Goal: Task Accomplishment & Management: Manage account settings

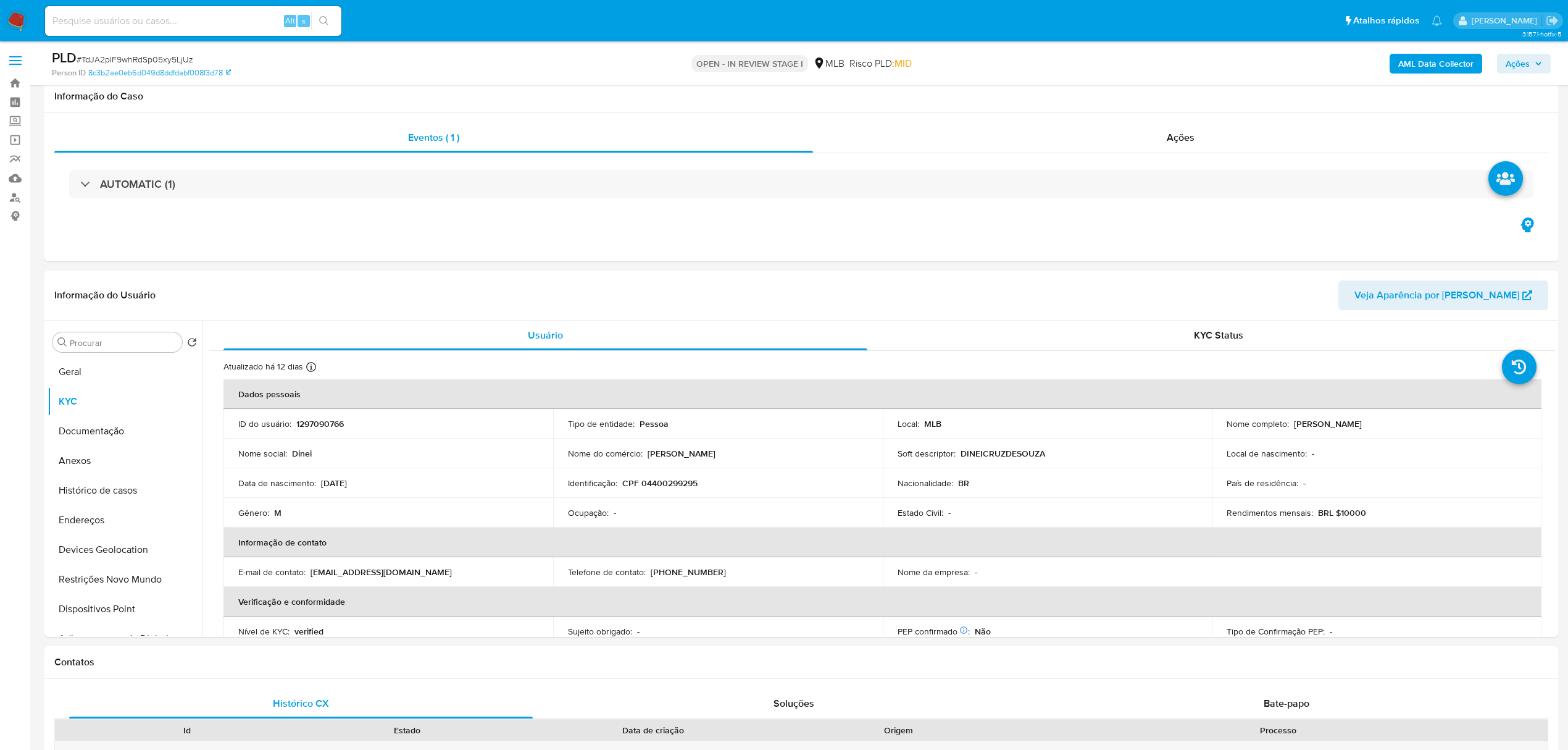
select select "10"
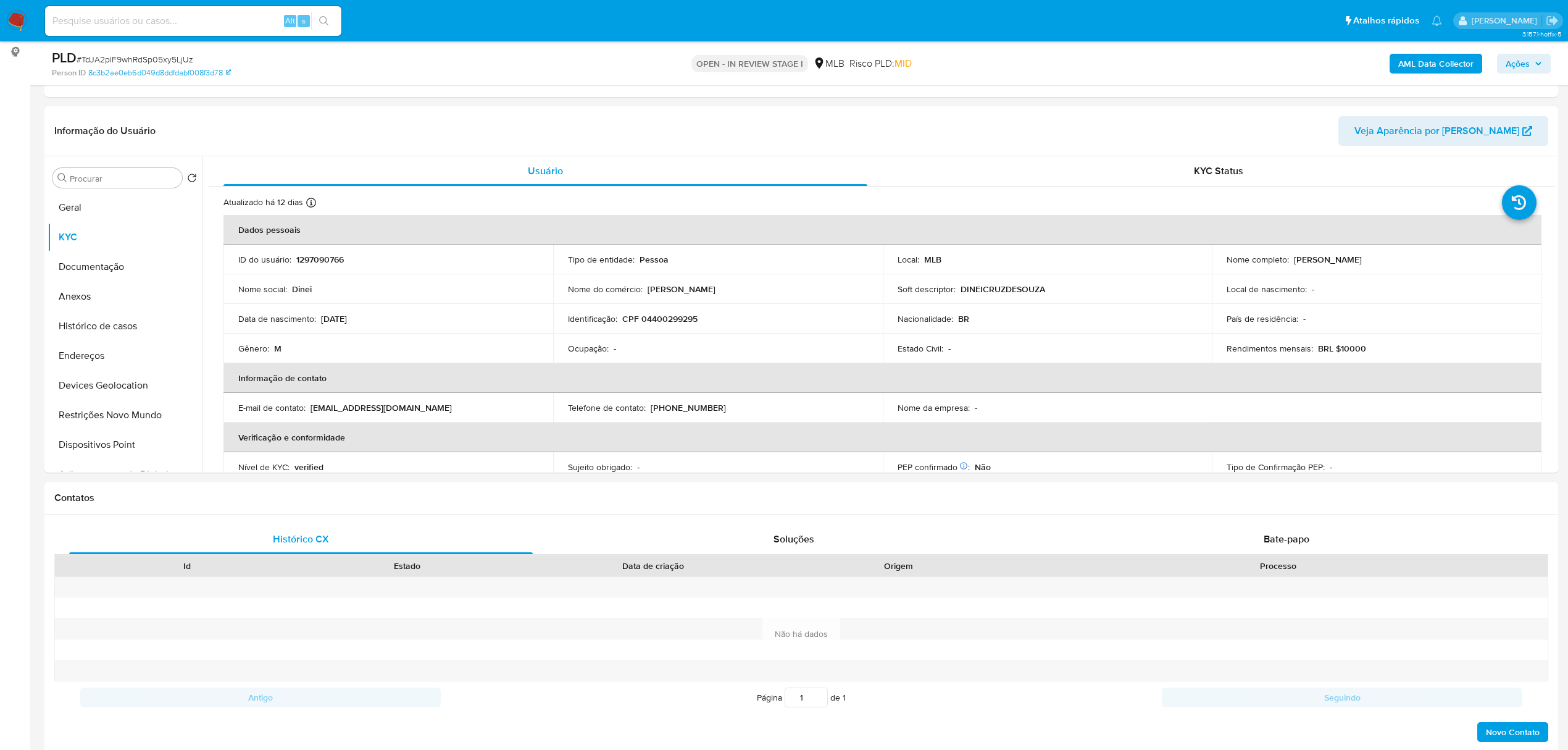
click at [1531, 55] on span "Ações" at bounding box center [1523, 63] width 36 height 17
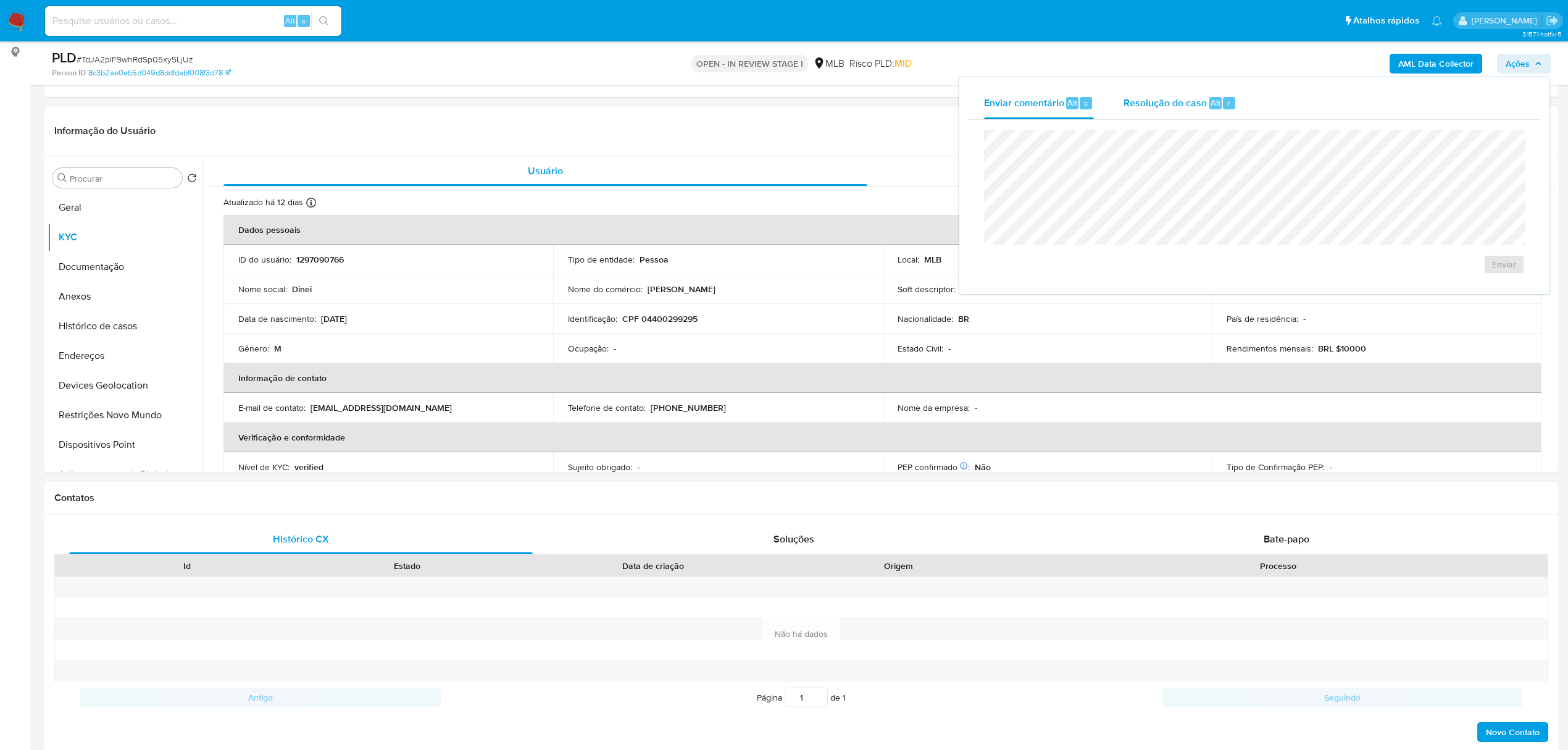
click at [1156, 100] on span "Resolução do caso" at bounding box center [1164, 102] width 83 height 14
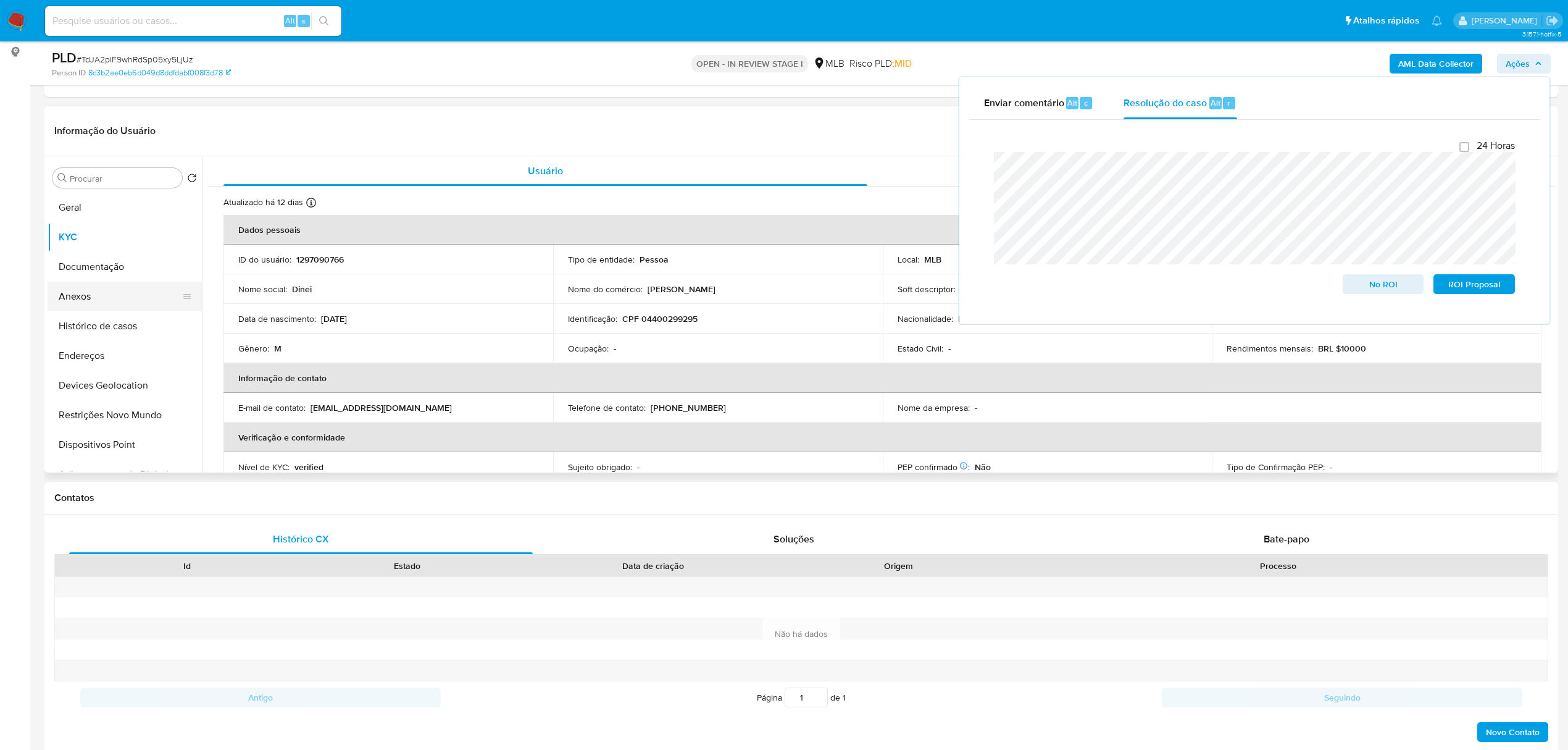
click at [126, 297] on button "Anexos" at bounding box center [120, 297] width 145 height 30
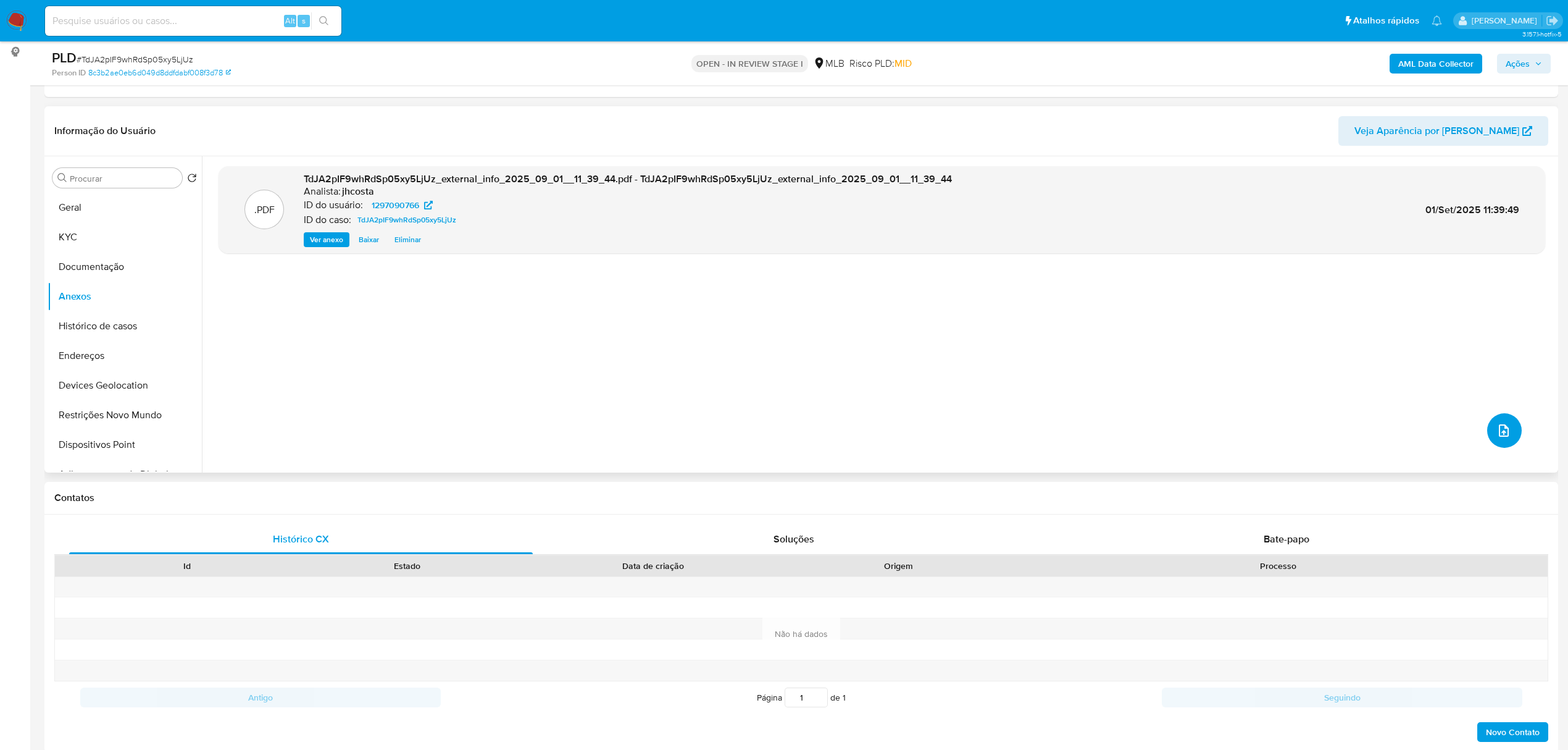
click at [1508, 420] on button "upload-file" at bounding box center [1504, 430] width 35 height 35
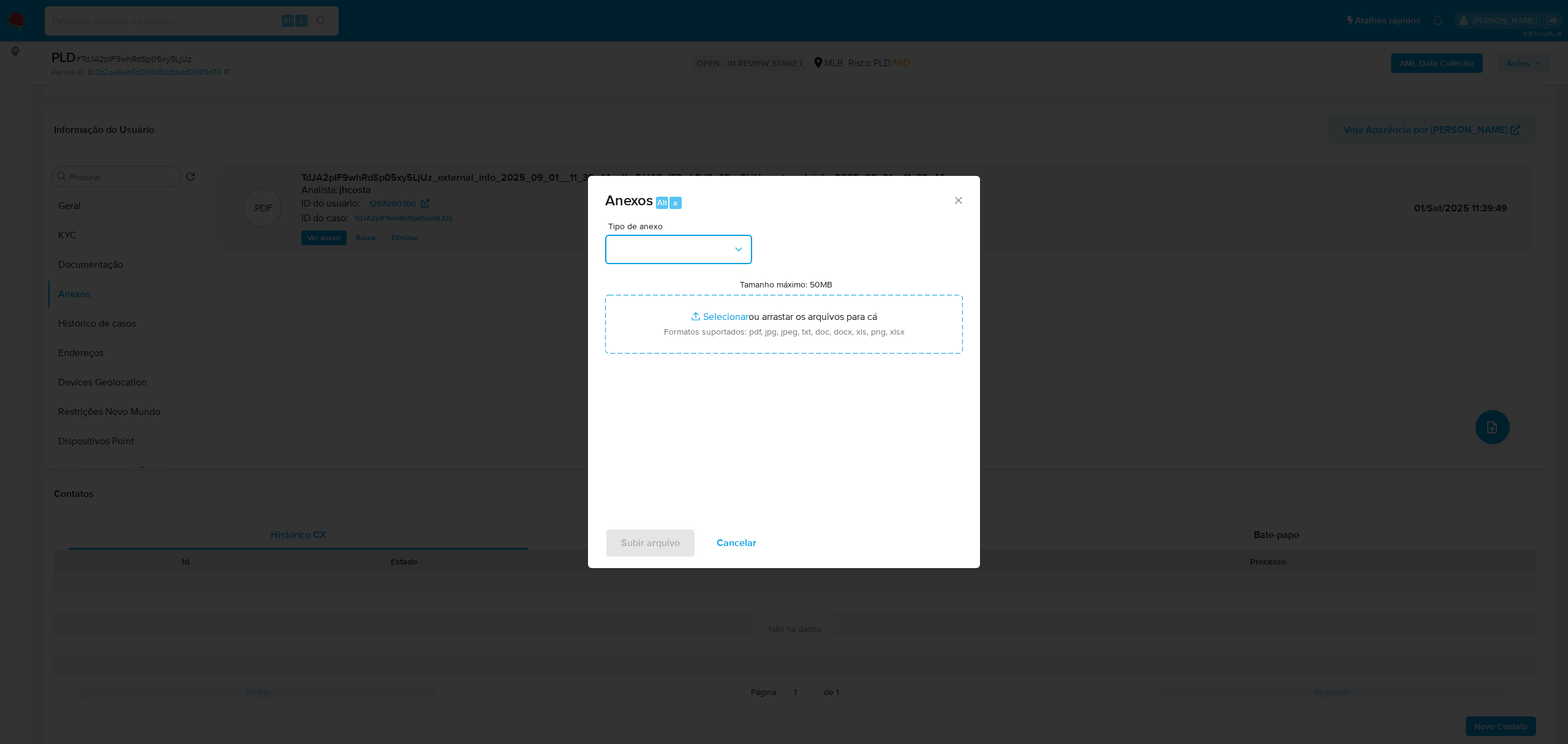
click at [679, 249] on button "button" at bounding box center [679, 250] width 147 height 30
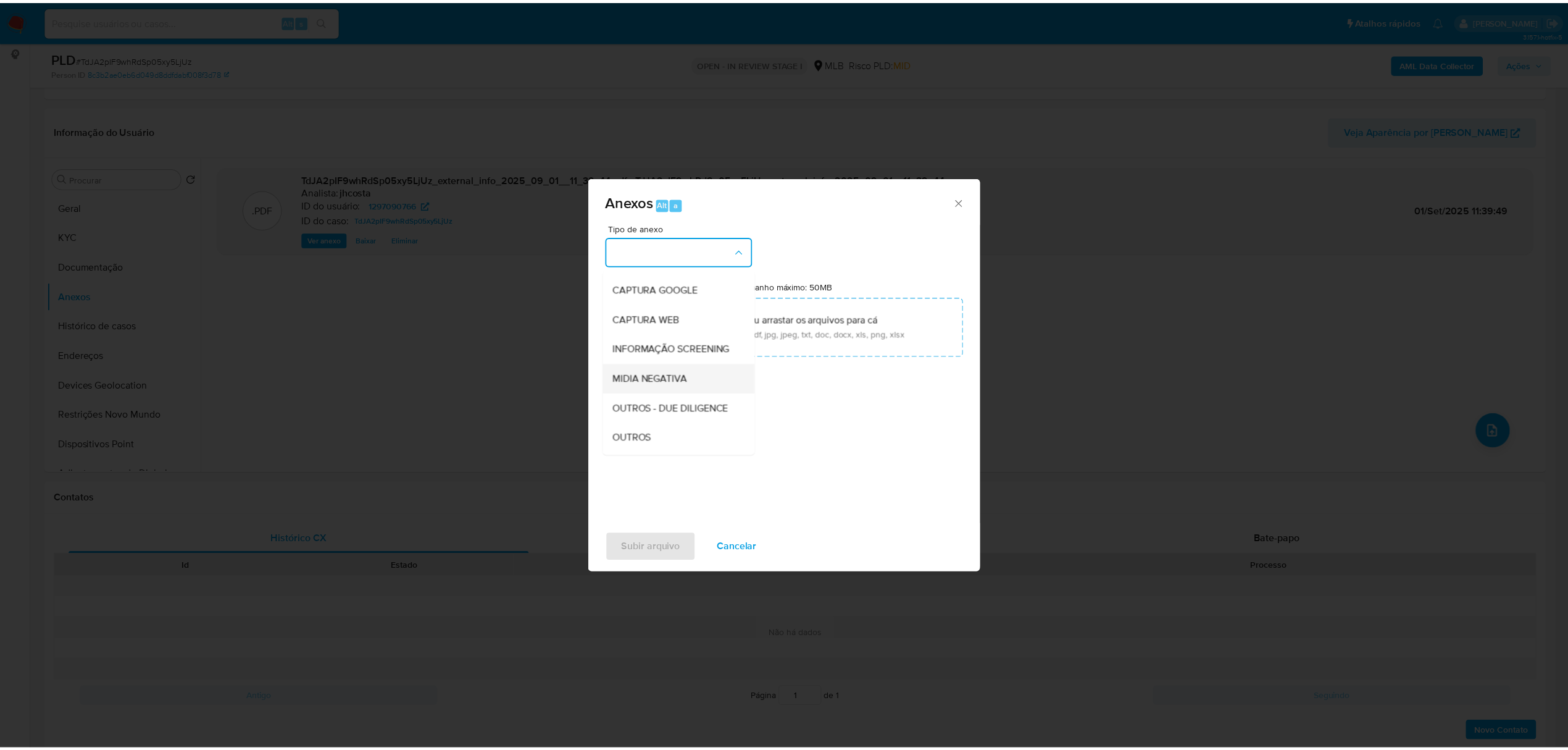
scroll to position [82, 0]
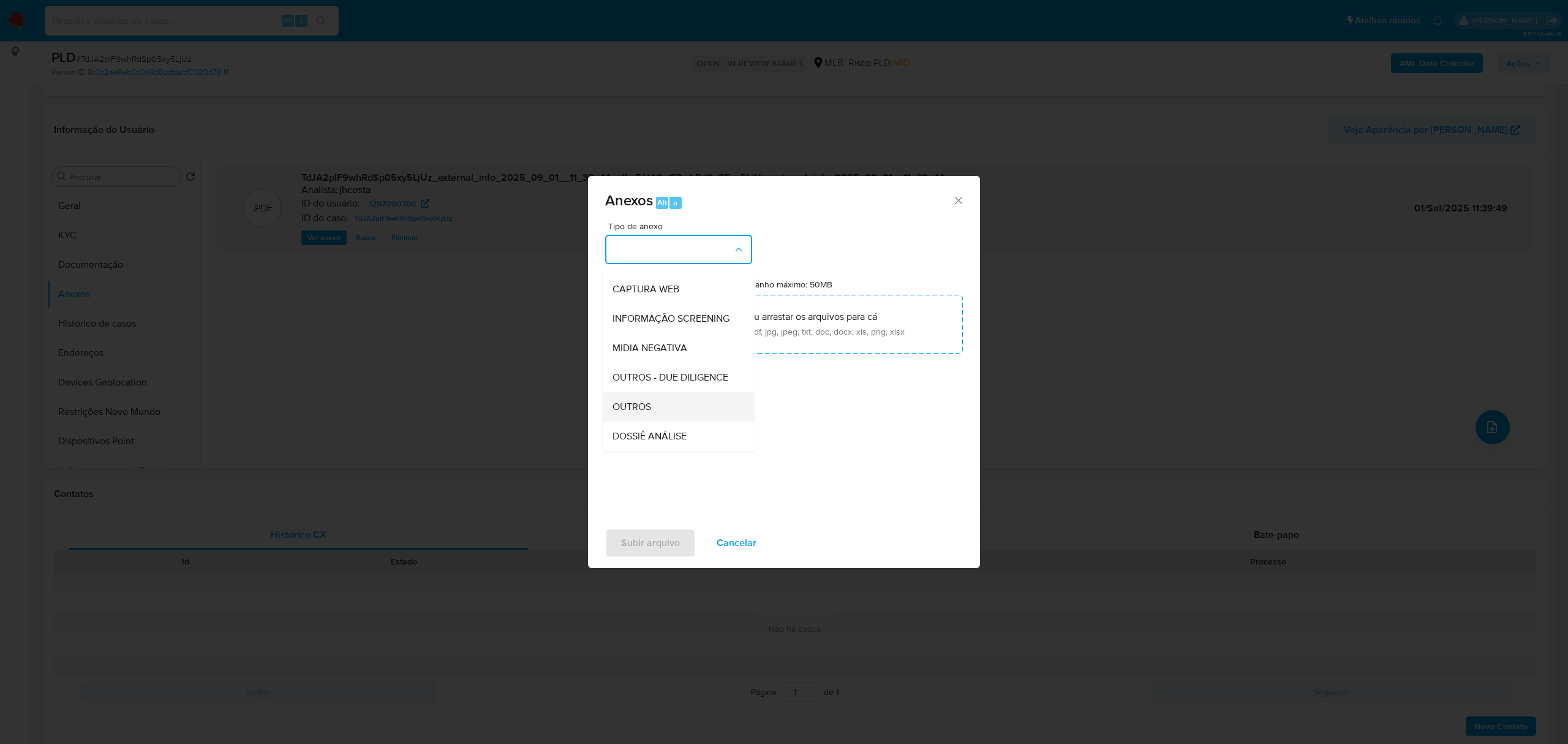
click at [670, 421] on div "OUTROS" at bounding box center [675, 407] width 125 height 30
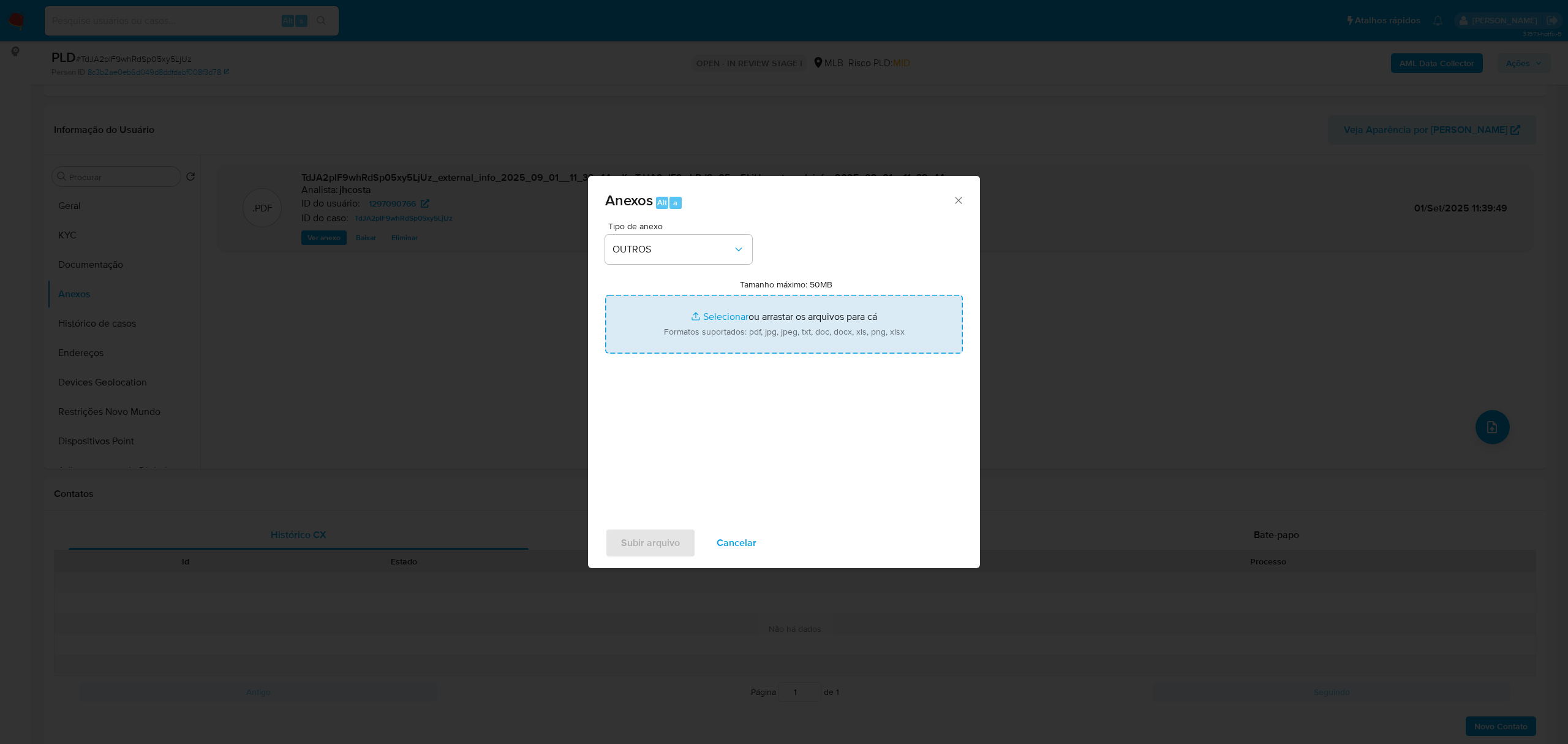
click at [778, 304] on input "Tamanho máximo: 50MB Selecionar arquivos" at bounding box center [784, 323] width 358 height 58
type input "C:\fakepath\Mulan 1297090766_2025_08_29_07_52_17.xlsx"
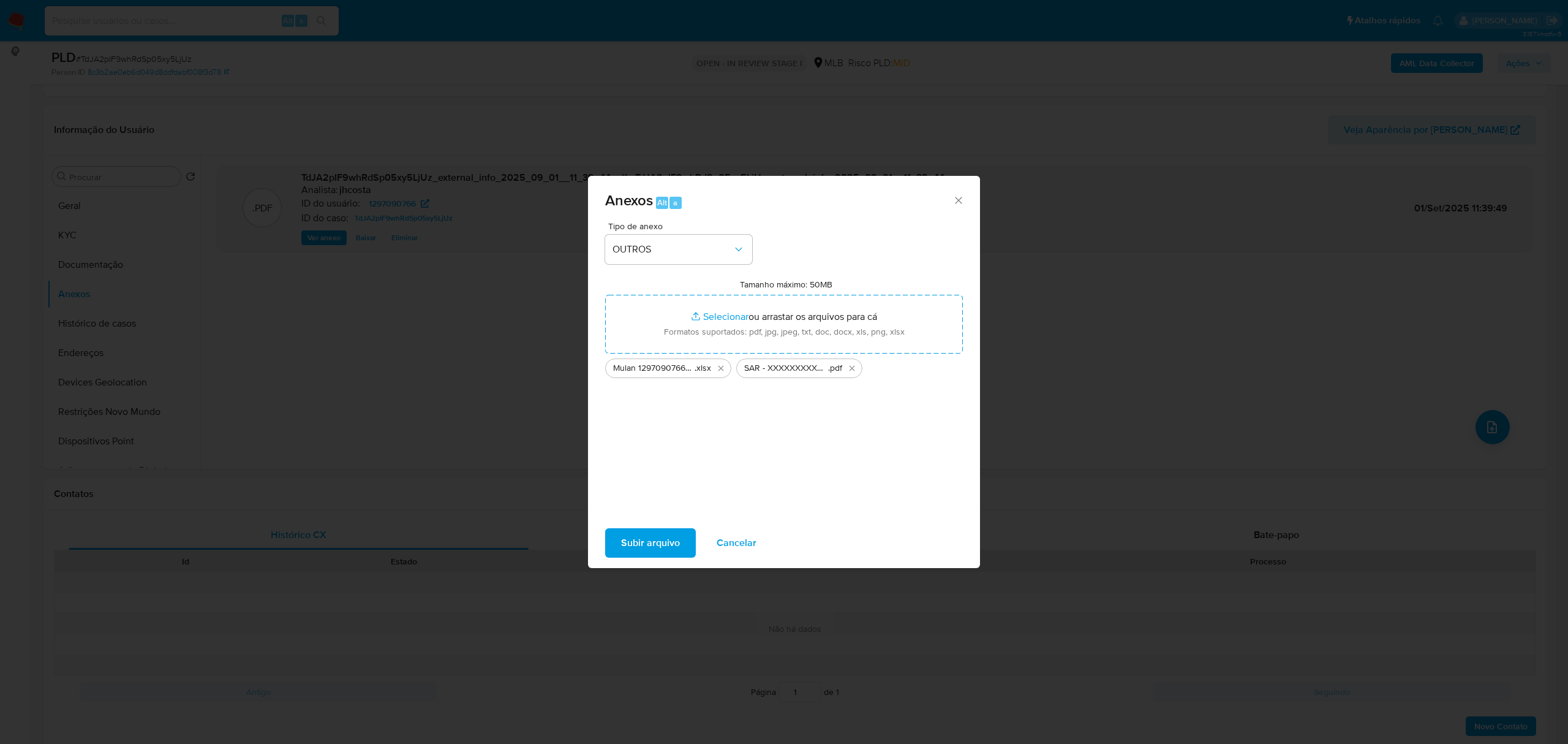
click at [628, 544] on span "Subir arquivo" at bounding box center [650, 542] width 58 height 27
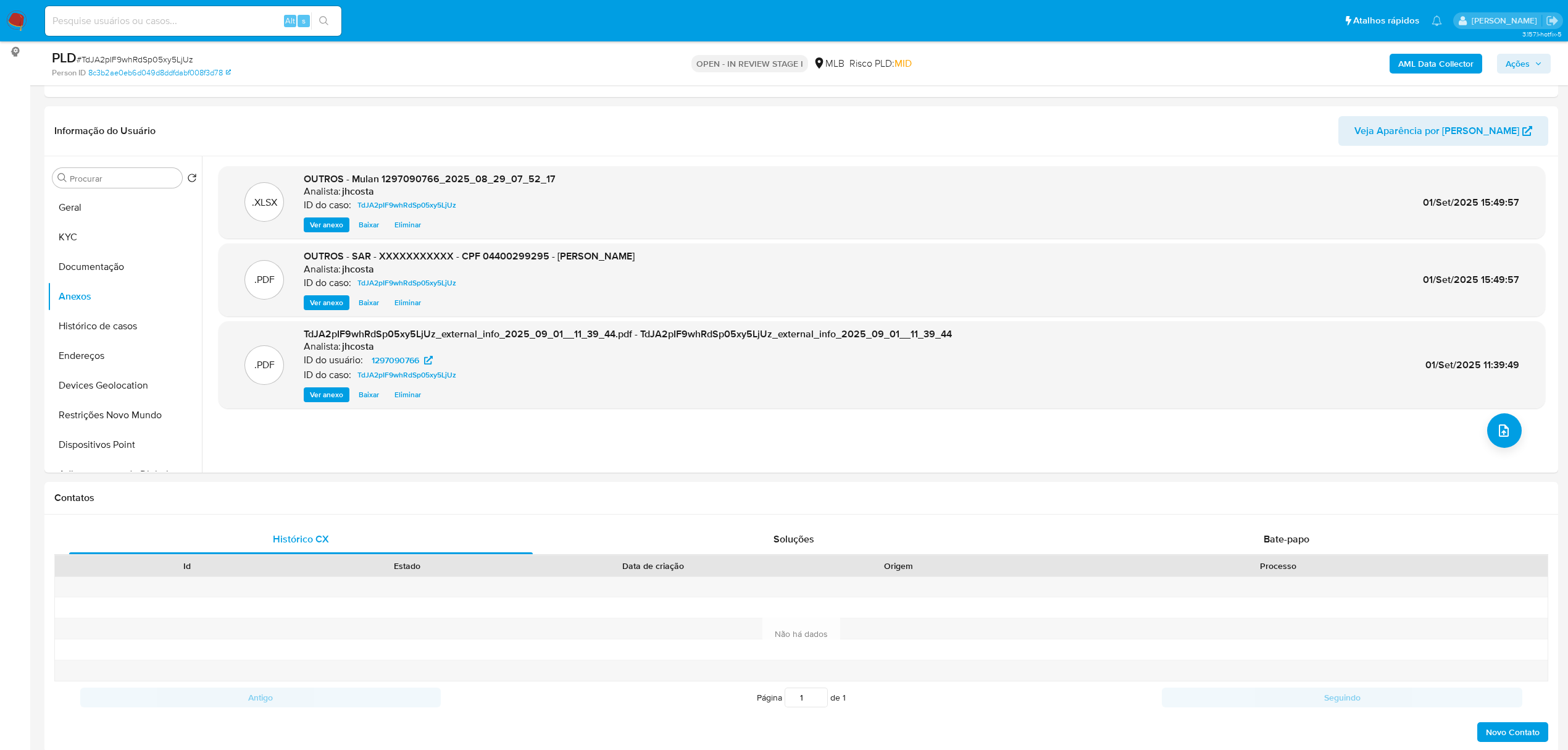
click at [1511, 58] on span "Ações" at bounding box center [1517, 64] width 24 height 20
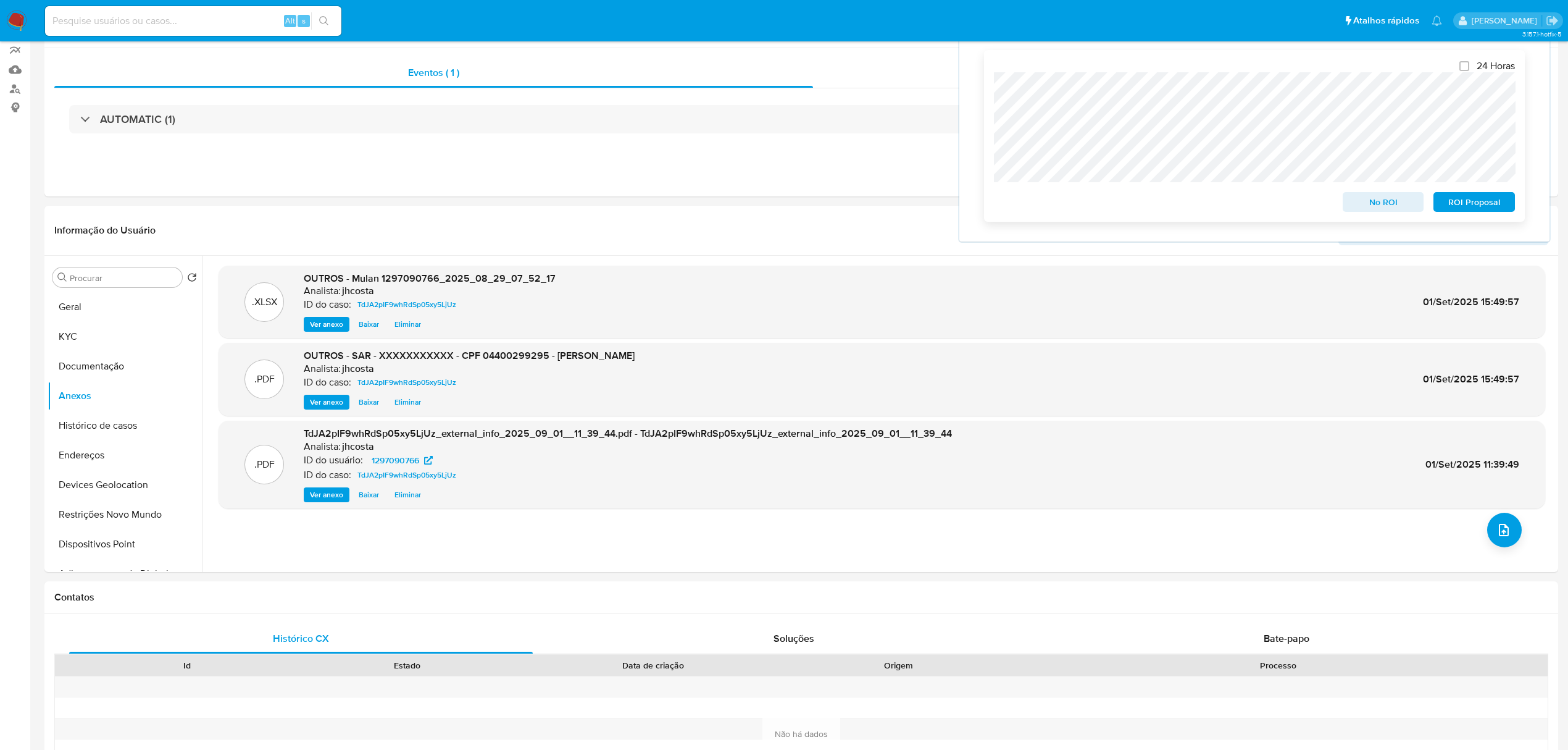
scroll to position [0, 0]
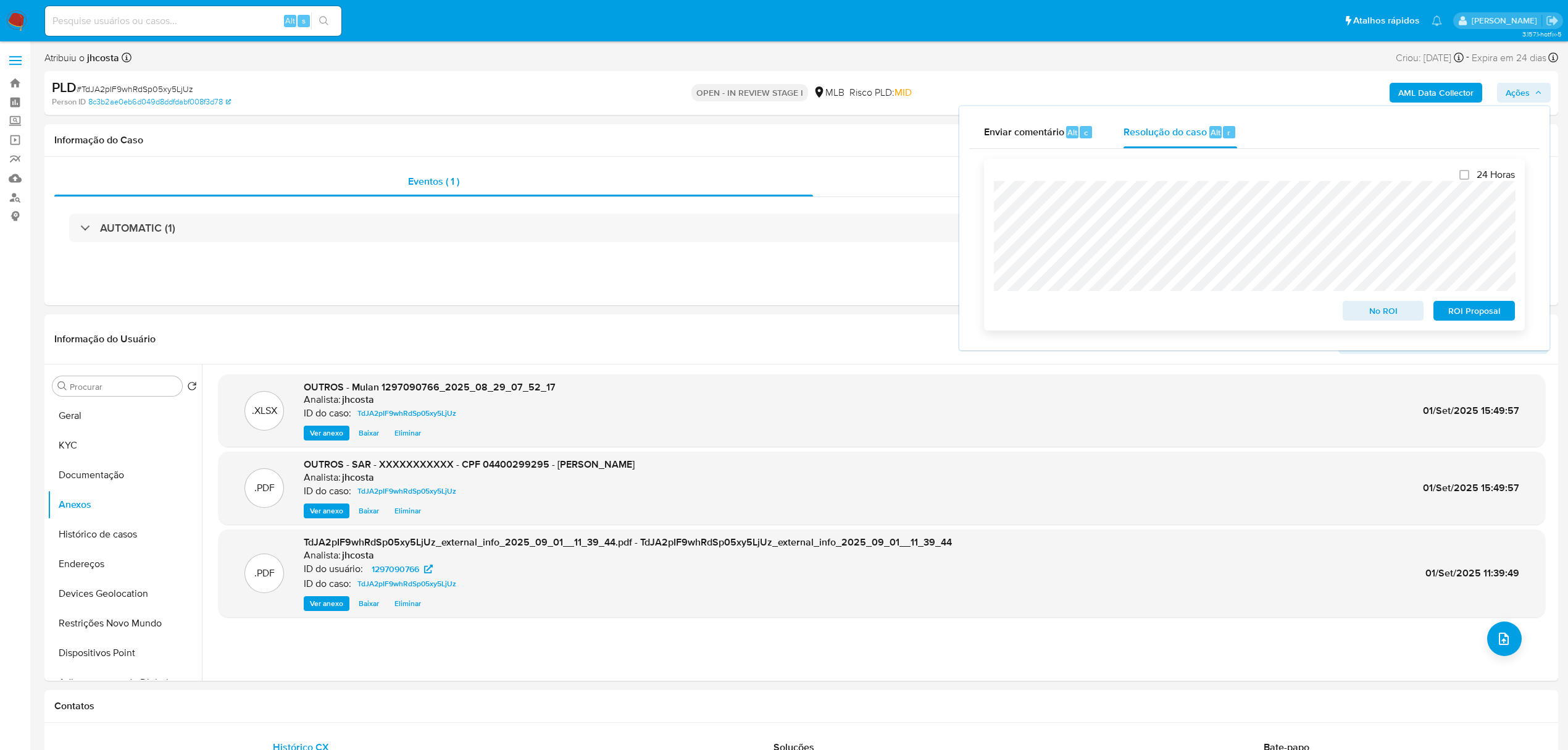
click at [1475, 312] on span "ROI Proposal" at bounding box center [1473, 310] width 64 height 17
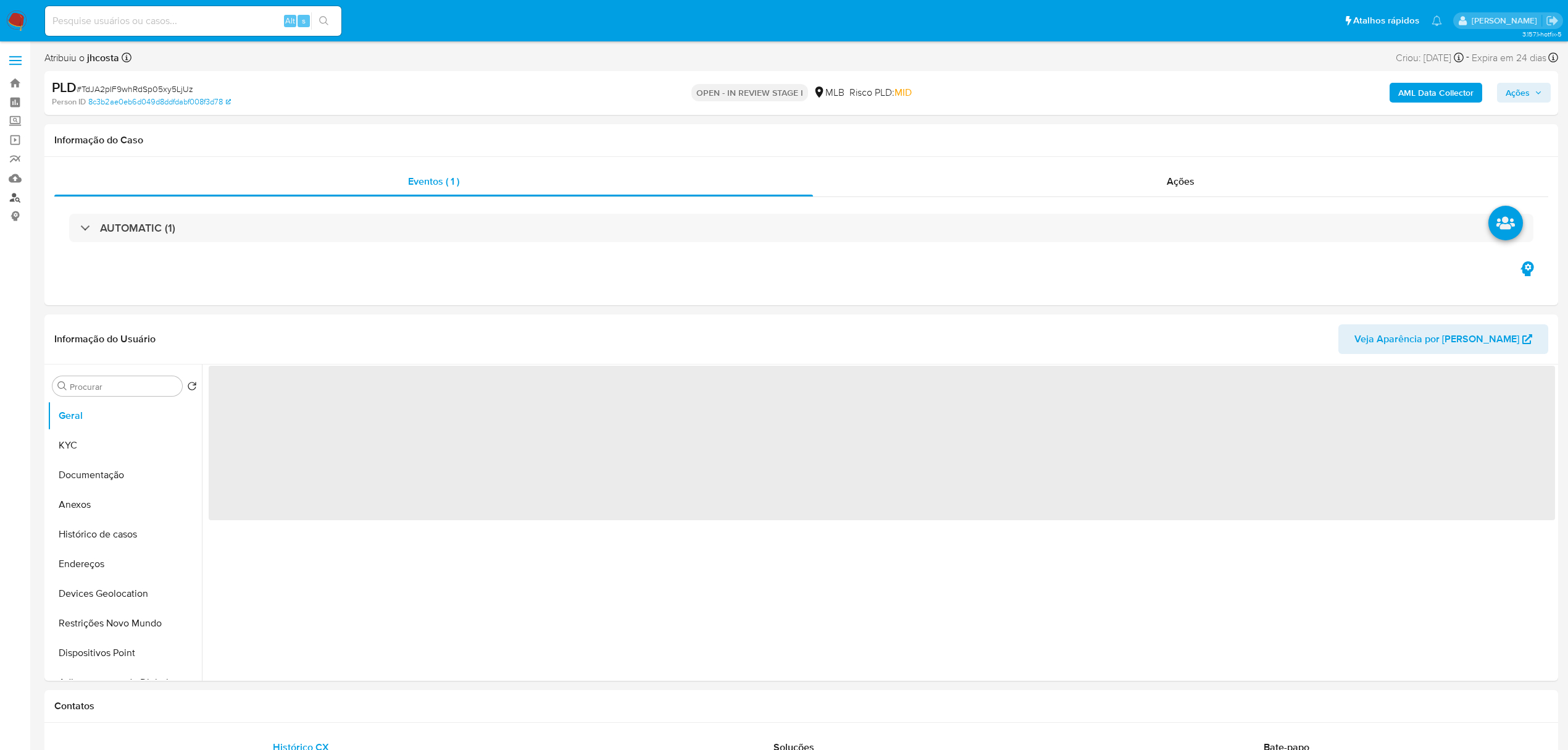
click at [11, 199] on link "Localizador de pessoas" at bounding box center [73, 197] width 147 height 19
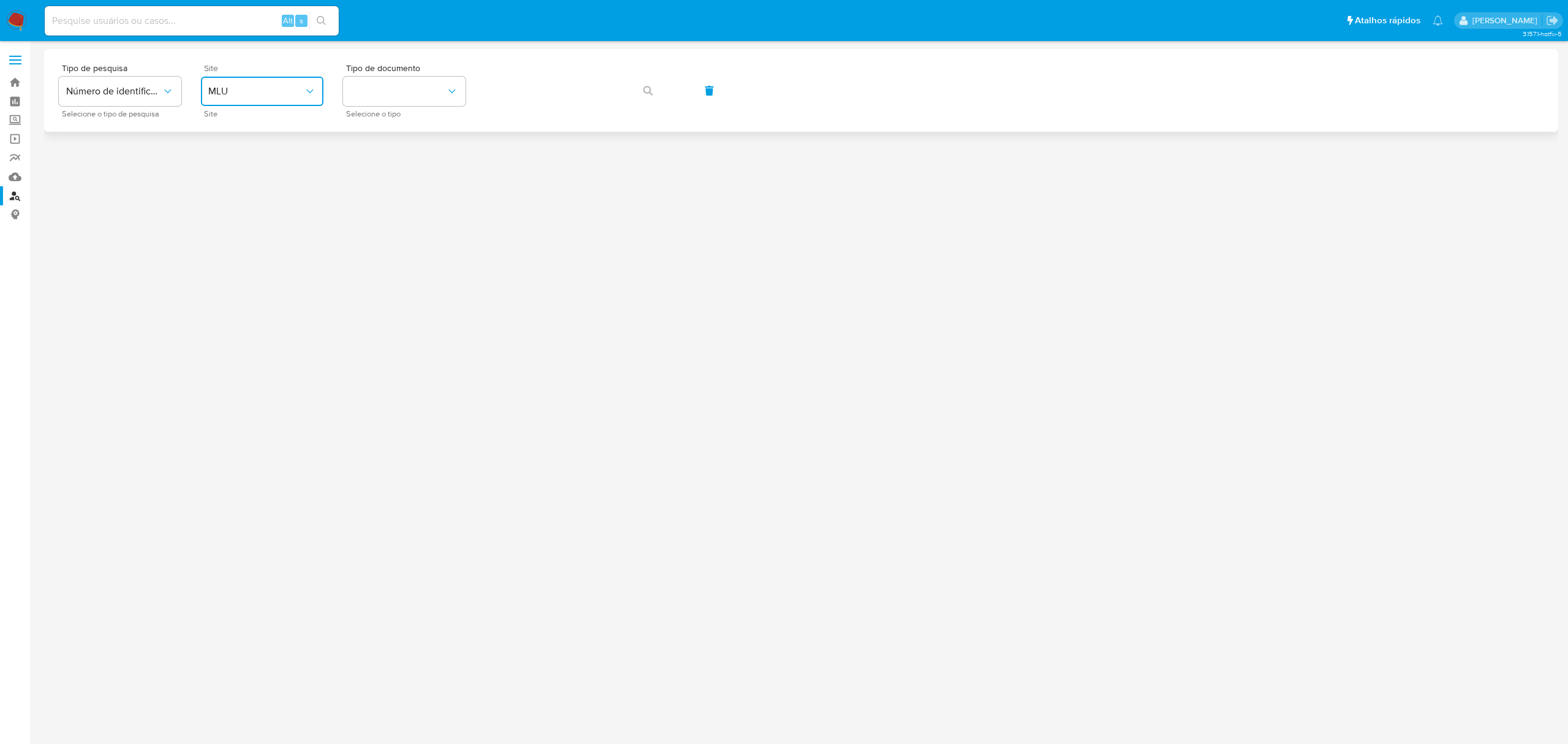
click at [283, 89] on span "MLU" at bounding box center [256, 91] width 95 height 12
click at [276, 182] on div "MLB" at bounding box center [258, 183] width 100 height 30
click at [395, 76] on button "identificationType" at bounding box center [404, 91] width 123 height 30
click at [412, 153] on div "CPF CPF" at bounding box center [400, 172] width 100 height 42
click at [651, 89] on icon "button" at bounding box center [648, 91] width 10 height 10
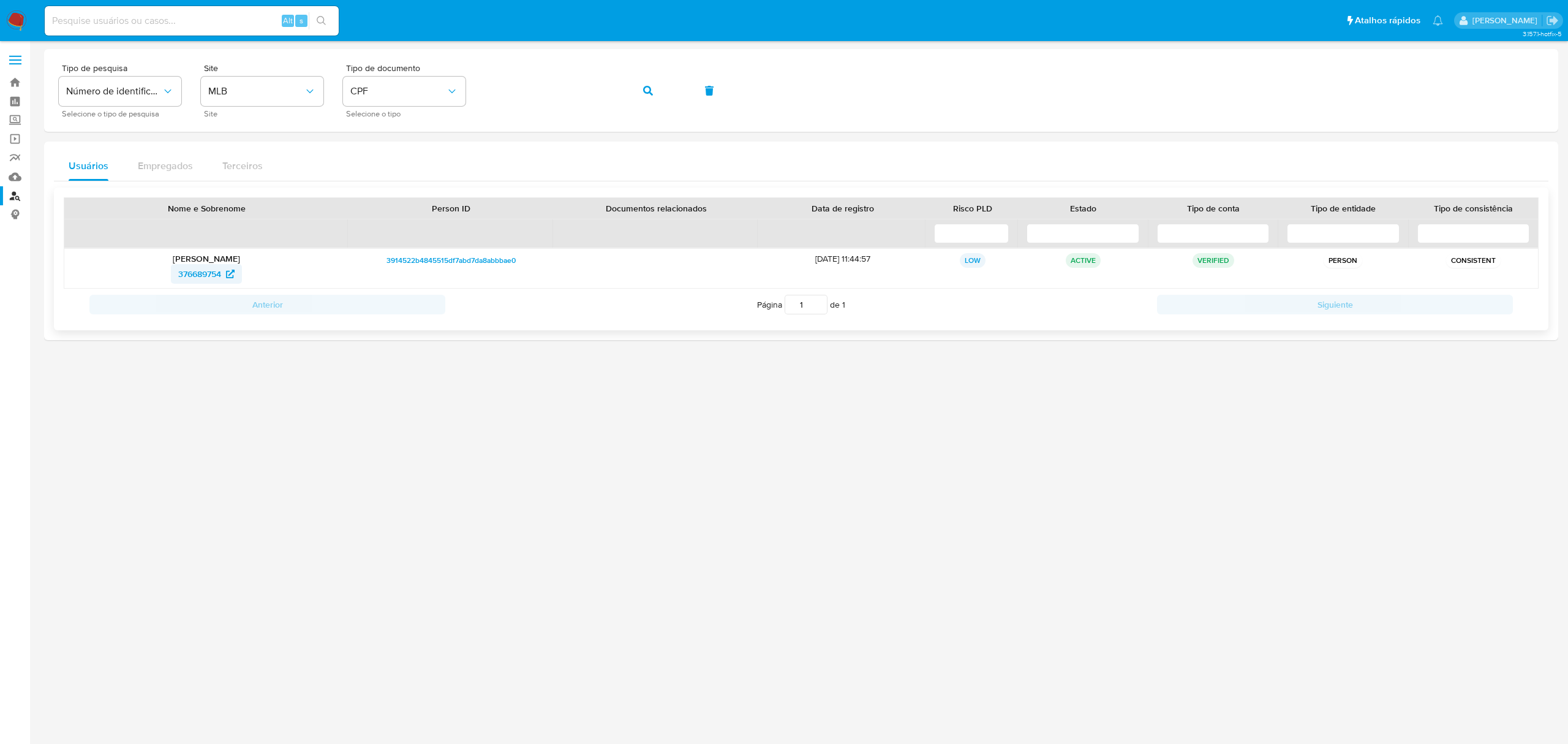
click at [198, 272] on span "376689754" at bounding box center [199, 274] width 43 height 20
click at [637, 84] on button "button" at bounding box center [648, 91] width 42 height 30
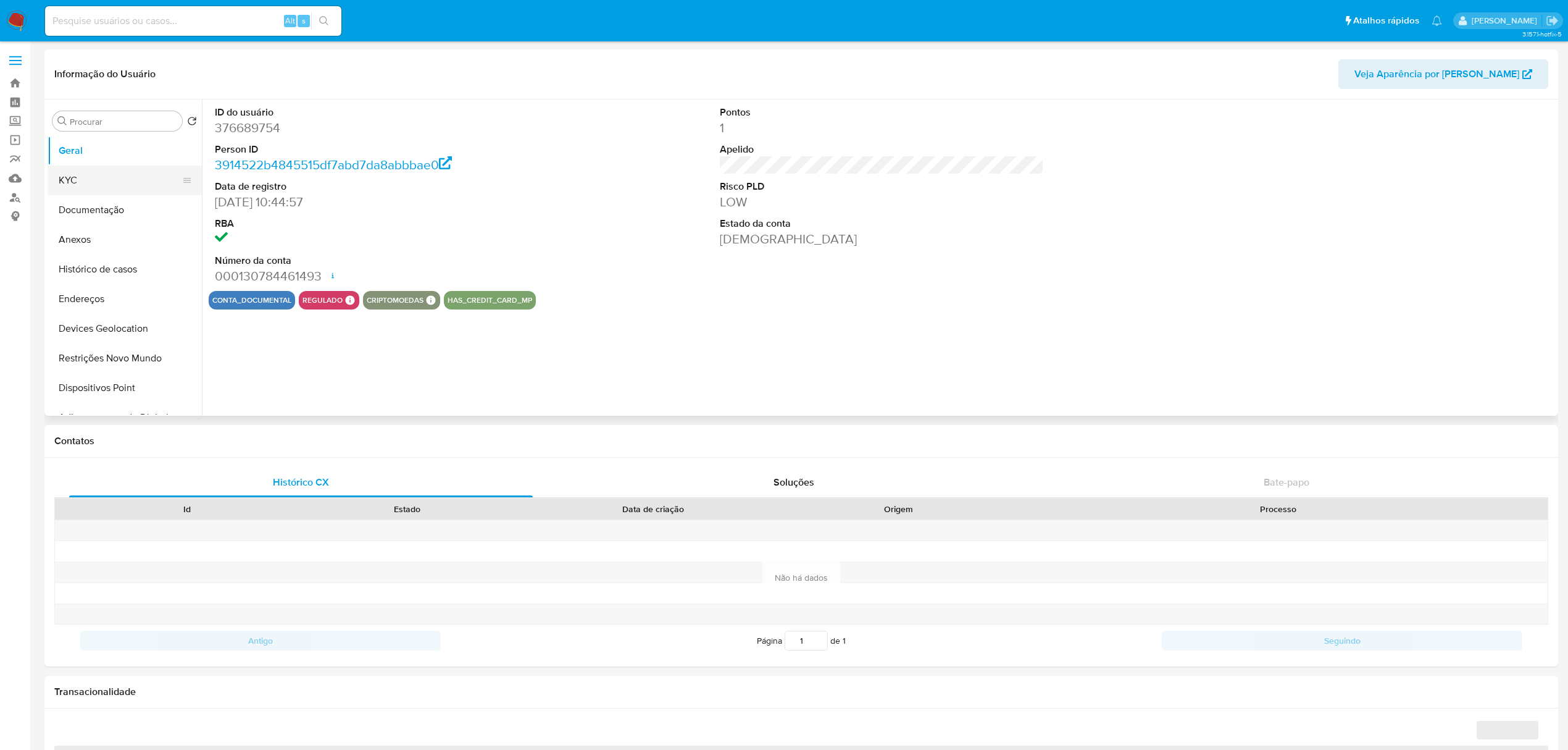
click at [78, 174] on button "KYC" at bounding box center [120, 181] width 145 height 30
select select "10"
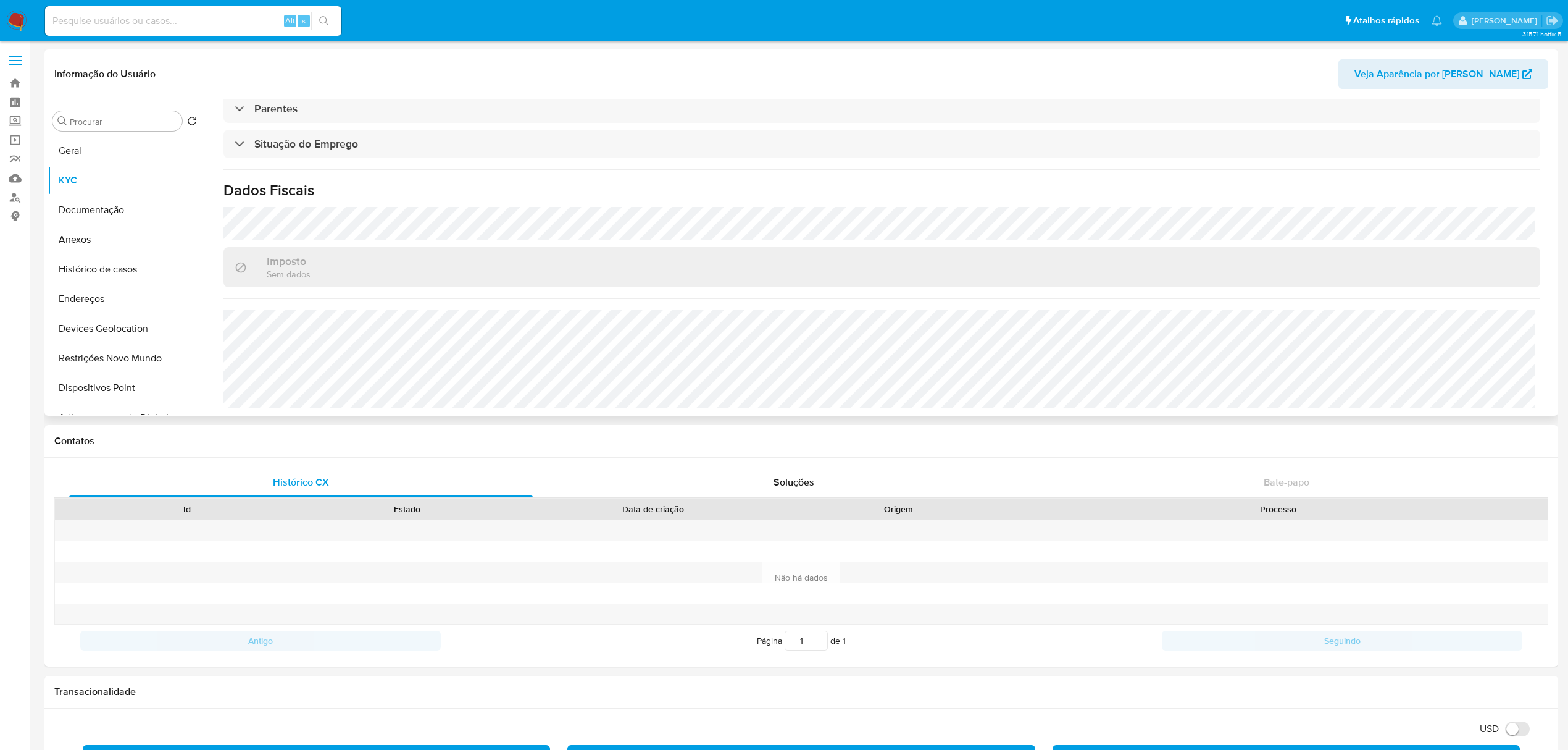
scroll to position [514, 0]
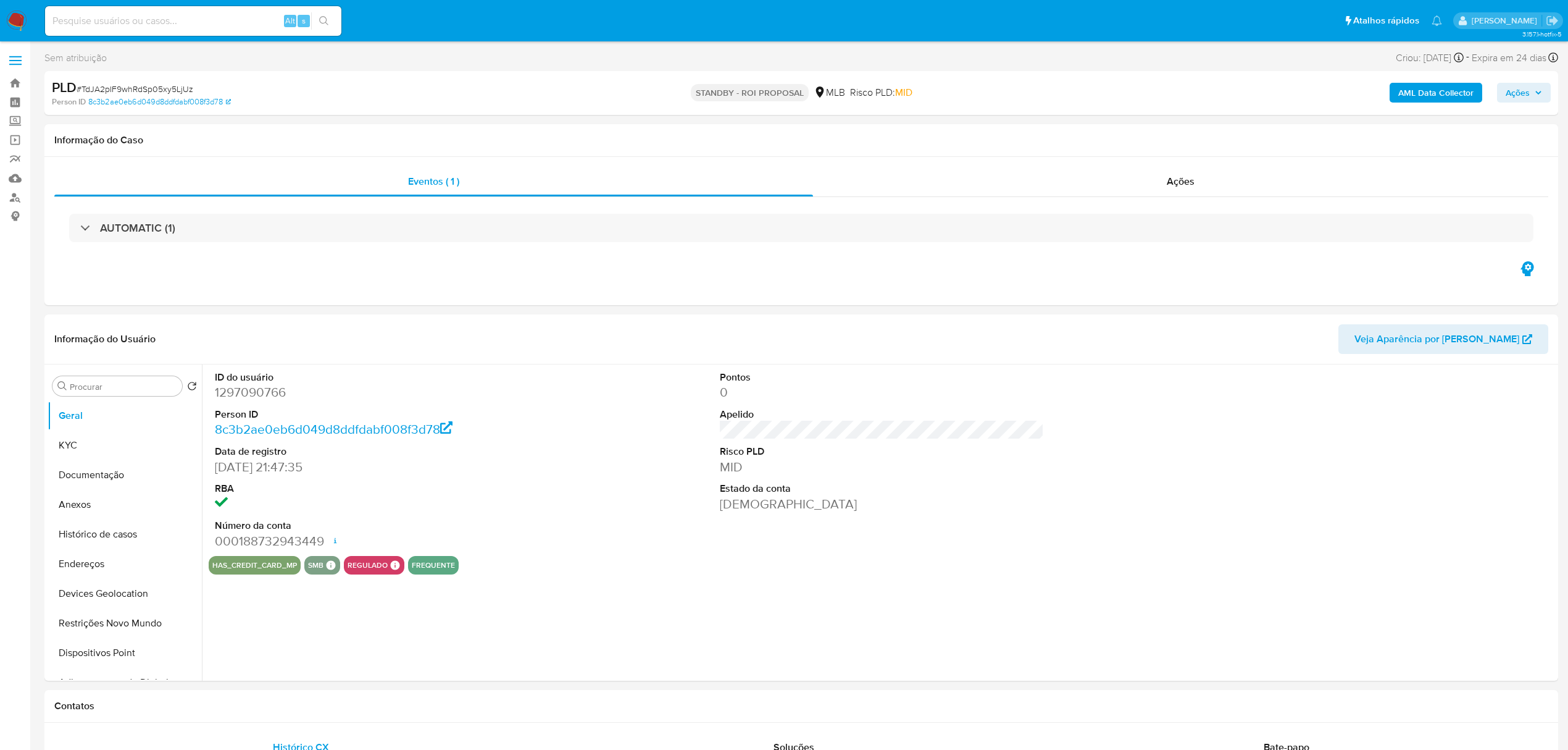
select select "10"
click at [963, 394] on dd "0" at bounding box center [881, 391] width 324 height 17
click at [156, 84] on span "# TdJA2pIF9whRdSp05xy5LjUz" at bounding box center [135, 89] width 117 height 12
copy span "TdJA2pIF9whRdSp05xy5LjUz"
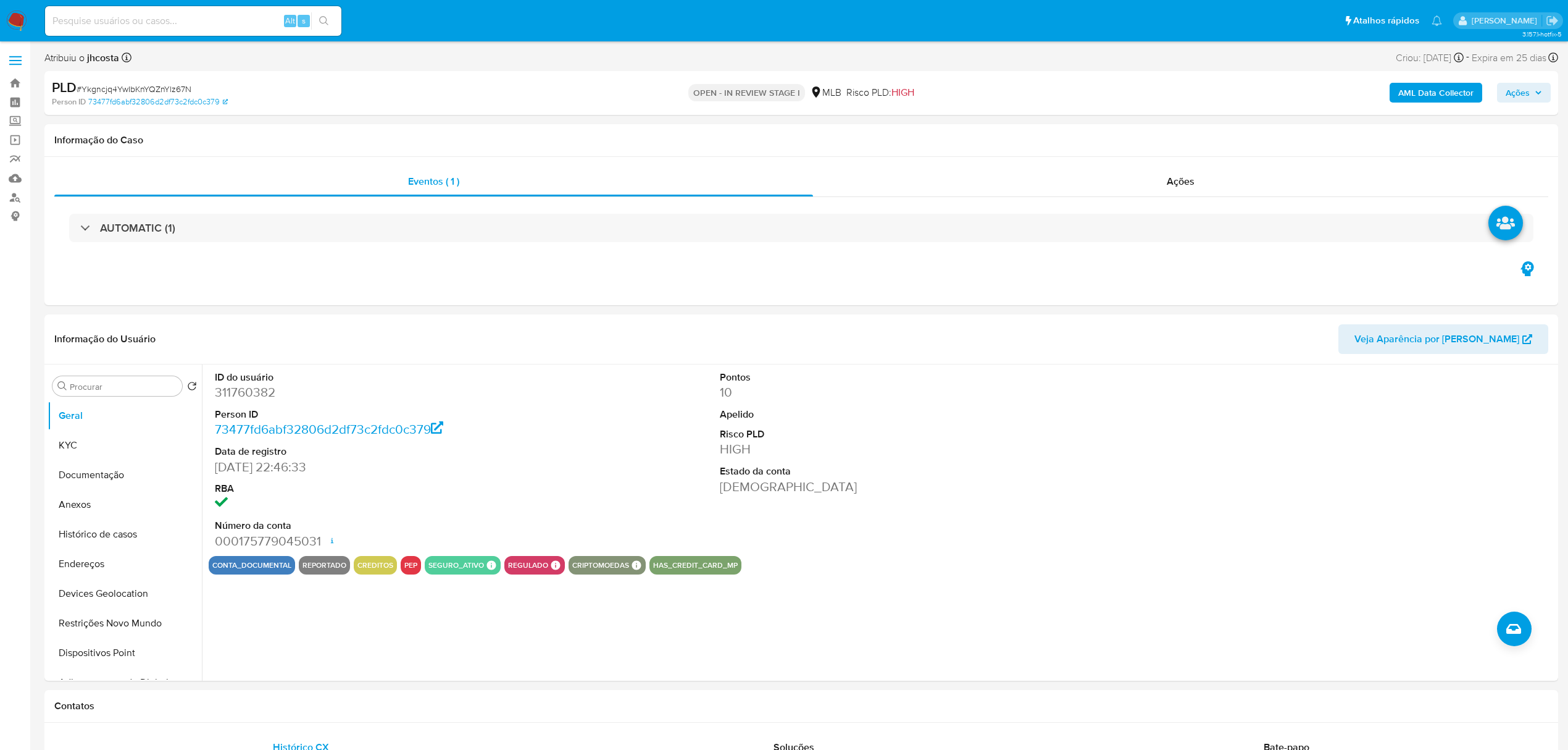
select select "10"
click at [250, 394] on dd "311760382" at bounding box center [376, 391] width 324 height 17
copy dd "311760382"
click at [119, 531] on button "Histórico de casos" at bounding box center [120, 534] width 145 height 30
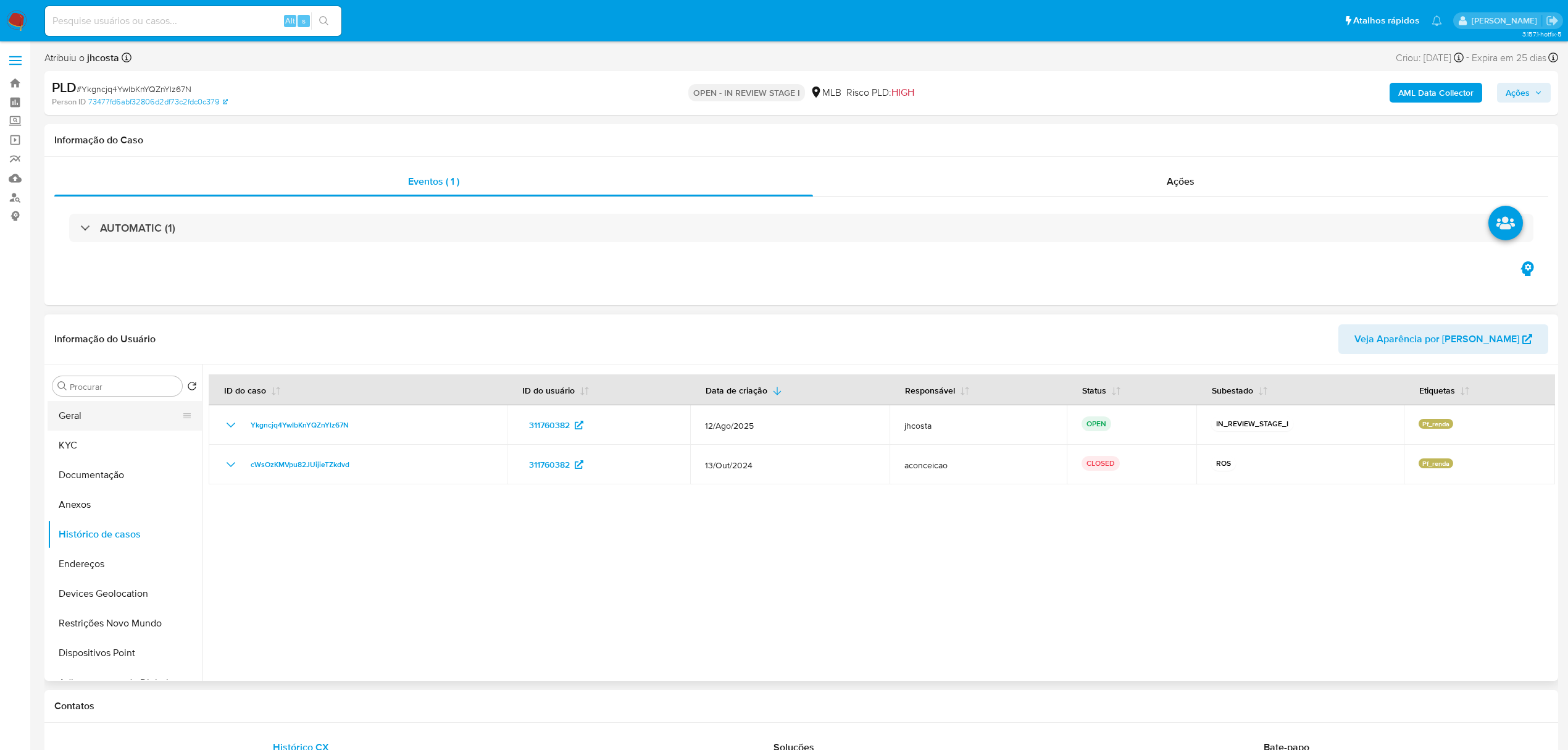
click at [95, 413] on button "Geral" at bounding box center [120, 415] width 145 height 30
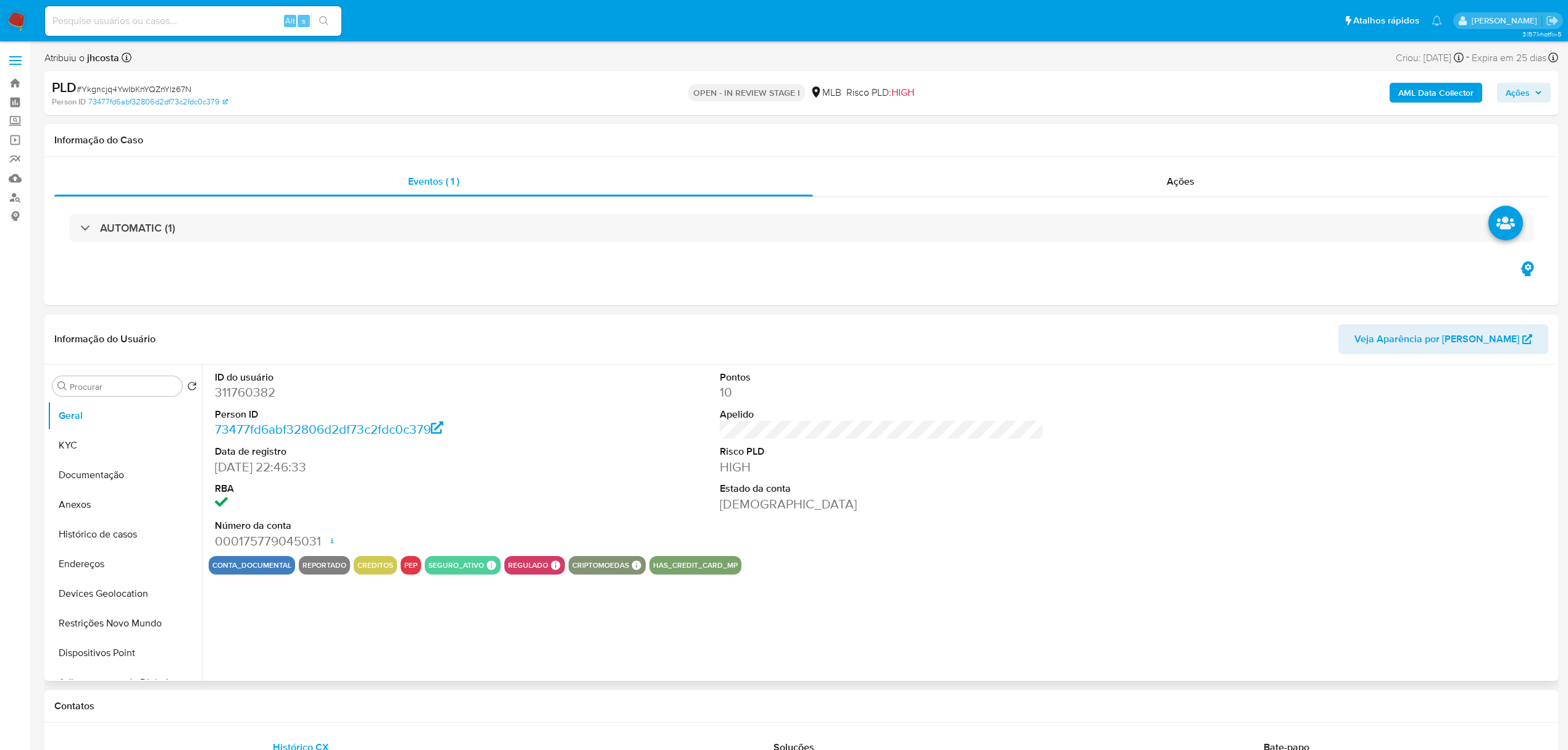
click at [257, 398] on dd "311760382" at bounding box center [376, 391] width 324 height 17
click at [257, 397] on dd "311760382" at bounding box center [376, 391] width 324 height 17
copy dd "311760382"
click at [551, 465] on div "ID do usuário 311760382 Person ID 73477fd6abf32806d2df73c2fdc0c379 Data de regi…" at bounding box center [881, 460] width 1346 height 192
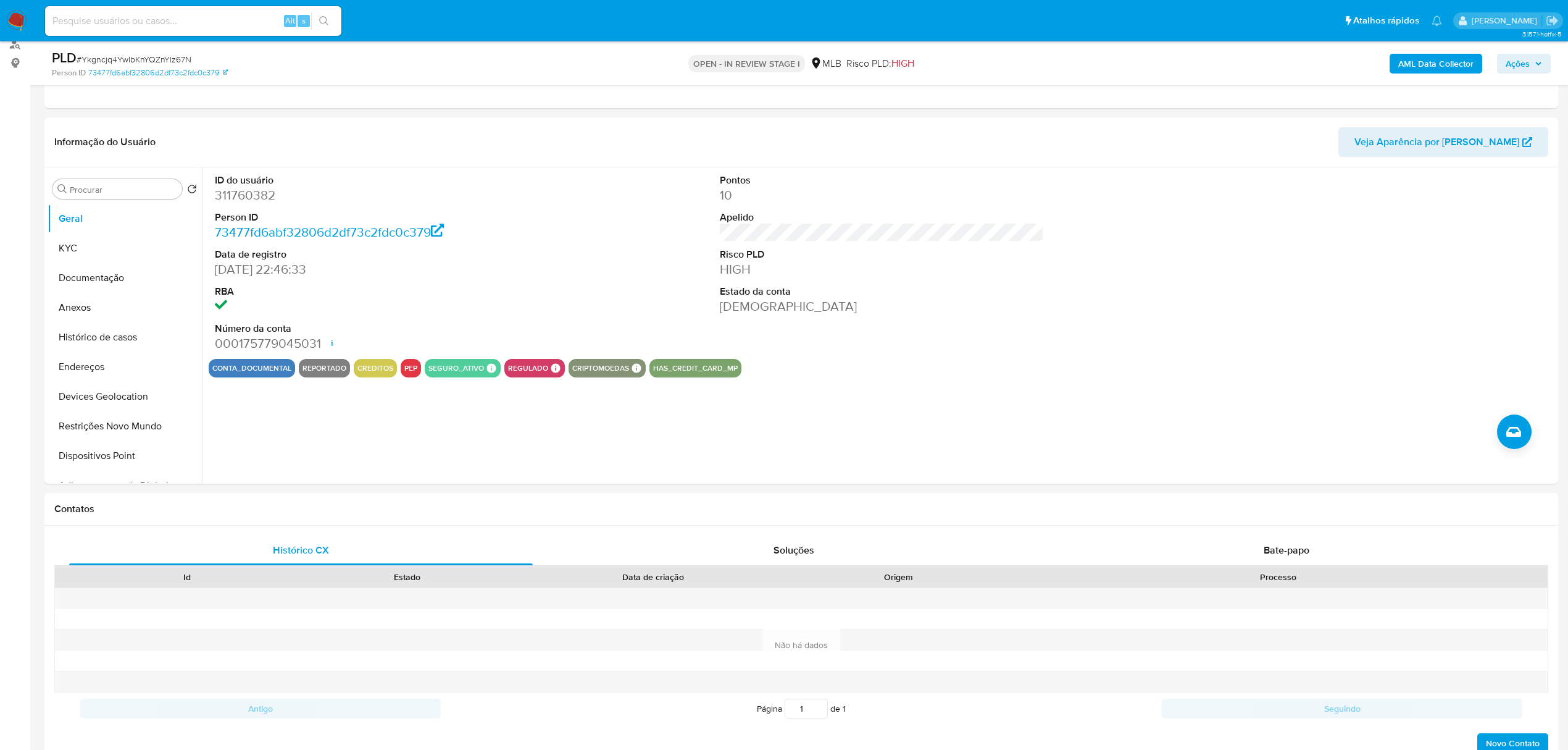
scroll to position [151, 0]
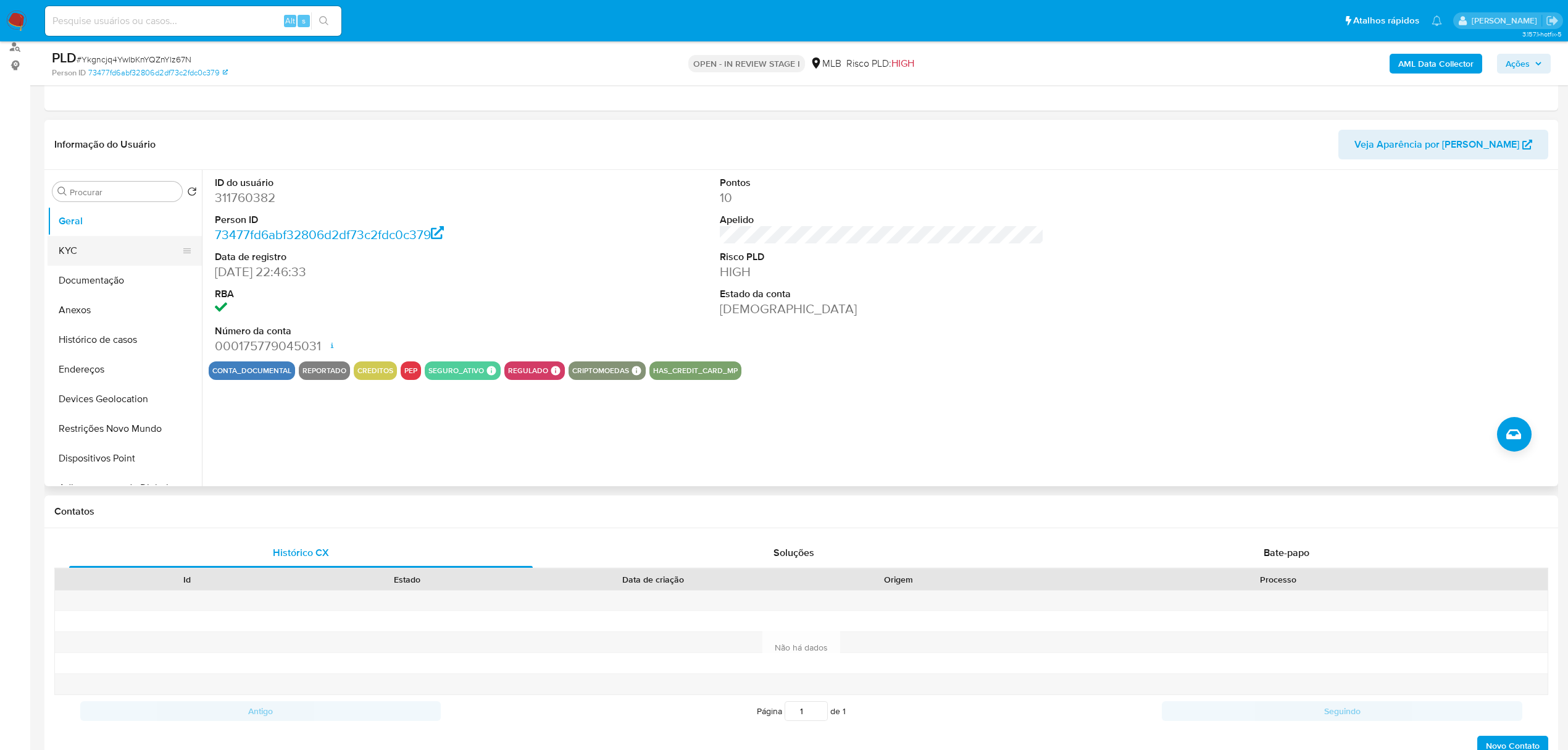
drag, startPoint x: 69, startPoint y: 253, endPoint x: 90, endPoint y: 253, distance: 21.0
click at [68, 253] on button "KYC" at bounding box center [120, 251] width 145 height 30
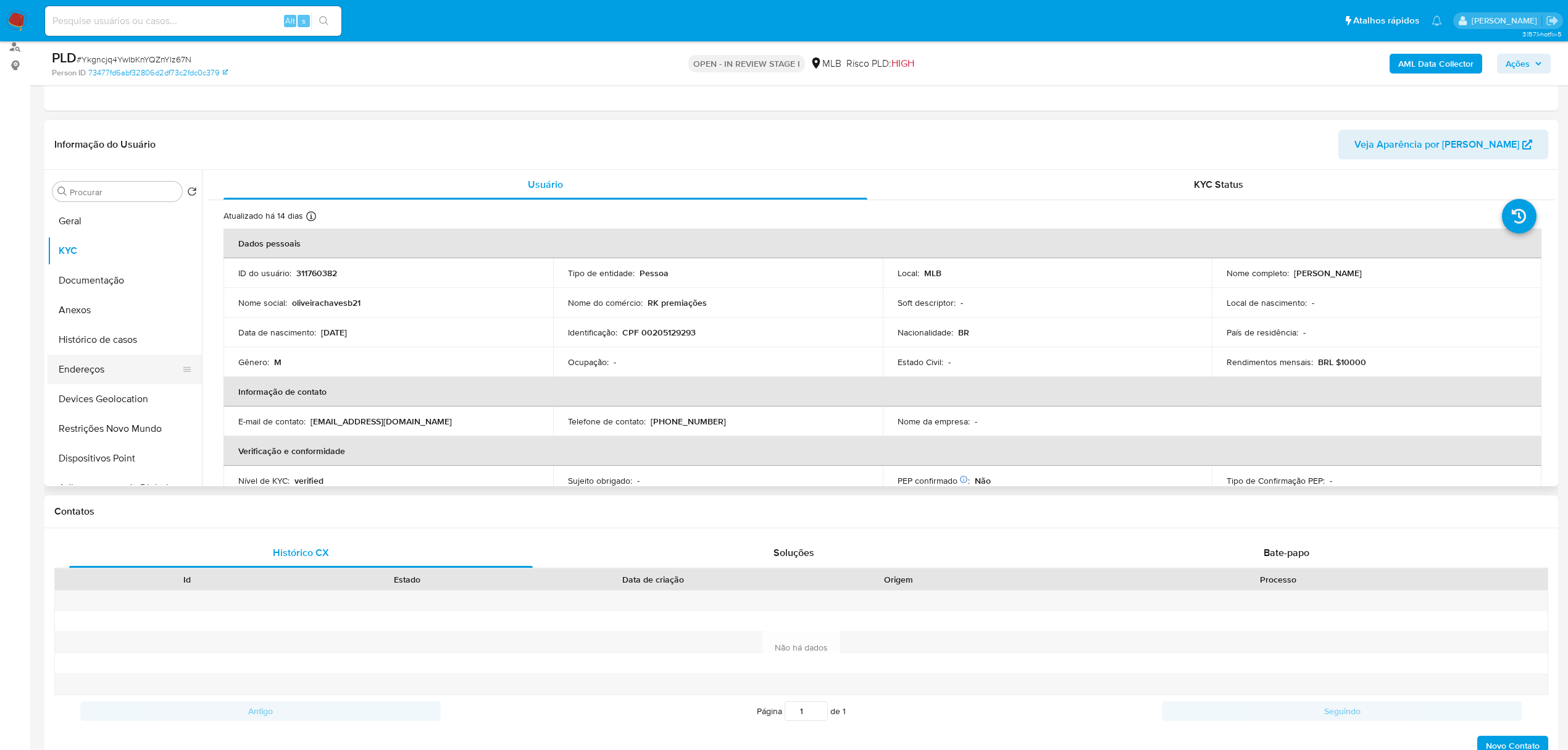
click at [89, 374] on button "Endereços" at bounding box center [120, 370] width 145 height 30
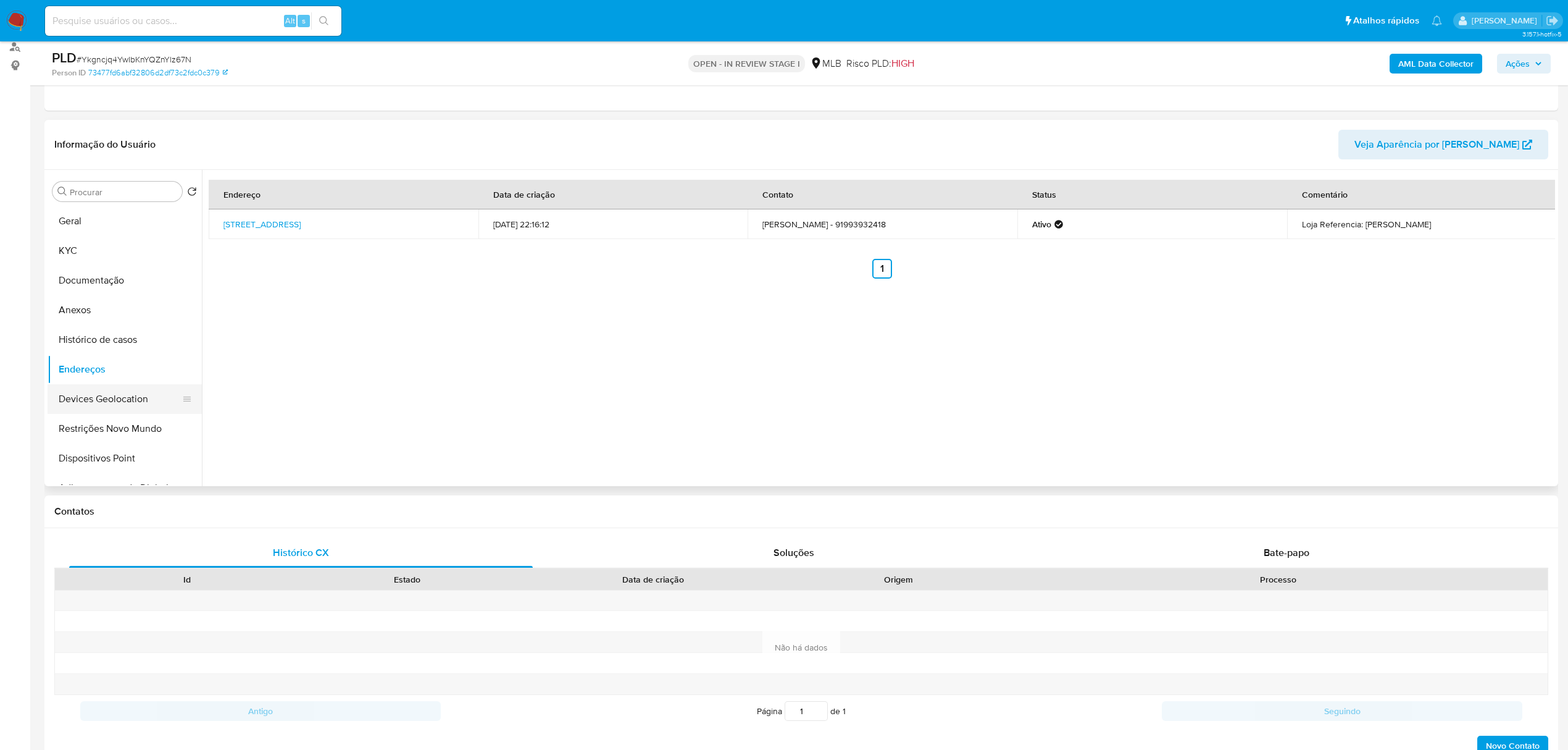
click at [101, 407] on button "Devices Geolocation" at bounding box center [120, 399] width 145 height 30
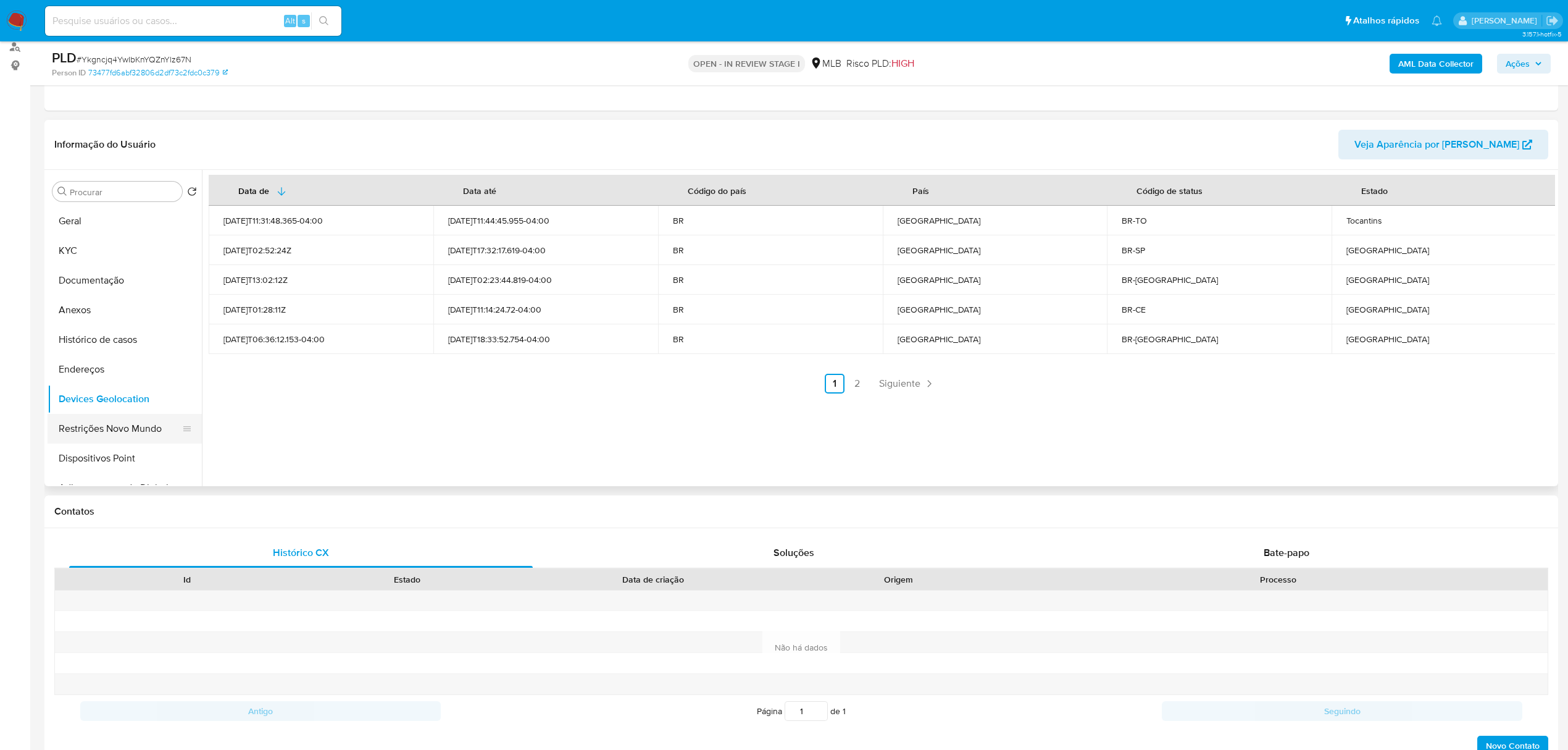
click at [53, 424] on button "Restrições Novo Mundo" at bounding box center [120, 428] width 145 height 30
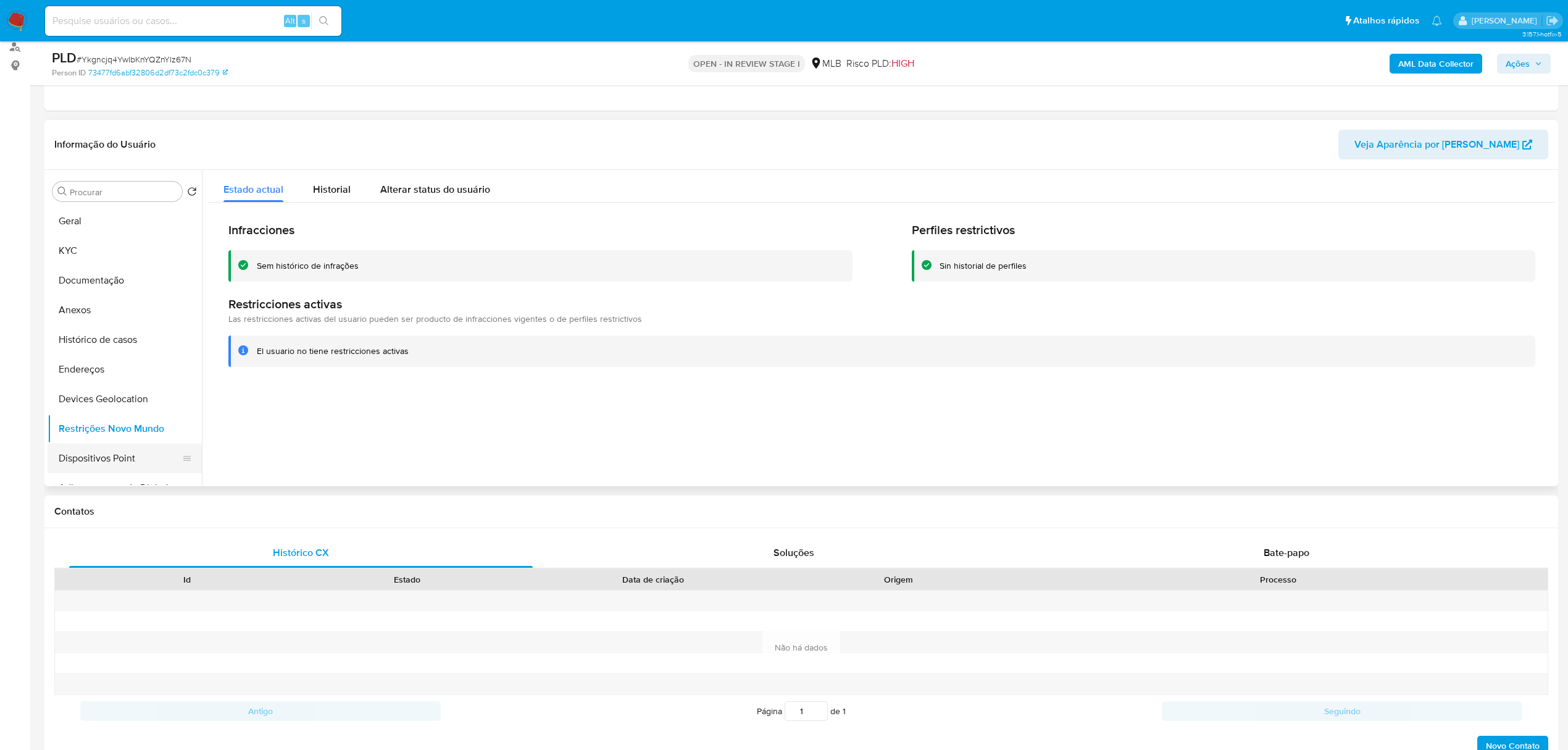
click at [48, 452] on button "Dispositivos Point" at bounding box center [120, 458] width 145 height 30
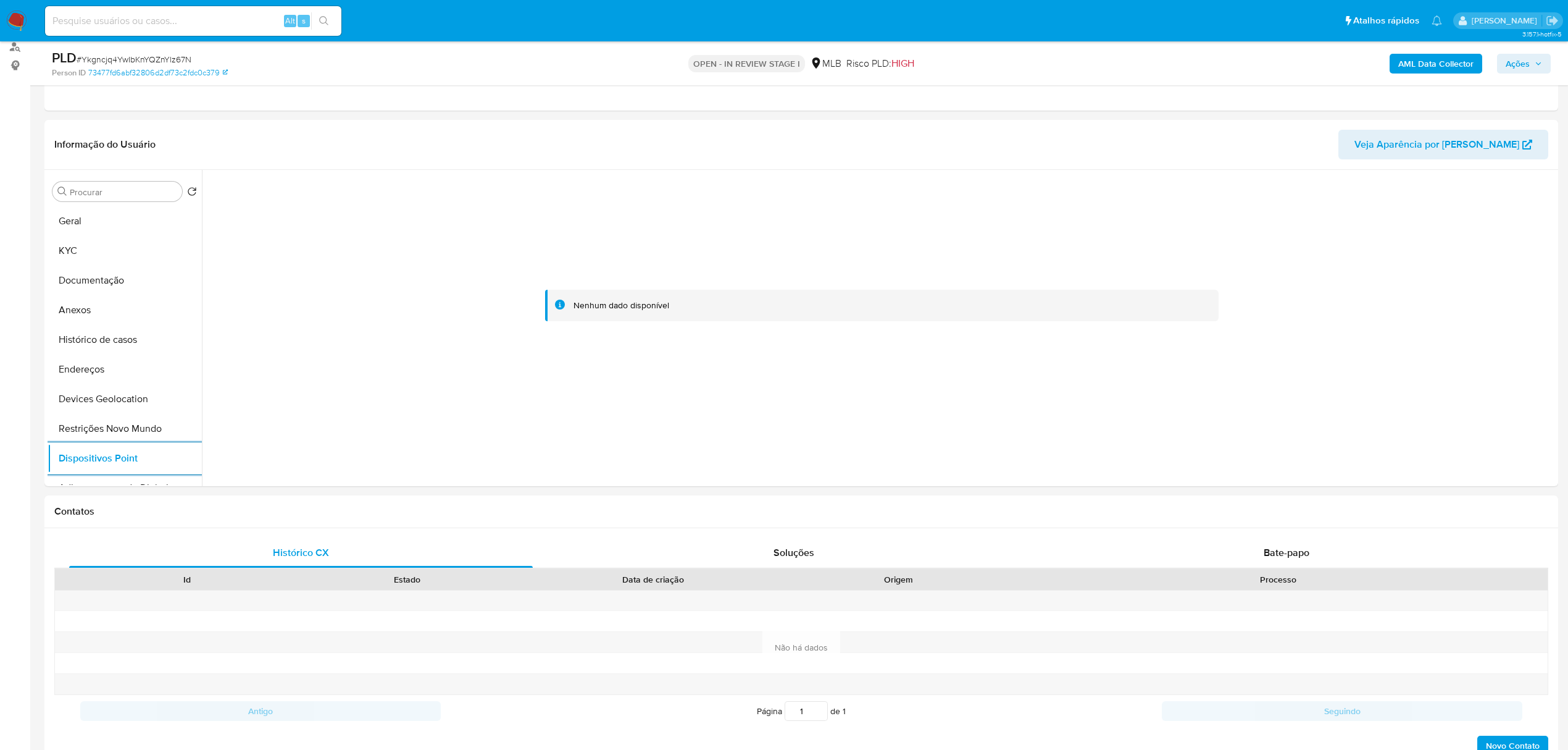
click at [1429, 57] on b "AML Data Collector" at bounding box center [1435, 64] width 75 height 20
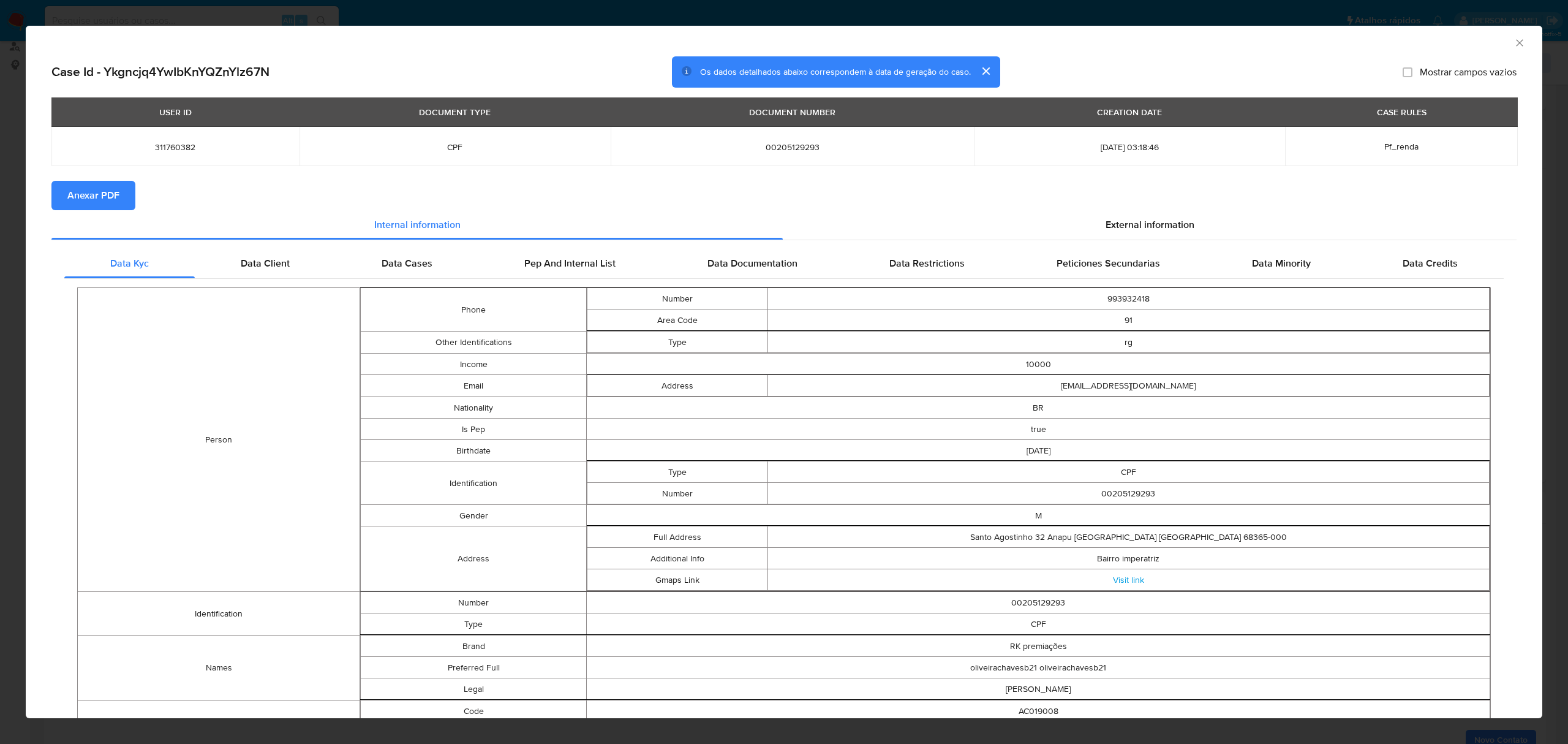
click at [88, 192] on span "Anexar PDF" at bounding box center [93, 195] width 52 height 27
click at [1169, 234] on span "External information" at bounding box center [1150, 227] width 89 height 14
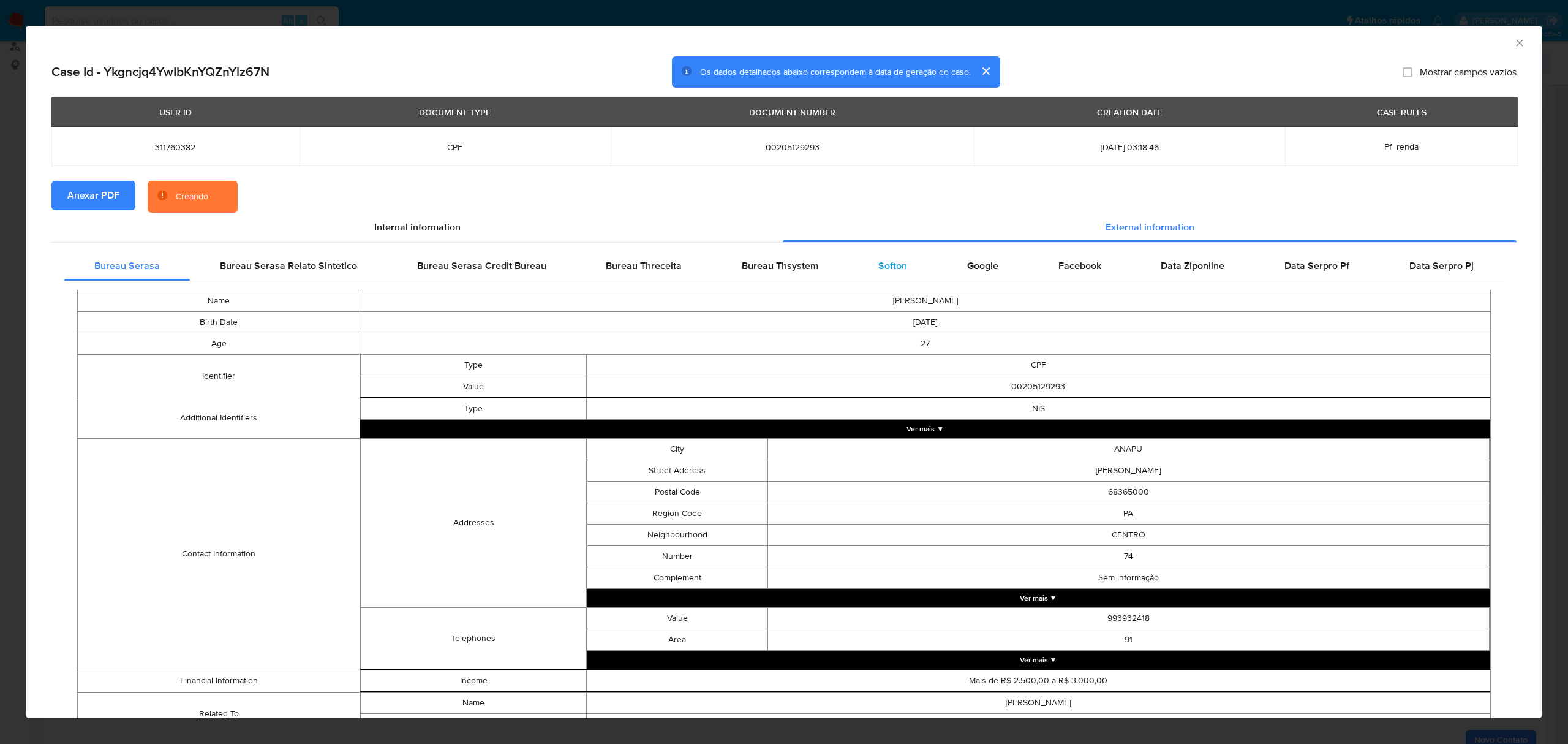
click at [885, 265] on span "Softon" at bounding box center [892, 266] width 29 height 14
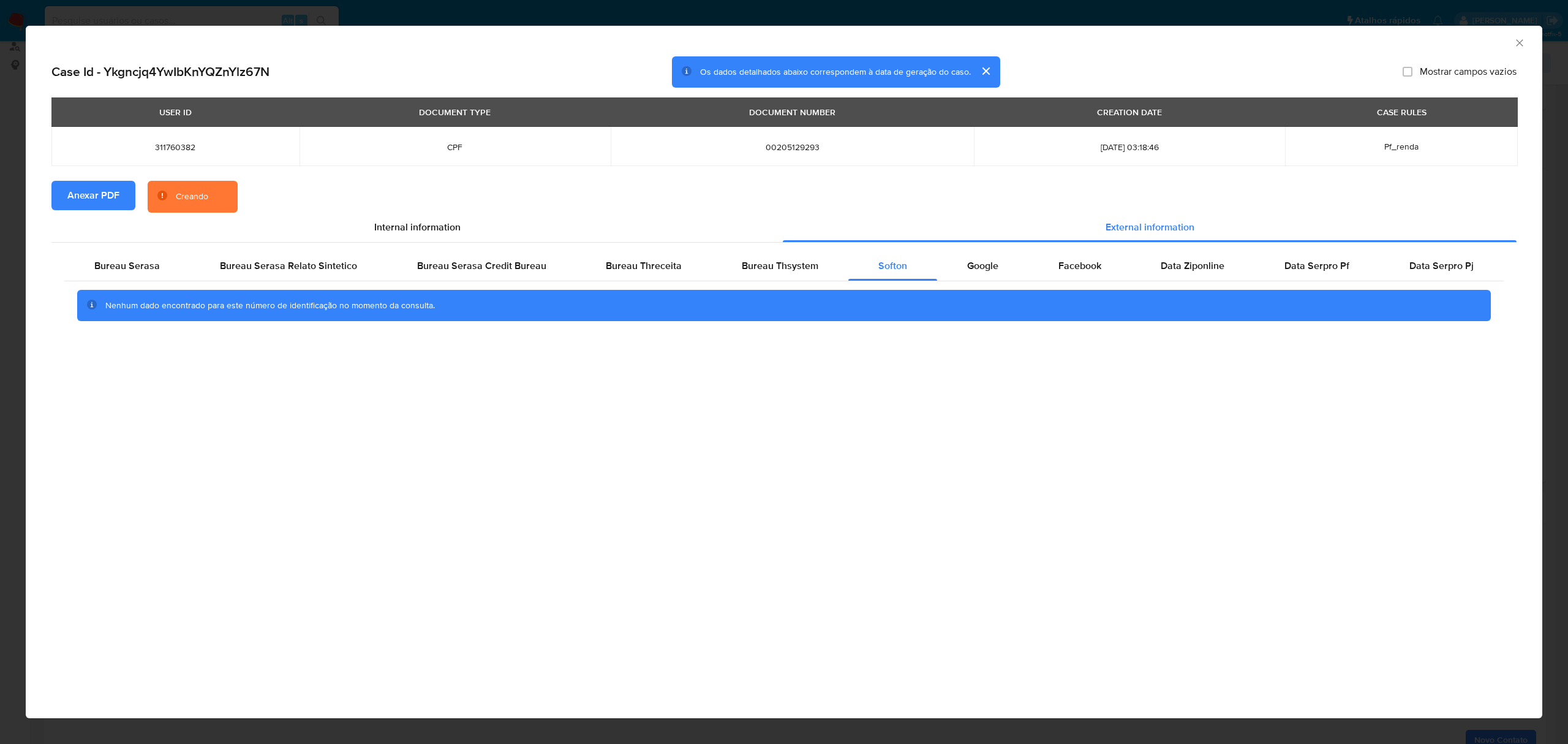
click at [1526, 43] on div "AML Data Collector" at bounding box center [784, 41] width 1516 height 31
click at [1517, 43] on icon "Fechar a janela" at bounding box center [1519, 43] width 12 height 12
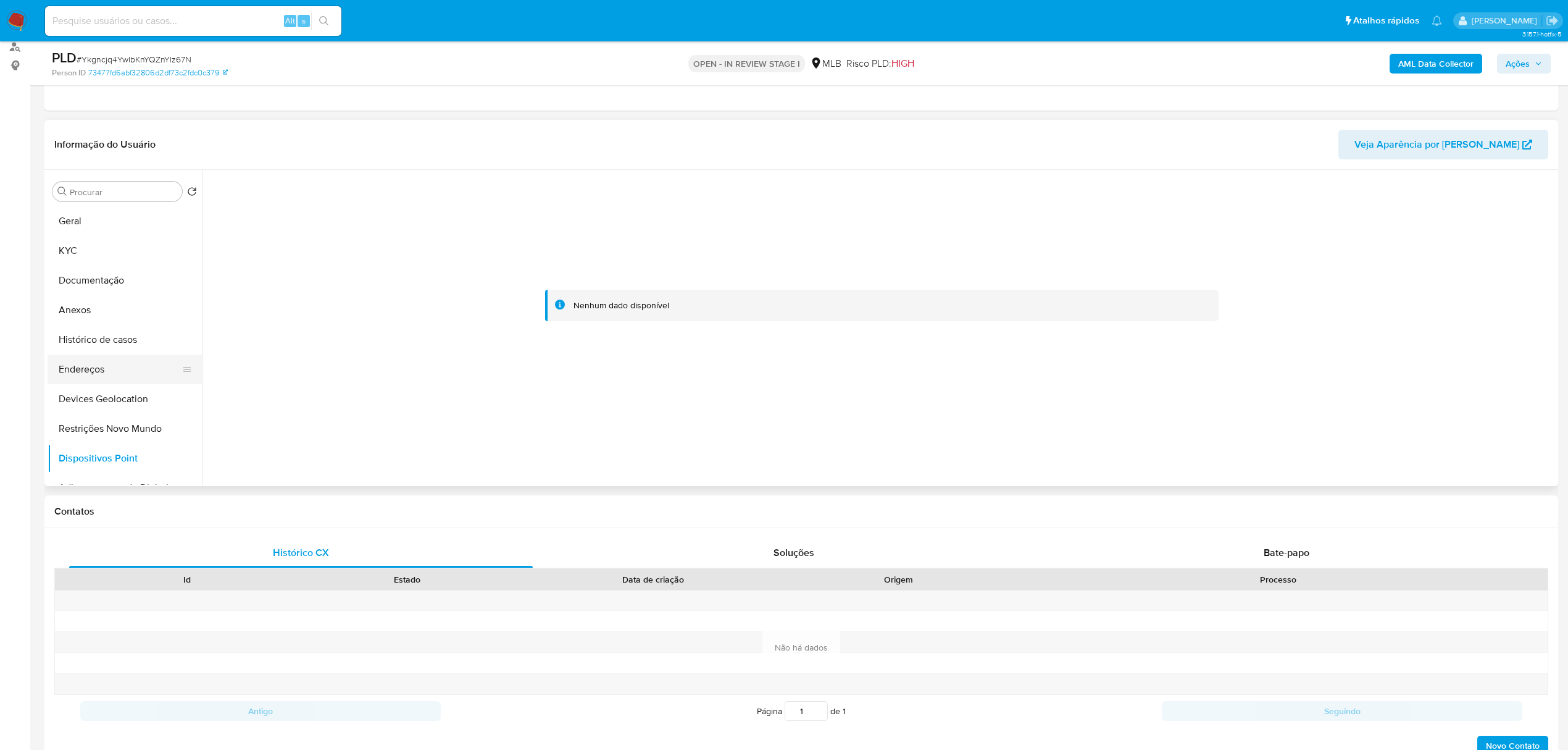
click at [94, 372] on button "Endereços" at bounding box center [120, 370] width 145 height 30
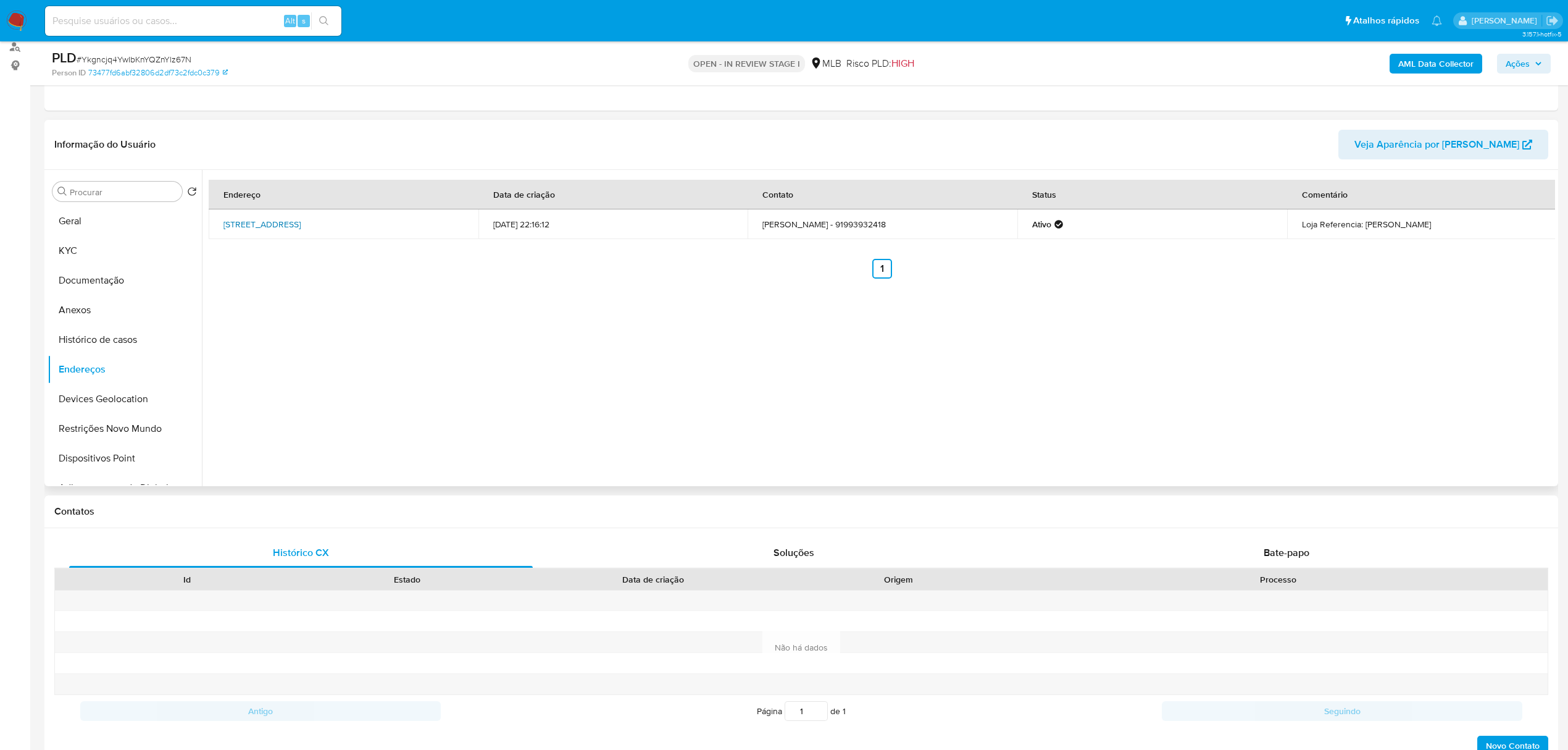
drag, startPoint x: 218, startPoint y: 220, endPoint x: 441, endPoint y: 216, distance: 223.0
click at [441, 216] on td "Av Nossa Senhora Aparecida 32, Anapu, Pará, 68365000, Brasil 32" at bounding box center [343, 225] width 269 height 30
copy link "Av Nossa Senhora Aparecida 32, Anapu, Pará, 68365000"
click at [300, 221] on link "Av Nossa Senhora Aparecida 32, Anapu, Pará, 68365000, Brasil 32" at bounding box center [261, 224] width 77 height 12
click at [111, 244] on button "KYC" at bounding box center [120, 251] width 145 height 30
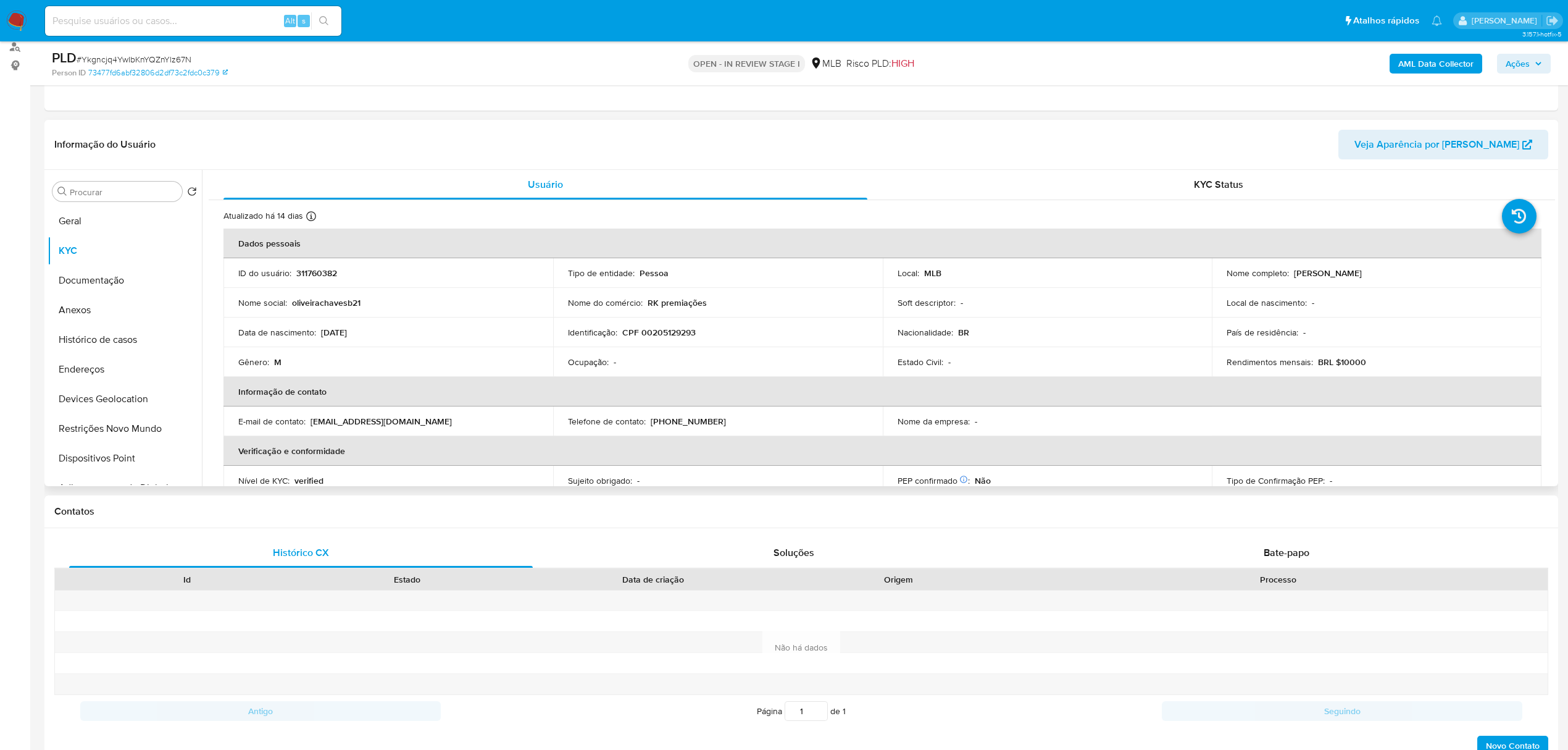
click at [674, 333] on p "CPF 00205129293" at bounding box center [659, 332] width 74 height 11
copy p "00205129293"
click at [684, 326] on td "Identificação : CPF 00205129293" at bounding box center [718, 333] width 329 height 30
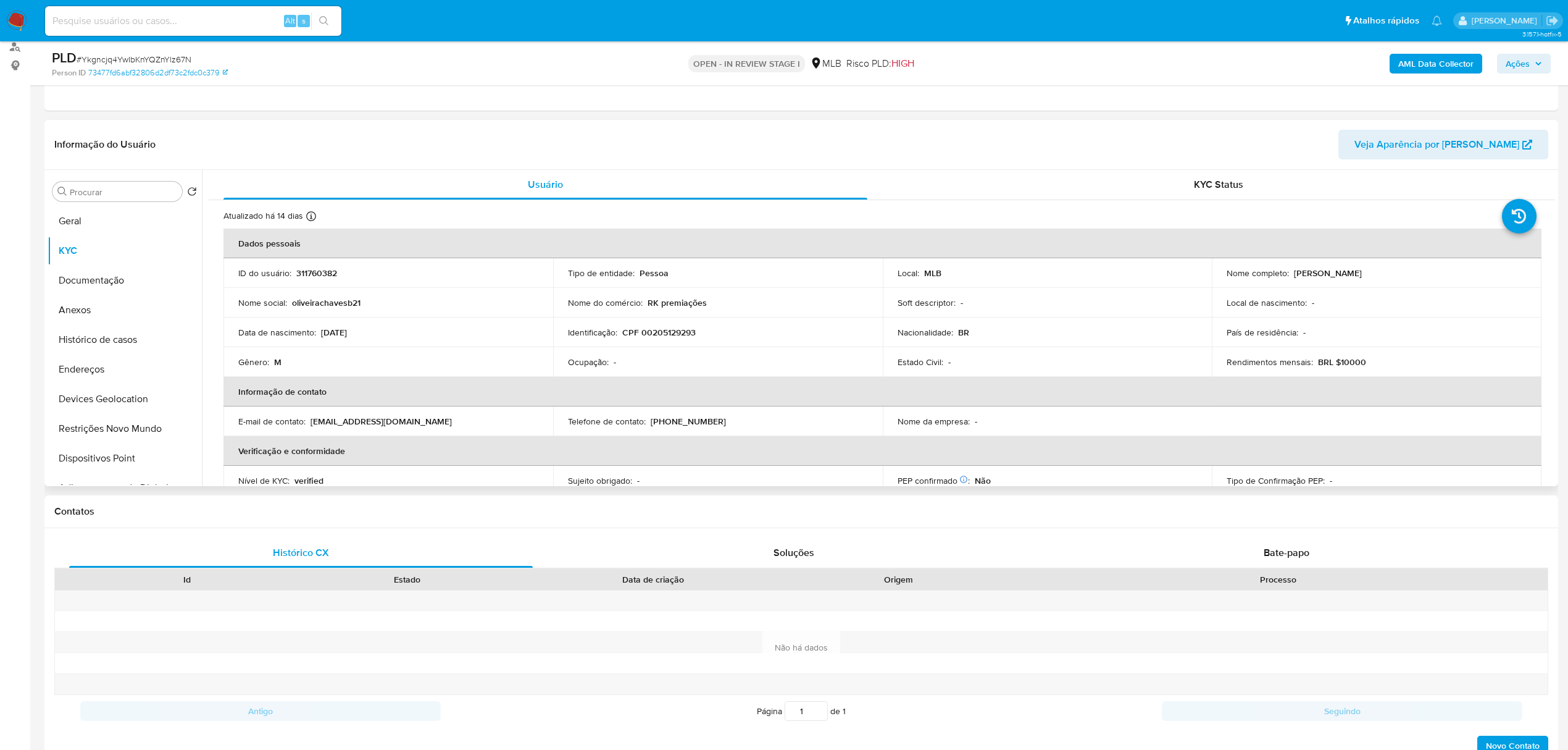
click at [684, 330] on p "CPF 00205129293" at bounding box center [659, 332] width 74 height 11
copy p "00205129293"
click at [82, 287] on button "Documentação" at bounding box center [120, 281] width 145 height 30
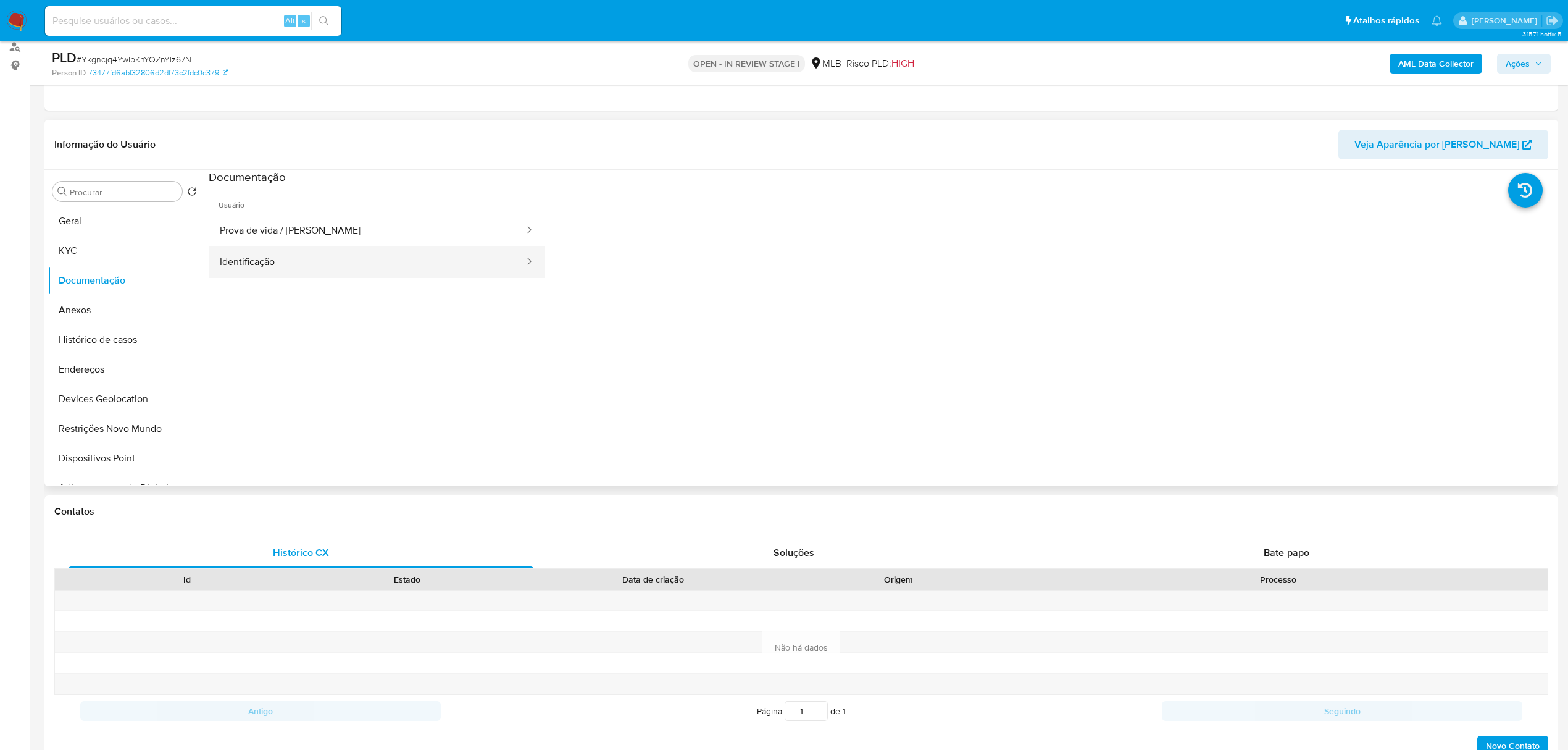
click at [349, 257] on button "Identificação" at bounding box center [366, 263] width 316 height 32
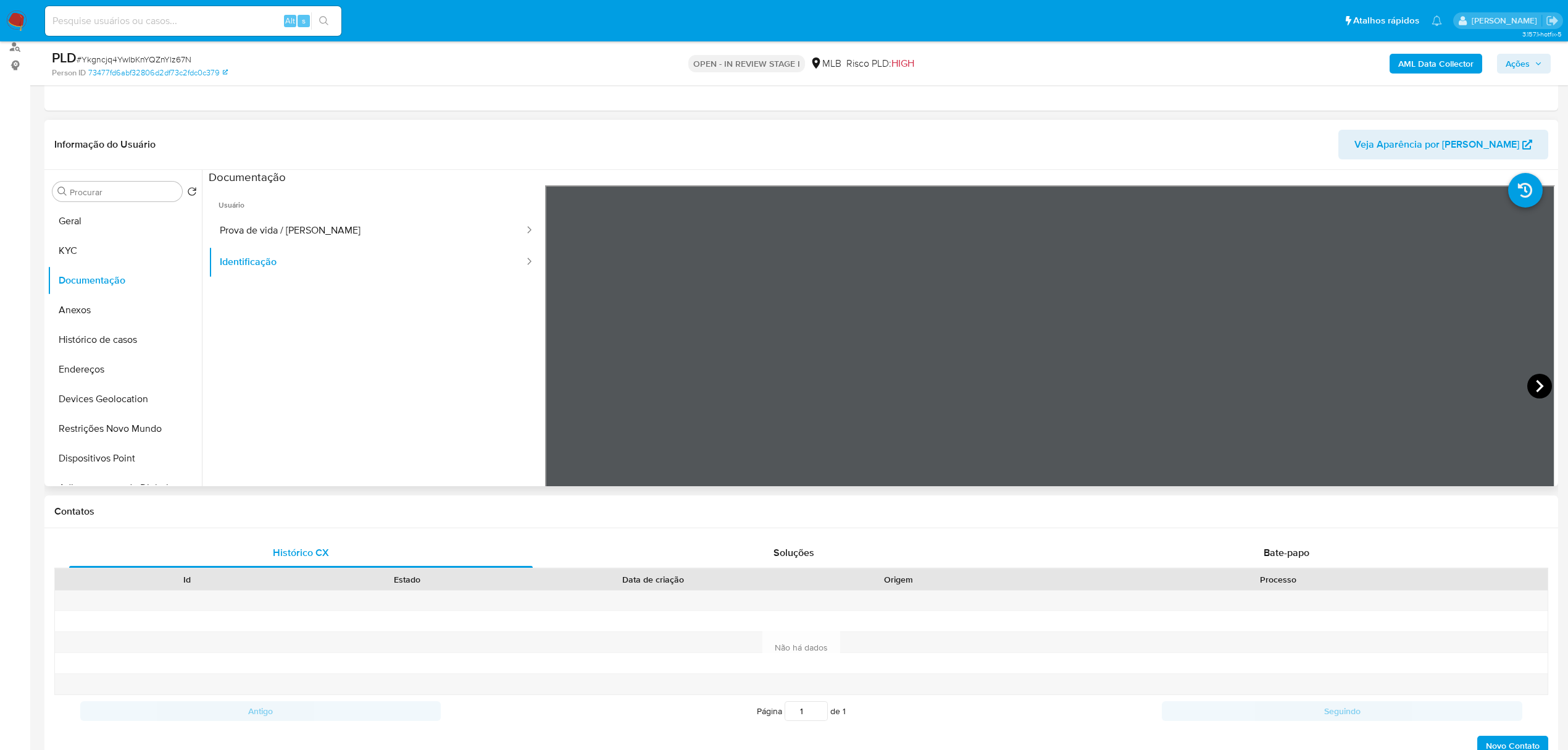
click at [1534, 385] on icon at bounding box center [1539, 385] width 25 height 25
click at [92, 250] on button "KYC" at bounding box center [120, 251] width 145 height 30
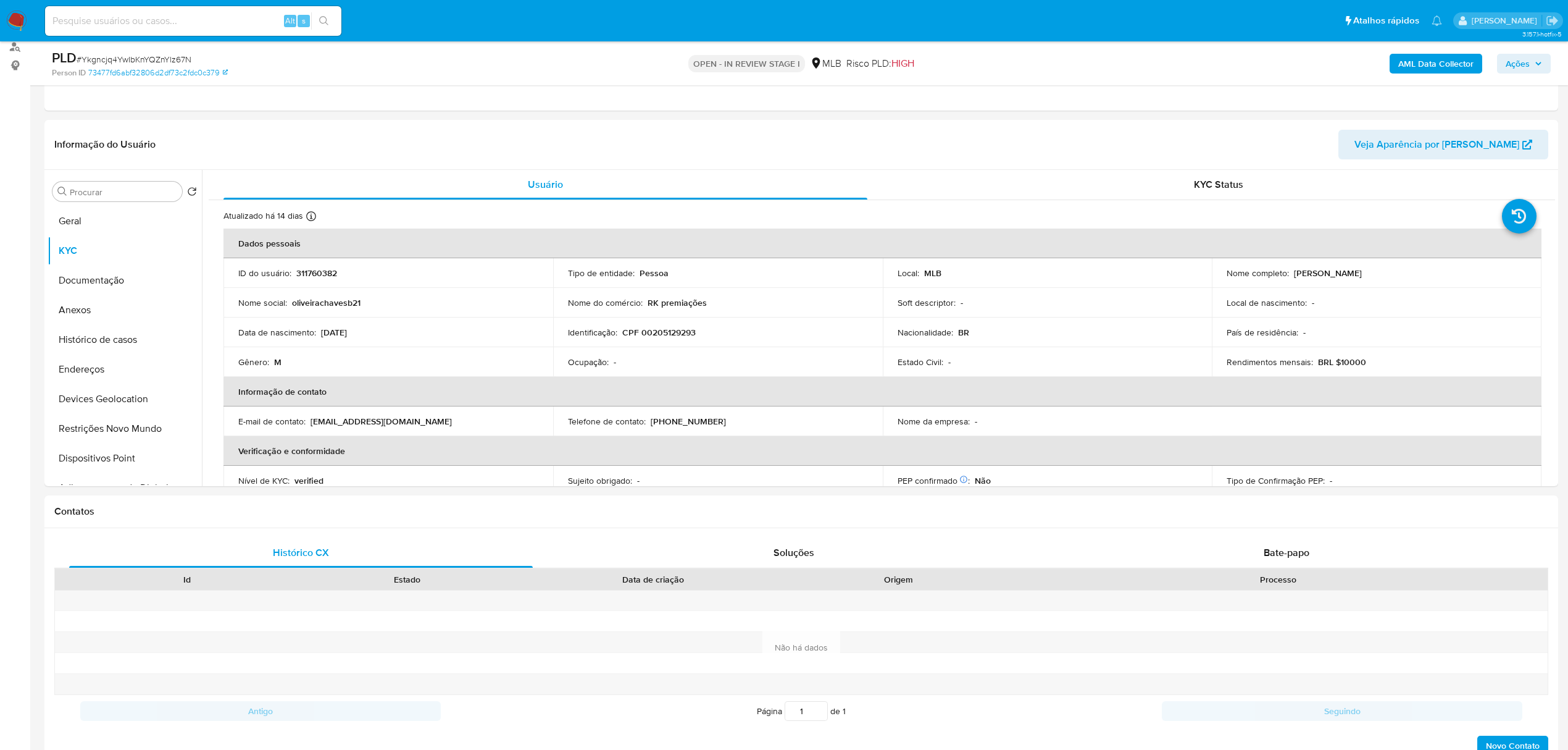
click at [651, 334] on p "CPF 00205129293" at bounding box center [659, 332] width 74 height 11
copy p "00205129293"
drag, startPoint x: 1290, startPoint y: 273, endPoint x: 1400, endPoint y: 278, distance: 110.1
click at [1400, 278] on div "Nome completo : Bruno Oliveira Chaves" at bounding box center [1376, 273] width 300 height 11
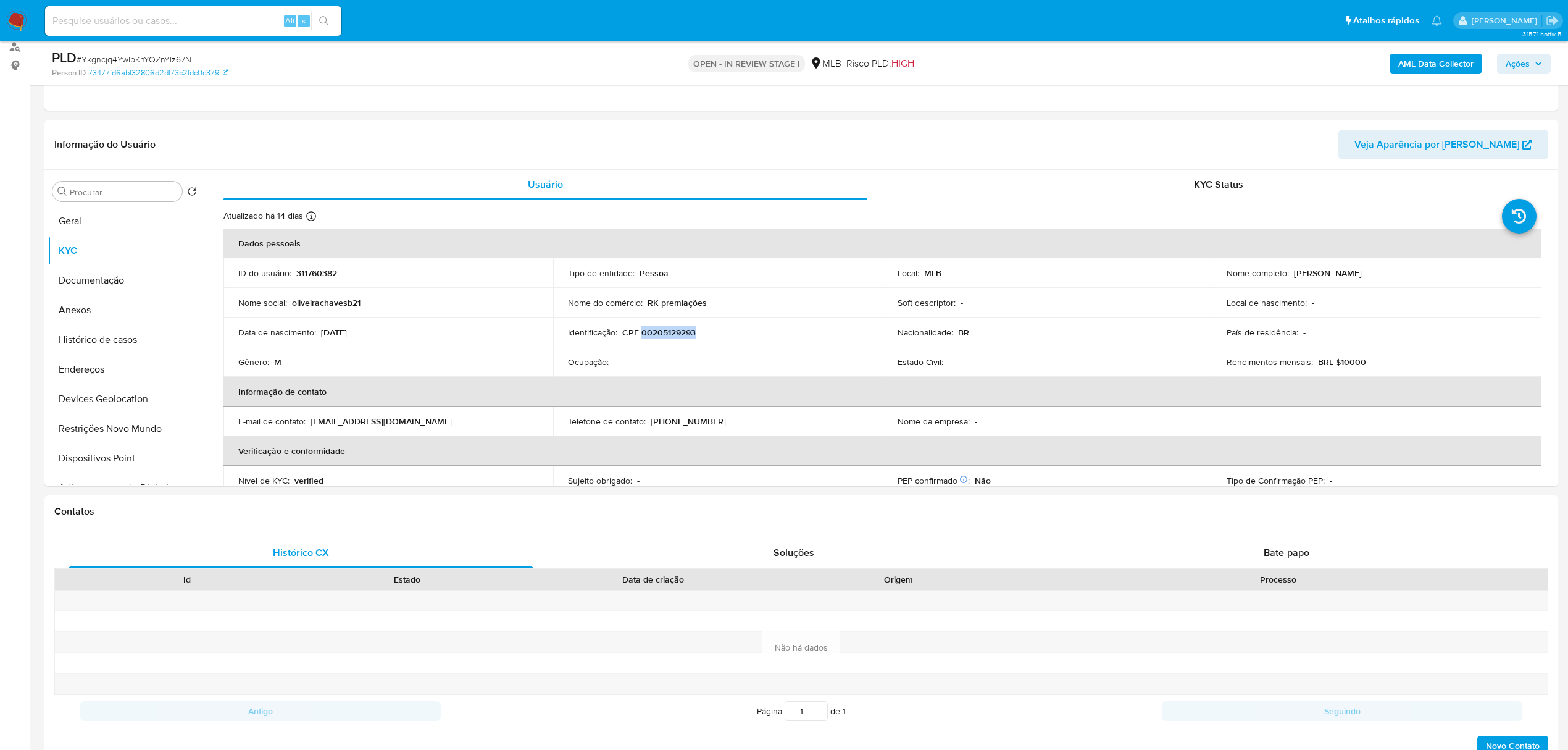
copy p "Bruno Oliveira Chaves"
click at [95, 280] on button "Documentação" at bounding box center [120, 281] width 145 height 30
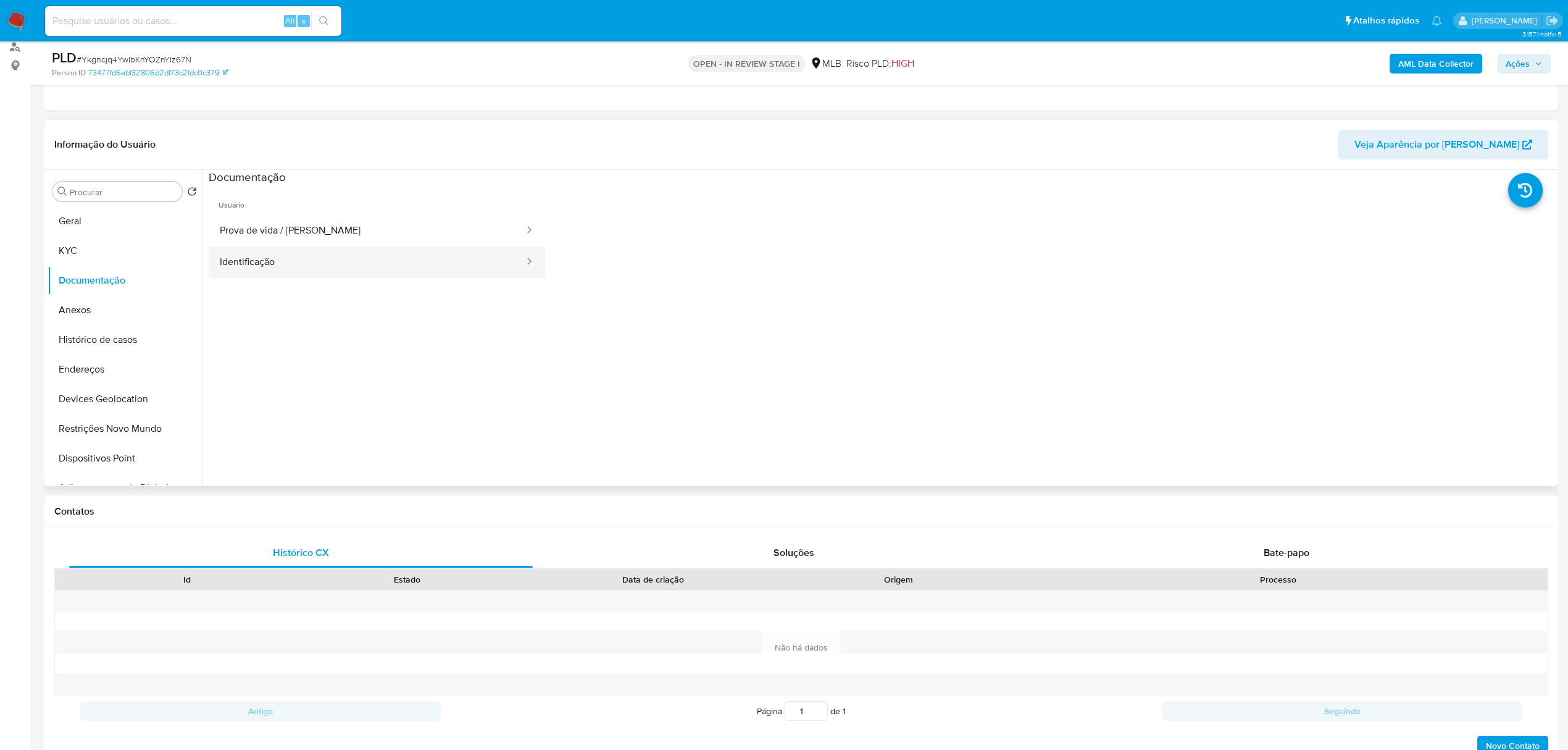
click at [334, 263] on button "Identificação" at bounding box center [366, 263] width 316 height 32
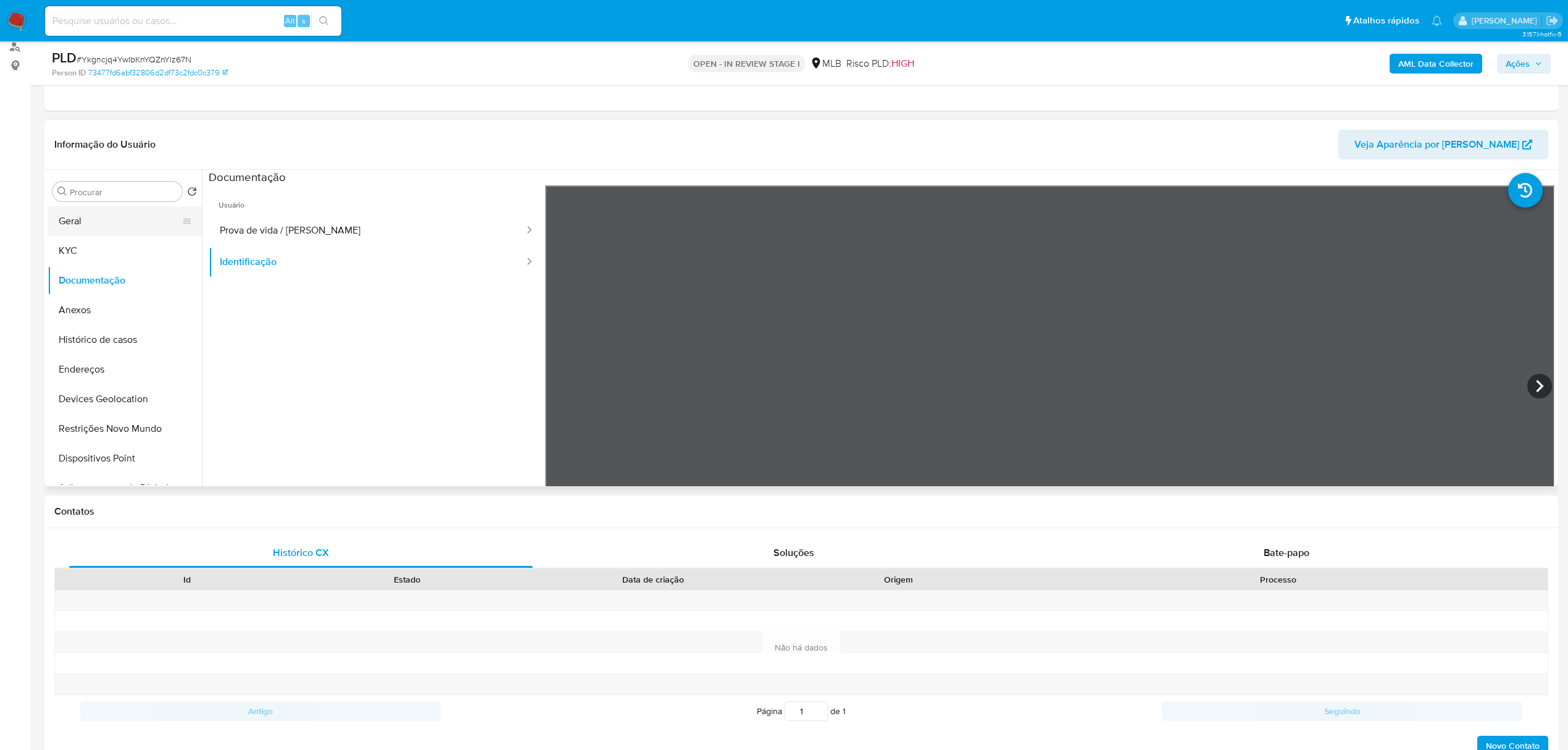
click at [134, 216] on button "Geral" at bounding box center [120, 222] width 145 height 30
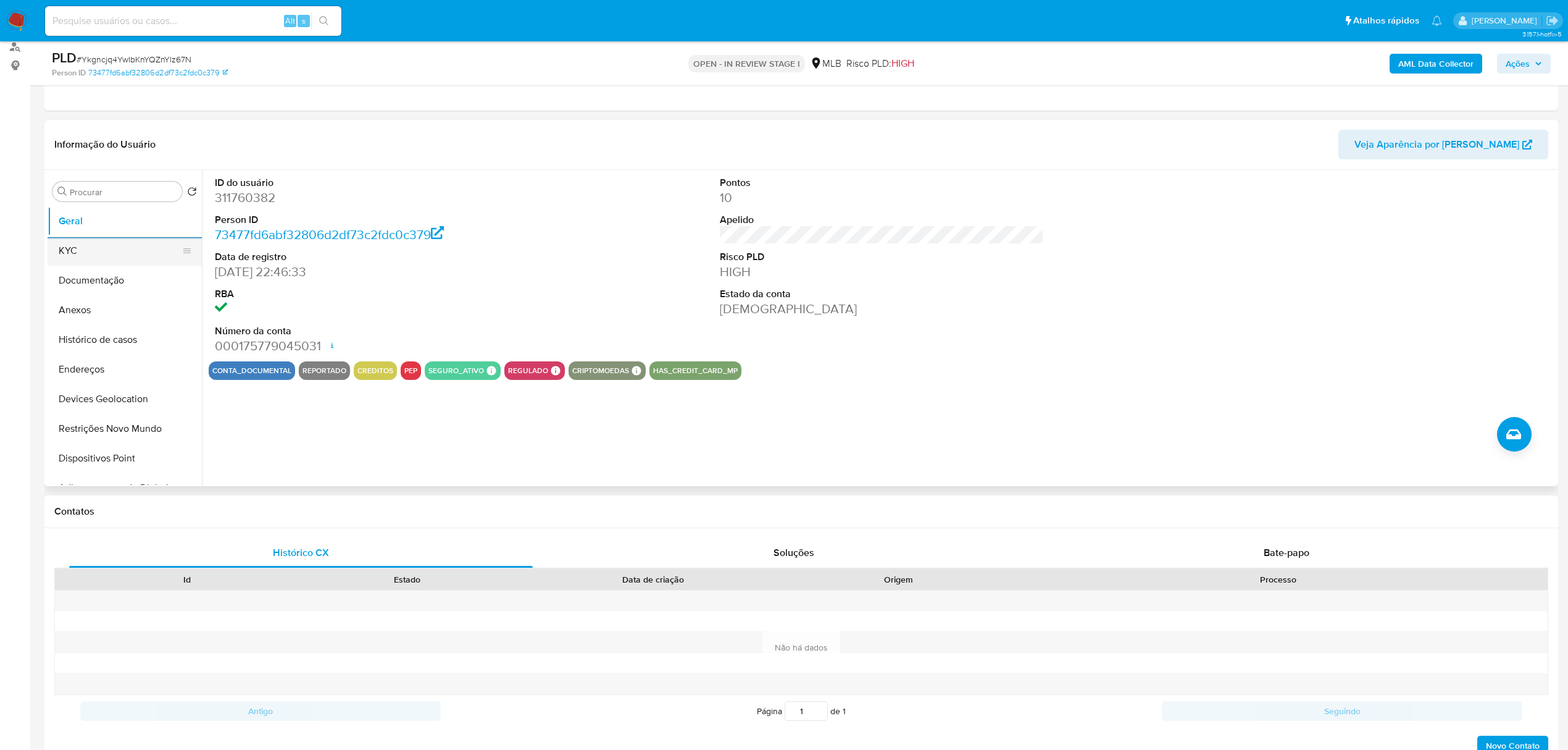
click at [99, 248] on button "KYC" at bounding box center [120, 251] width 145 height 30
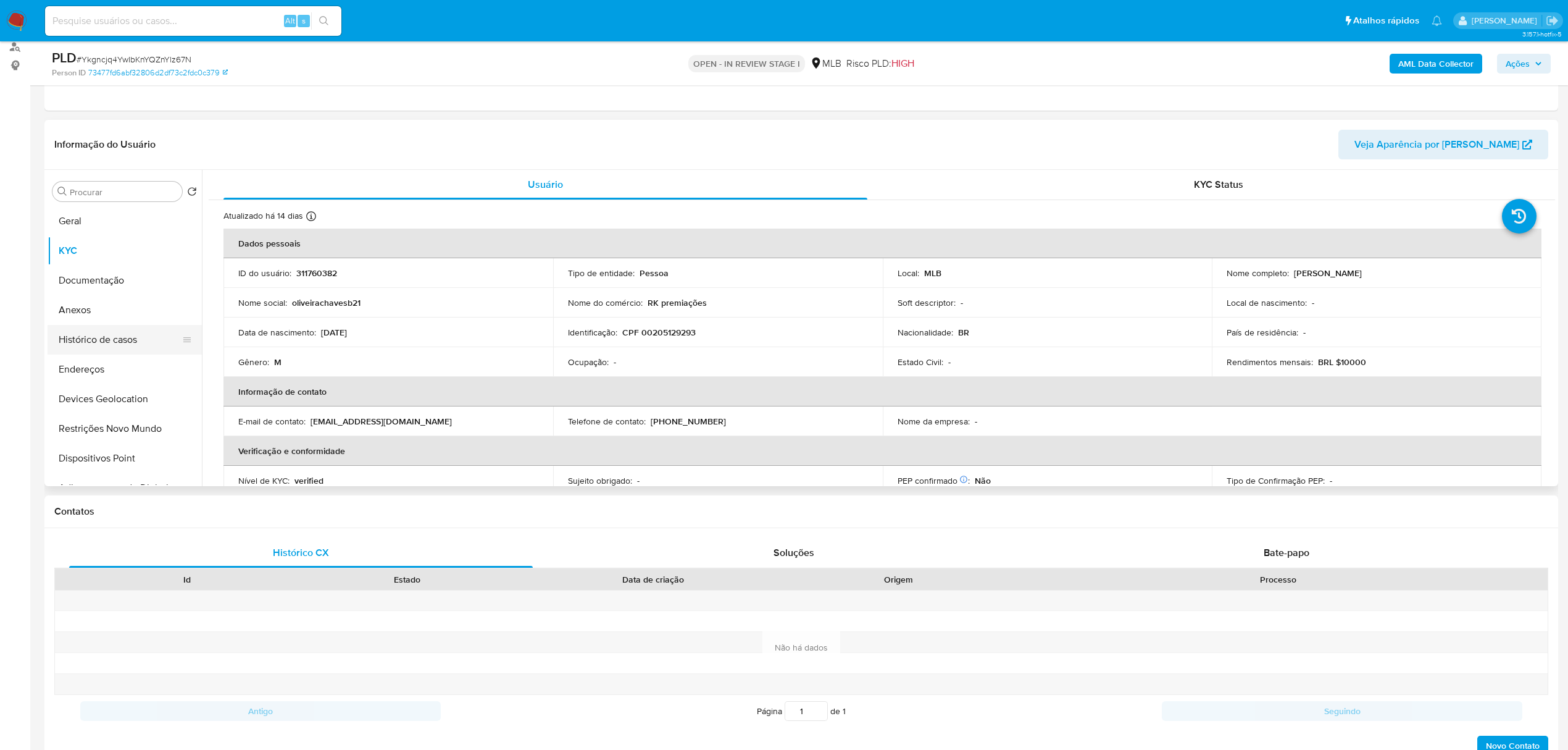
click at [127, 342] on button "Histórico de casos" at bounding box center [120, 340] width 145 height 30
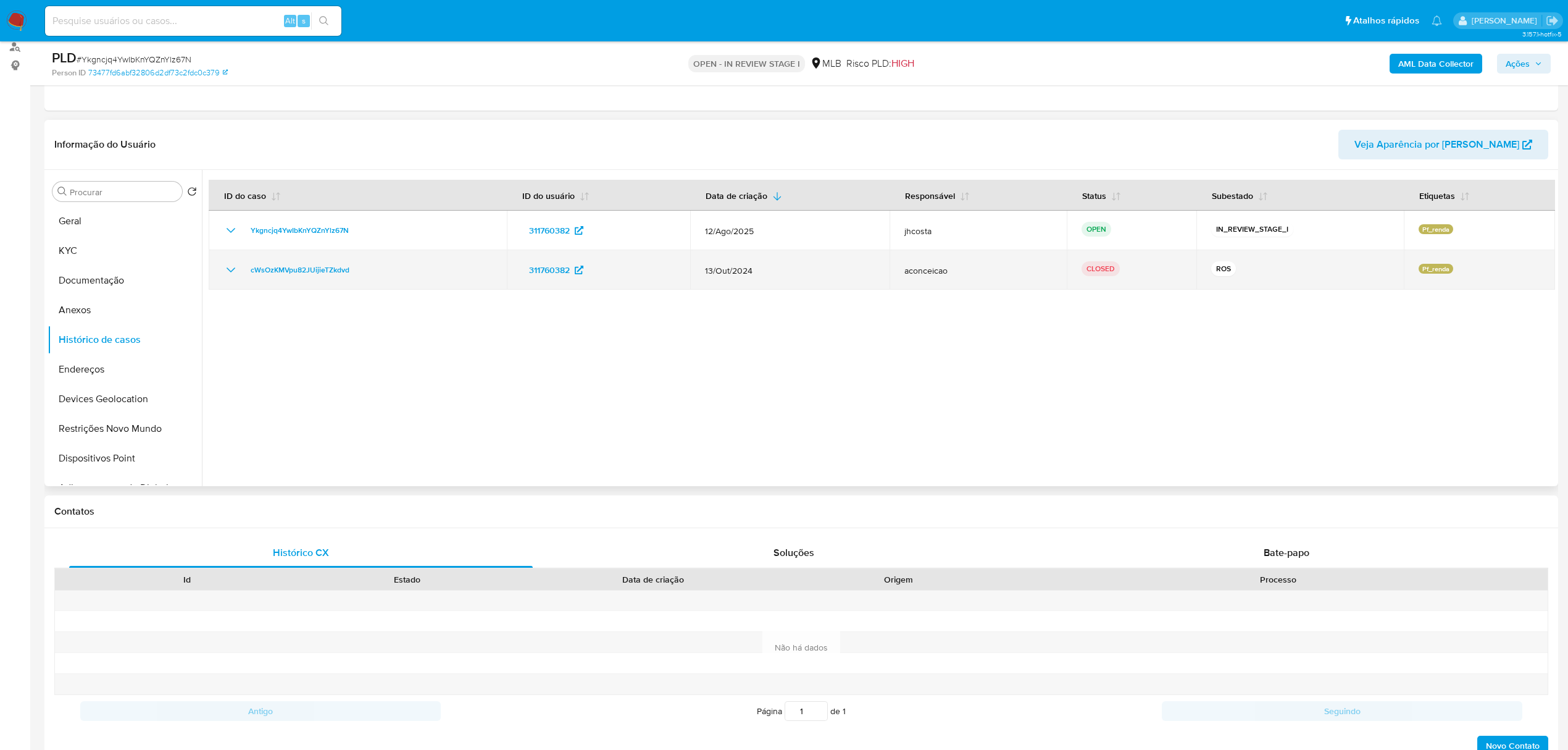
click at [214, 268] on td "cWsOzKMVpu82JUijieTZkdvd" at bounding box center [357, 270] width 298 height 40
click at [228, 270] on icon "Mostrar/Ocultar" at bounding box center [231, 270] width 15 height 15
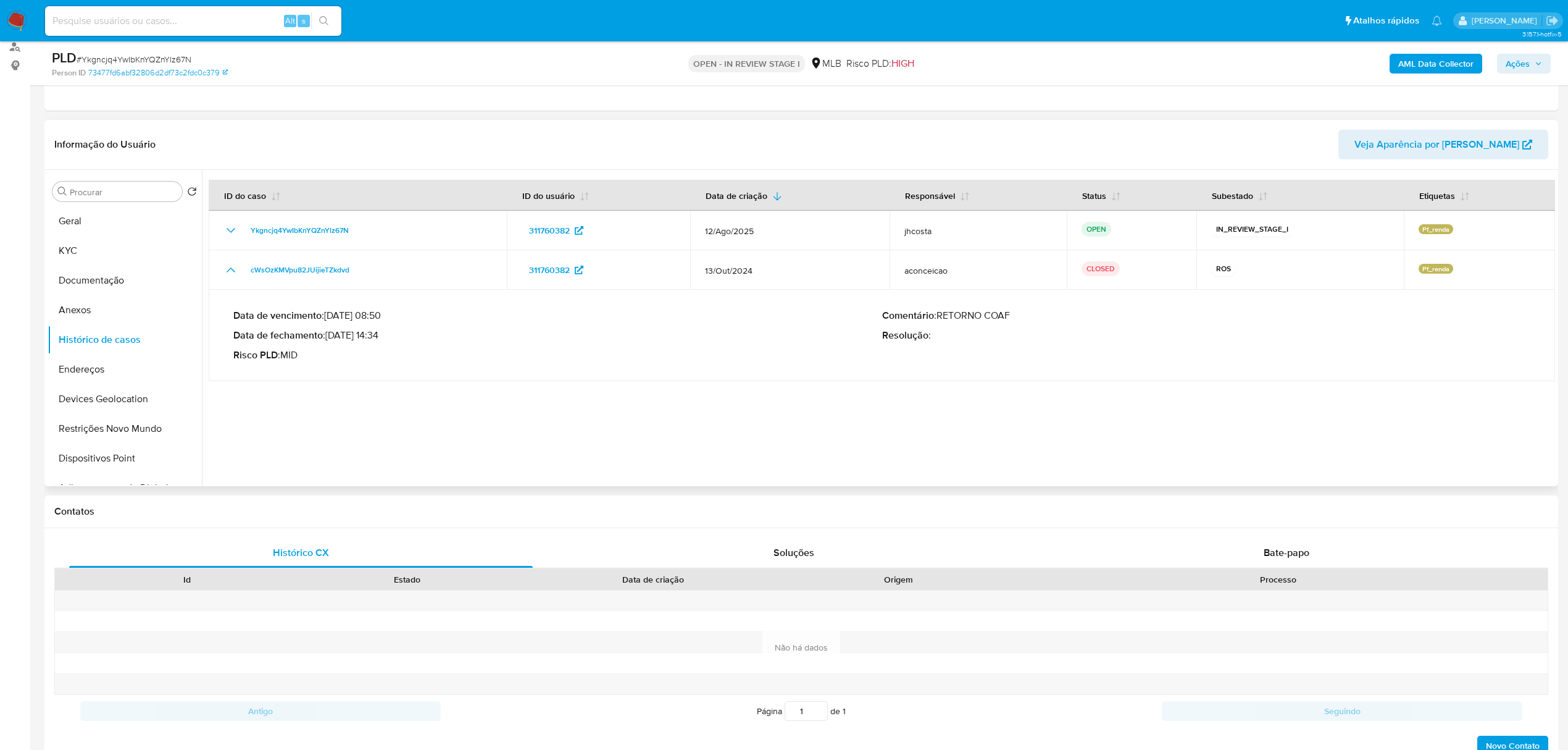
drag, startPoint x: 332, startPoint y: 338, endPoint x: 349, endPoint y: 337, distance: 17.0
click at [356, 335] on p "Data de fechamento : 25/10/2024 14:34" at bounding box center [558, 336] width 649 height 12
click at [347, 362] on p "Risco PLD : MID" at bounding box center [558, 355] width 649 height 12
click at [1516, 67] on span "Ações" at bounding box center [1517, 64] width 24 height 20
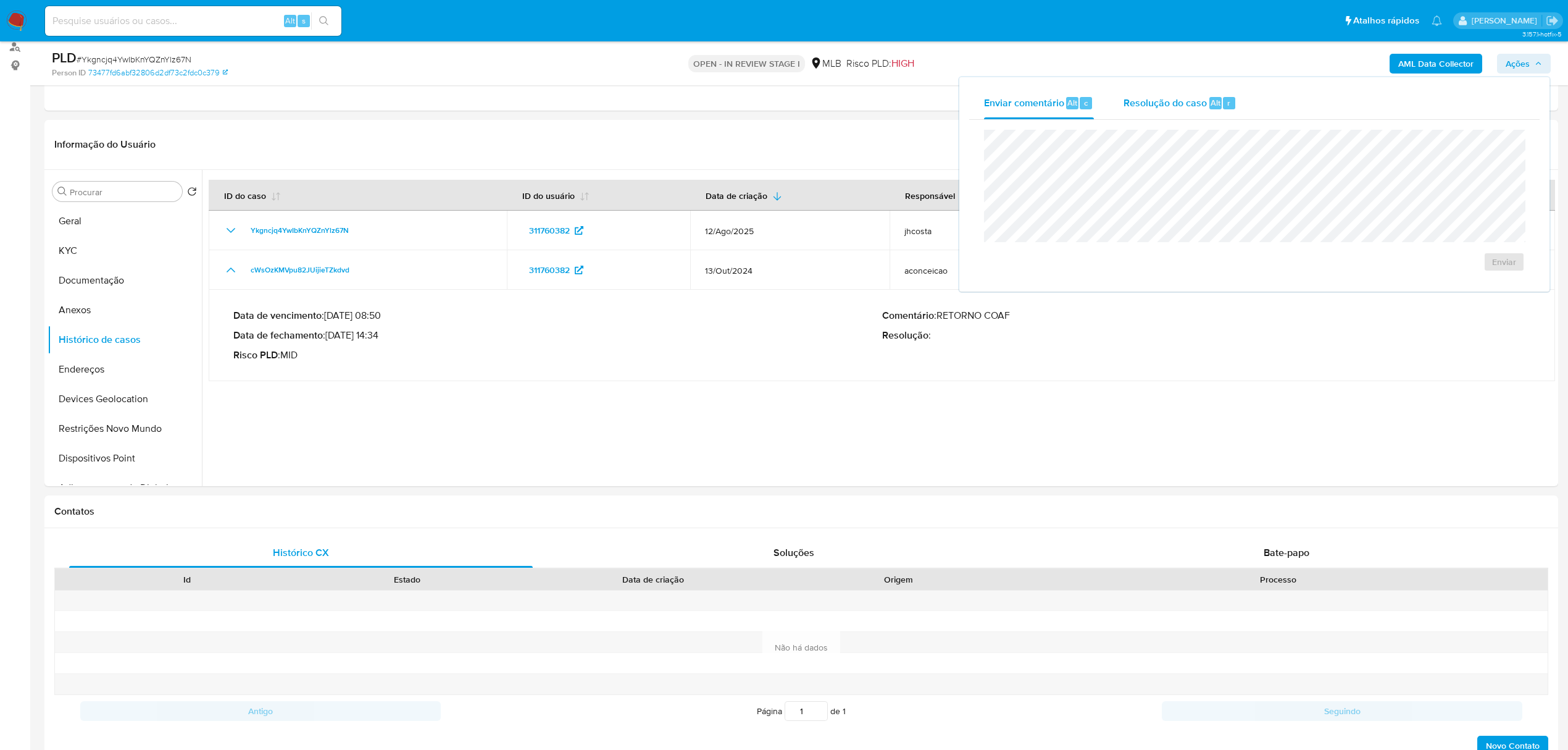
click at [1178, 105] on span "Resolução do caso" at bounding box center [1164, 102] width 83 height 14
click at [106, 303] on button "Anexos" at bounding box center [120, 311] width 145 height 30
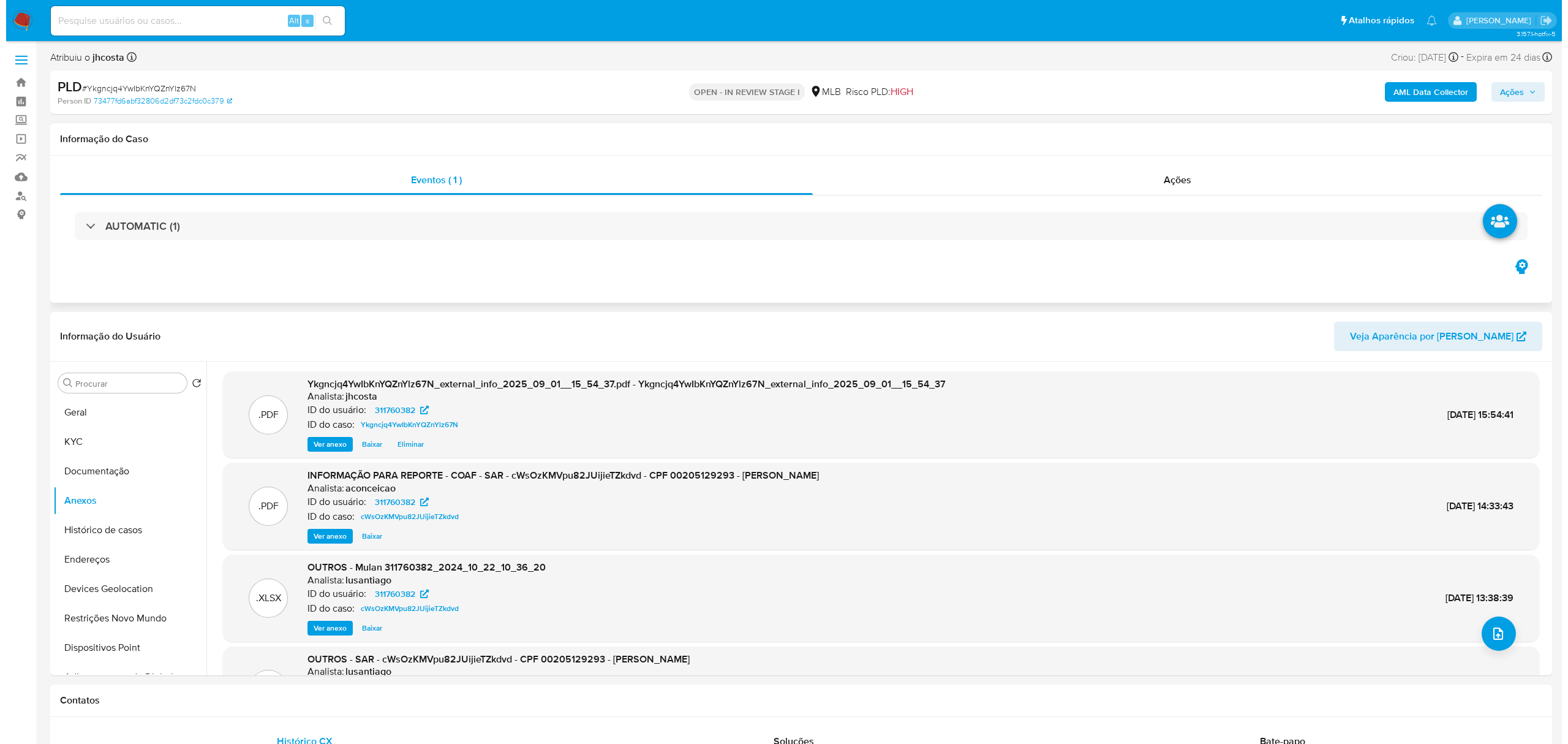
scroll to position [81, 0]
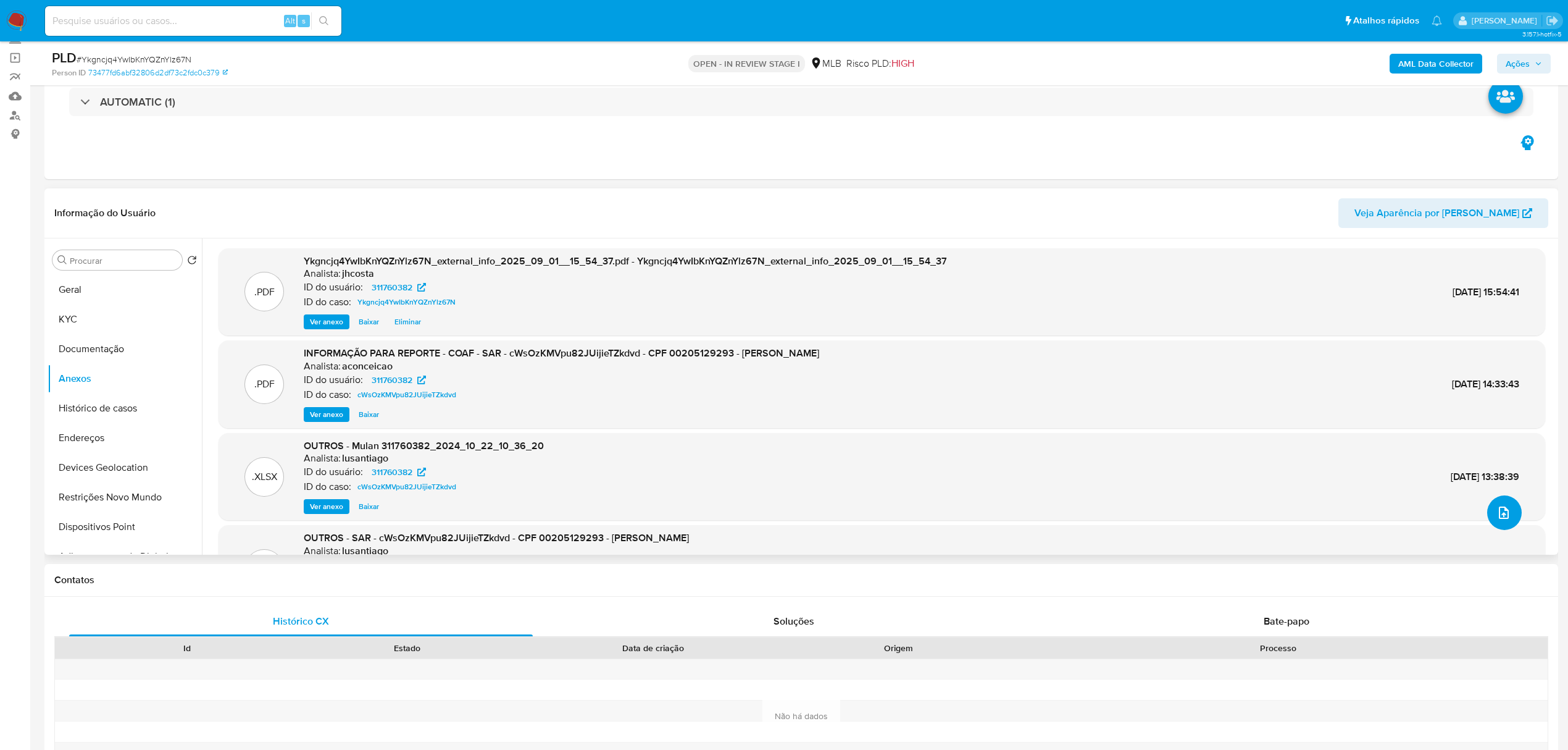
click at [1496, 502] on button "upload-file" at bounding box center [1504, 512] width 35 height 35
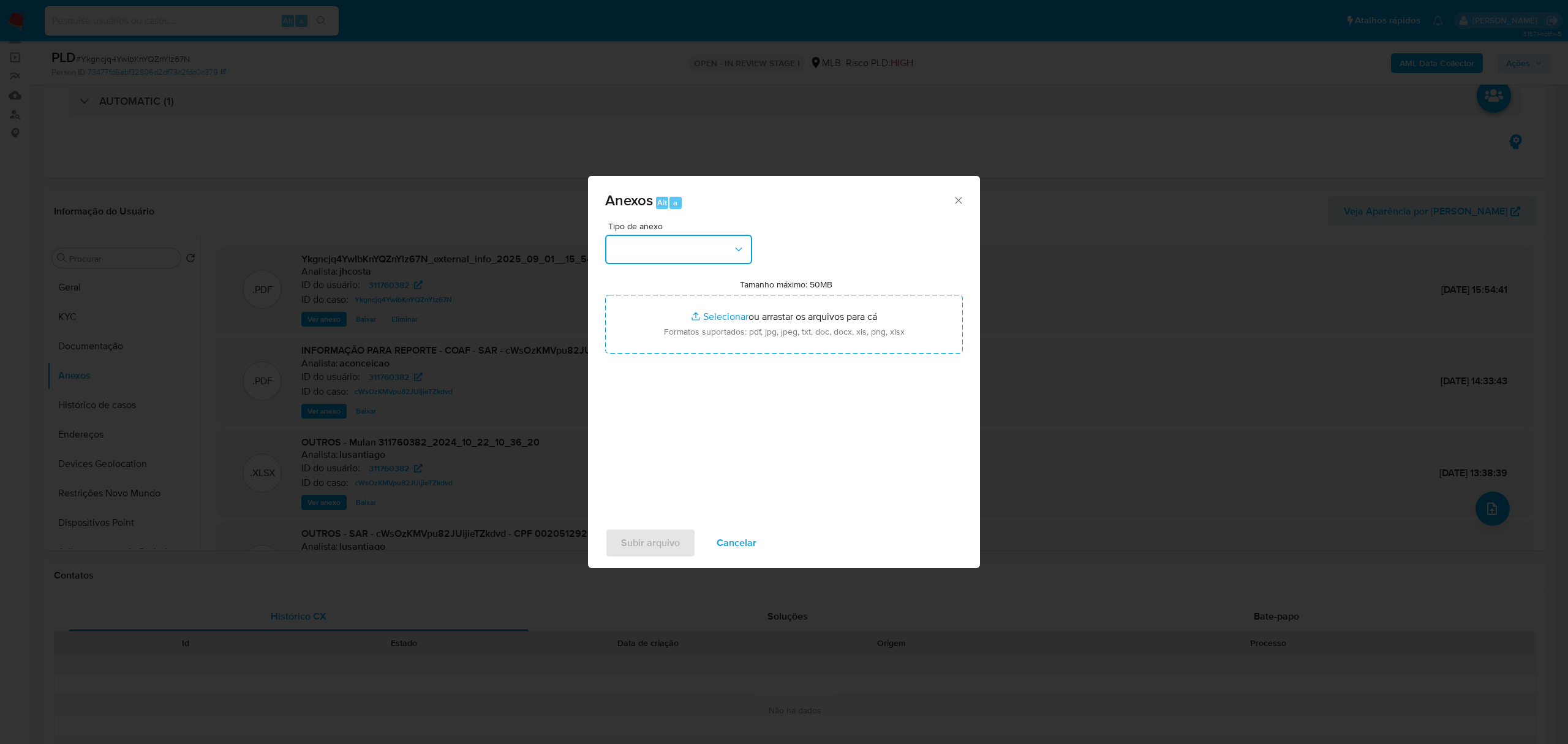
click at [738, 253] on icon "button" at bounding box center [739, 249] width 12 height 12
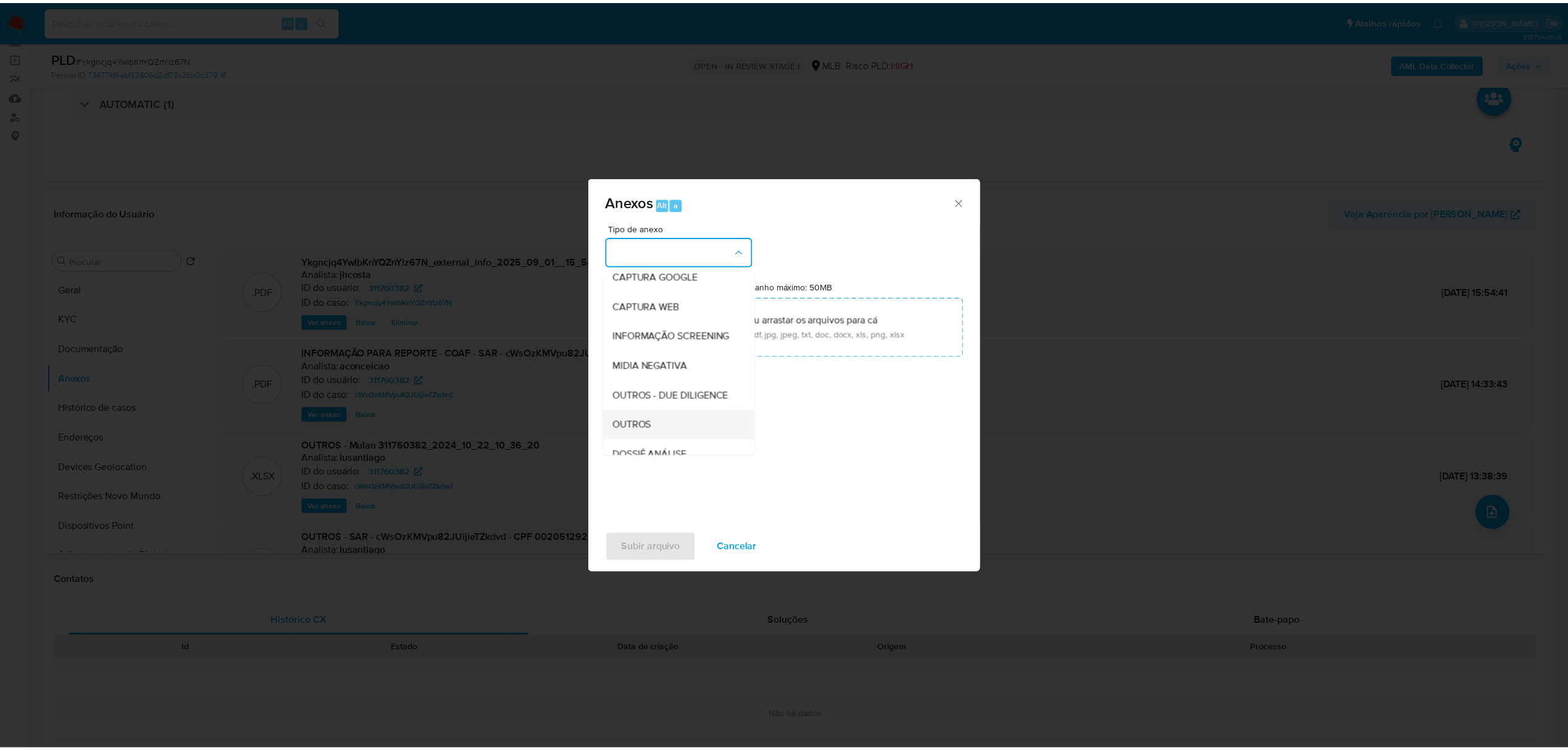
scroll to position [164, 0]
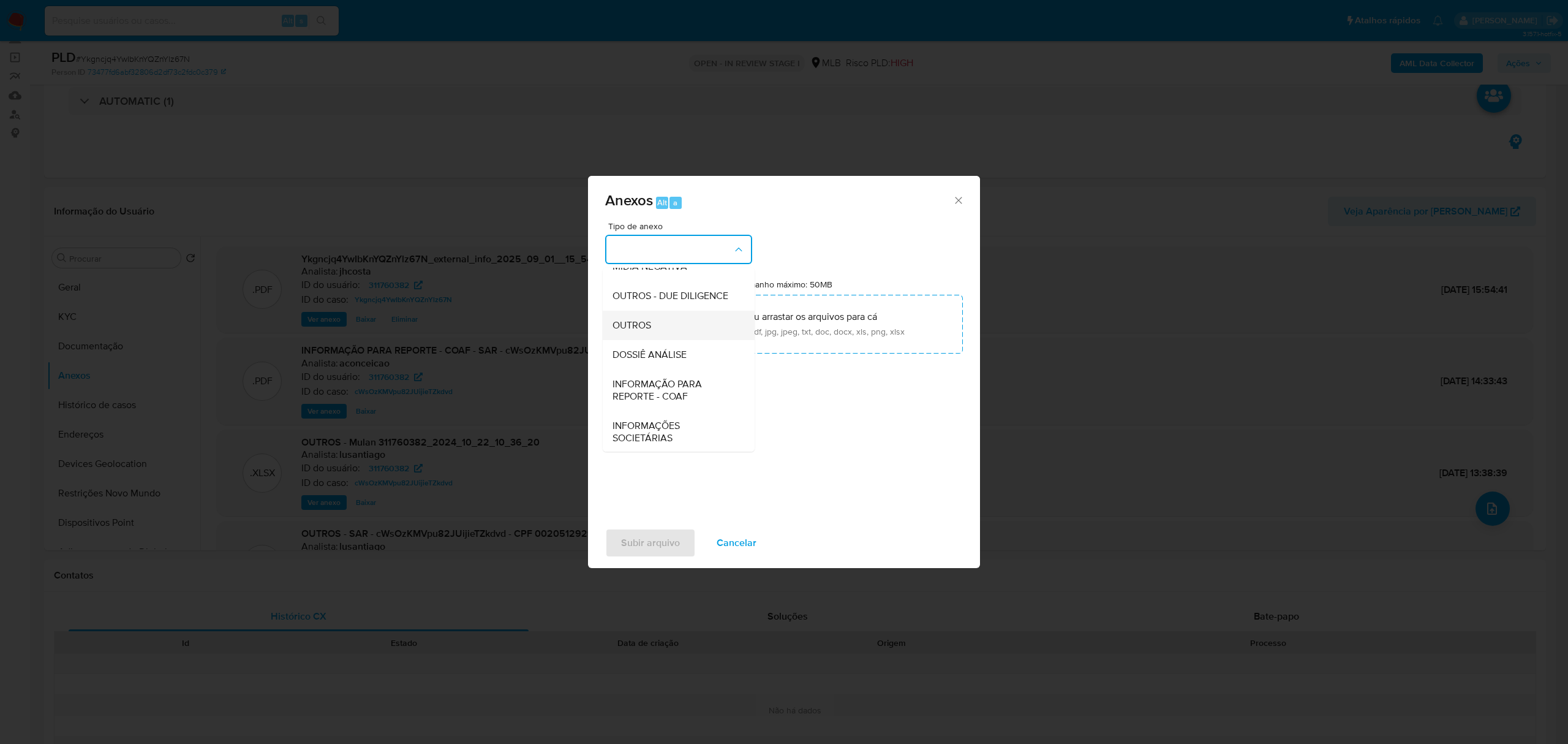
click at [652, 340] on div "OUTROS" at bounding box center [675, 326] width 125 height 30
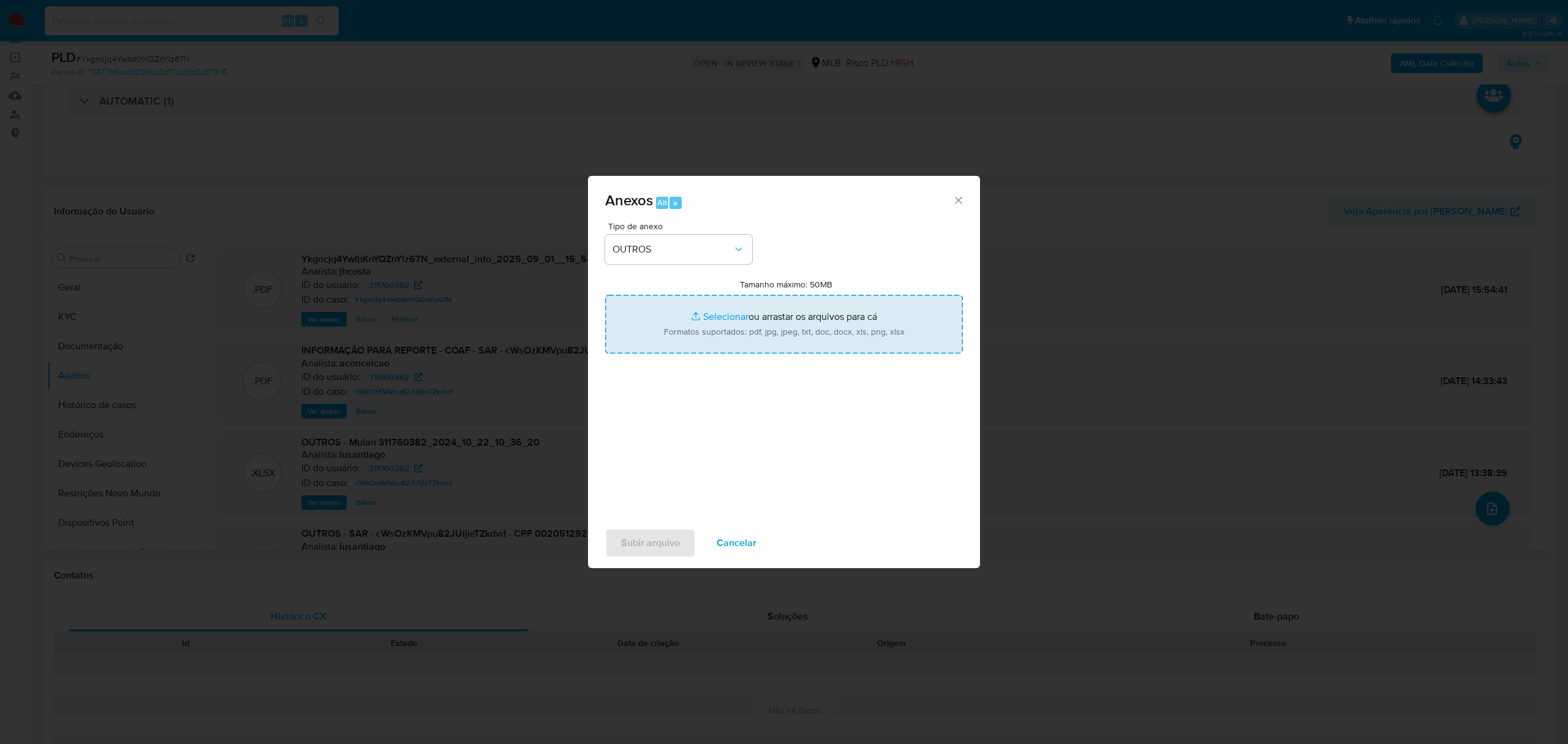
click at [777, 326] on input "Tamanho máximo: 50MB Selecionar arquivos" at bounding box center [784, 323] width 358 height 58
type input "C:\fakepath\Mulan 311760382_2025_08_29_07_48_14.xlsx"
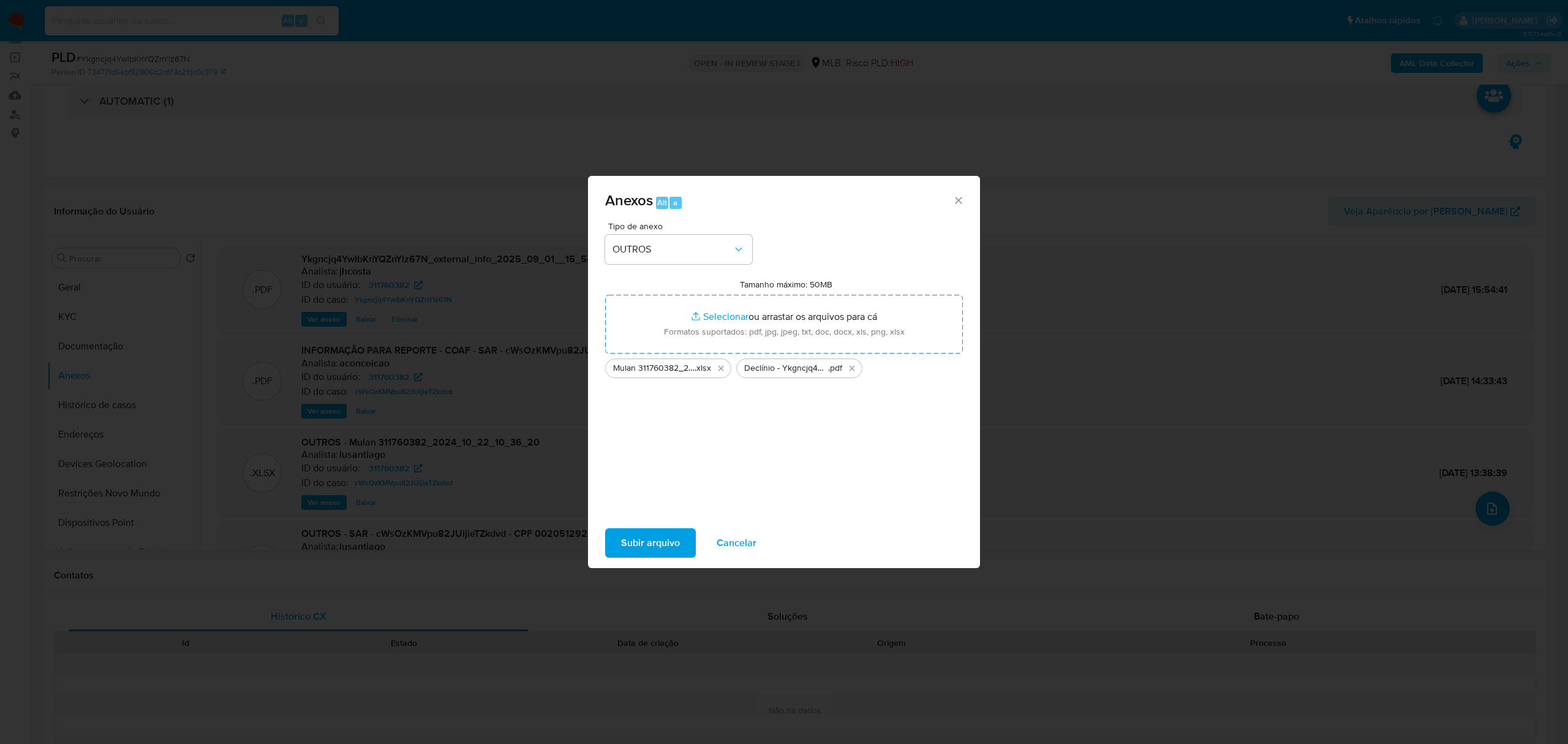
click at [657, 535] on span "Subir arquivo" at bounding box center [650, 542] width 58 height 27
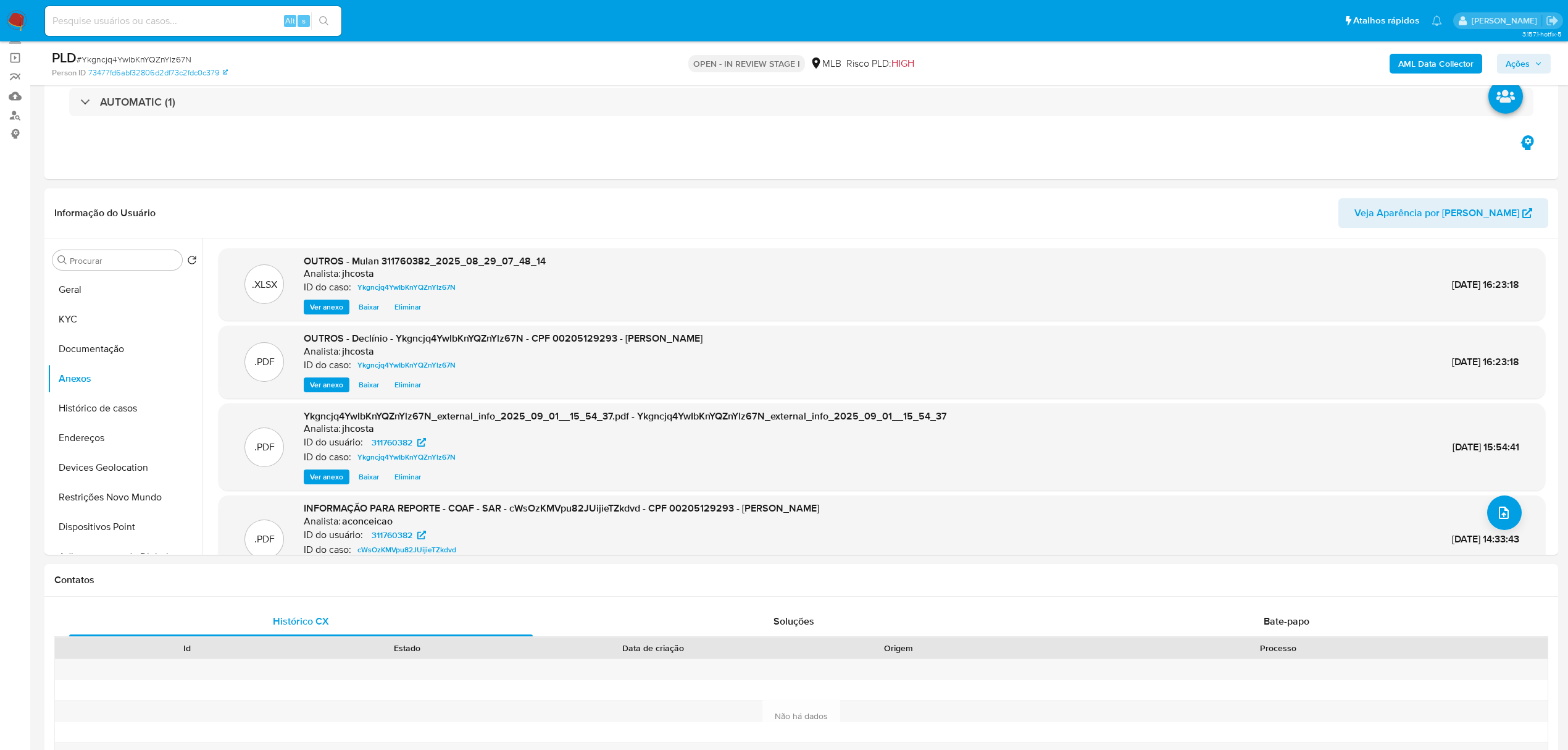
click at [1534, 65] on span "Ações" at bounding box center [1523, 63] width 36 height 17
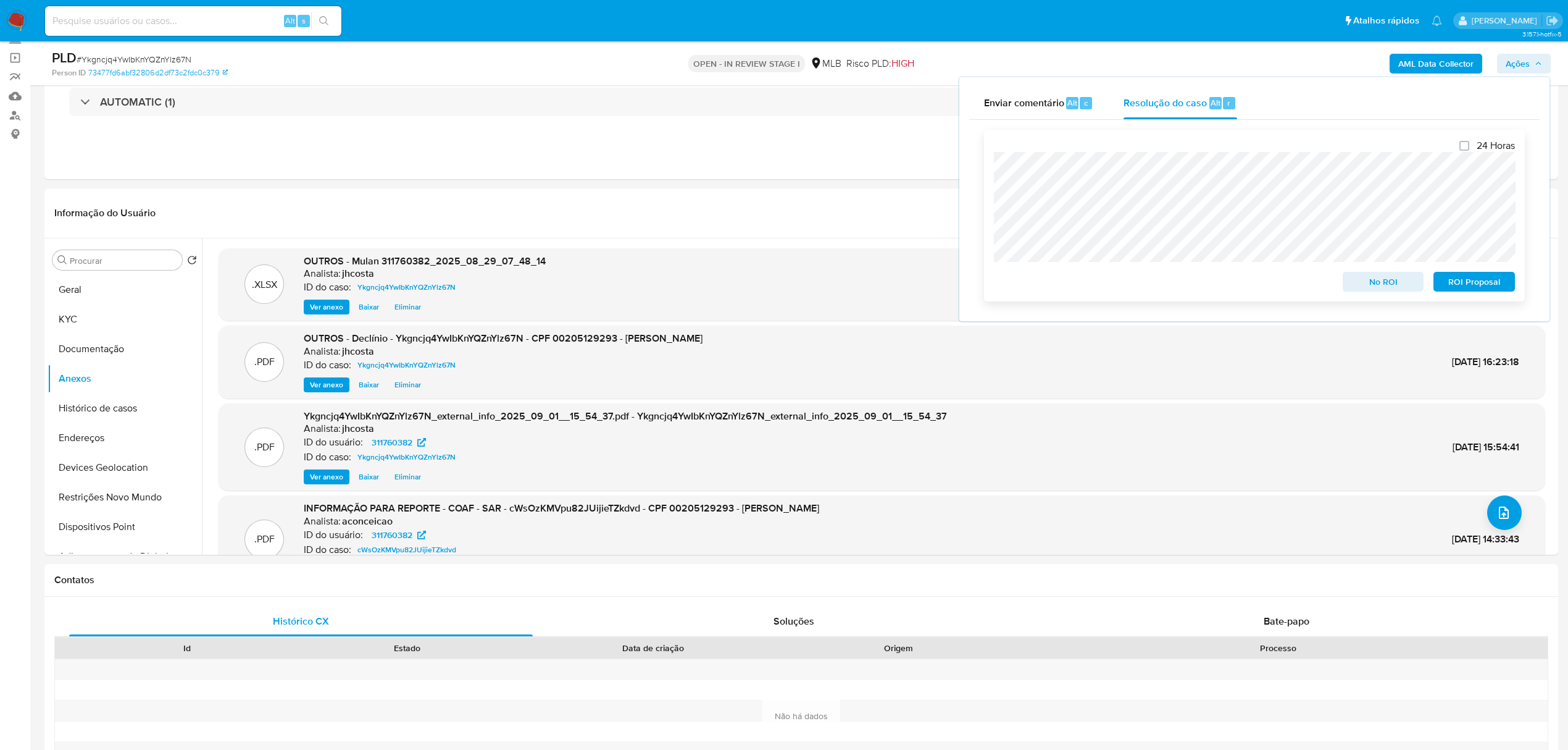
click at [1385, 278] on span "No ROI" at bounding box center [1383, 281] width 64 height 17
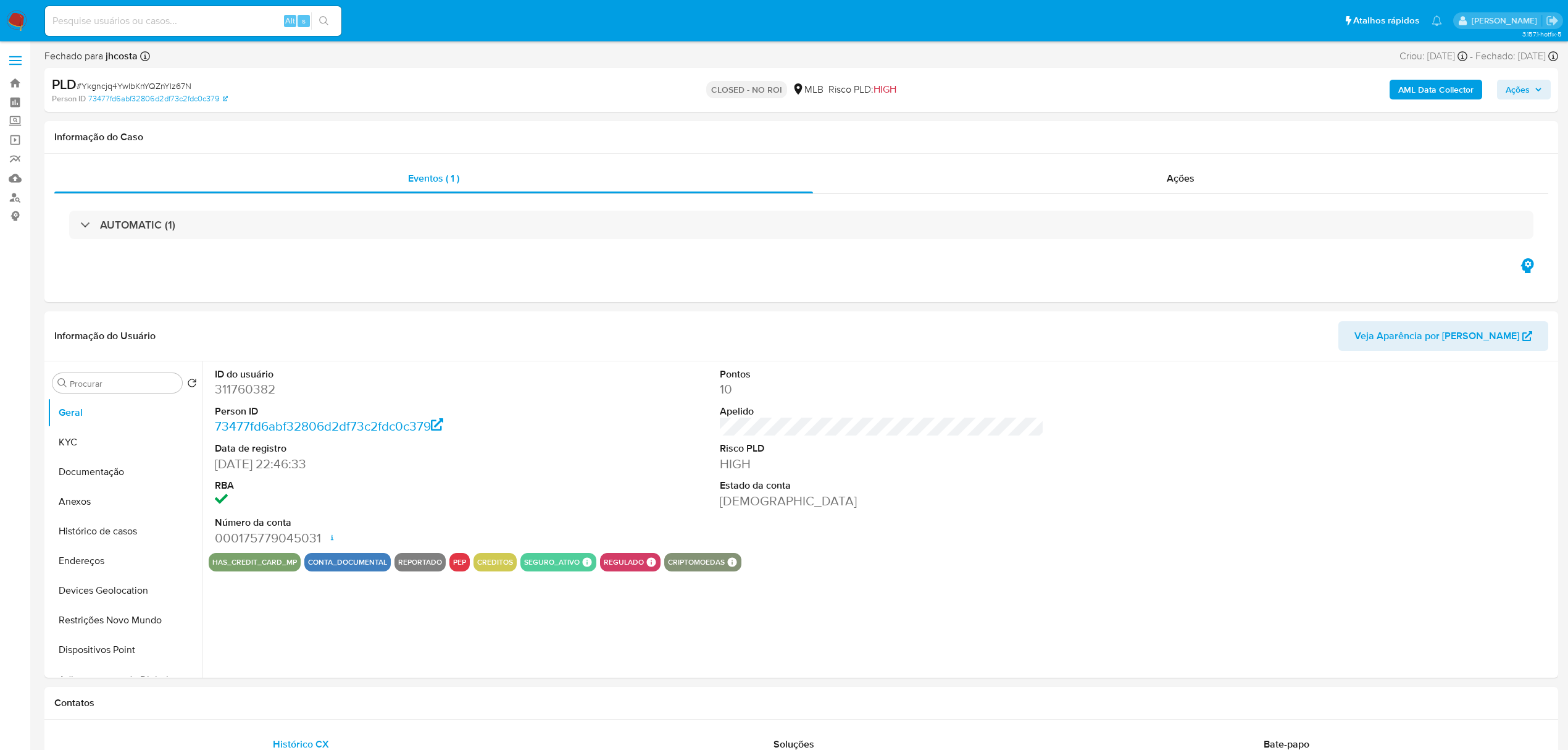
select select "10"
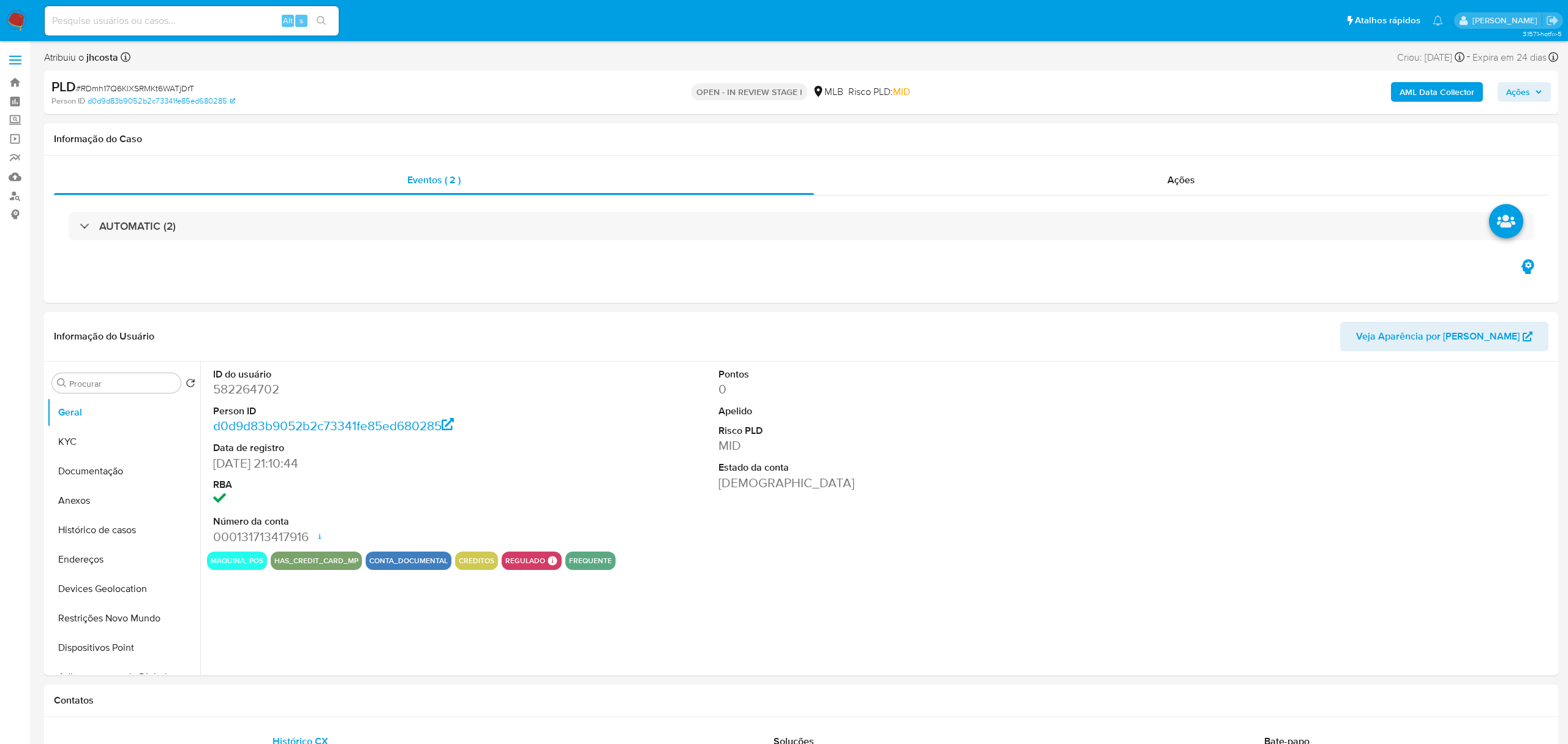
select select "10"
click at [242, 397] on dd "582264702" at bounding box center [373, 388] width 322 height 17
click at [241, 397] on dd "582264702" at bounding box center [373, 388] width 322 height 17
copy dd "582264702"
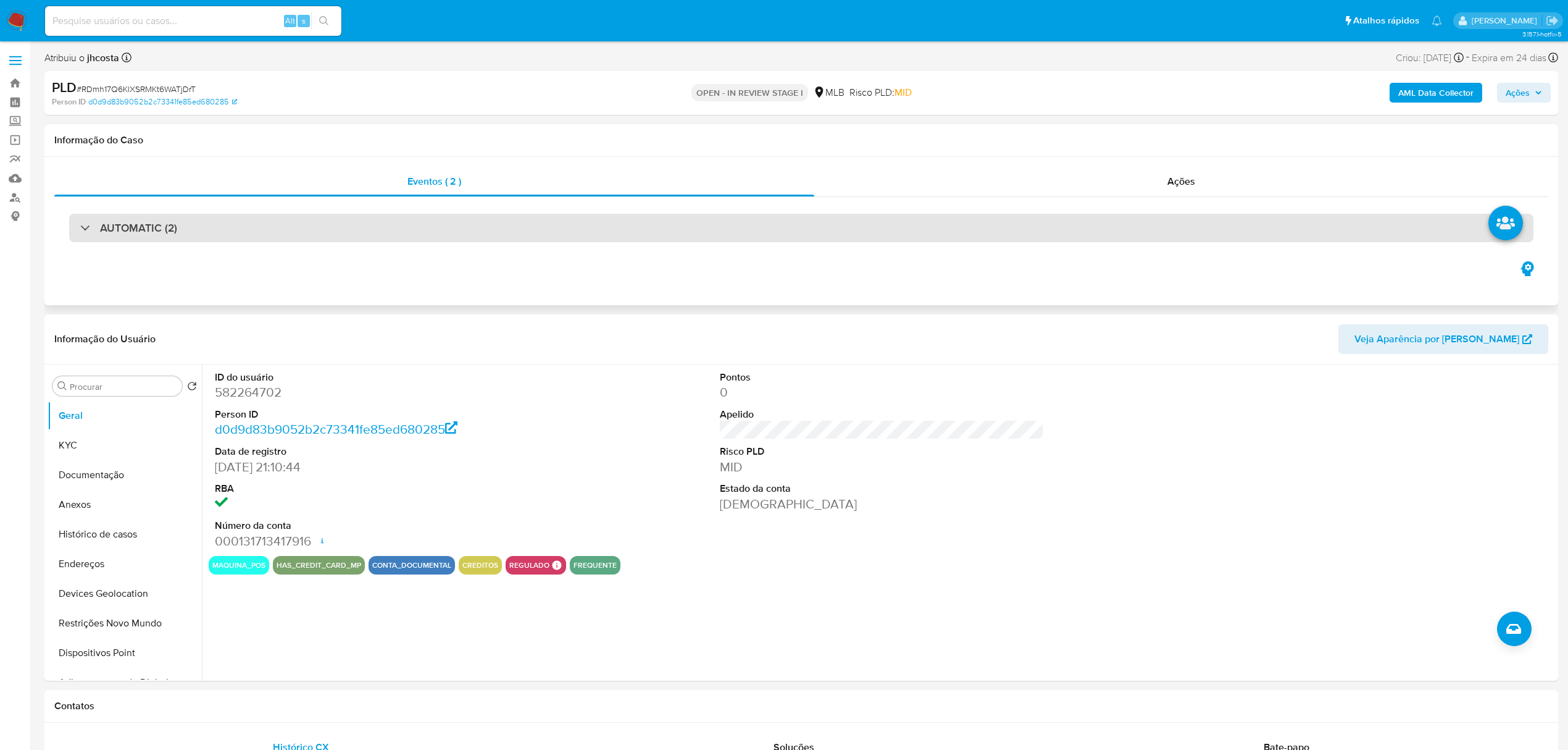
click at [317, 234] on div "AUTOMATIC (2)" at bounding box center [800, 228] width 1464 height 28
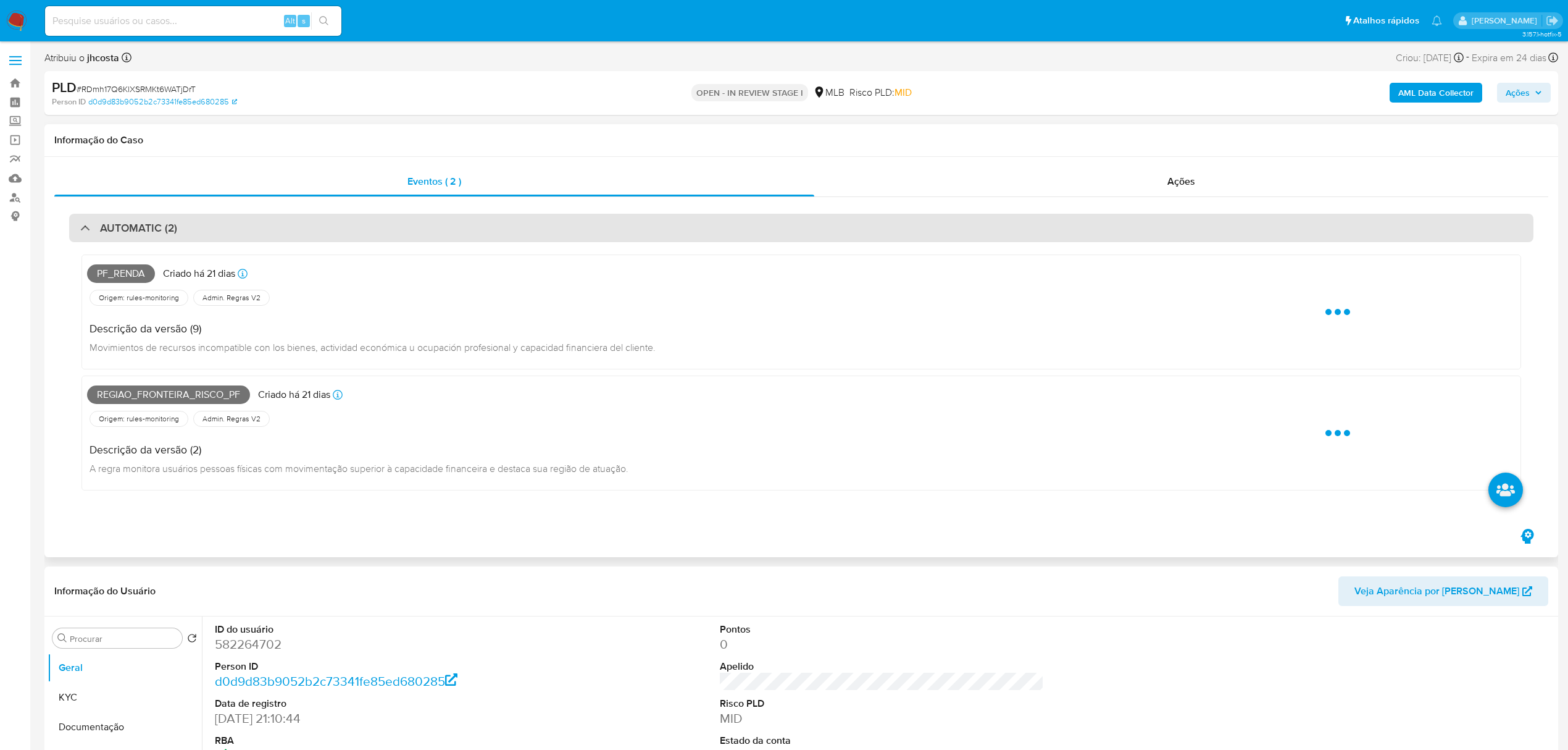
click at [317, 233] on div "AUTOMATIC (2)" at bounding box center [800, 228] width 1464 height 28
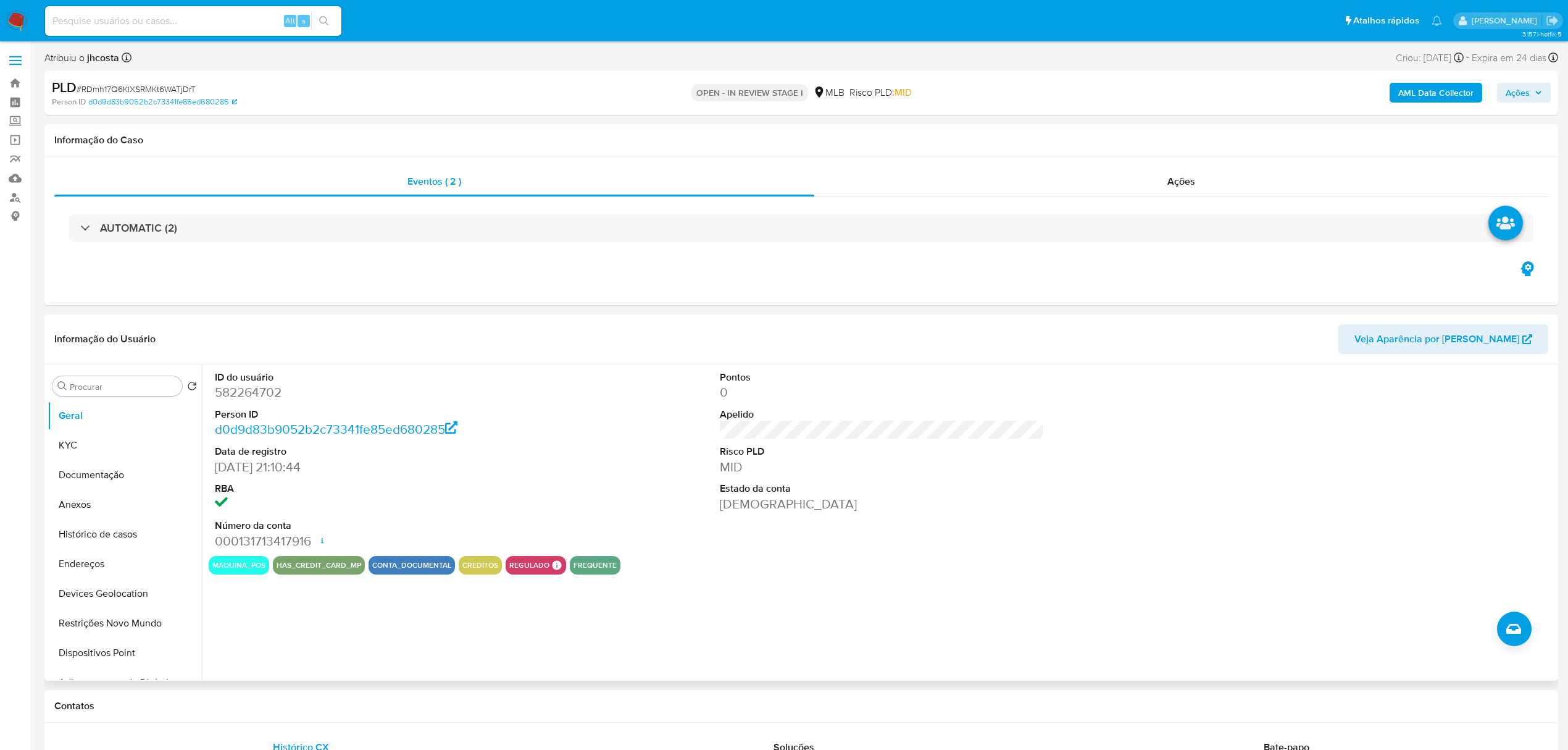
click at [511, 432] on dd "d0d9d83b9052b2c73341fe85ed680285" at bounding box center [376, 428] width 324 height 17
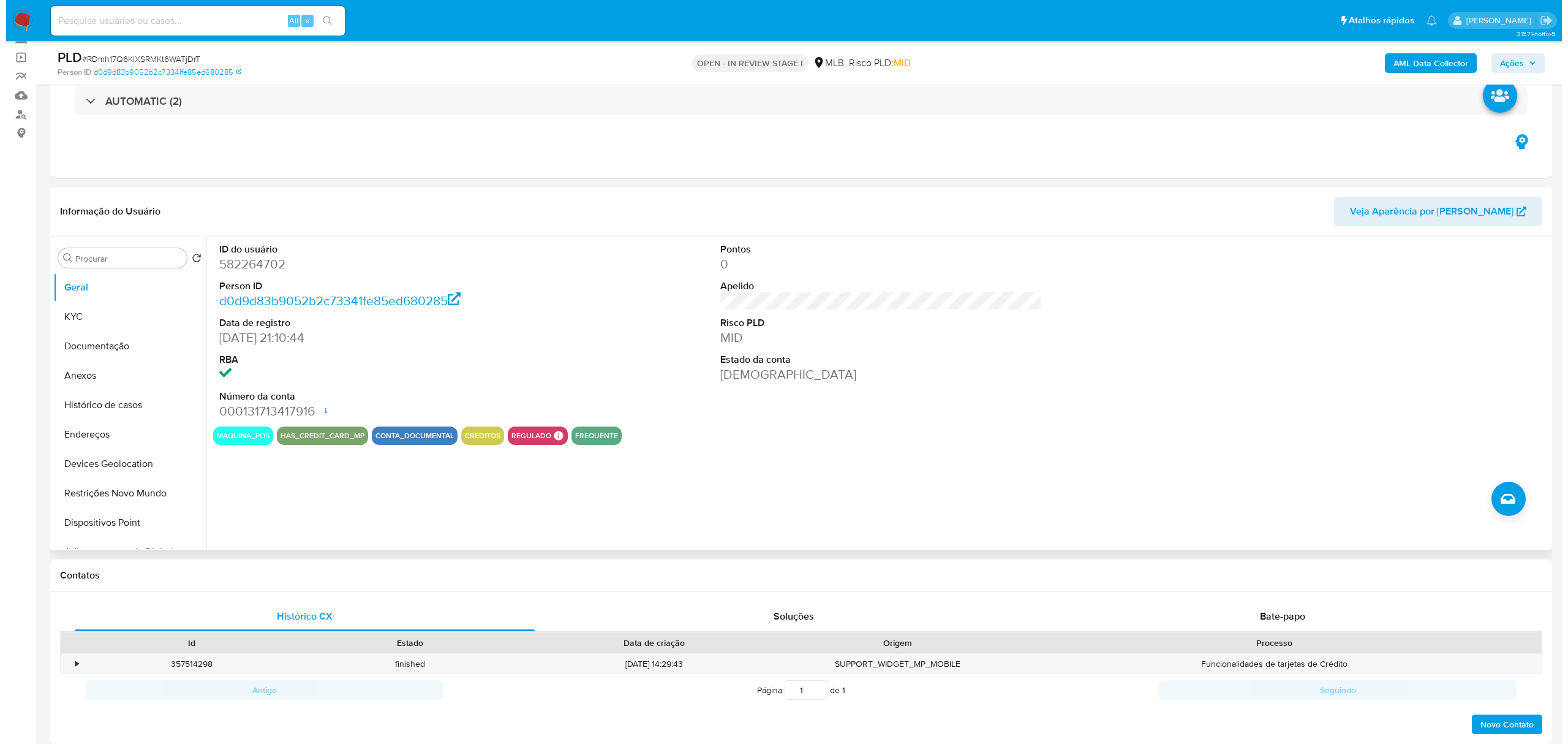
scroll to position [162, 0]
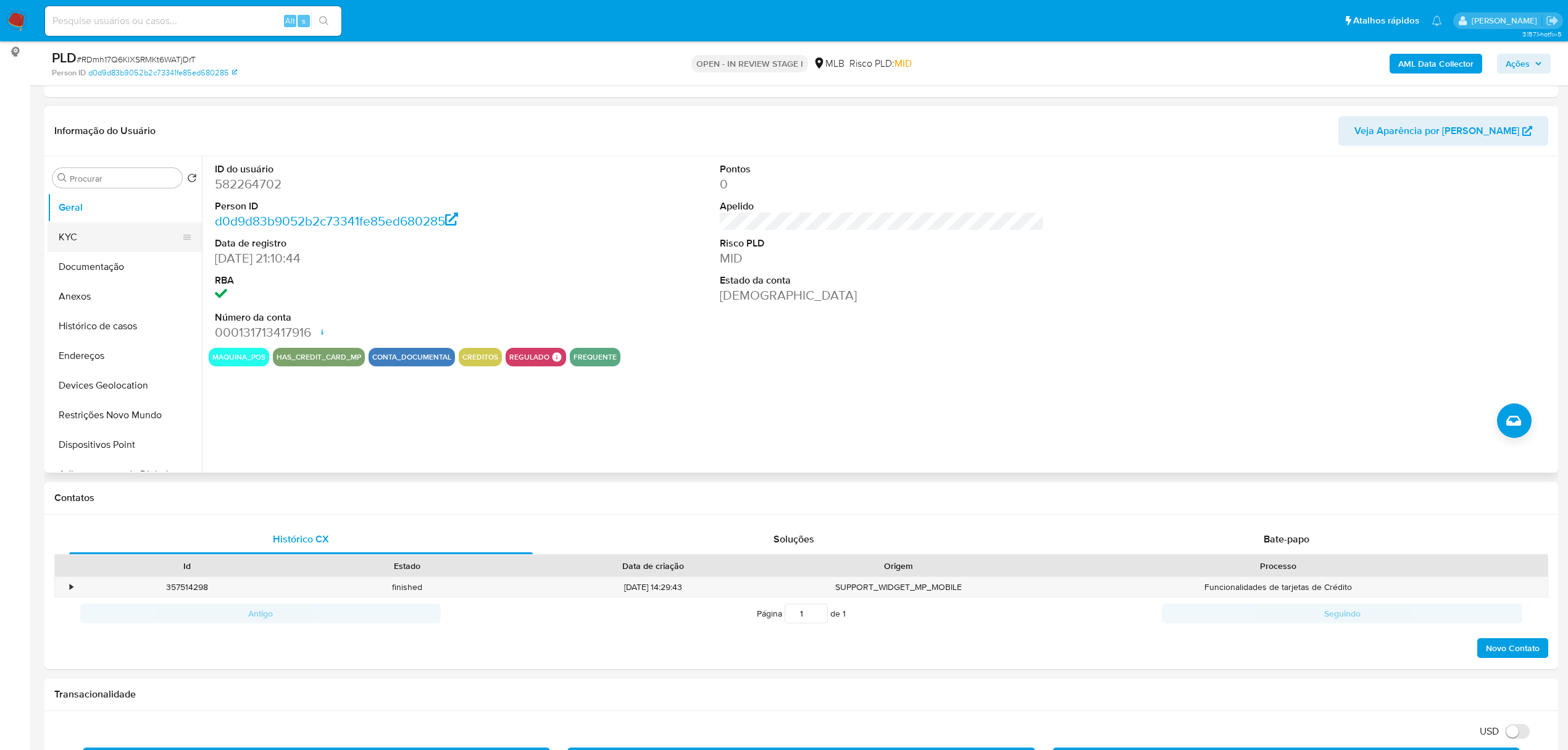
click at [80, 226] on button "KYC" at bounding box center [120, 238] width 145 height 30
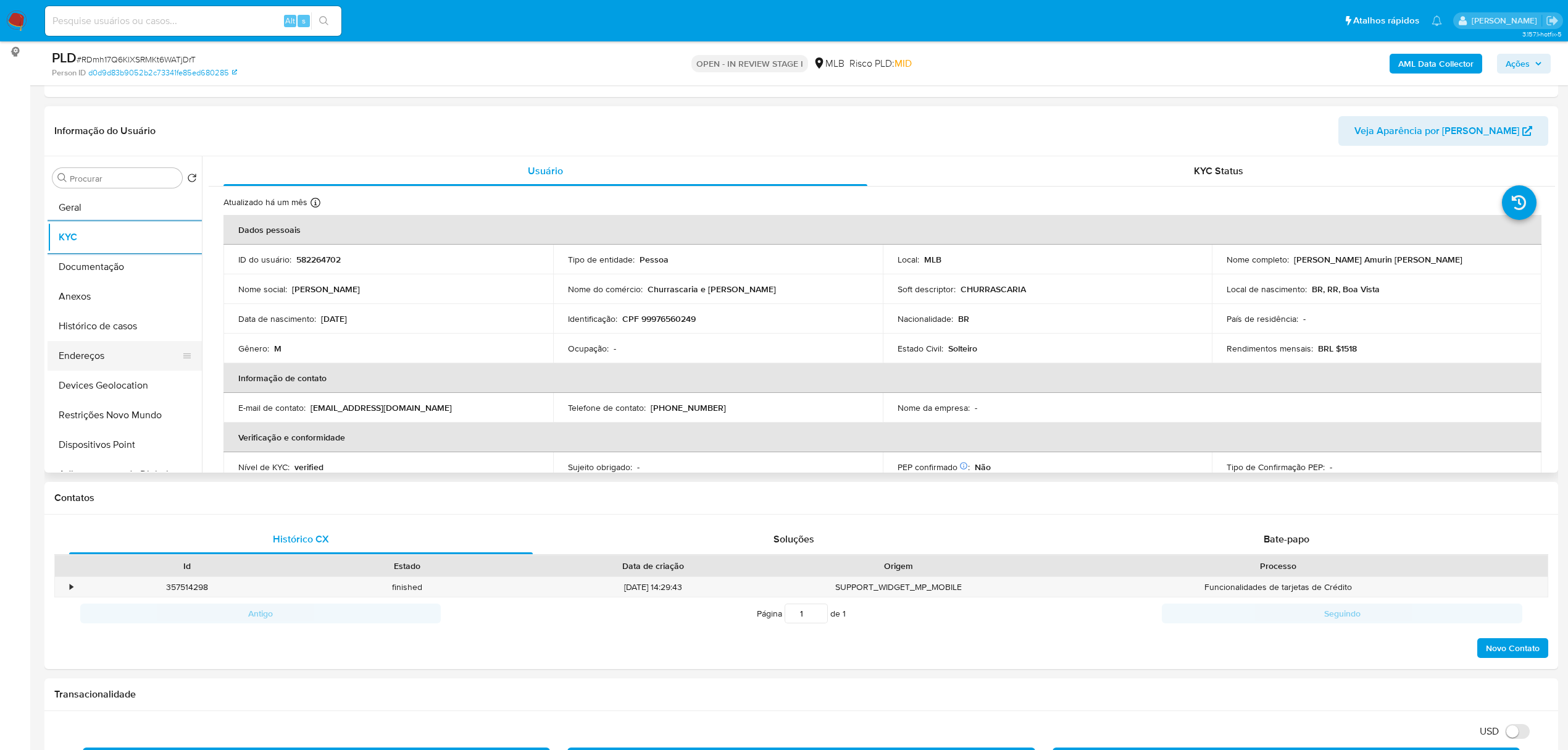
click at [95, 343] on button "Endereços" at bounding box center [120, 356] width 145 height 30
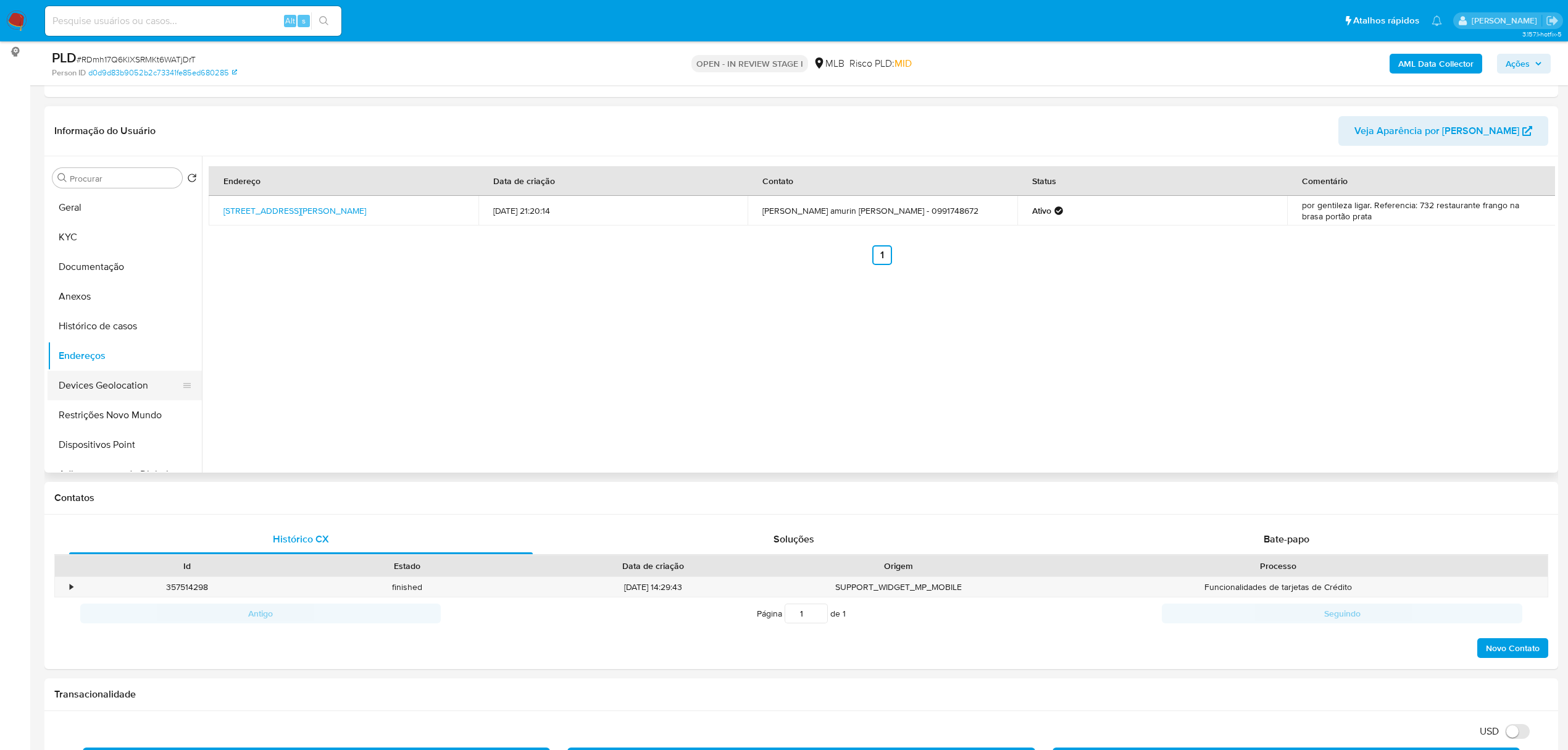
click at [108, 391] on button "Devices Geolocation" at bounding box center [120, 385] width 145 height 30
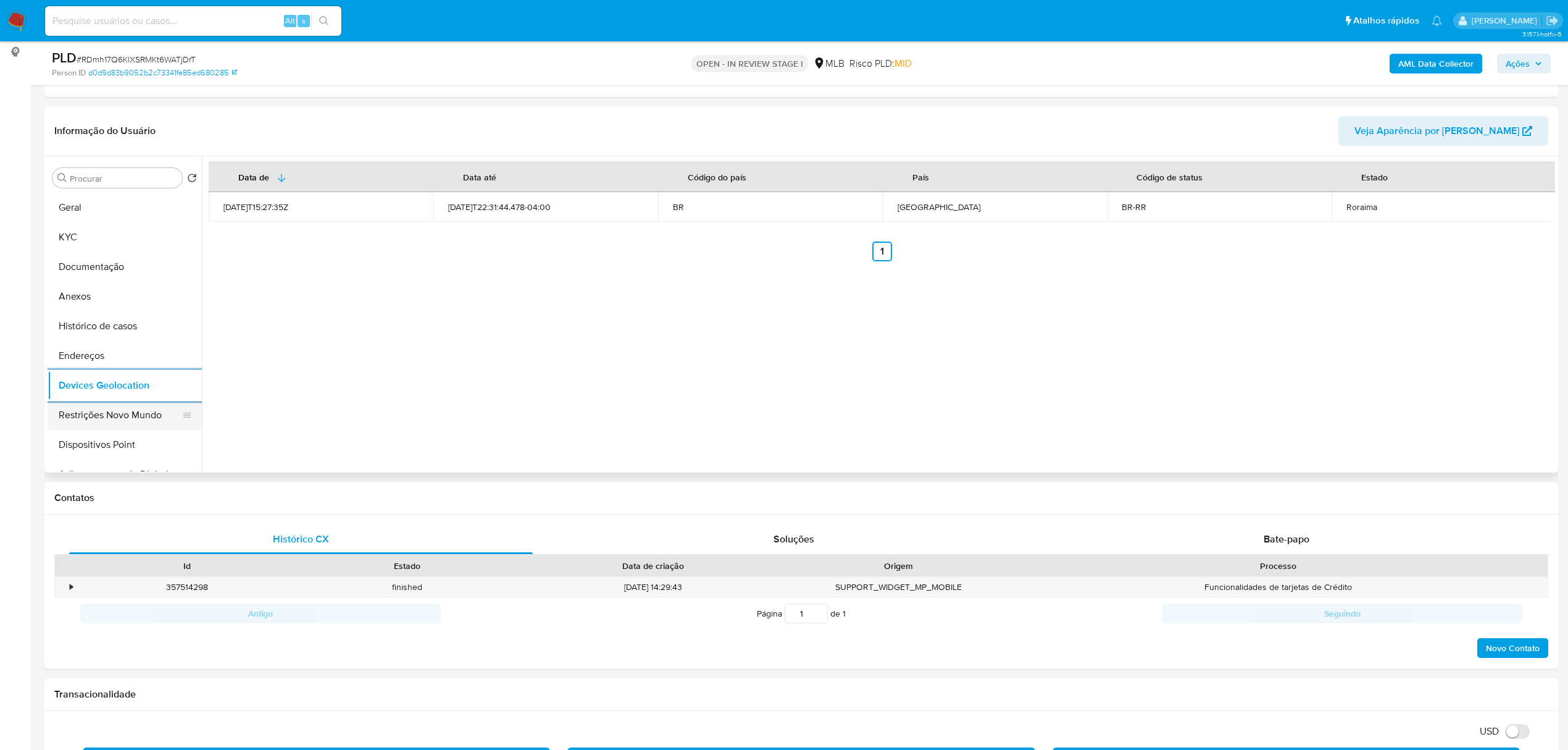
click at [131, 421] on button "Restrições Novo Mundo" at bounding box center [120, 415] width 145 height 30
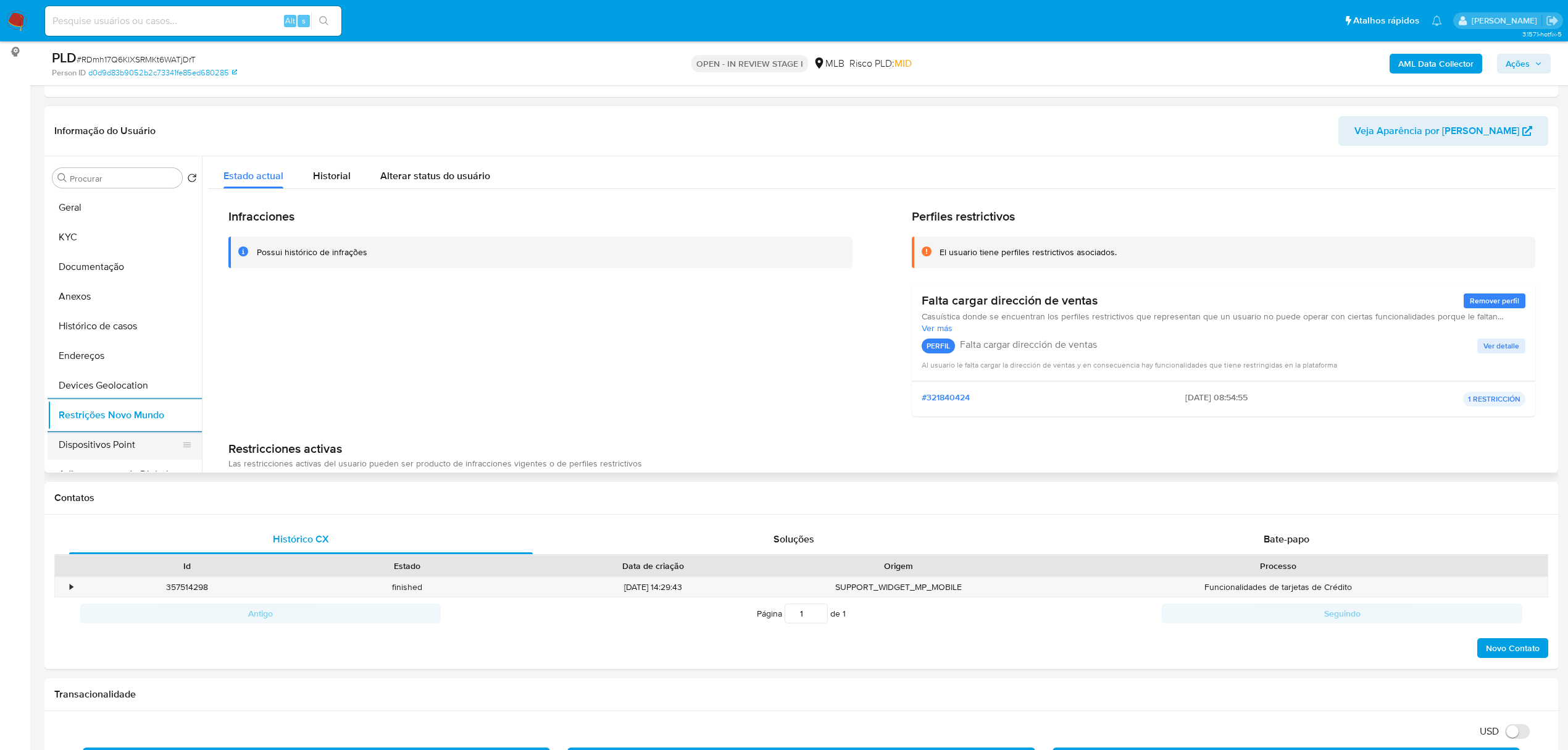
drag, startPoint x: 132, startPoint y: 443, endPoint x: 125, endPoint y: 442, distance: 7.1
click at [131, 443] on button "Dispositivos Point" at bounding box center [120, 444] width 145 height 30
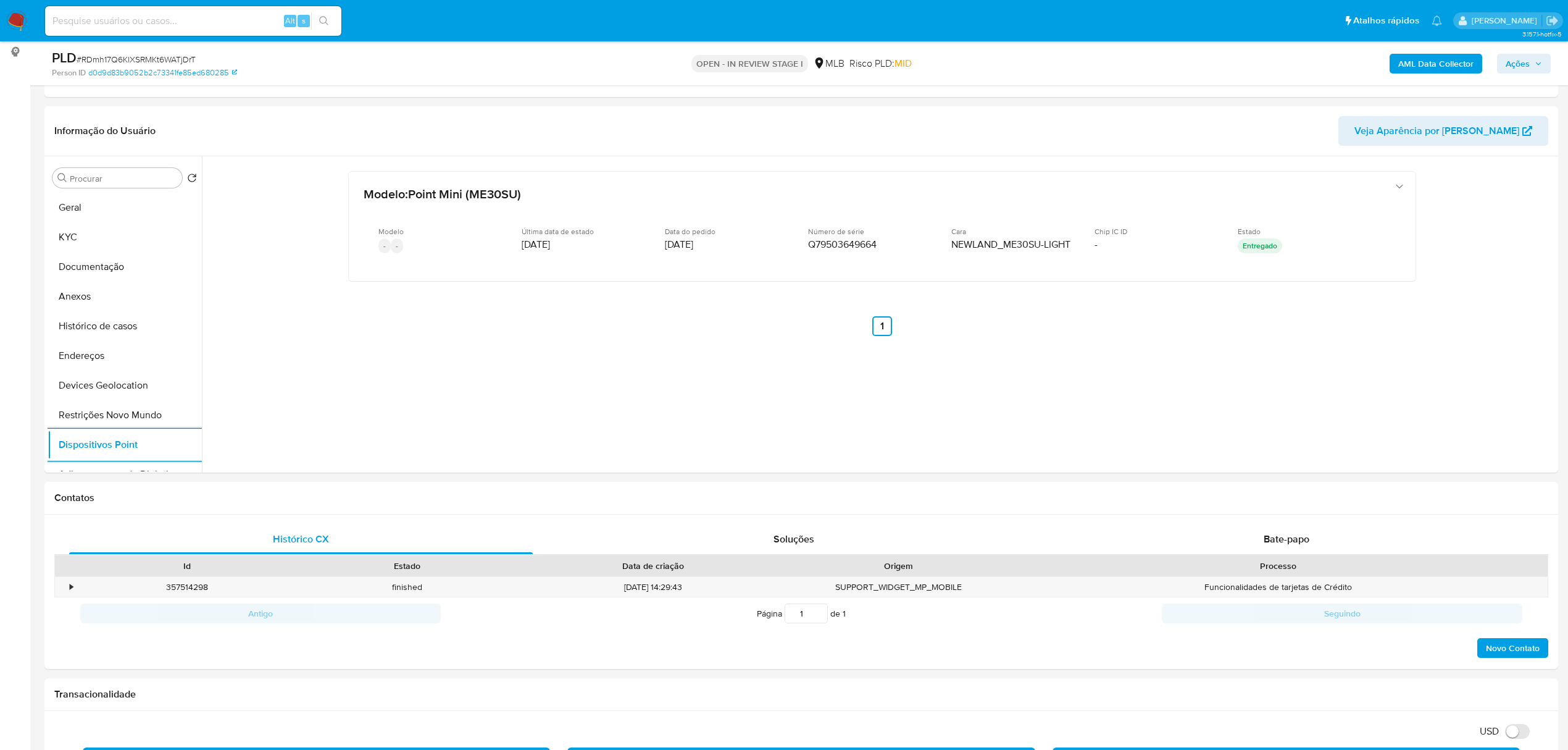
click at [1430, 73] on div "AML Data Collector Ações" at bounding box center [1302, 63] width 496 height 29
click at [1430, 63] on b "AML Data Collector" at bounding box center [1435, 64] width 75 height 20
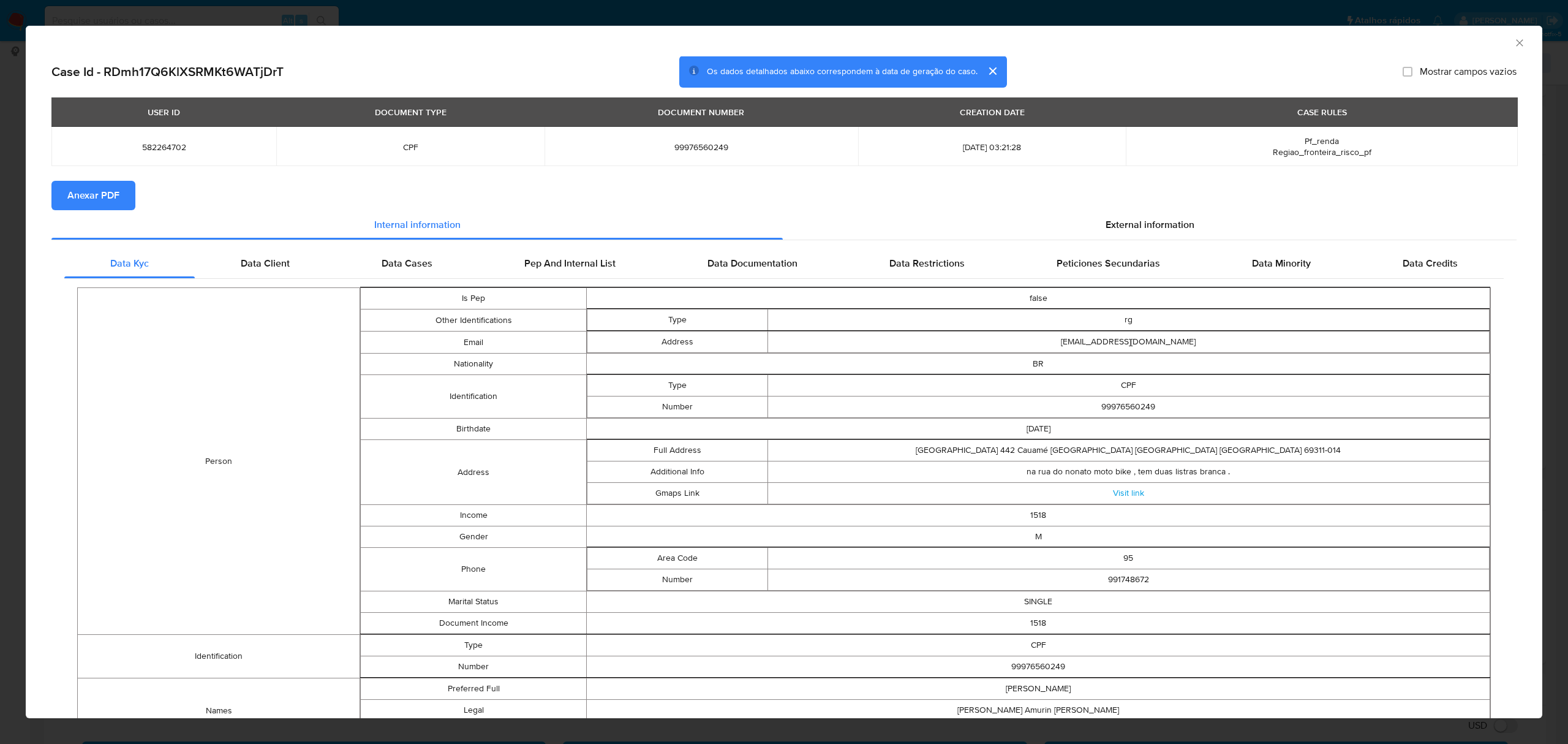
click at [112, 191] on span "Anexar PDF" at bounding box center [93, 195] width 52 height 27
click at [74, 195] on span "Anexar PDF" at bounding box center [93, 195] width 52 height 27
click at [1138, 222] on span "External information" at bounding box center [1150, 227] width 89 height 14
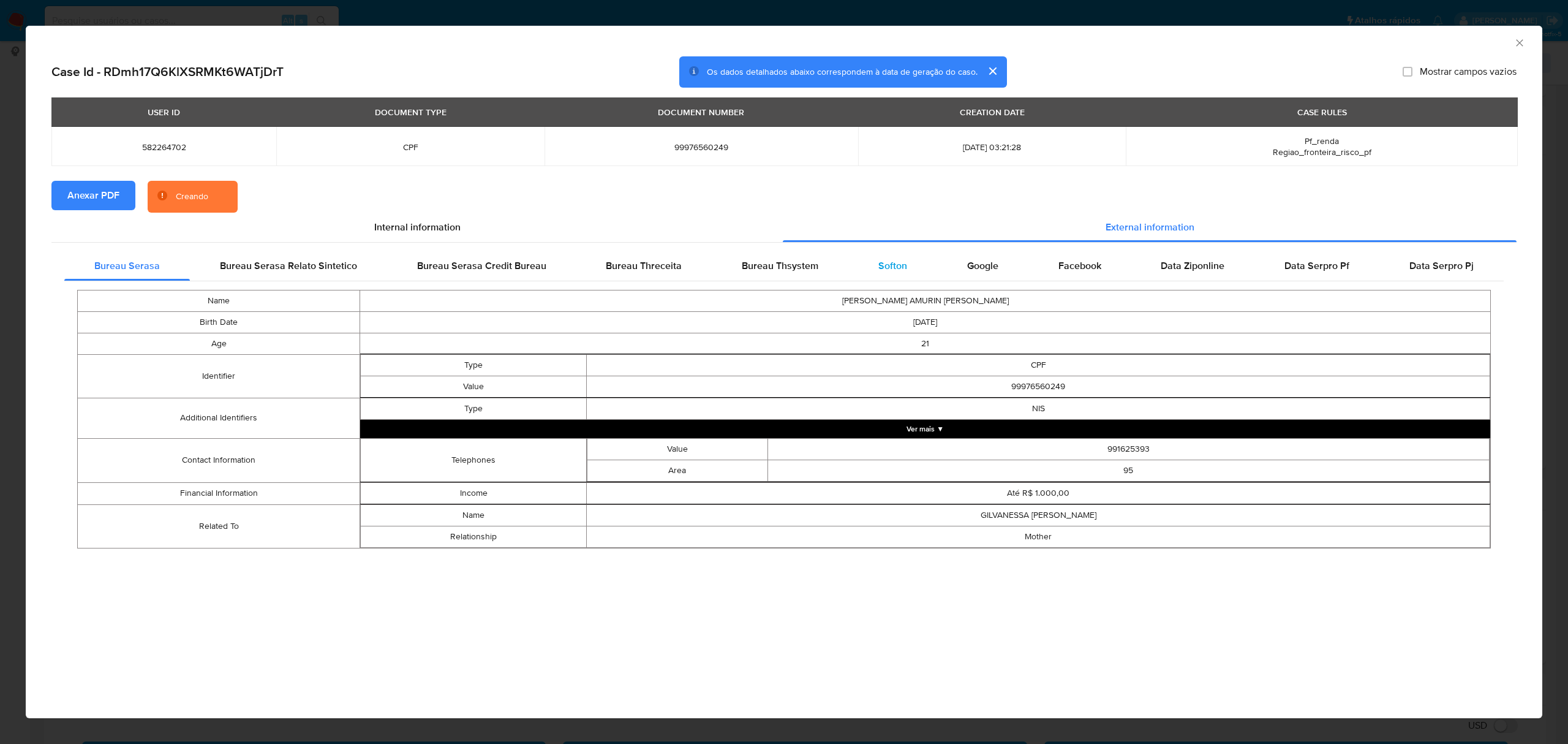
click at [890, 263] on span "Softon" at bounding box center [892, 266] width 29 height 14
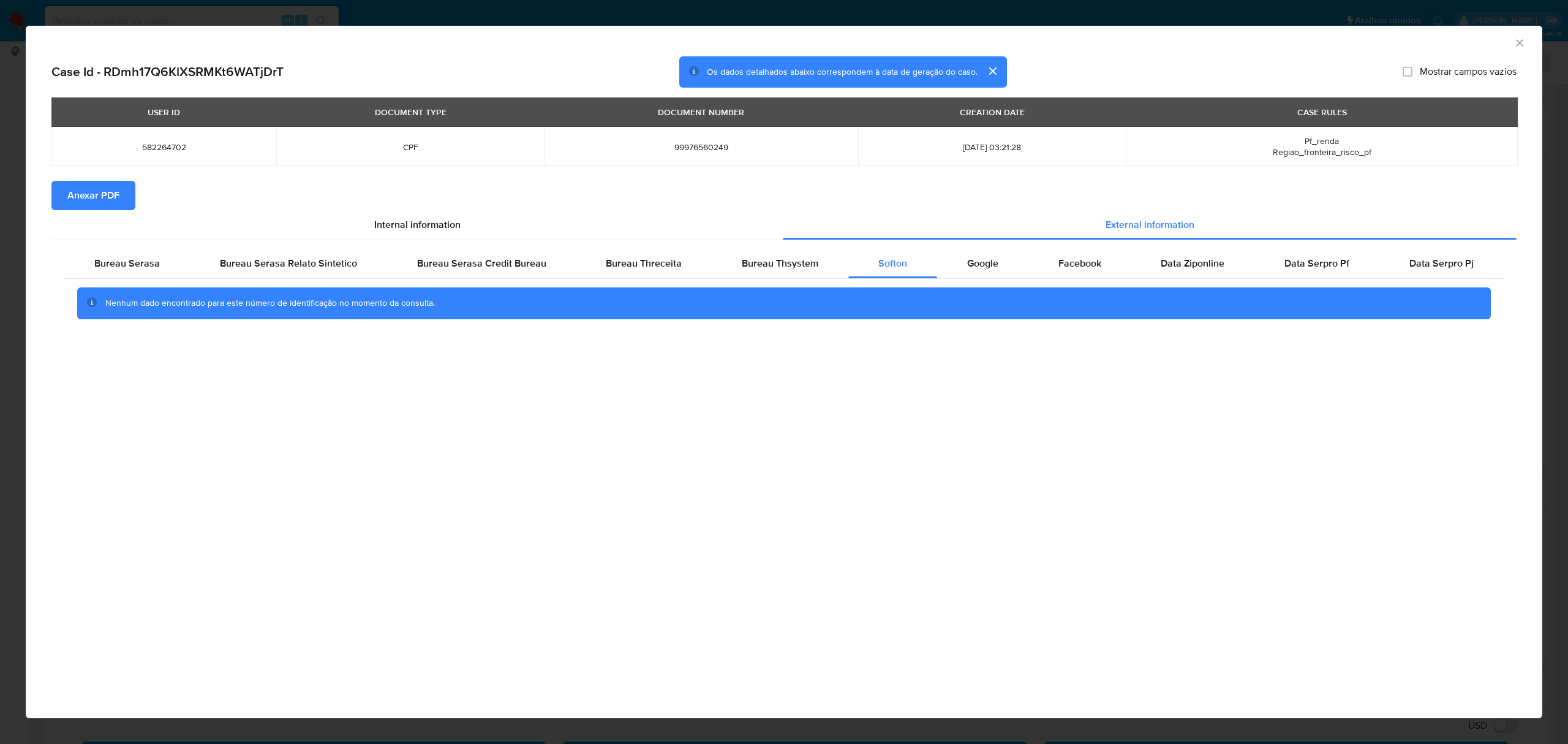
click at [1520, 38] on icon "Fechar a janela" at bounding box center [1519, 43] width 12 height 12
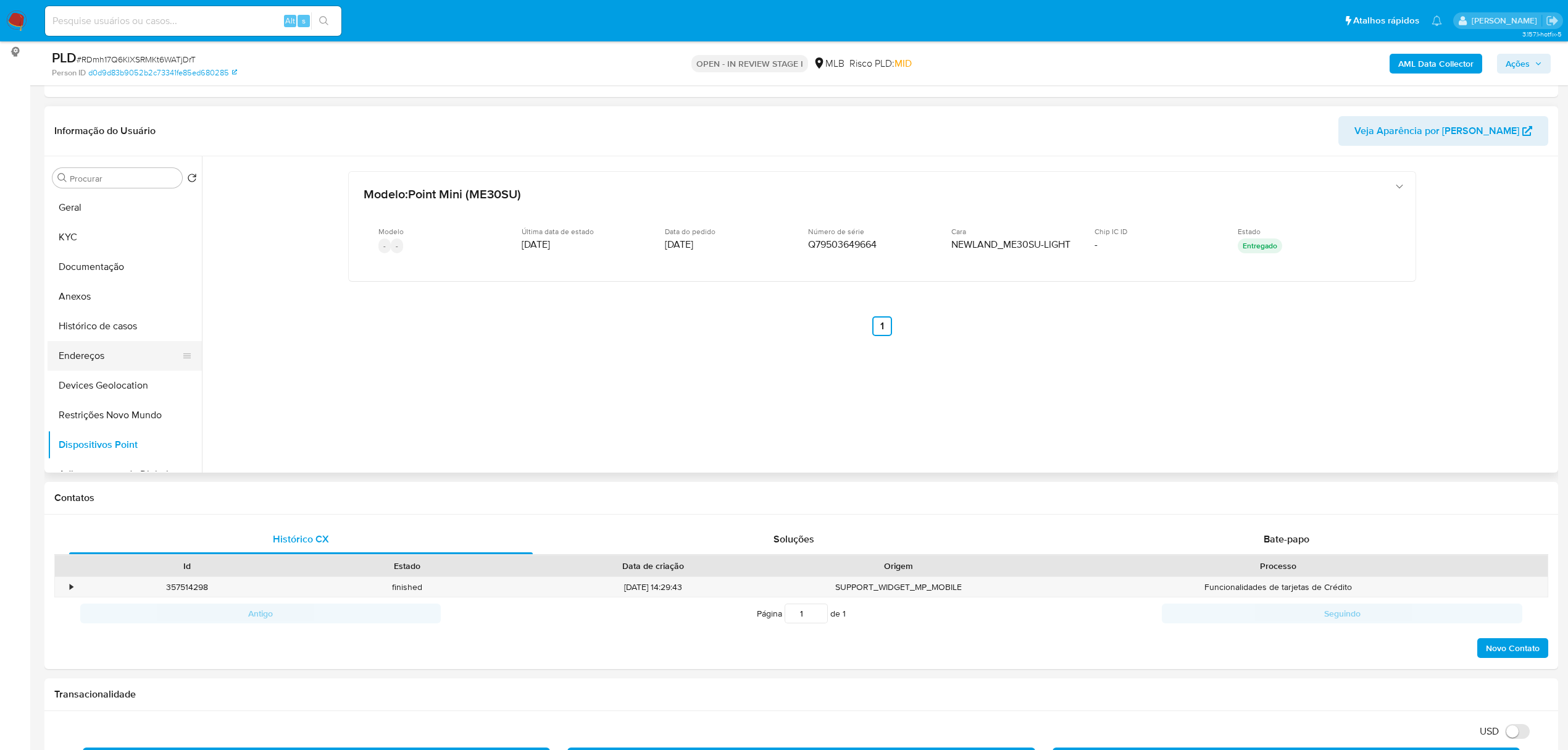
click at [101, 351] on button "Endereços" at bounding box center [120, 356] width 145 height 30
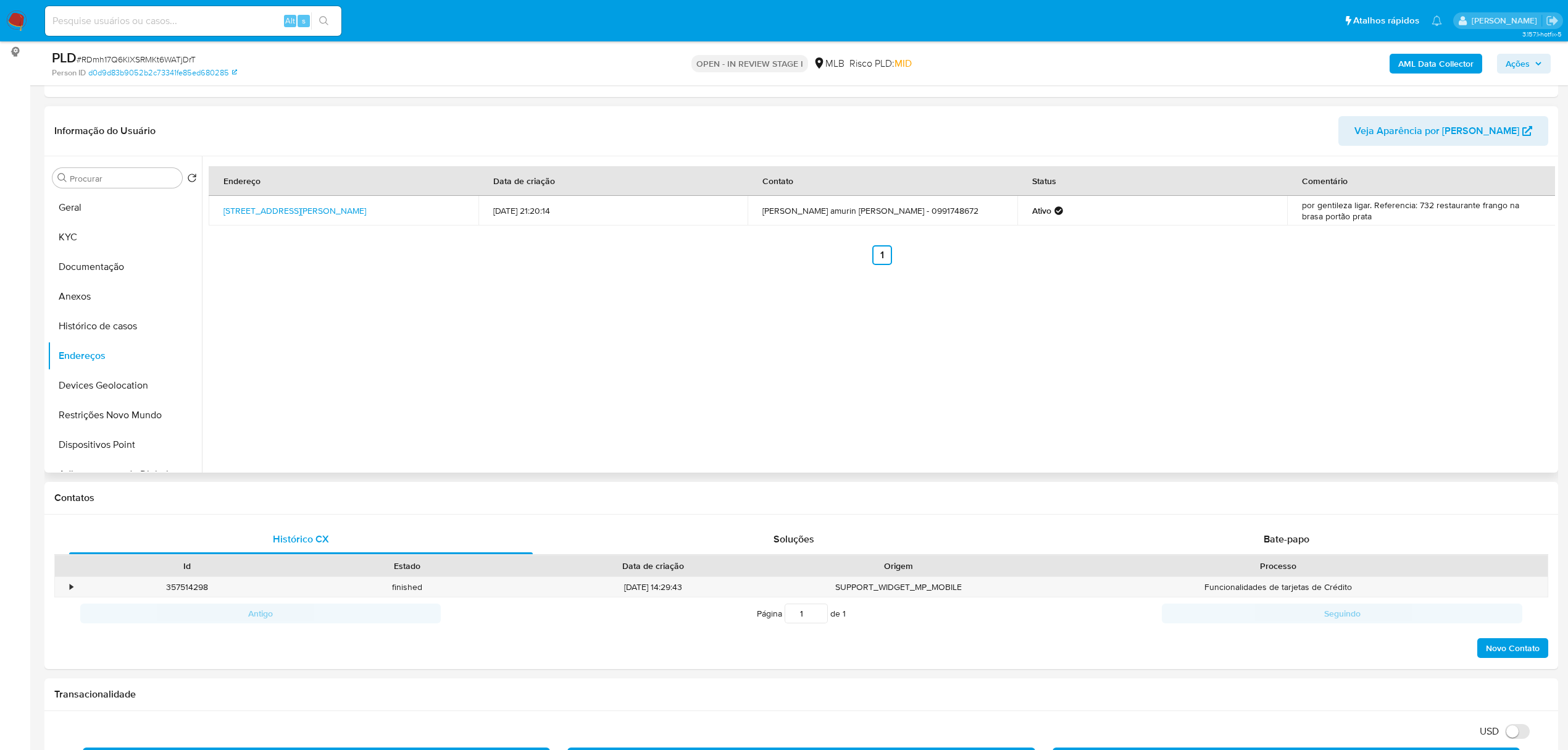
drag, startPoint x: 213, startPoint y: 215, endPoint x: 413, endPoint y: 223, distance: 200.2
click at [413, 223] on td "Rua Joca Farias 732, Boa Vista, Roraima, 69313612, Brasil 732" at bounding box center [343, 211] width 269 height 30
copy link "Rua Joca Farias 732, Boa Vista, Roraima, 69313612"
click at [366, 211] on link "Rua Joca Farias 732, Boa Vista, Roraima, 69313612, Brasil 732" at bounding box center [294, 211] width 143 height 12
click at [85, 239] on button "KYC" at bounding box center [120, 238] width 145 height 30
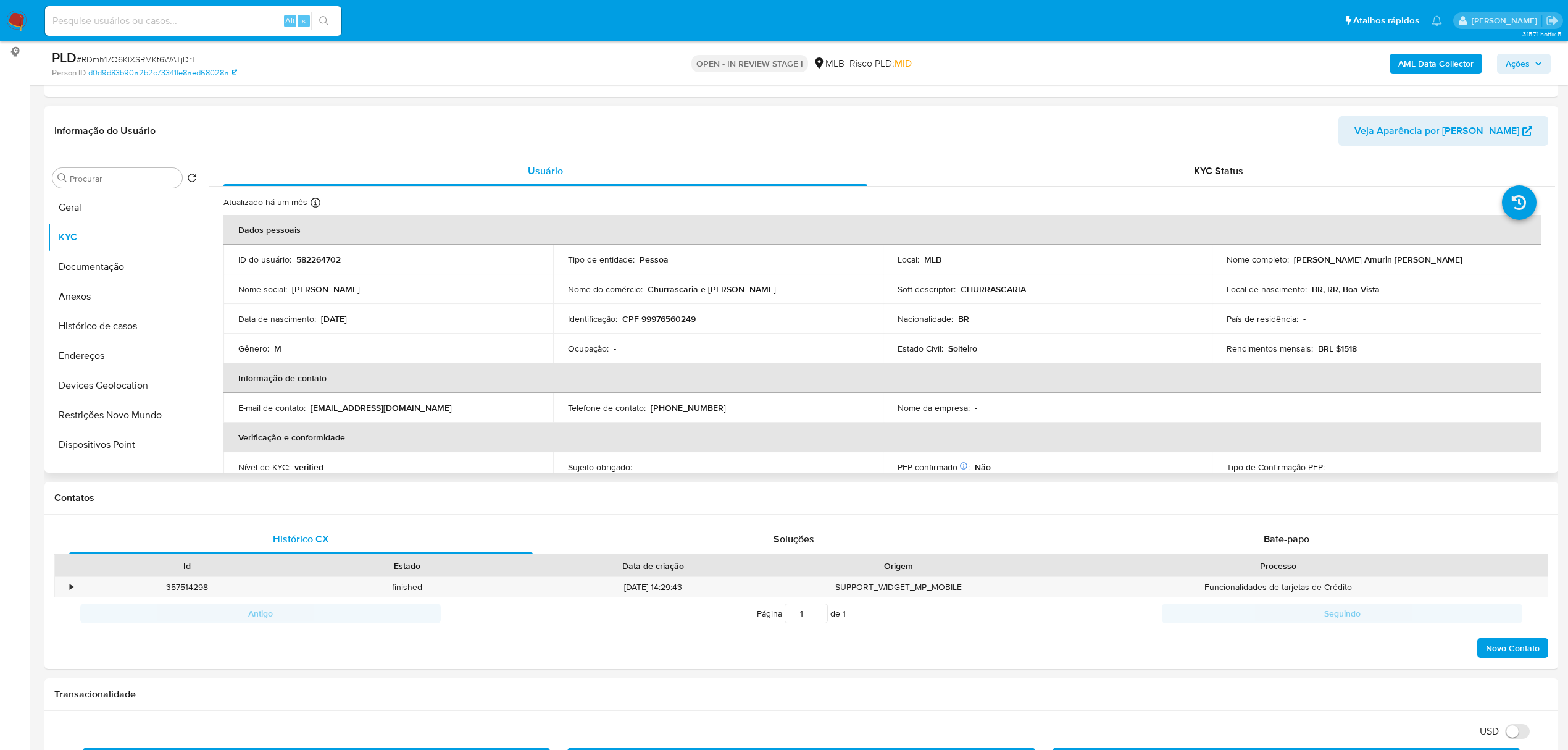
click at [674, 325] on p "CPF 99976560249" at bounding box center [659, 319] width 74 height 11
copy p "99976560249"
click at [105, 356] on button "Endereços" at bounding box center [120, 356] width 145 height 30
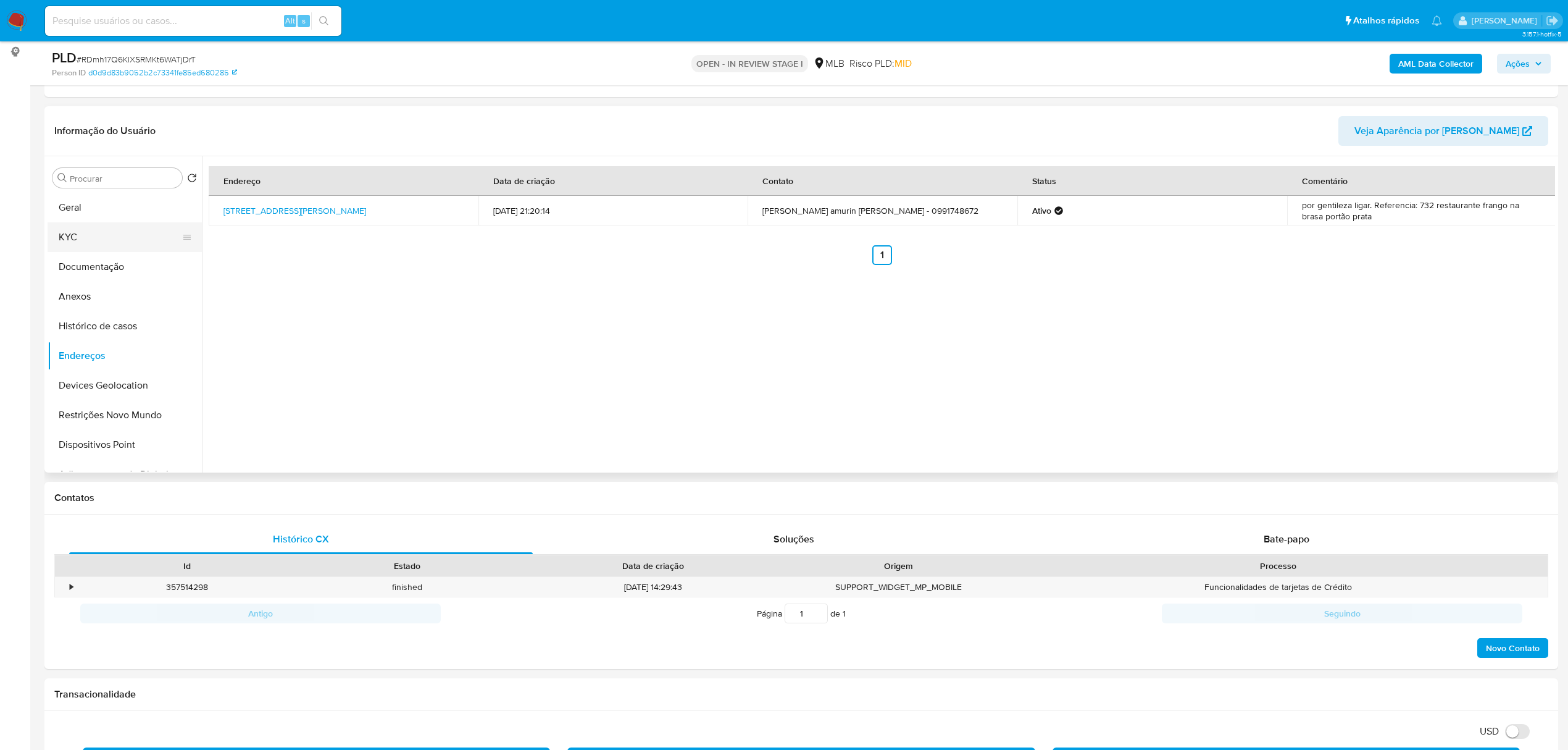
click at [87, 234] on button "KYC" at bounding box center [120, 238] width 145 height 30
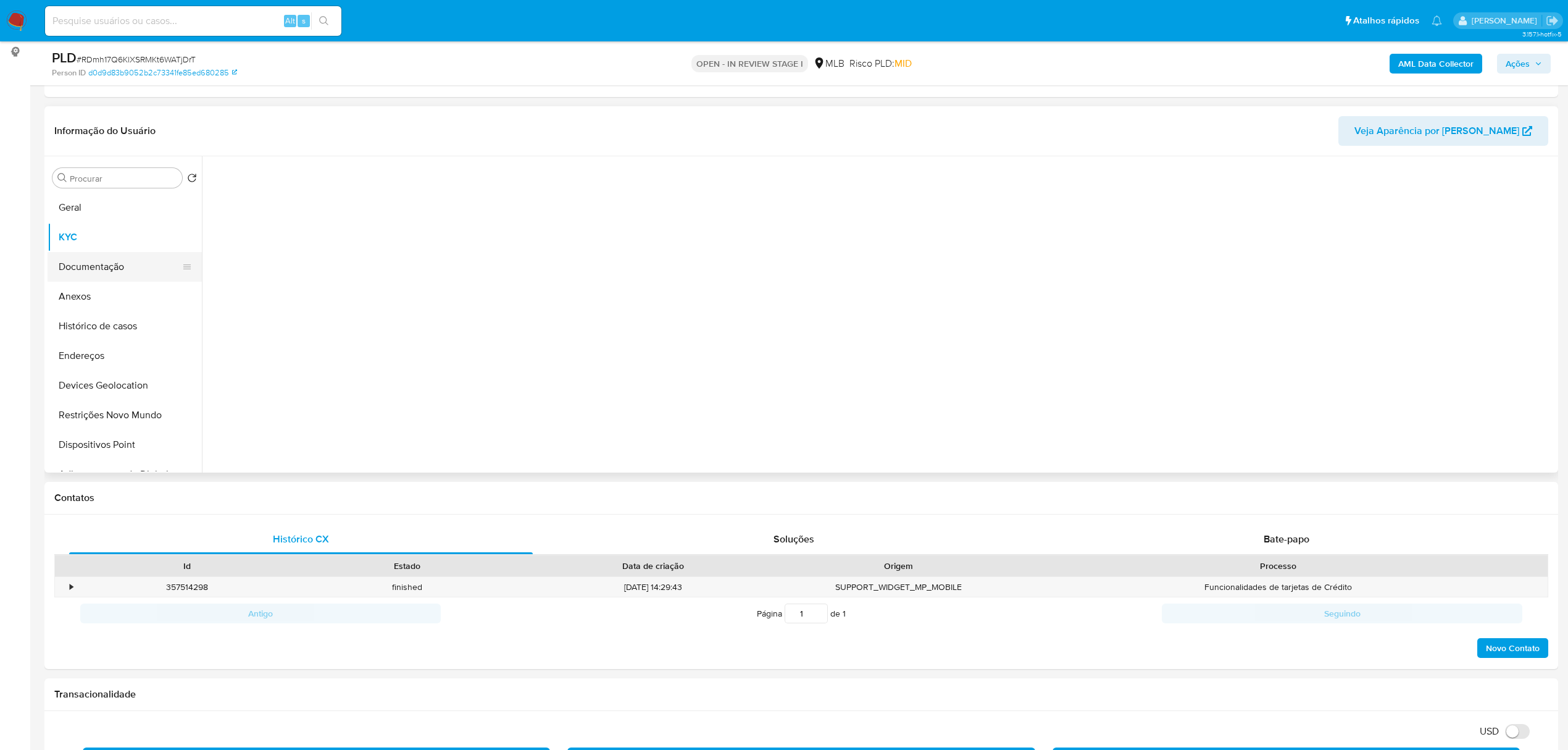
click at [97, 254] on button "Documentação" at bounding box center [120, 267] width 145 height 30
click at [100, 234] on button "KYC" at bounding box center [120, 238] width 145 height 30
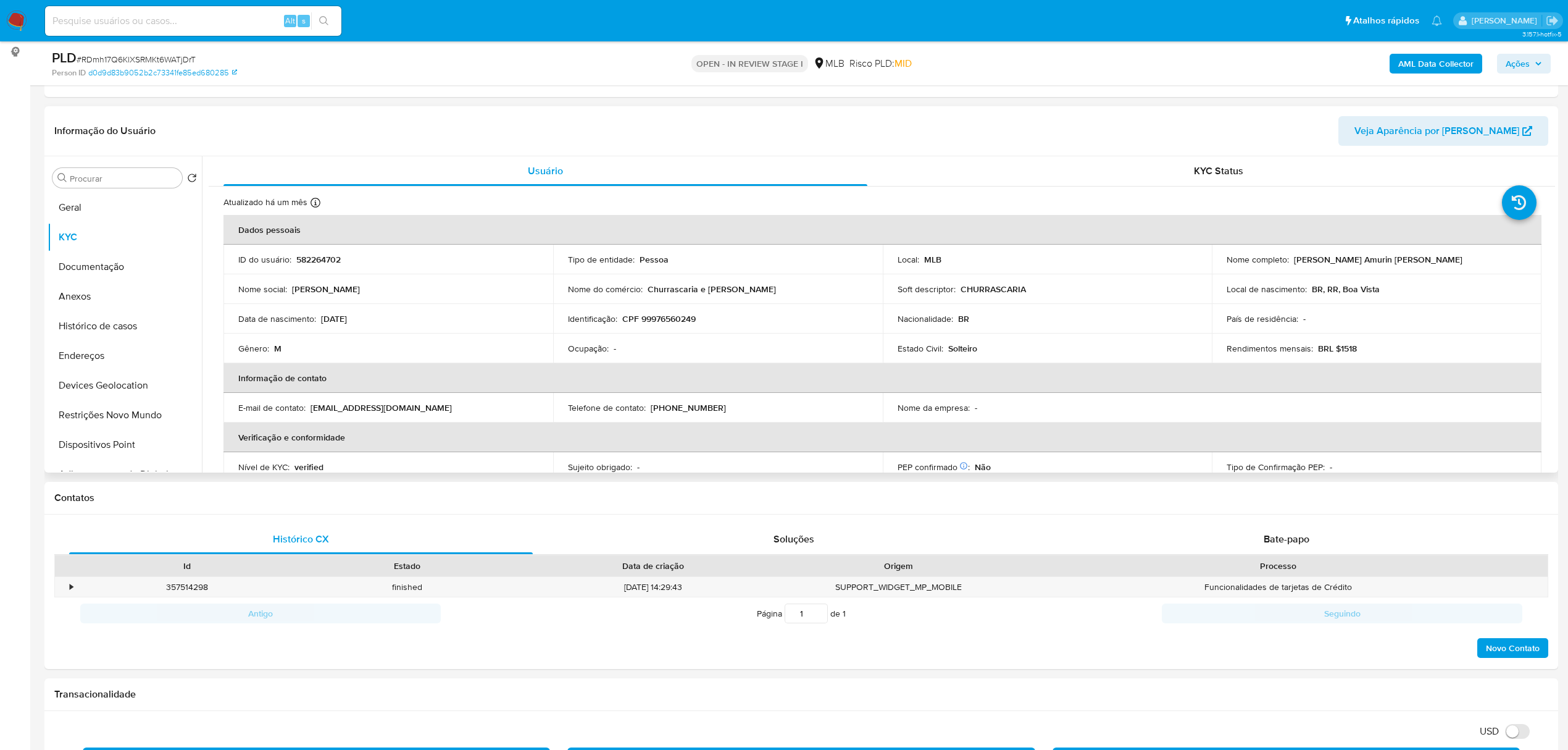
click at [682, 322] on p "CPF 99976560249" at bounding box center [659, 319] width 74 height 11
copy p "99976560249"
click at [109, 260] on button "Documentação" at bounding box center [120, 267] width 145 height 30
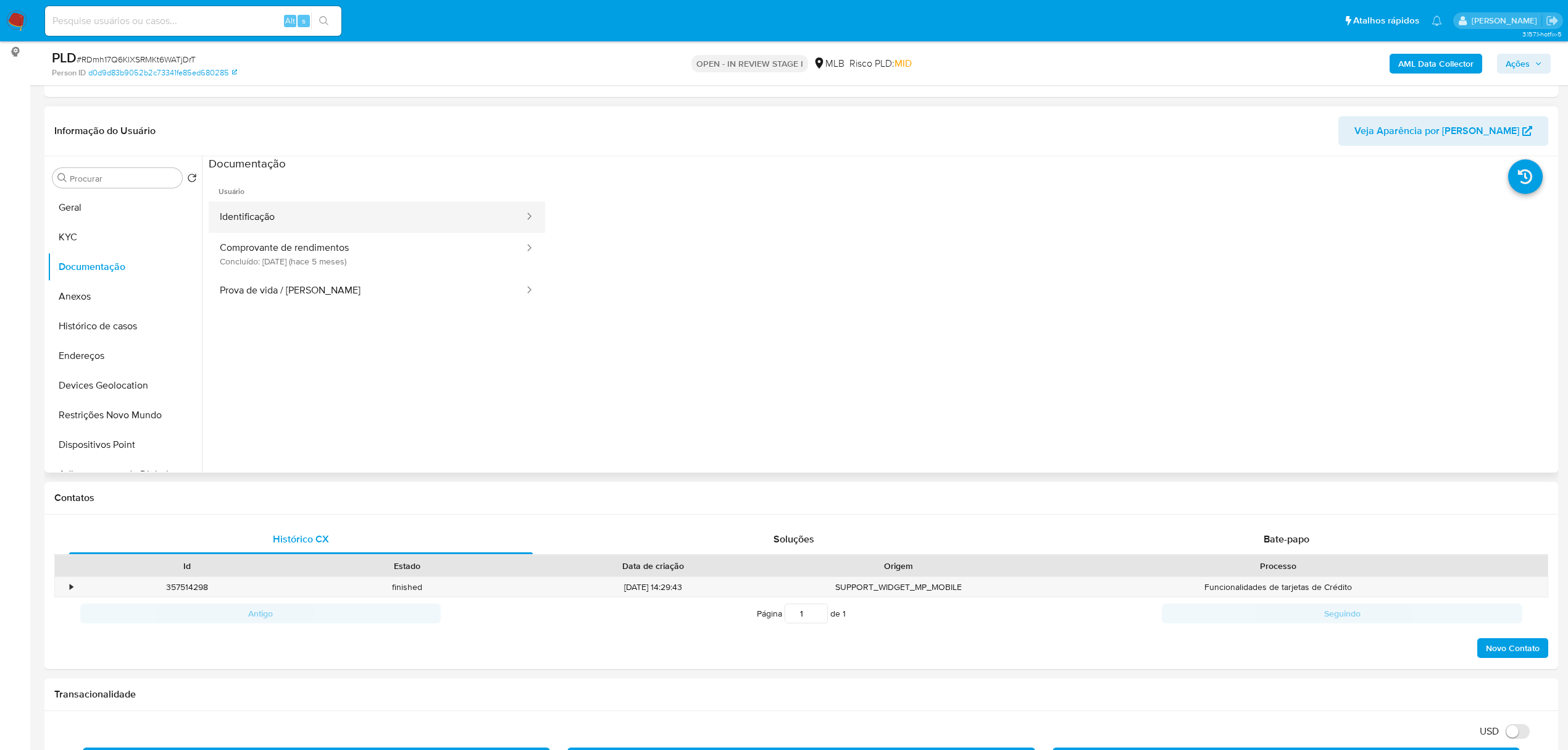
click at [313, 226] on button "Identificação" at bounding box center [366, 218] width 316 height 32
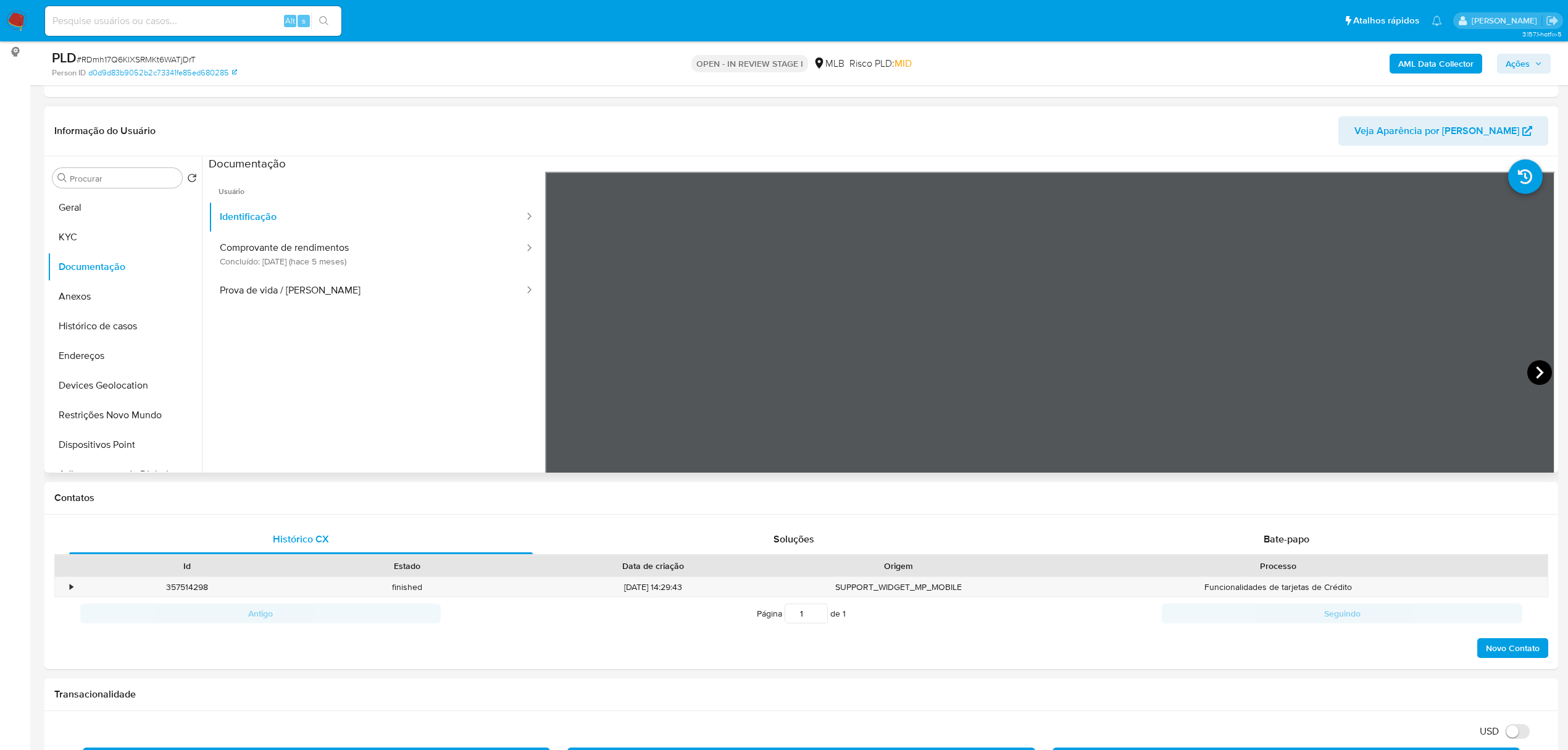
click at [1535, 367] on icon at bounding box center [1539, 373] width 25 height 25
click at [100, 231] on button "KYC" at bounding box center [120, 238] width 145 height 30
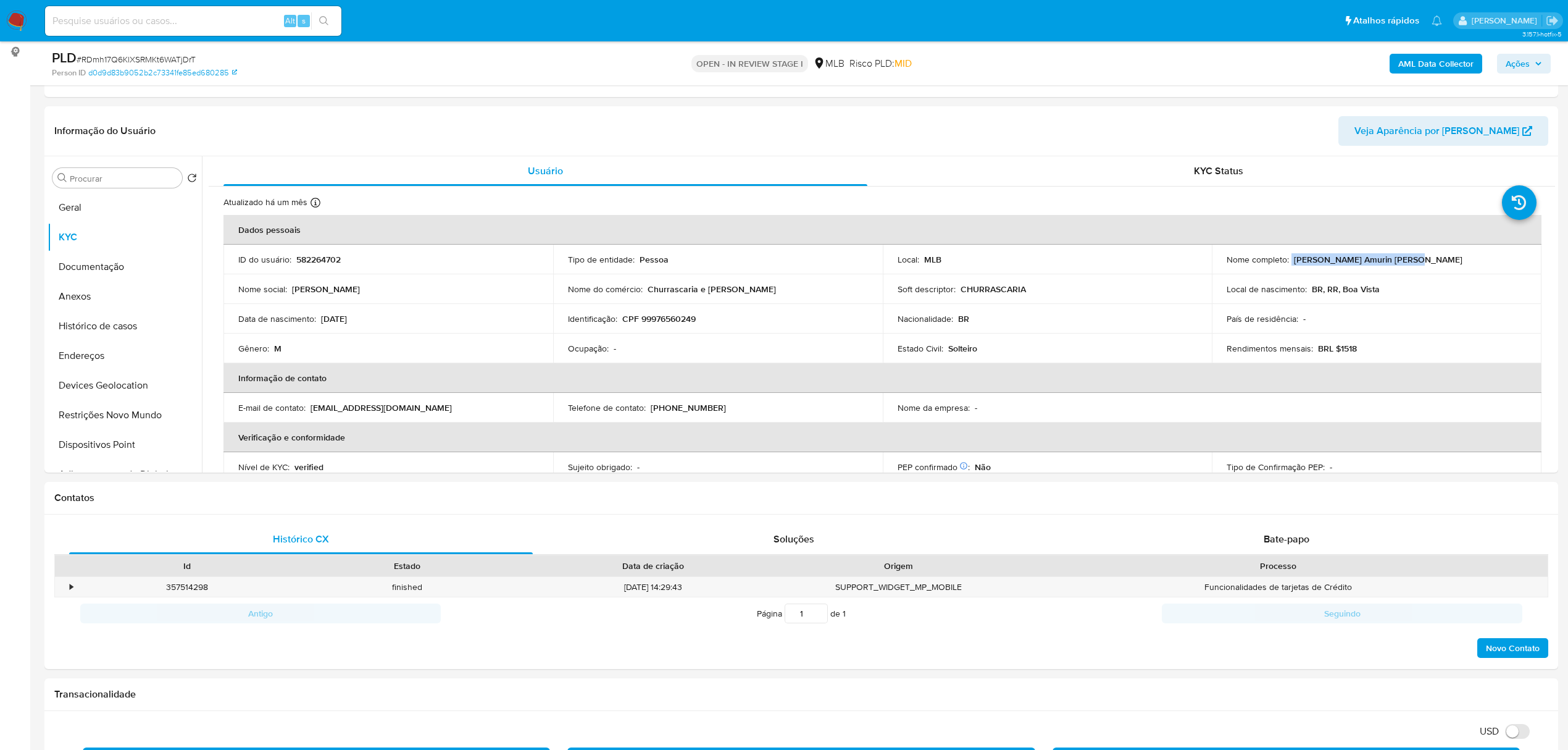
drag, startPoint x: 1289, startPoint y: 258, endPoint x: 1420, endPoint y: 260, distance: 131.0
click at [1422, 260] on div "Nome completo : Luis Felipe Amurin da Silva" at bounding box center [1376, 259] width 300 height 11
copy div "Luis Felipe Amurin da Silva"
click at [669, 319] on p "CPF 99976560249" at bounding box center [659, 319] width 74 height 11
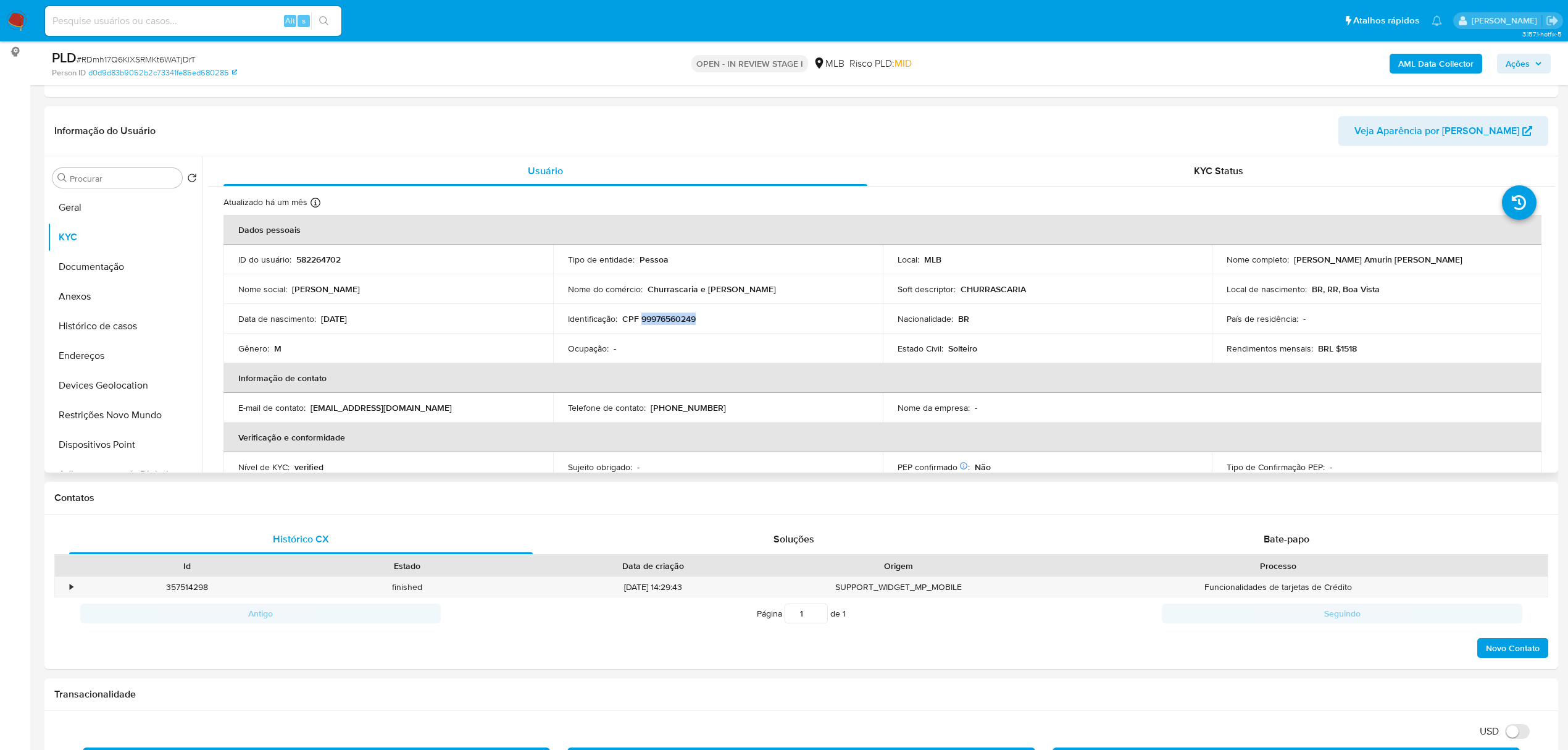
click at [669, 319] on p "CPF 99976560249" at bounding box center [659, 319] width 74 height 11
copy p "99976560249"
drag, startPoint x: 1290, startPoint y: 257, endPoint x: 1442, endPoint y: 245, distance: 152.5
click at [1442, 250] on td "Nome completo : Luis Felipe Amurin da Silva" at bounding box center [1376, 260] width 329 height 30
copy p "Luis Felipe Amurin da Silva"
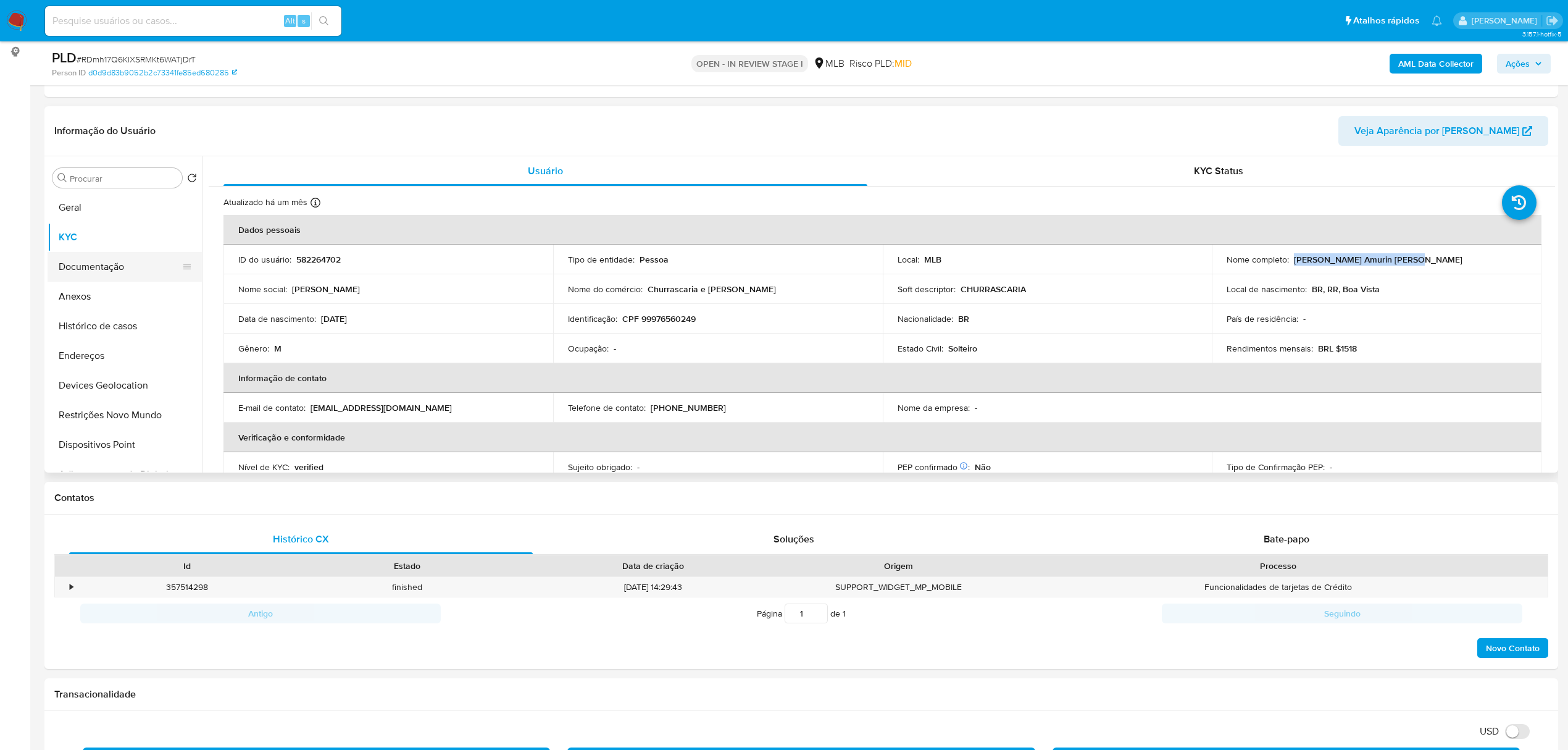
click at [102, 273] on button "Documentação" at bounding box center [120, 267] width 145 height 30
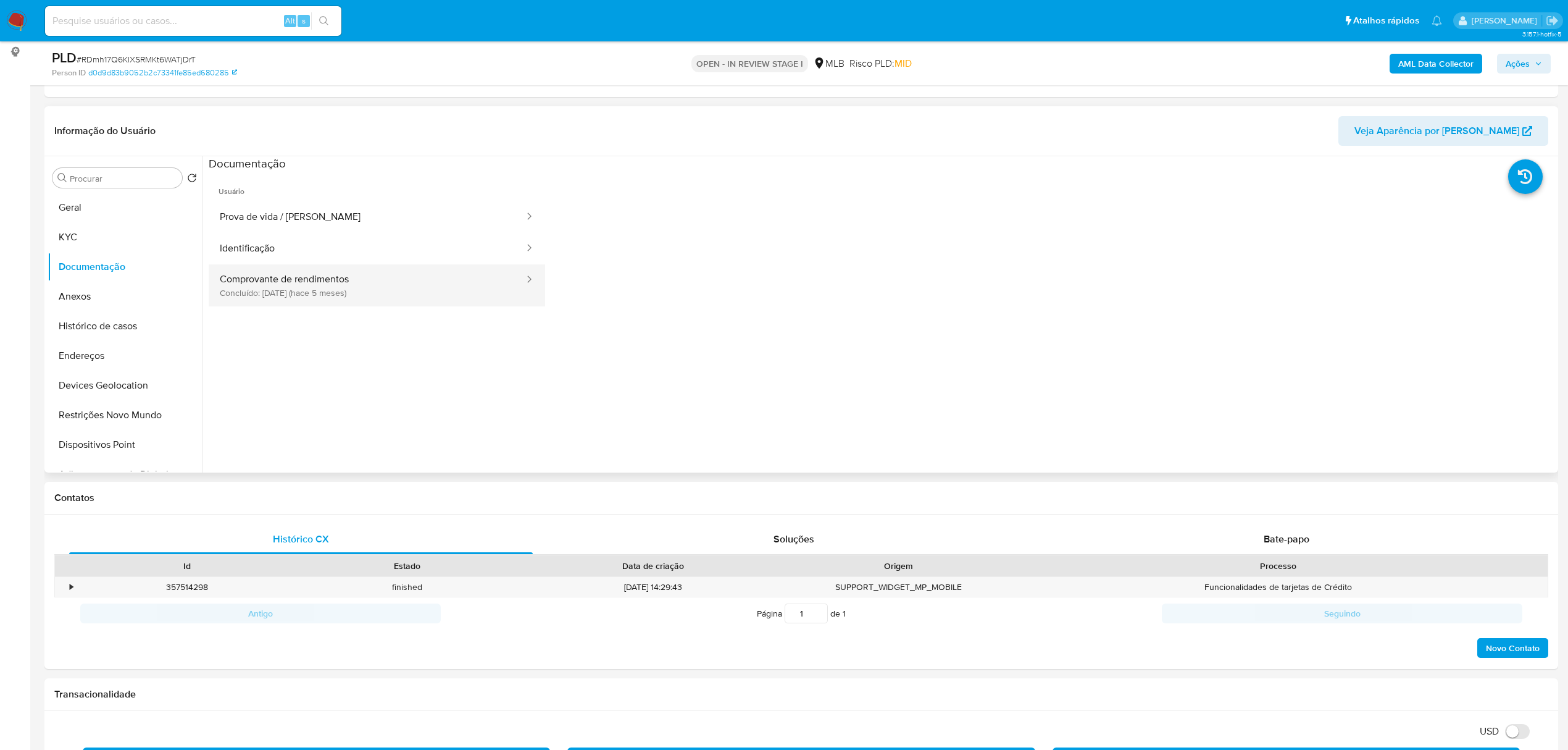
click at [351, 279] on button "Comprovante de rendimentos Concluído: 31/03/2025 (hace 5 meses)" at bounding box center [366, 286] width 316 height 42
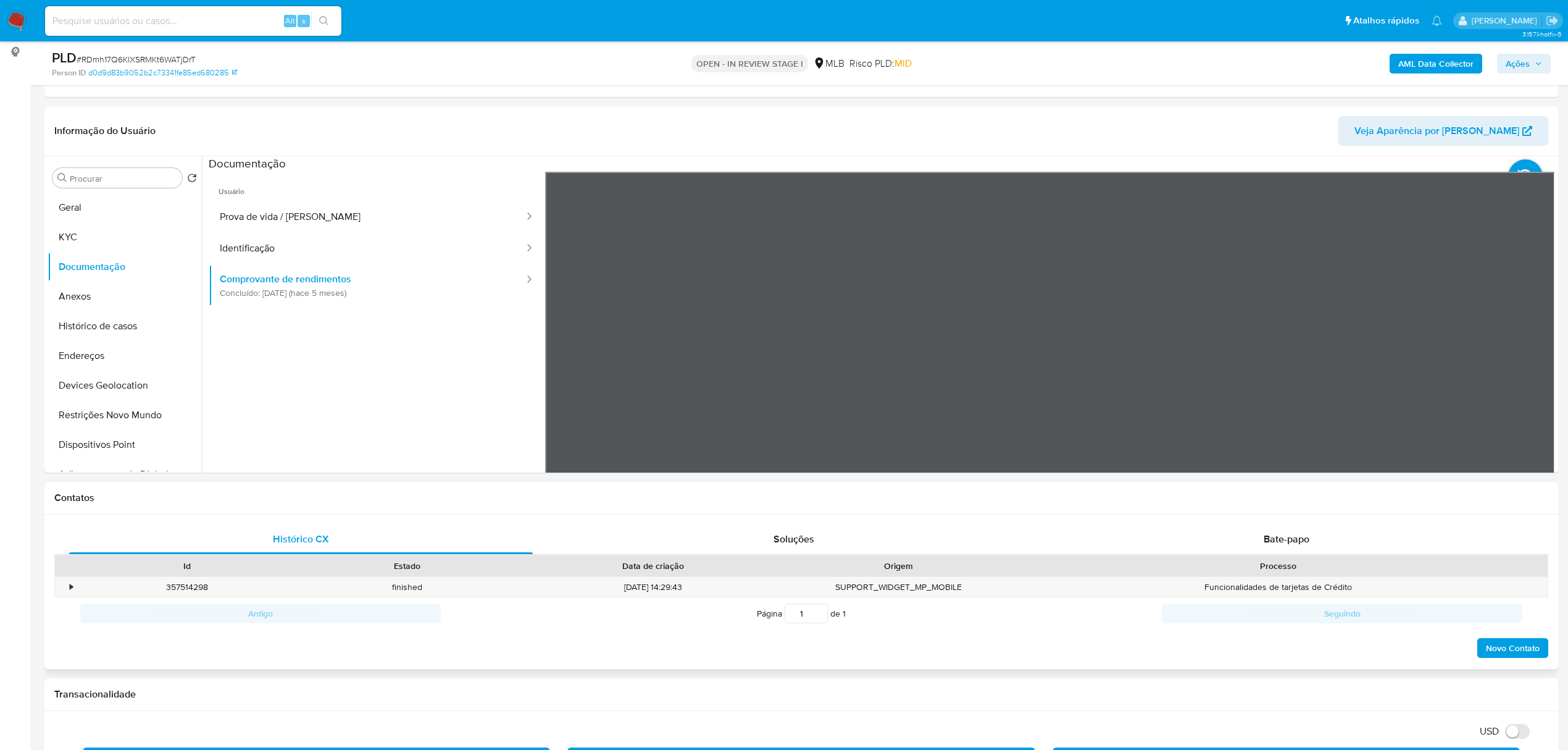
click at [99, 208] on button "Geral" at bounding box center [120, 208] width 145 height 30
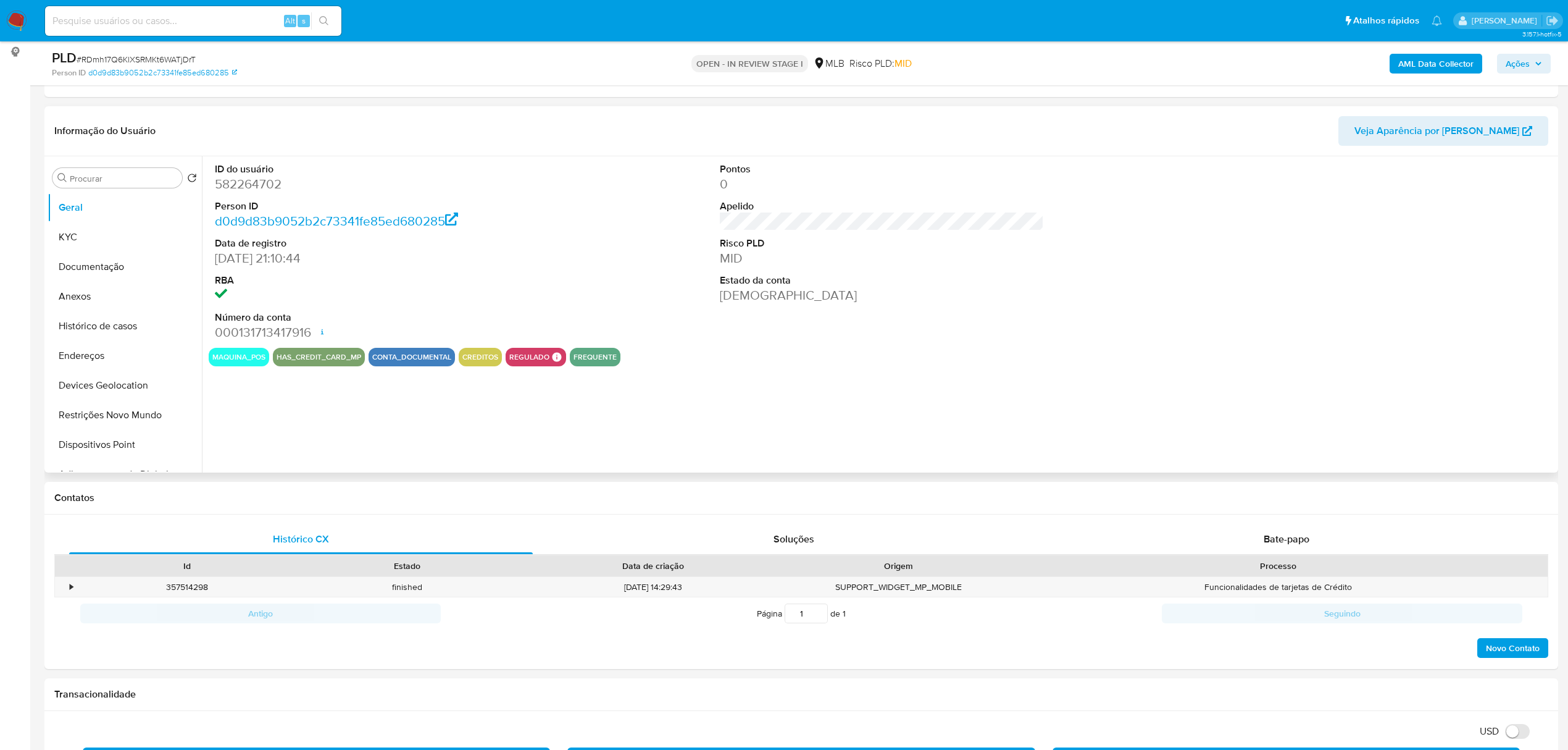
click at [277, 415] on div "ID do usuário 582264702 Person ID d0d9d83b9052b2c73341fe85ed680285 Data de regi…" at bounding box center [877, 314] width 1352 height 317
click at [1532, 63] on span "Ações" at bounding box center [1523, 63] width 36 height 17
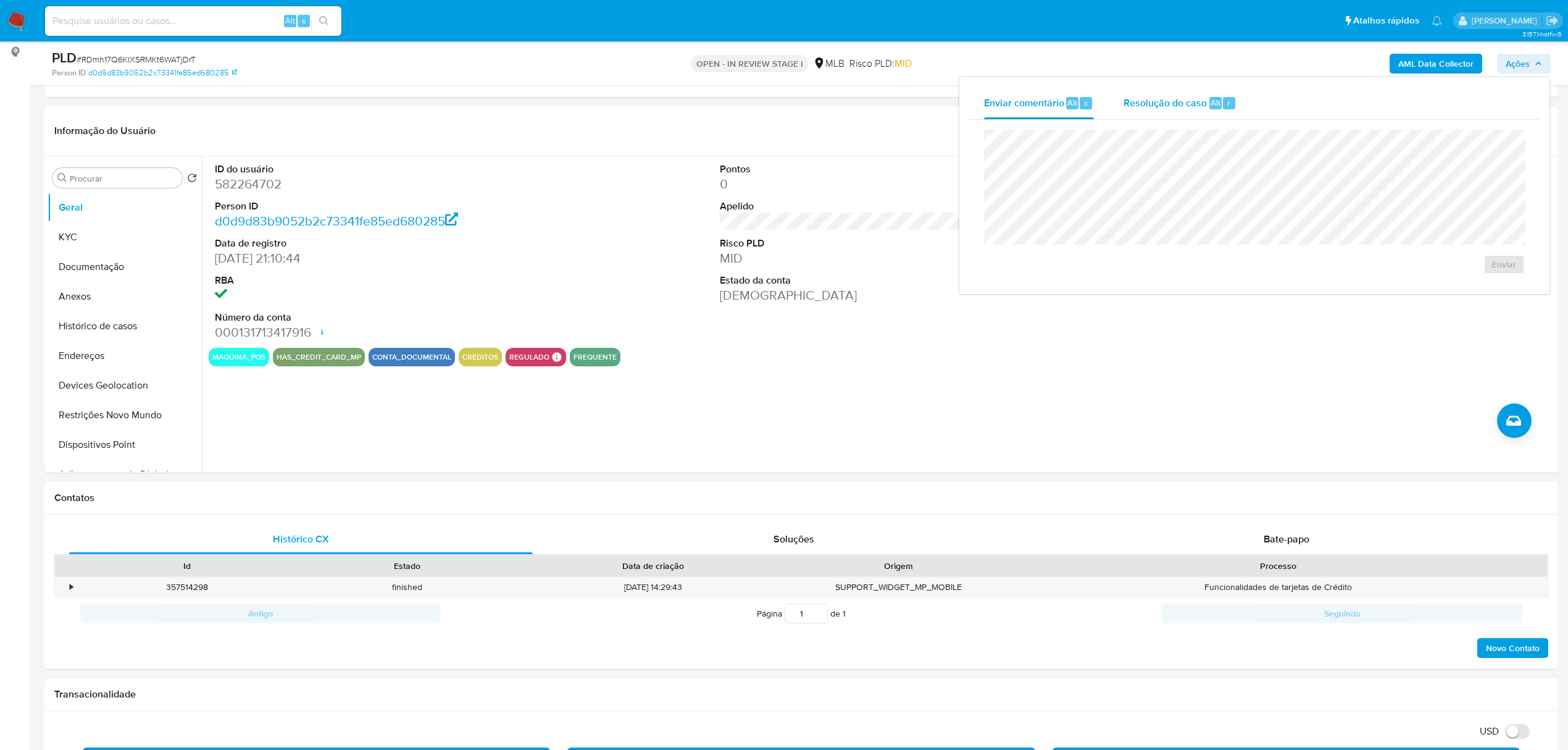
click at [1149, 110] on div "Resolução do caso Alt r" at bounding box center [1179, 103] width 113 height 32
click at [121, 291] on button "Anexos" at bounding box center [120, 297] width 145 height 30
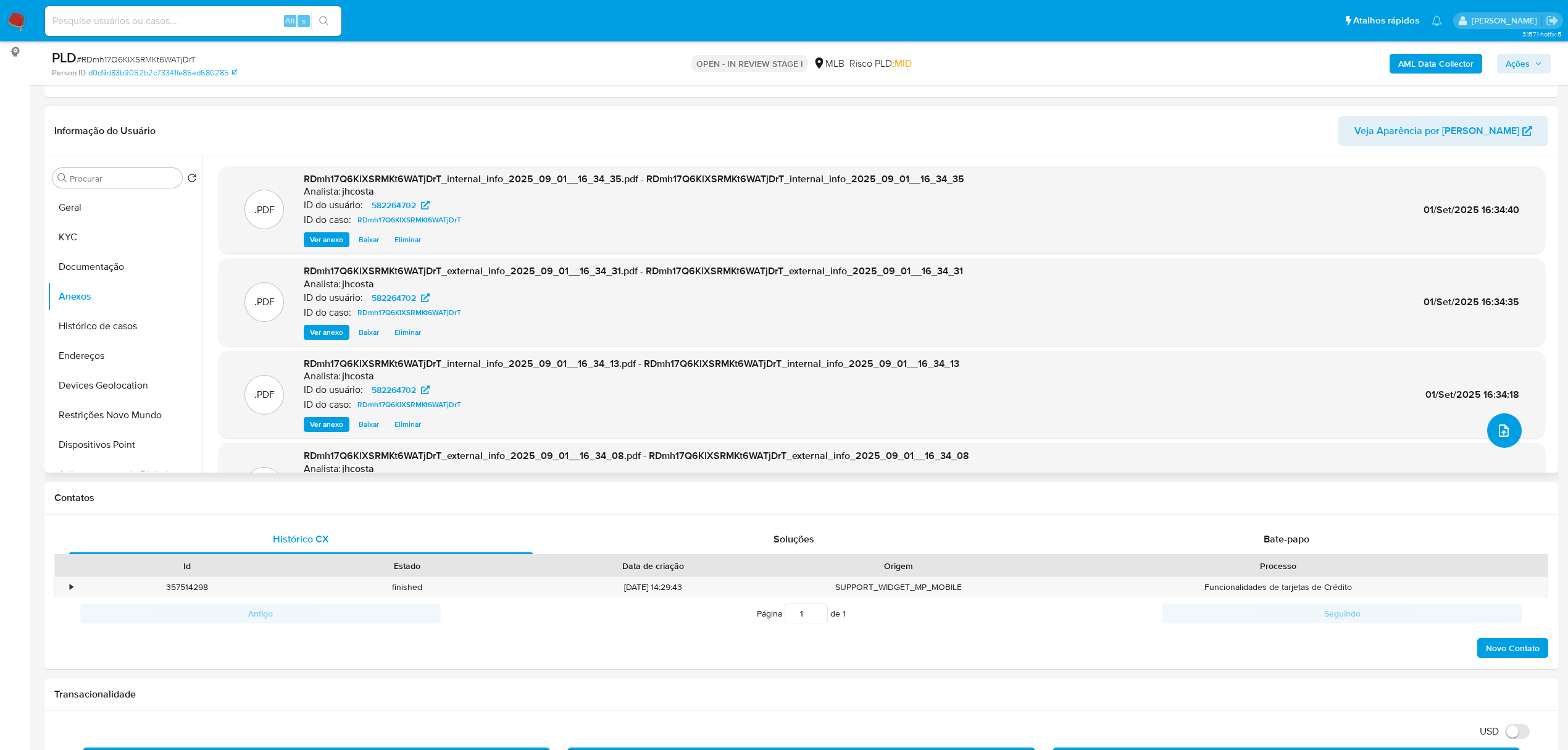
click at [1501, 436] on icon "upload-file" at bounding box center [1503, 430] width 15 height 15
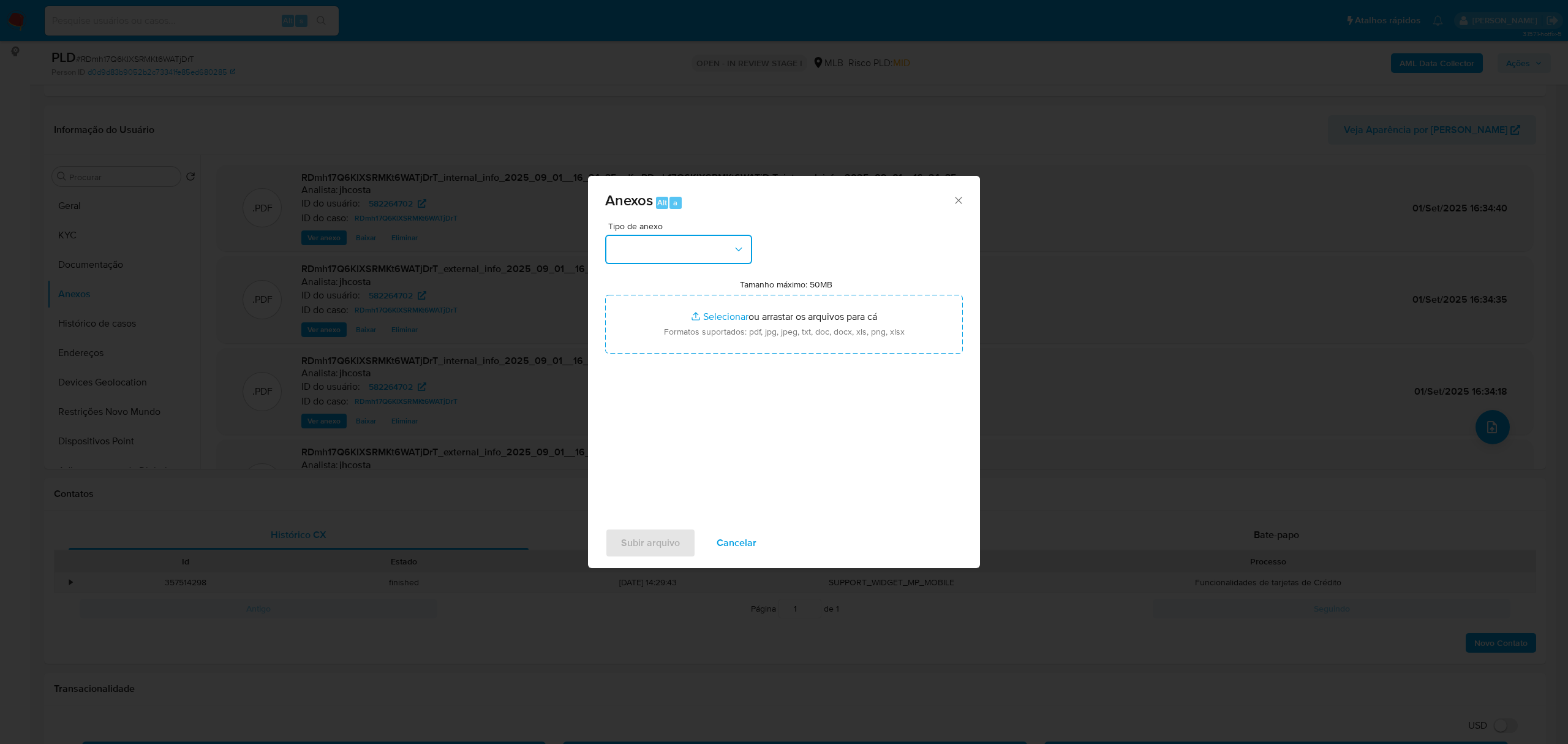
click at [689, 259] on button "button" at bounding box center [679, 250] width 147 height 30
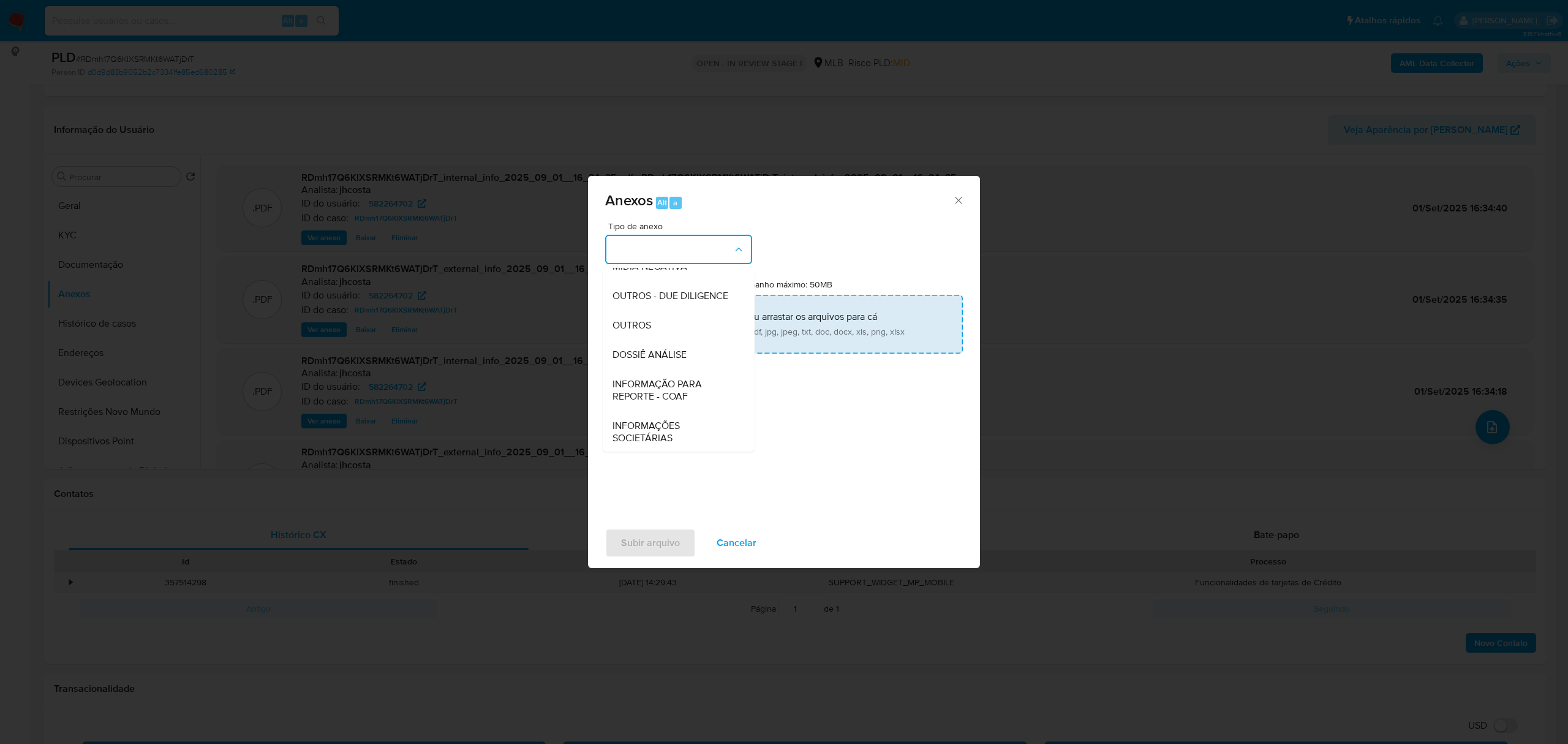
click at [652, 340] on div "OUTROS" at bounding box center [675, 326] width 125 height 30
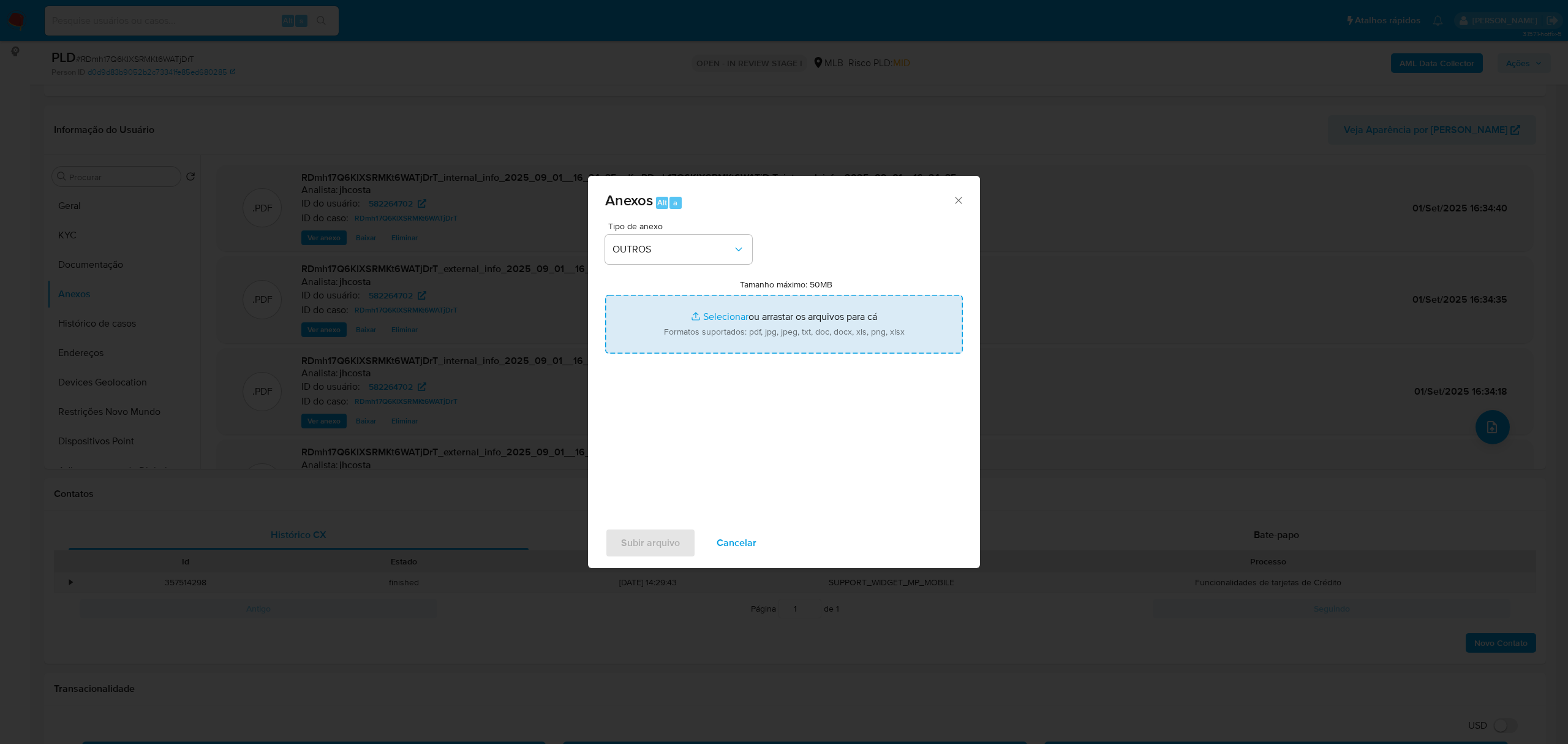
click at [805, 309] on input "Tamanho máximo: 50MB Selecionar arquivos" at bounding box center [784, 323] width 358 height 58
type input "C:\fakepath\Mulan 582264702_2025_08_29_07_48_50.xlsx"
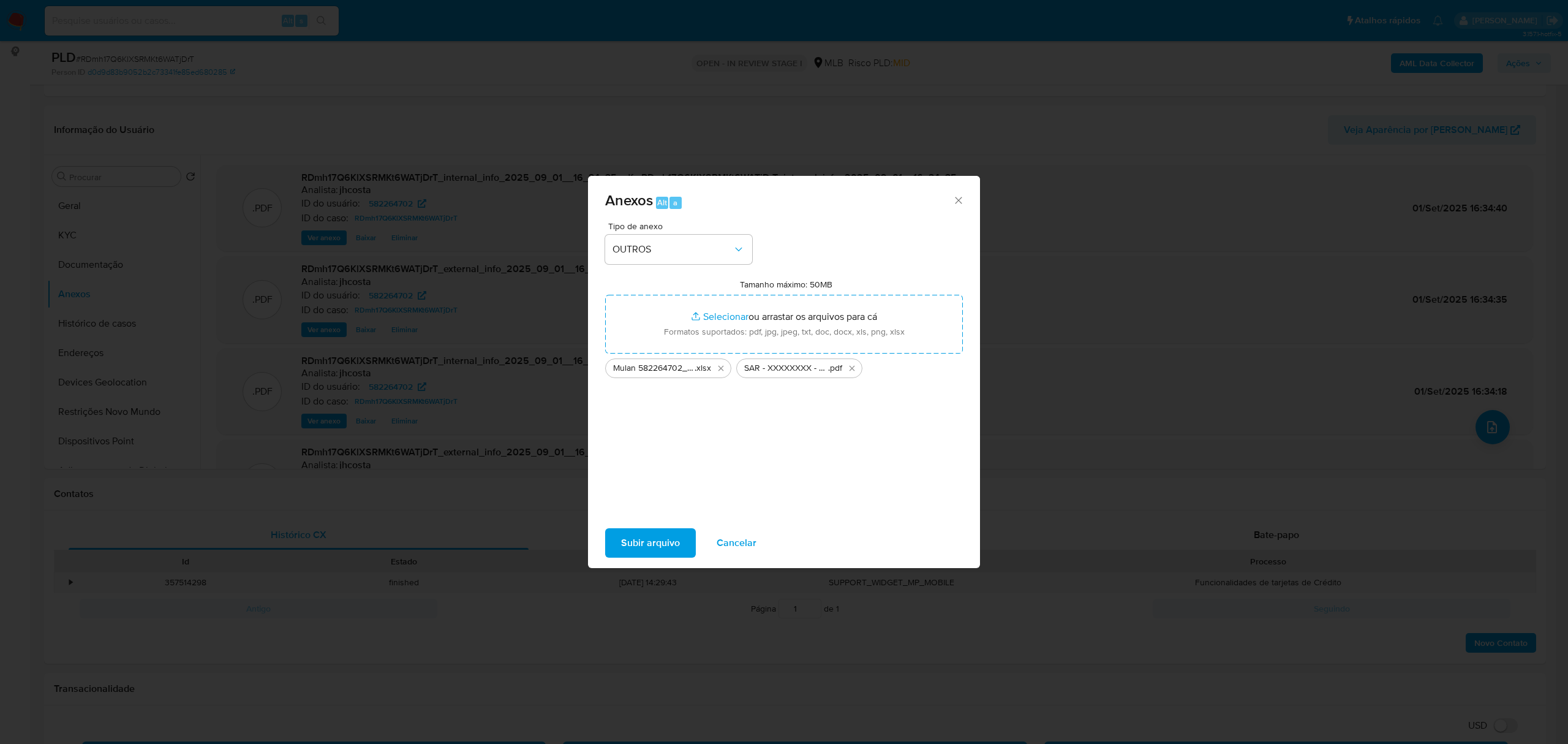
click at [658, 543] on span "Subir arquivo" at bounding box center [650, 542] width 58 height 27
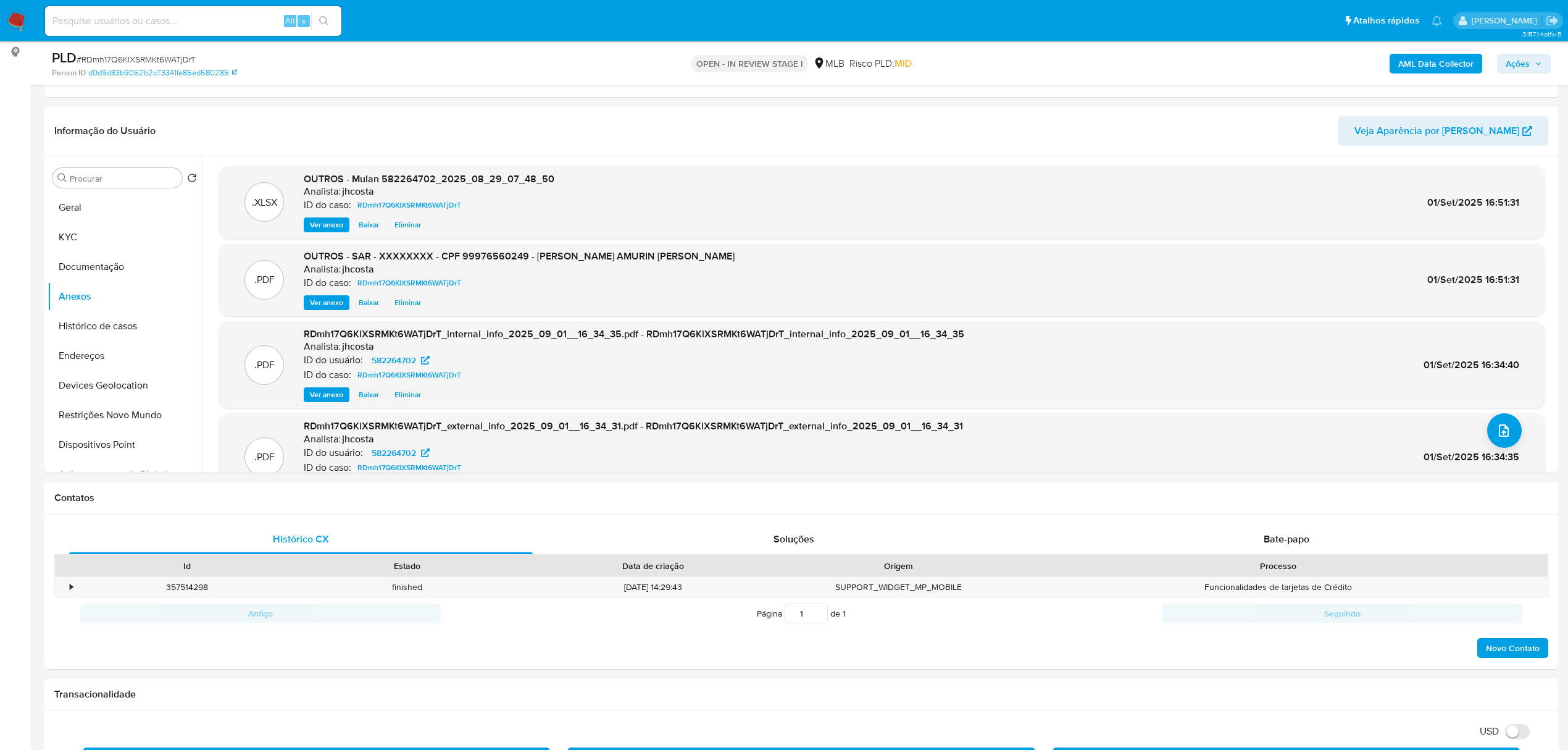
click at [1560, 53] on div "PLD # RDmh17Q6KlXSRMKt6WATjDrT Person ID d0d9d83b9052b2c73341fe85ed680285 OPEN …" at bounding box center [784, 63] width 1568 height 44
click at [1534, 58] on span "Ações" at bounding box center [1523, 63] width 36 height 17
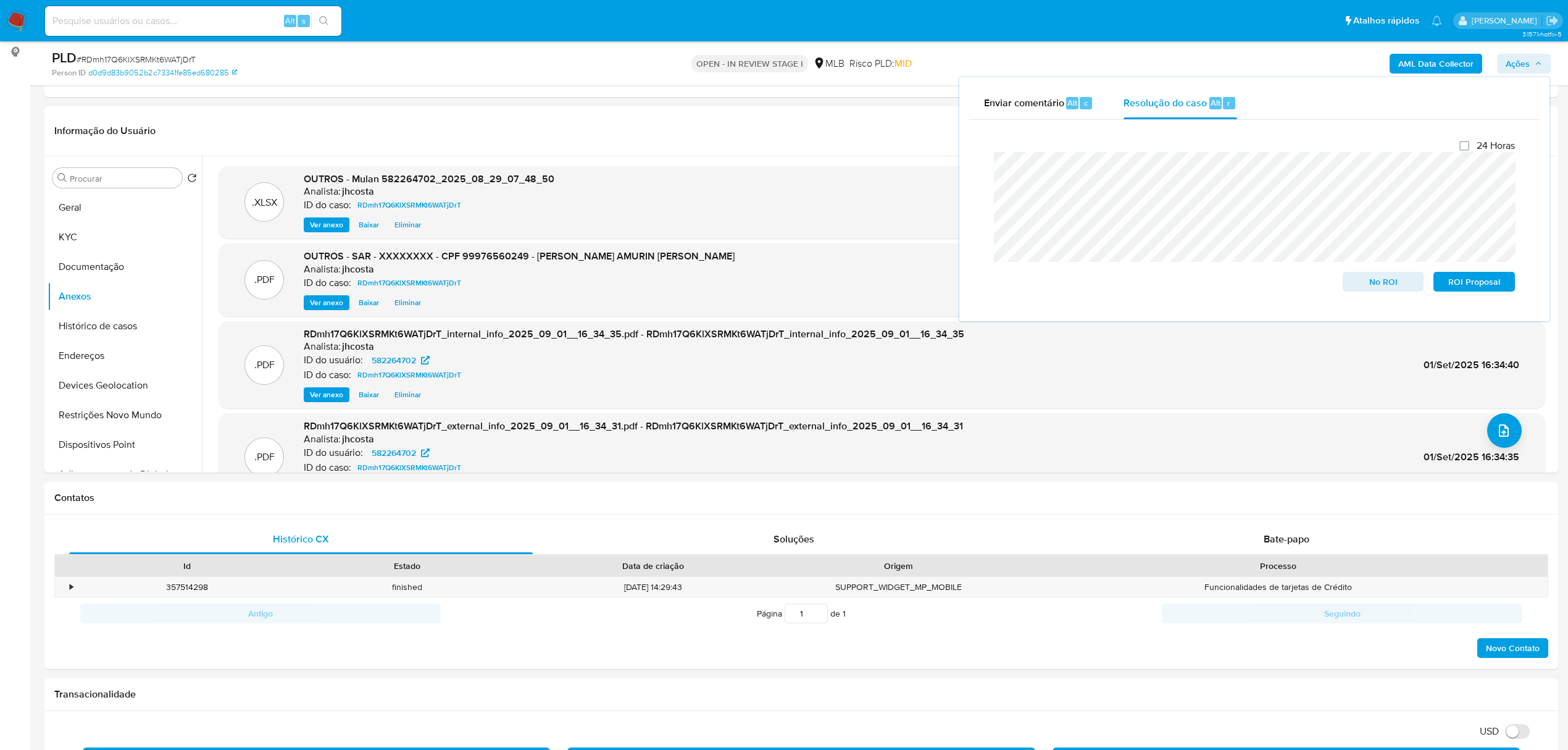
click at [0, 0] on lt-span "Remover espaço branco adicional" at bounding box center [0, 0] width 0 height 0
click at [1469, 281] on span "ROI Proposal" at bounding box center [1473, 281] width 64 height 17
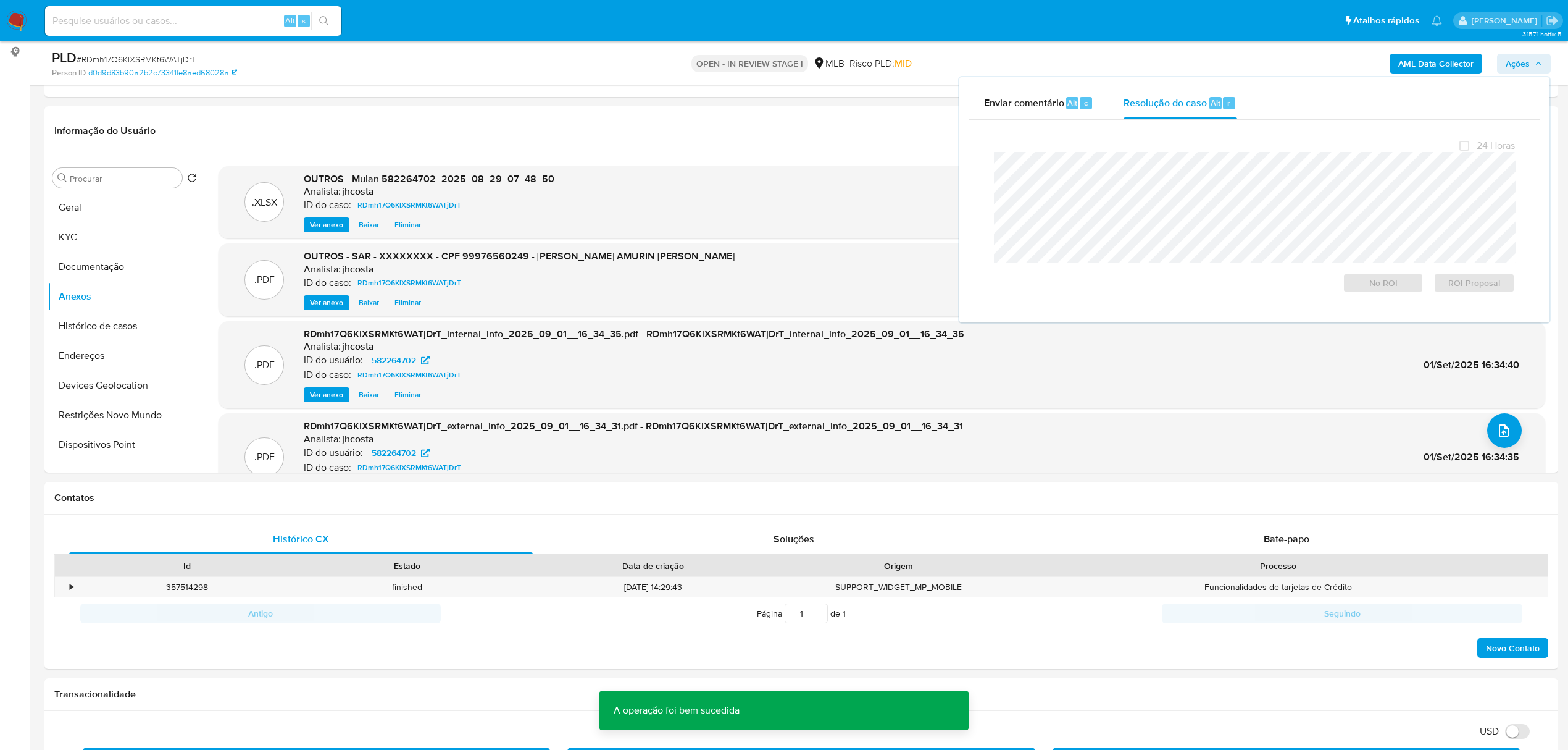
click at [181, 56] on span "# RDmh17Q6KlXSRMKt6WATjDrT" at bounding box center [136, 59] width 119 height 12
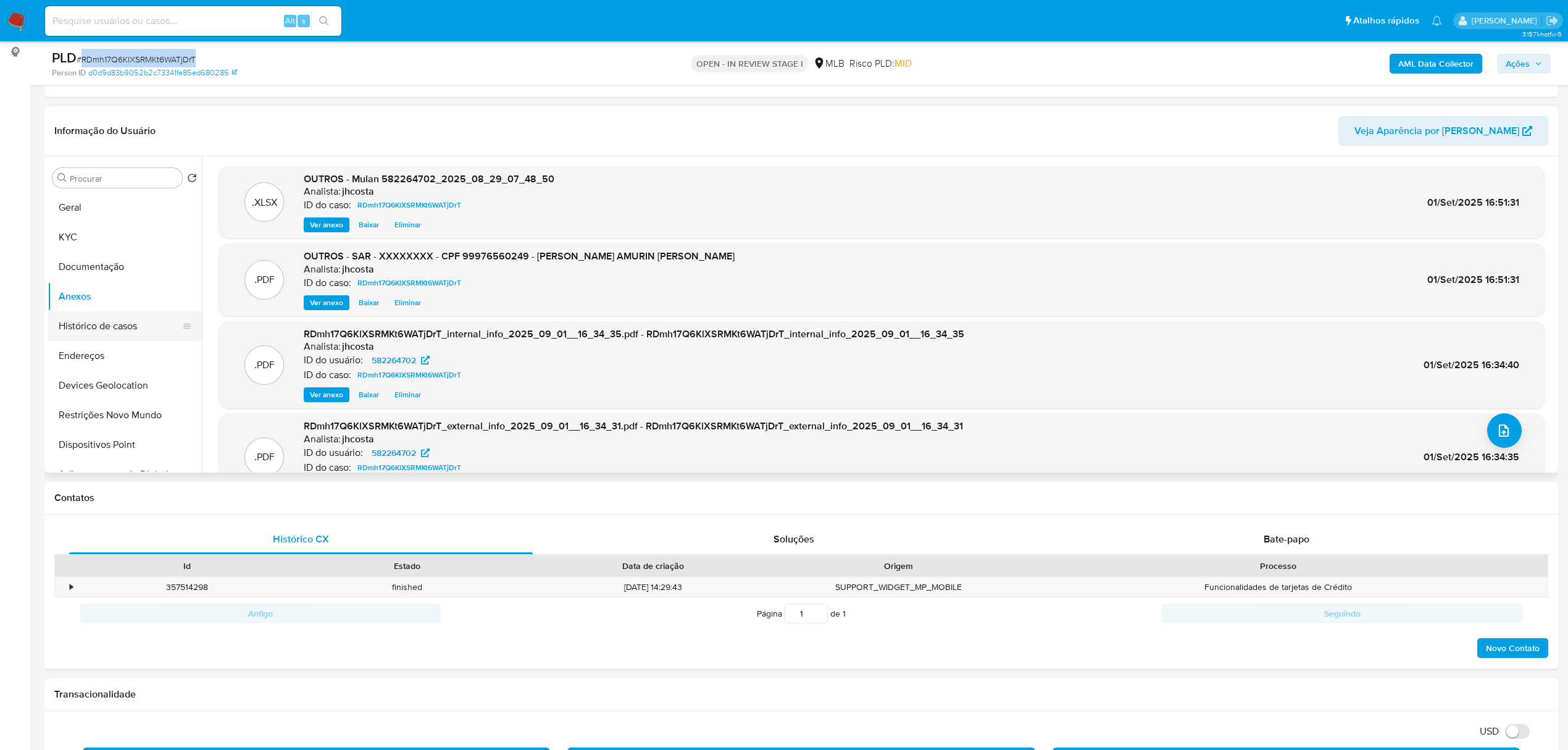
copy span "RDmh17Q6KlXSRMKt6WATjDrT"
click at [122, 327] on button "Histórico de casos" at bounding box center [120, 327] width 145 height 30
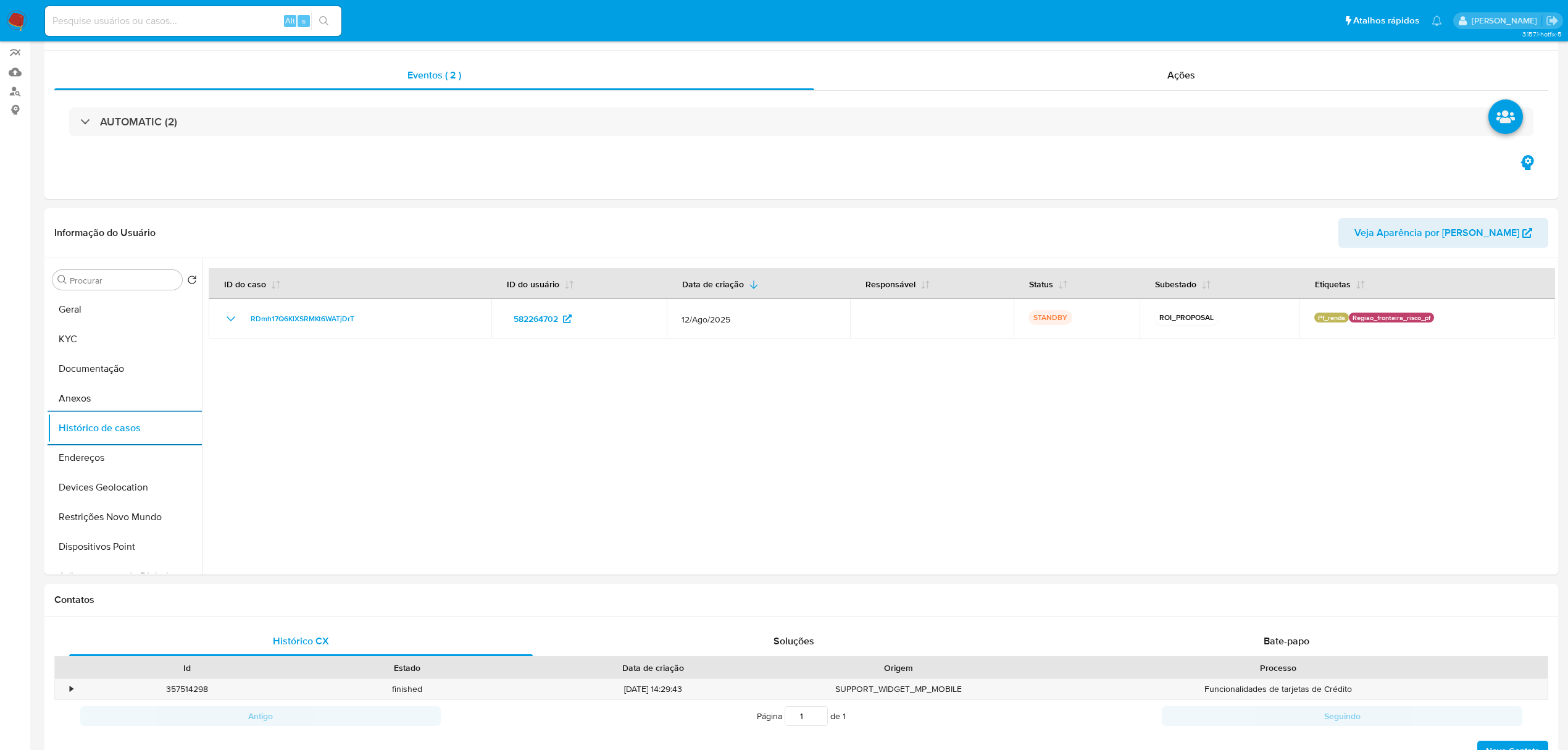
scroll to position [0, 0]
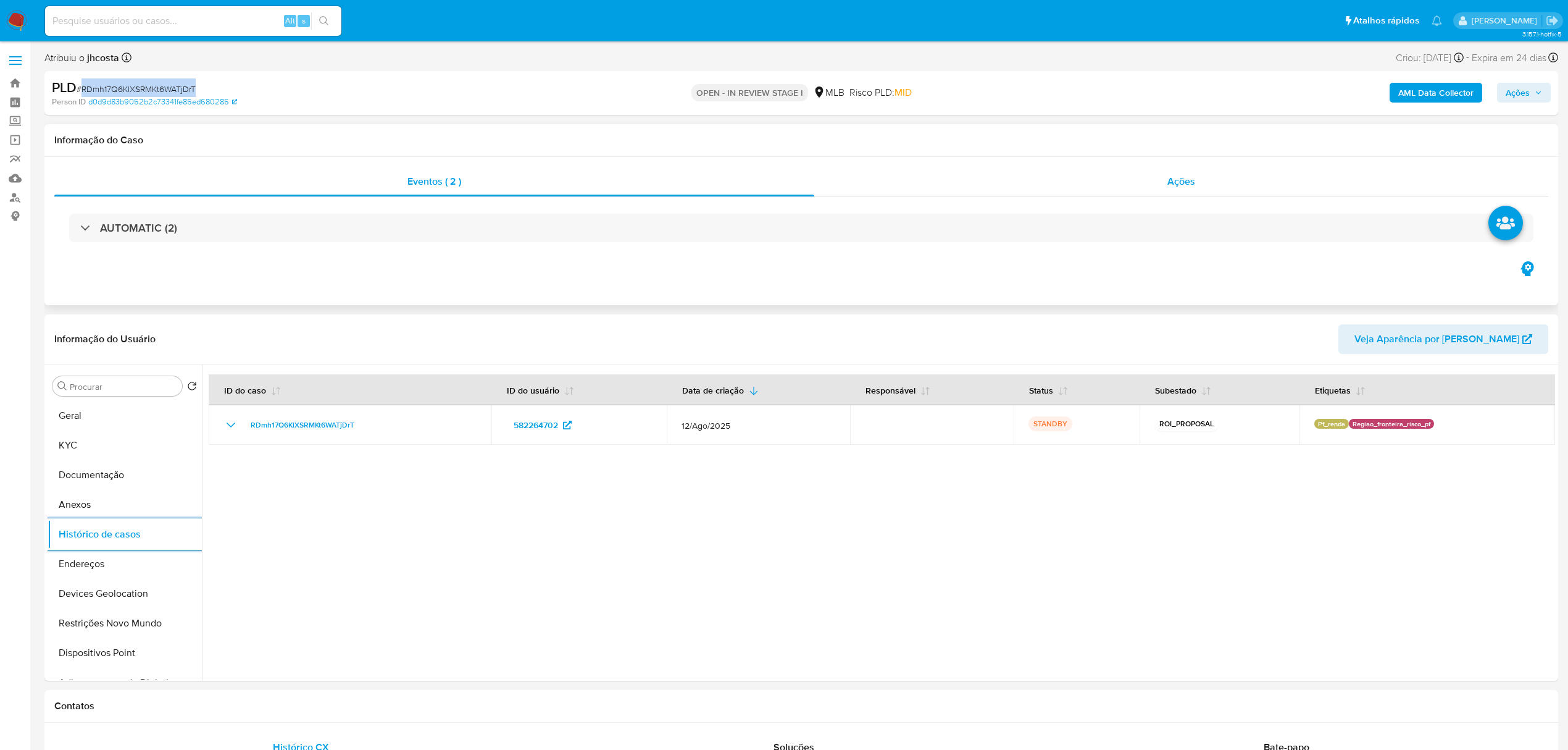
click at [1169, 194] on div "Ações" at bounding box center [1181, 182] width 734 height 30
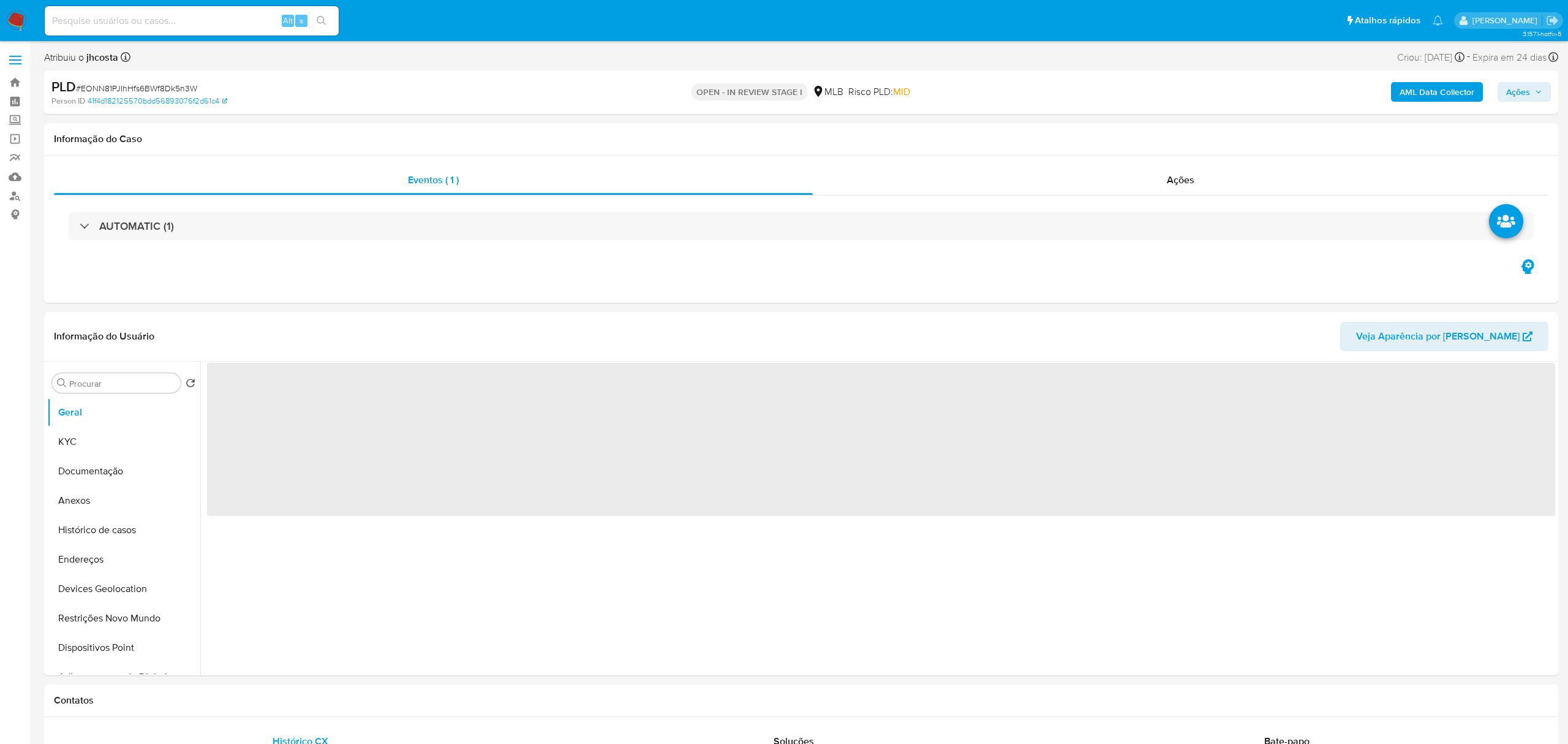
select select "10"
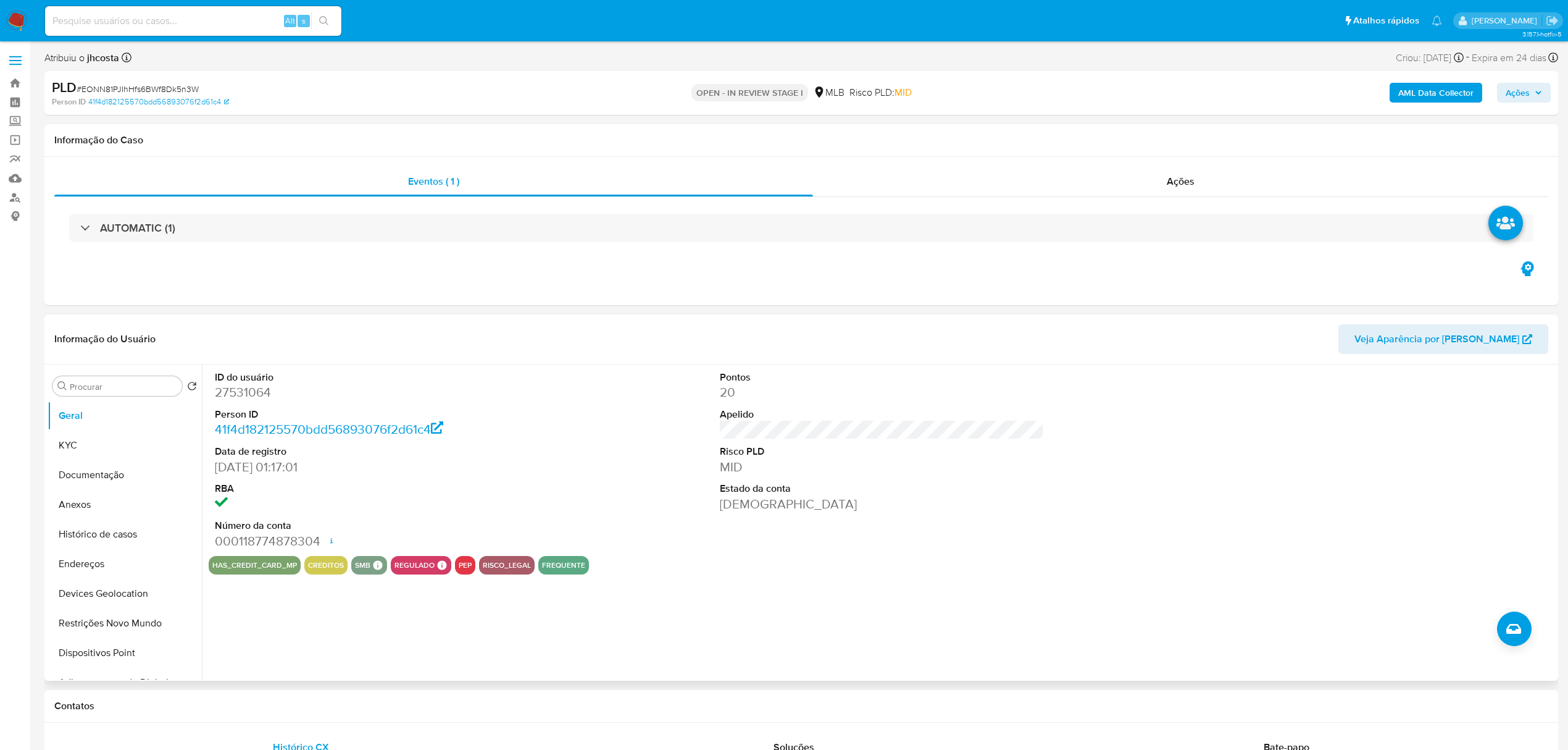
click at [236, 389] on dd "27531064" at bounding box center [376, 391] width 324 height 17
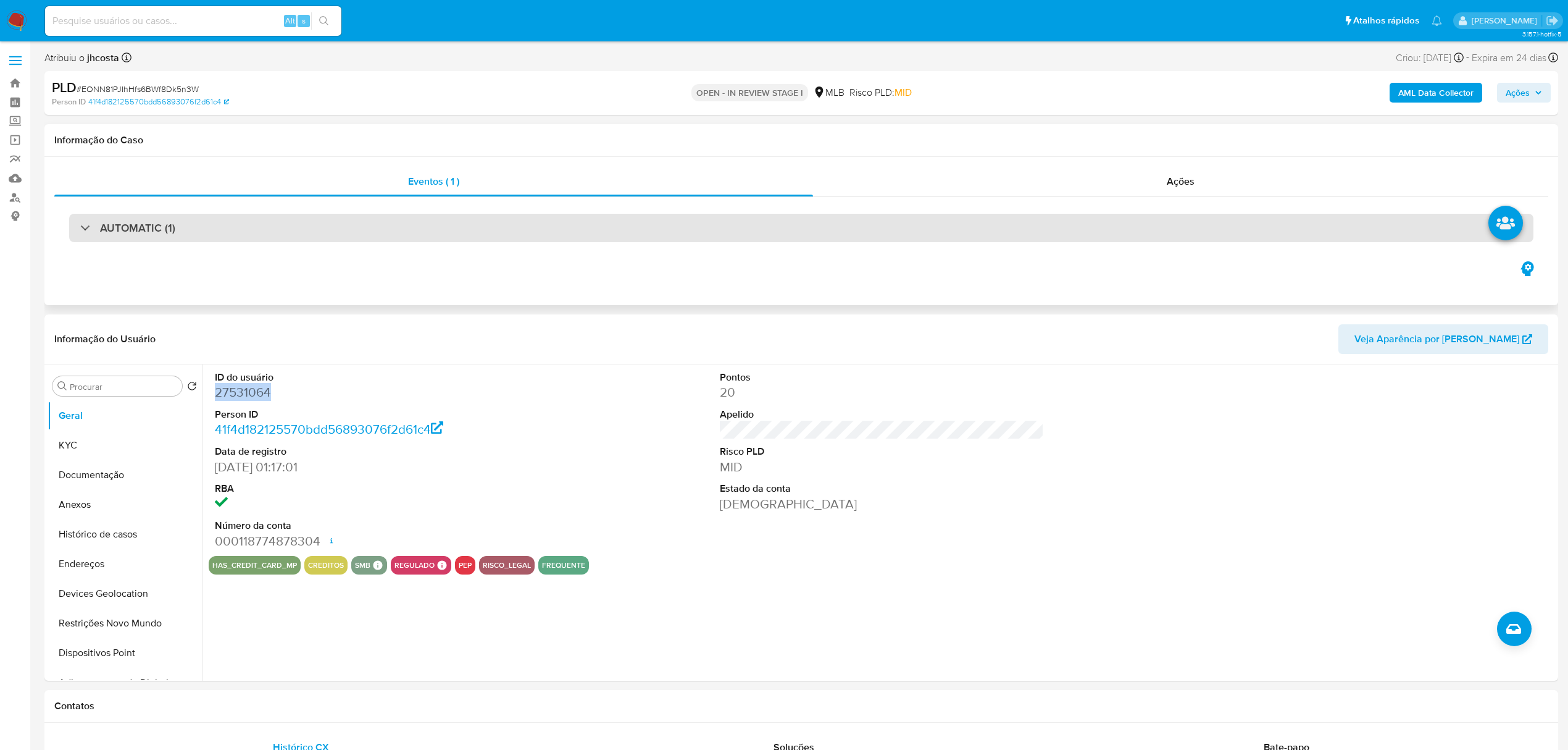
copy dd "27531064"
click at [286, 219] on div "AUTOMATIC (1)" at bounding box center [800, 228] width 1464 height 28
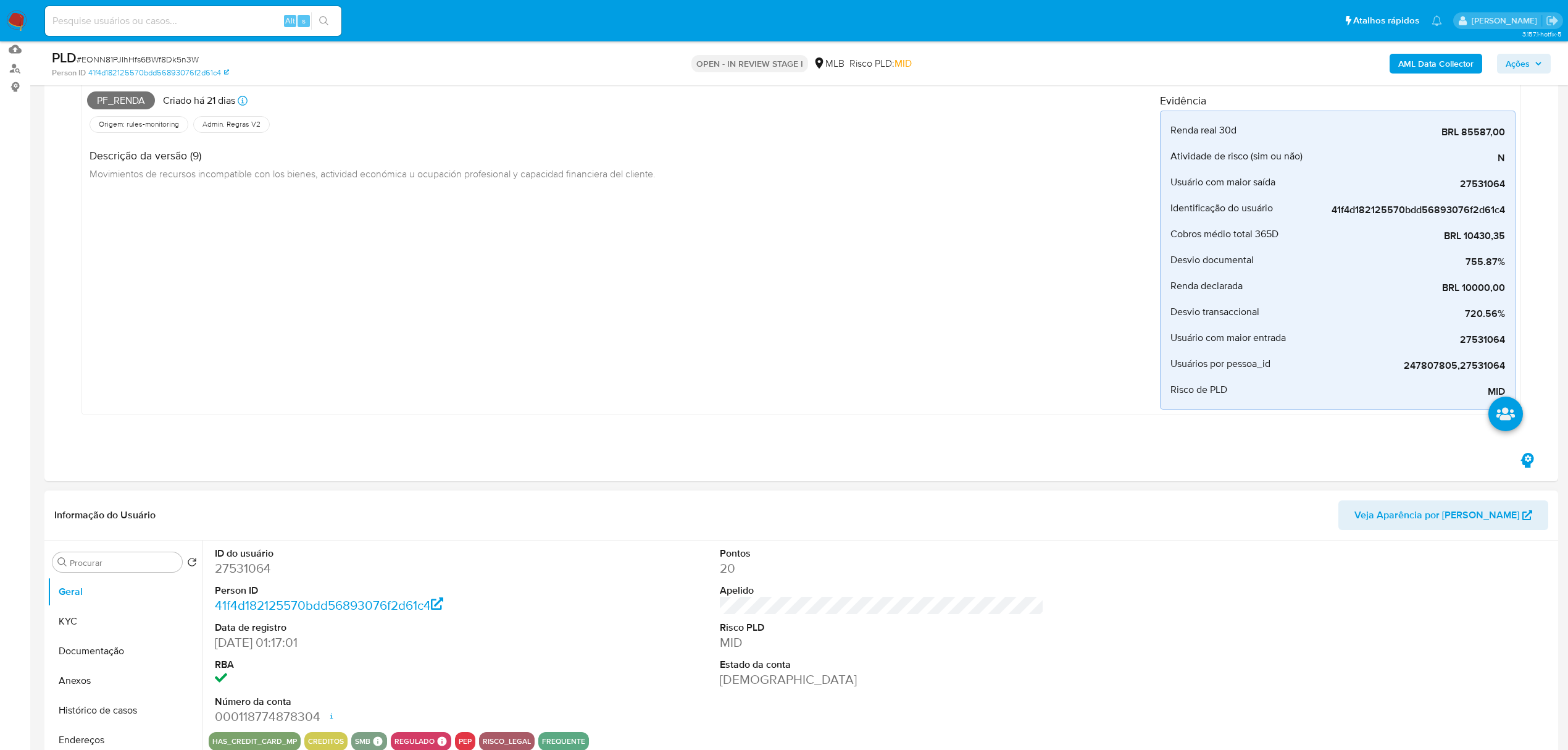
scroll to position [247, 0]
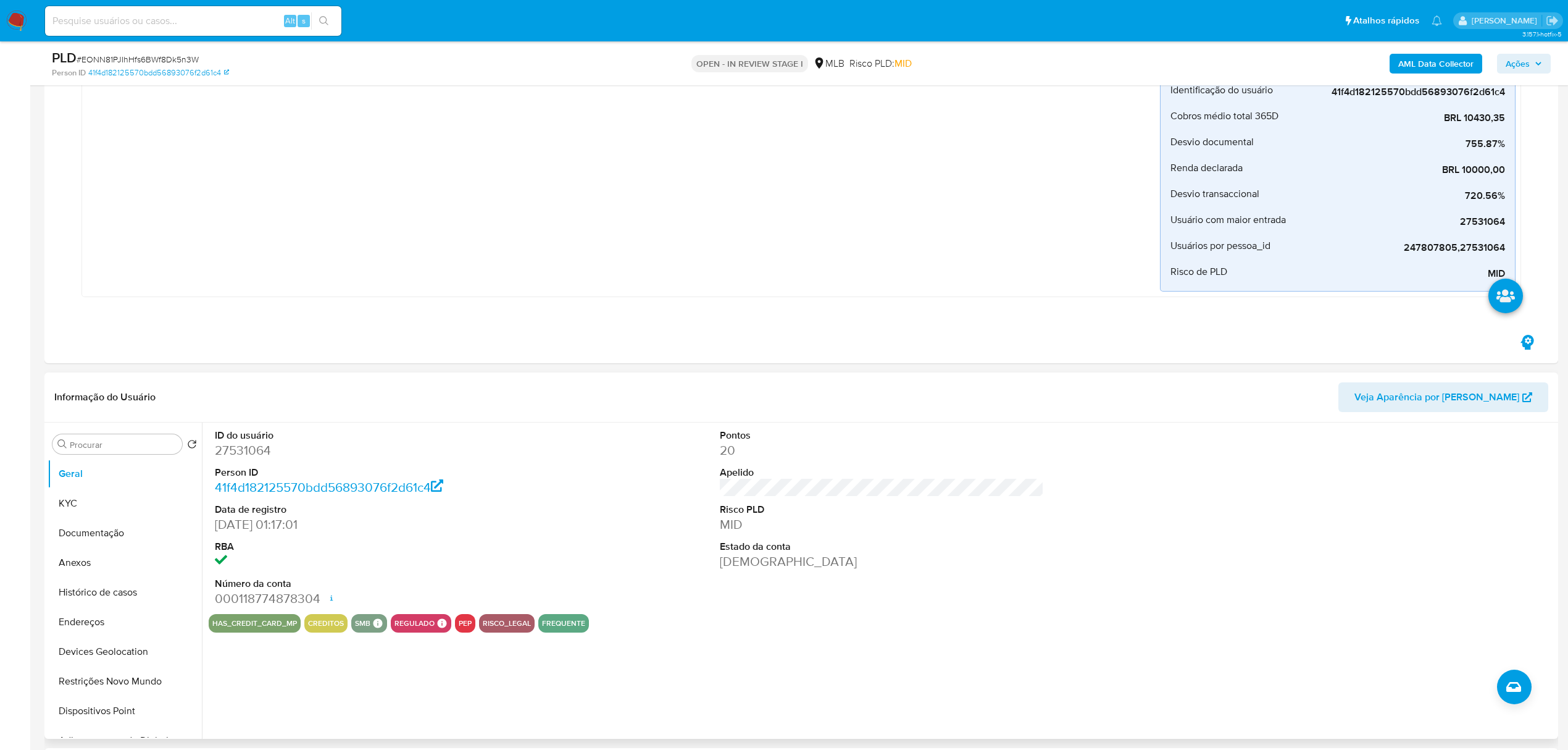
click at [242, 450] on dd "27531064" at bounding box center [376, 449] width 324 height 17
copy dd "27531064"
click at [240, 452] on dd "27531064" at bounding box center [376, 449] width 324 height 17
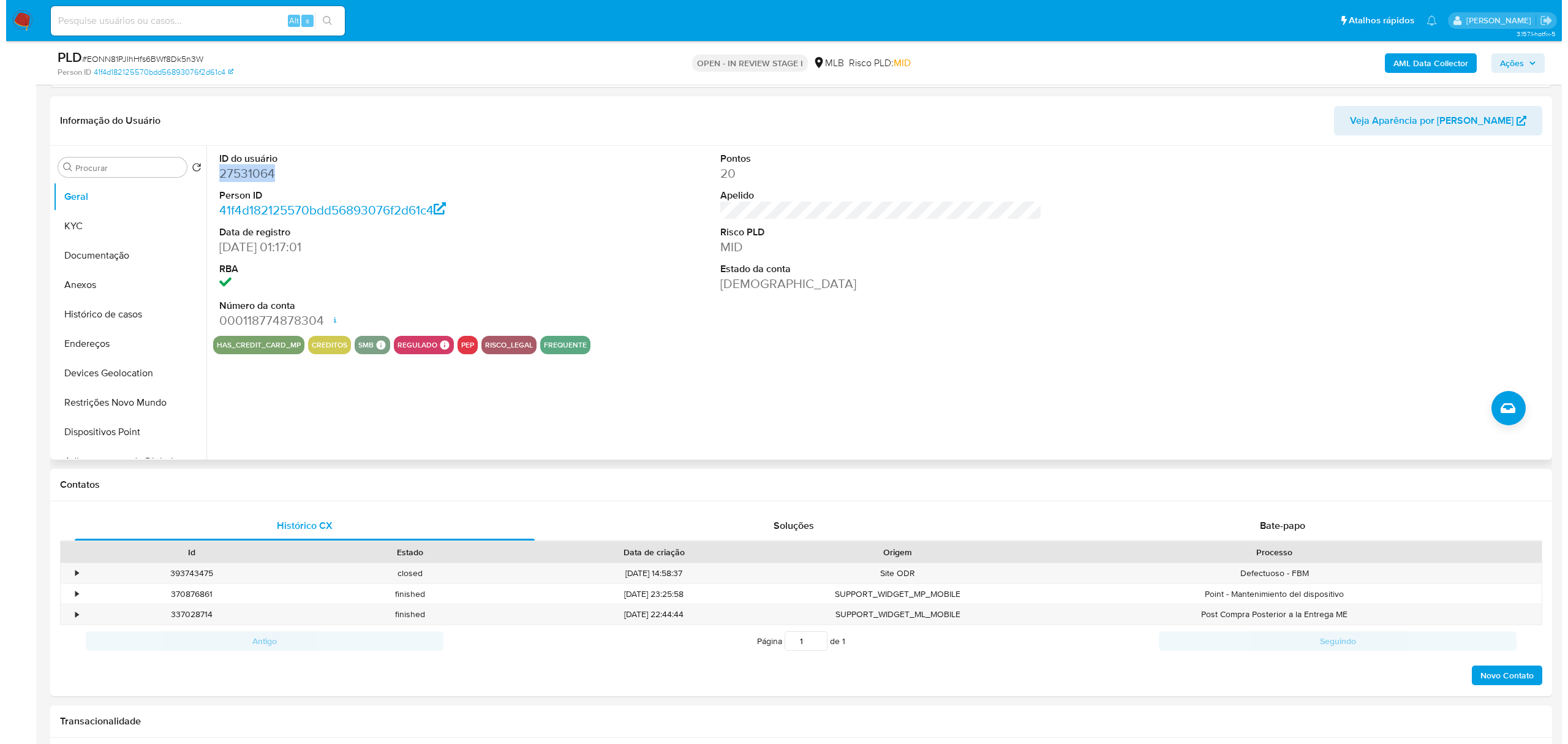
scroll to position [490, 0]
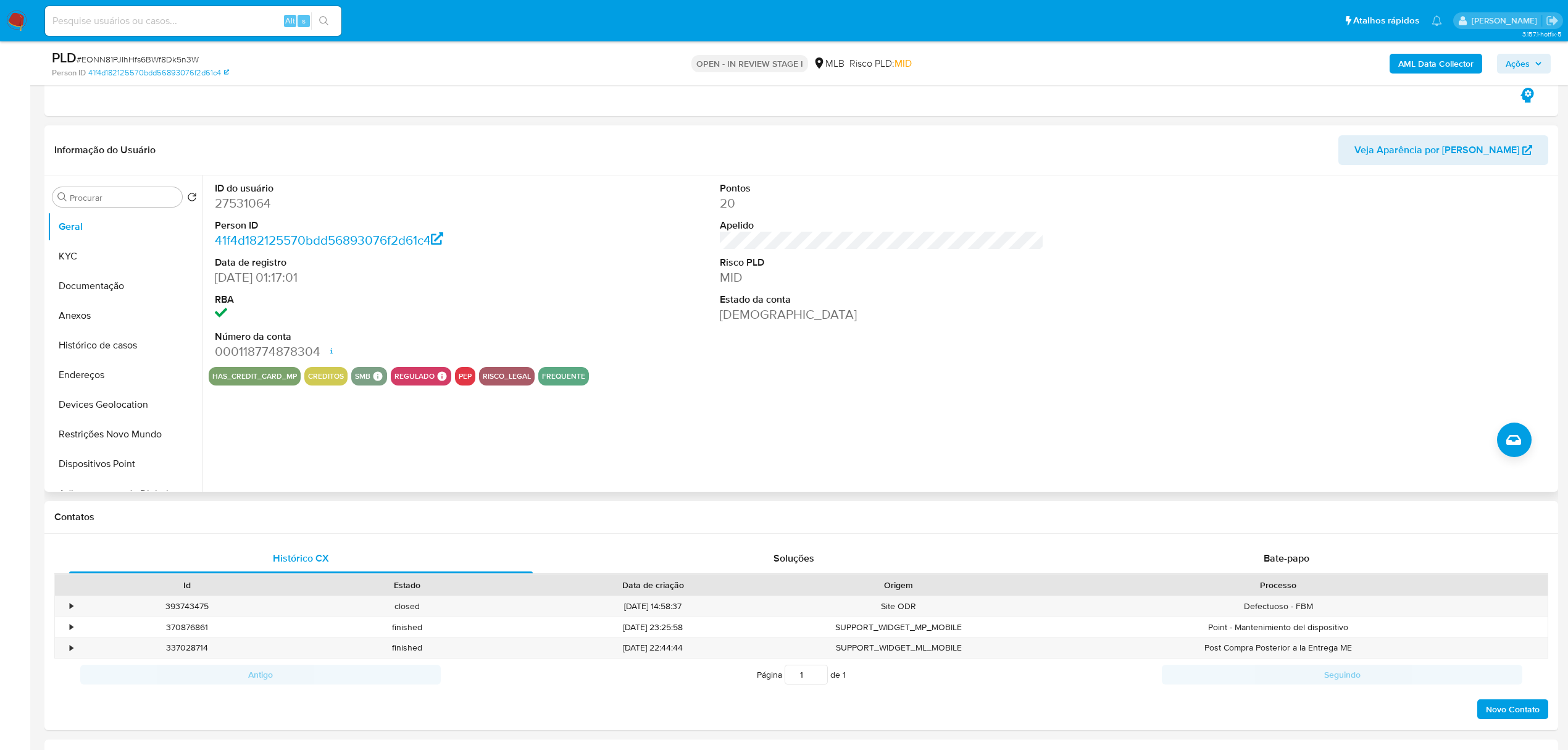
click at [699, 297] on div "ID do usuário 27531064 Person ID 41f4d182125570bdd56893076f2d61c4 Data de regis…" at bounding box center [881, 272] width 1346 height 192
click at [90, 314] on button "Anexos" at bounding box center [120, 316] width 145 height 30
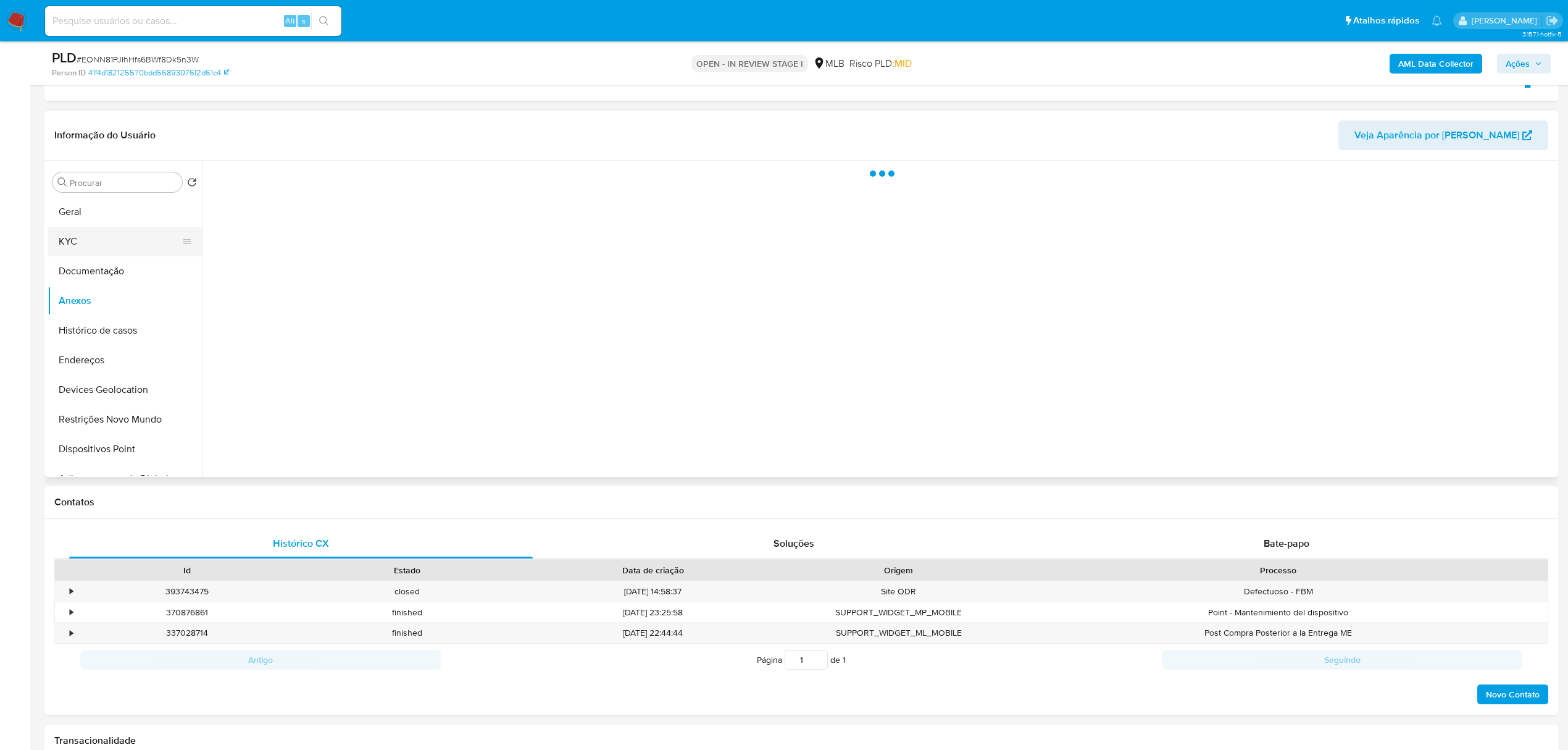
click at [90, 228] on button "KYC" at bounding box center [120, 242] width 145 height 30
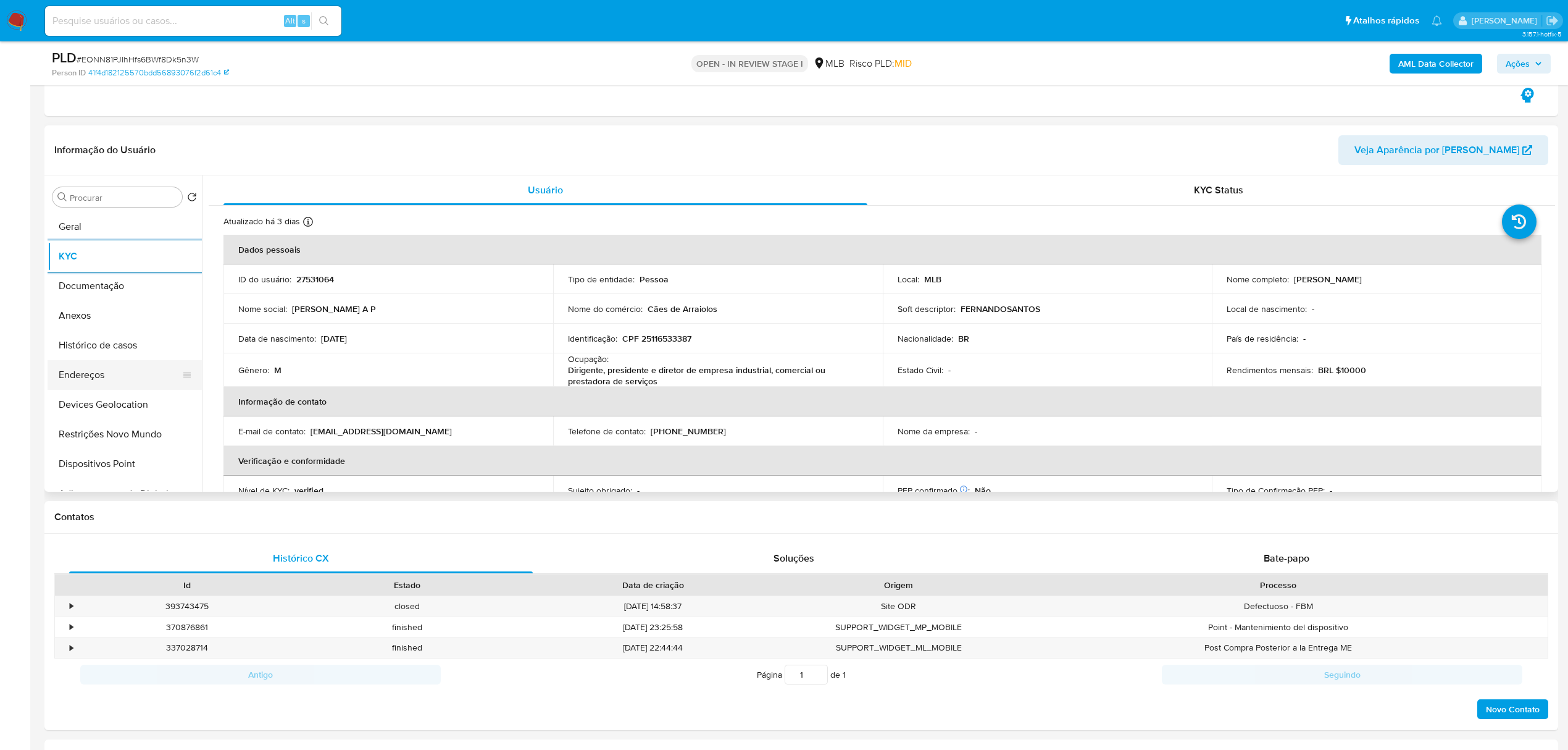
click at [101, 378] on button "Endereços" at bounding box center [120, 375] width 145 height 30
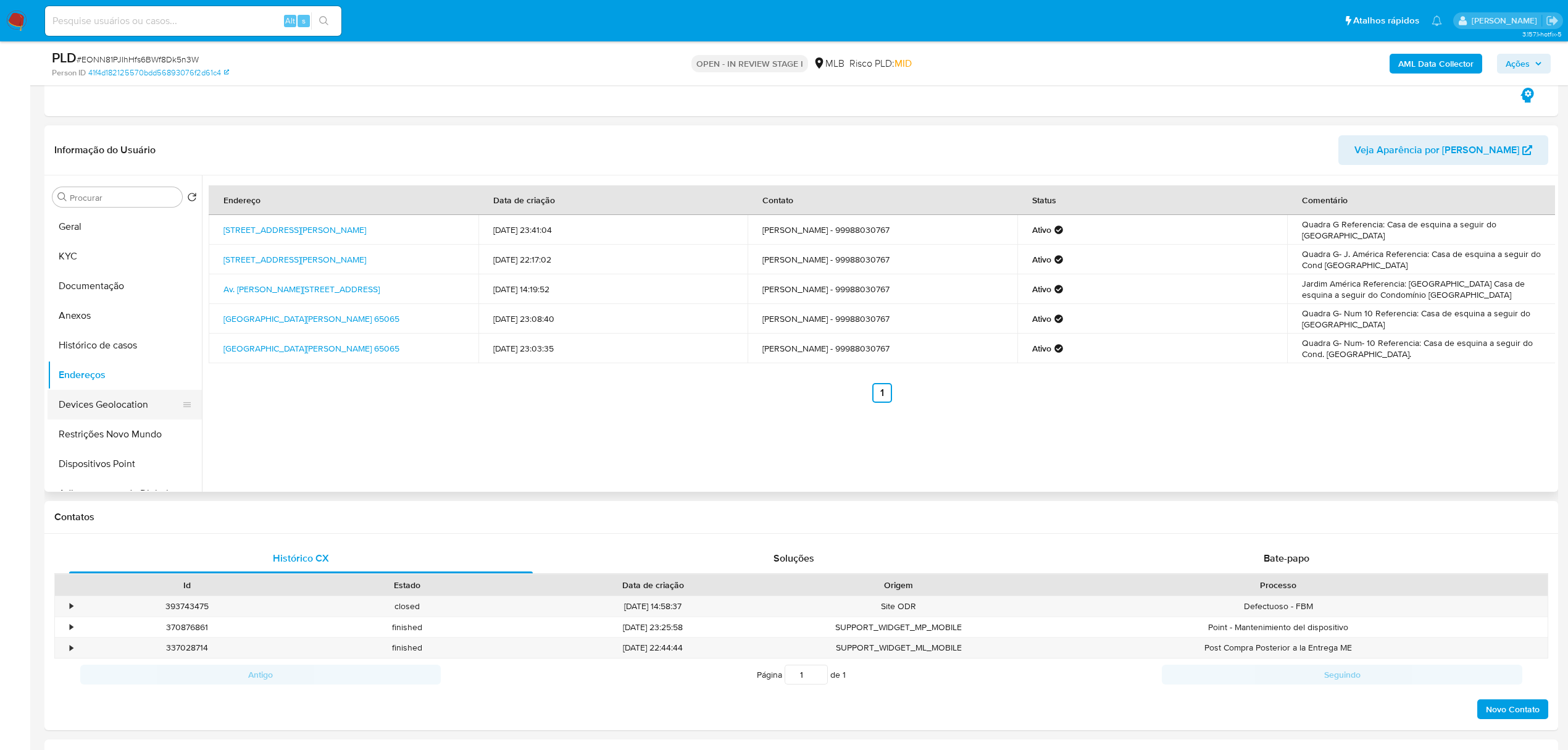
click at [67, 411] on button "Devices Geolocation" at bounding box center [120, 404] width 145 height 30
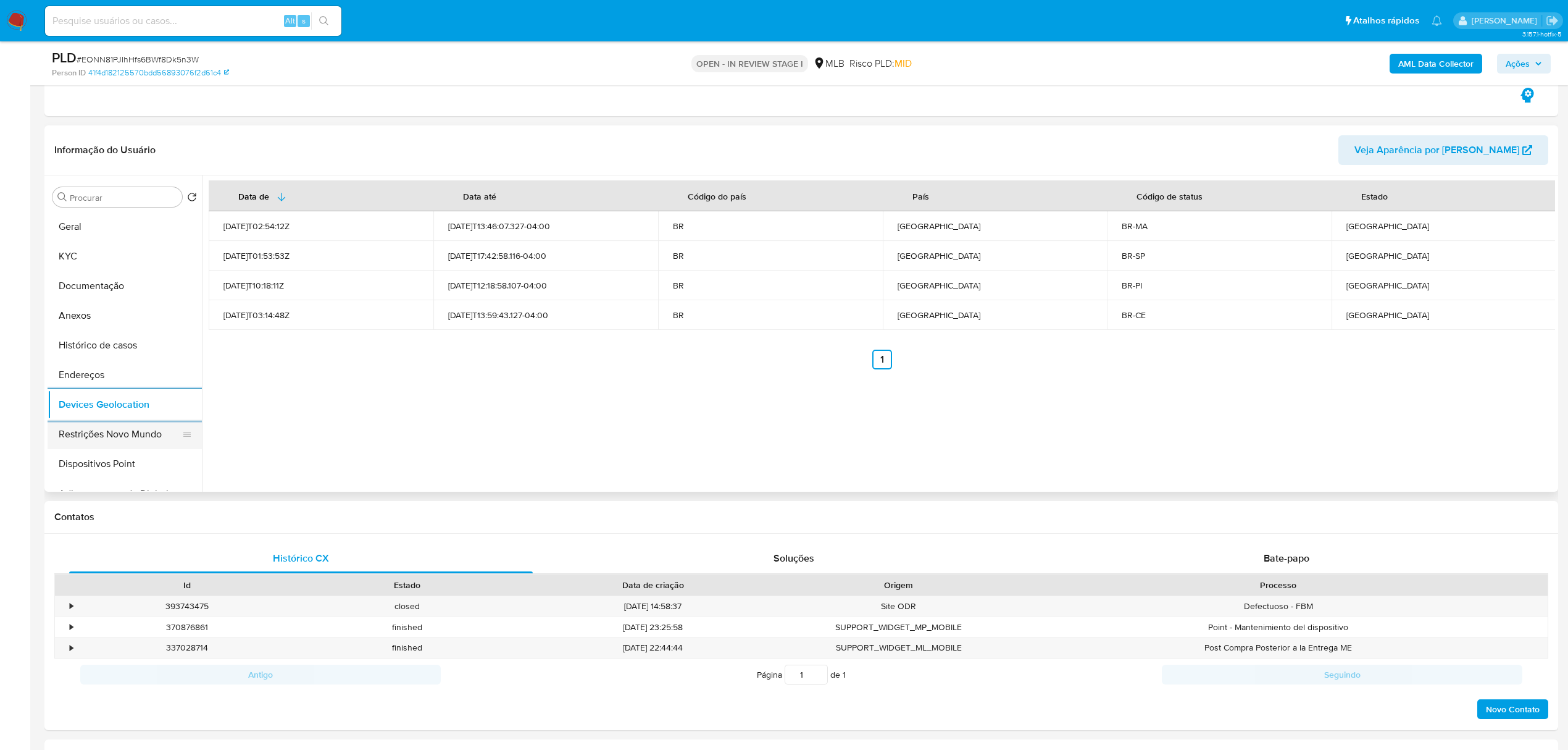
click at [113, 430] on button "Restrições Novo Mundo" at bounding box center [120, 434] width 145 height 30
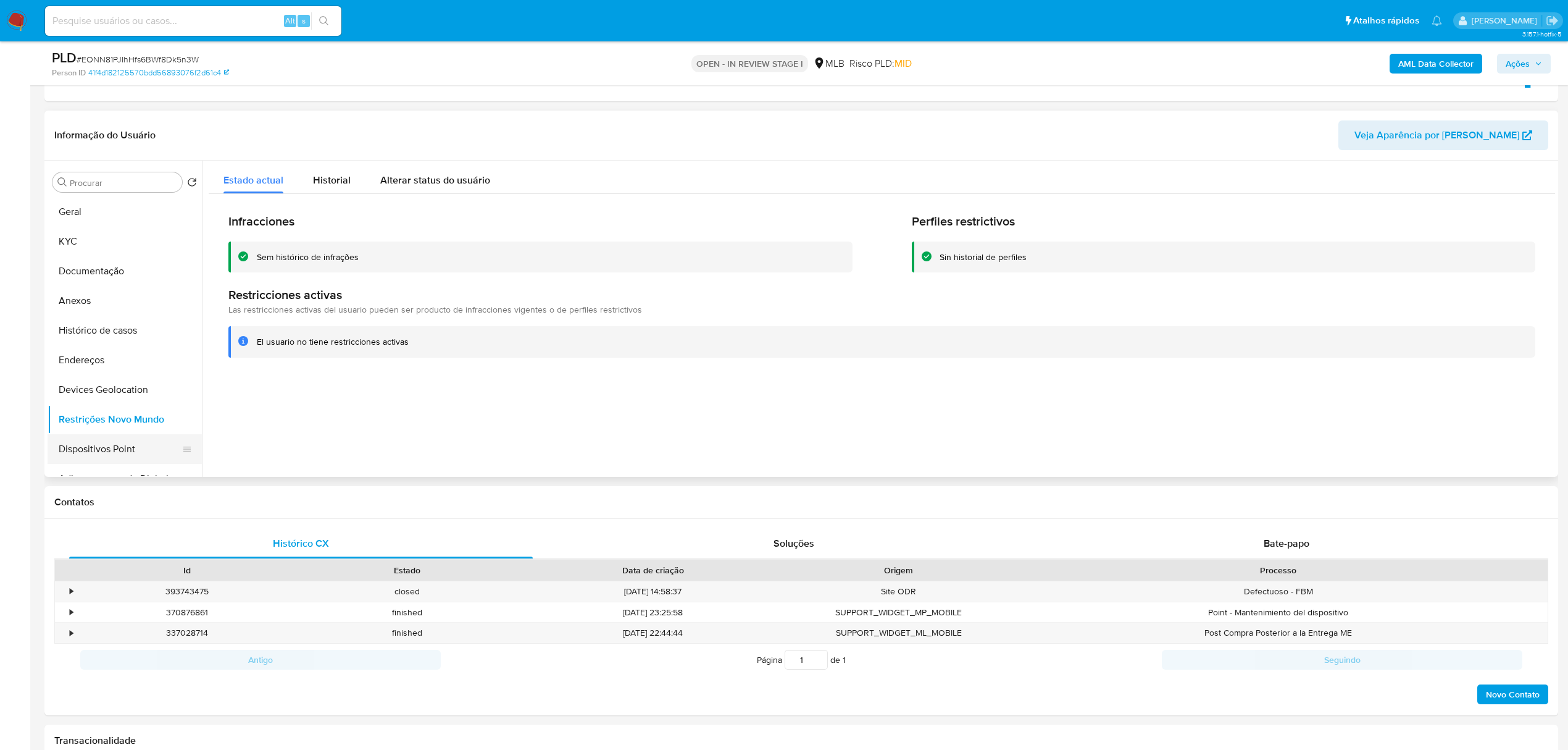
click at [61, 443] on button "Dispositivos Point" at bounding box center [120, 449] width 145 height 30
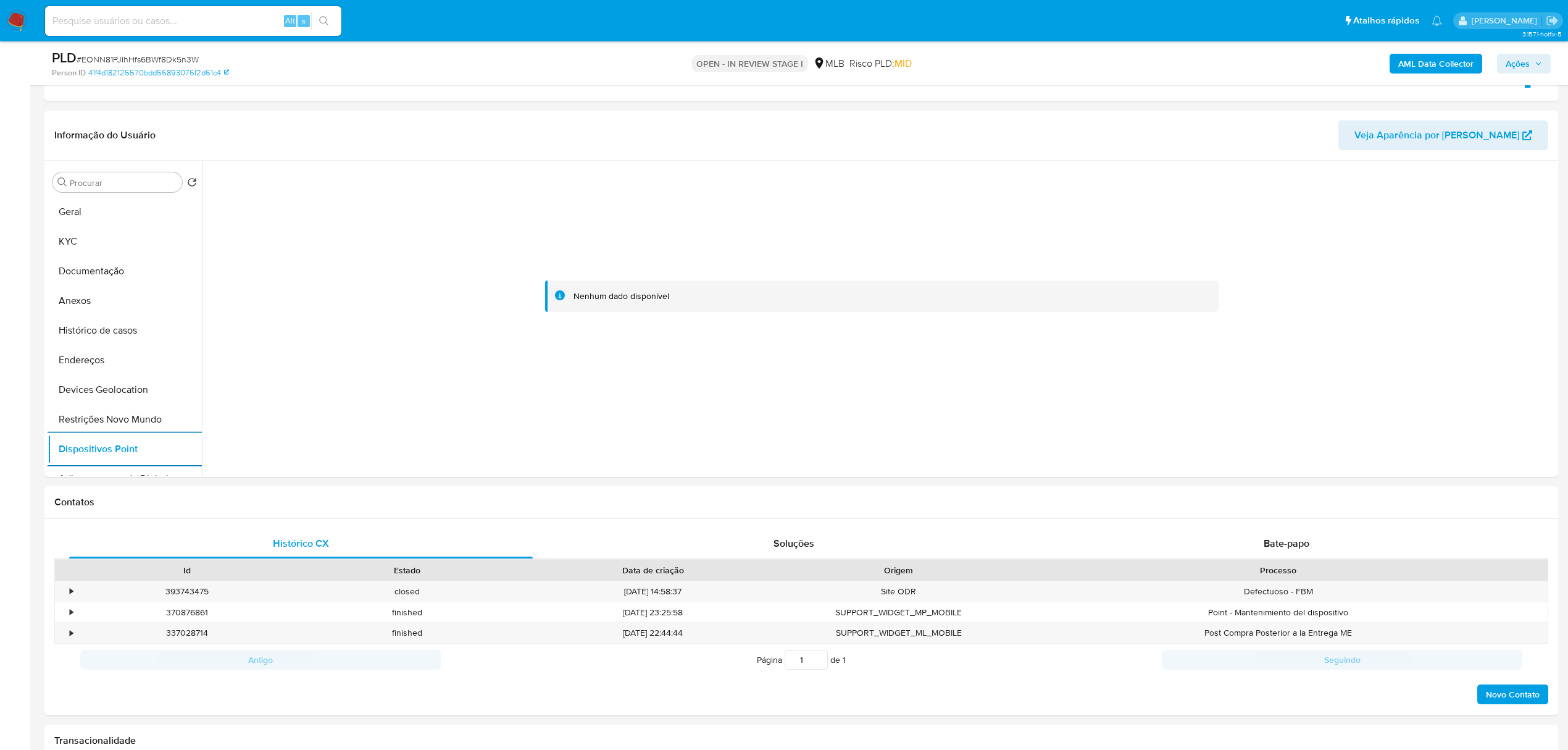
click at [1407, 63] on b "AML Data Collector" at bounding box center [1435, 64] width 75 height 20
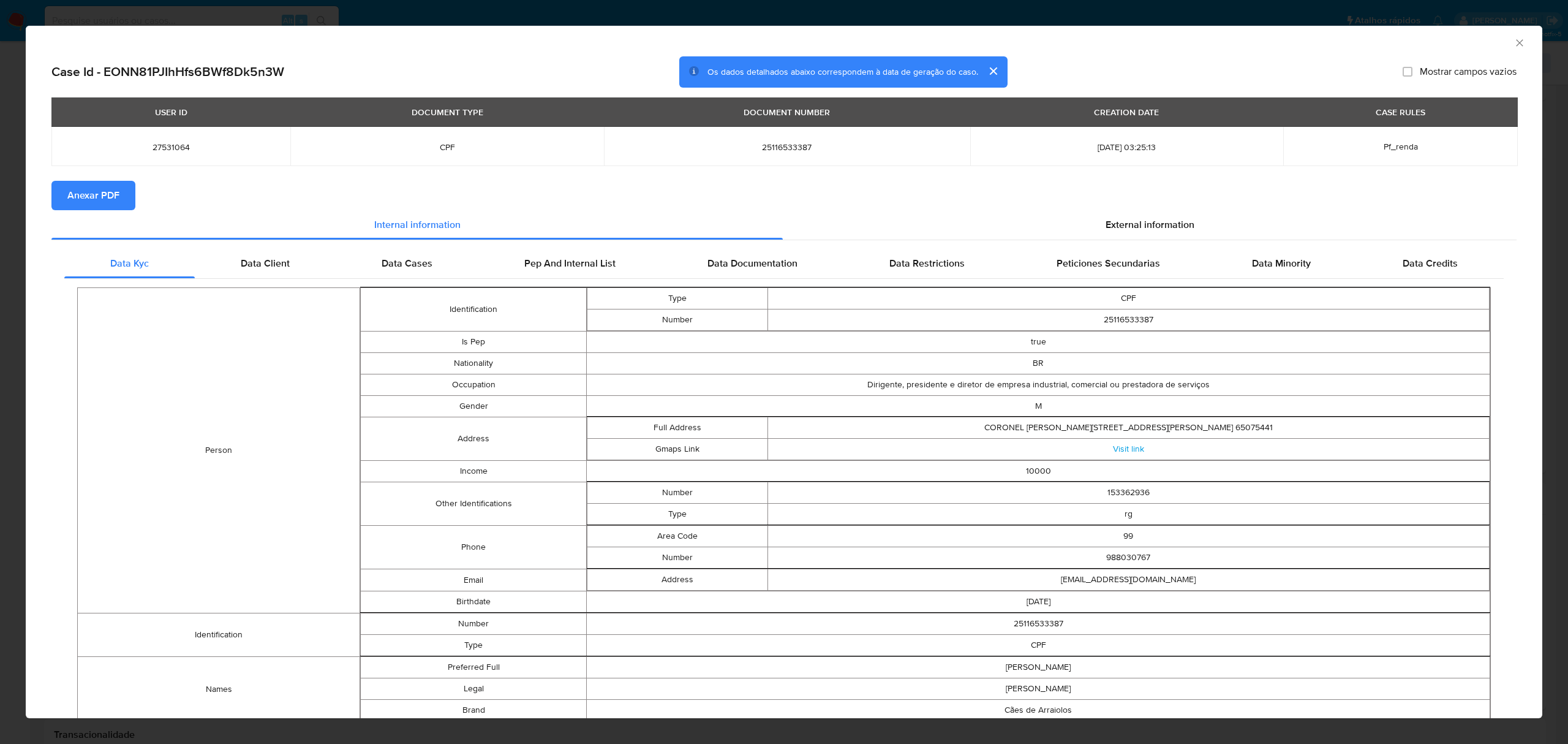
click at [100, 190] on span "Anexar PDF" at bounding box center [93, 195] width 52 height 27
drag, startPoint x: 1145, startPoint y: 216, endPoint x: 1137, endPoint y: 221, distance: 9.4
click at [1144, 216] on div "External information" at bounding box center [1149, 228] width 734 height 30
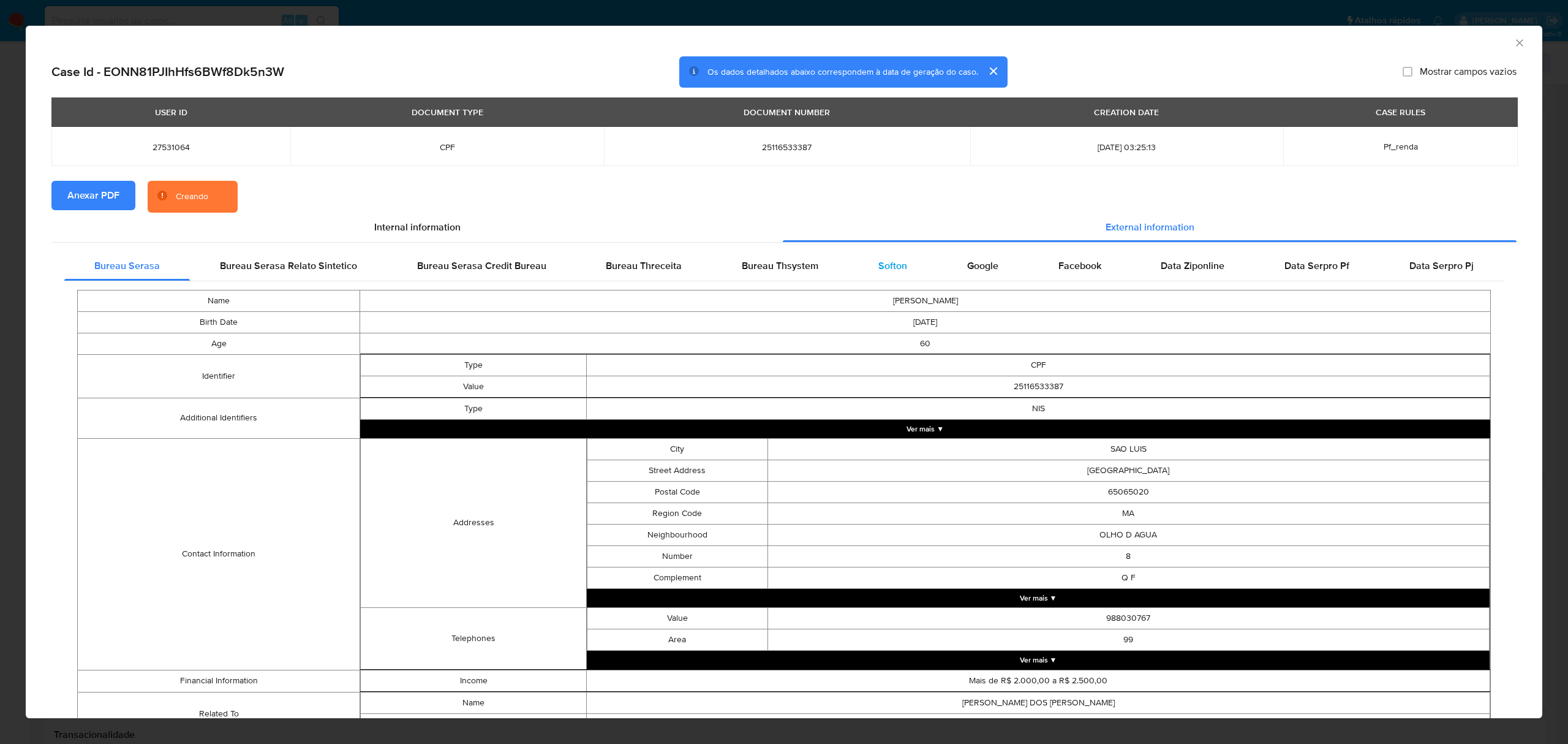
click at [914, 263] on div "Softon" at bounding box center [892, 266] width 89 height 30
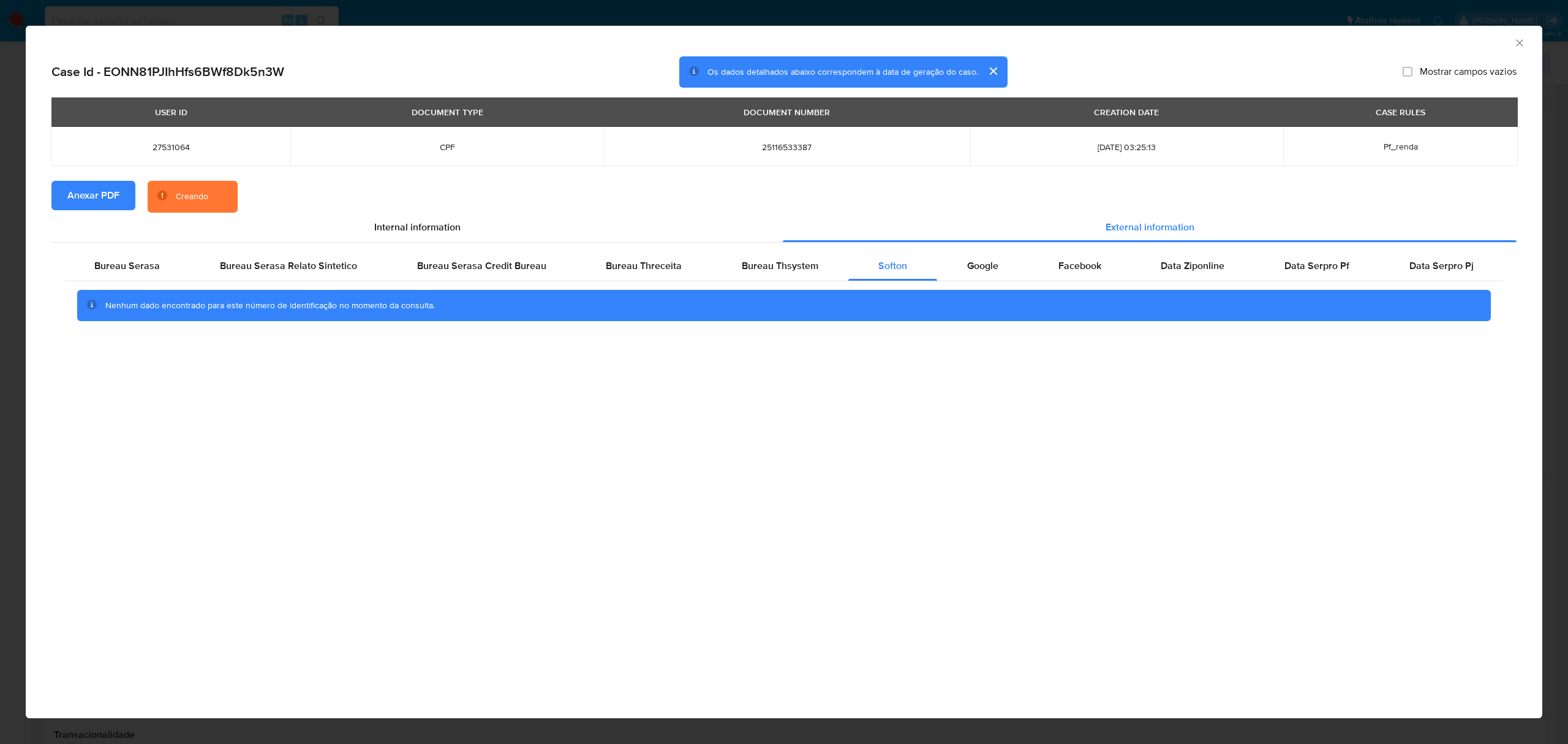
click at [874, 21] on div "AML Data Collector Case Id - EONN81PJIhHfs6BWf8Dk5n3W Os dados detalhados abaix…" at bounding box center [784, 372] width 1568 height 744
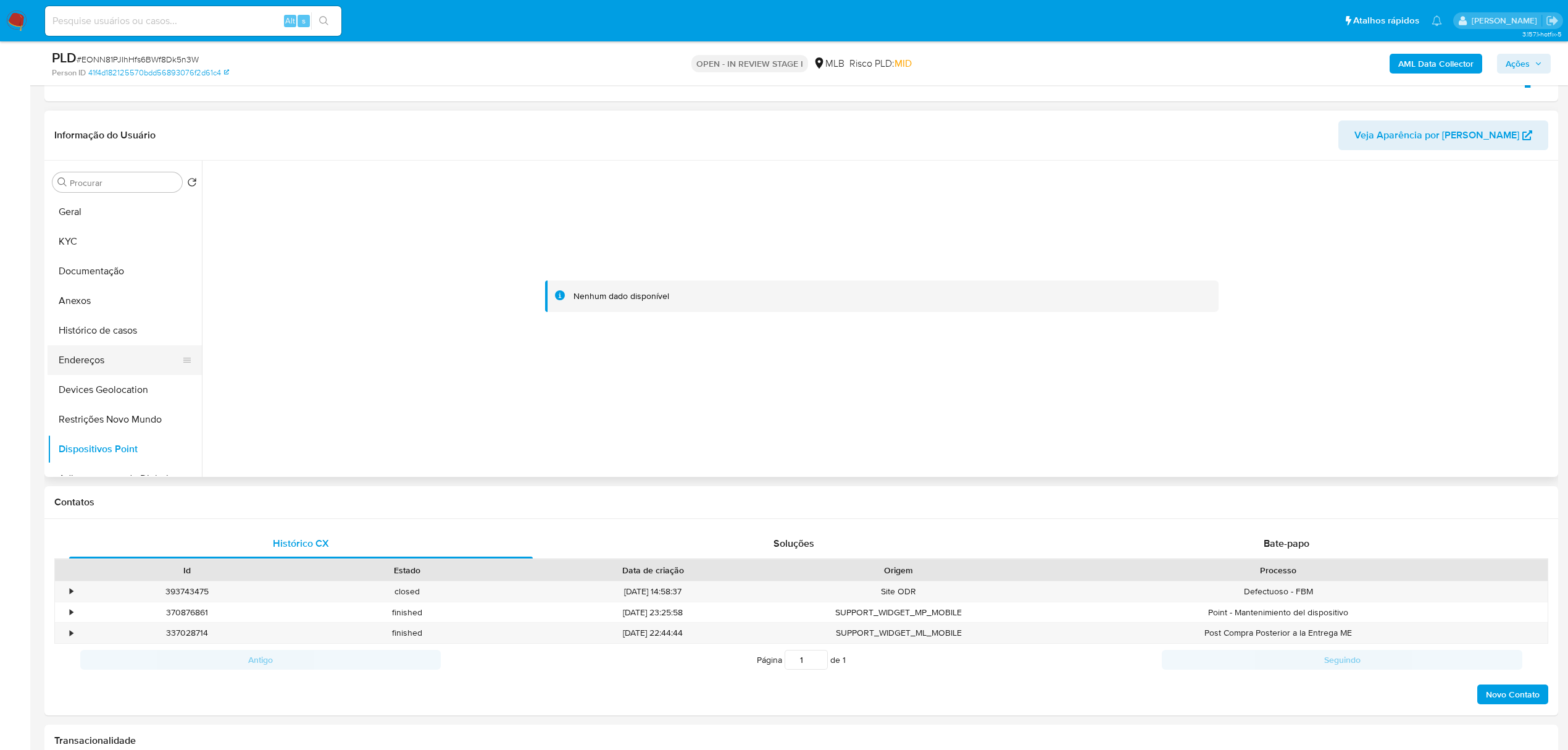
click at [116, 367] on button "Endereços" at bounding box center [120, 361] width 145 height 30
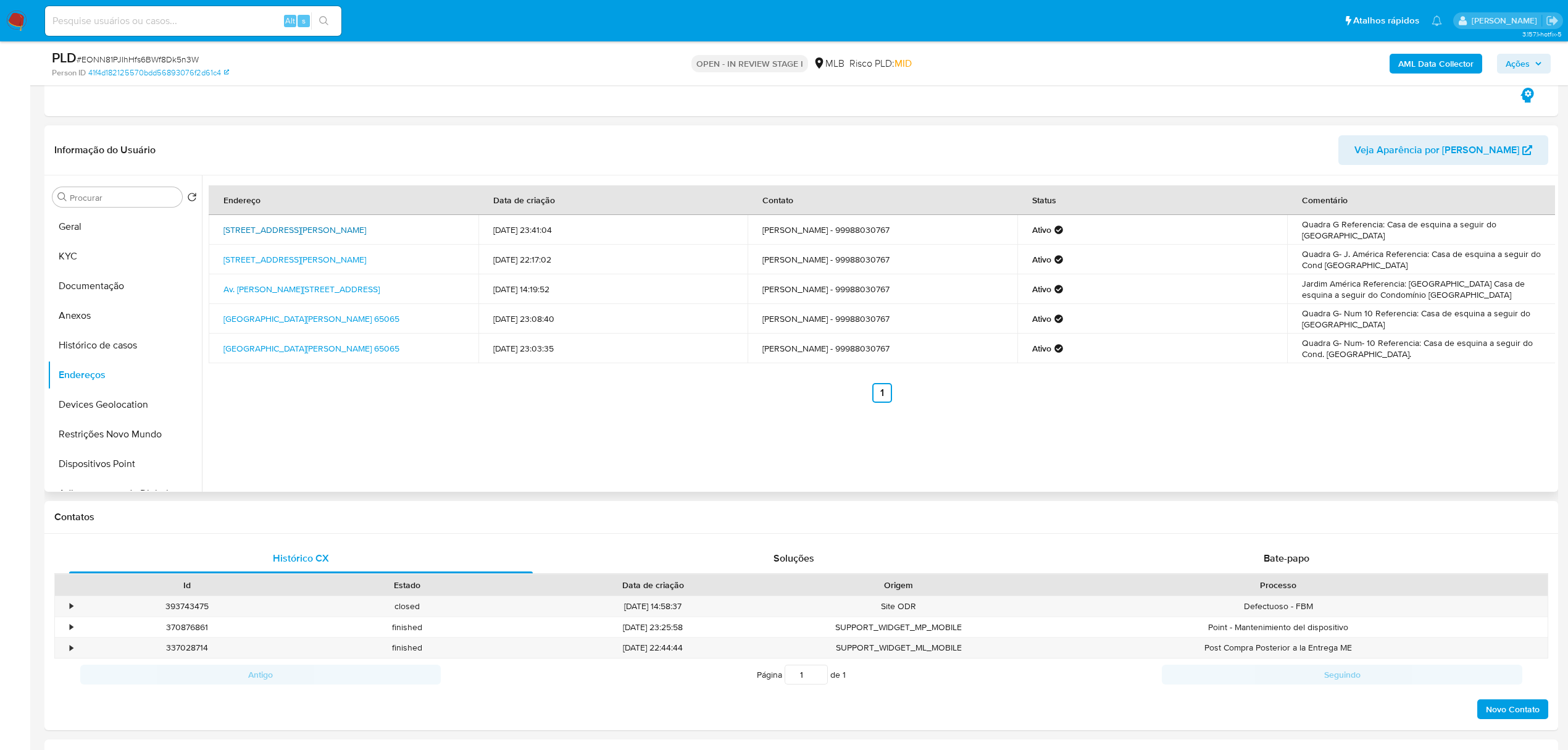
drag, startPoint x: 253, startPoint y: 226, endPoint x: 435, endPoint y: 228, distance: 182.0
click at [435, 228] on td "Avenida Mahiba Azar 10, São Luís, Maranhão, 65065250, Brasil 10" at bounding box center [343, 230] width 269 height 30
copy link "Avenida Mahiba Azar 10, São Luís, Maranhão, 65065250"
click at [366, 228] on link "Avenida Mahiba Azar 10, São Luís, Maranhão, 65065250, Brasil 10" at bounding box center [294, 230] width 143 height 12
click at [104, 260] on button "KYC" at bounding box center [120, 257] width 145 height 30
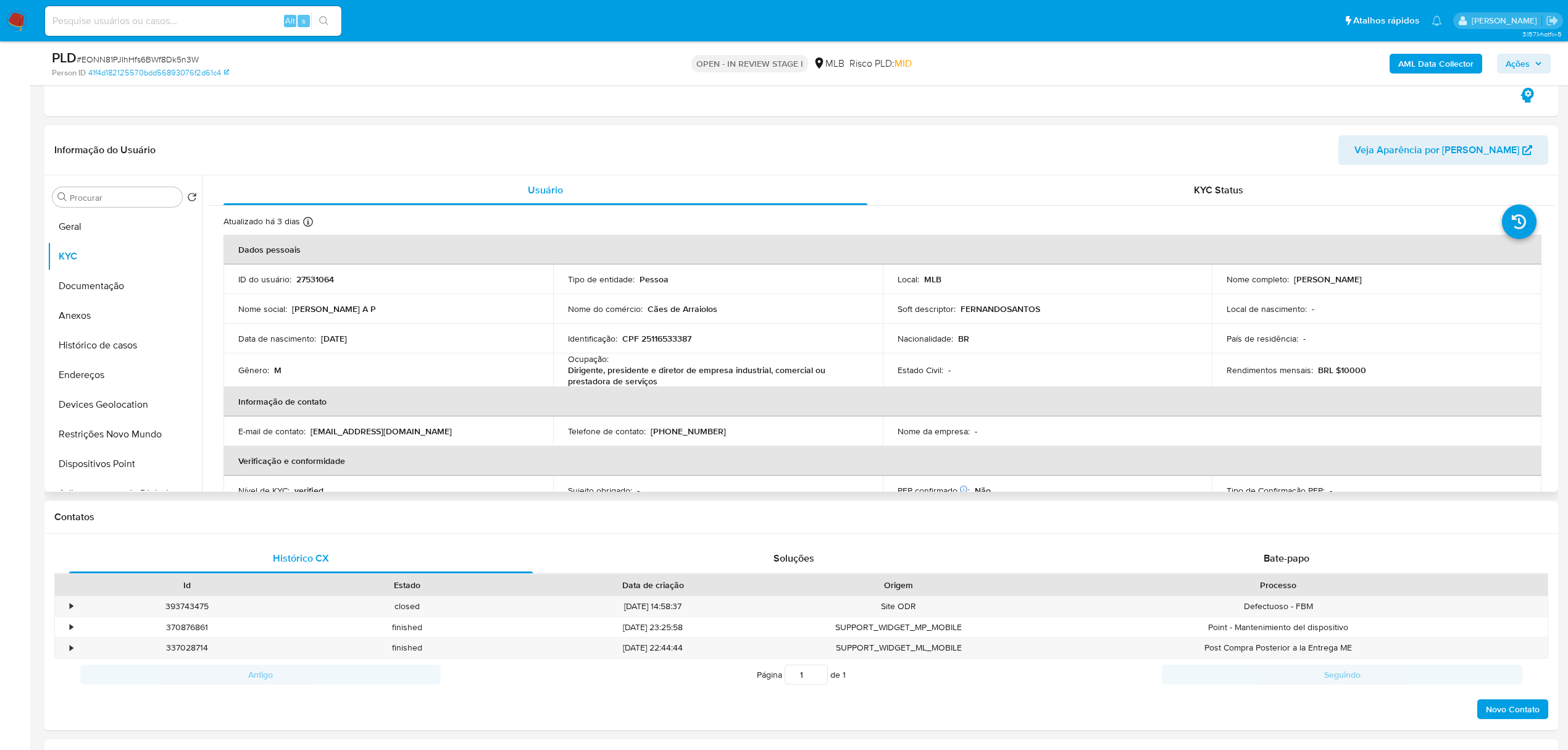
click at [650, 337] on p "CPF 25116533387" at bounding box center [656, 338] width 69 height 11
copy p "25116533387"
click at [131, 294] on button "Documentação" at bounding box center [120, 286] width 145 height 30
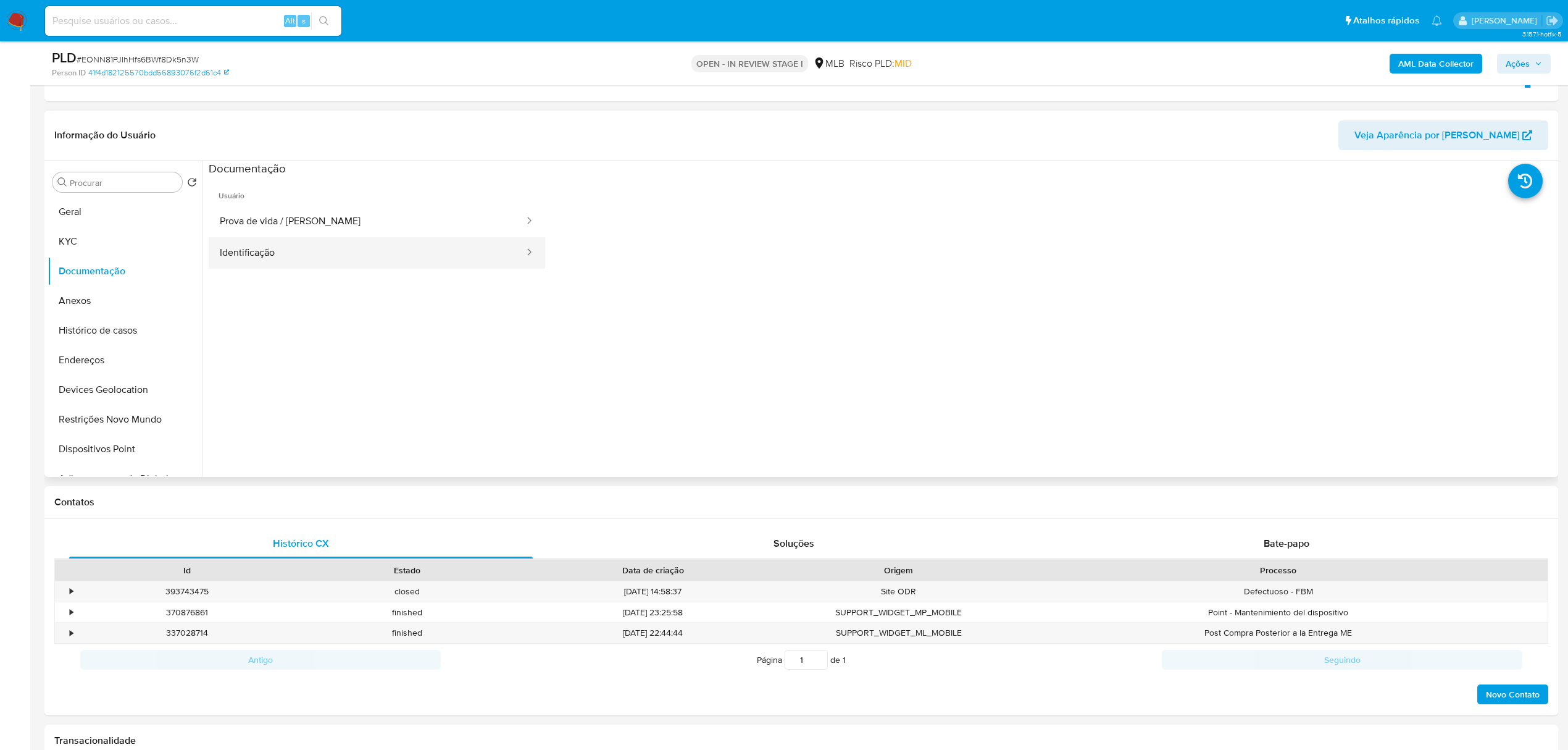
click at [394, 249] on button "Identificação" at bounding box center [366, 253] width 316 height 32
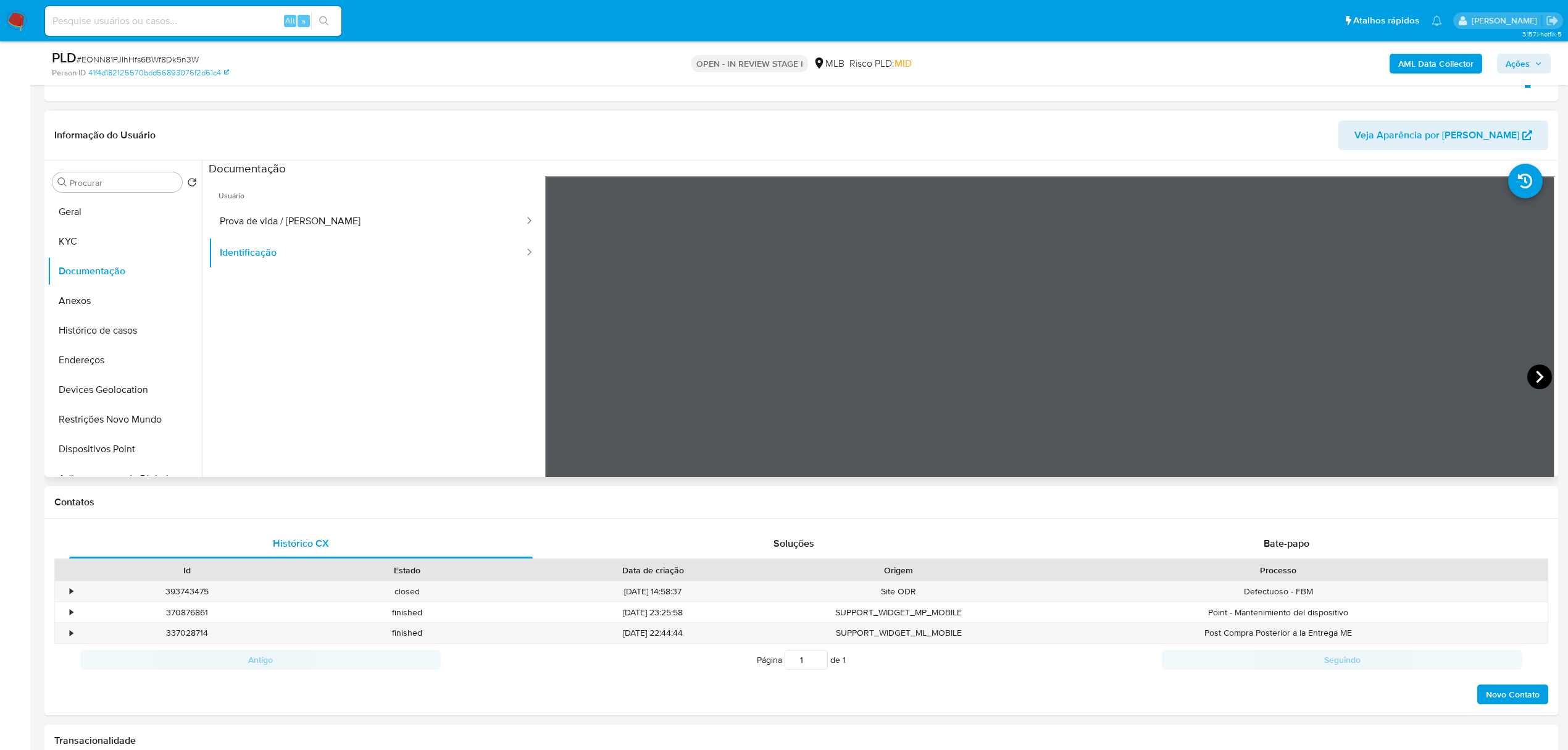
click at [1538, 375] on icon at bounding box center [1539, 376] width 25 height 25
click at [314, 234] on button "Prova de vida / Selfie" at bounding box center [366, 222] width 316 height 32
click at [108, 228] on button "KYC" at bounding box center [120, 242] width 145 height 30
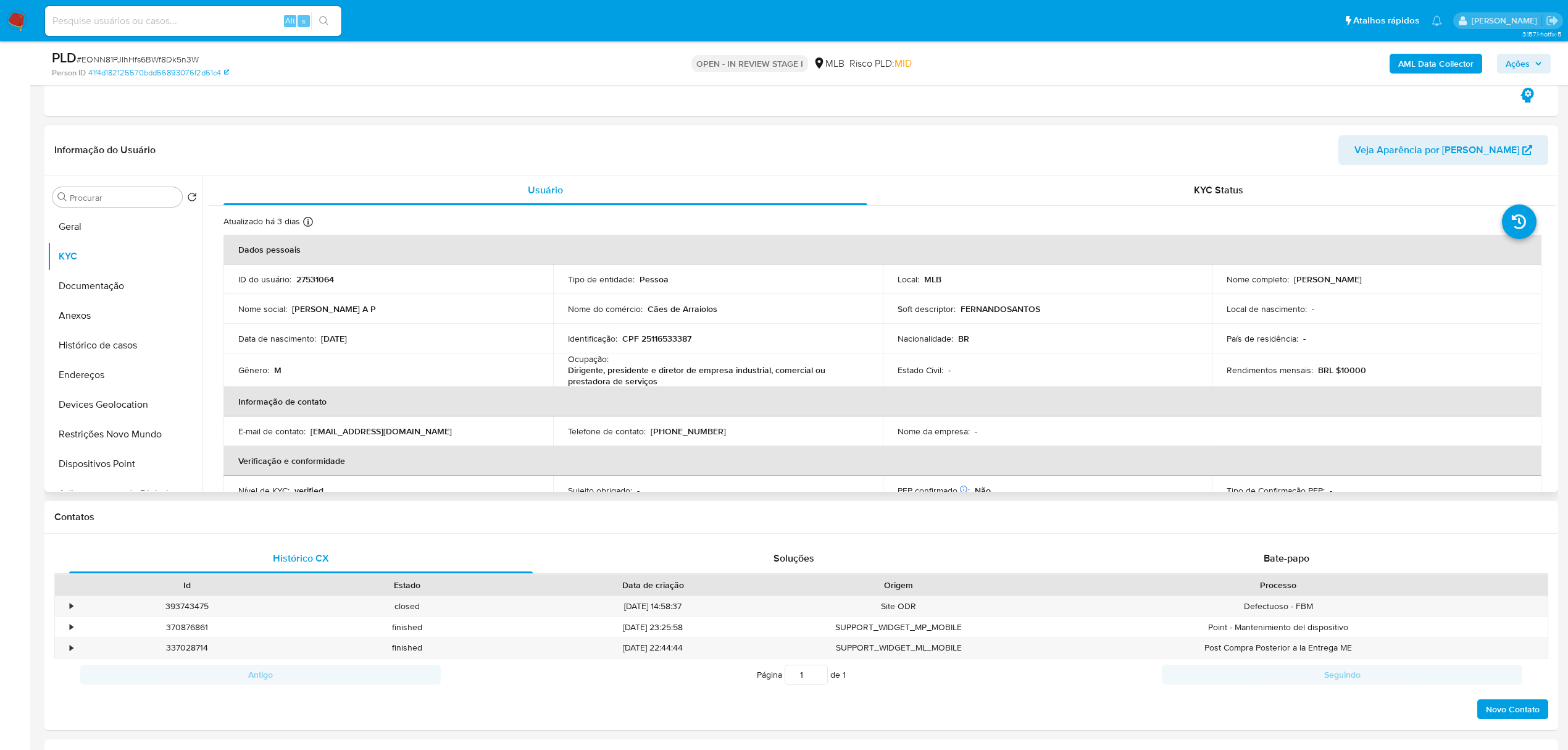
click at [666, 343] on p "CPF 25116533387" at bounding box center [656, 338] width 69 height 11
copy p "25116533387"
drag, startPoint x: 1292, startPoint y: 276, endPoint x: 1479, endPoint y: 273, distance: 187.0
click at [1479, 273] on td "Nome completo : Fernando Antonio Pinto Dos Santos" at bounding box center [1376, 280] width 329 height 30
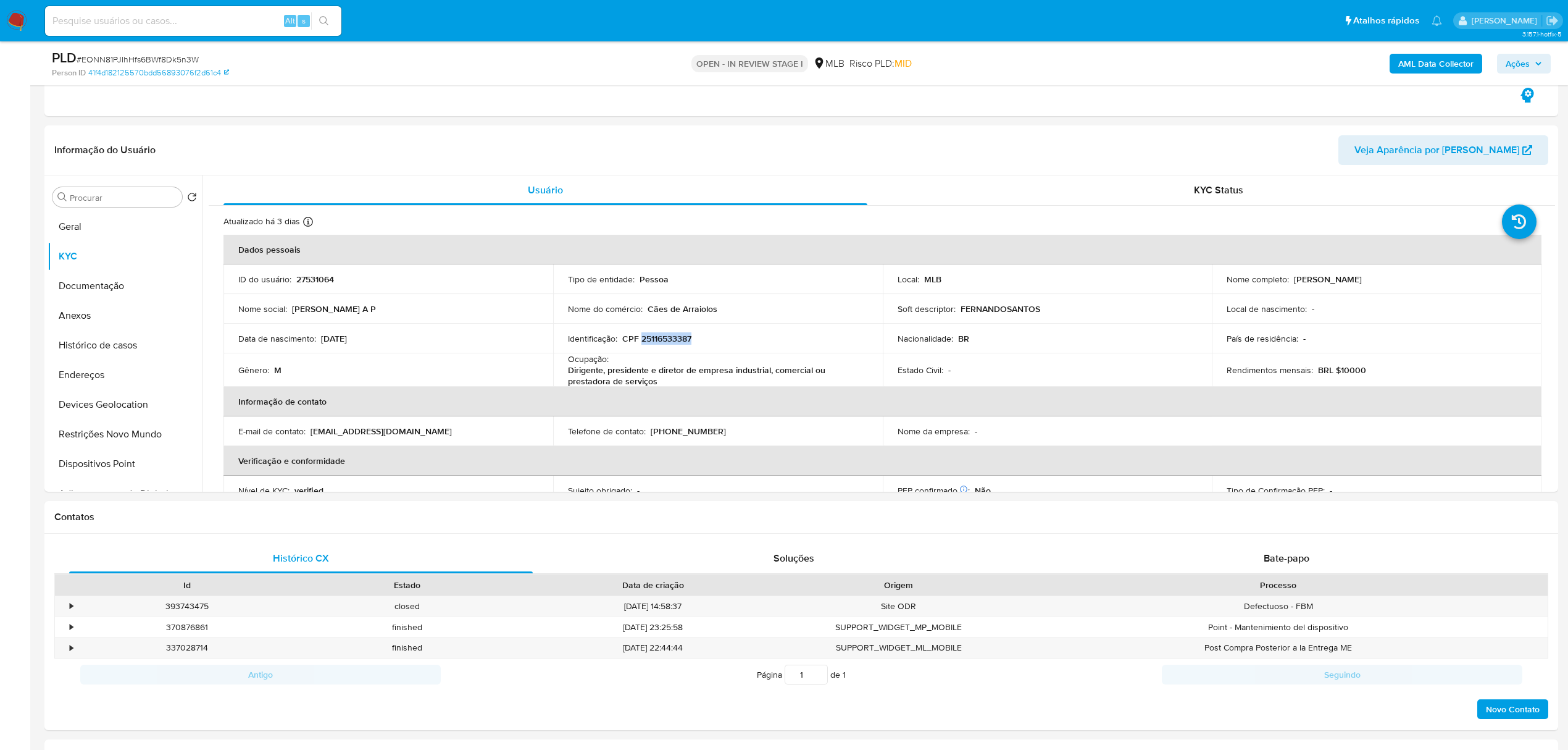
copy p "Fernando Antonio Pinto Dos Santos"
click at [672, 342] on p "CPF 25116533387" at bounding box center [656, 338] width 69 height 11
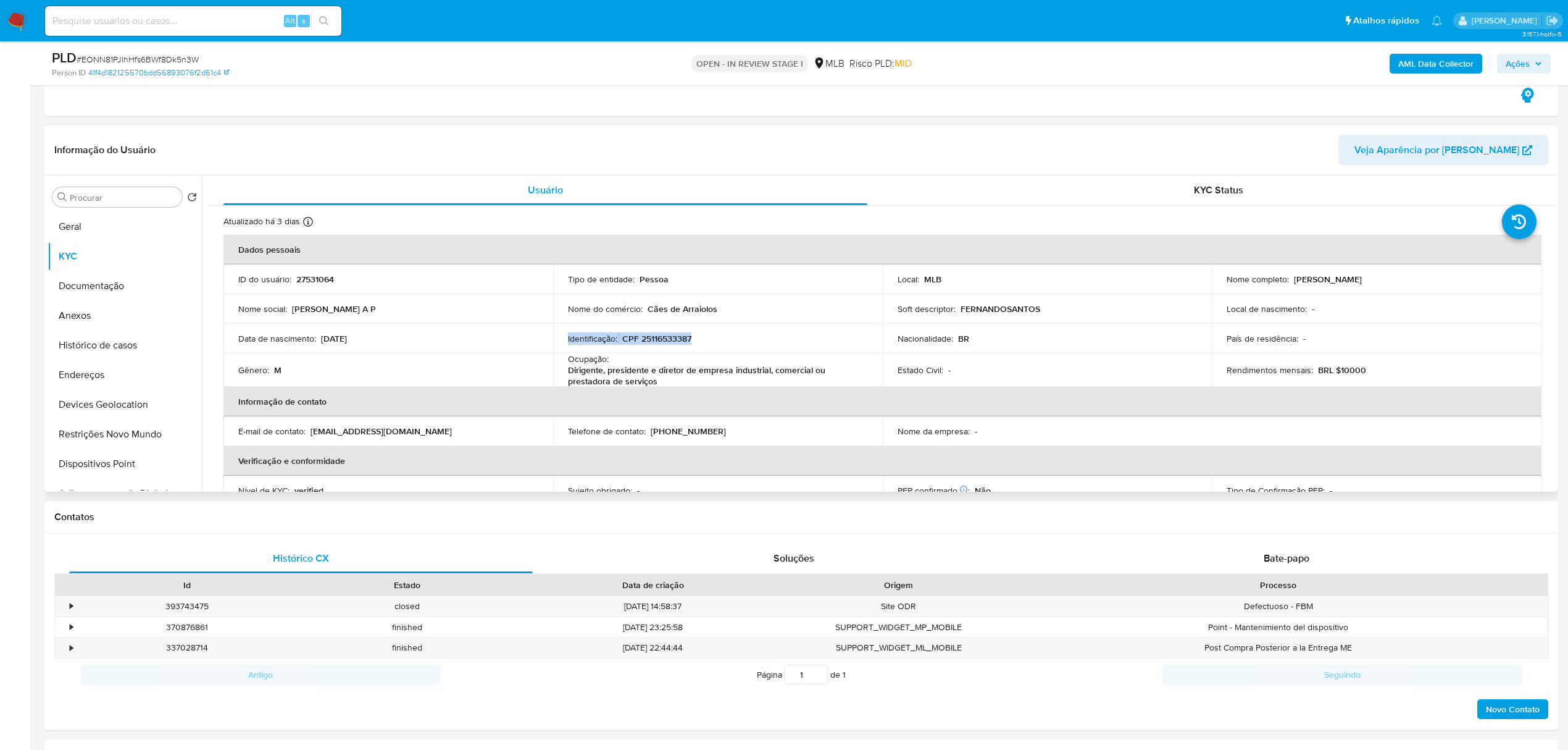
click at [672, 342] on p "CPF 25116533387" at bounding box center [656, 338] width 69 height 11
click at [666, 338] on p "CPF 25116533387" at bounding box center [656, 338] width 69 height 11
click at [661, 344] on p "CPF 25116533387" at bounding box center [656, 338] width 69 height 11
click at [659, 341] on p "CPF 25116533387" at bounding box center [656, 338] width 69 height 11
click at [659, 339] on p "CPF 25116533387" at bounding box center [656, 338] width 69 height 11
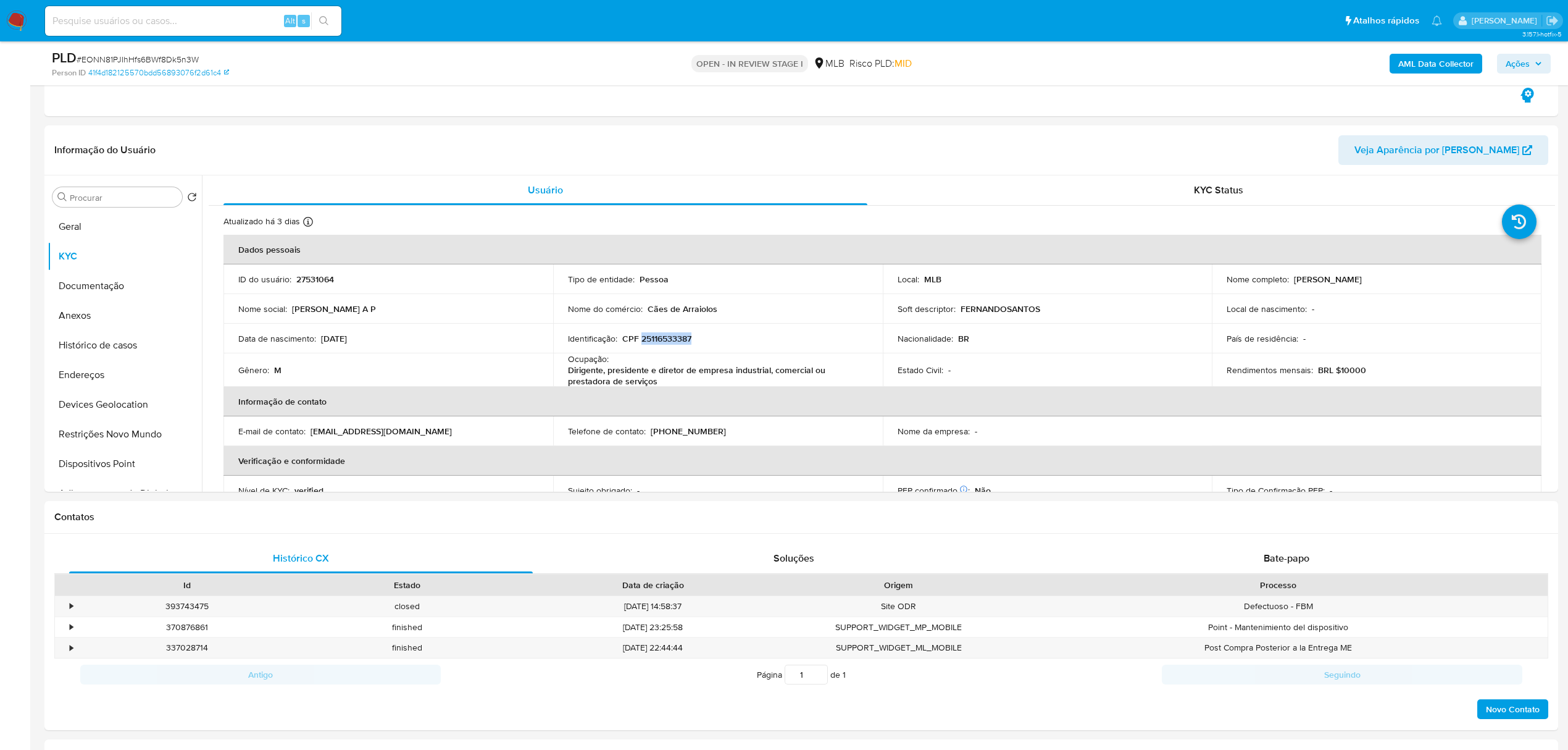
copy p "25116533387"
click at [83, 280] on button "Documentação" at bounding box center [120, 286] width 145 height 30
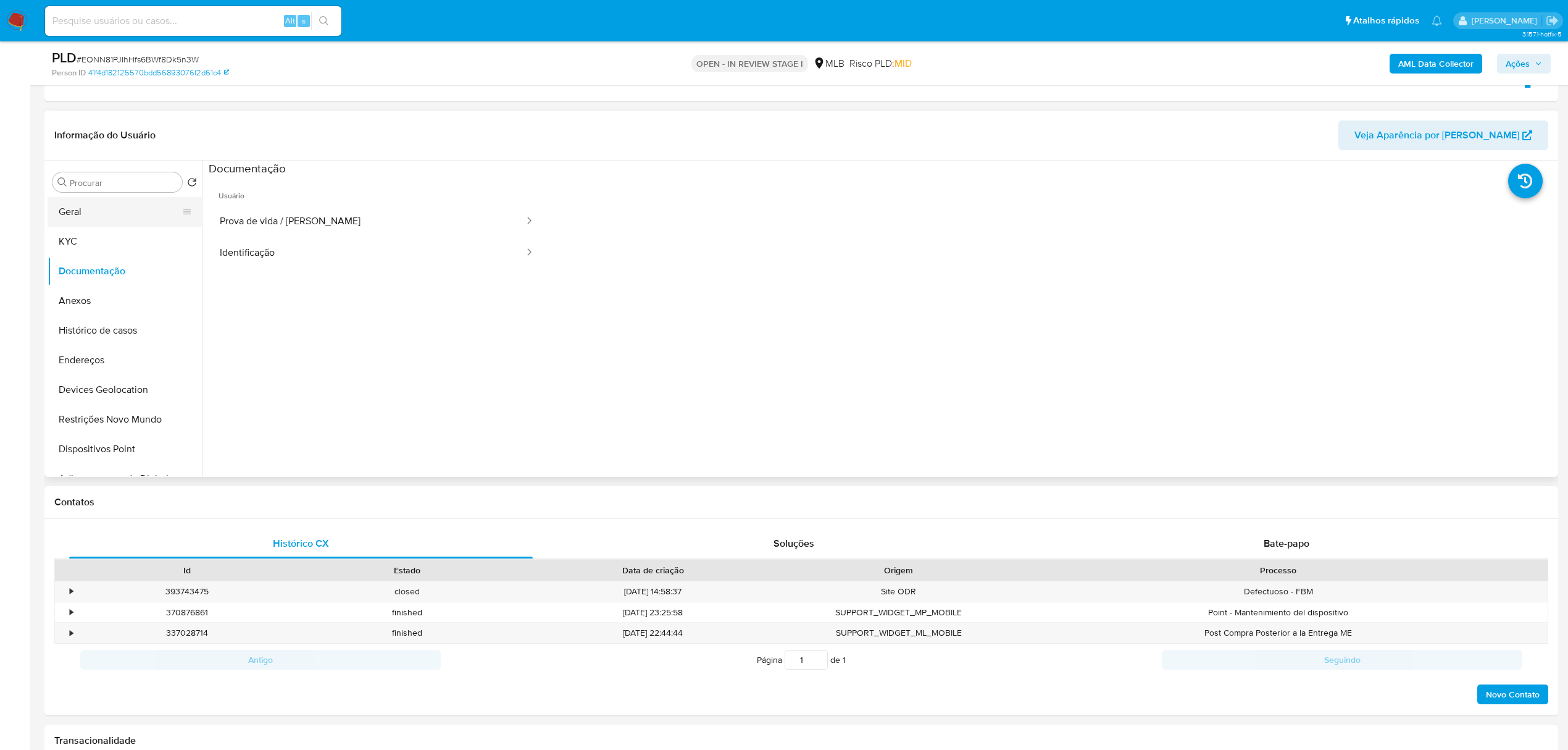
click at [82, 207] on button "Geral" at bounding box center [120, 212] width 145 height 30
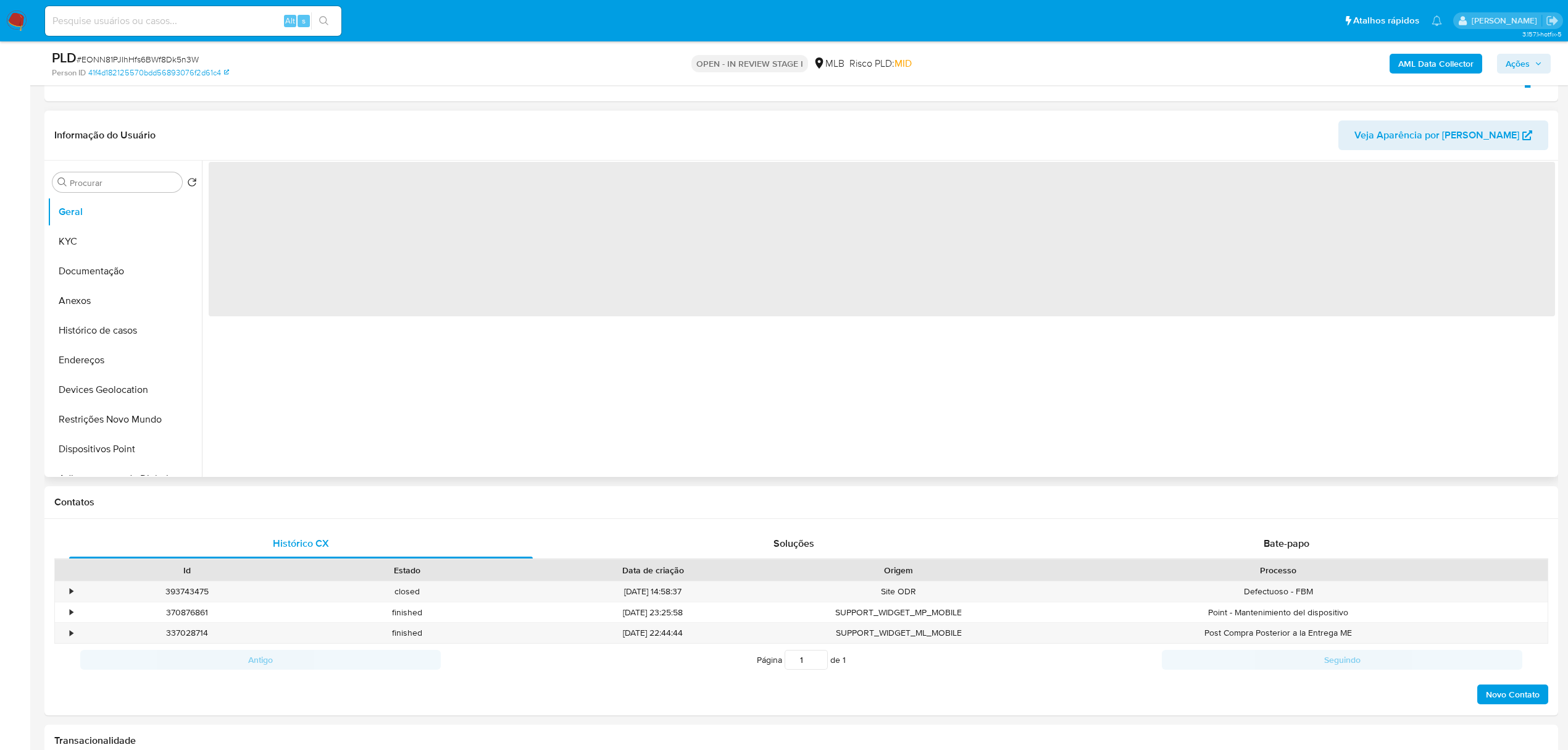
click at [390, 447] on div "‌" at bounding box center [877, 319] width 1352 height 317
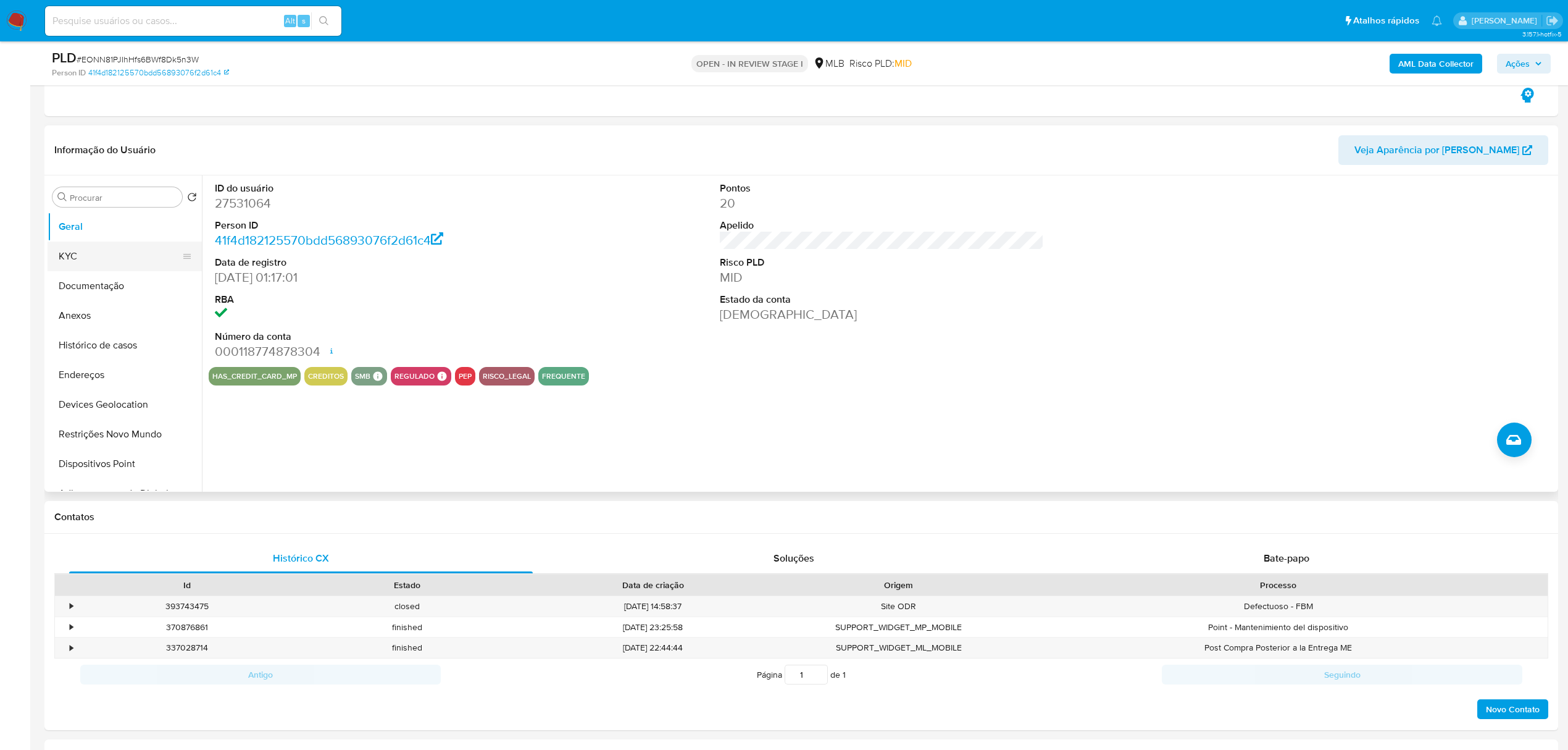
click at [79, 260] on button "KYC" at bounding box center [120, 257] width 145 height 30
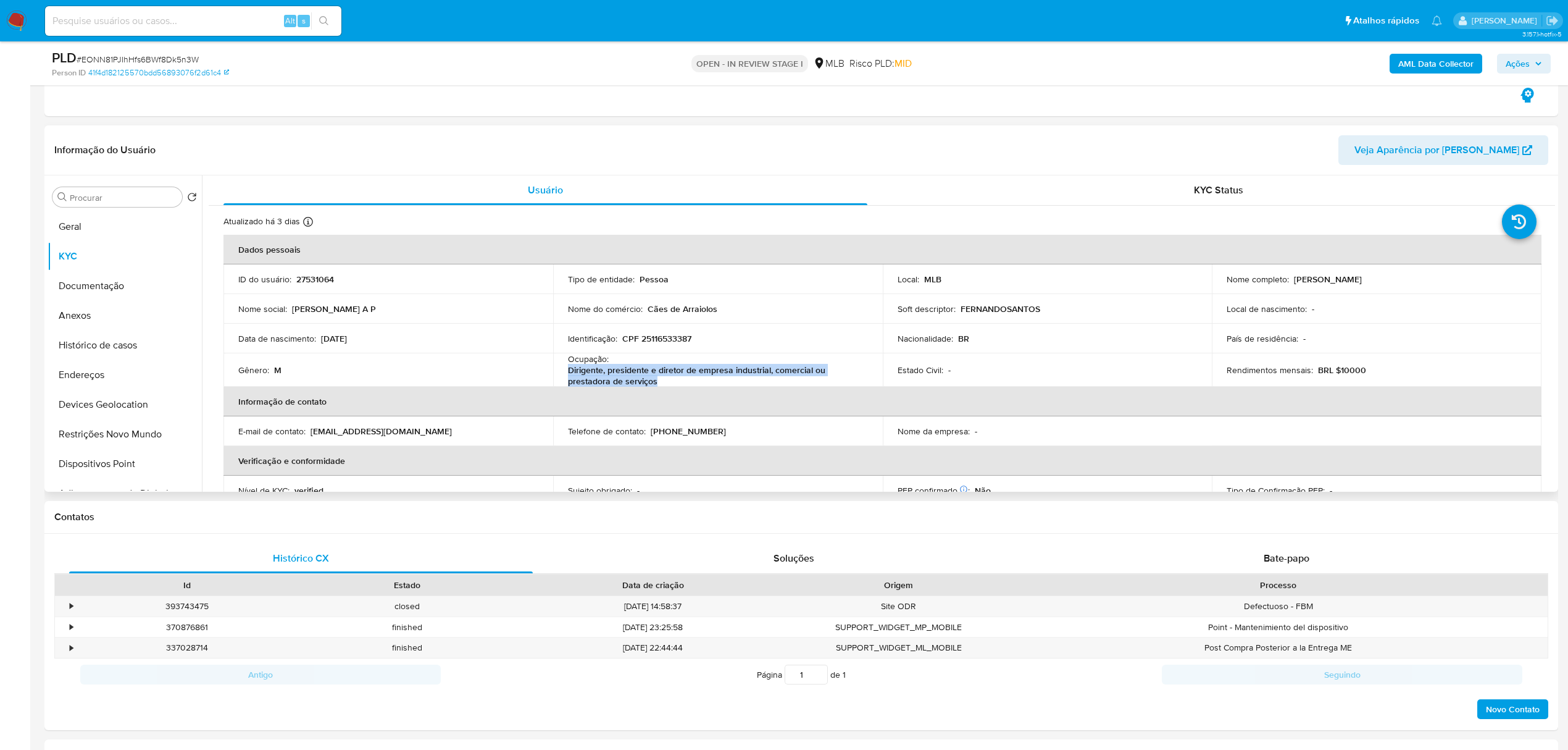
drag, startPoint x: 612, startPoint y: 376, endPoint x: 667, endPoint y: 381, distance: 55.2
click at [667, 381] on p "Dirigente, presidente e diretor de empresa industrial, comercial ou prestadora …" at bounding box center [716, 375] width 295 height 22
copy p "Dirigente, presidente e diretor de empresa industrial, comercial ou prestadora …"
click at [1532, 69] on span "Ações" at bounding box center [1523, 63] width 36 height 17
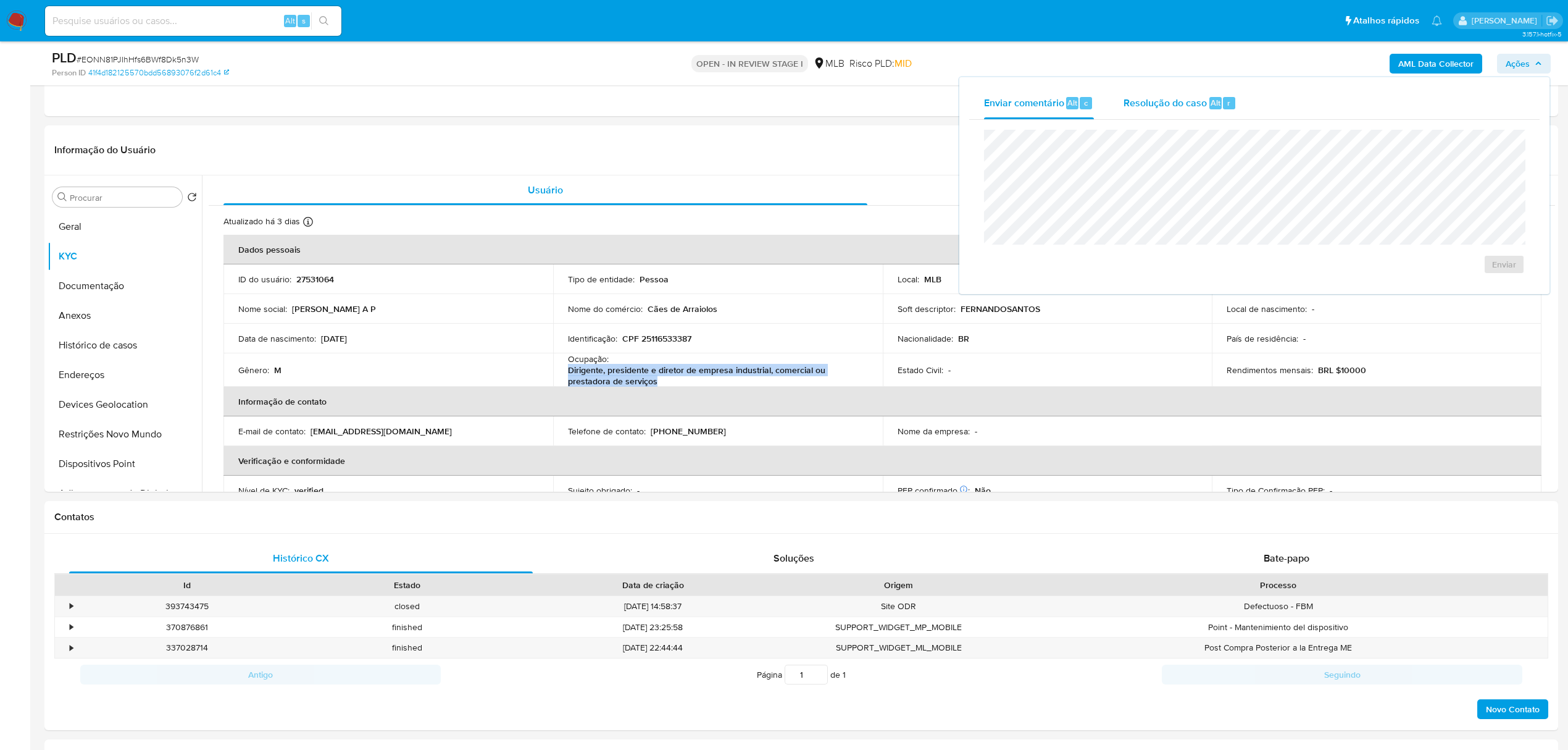
click at [1181, 103] on span "Resolução do caso" at bounding box center [1164, 102] width 83 height 14
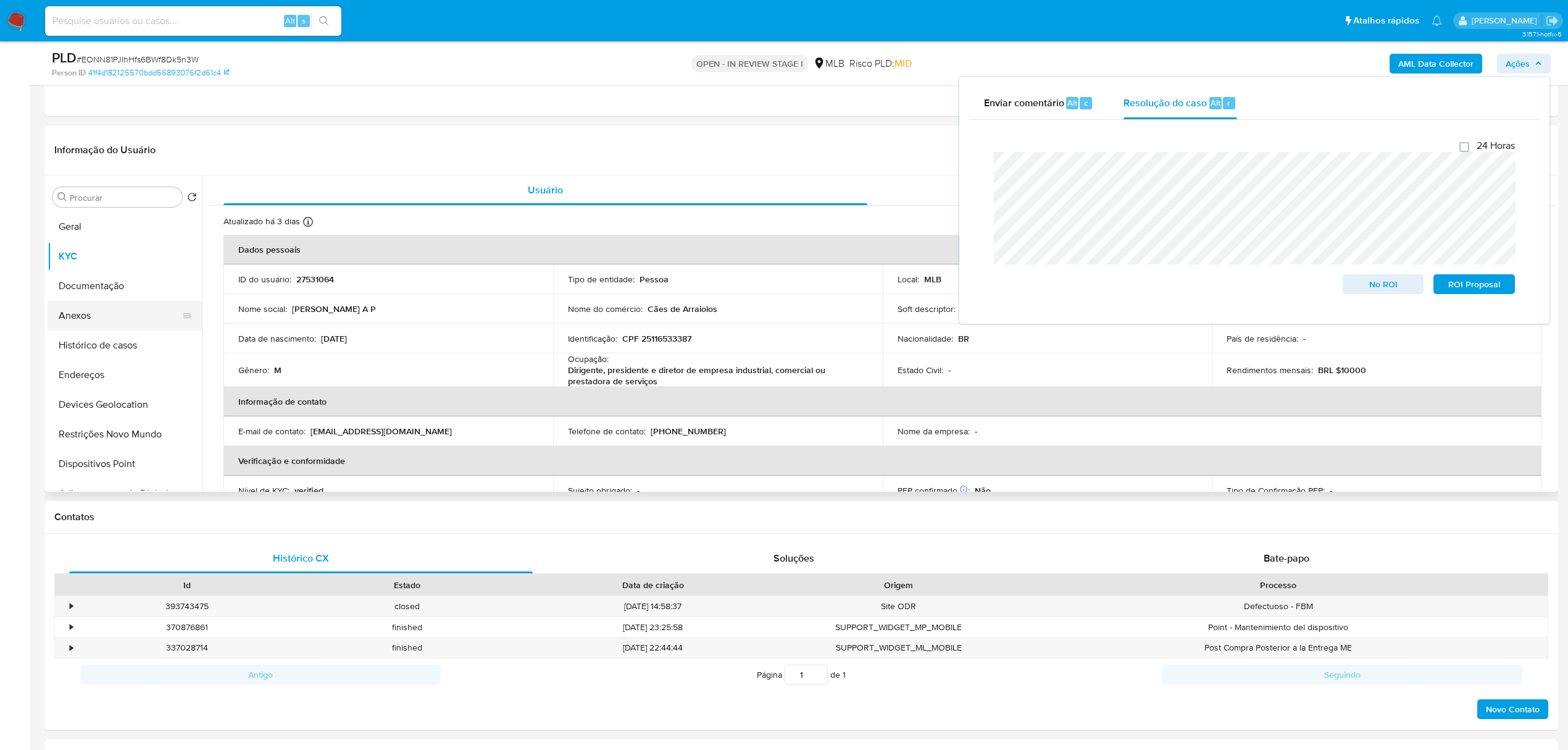
click at [80, 330] on button "Anexos" at bounding box center [120, 316] width 145 height 30
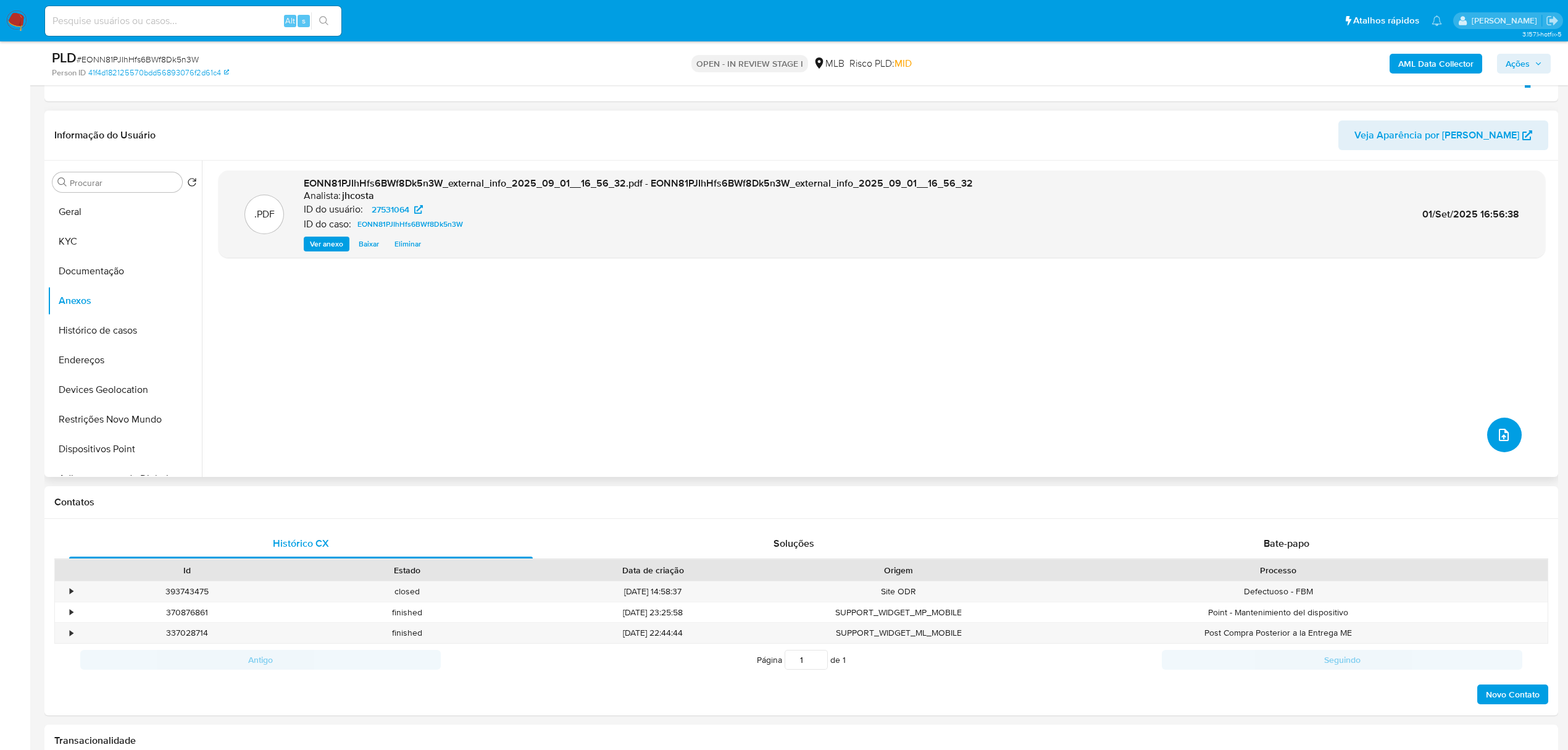
click at [1496, 432] on icon "upload-file" at bounding box center [1503, 434] width 15 height 15
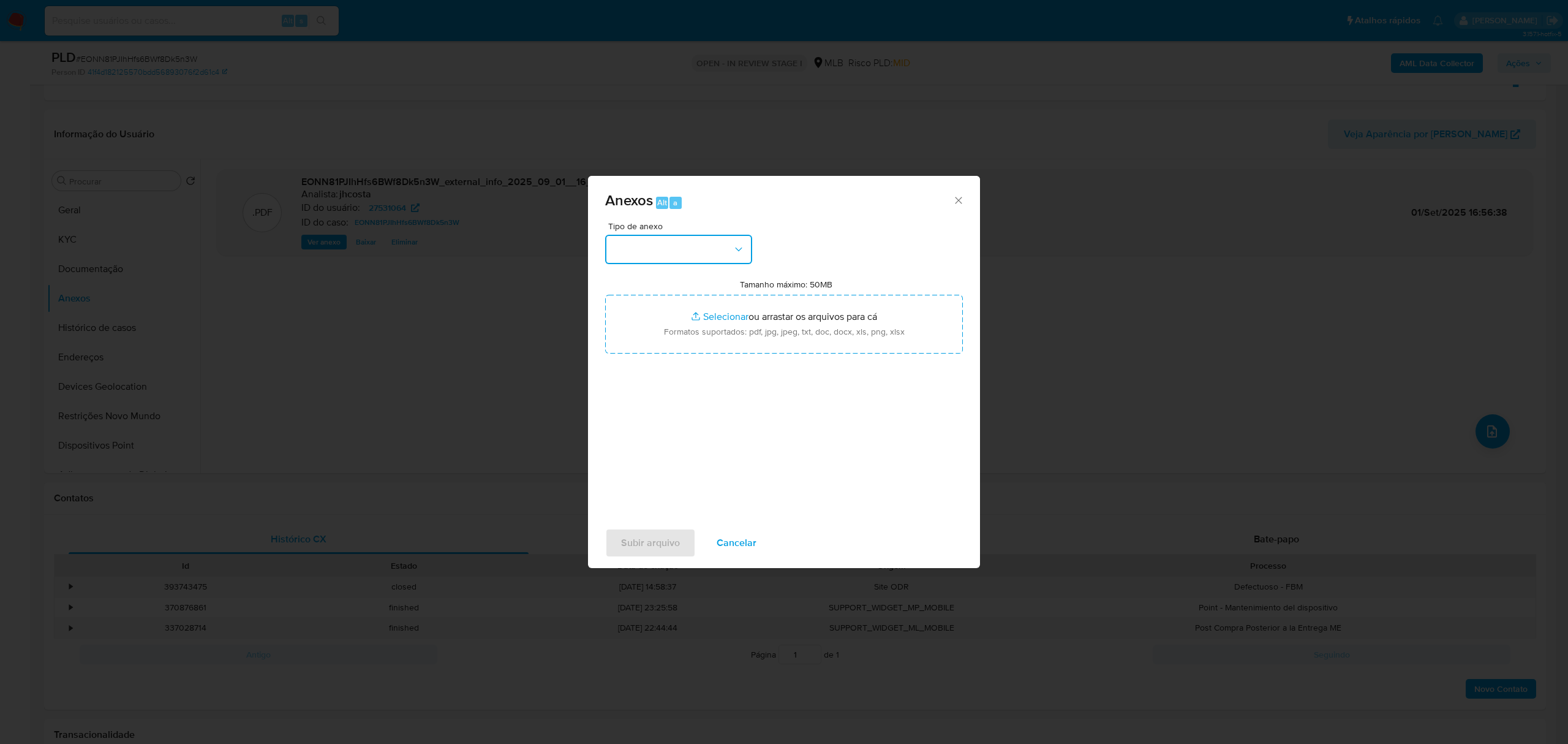
click at [731, 246] on button "button" at bounding box center [679, 250] width 147 height 30
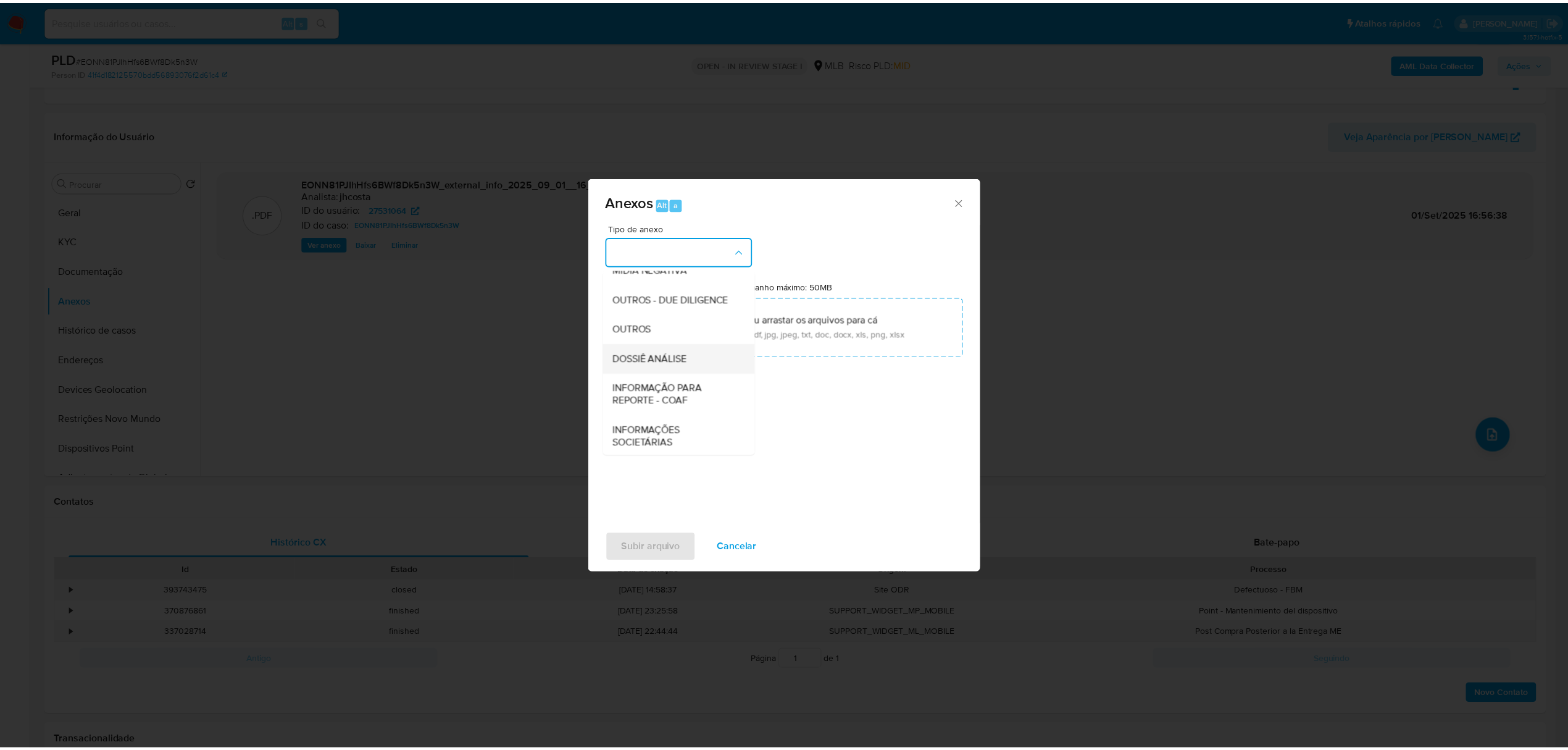
scroll to position [164, 0]
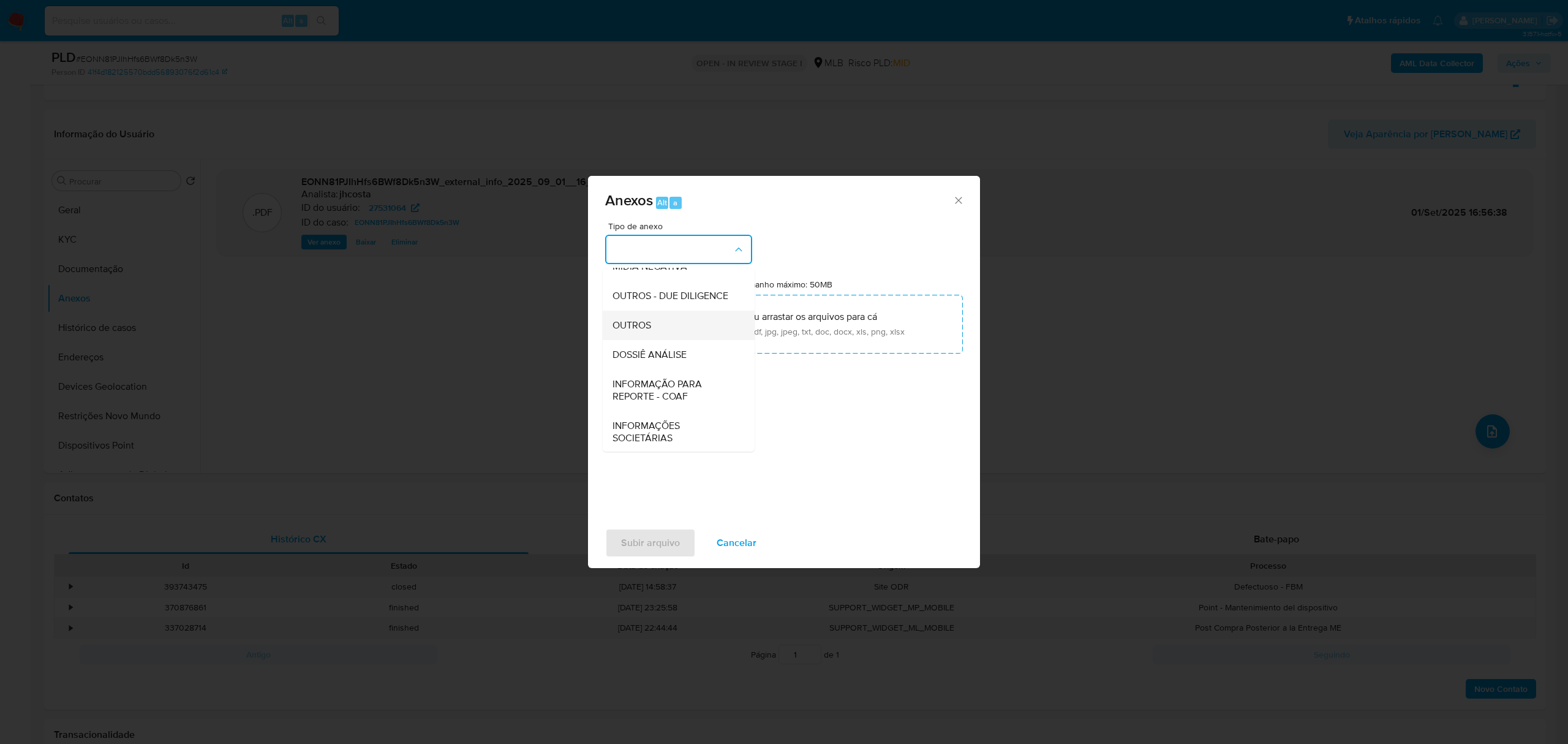
click at [658, 340] on div "OUTROS" at bounding box center [675, 326] width 125 height 30
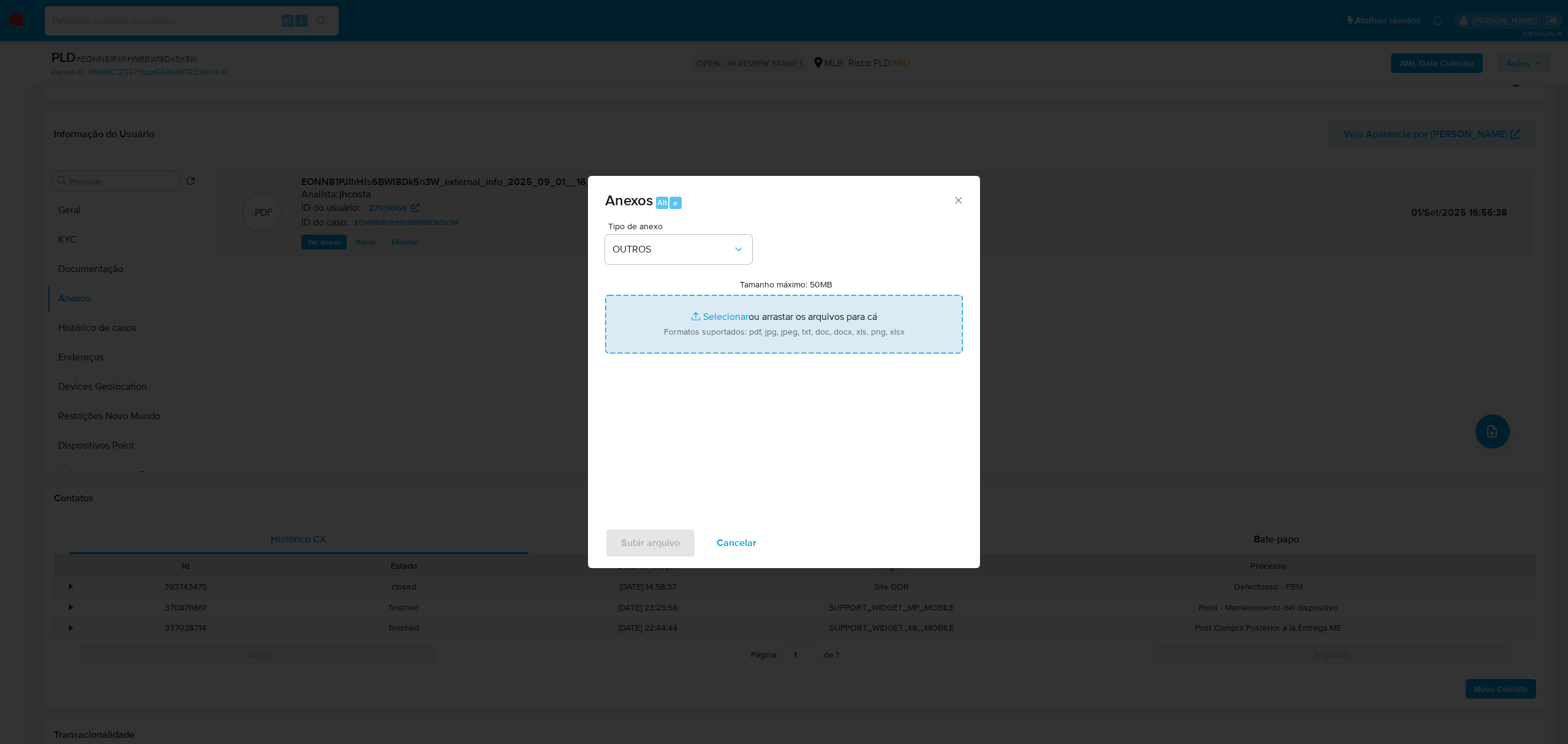
click at [735, 332] on input "Tamanho máximo: 50MB Selecionar arquivos" at bounding box center [784, 323] width 358 height 58
type input "C:\fakepath\Mulan 27531064_2025_08_29_07_48_04.xlsx"
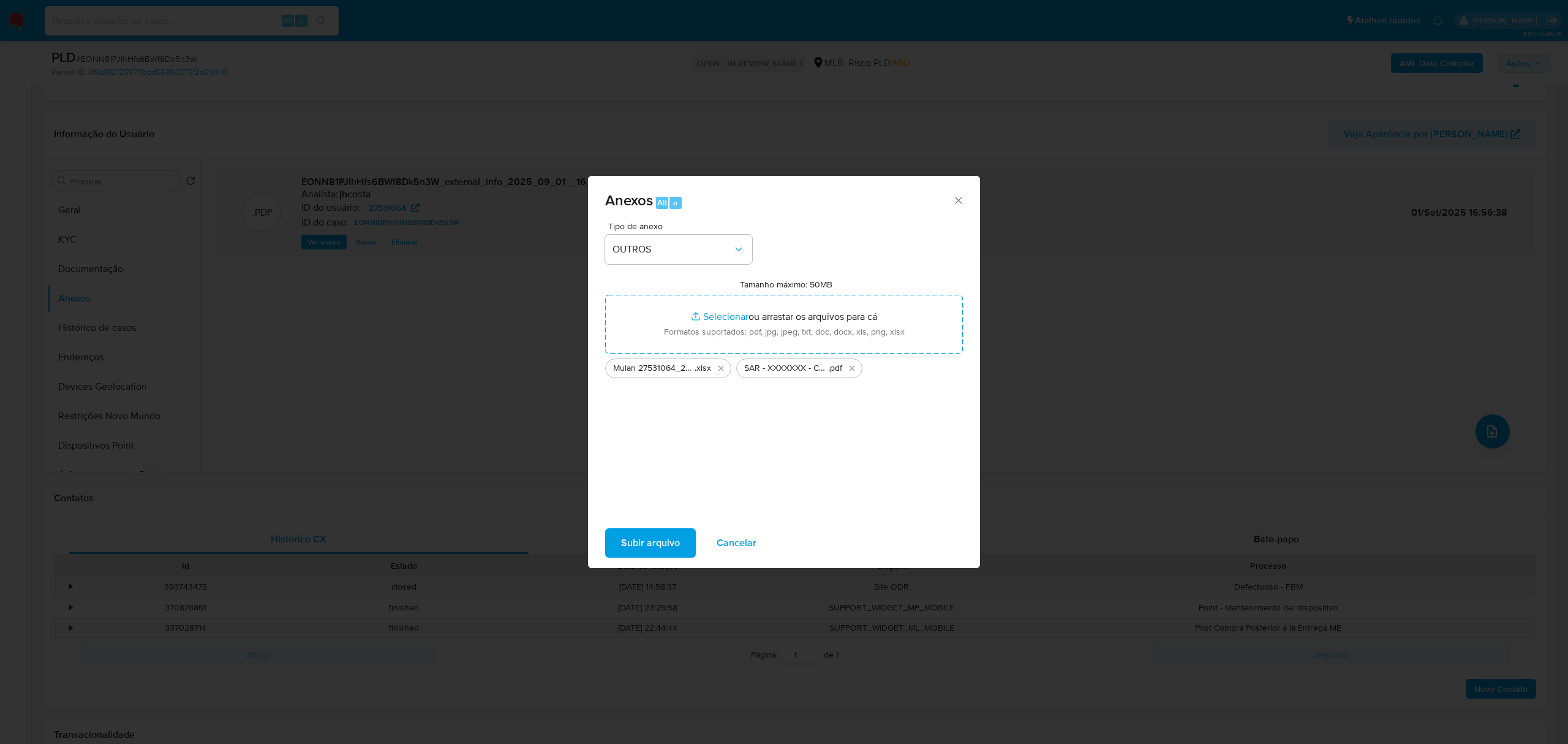
click at [653, 537] on span "Subir arquivo" at bounding box center [650, 542] width 58 height 27
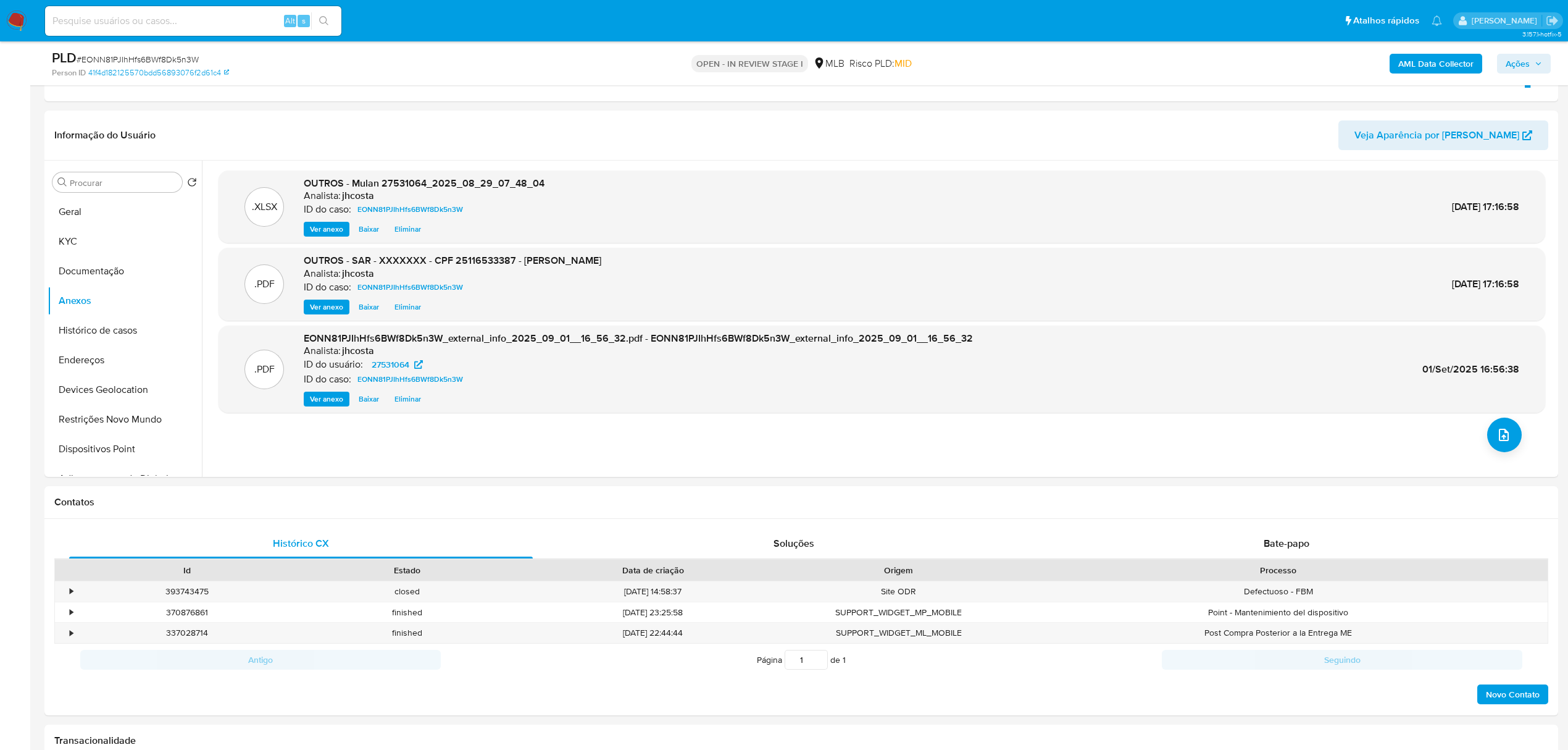
click at [1536, 58] on span "Ações" at bounding box center [1523, 63] width 36 height 17
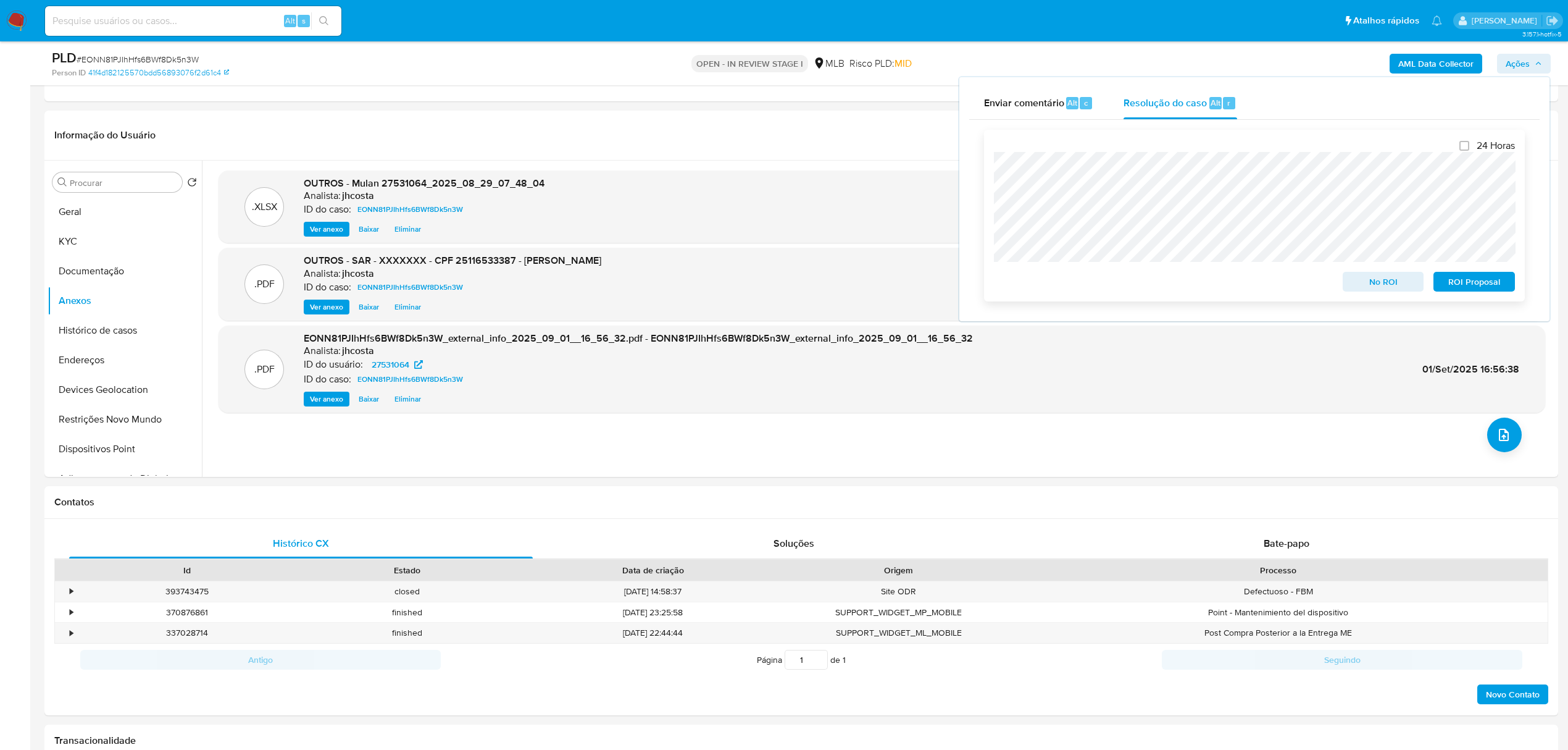
click at [1477, 278] on span "ROI Proposal" at bounding box center [1473, 281] width 64 height 17
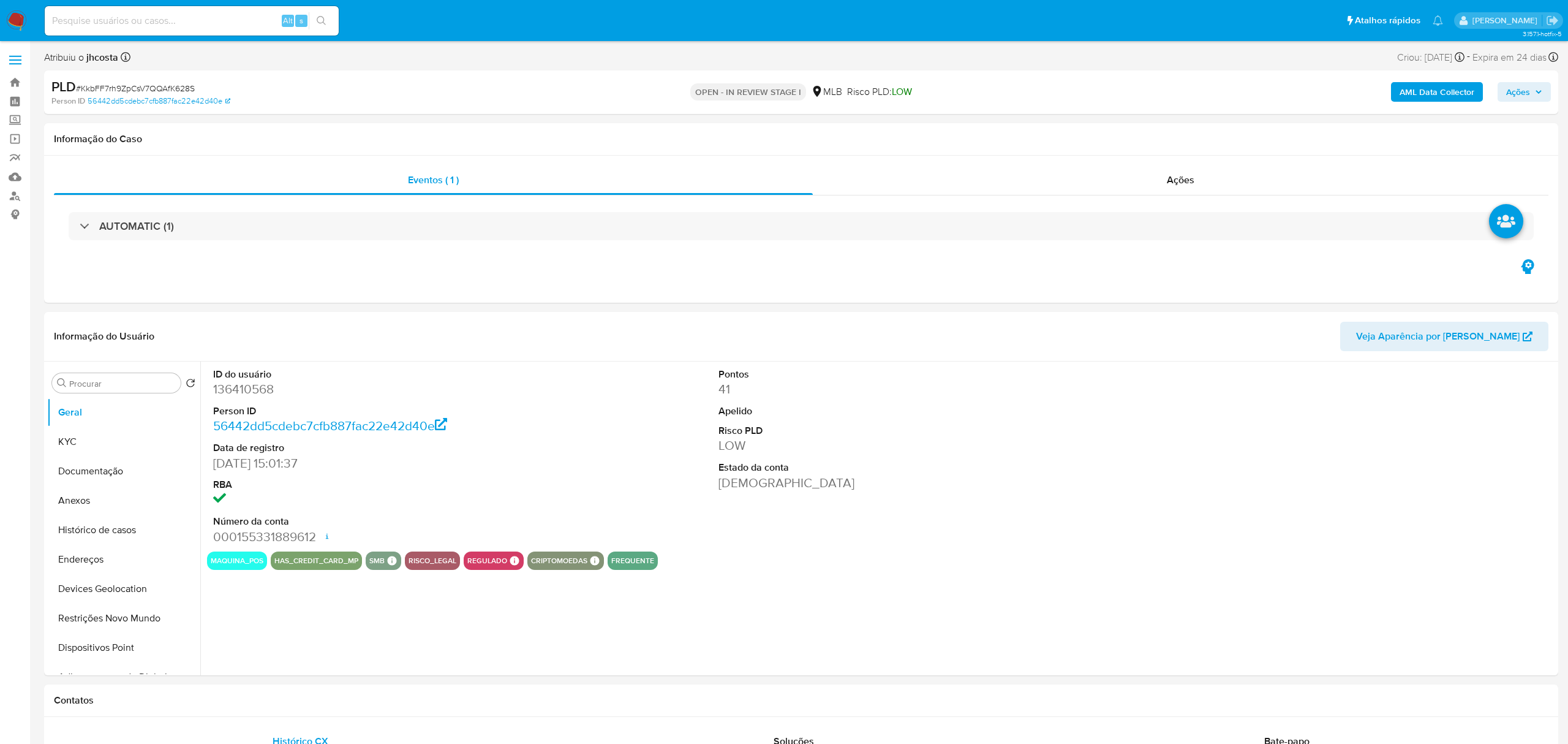
select select "10"
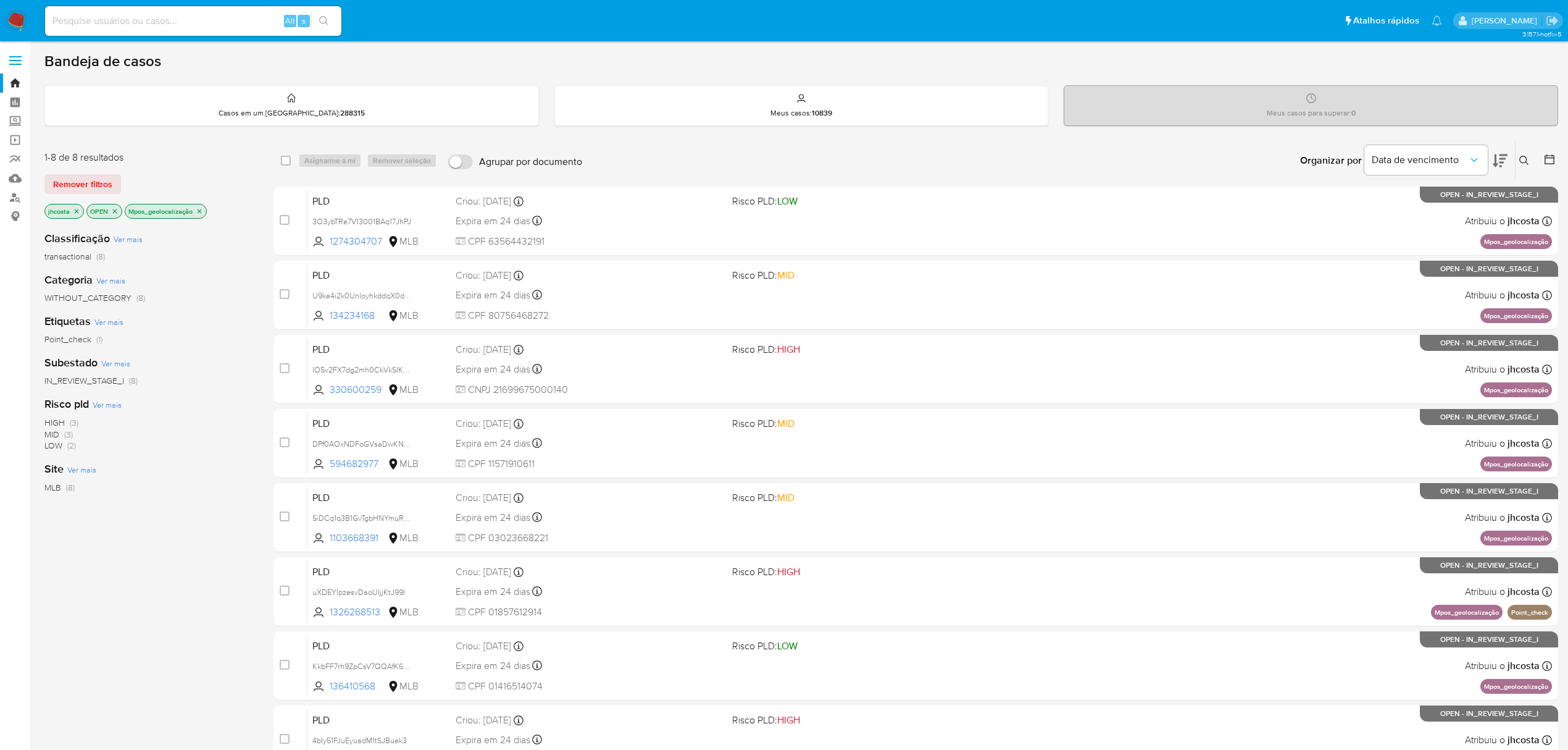
click at [207, 216] on p "Mpos_geolocalização" at bounding box center [166, 212] width 81 height 14
click at [202, 213] on icon "close-filter" at bounding box center [200, 211] width 4 height 4
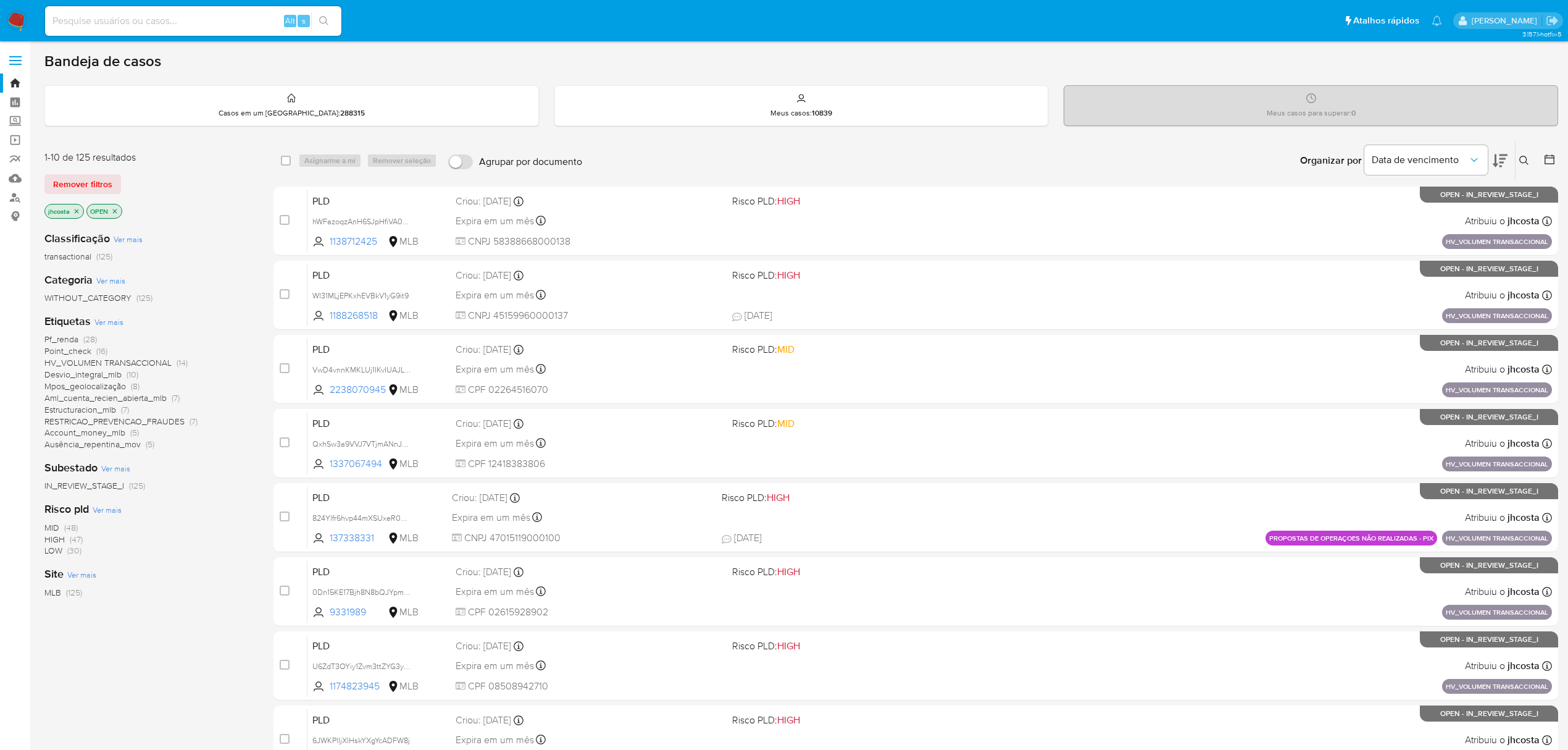
click at [78, 339] on span "Pf_renda" at bounding box center [62, 339] width 34 height 12
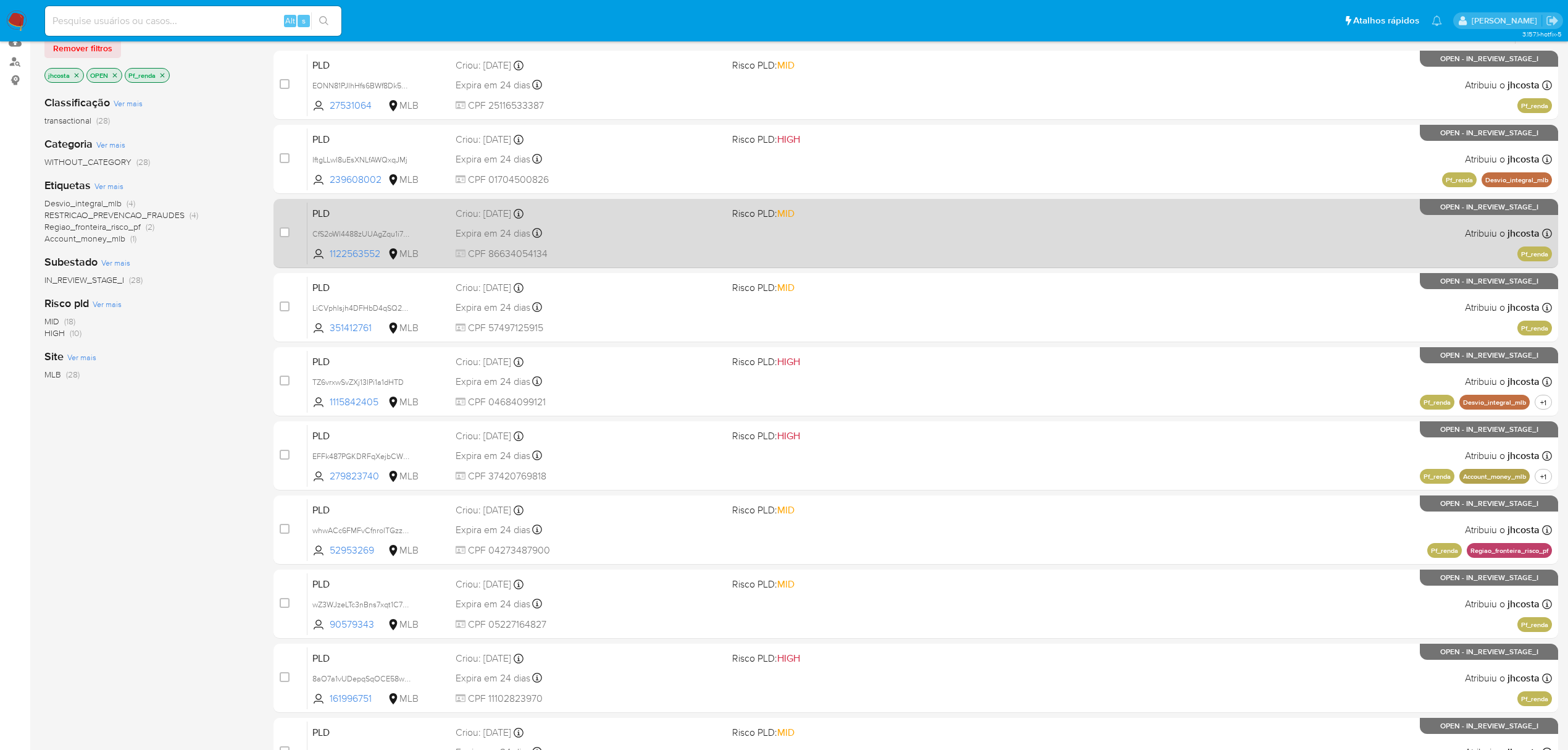
scroll to position [164, 0]
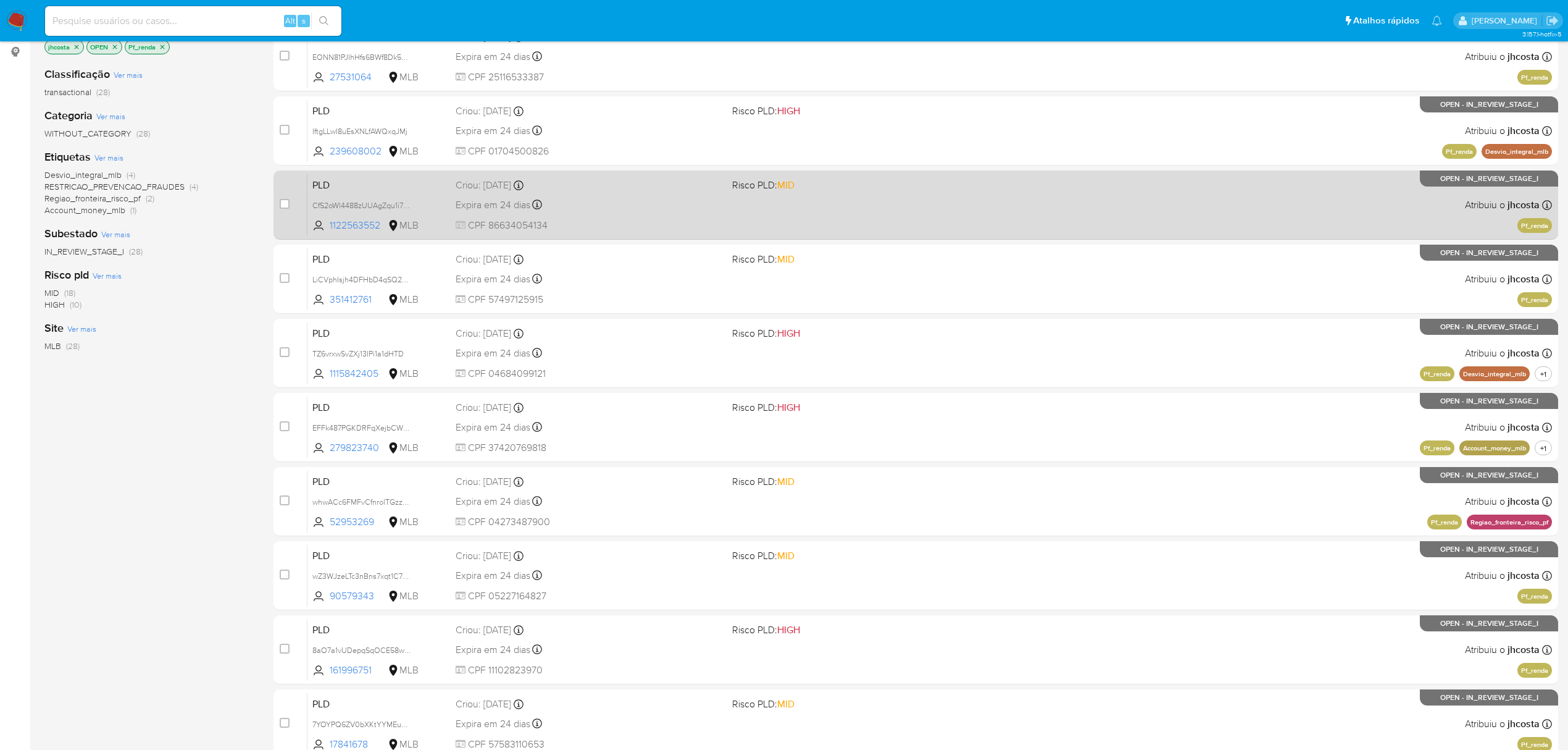
click at [621, 214] on div "PLD CfS2oWl4488zUUAgZqu1i7VY 1122563552 MLB Risco PLD: MID Criou: [DATE] Criou:…" at bounding box center [929, 205] width 1245 height 62
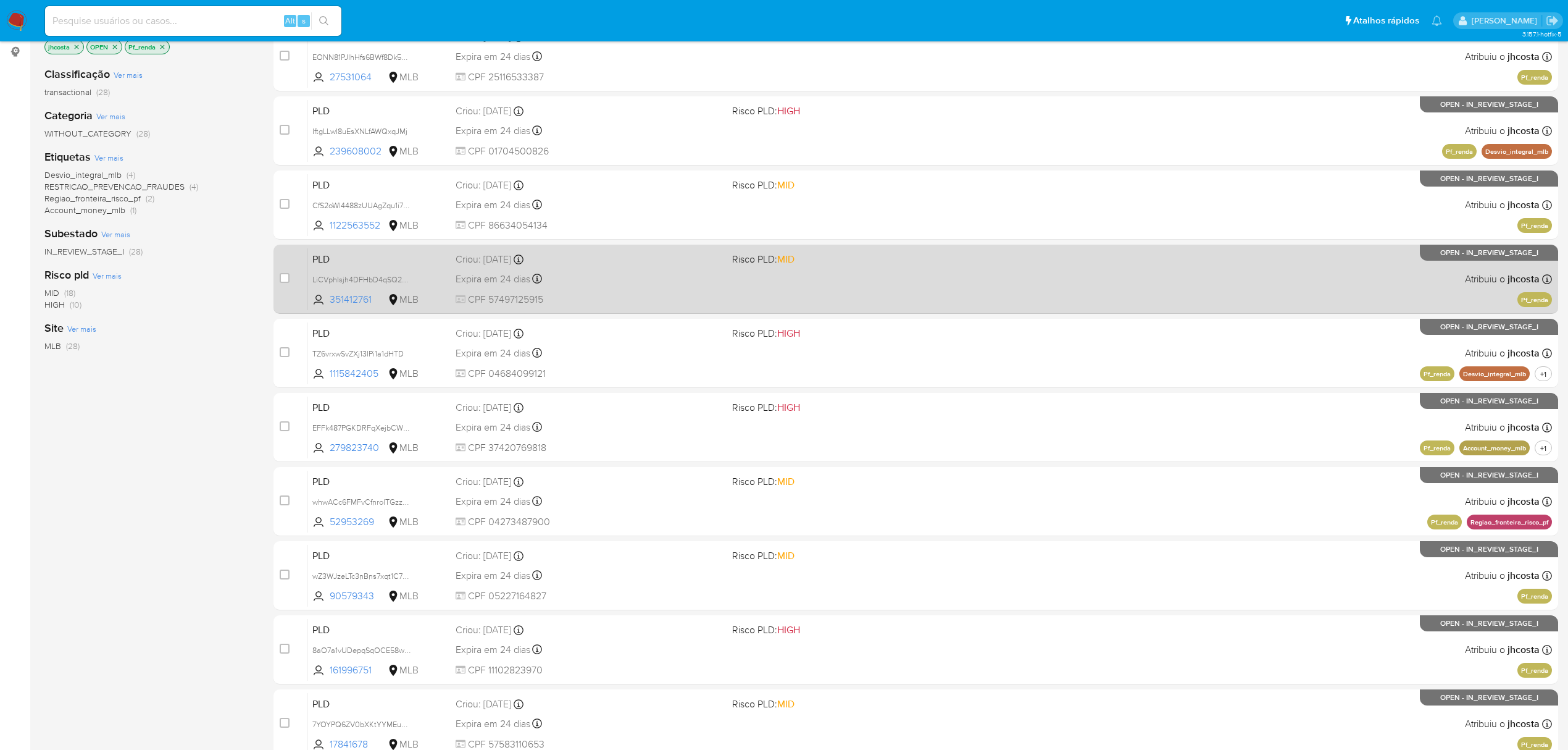
click at [589, 278] on div "Expira em 24 dias Expira em [DATE] 00:11:30" at bounding box center [588, 279] width 266 height 17
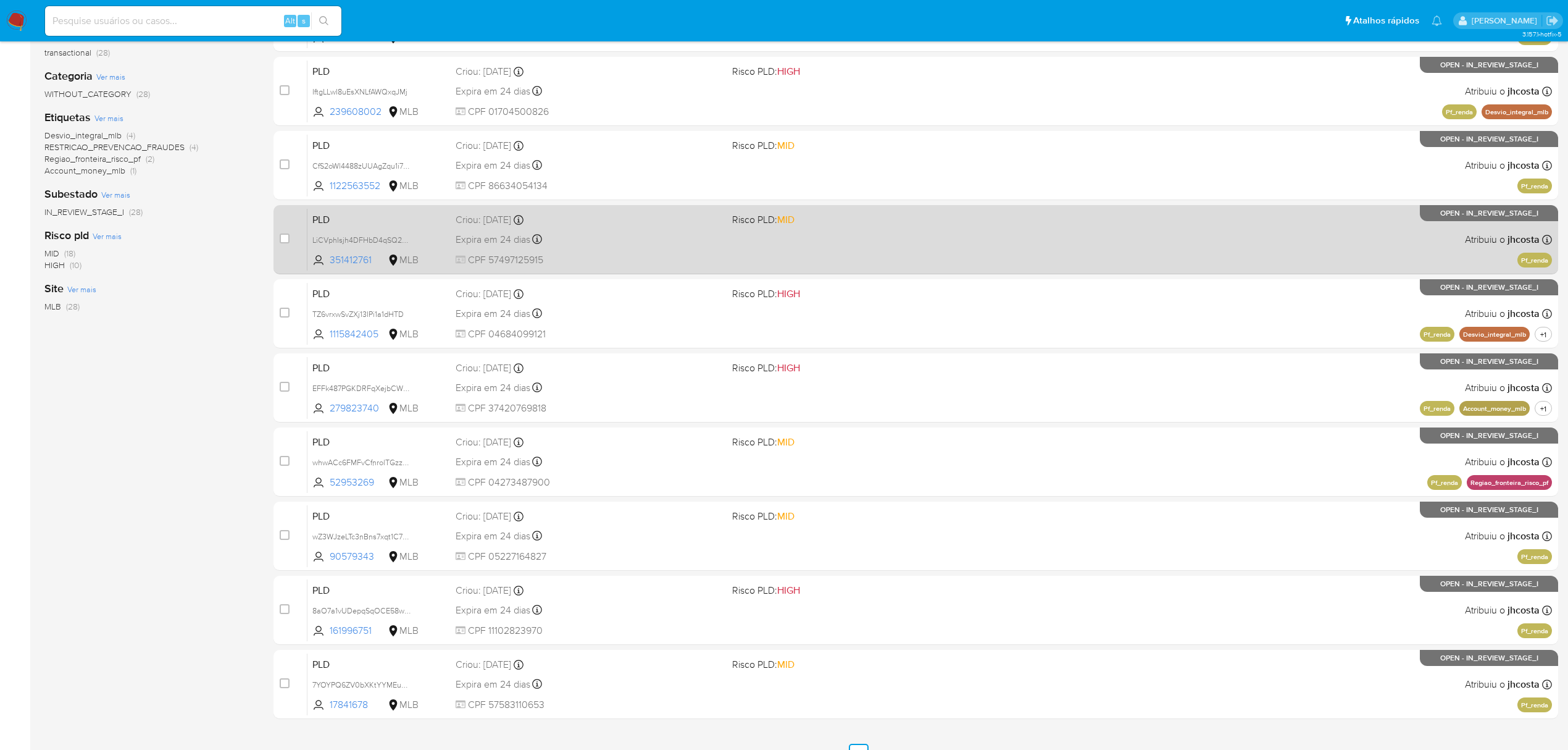
scroll to position [225, 0]
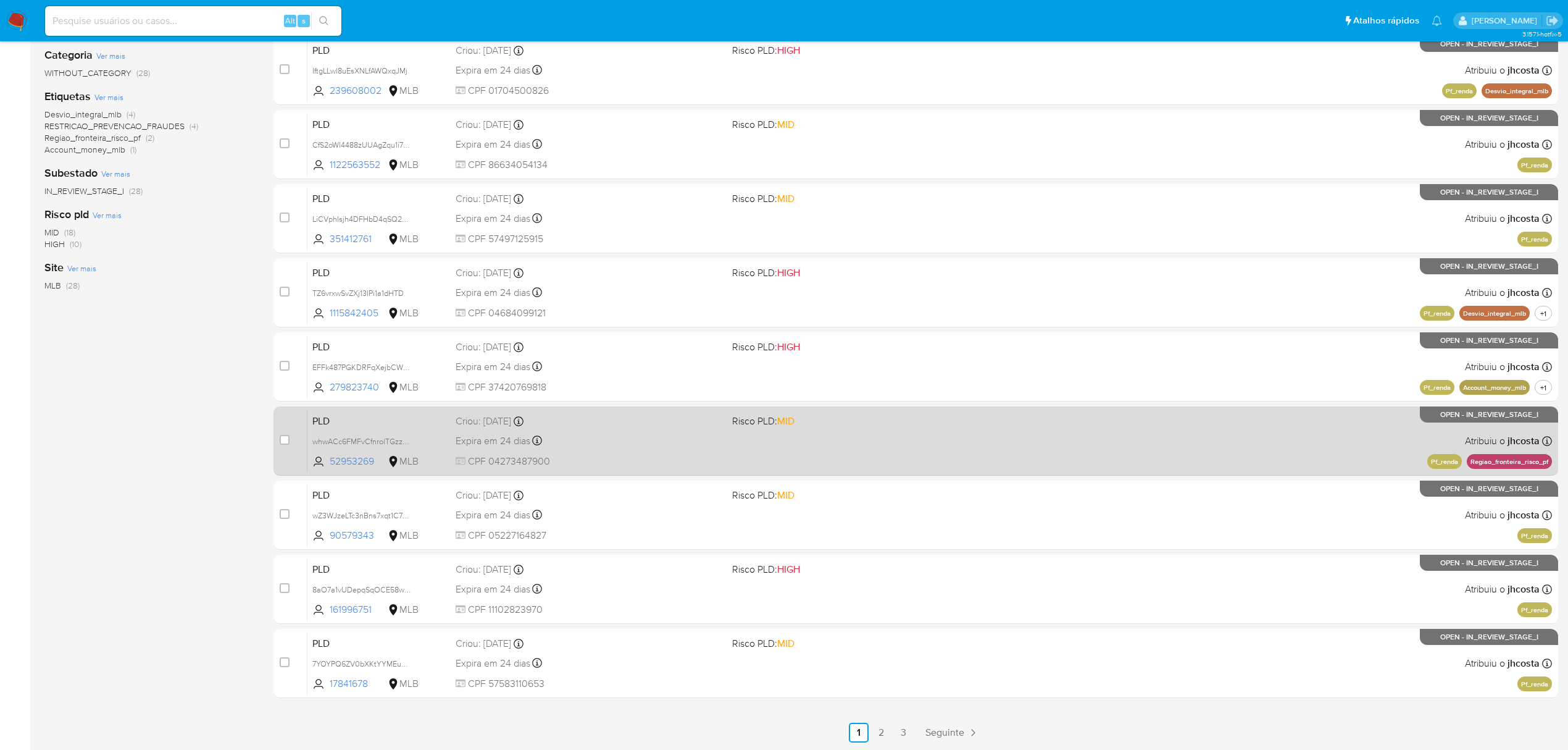
click at [608, 454] on span "CPF 04273487900" at bounding box center [588, 461] width 266 height 14
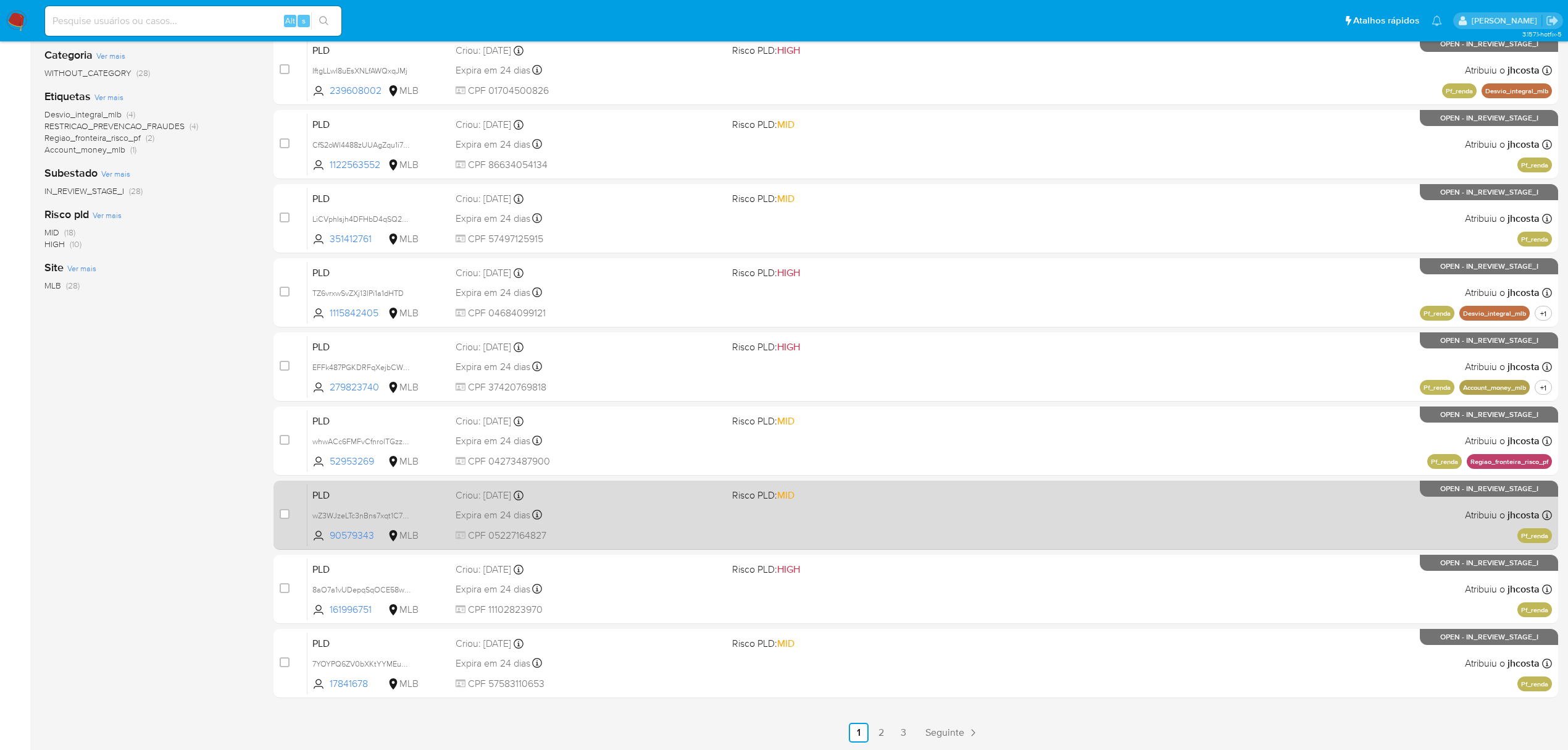
click at [700, 517] on div "Expira em 24 dias Expira em [DATE] 00:08:34" at bounding box center [588, 514] width 266 height 17
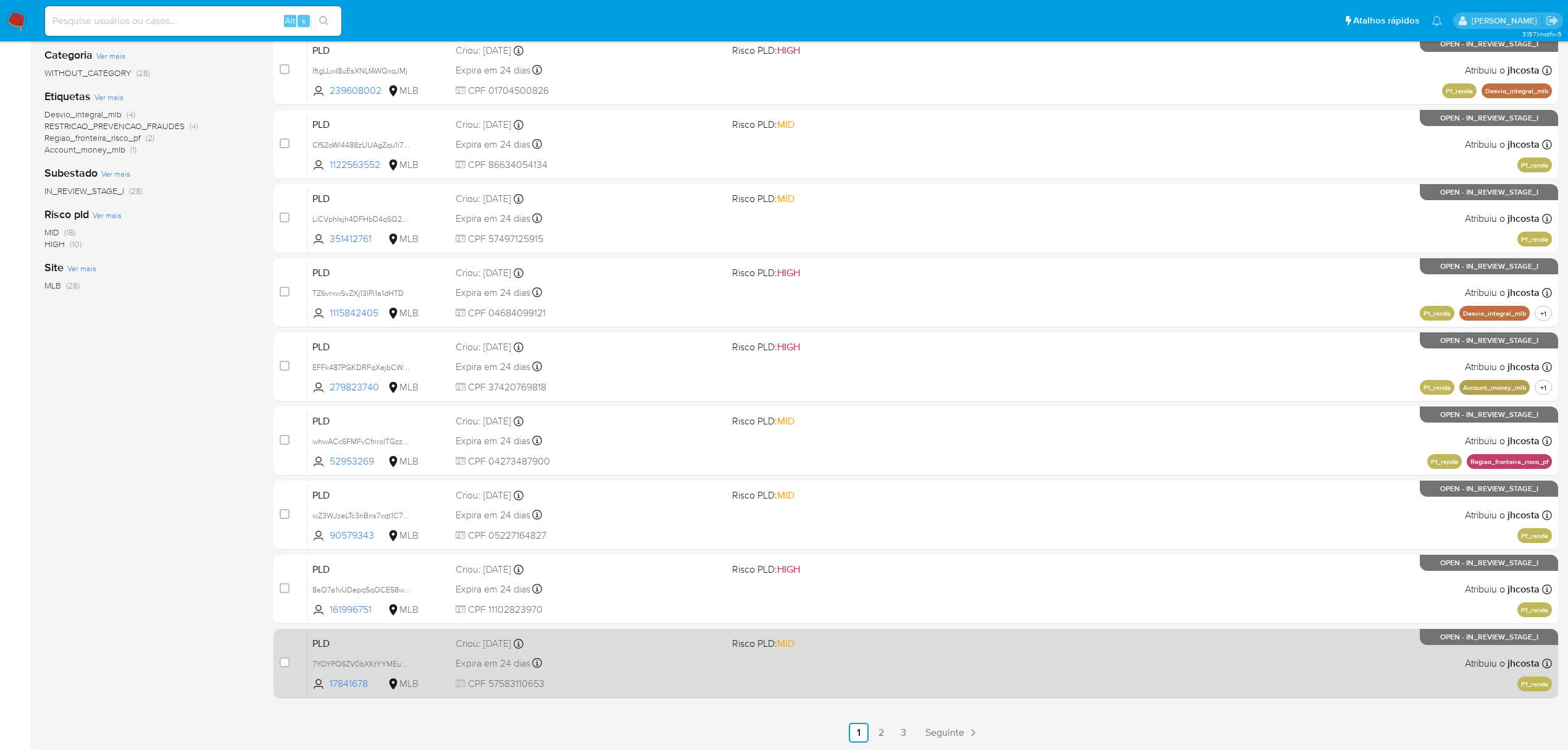
click at [659, 640] on div "Criou: [DATE] Criou: [DATE] 00:07:56" at bounding box center [588, 644] width 266 height 14
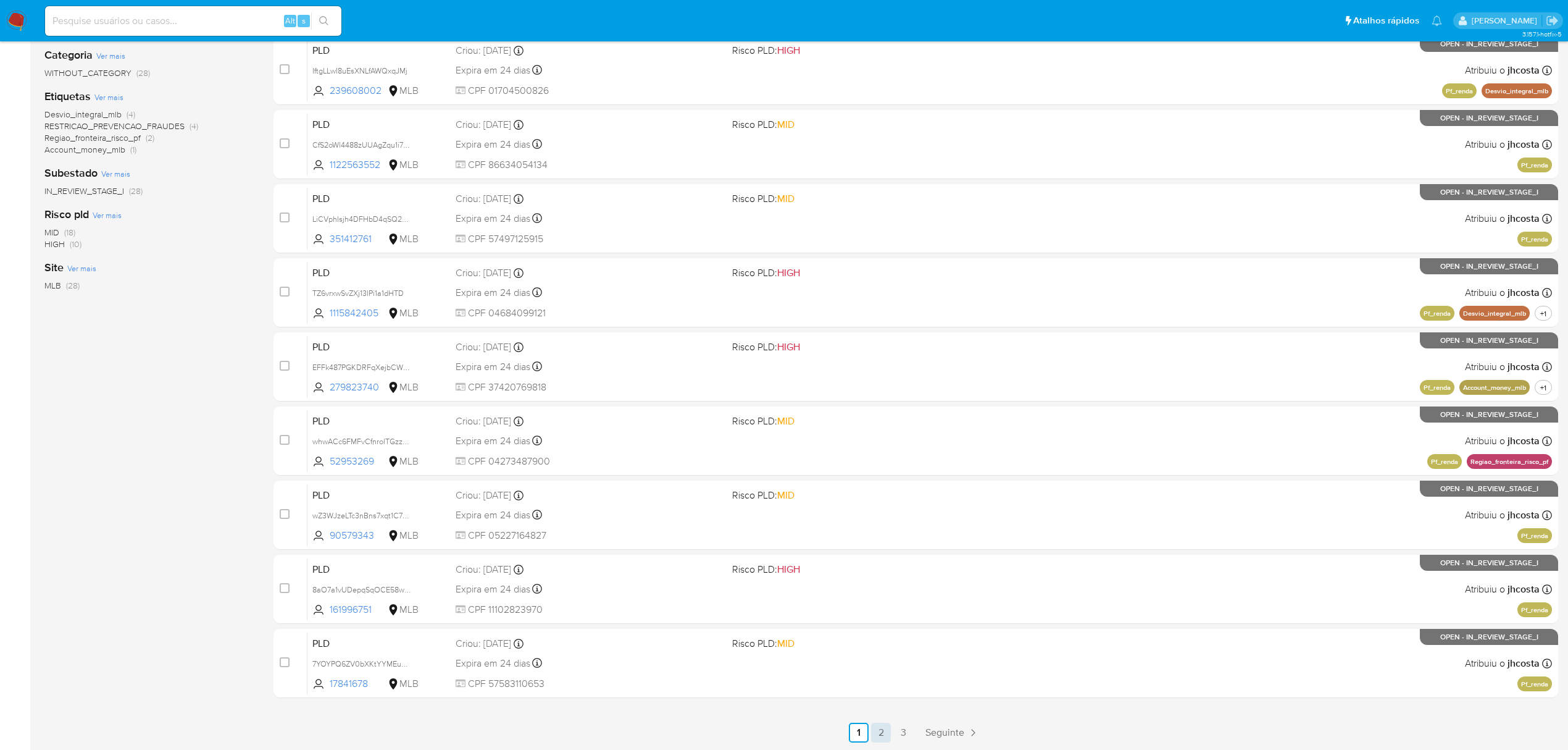
click at [883, 734] on link "2" at bounding box center [881, 732] width 20 height 20
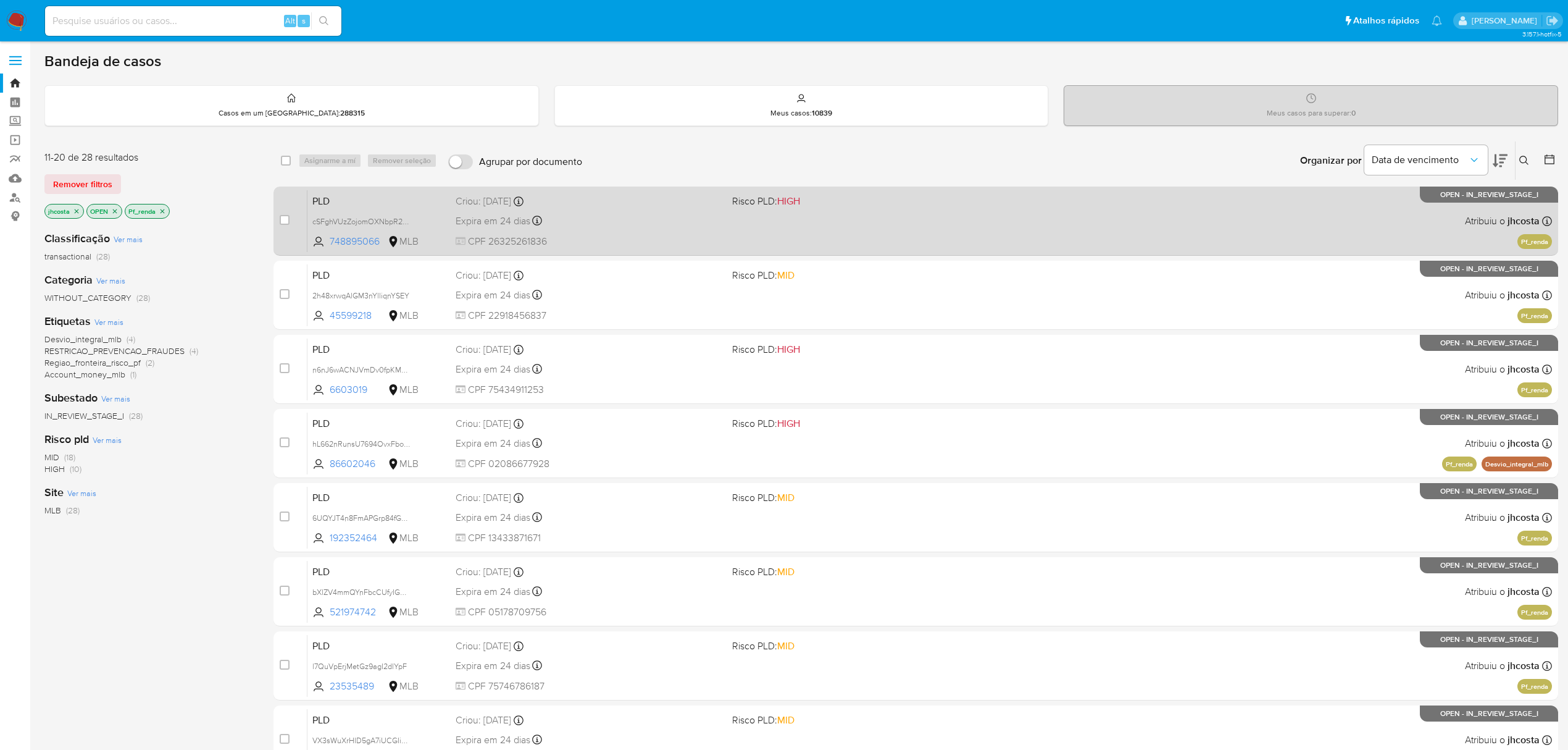
click at [781, 216] on div "PLD cSFghVUzZojomOXNbpR2K9ya 748895066 MLB Risco PLD: HIGH Criou: [DATE] Criou:…" at bounding box center [929, 221] width 1245 height 62
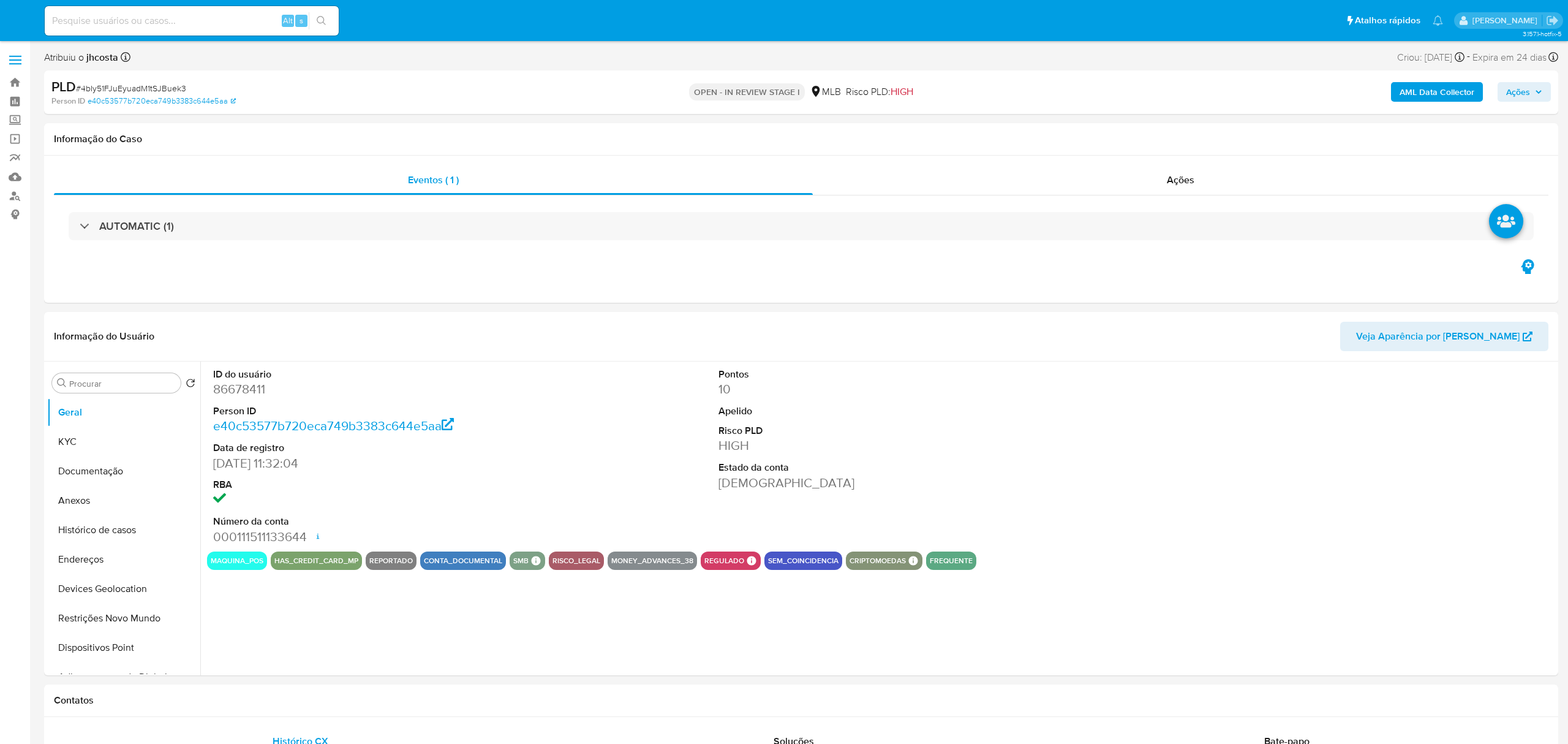
select select "10"
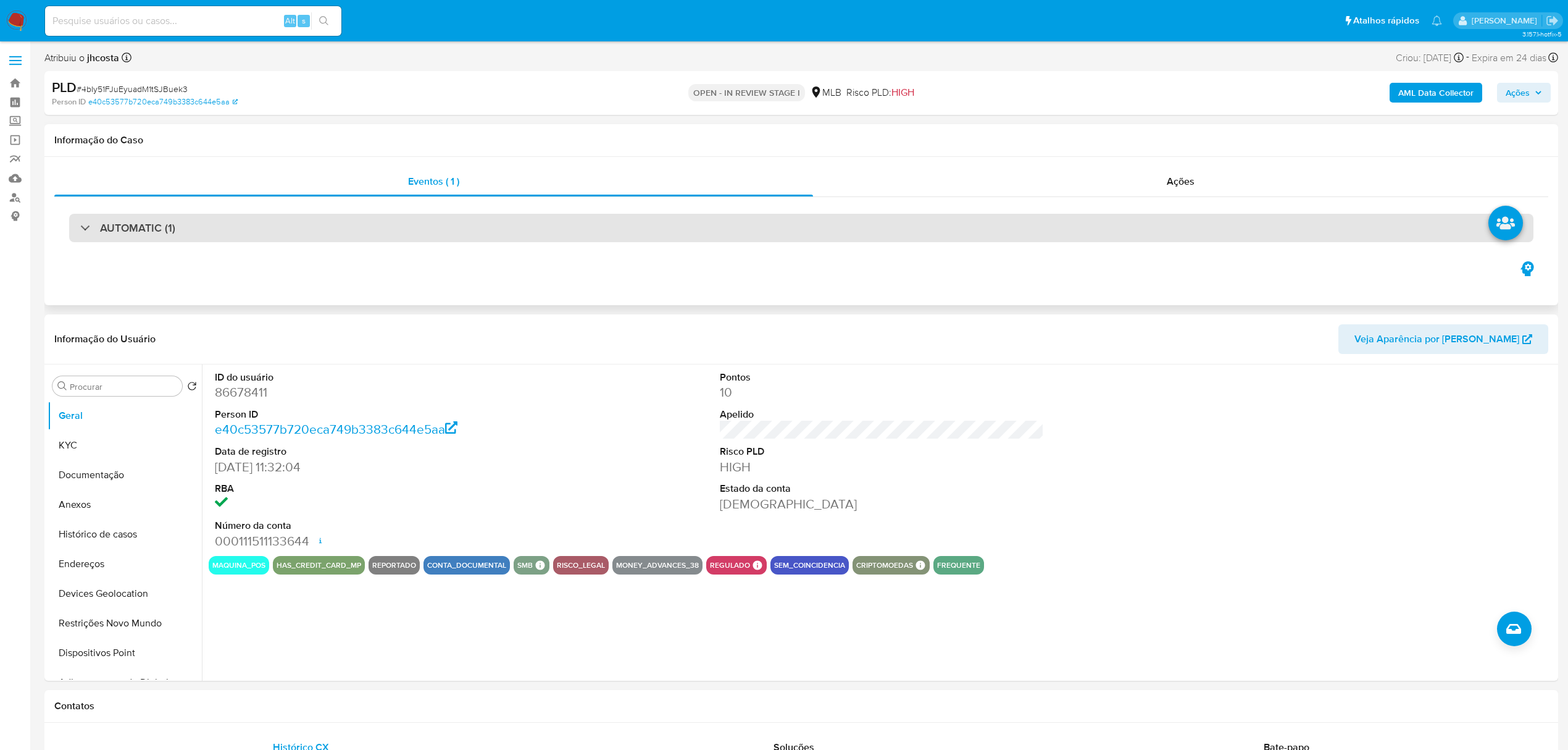
click at [432, 225] on div "AUTOMATIC (1)" at bounding box center [800, 228] width 1464 height 28
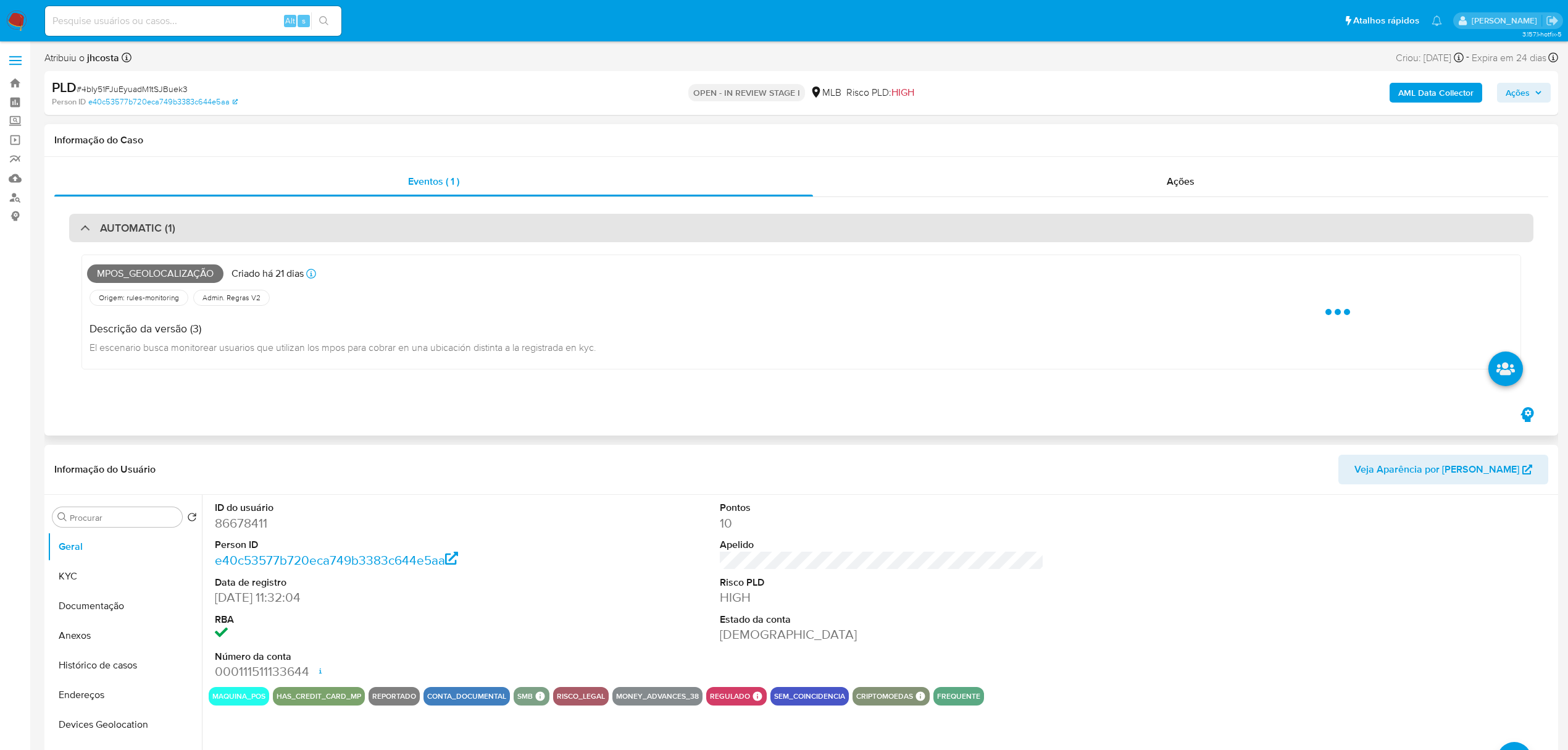
click at [432, 225] on div "AUTOMATIC (1)" at bounding box center [800, 228] width 1464 height 28
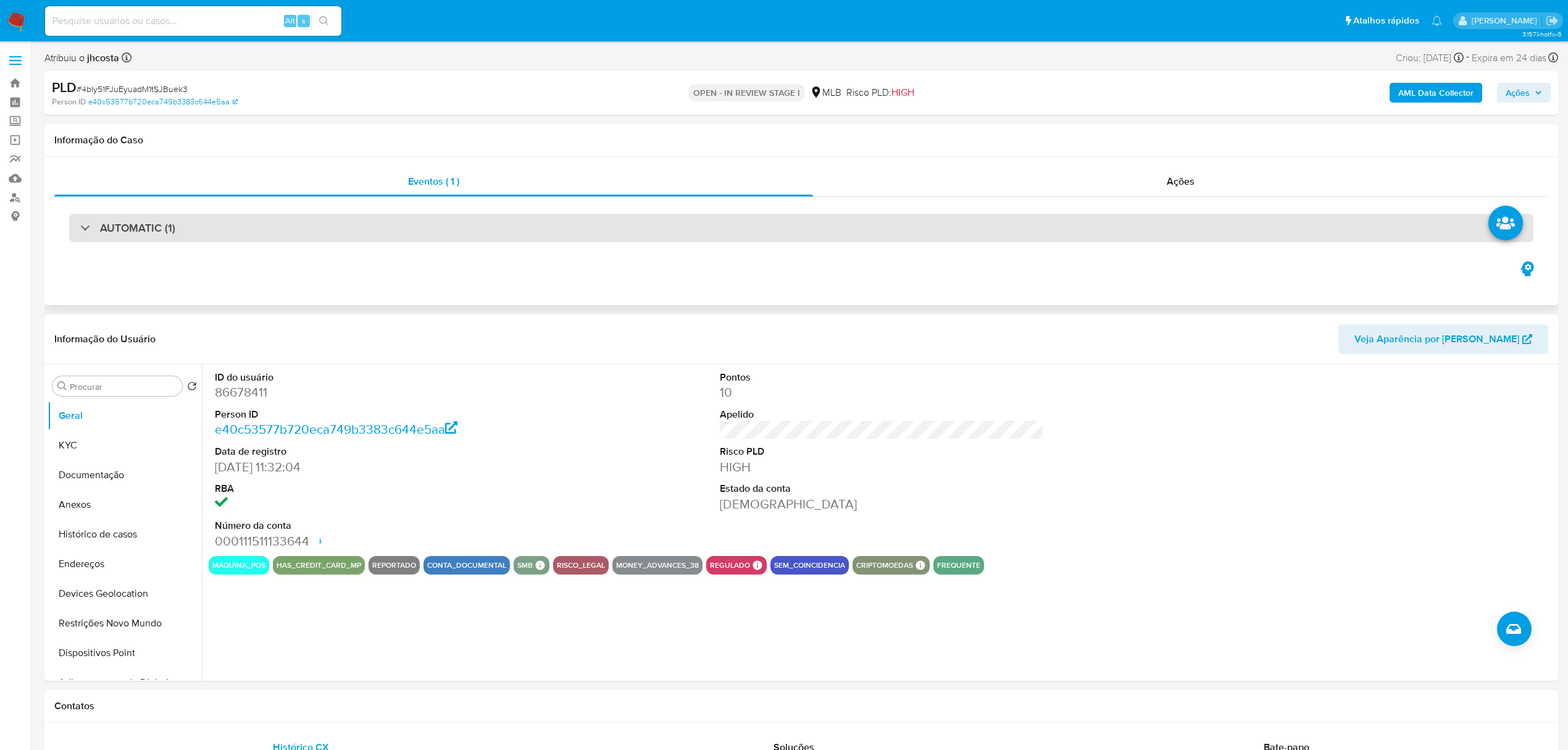
click at [432, 225] on div "AUTOMATIC (1)" at bounding box center [800, 228] width 1464 height 28
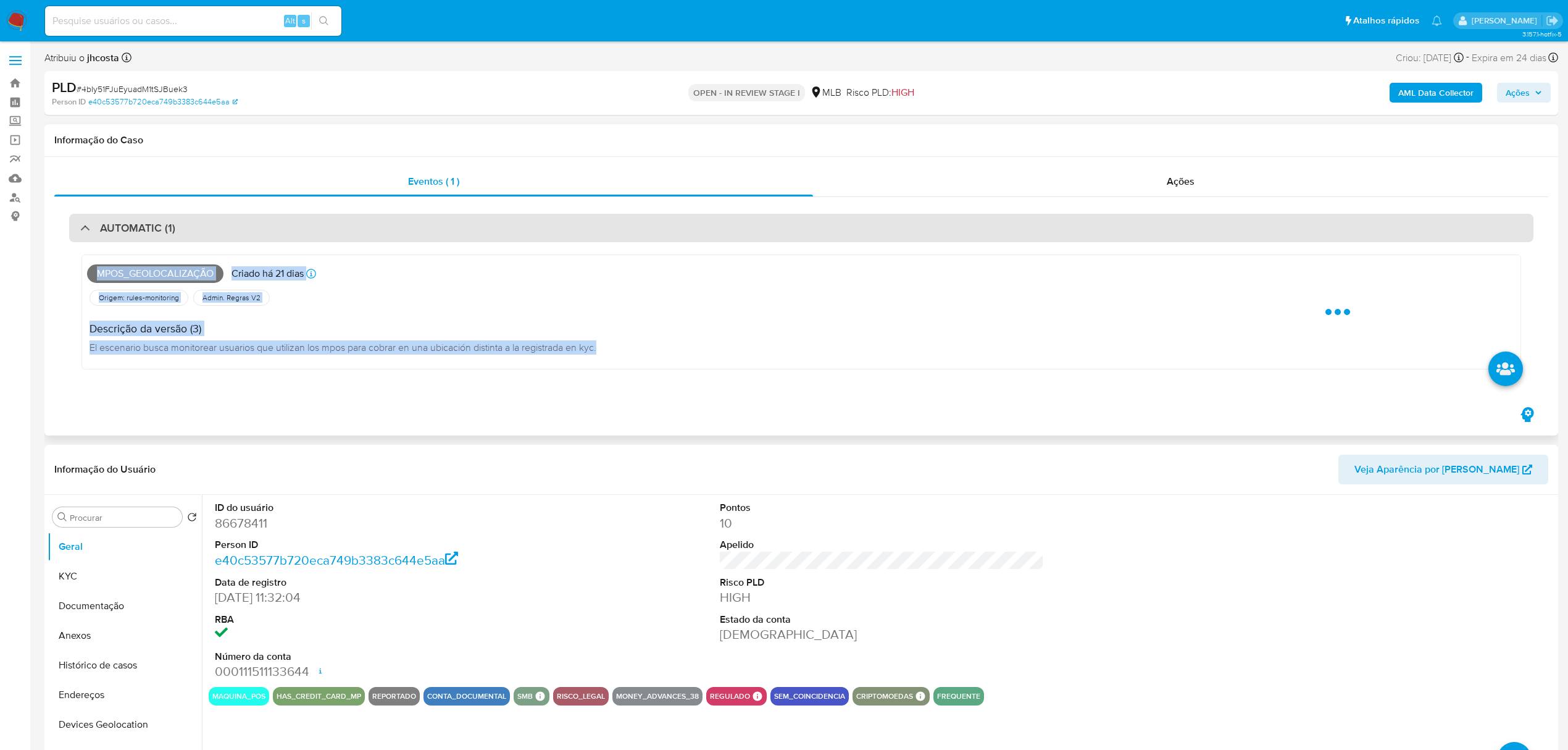
click at [432, 225] on div "AUTOMATIC (1)" at bounding box center [800, 228] width 1464 height 28
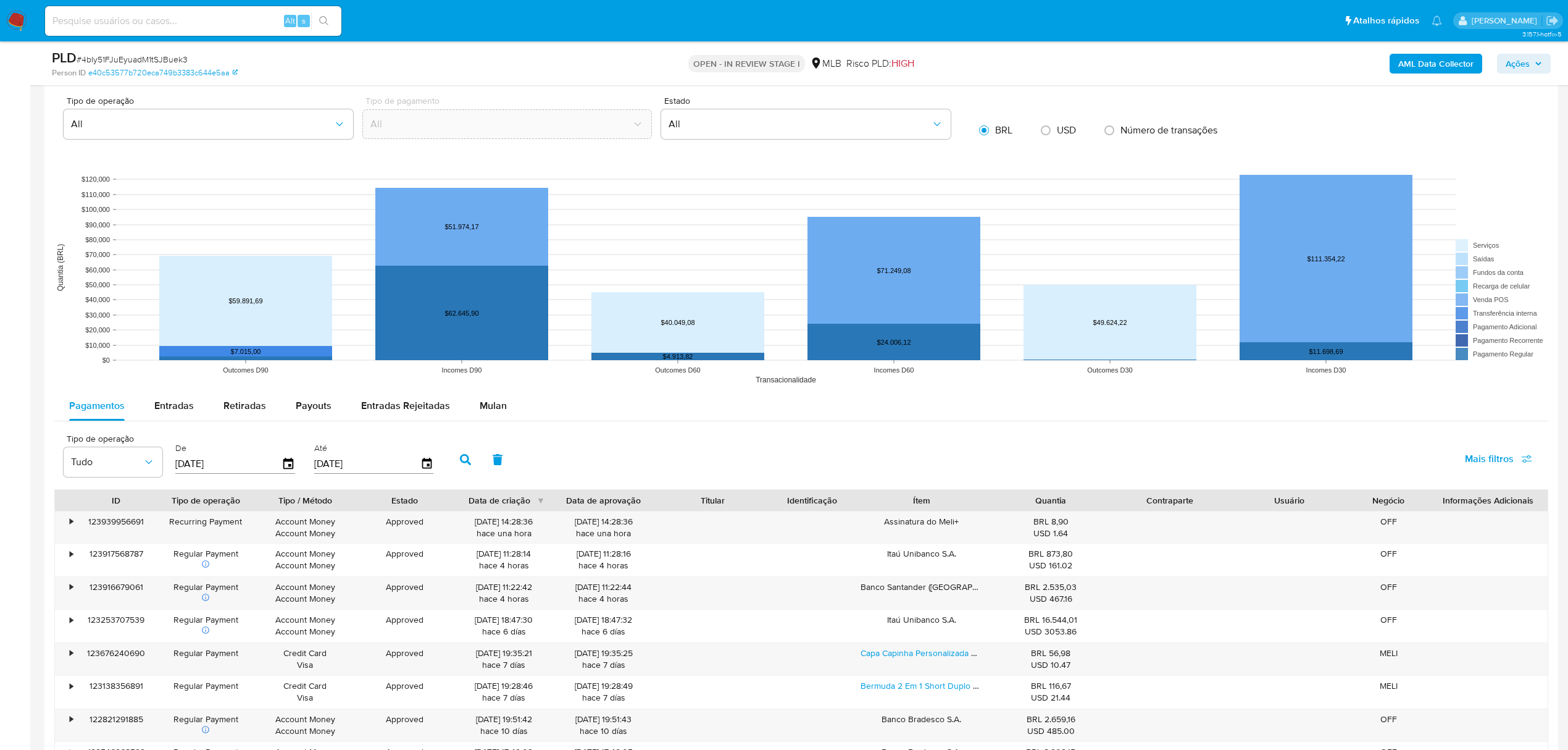
scroll to position [1071, 0]
click at [500, 411] on span "Mulan" at bounding box center [492, 404] width 27 height 14
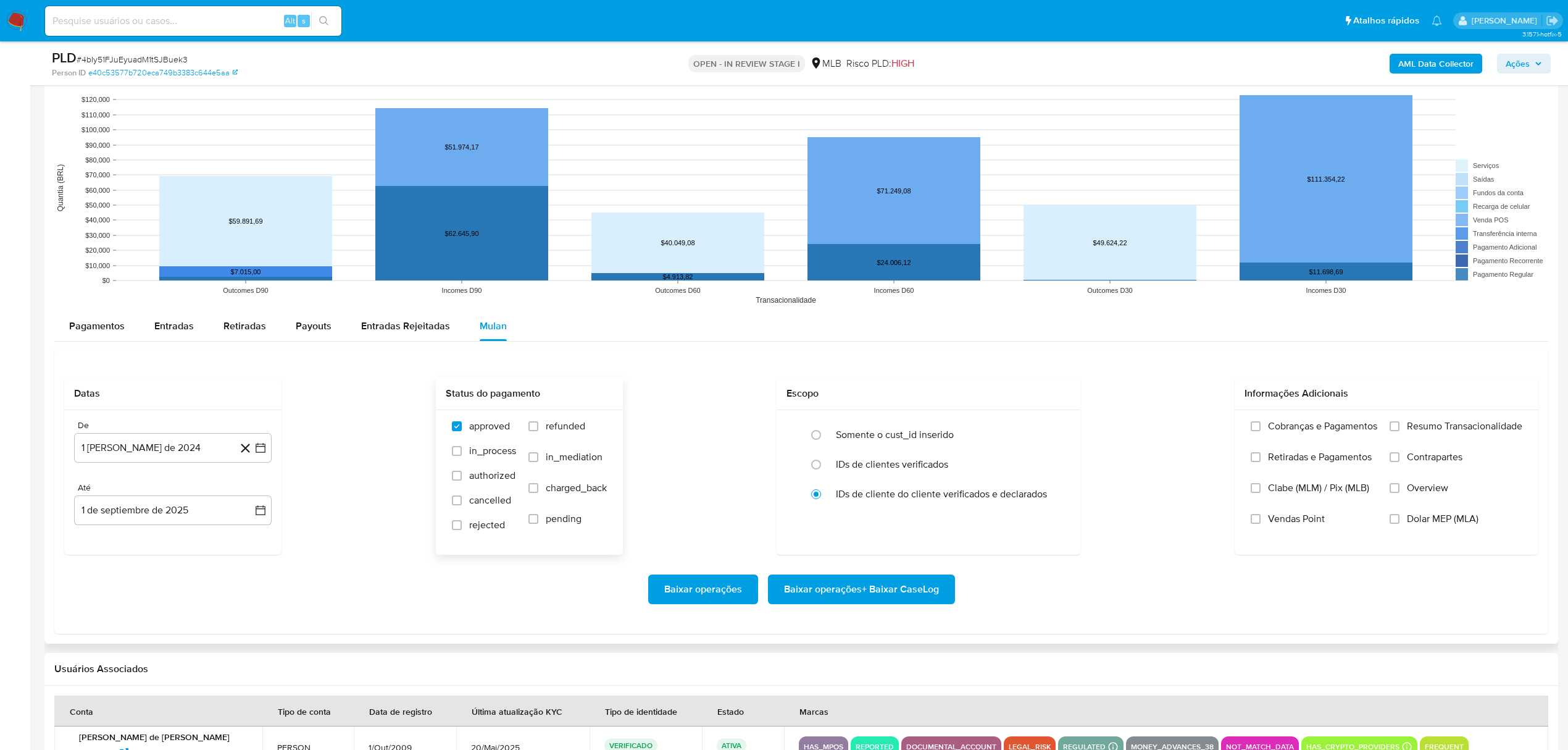
scroll to position [1317, 0]
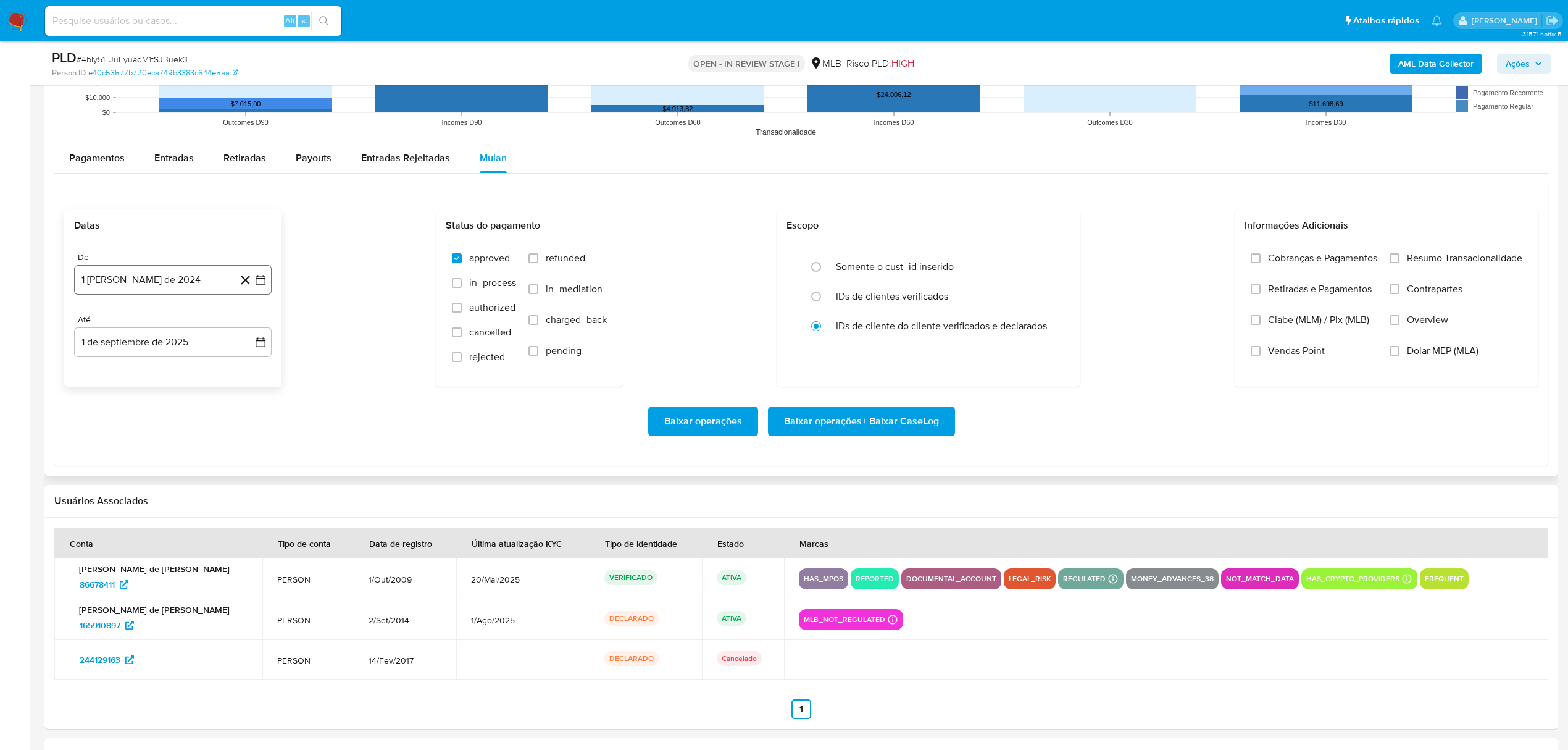
click at [166, 295] on button "1 [PERSON_NAME] de 2024" at bounding box center [173, 280] width 198 height 30
click at [167, 331] on span "agosto 2024" at bounding box center [167, 324] width 56 height 12
click at [246, 327] on icon "Año siguiente" at bounding box center [247, 324] width 15 height 15
click at [546, 378] on div "approved in_process authorized cancelled rejected refunded in_mediation charged…" at bounding box center [529, 313] width 187 height 143
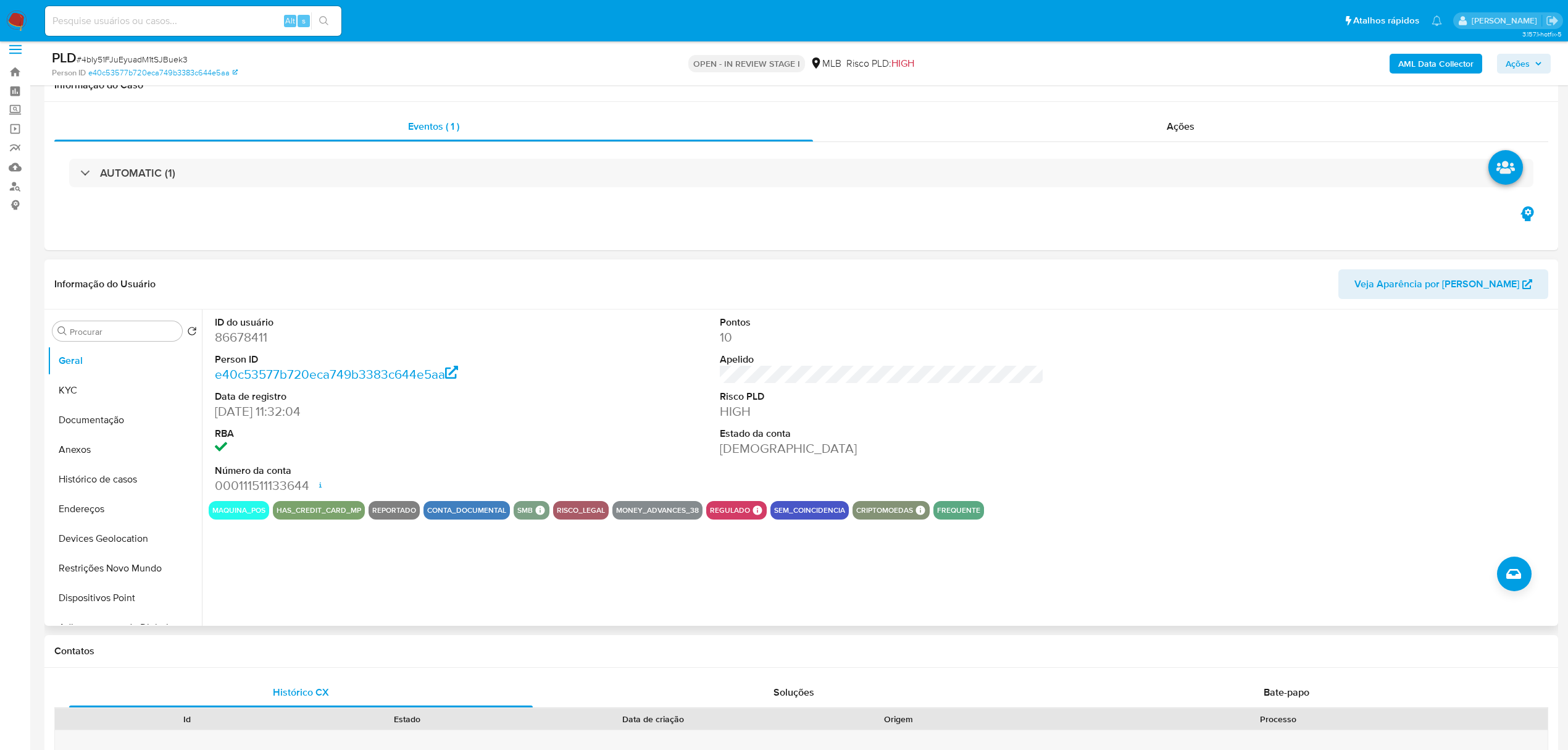
scroll to position [0, 0]
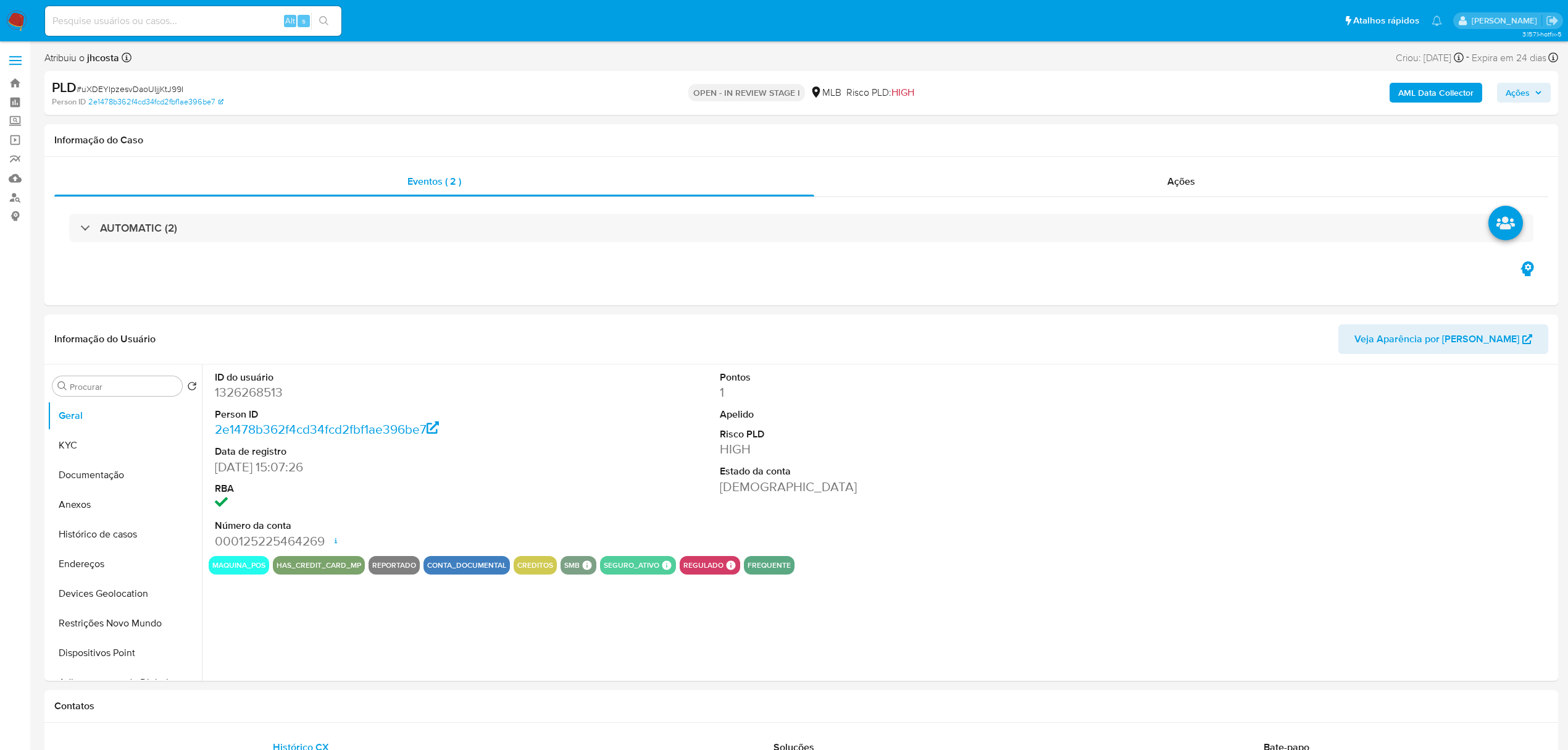
select select "10"
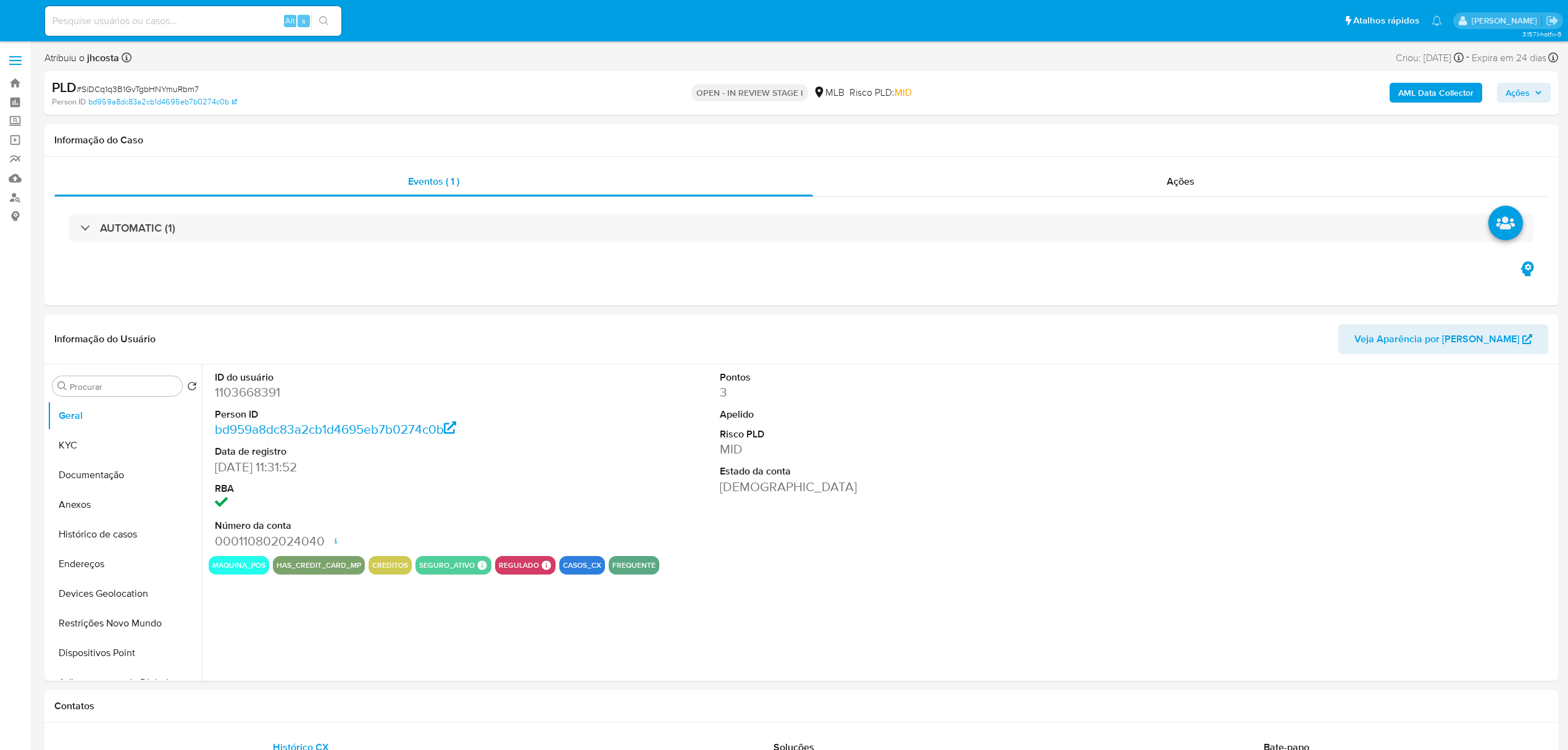
select select "10"
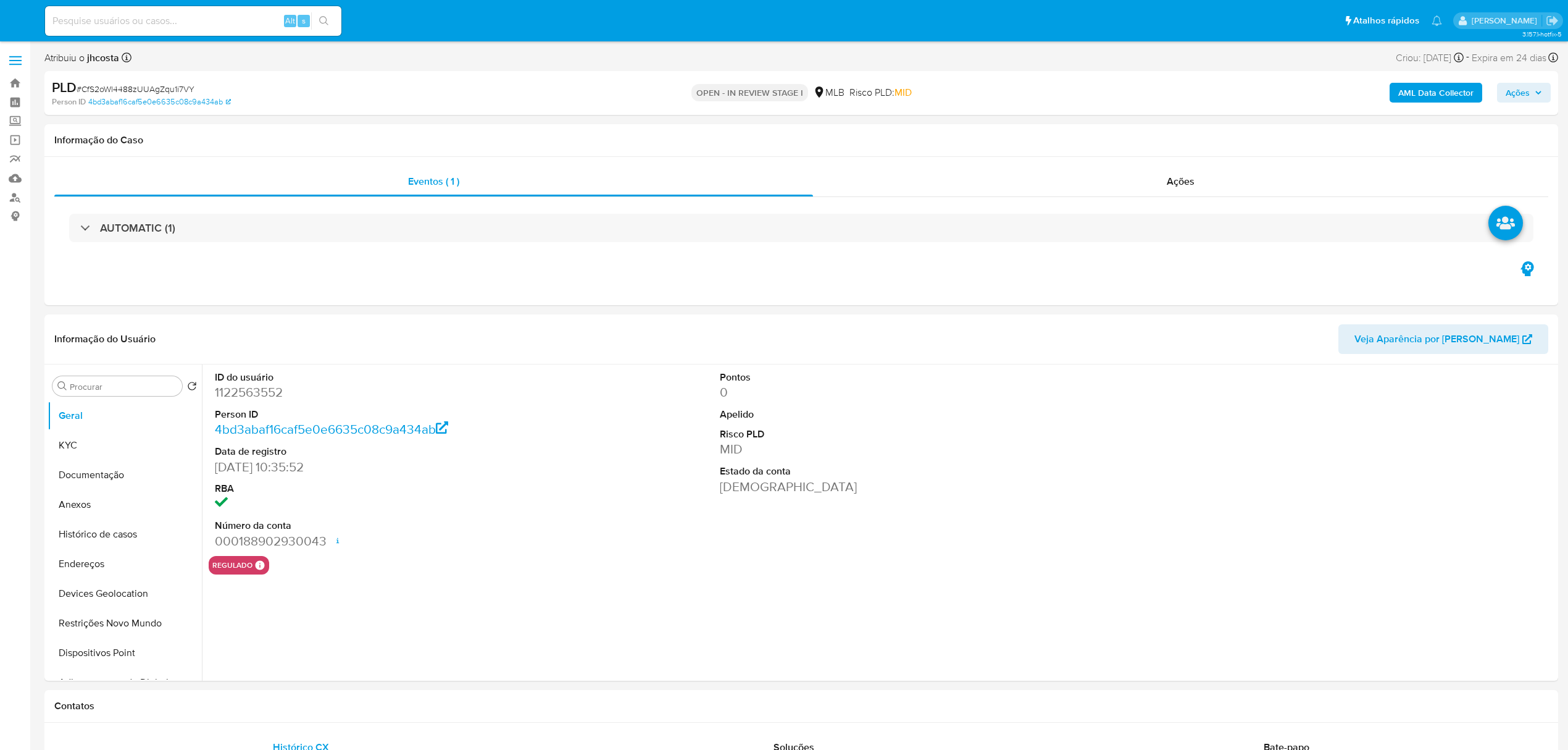
select select "10"
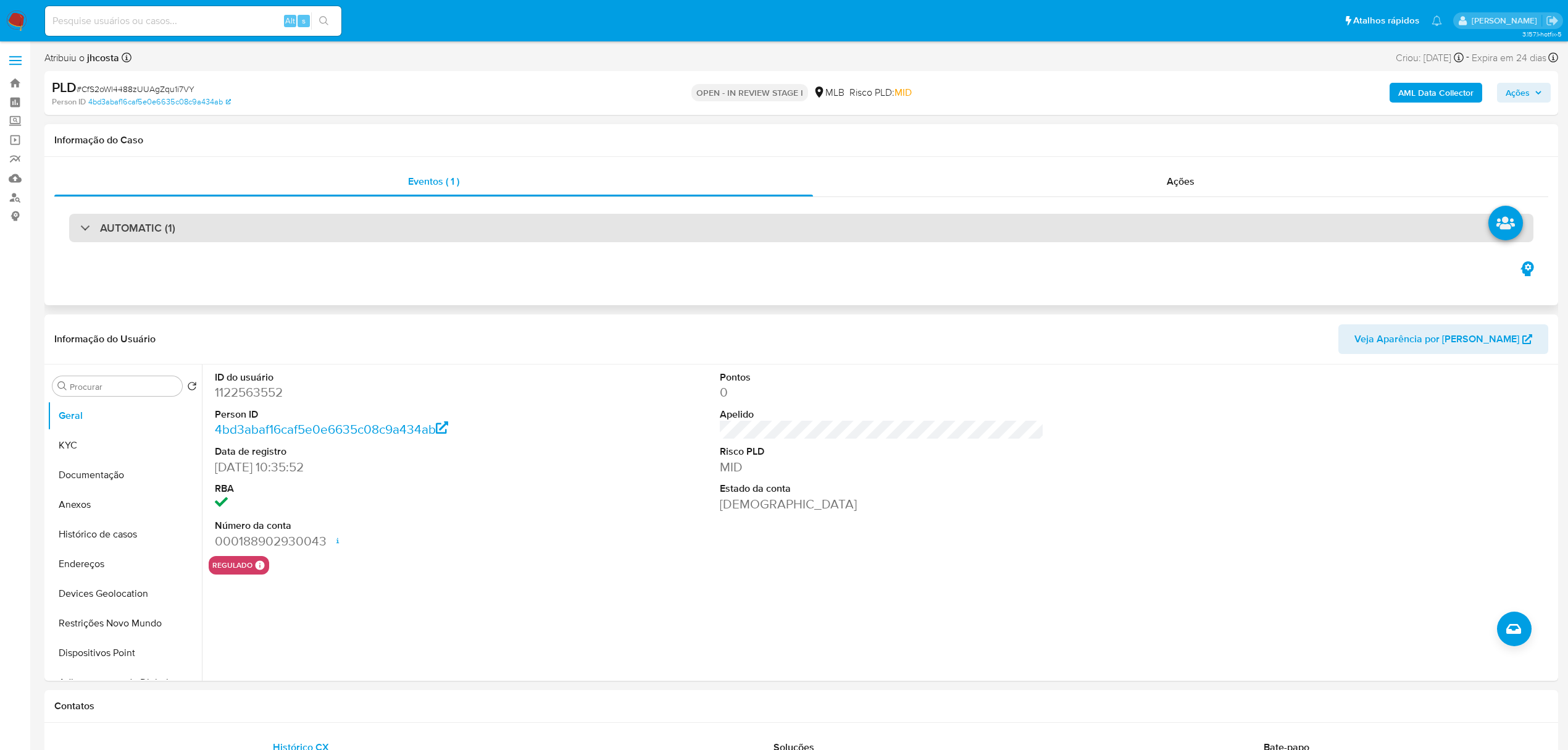
click at [645, 226] on div "AUTOMATIC (1)" at bounding box center [800, 228] width 1464 height 28
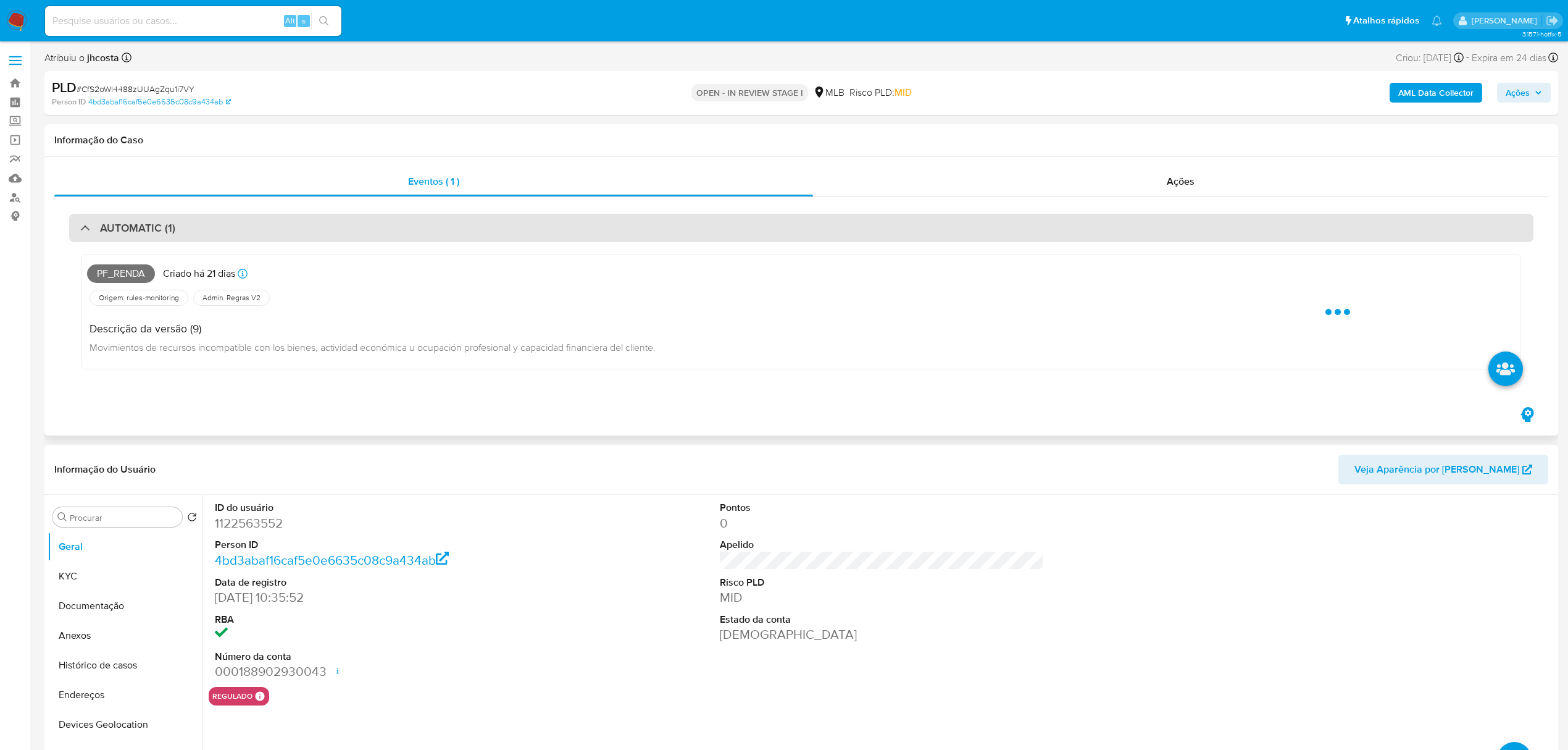
click at [645, 226] on div "AUTOMATIC (1)" at bounding box center [800, 228] width 1464 height 28
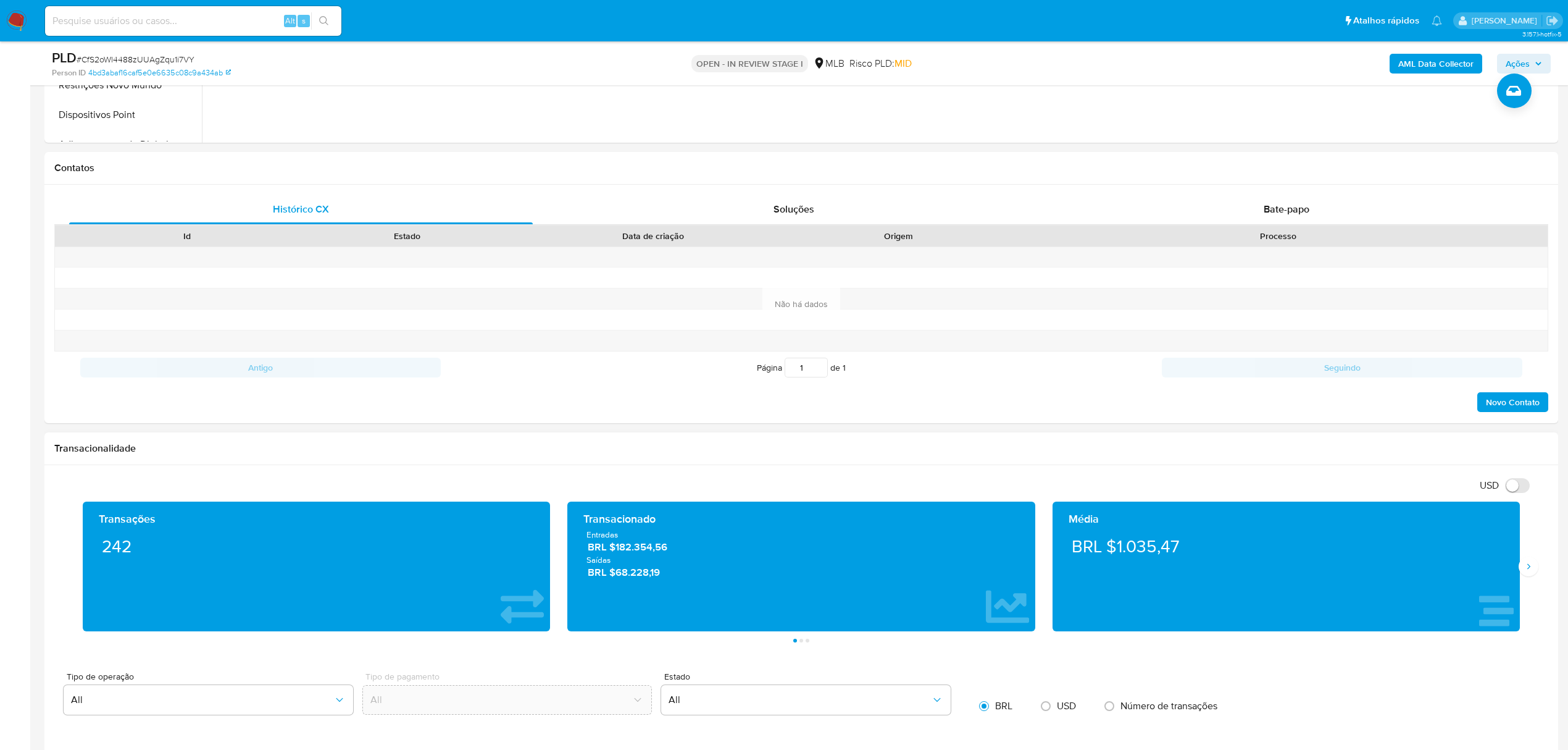
scroll to position [906, 0]
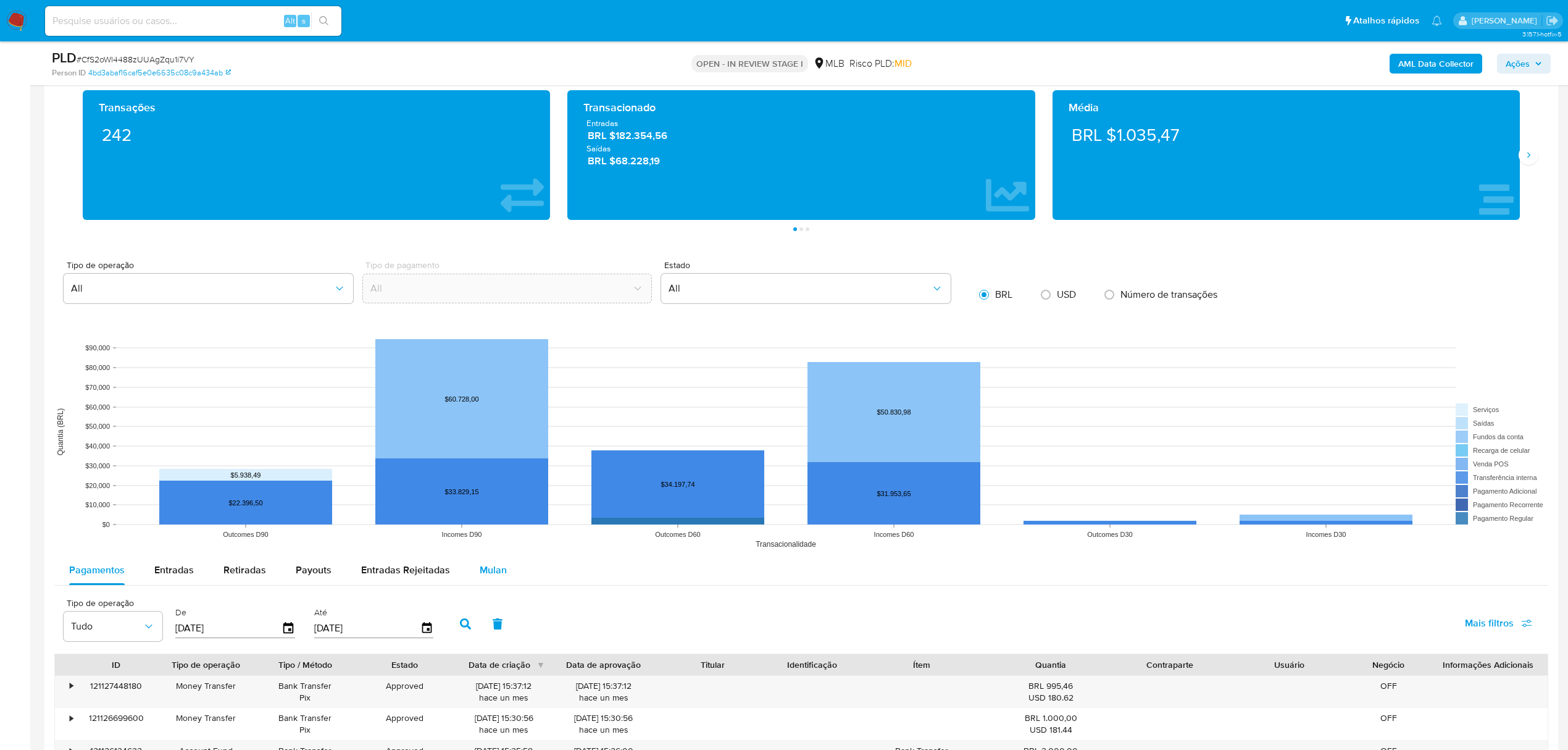
click at [491, 576] on span "Mulan" at bounding box center [492, 569] width 27 height 14
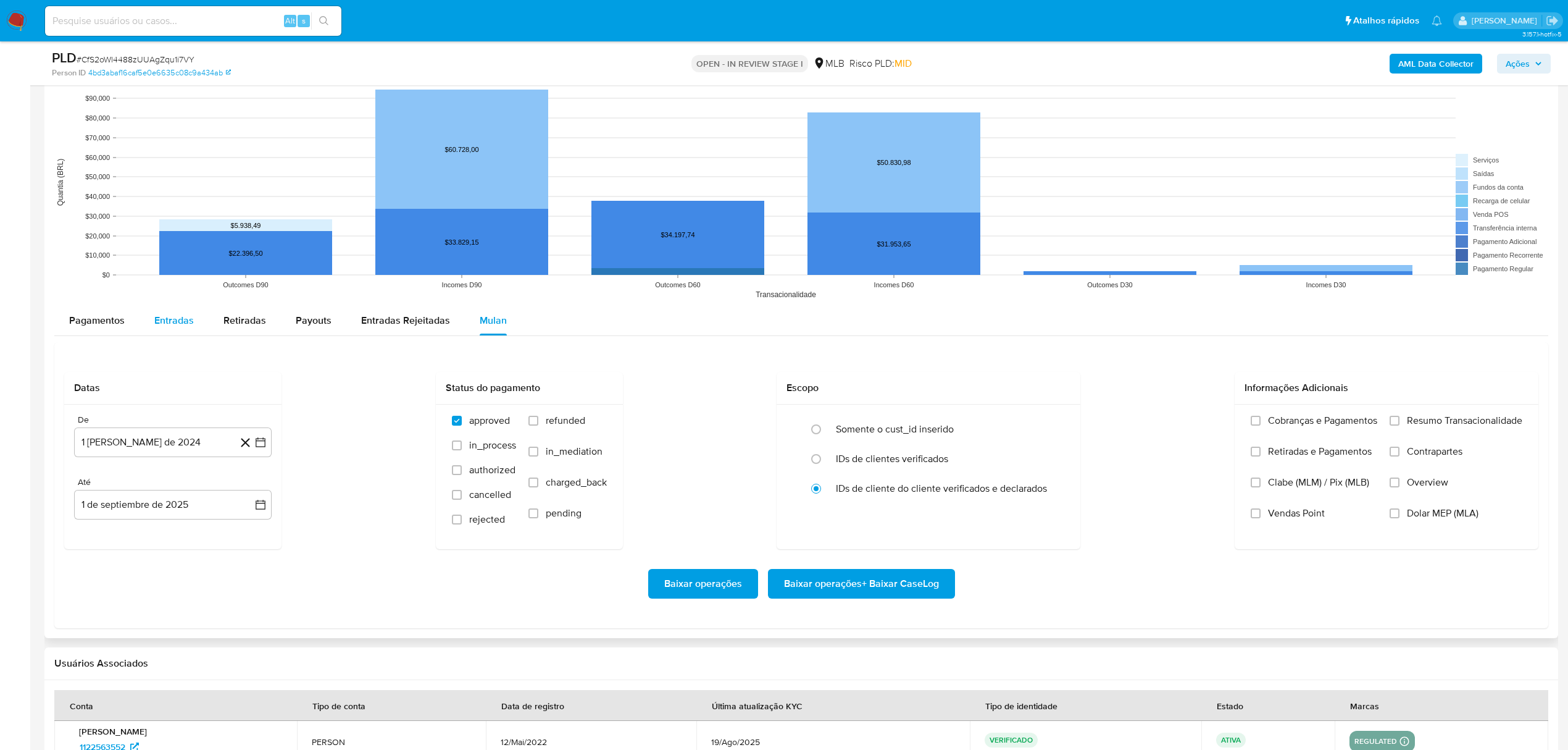
scroll to position [1235, 0]
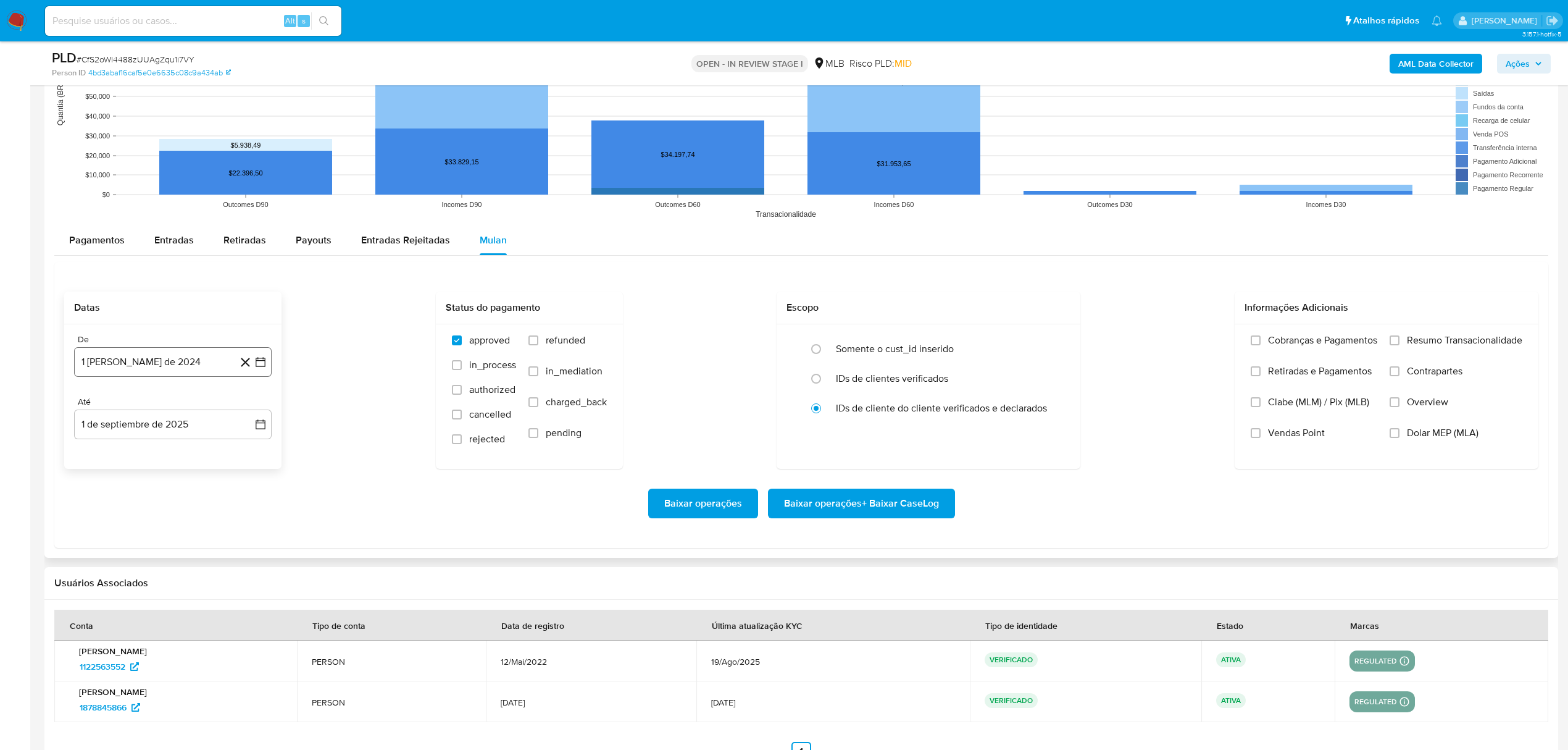
click at [142, 366] on button "1 [PERSON_NAME] de 2024" at bounding box center [173, 363] width 198 height 30
click at [161, 412] on span "agosto 2024" at bounding box center [167, 406] width 56 height 12
drag, startPoint x: 252, startPoint y: 408, endPoint x: 243, endPoint y: 416, distance: 12.0
click at [253, 407] on icon "Año siguiente" at bounding box center [247, 405] width 15 height 15
click at [125, 523] on button "[DATE]" at bounding box center [118, 520] width 35 height 20
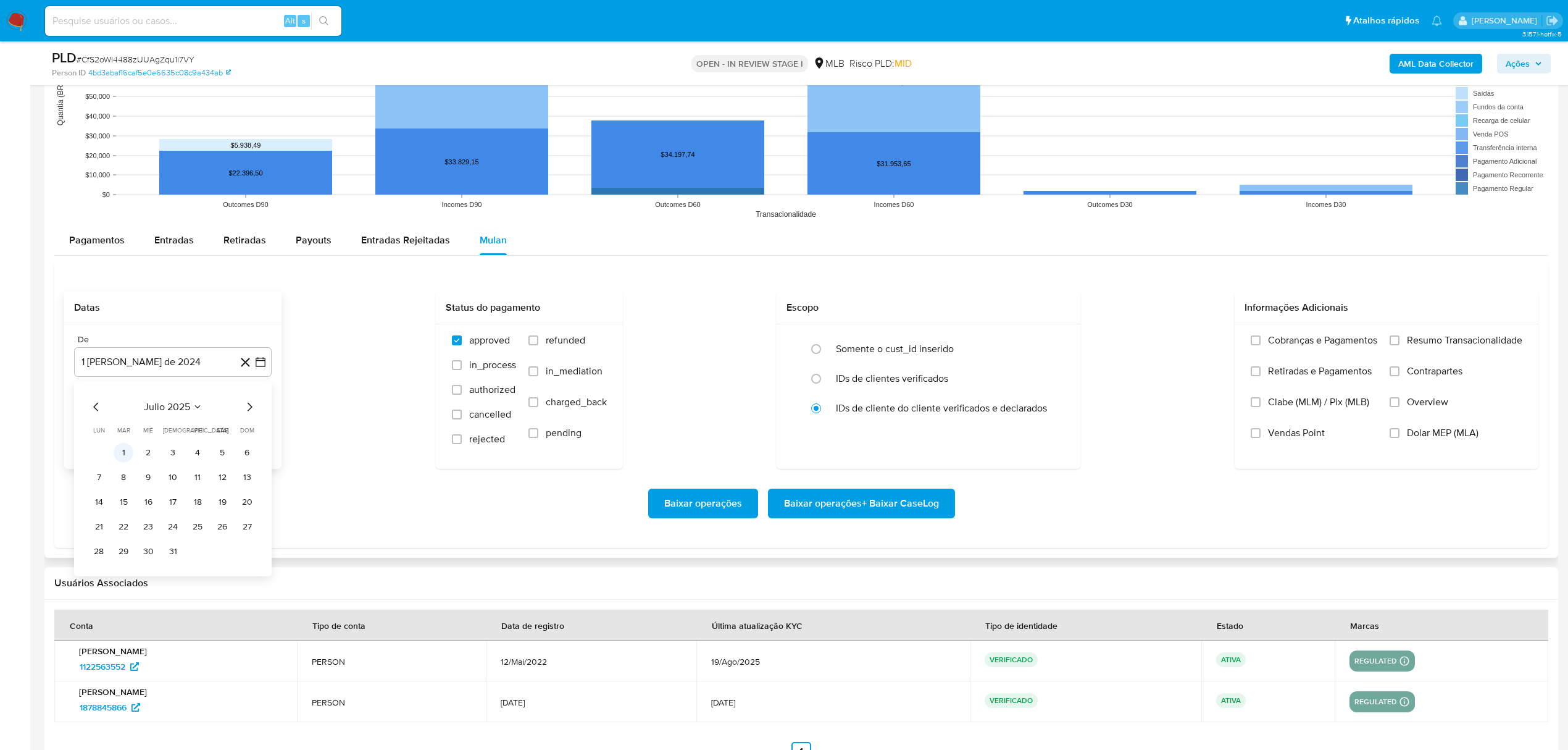
click at [124, 452] on button "1" at bounding box center [124, 452] width 20 height 20
click at [1418, 347] on span "Resumo Transacionalidade" at bounding box center [1464, 341] width 116 height 12
click at [1399, 346] on input "Resumo Transacionalidade" at bounding box center [1394, 341] width 10 height 10
click at [922, 507] on span "Baixar operações + Baixar CaseLog" at bounding box center [860, 502] width 155 height 27
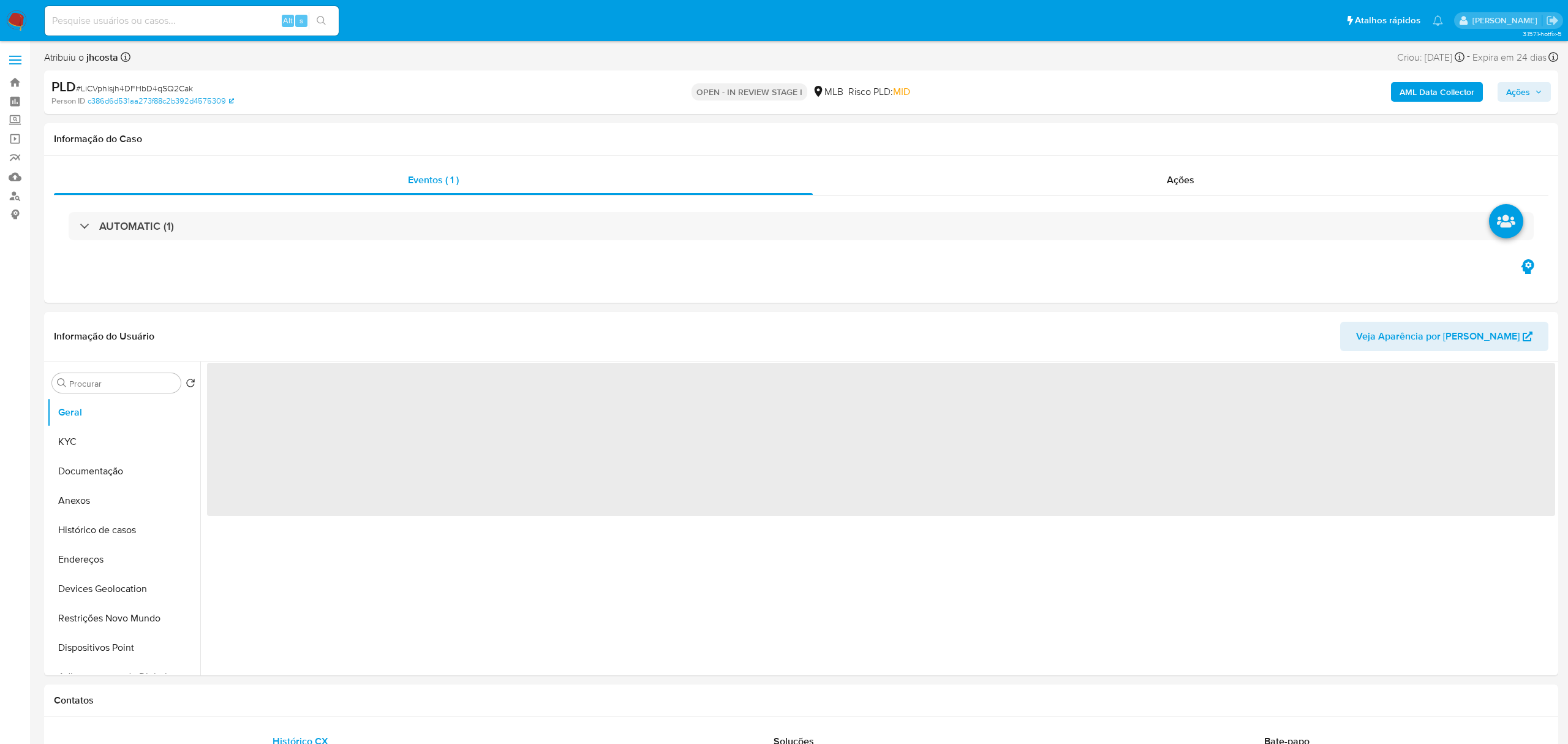
select select "10"
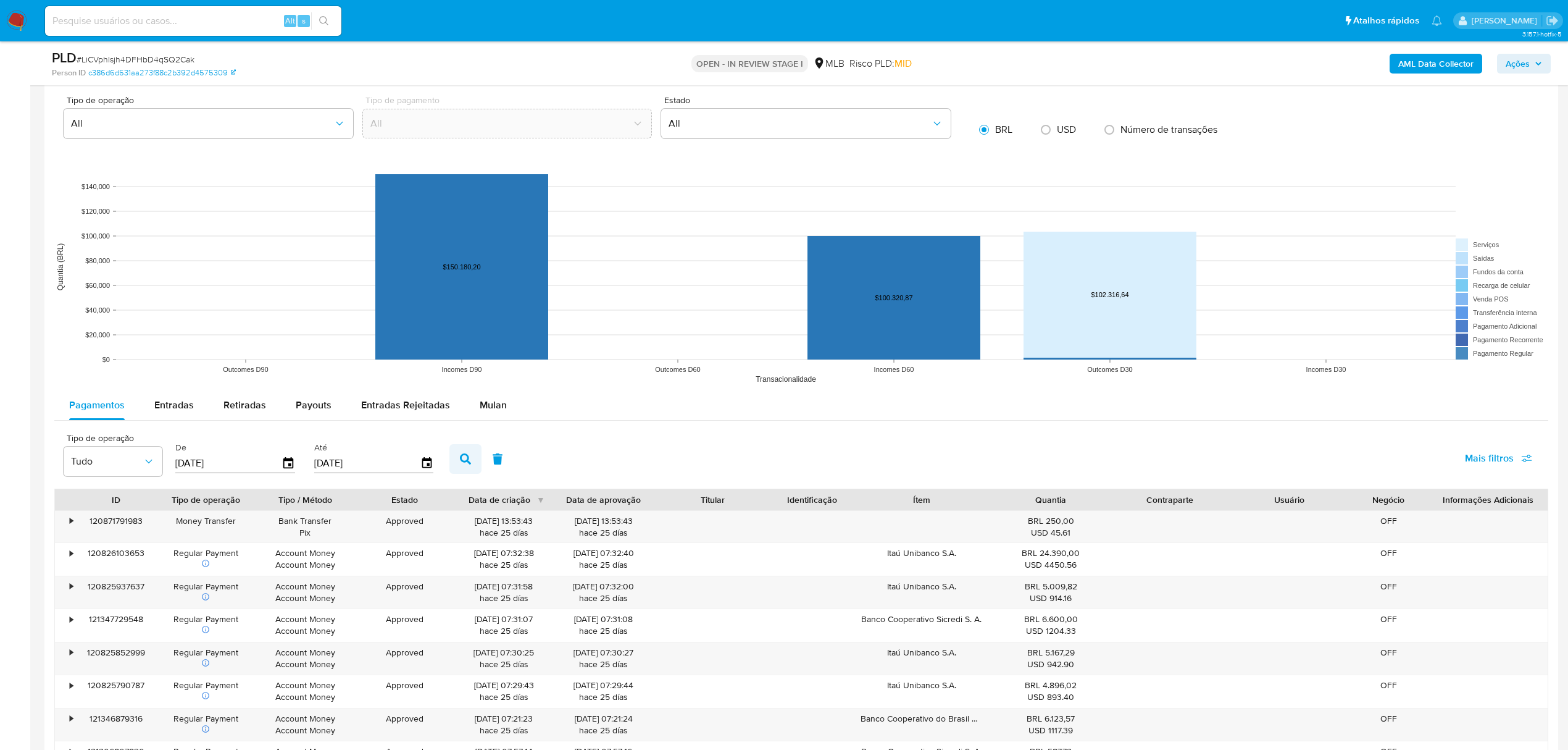
scroll to position [1235, 0]
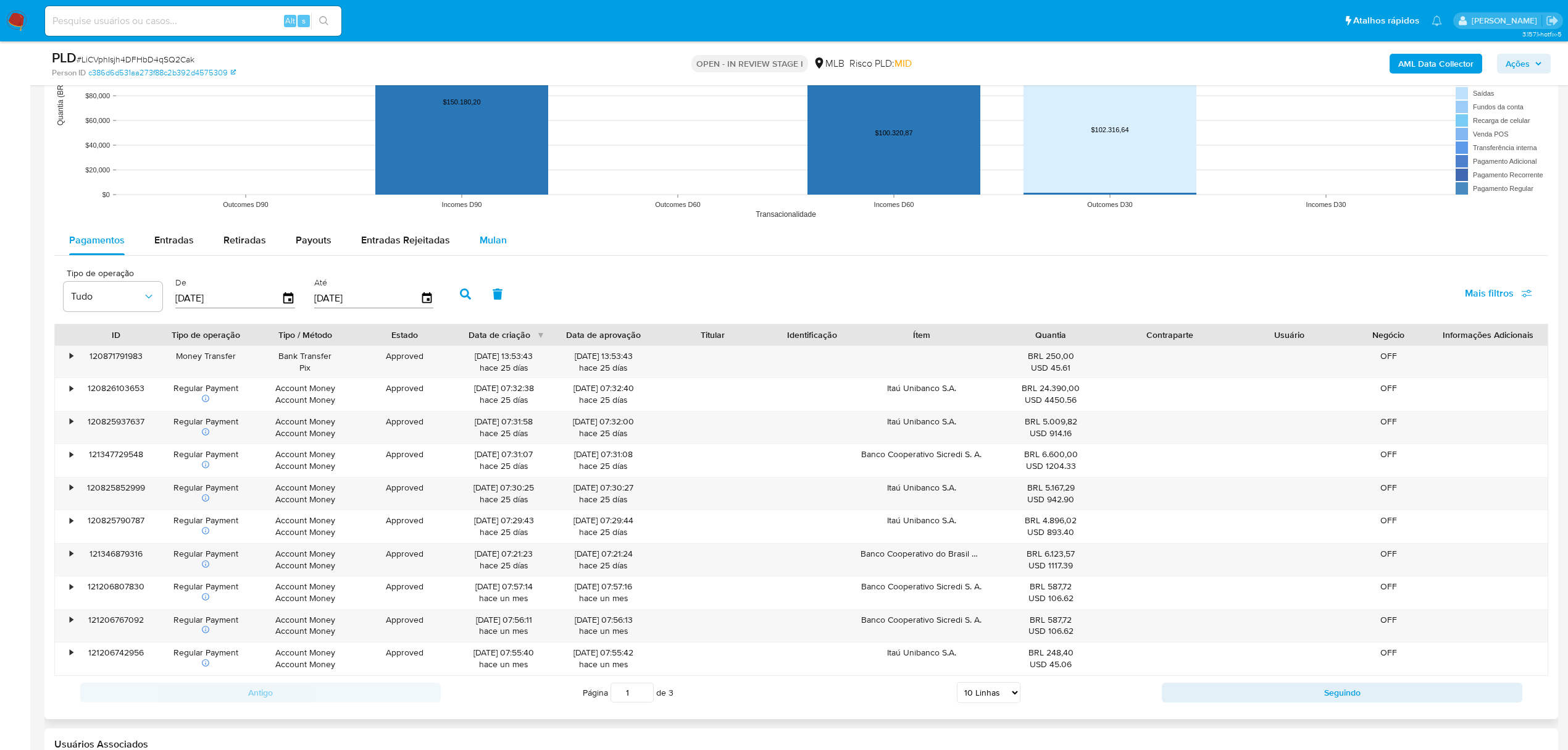
click at [471, 250] on button "Mulan" at bounding box center [493, 241] width 57 height 30
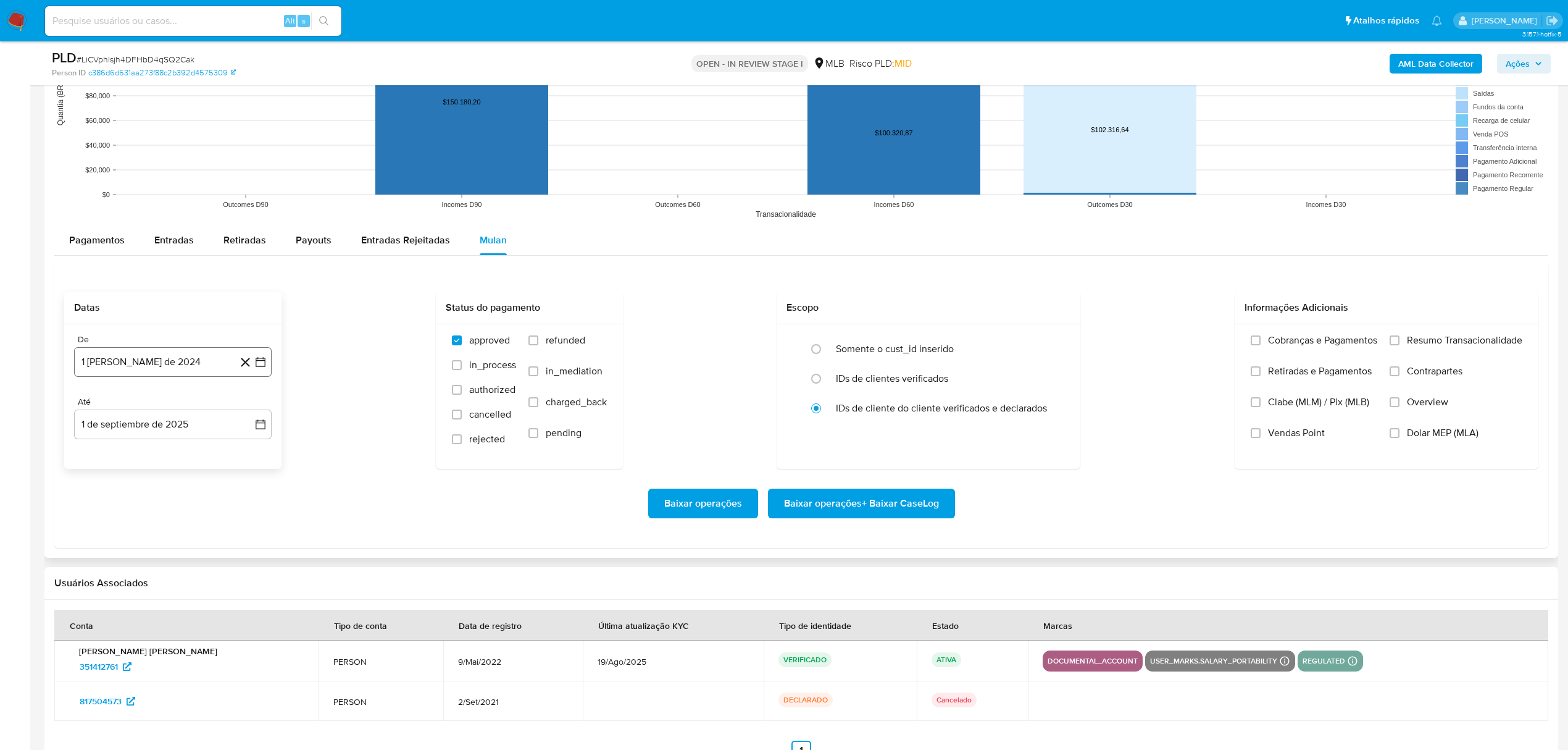
click at [142, 369] on button "1 [PERSON_NAME] de 2024" at bounding box center [173, 363] width 198 height 30
click at [164, 412] on span "agosto 2024" at bounding box center [167, 406] width 56 height 12
click at [244, 410] on icon "Año siguiente" at bounding box center [247, 405] width 15 height 15
click at [117, 525] on span "[DATE]" at bounding box center [118, 520] width 27 height 10
click at [127, 462] on button "1" at bounding box center [124, 452] width 20 height 20
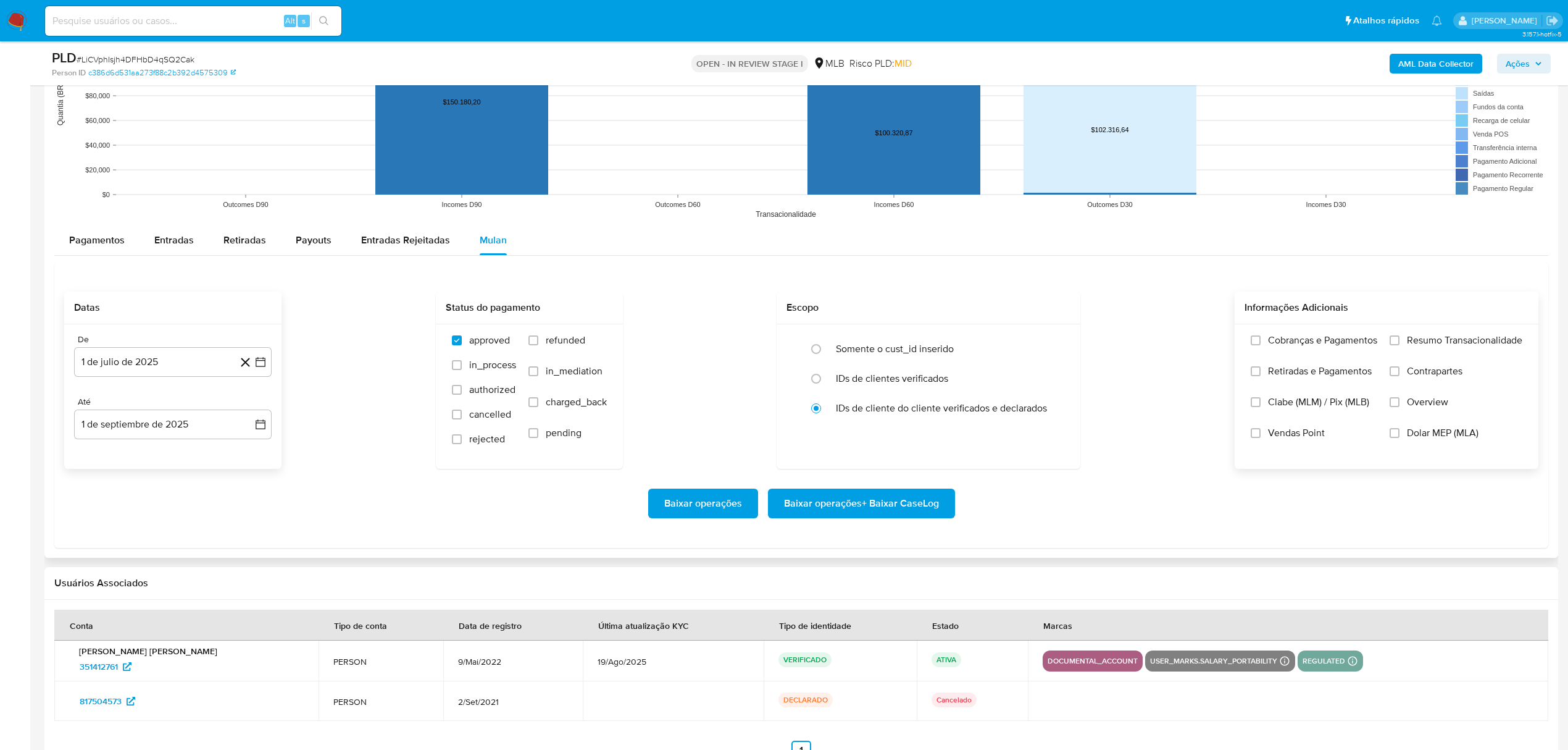
click at [1412, 338] on span "Resumo Transacionalidade" at bounding box center [1464, 341] width 116 height 12
click at [1399, 338] on input "Resumo Transacionalidade" at bounding box center [1394, 341] width 10 height 10
click at [883, 509] on span "Baixar operações + Baixar CaseLog" at bounding box center [860, 502] width 155 height 27
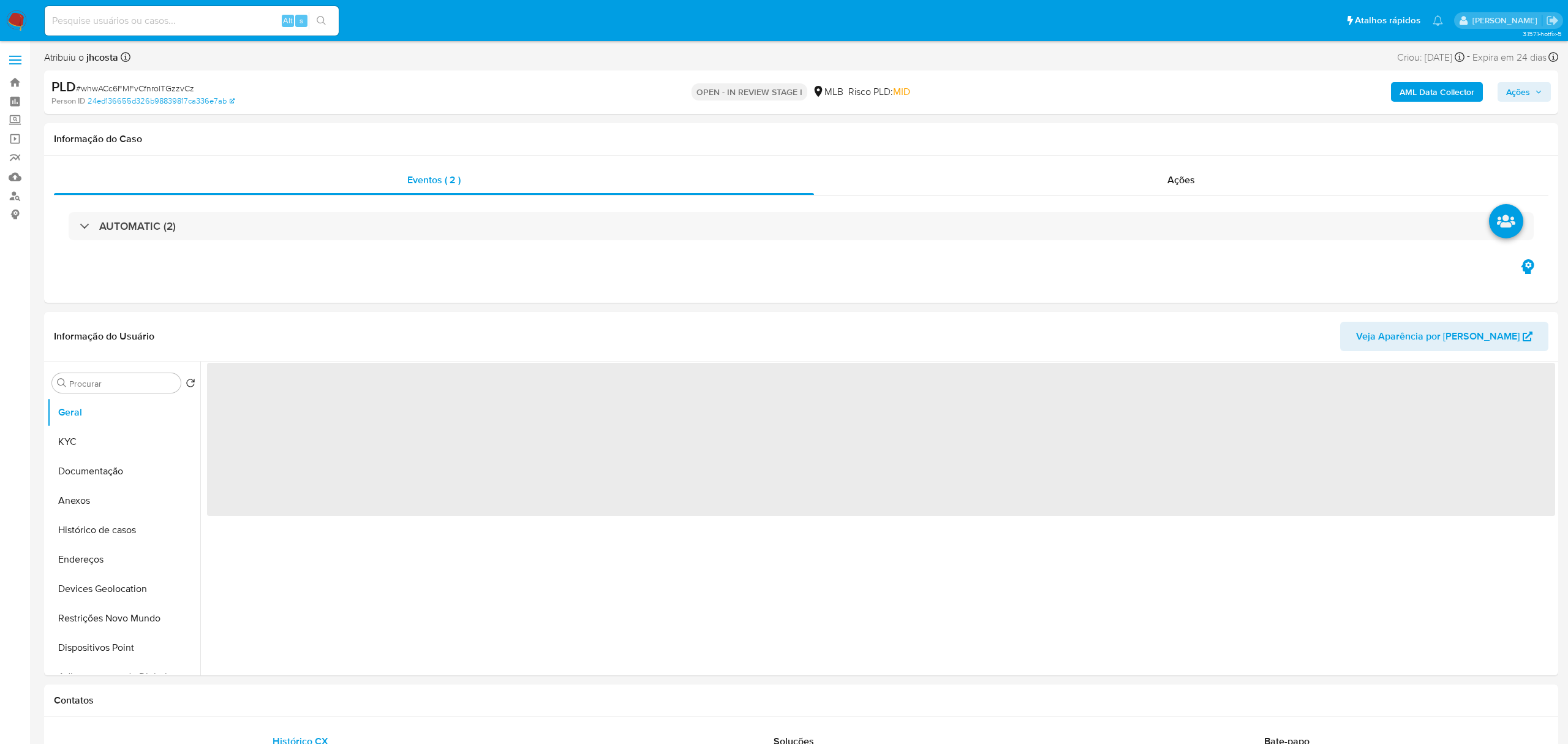
select select "10"
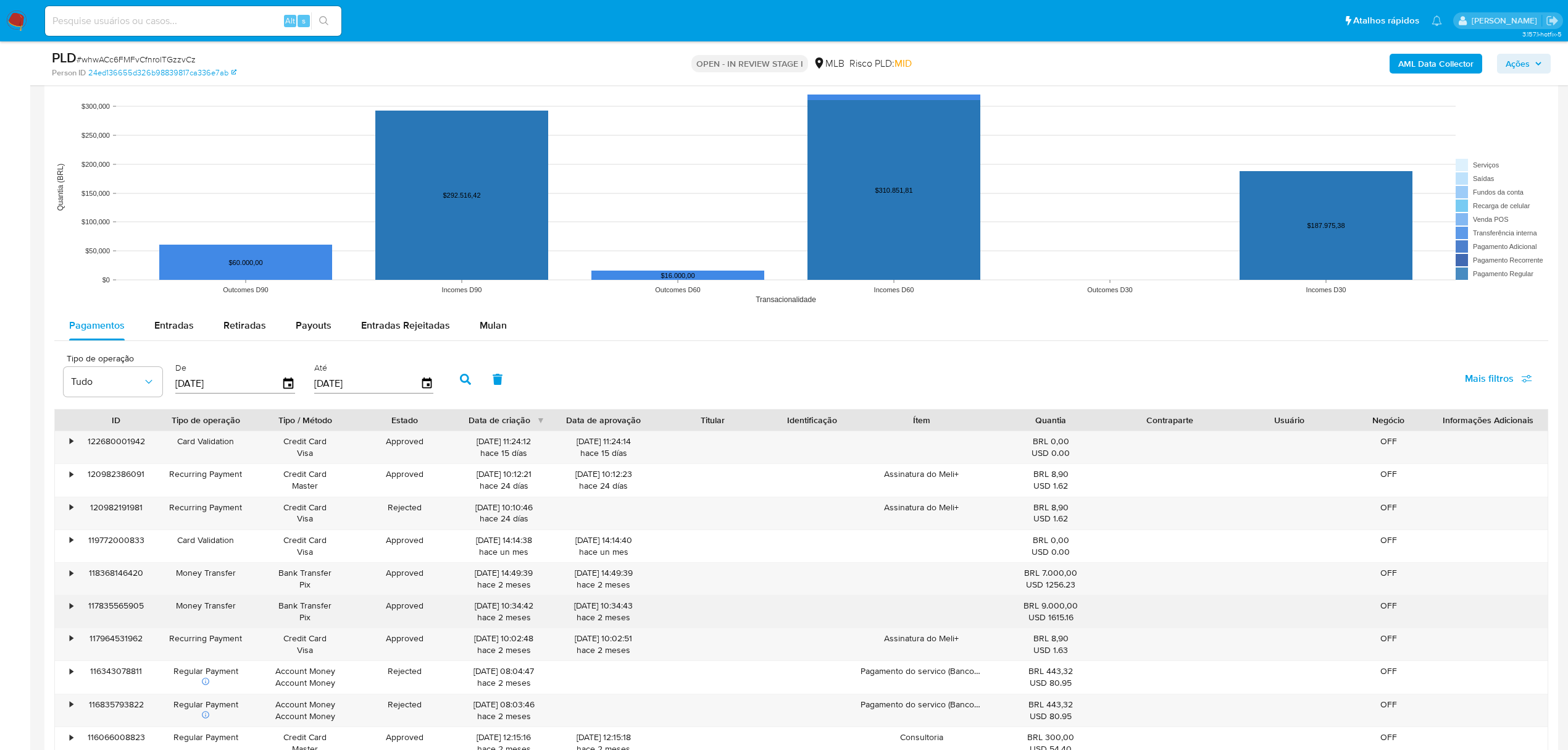
scroll to position [1317, 0]
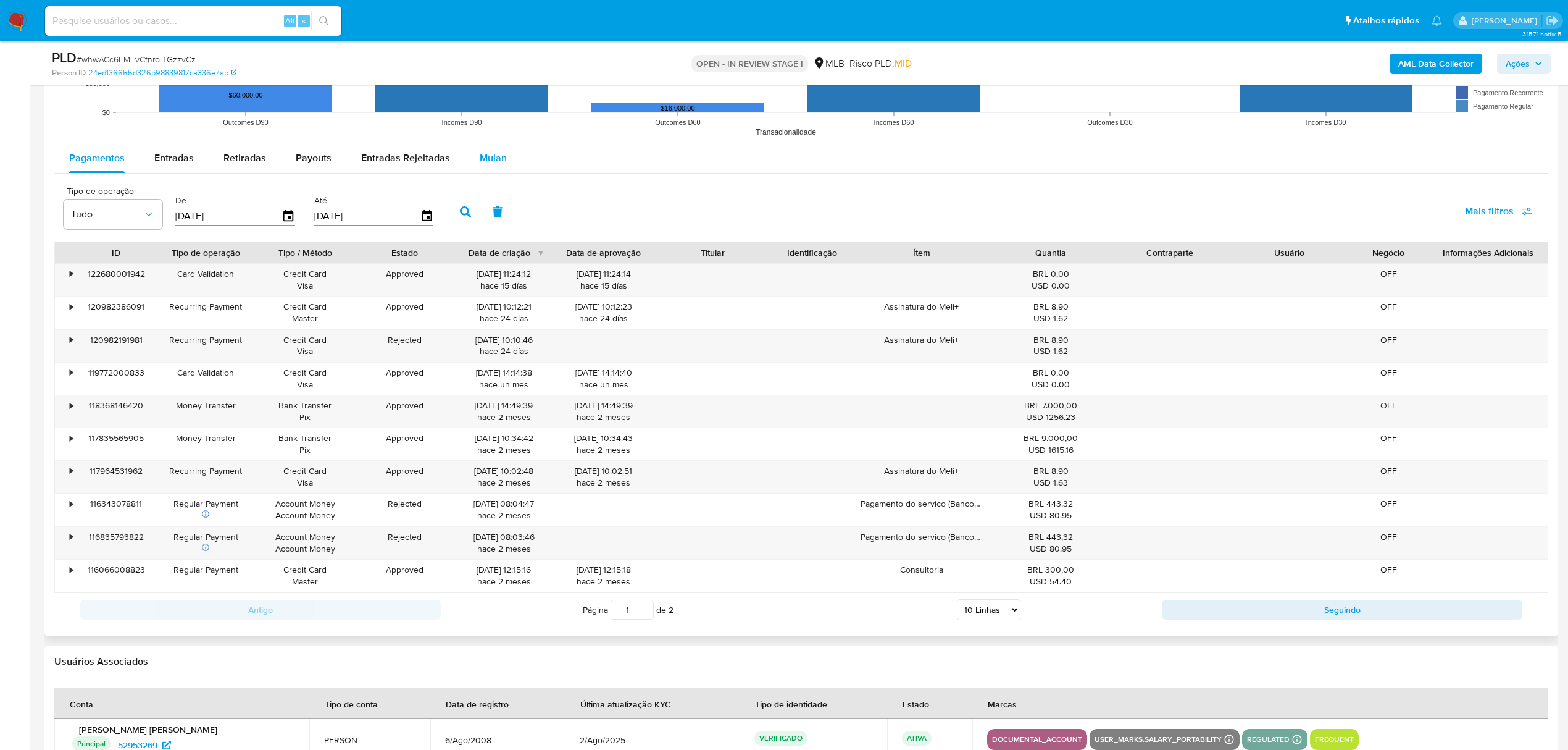
click at [502, 155] on button "Mulan" at bounding box center [493, 158] width 57 height 30
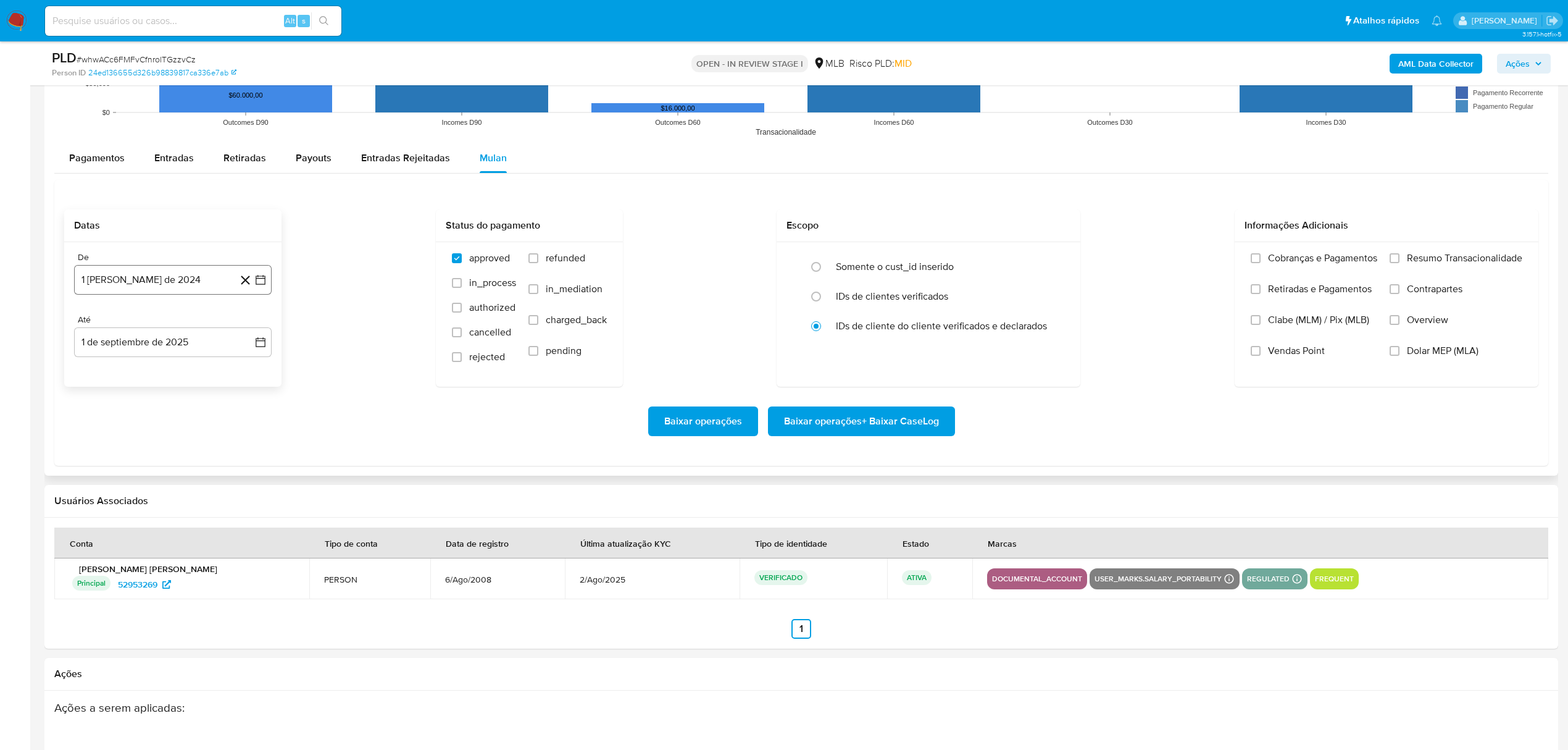
click at [160, 283] on button "1 [PERSON_NAME] de 2024" at bounding box center [173, 280] width 198 height 30
click at [174, 327] on span "agosto 2024" at bounding box center [167, 324] width 56 height 12
click at [246, 322] on icon "Año siguiente" at bounding box center [247, 324] width 15 height 15
click at [117, 441] on span "[DATE]" at bounding box center [118, 438] width 27 height 10
click at [119, 374] on button "1" at bounding box center [124, 371] width 20 height 20
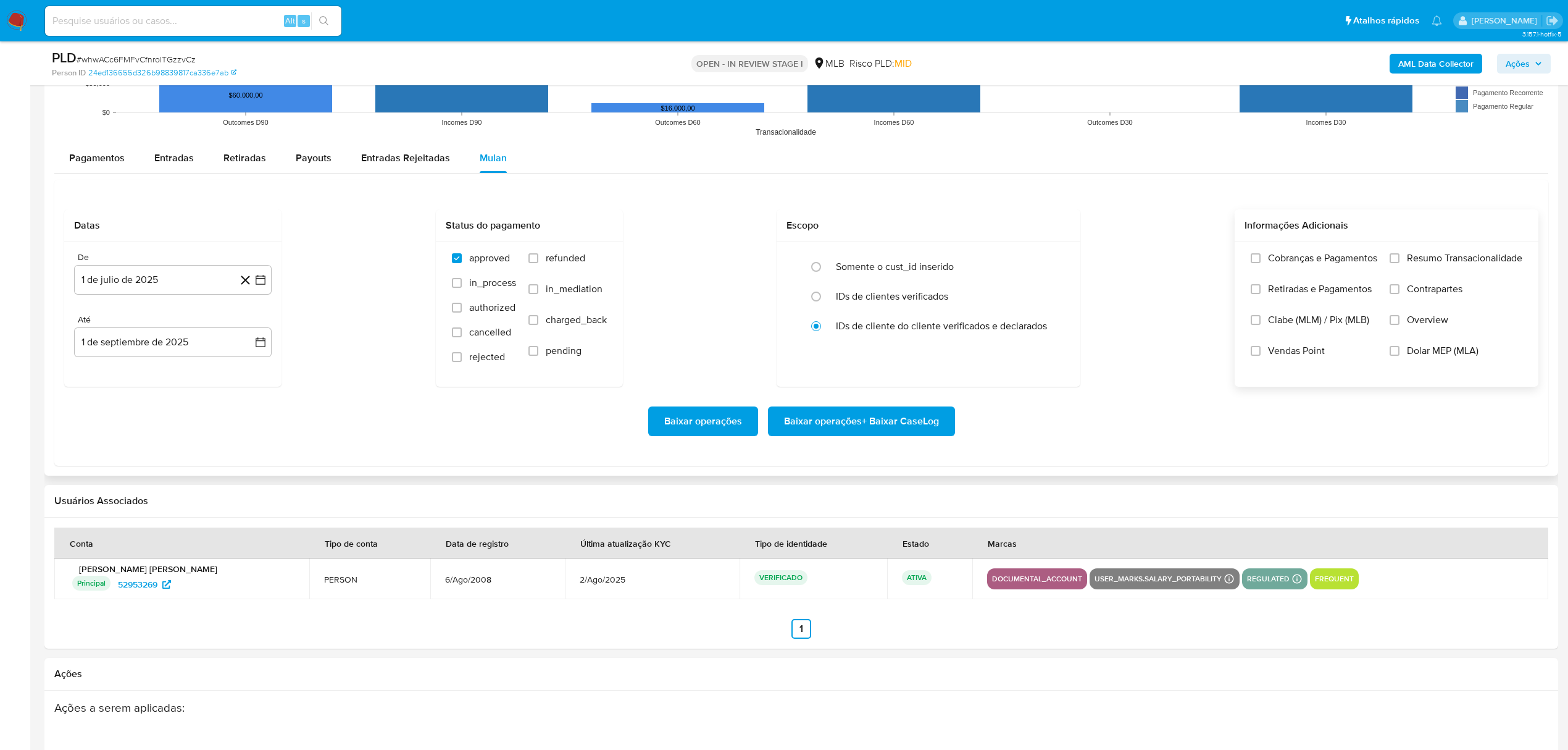
click at [1432, 251] on div "Cobranças e Pagamentos Retiradas e Pagamentos Clabe (MLM) / Pix (MLB) Vendas Po…" at bounding box center [1386, 313] width 303 height 143
click at [1427, 260] on span "Resumo Transacionalidade" at bounding box center [1464, 258] width 116 height 12
click at [1399, 260] on input "Resumo Transacionalidade" at bounding box center [1394, 259] width 10 height 10
click at [869, 425] on span "Baixar operações + Baixar CaseLog" at bounding box center [860, 420] width 155 height 27
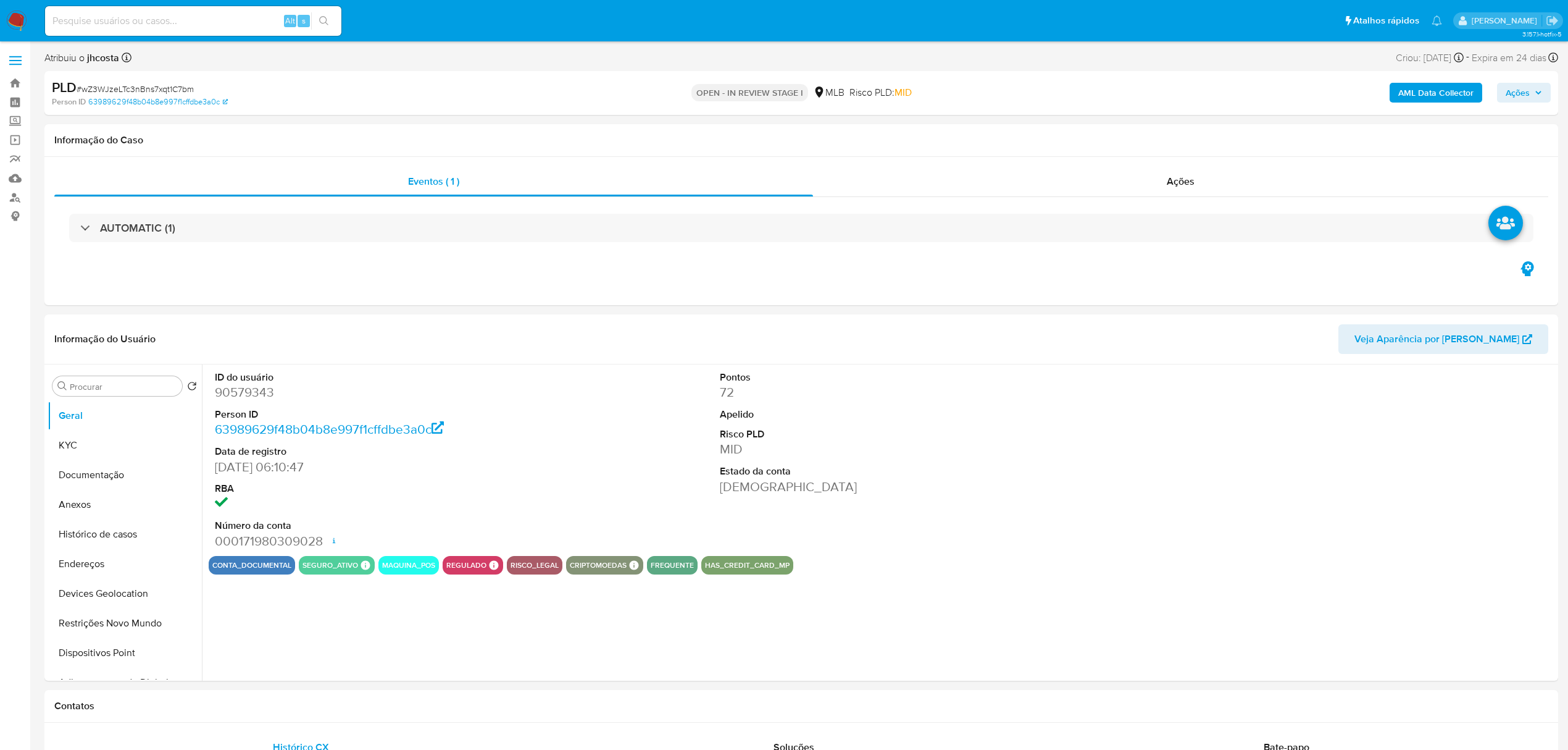
select select "10"
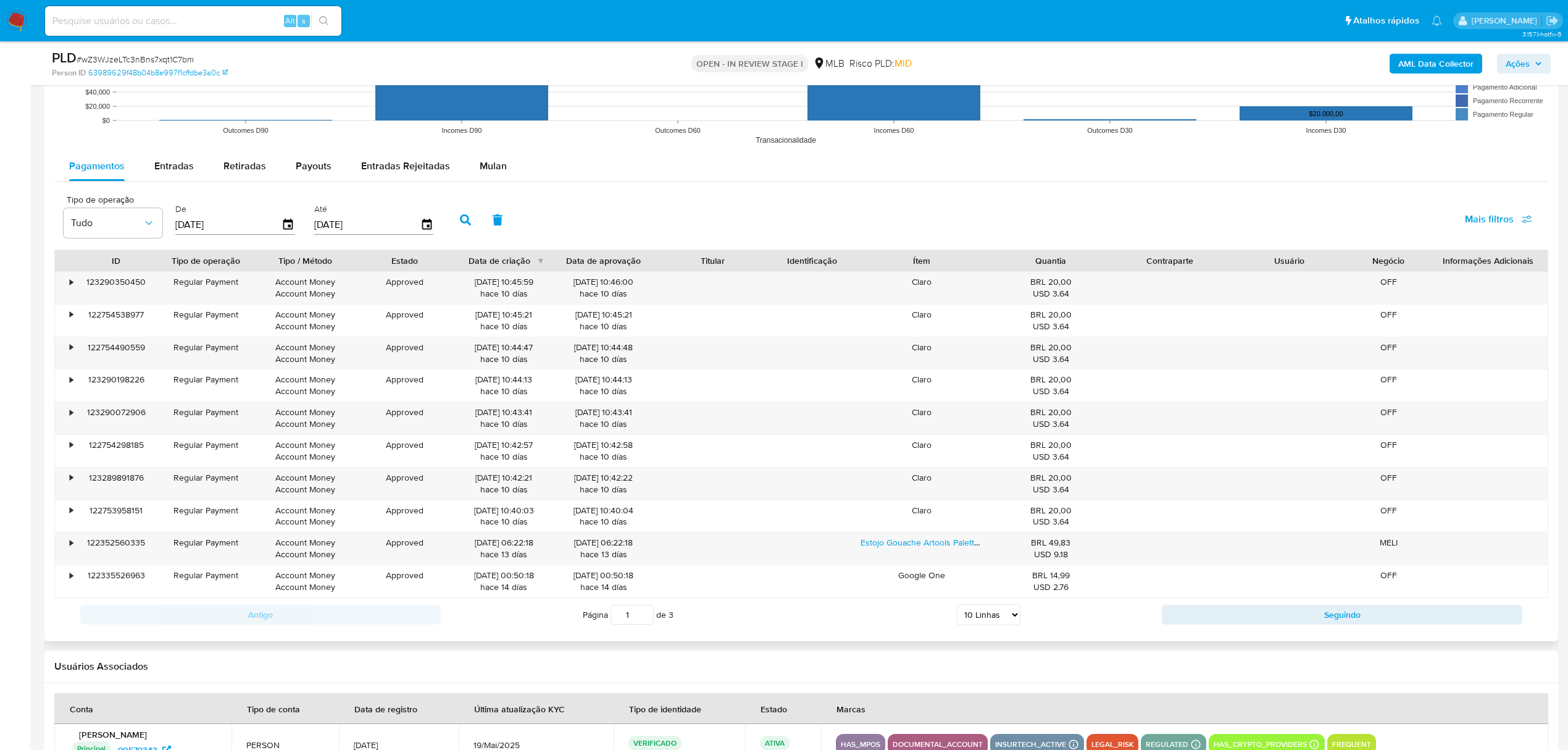
scroll to position [1152, 0]
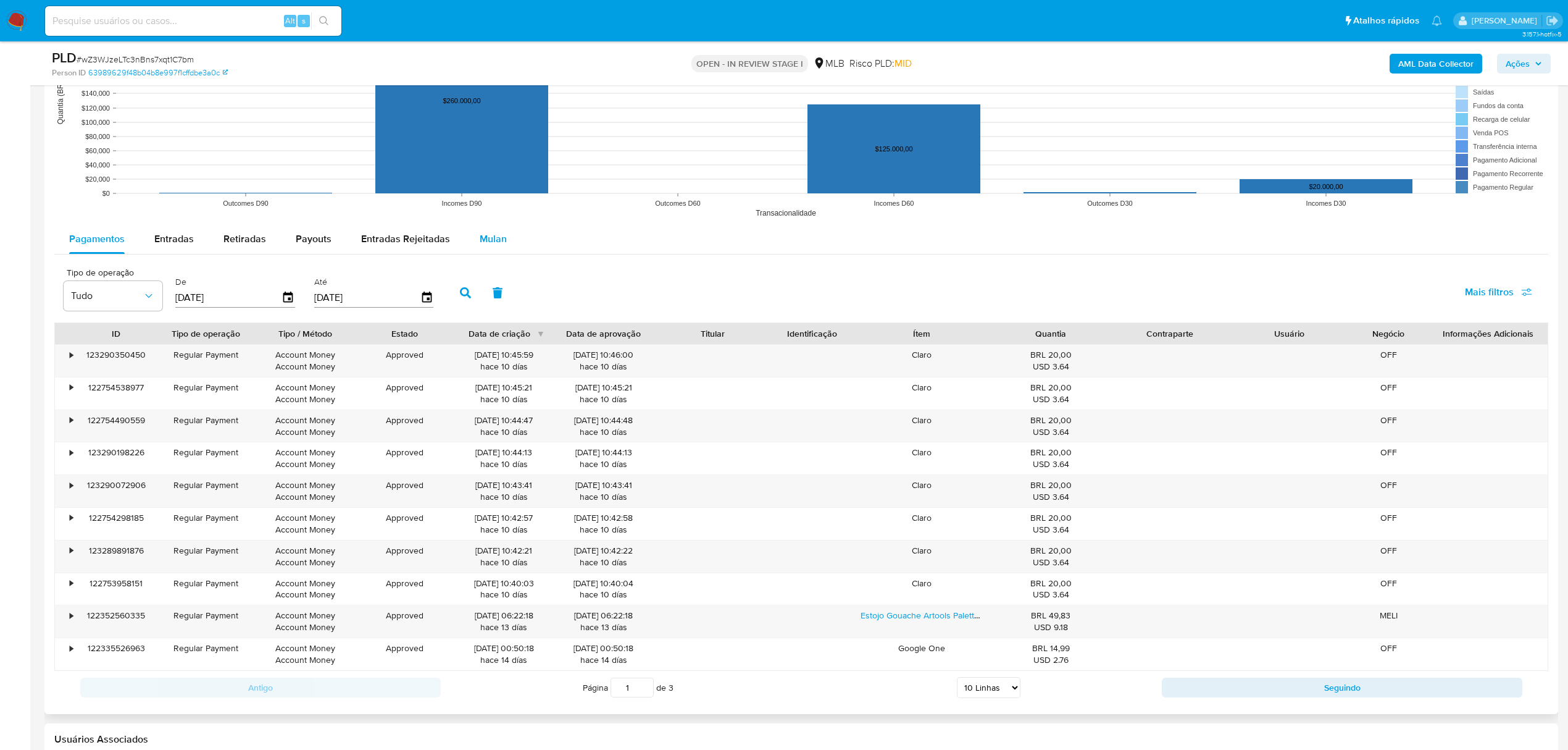
click at [486, 231] on div "Mulan" at bounding box center [492, 239] width 27 height 30
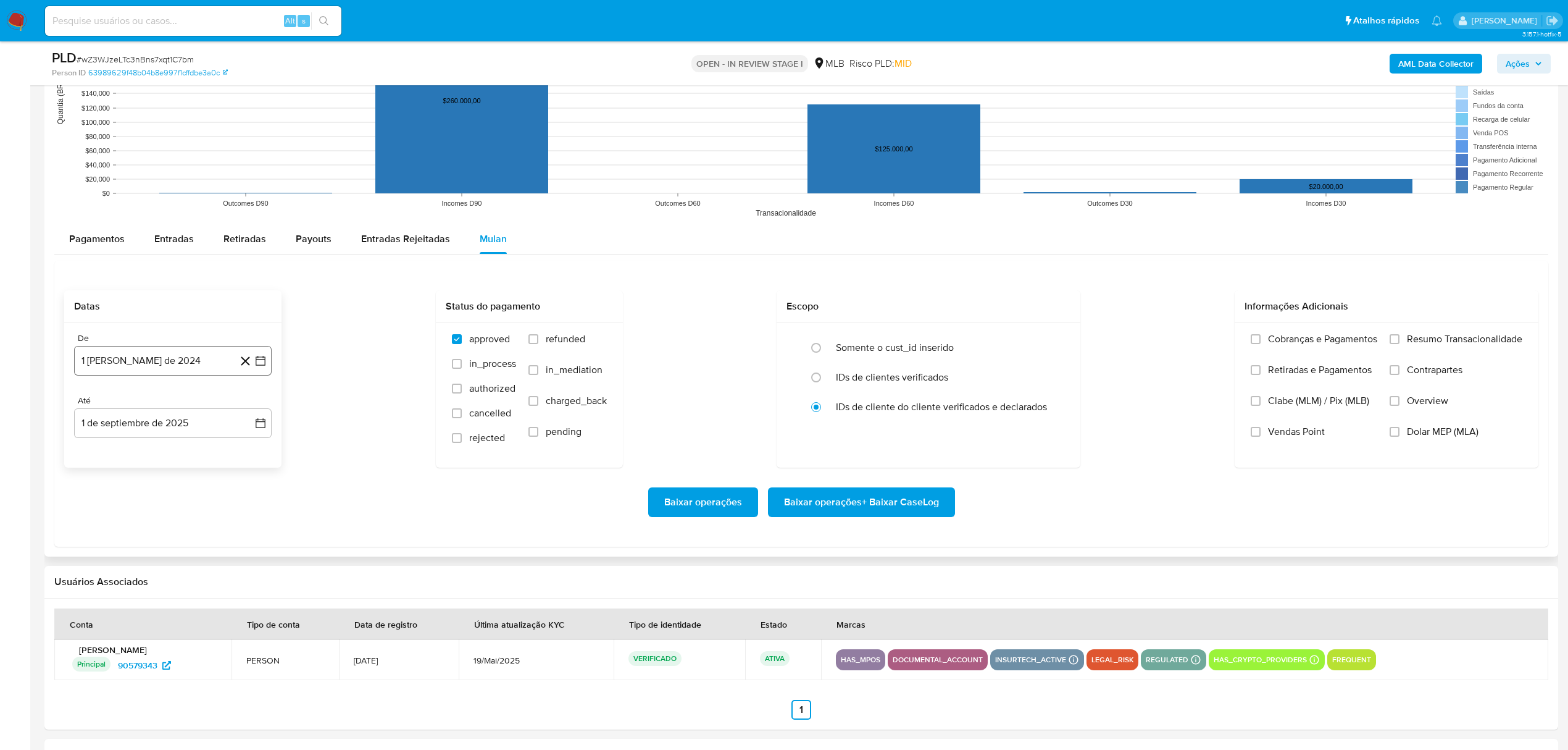
click at [172, 366] on button "1 [PERSON_NAME] de 2024" at bounding box center [173, 361] width 198 height 30
click at [176, 401] on span "agosto 2024" at bounding box center [167, 405] width 56 height 12
click at [245, 405] on icon "Año siguiente" at bounding box center [247, 405] width 15 height 15
click at [116, 523] on span "[DATE]" at bounding box center [118, 520] width 27 height 10
click at [121, 449] on button "1" at bounding box center [124, 451] width 20 height 20
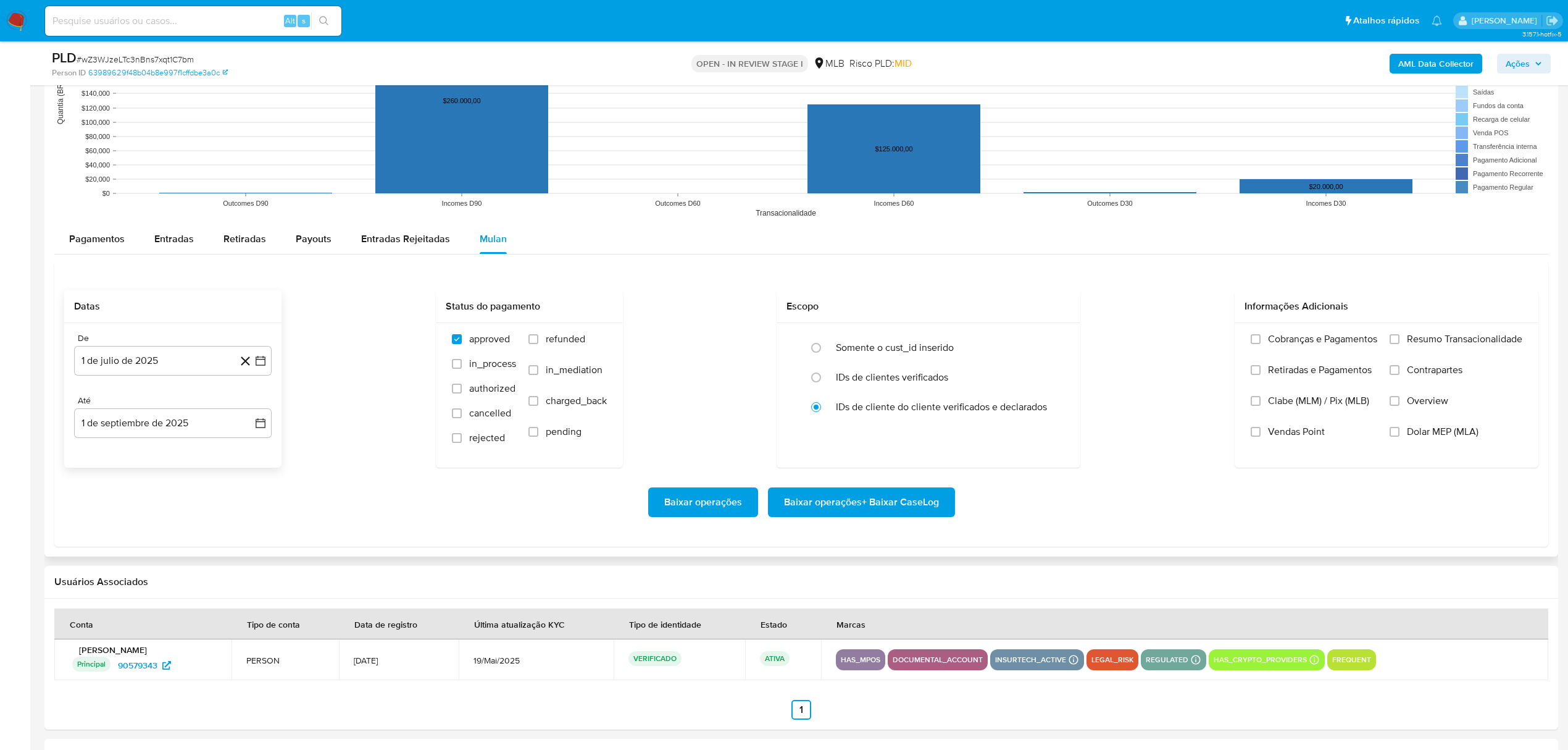
drag, startPoint x: 1413, startPoint y: 344, endPoint x: 976, endPoint y: 505, distance: 465.7
click at [1413, 346] on span "Resumo Transacionalidade" at bounding box center [1464, 339] width 116 height 12
click at [1399, 344] on input "Resumo Transacionalidade" at bounding box center [1394, 340] width 10 height 10
click at [854, 502] on span "Baixar operações + Baixar CaseLog" at bounding box center [860, 501] width 155 height 27
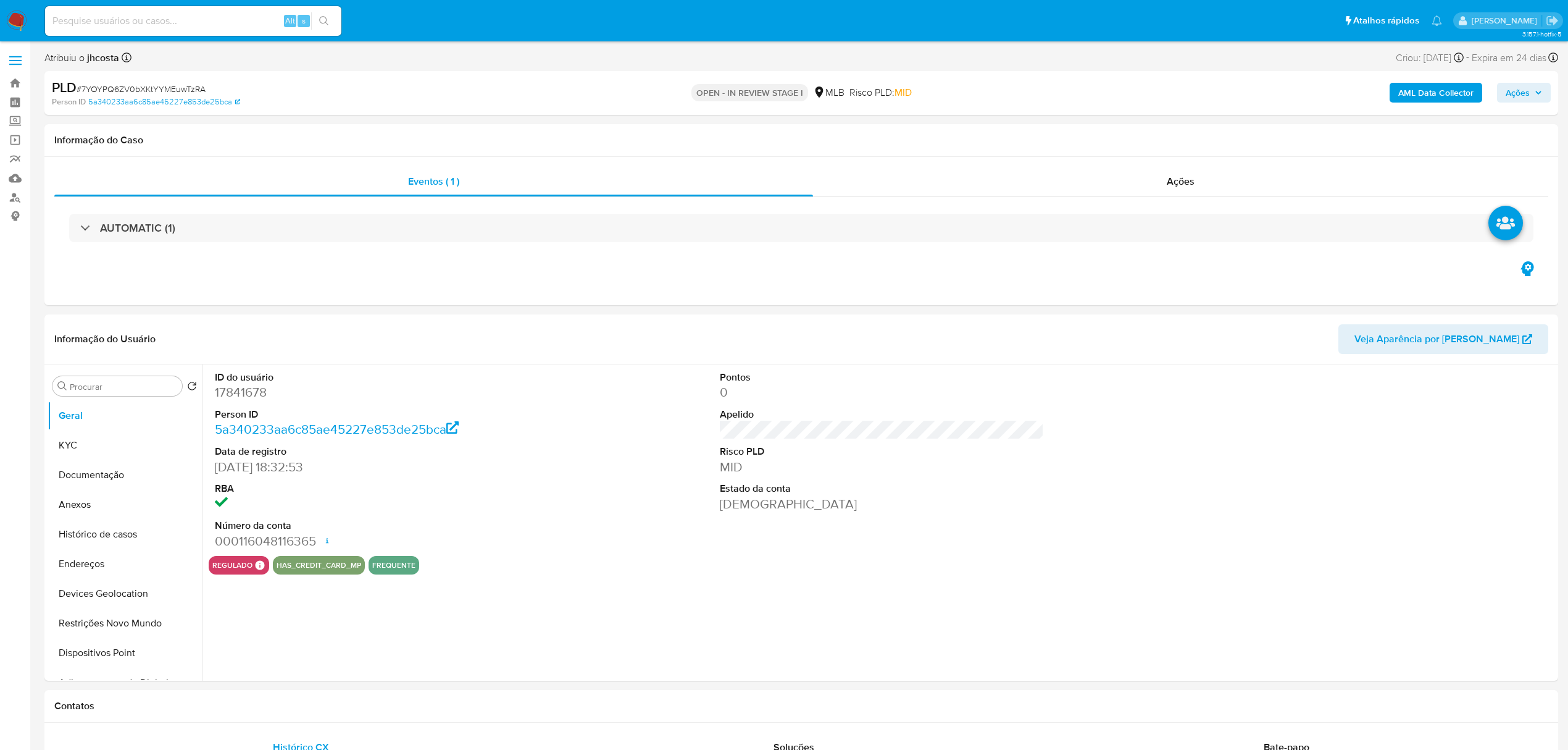
select select "10"
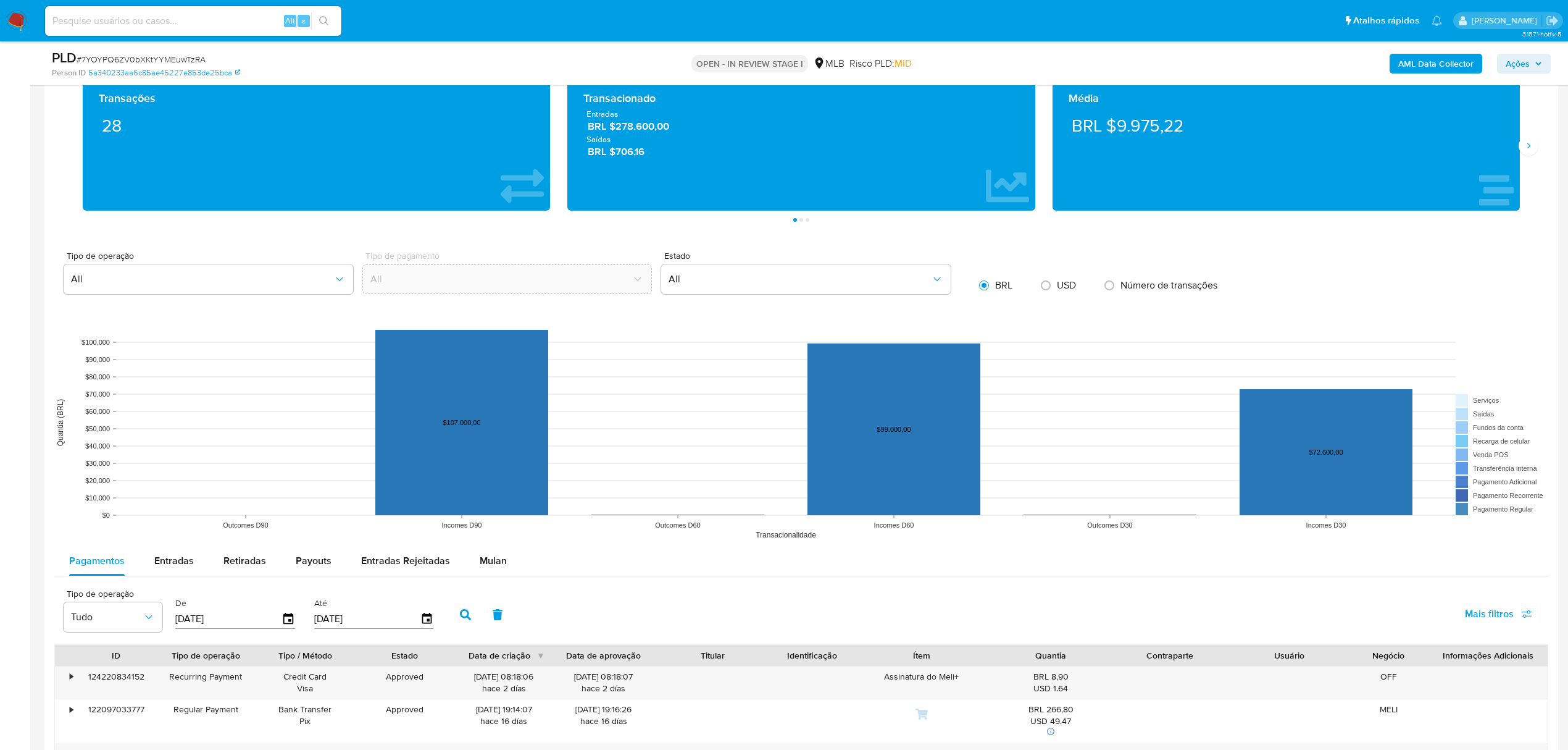
scroll to position [1152, 0]
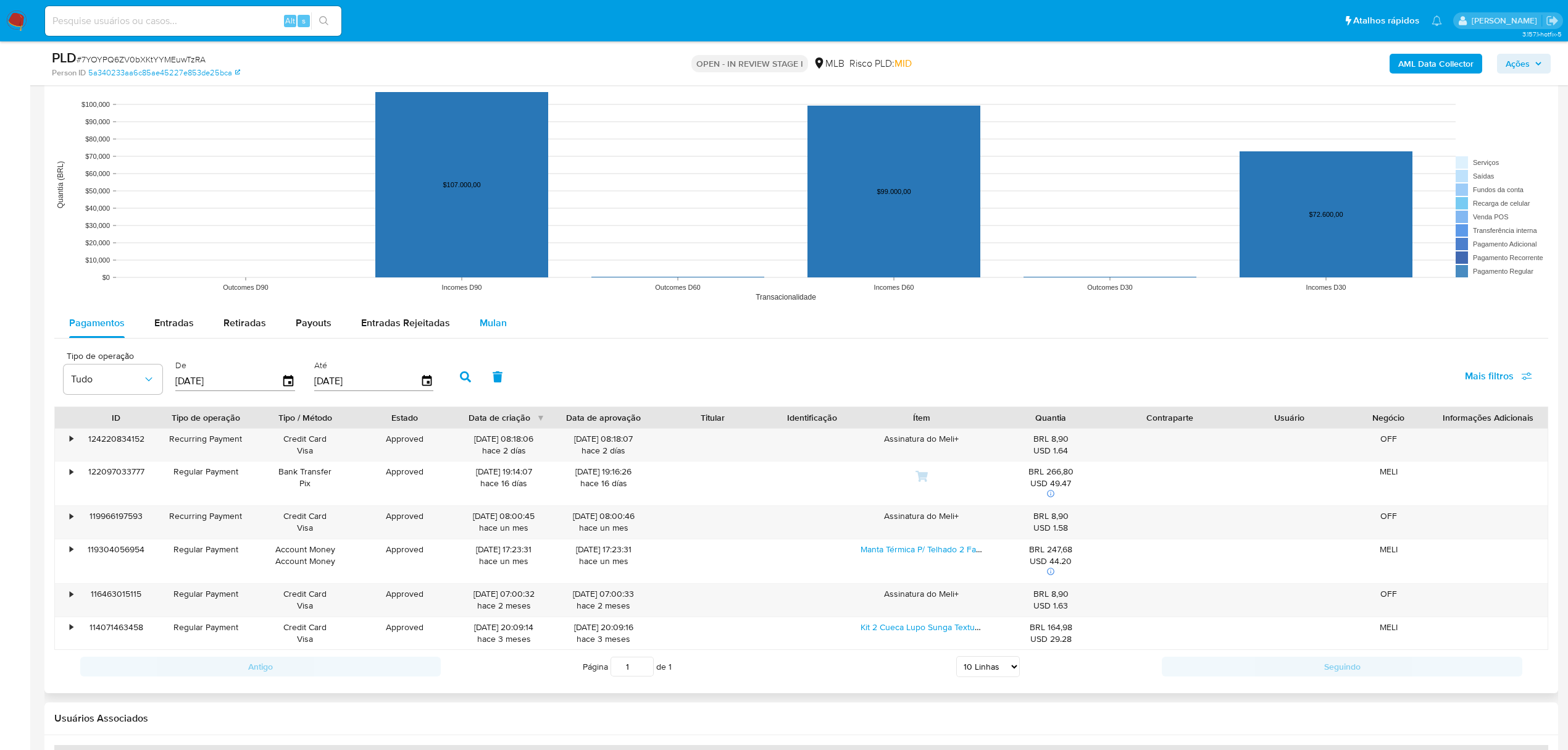
click at [489, 330] on span "Mulan" at bounding box center [492, 323] width 27 height 14
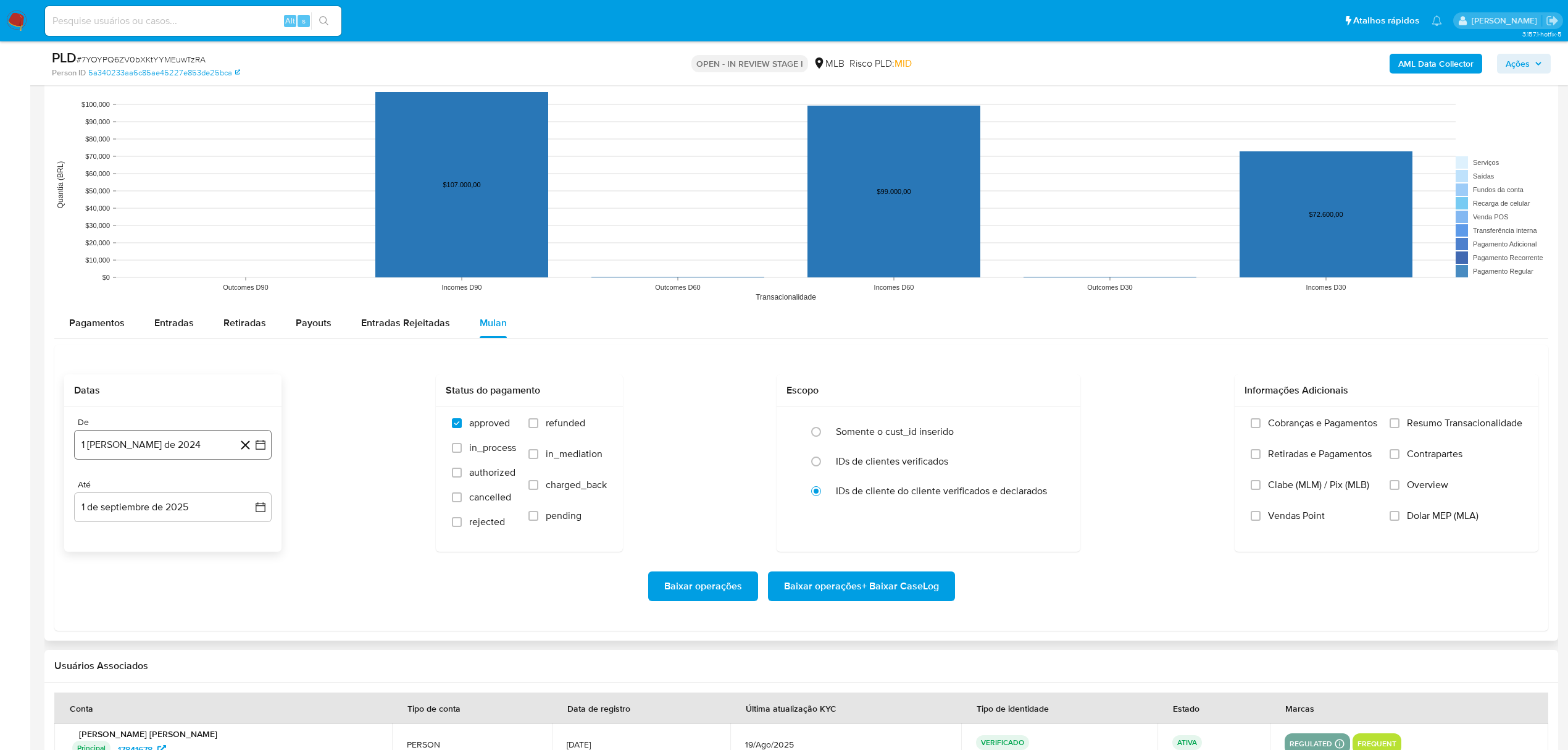
click at [174, 436] on button "1 [PERSON_NAME] de 2024" at bounding box center [173, 444] width 198 height 30
click at [177, 489] on span "agosto 2024" at bounding box center [167, 489] width 56 height 12
click at [245, 494] on icon "Año siguiente" at bounding box center [247, 488] width 15 height 15
click at [116, 605] on span "[DATE]" at bounding box center [118, 603] width 27 height 10
click at [127, 538] on button "1" at bounding box center [124, 535] width 20 height 20
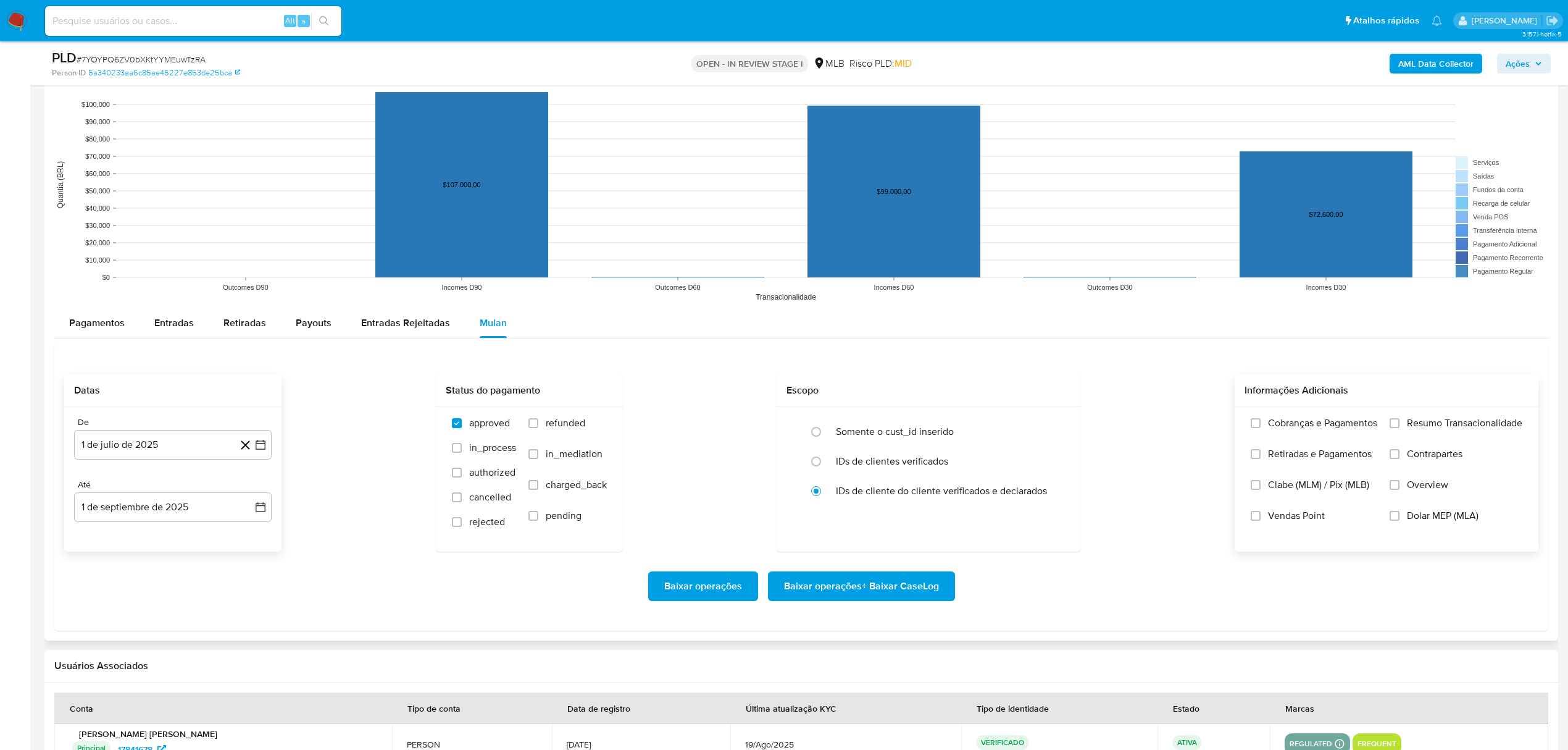
click at [1443, 423] on span "Resumo Transacionalidade" at bounding box center [1464, 422] width 116 height 12
click at [1399, 423] on input "Resumo Transacionalidade" at bounding box center [1394, 423] width 10 height 10
click at [907, 583] on span "Baixar operações + Baixar CaseLog" at bounding box center [860, 585] width 155 height 27
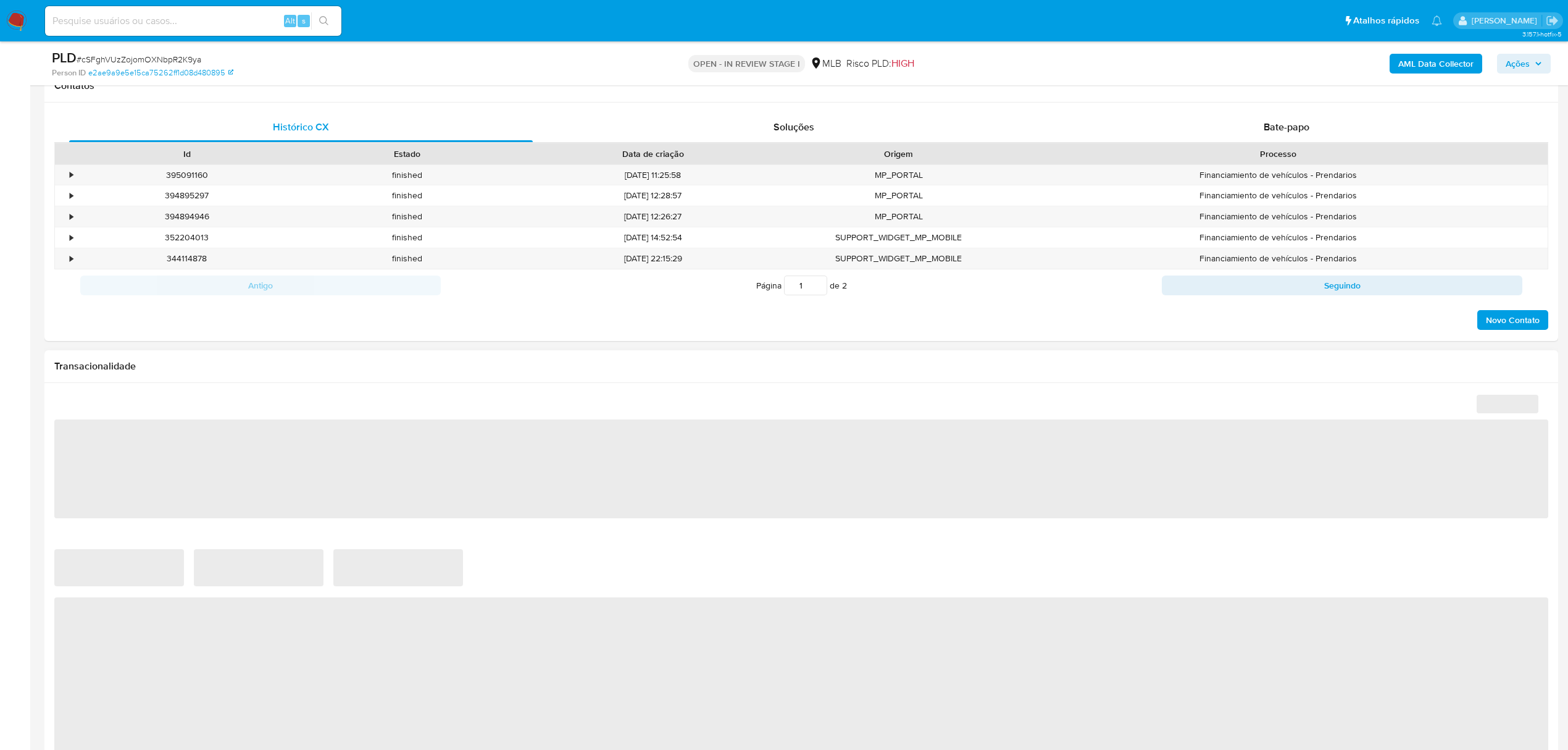
select select "10"
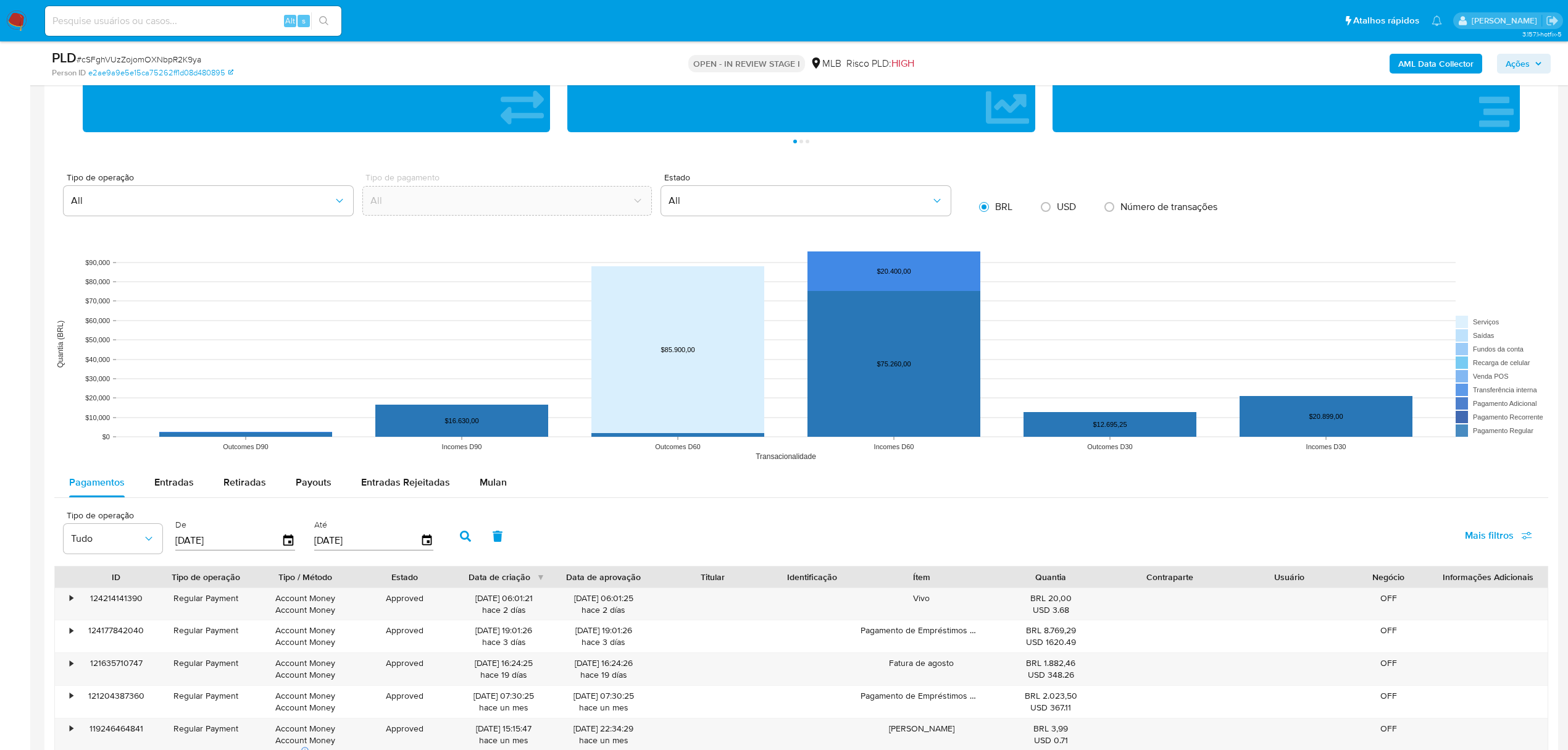
scroll to position [1152, 0]
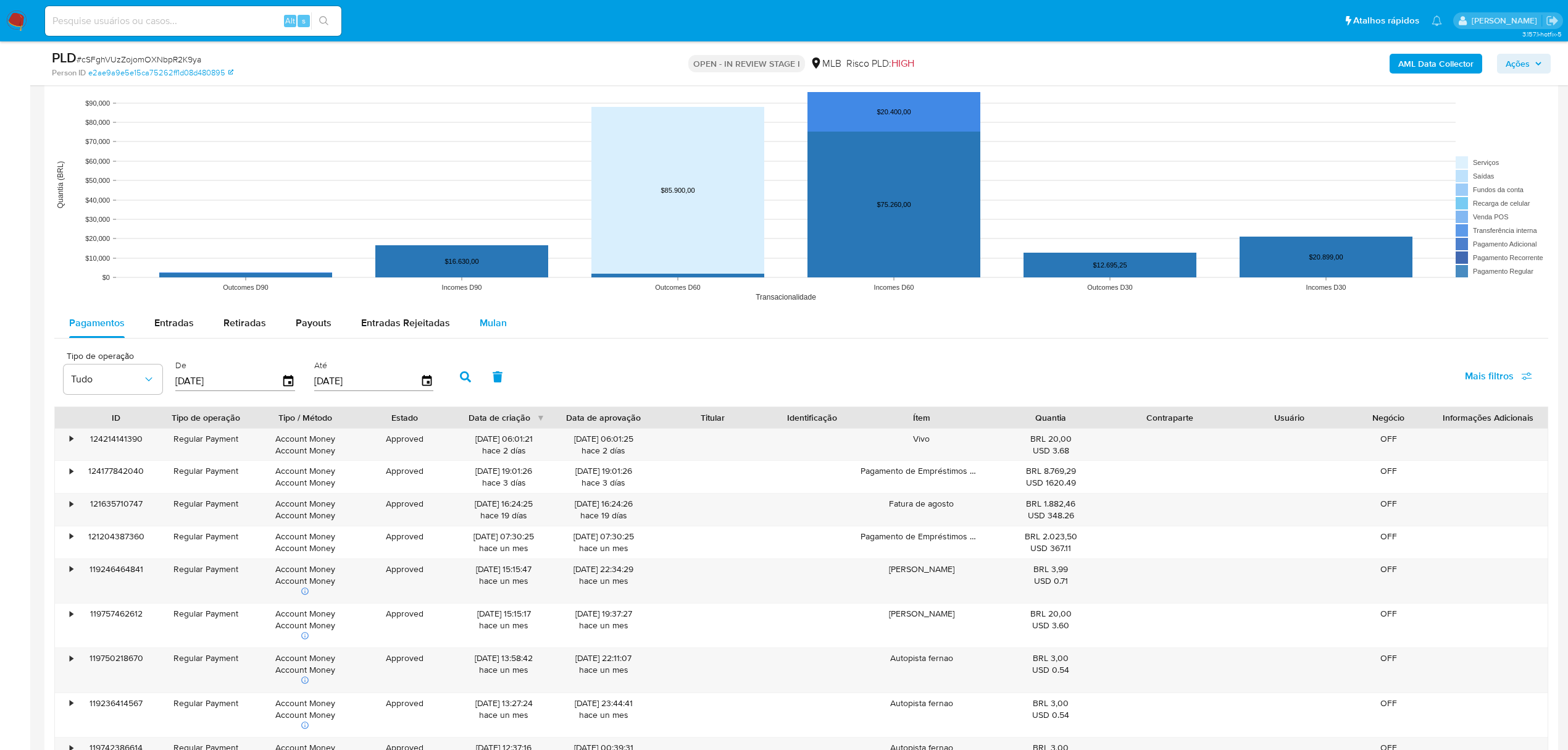
click at [497, 329] on span "Mulan" at bounding box center [492, 323] width 27 height 14
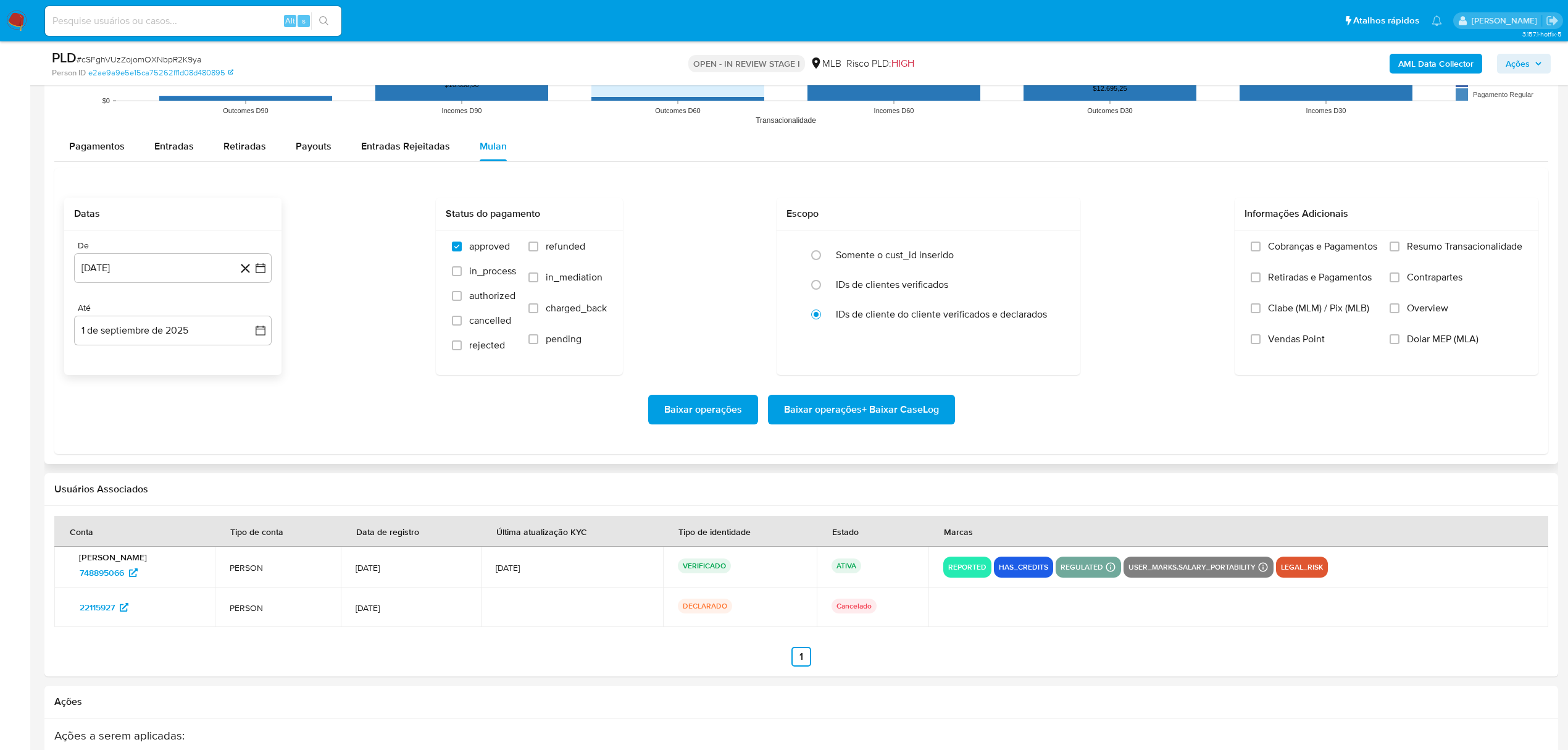
scroll to position [1399, 0]
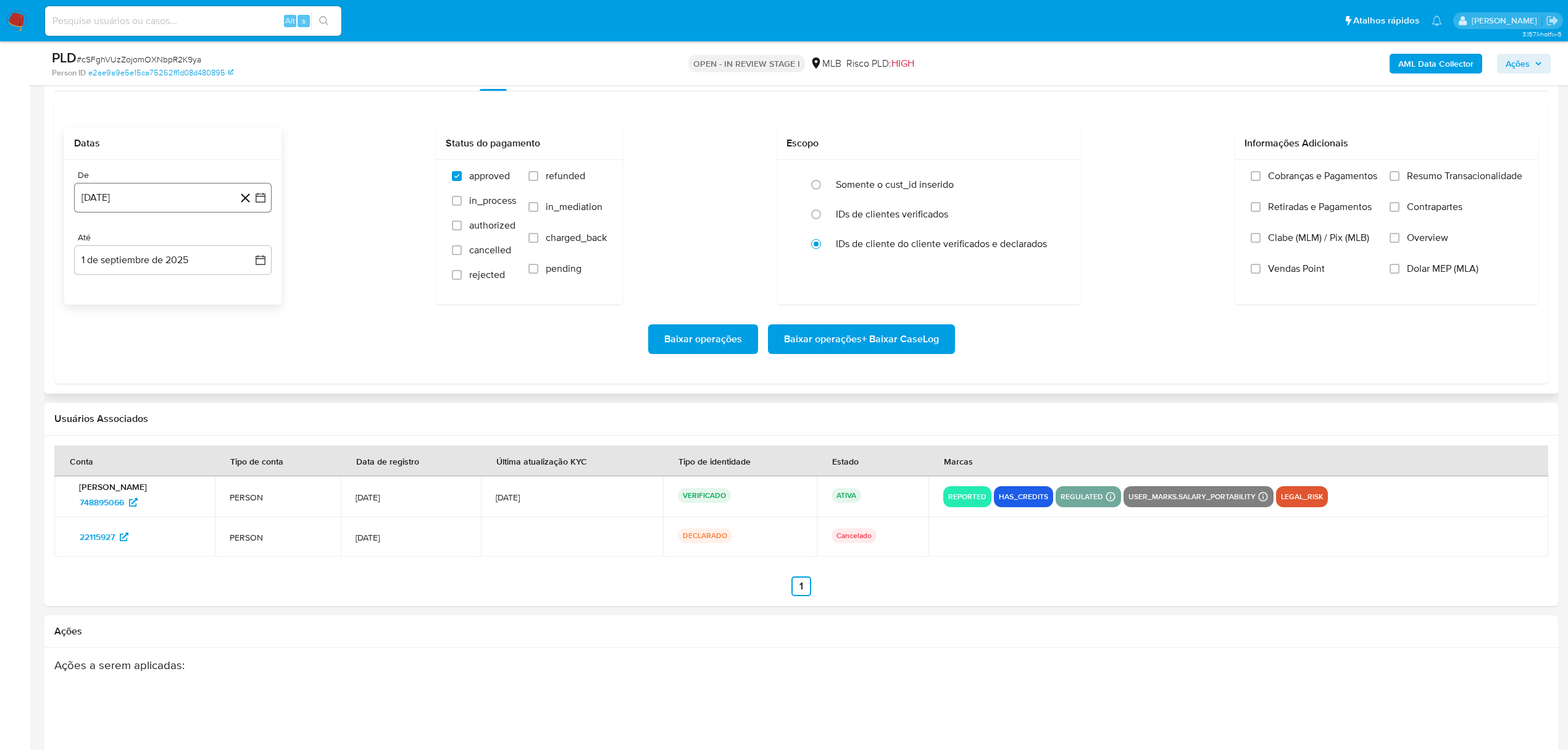
click at [161, 209] on button "1 de agosto de 2024" at bounding box center [173, 198] width 198 height 30
click at [184, 249] on span "agosto 2024" at bounding box center [167, 242] width 56 height 12
click at [248, 248] on icon "Año siguiente" at bounding box center [247, 242] width 15 height 15
click at [115, 359] on span "jul" at bounding box center [118, 357] width 27 height 10
click at [122, 284] on button "1" at bounding box center [124, 288] width 20 height 20
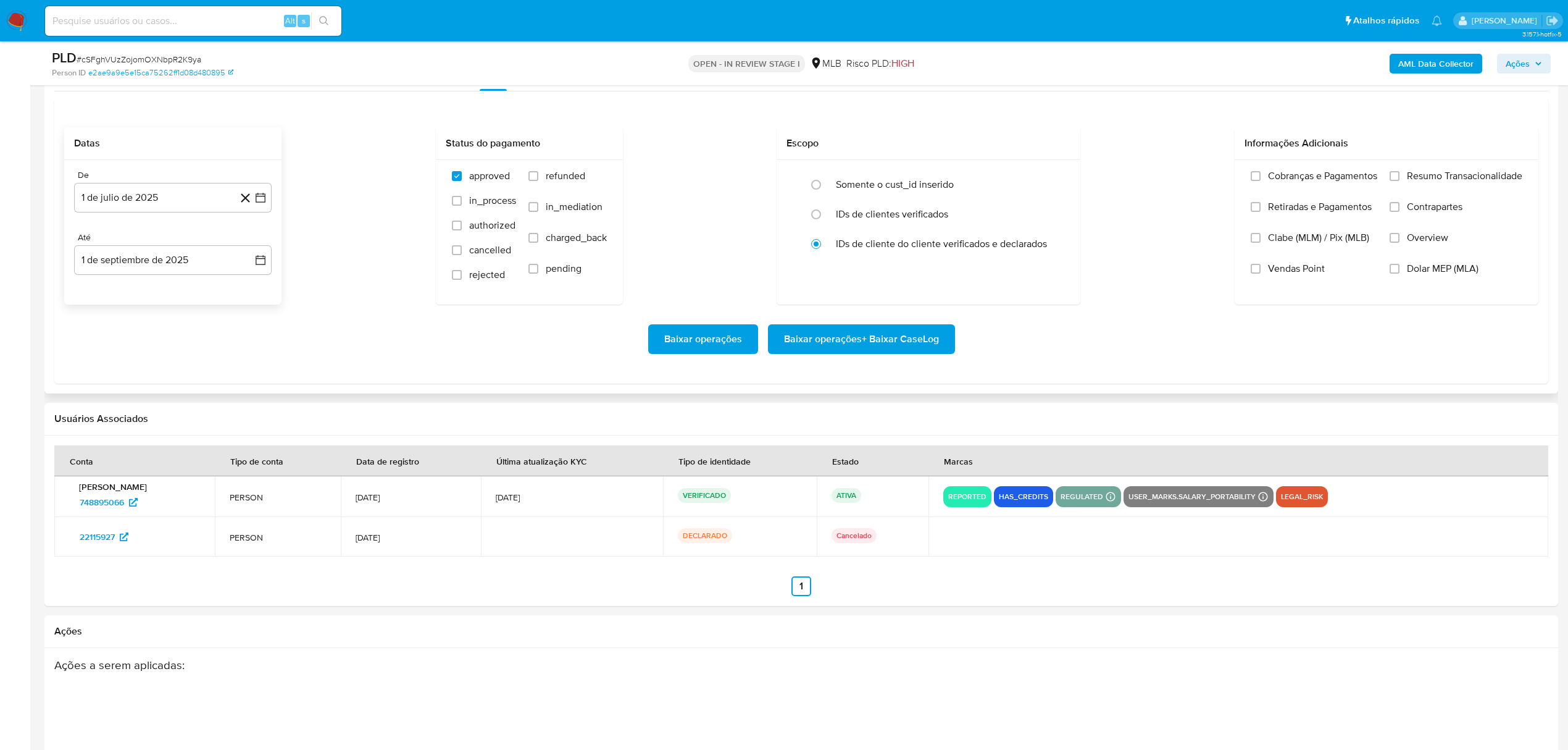
drag, startPoint x: 1469, startPoint y: 174, endPoint x: 1097, endPoint y: 286, distance: 388.5
click at [1469, 176] on span "Resumo Transacionalidade" at bounding box center [1464, 176] width 116 height 12
click at [1399, 176] on input "Resumo Transacionalidade" at bounding box center [1394, 176] width 10 height 10
click at [860, 339] on span "Baixar operações + Baixar CaseLog" at bounding box center [860, 339] width 155 height 27
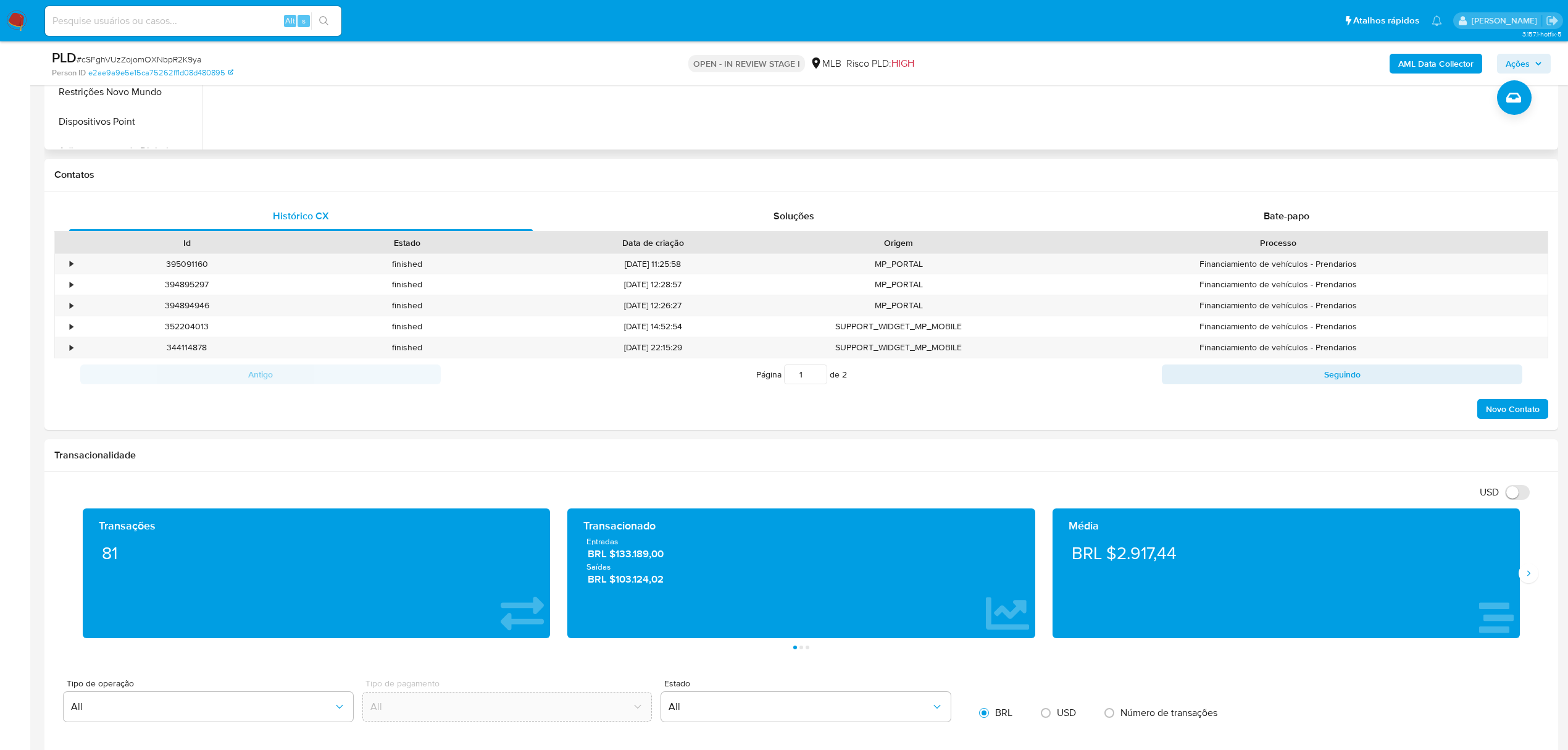
scroll to position [82, 0]
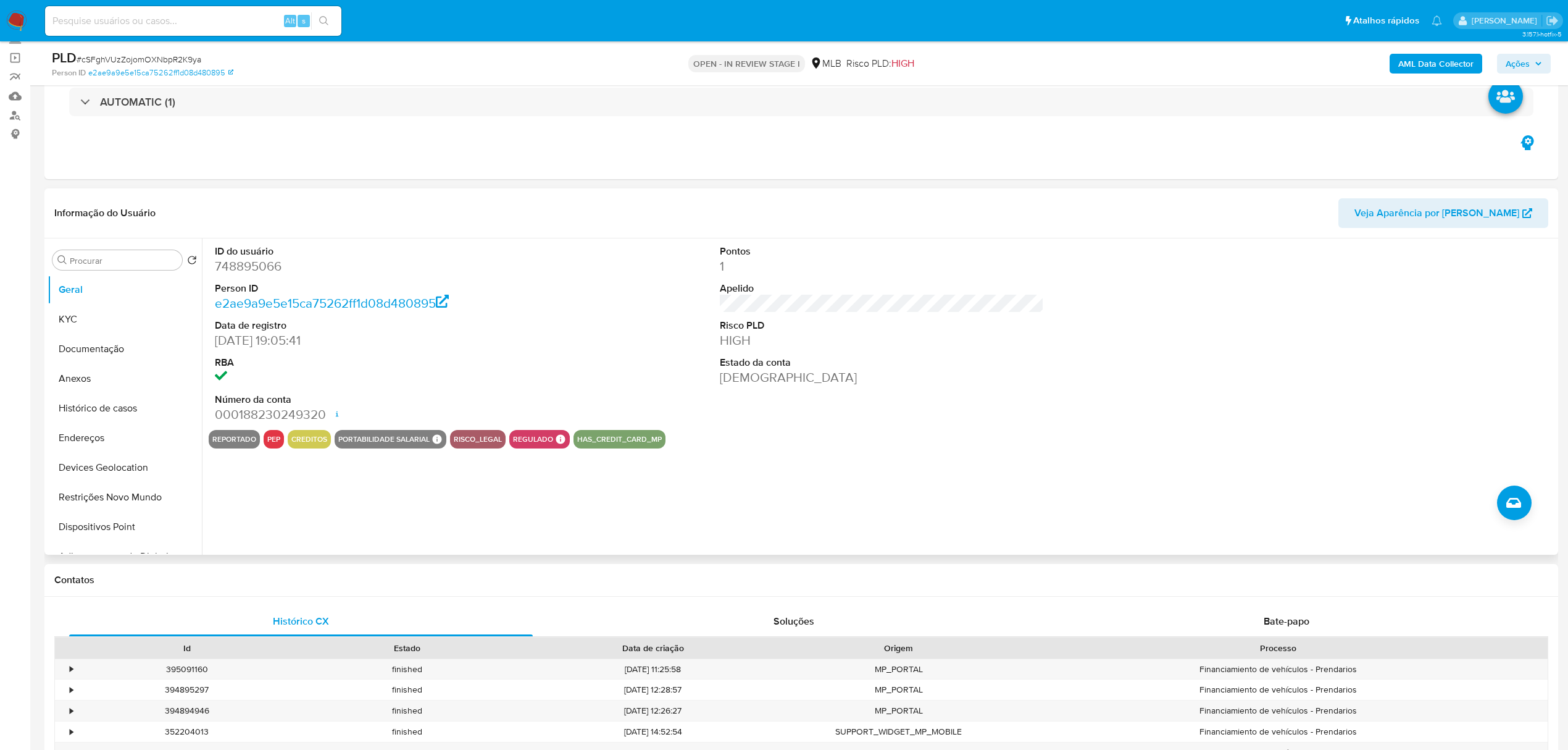
click at [253, 265] on dd "748895066" at bounding box center [376, 266] width 324 height 17
copy dd "748895066"
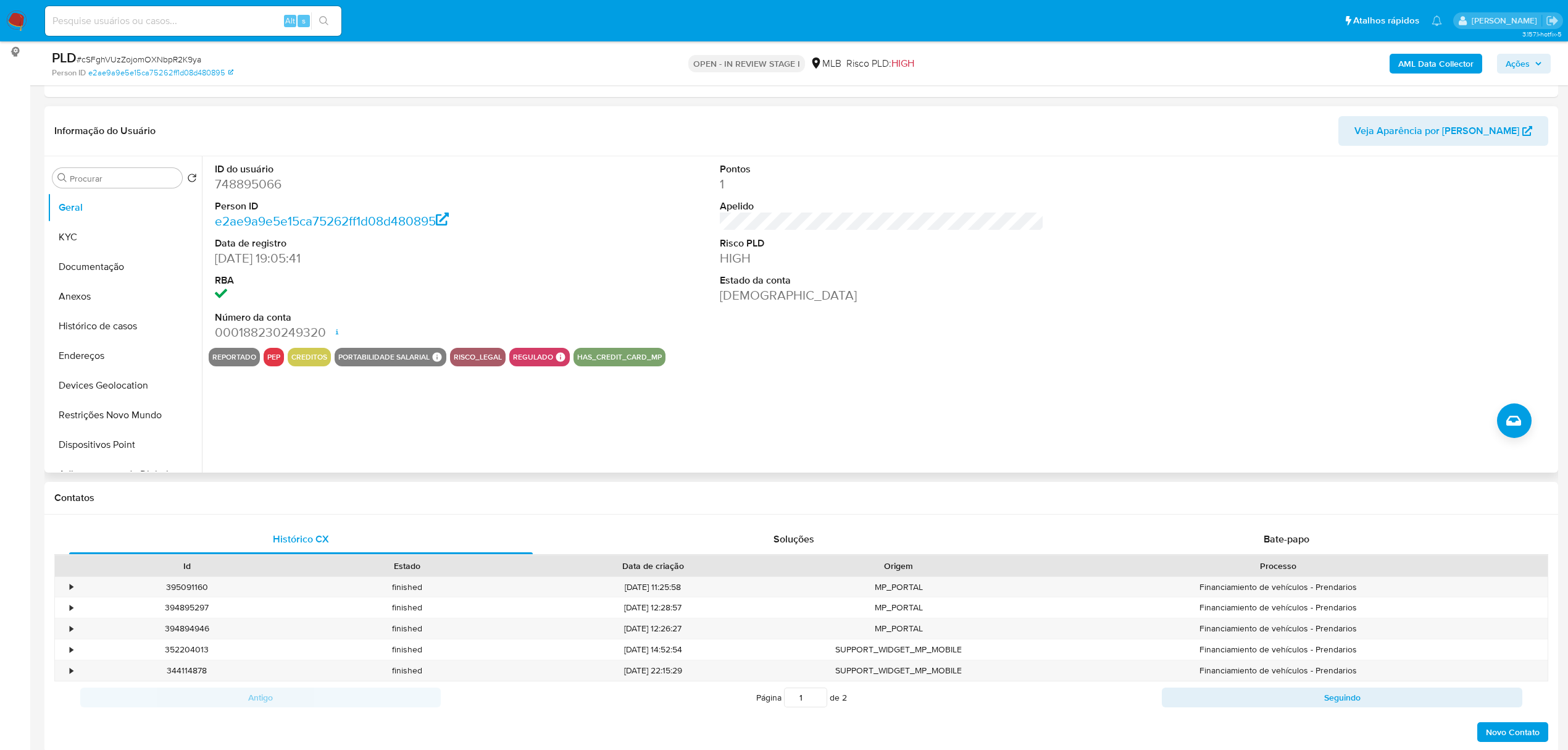
click at [572, 268] on div "ID do usuário 748895066 Person ID e2ae9a9e5e15ca75262ff1d08d480895 Data de regi…" at bounding box center [881, 252] width 1346 height 192
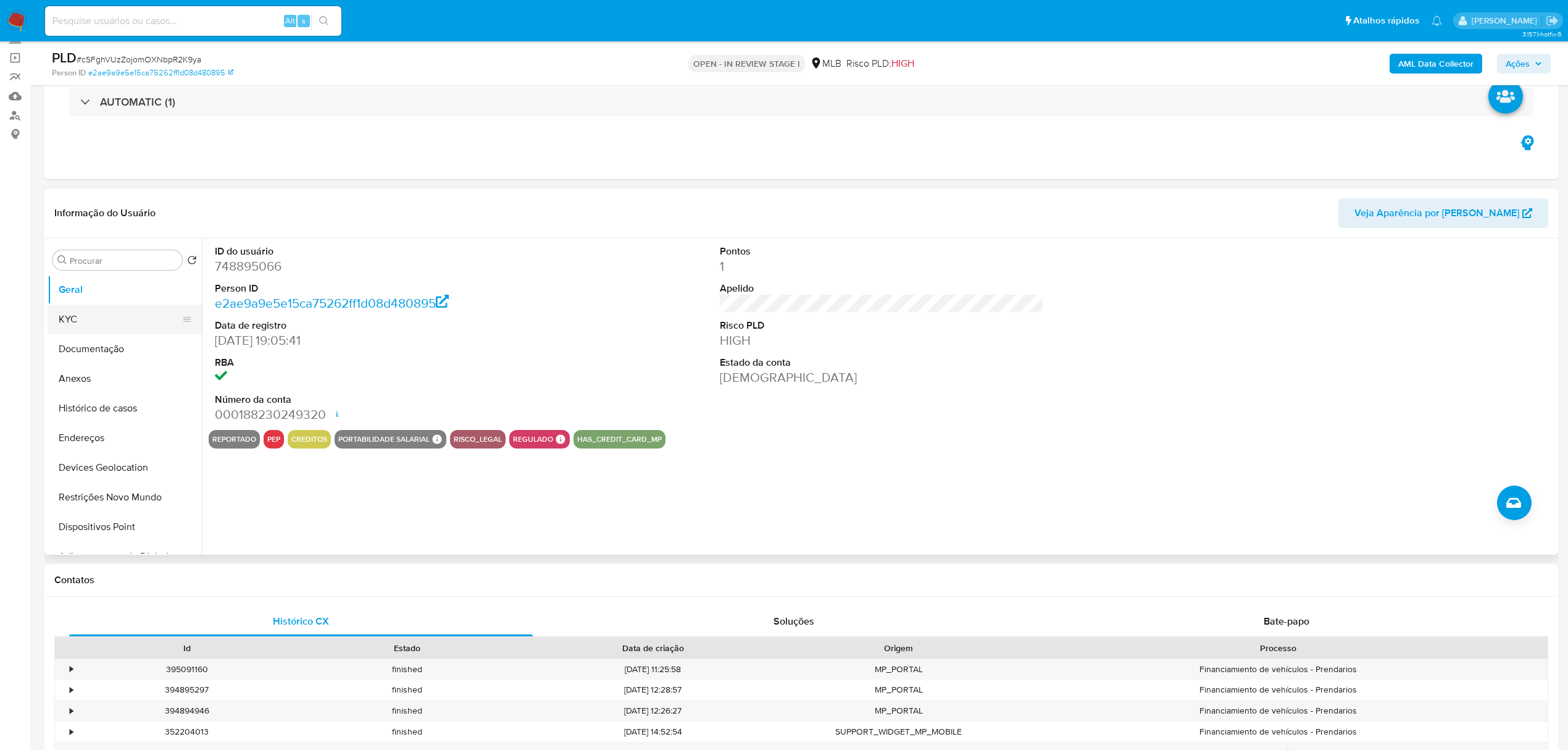
click at [72, 320] on button "KYC" at bounding box center [120, 320] width 145 height 30
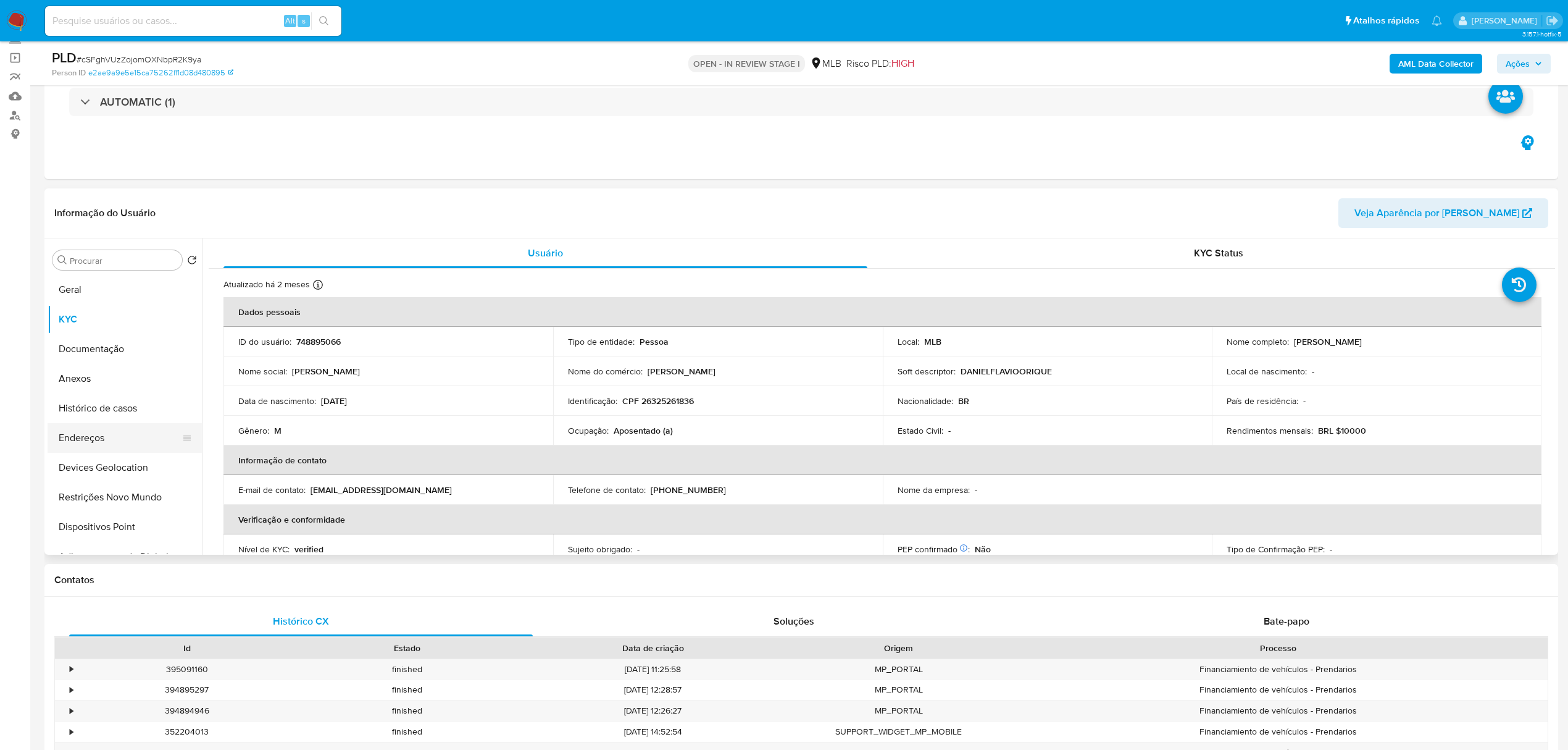
click at [75, 445] on button "Endereços" at bounding box center [120, 438] width 145 height 30
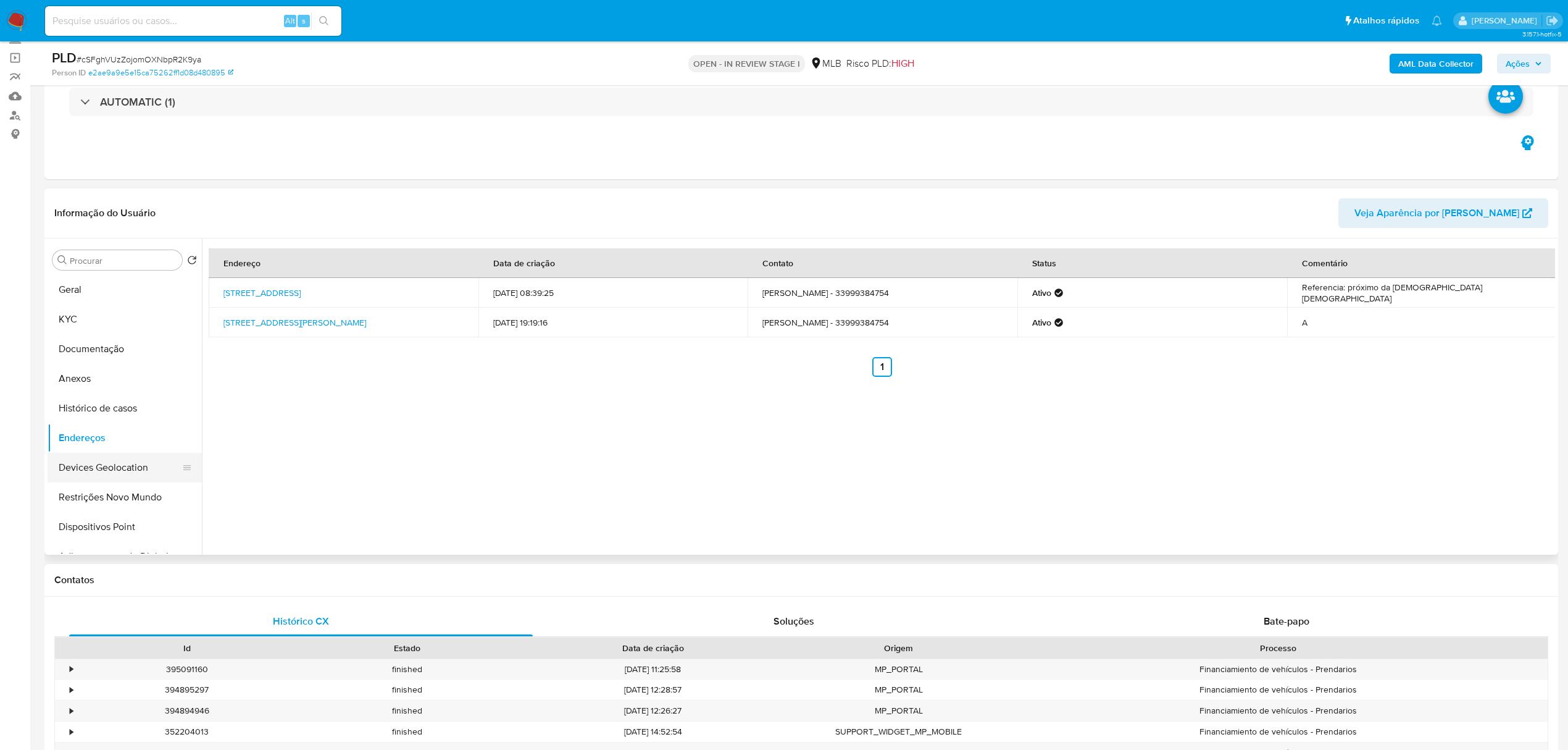
click at [116, 475] on button "Devices Geolocation" at bounding box center [120, 467] width 145 height 30
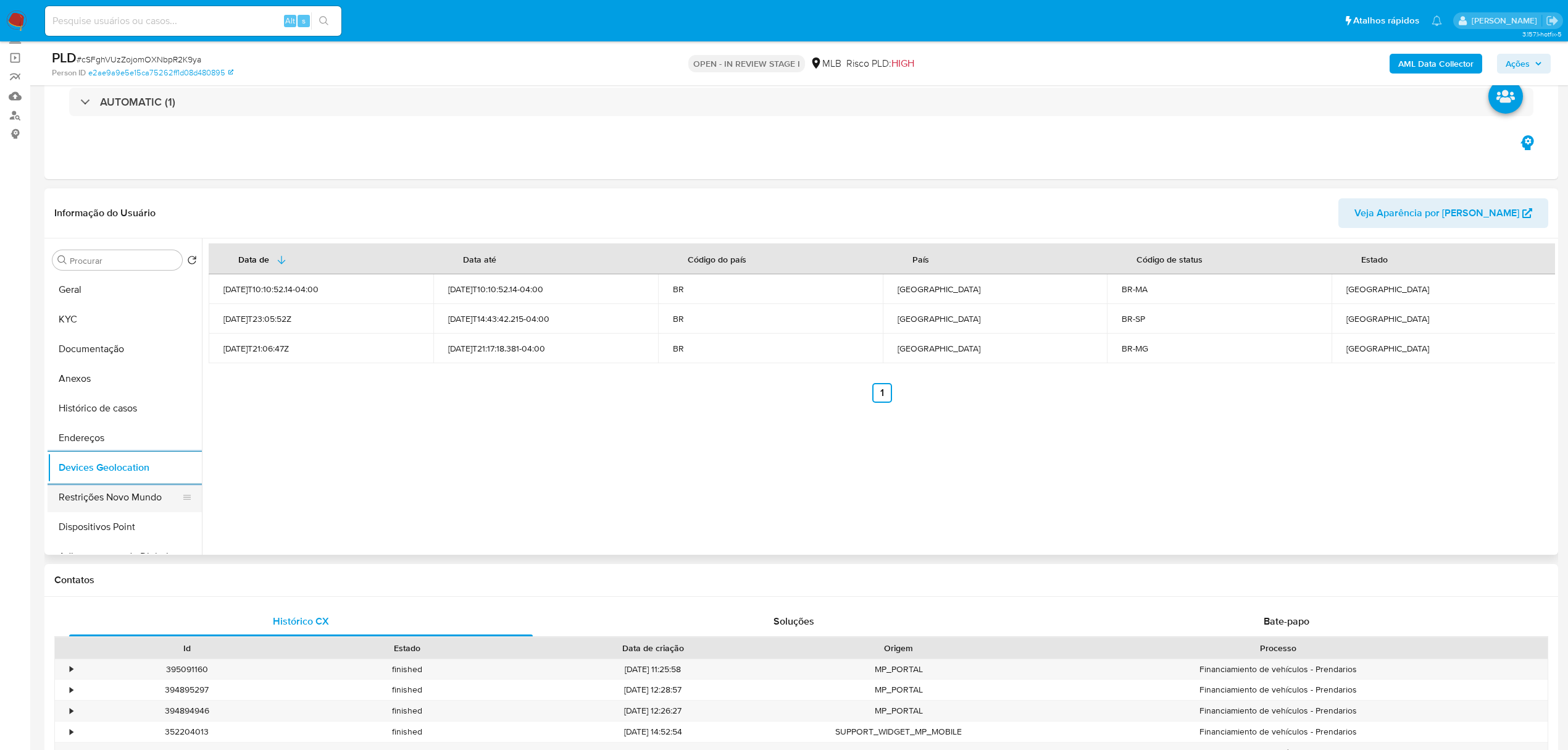
click at [101, 495] on button "Restrições Novo Mundo" at bounding box center [120, 497] width 145 height 30
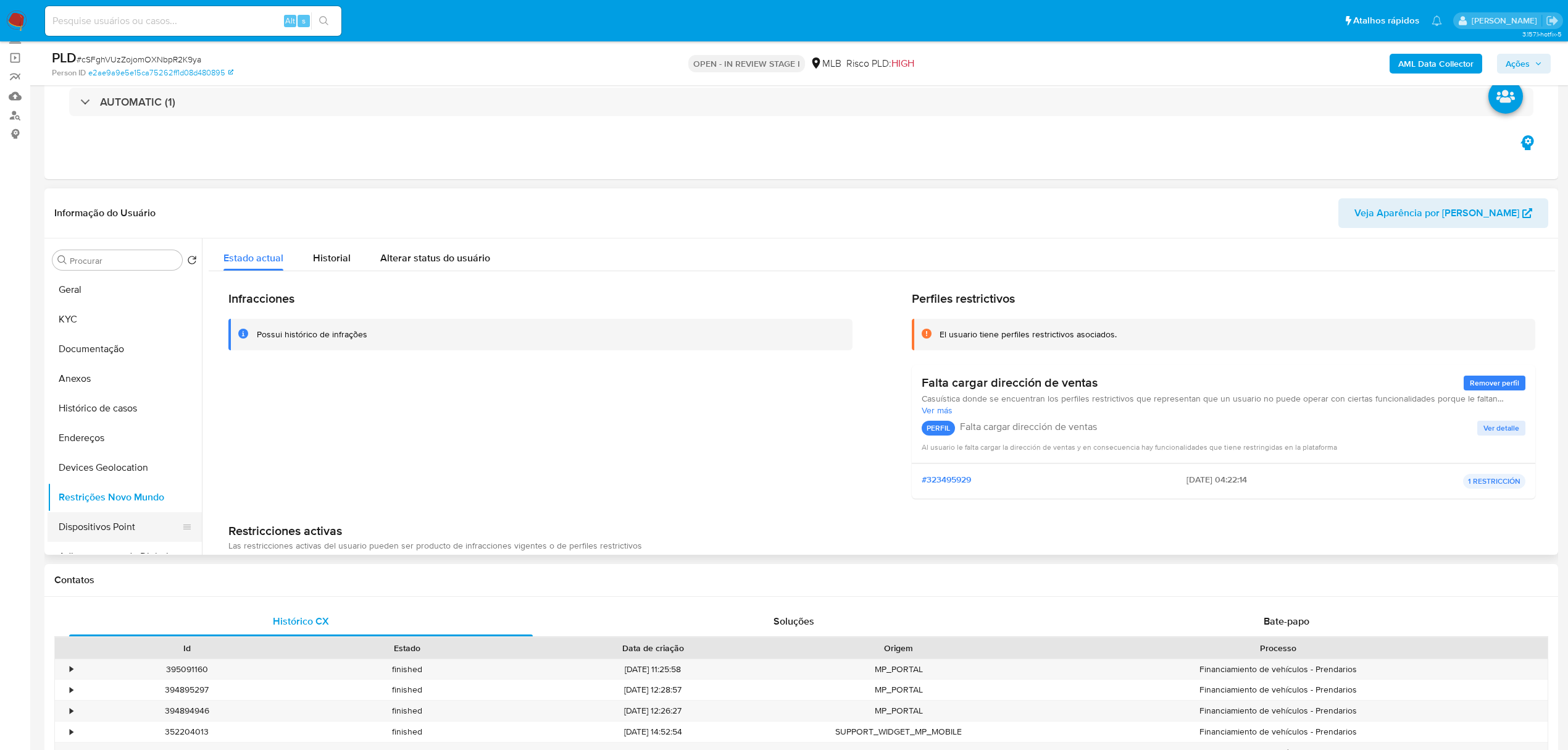
click at [114, 521] on button "Dispositivos Point" at bounding box center [120, 527] width 145 height 30
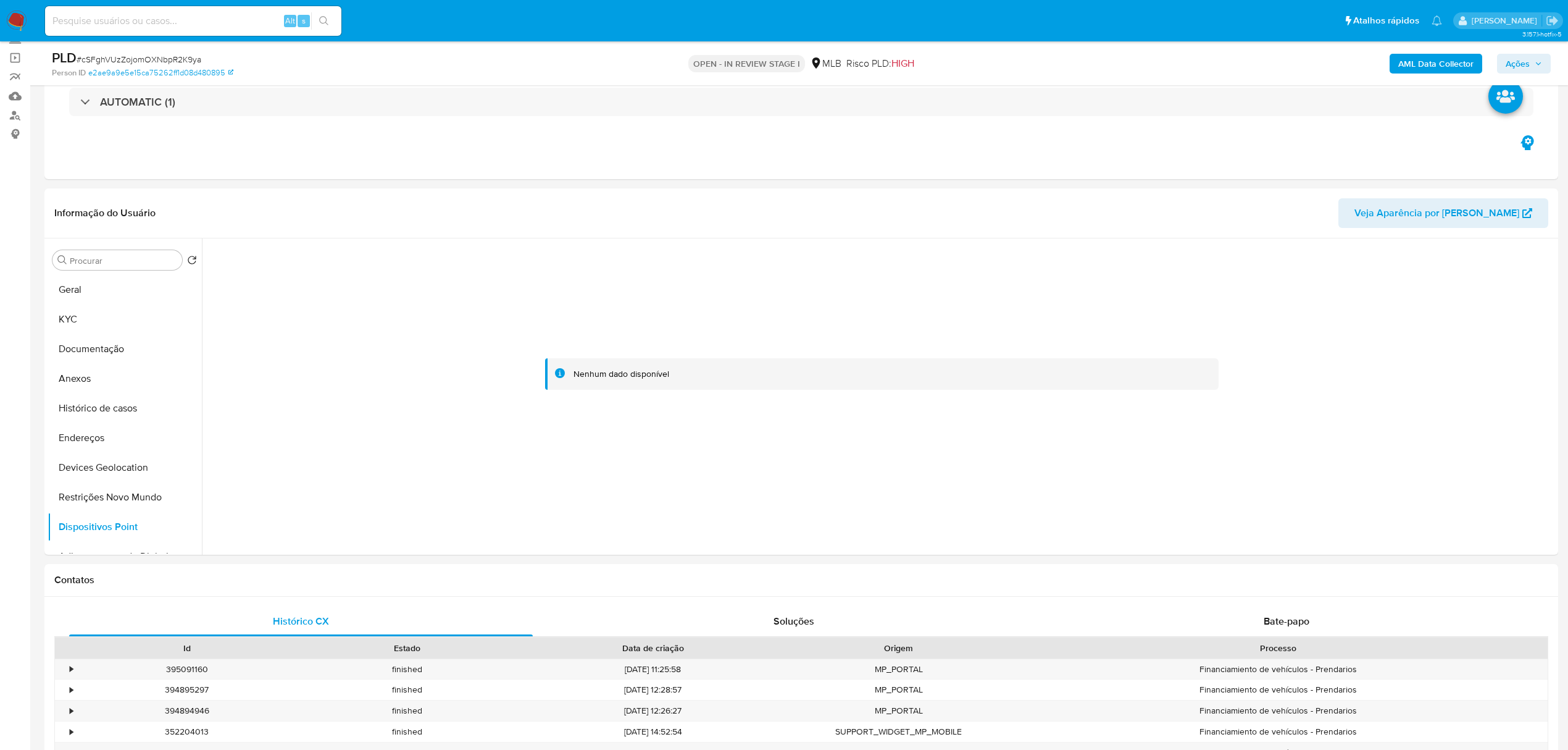
click at [1409, 64] on b "AML Data Collector" at bounding box center [1435, 64] width 75 height 20
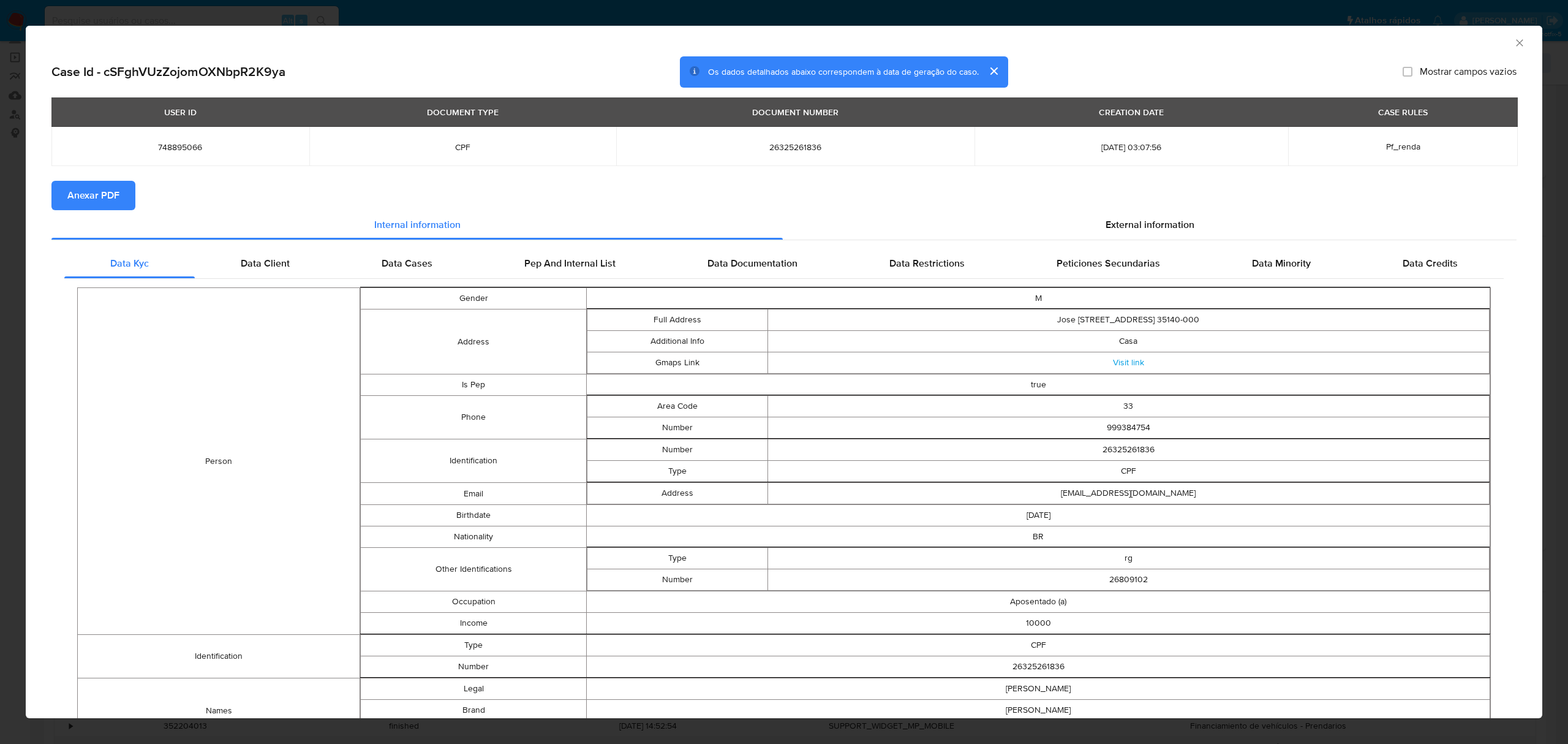
drag, startPoint x: 89, startPoint y: 187, endPoint x: 106, endPoint y: 197, distance: 19.7
click at [89, 187] on span "Anexar PDF" at bounding box center [93, 195] width 52 height 27
click at [1140, 224] on span "External information" at bounding box center [1150, 227] width 89 height 14
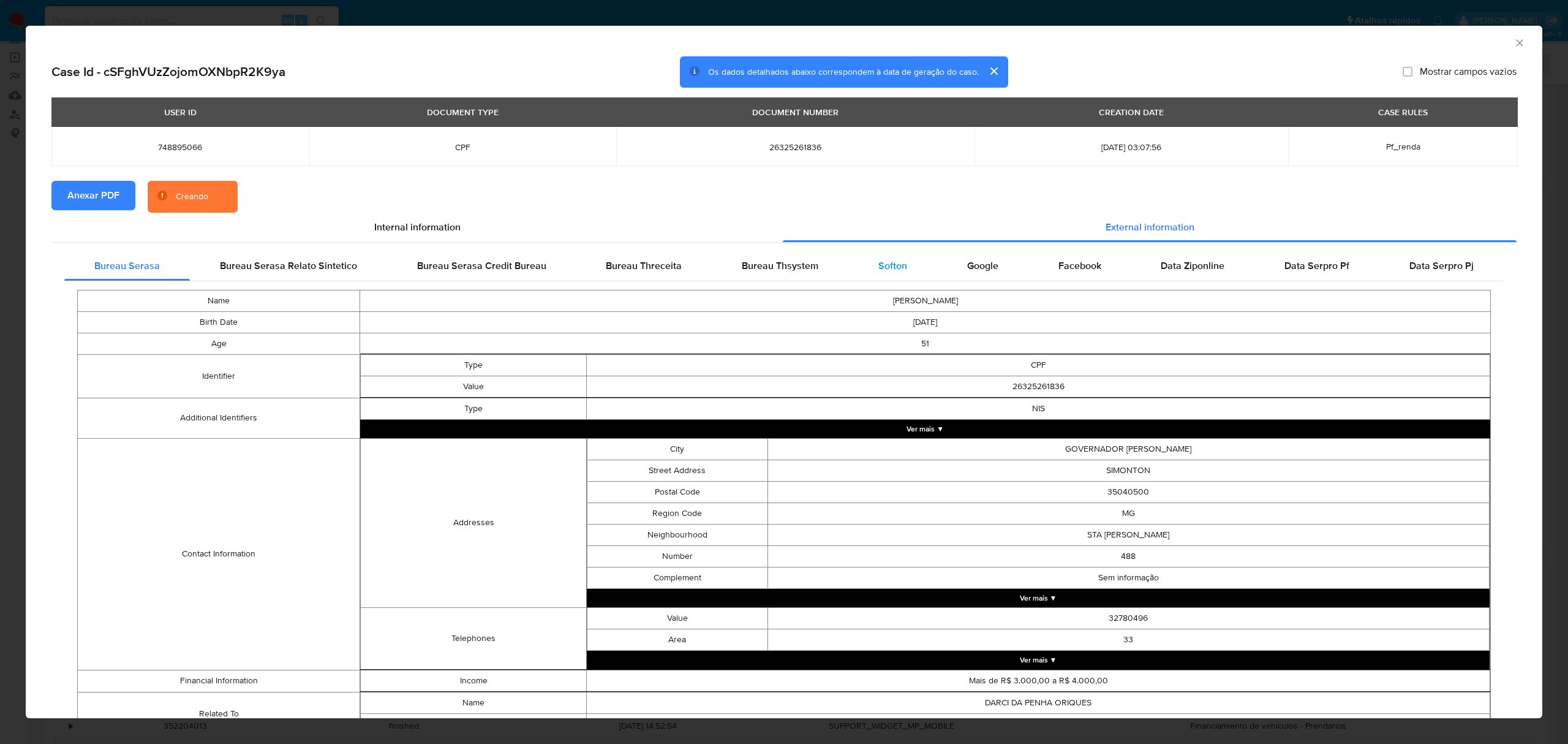
click at [890, 265] on span "Softon" at bounding box center [892, 266] width 29 height 14
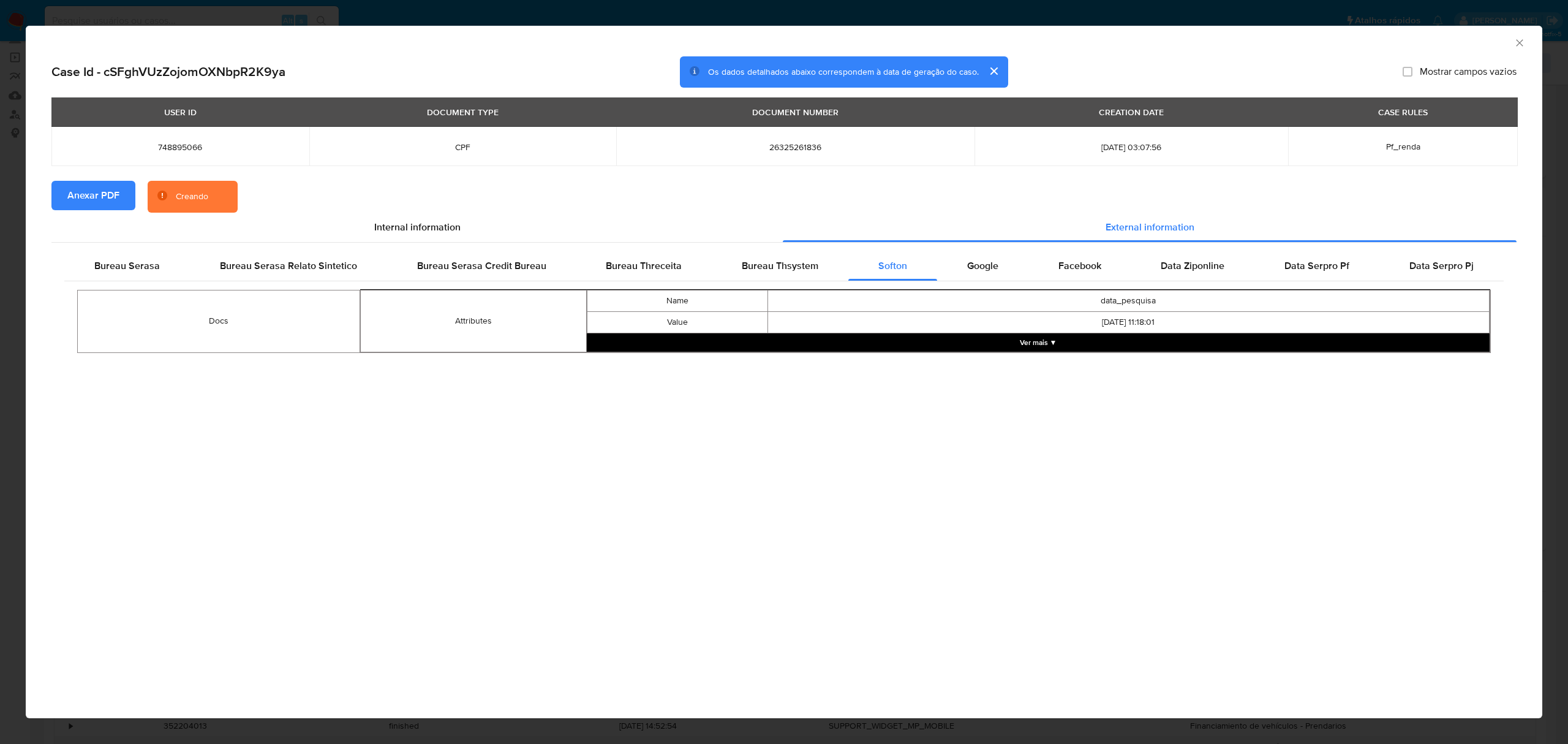
click at [1044, 344] on button "Ver mais ▼" at bounding box center [1037, 342] width 902 height 19
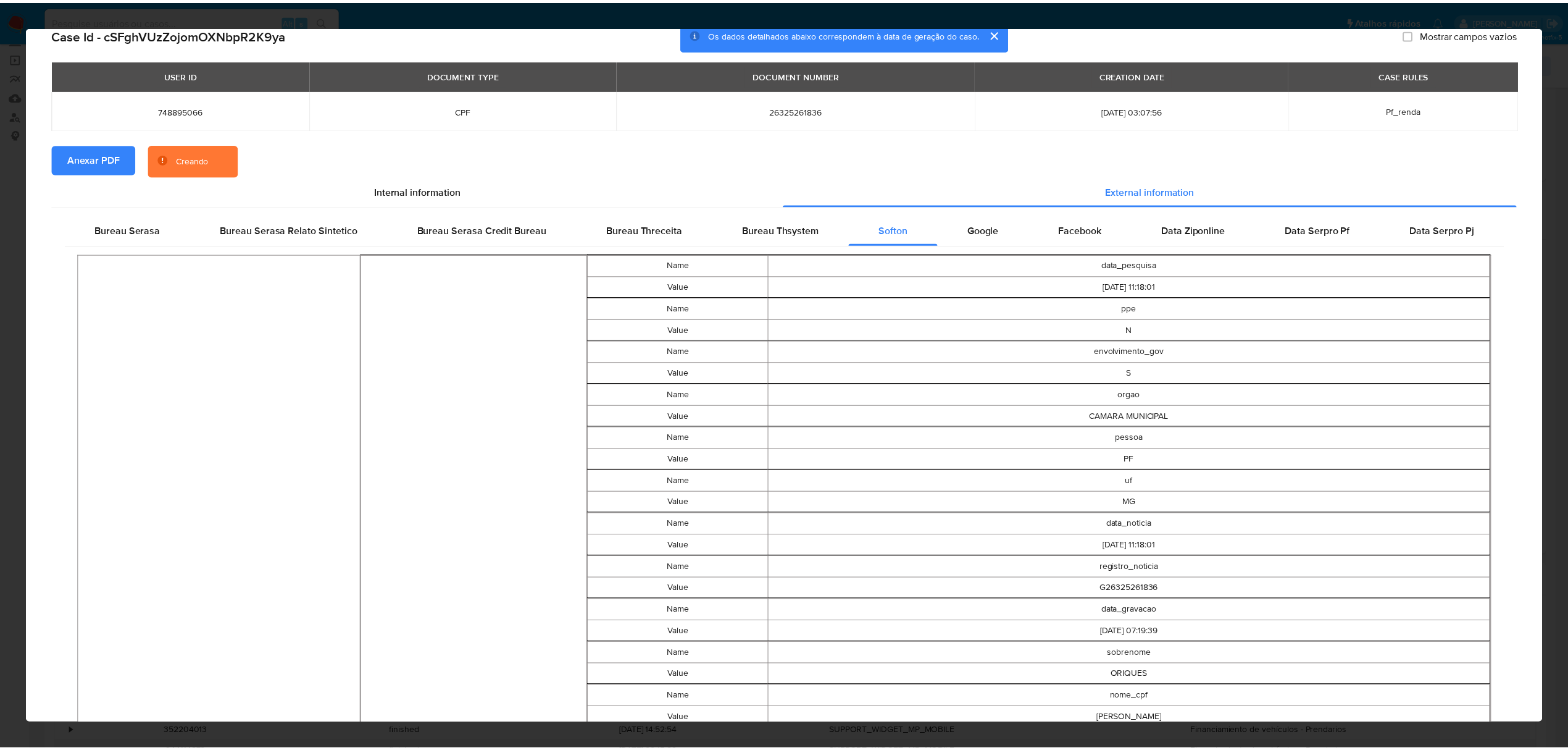
scroll to position [0, 0]
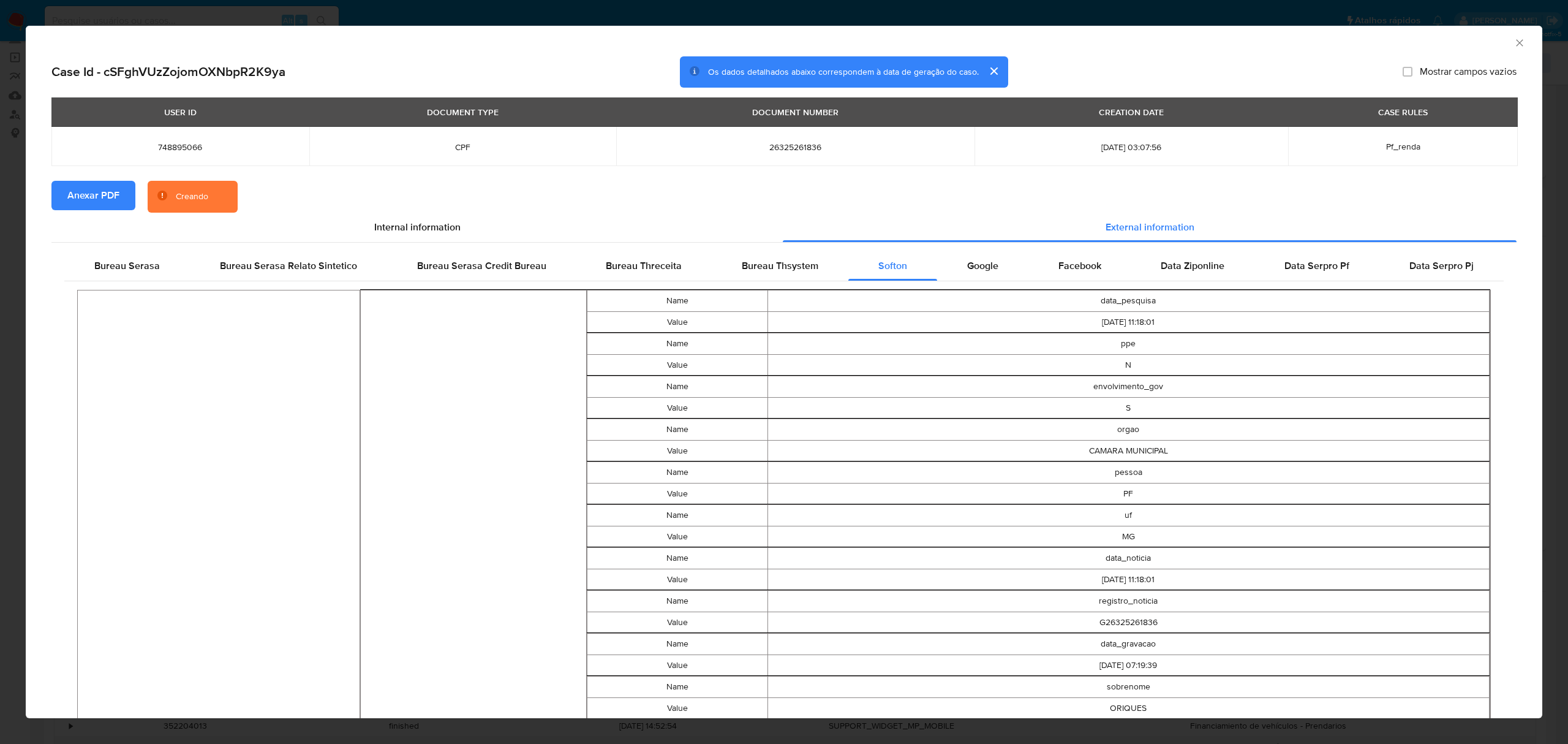
drag, startPoint x: 1503, startPoint y: 41, endPoint x: 1340, endPoint y: 69, distance: 165.4
click at [1514, 40] on icon "Fechar a janela" at bounding box center [1519, 43] width 12 height 12
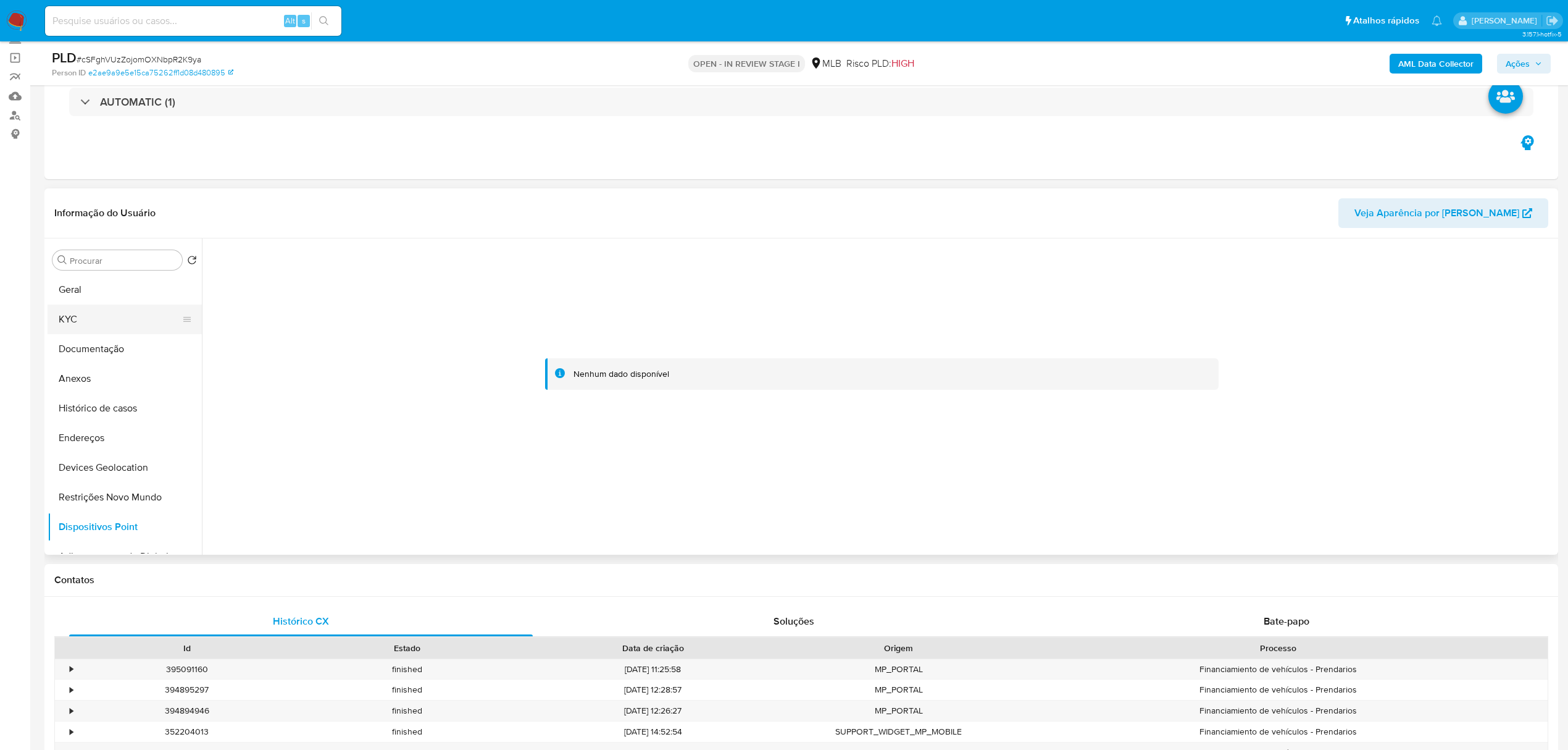
click at [97, 322] on button "KYC" at bounding box center [120, 320] width 145 height 30
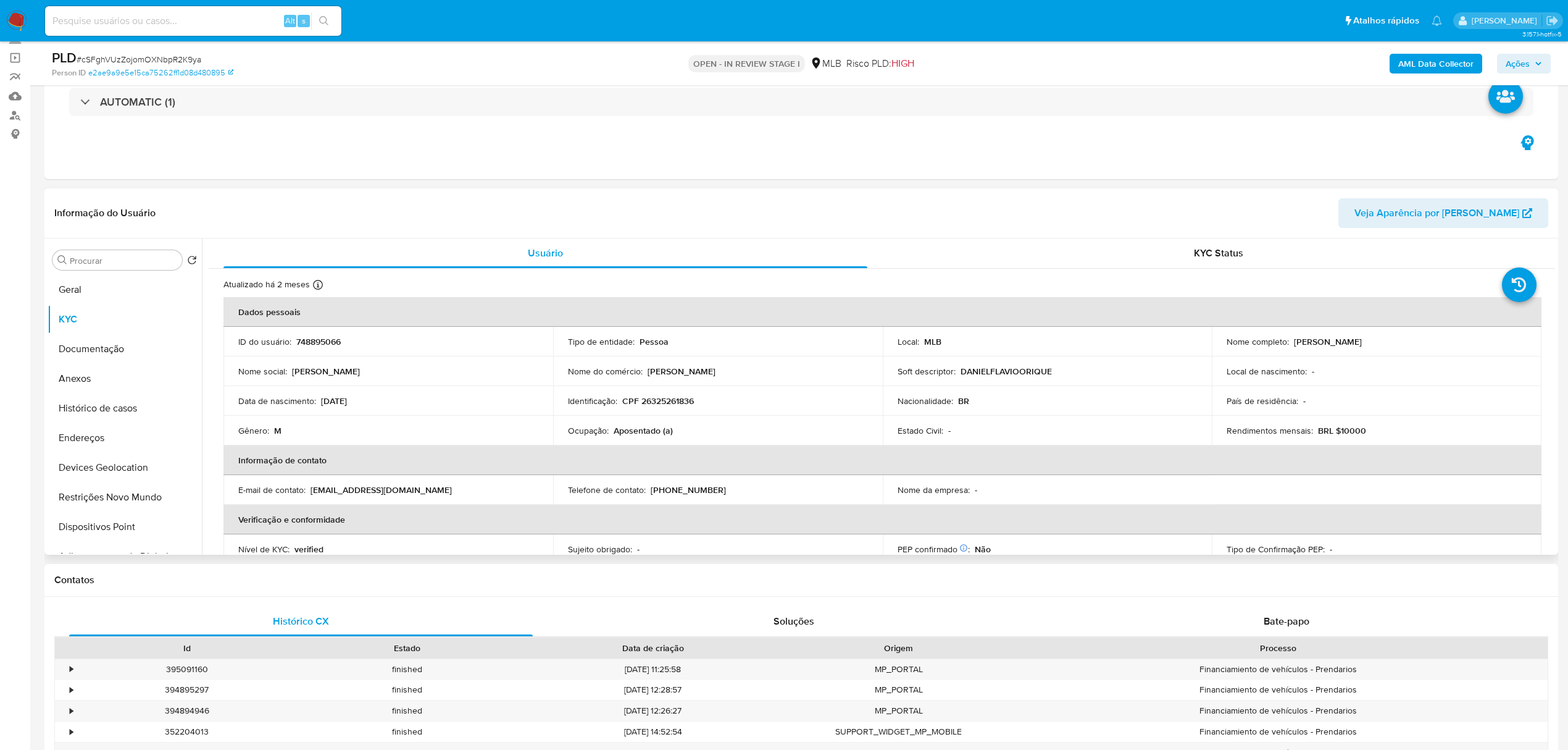
click at [677, 396] on p "CPF 26325261836" at bounding box center [658, 400] width 72 height 11
copy p "26325261836"
drag, startPoint x: 1292, startPoint y: 344, endPoint x: 1385, endPoint y: 211, distance: 162.3
click at [1391, 341] on div "Nome completo : Daniel Flavio Oriques" at bounding box center [1376, 341] width 300 height 11
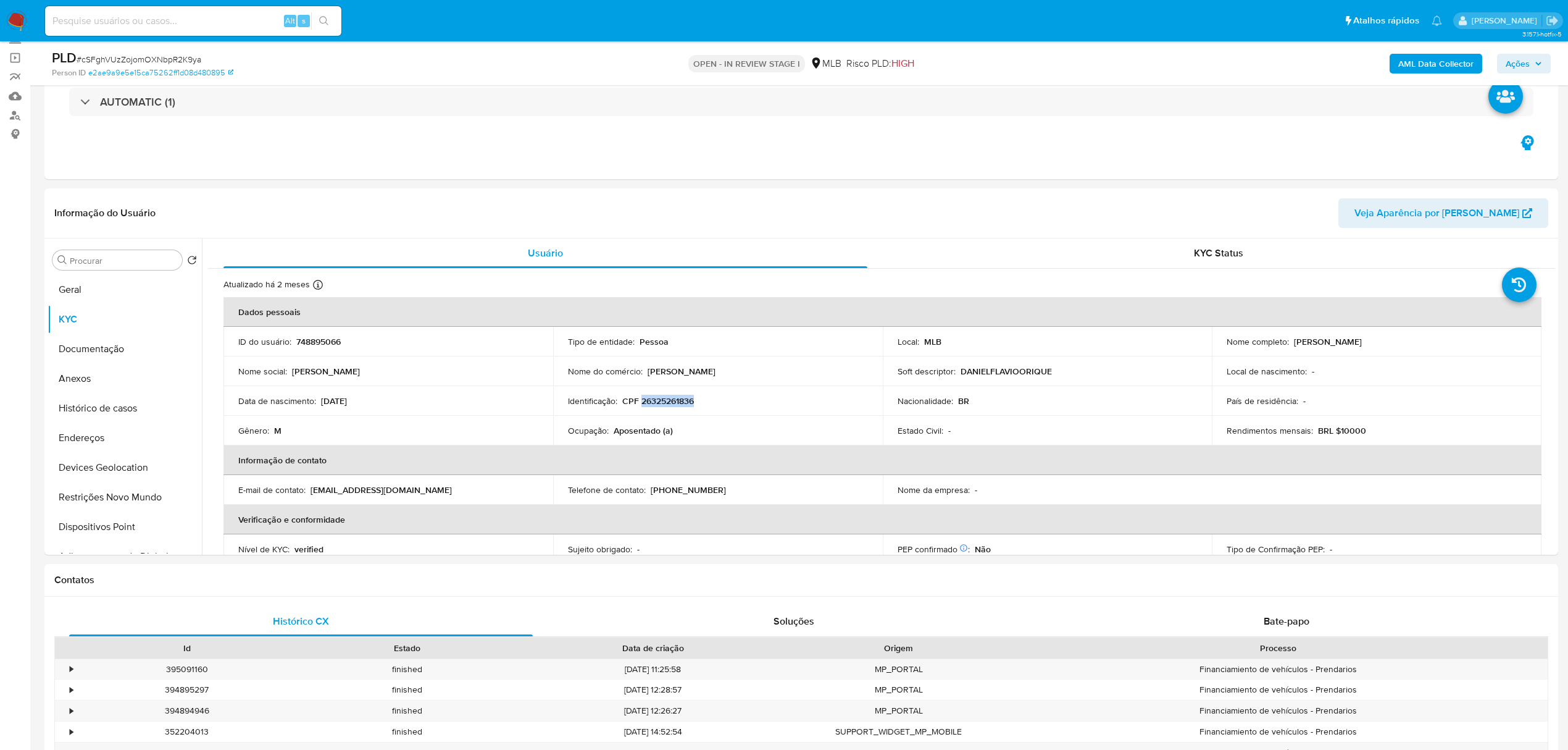
copy p "[PERSON_NAME]"
click at [673, 400] on p "CPF 26325261836" at bounding box center [658, 400] width 72 height 11
copy p "26325261836"
click at [105, 442] on button "Endereços" at bounding box center [120, 438] width 145 height 30
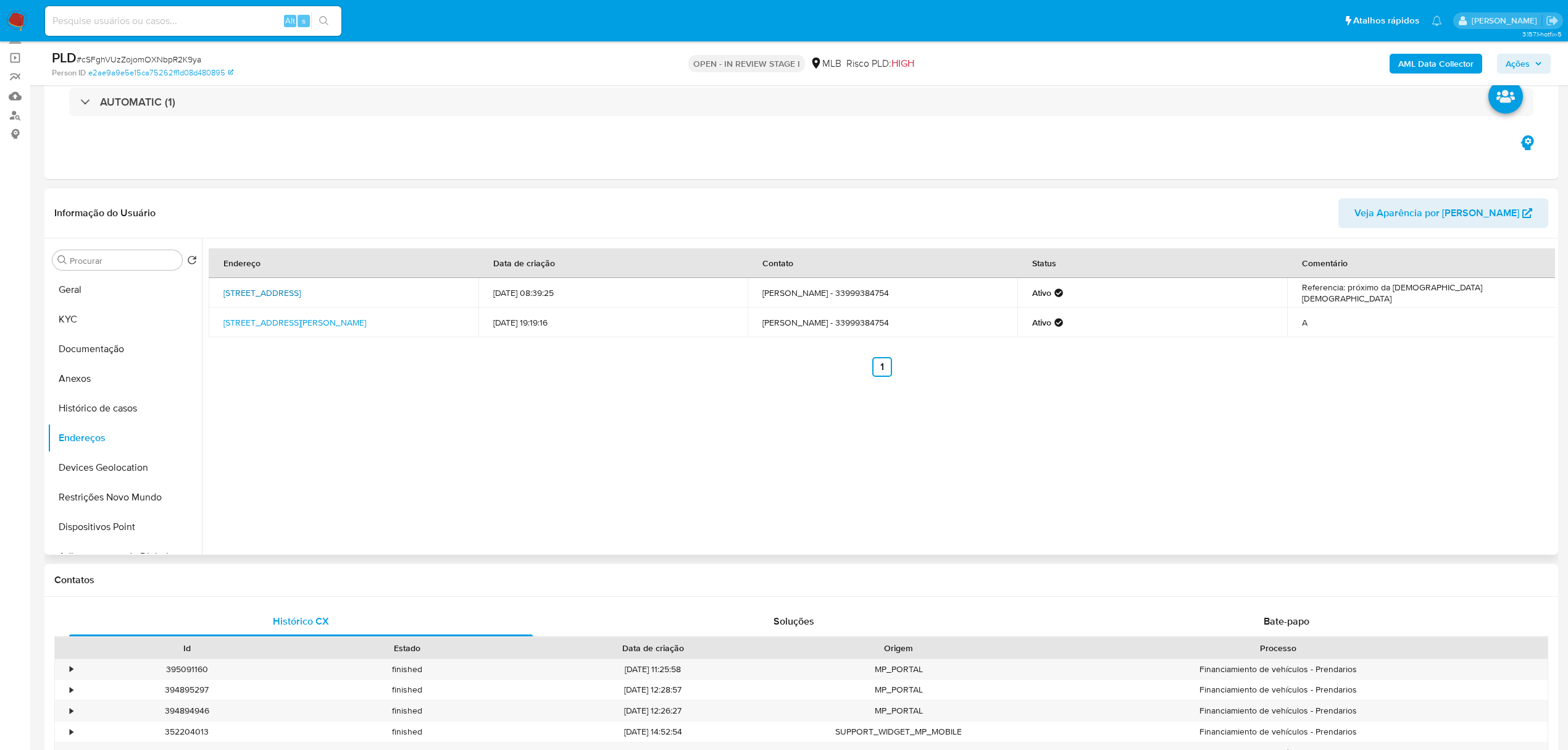
drag, startPoint x: 216, startPoint y: 284, endPoint x: 260, endPoint y: 303, distance: 47.9
click at [260, 303] on td "Rua José Antônio Da Silveira 56, Tarumirim, Minas Gerais, 35140000, Brasil 56" at bounding box center [343, 293] width 269 height 30
copy link "Rua José Antônio Da Silveira 56, Tarumirim, Minas Gerais, 35140000"
click at [255, 299] on link "Rua José Antônio Da Silveira 56, Tarumirim, Minas Gerais, 35140000, Brasil 56" at bounding box center [261, 293] width 77 height 12
click at [103, 320] on button "KYC" at bounding box center [120, 320] width 145 height 30
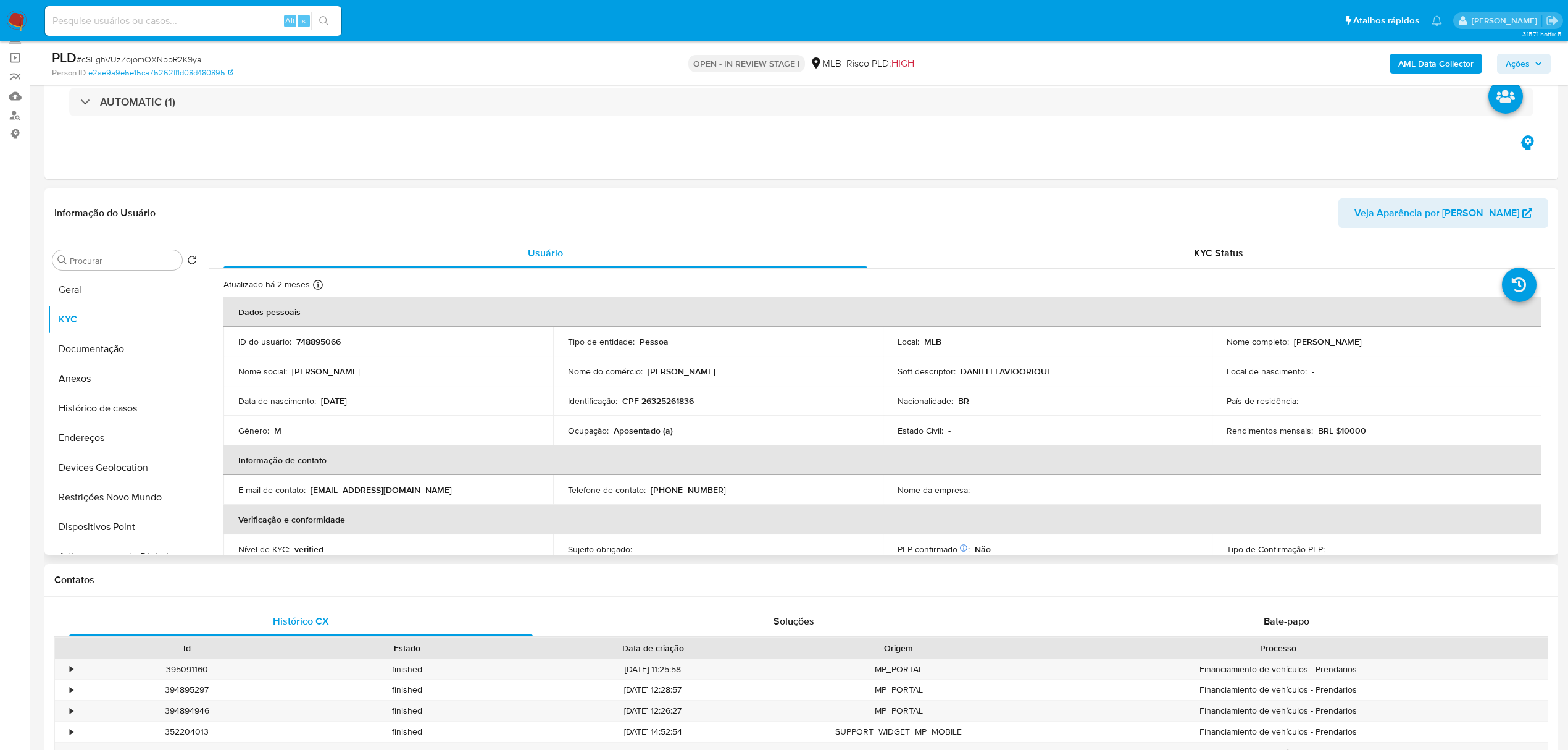
click at [669, 400] on p "CPF 26325261836" at bounding box center [658, 400] width 72 height 11
copy p "26325261836"
click at [652, 401] on p "CPF 26325261836" at bounding box center [658, 400] width 72 height 11
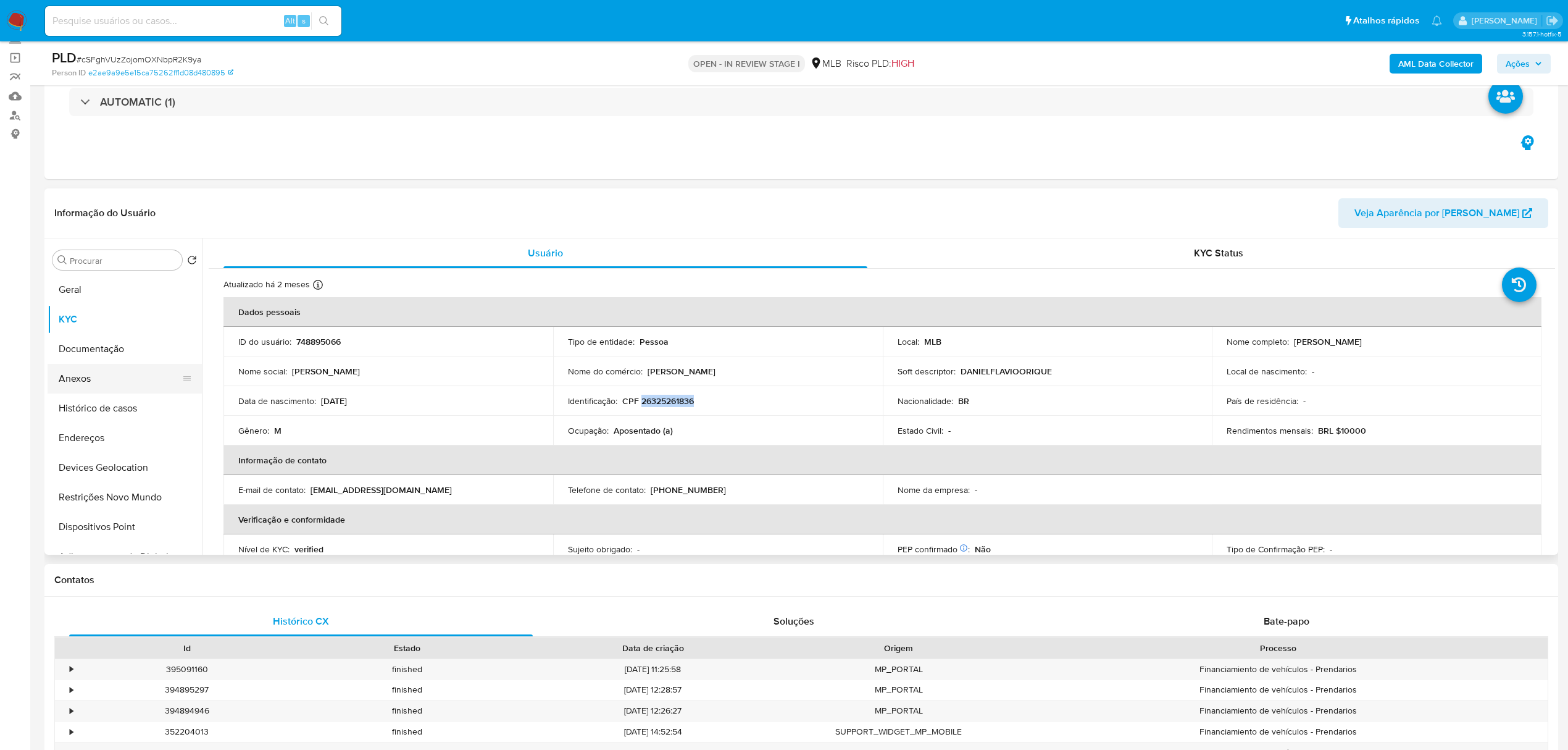
copy p "26325261836"
click at [111, 338] on button "Documentação" at bounding box center [120, 350] width 145 height 30
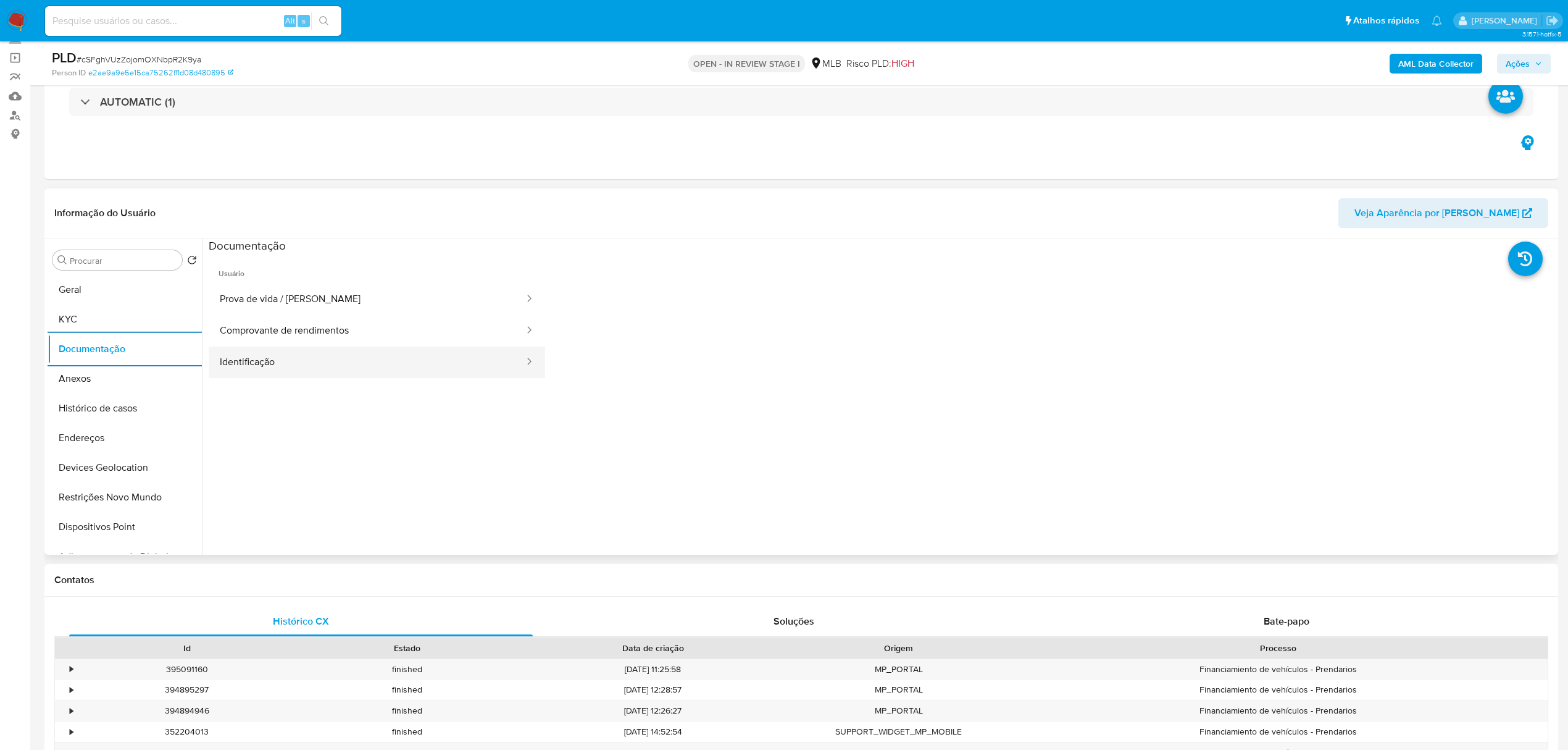
click at [378, 359] on button "Identificação" at bounding box center [366, 363] width 316 height 32
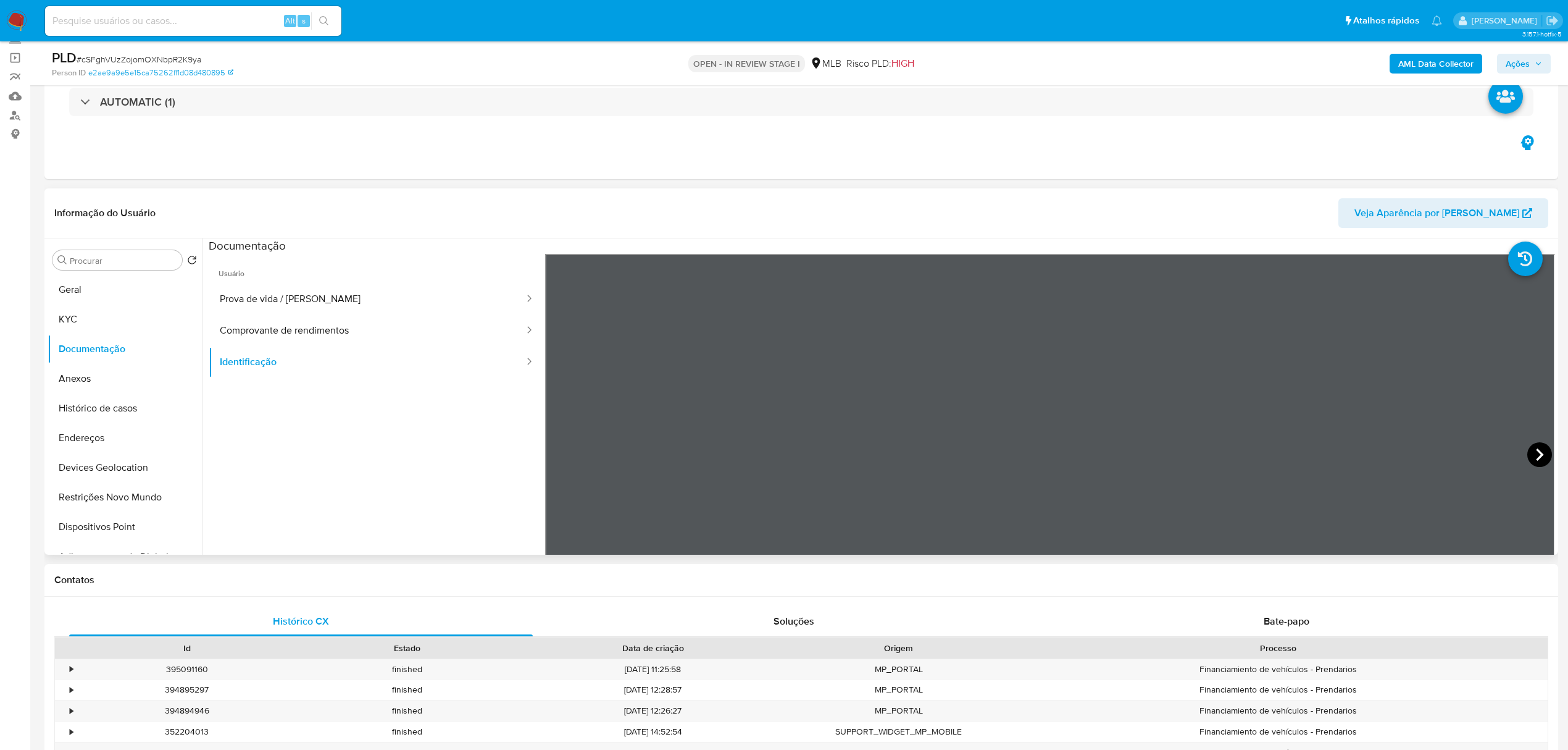
click at [1537, 445] on icon at bounding box center [1539, 454] width 25 height 25
click at [308, 335] on button "Comprovante de rendimentos" at bounding box center [366, 331] width 316 height 32
click at [72, 325] on button "KYC" at bounding box center [120, 320] width 145 height 30
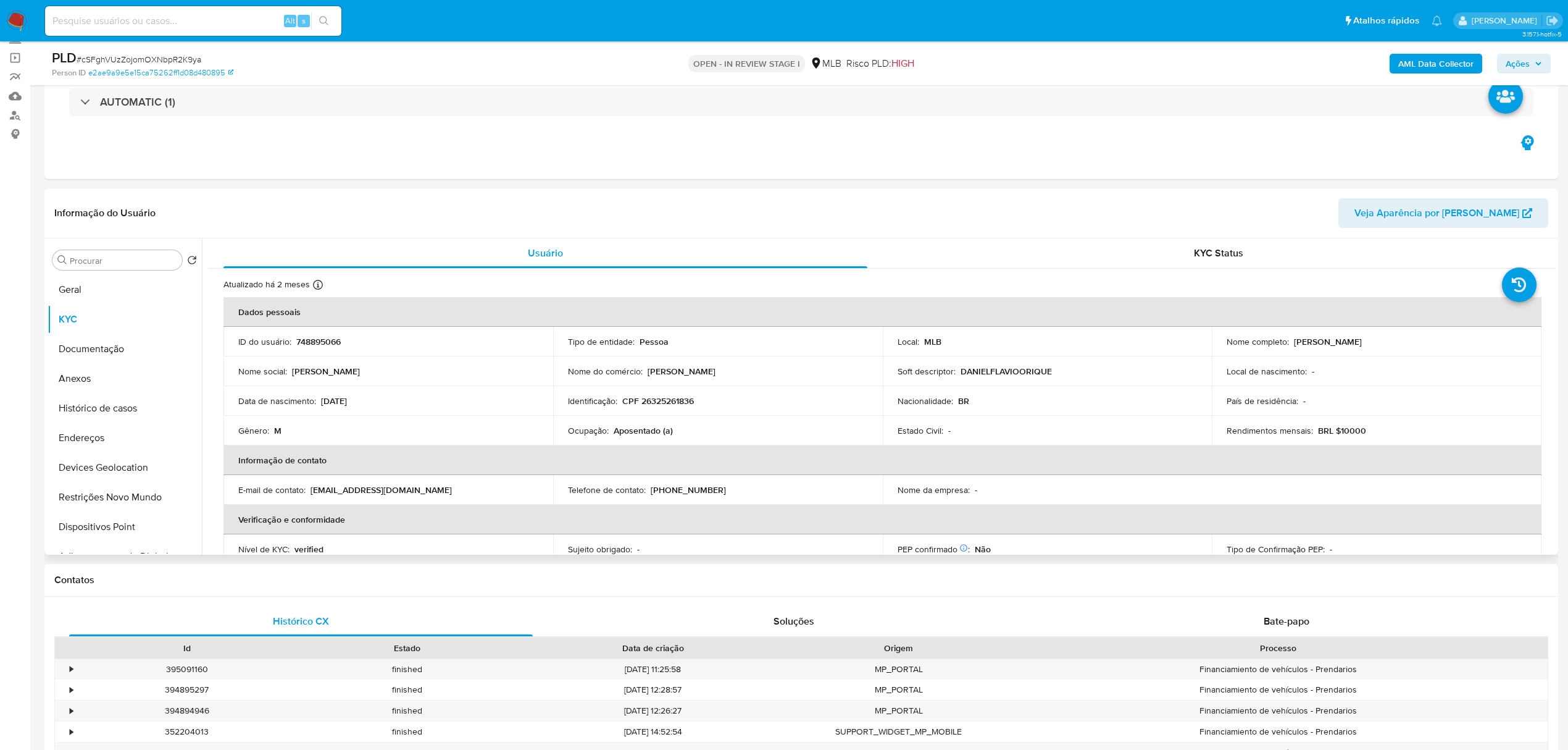
drag, startPoint x: 1292, startPoint y: 339, endPoint x: 1437, endPoint y: 340, distance: 145.0
click at [1437, 340] on div "Nome completo : Daniel Flavio Oriques" at bounding box center [1376, 341] width 300 height 11
copy p "[PERSON_NAME]"
click at [112, 349] on button "Documentação" at bounding box center [120, 350] width 145 height 30
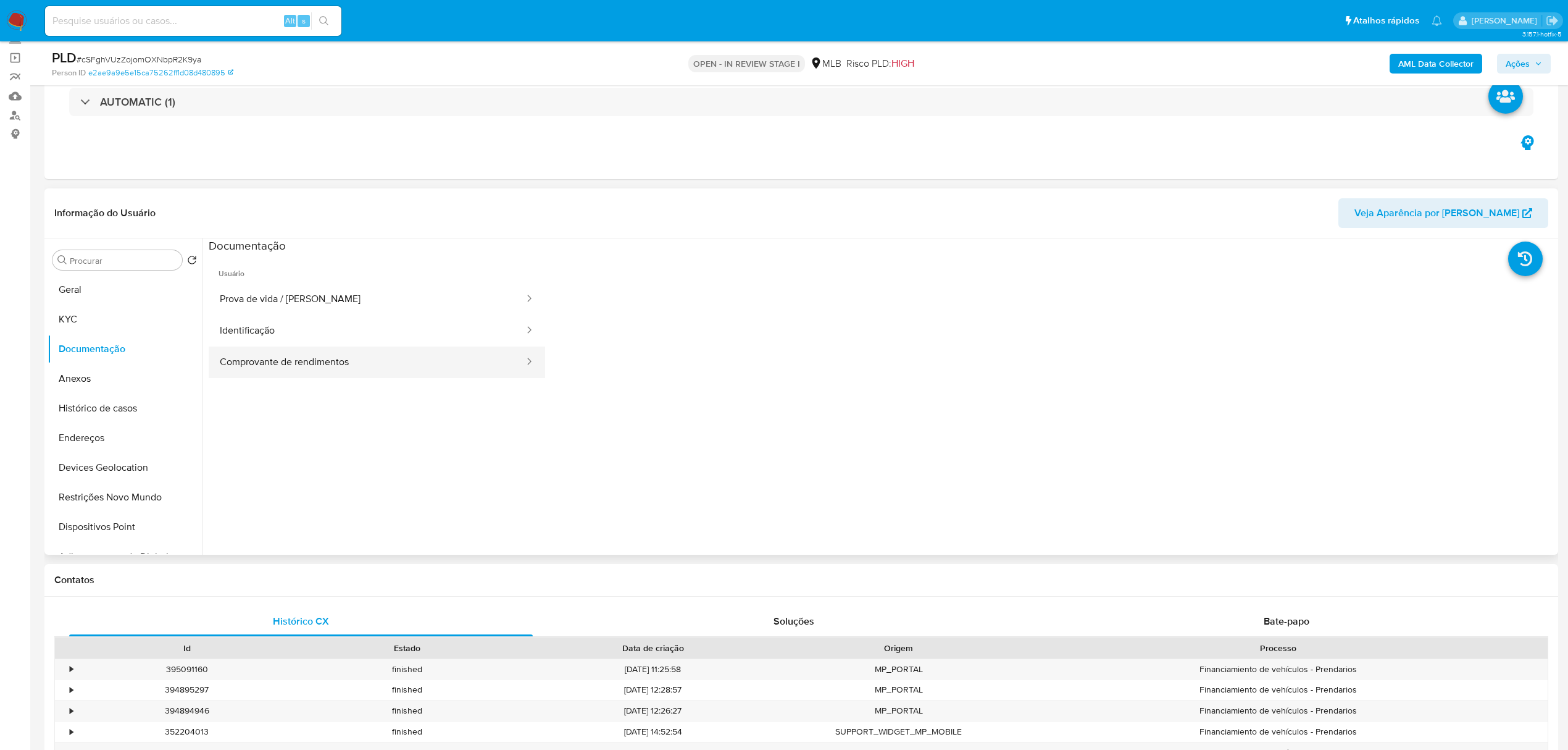
drag, startPoint x: 392, startPoint y: 364, endPoint x: 401, endPoint y: 362, distance: 9.2
click at [393, 364] on button "Comprovante de rendimentos" at bounding box center [366, 363] width 316 height 32
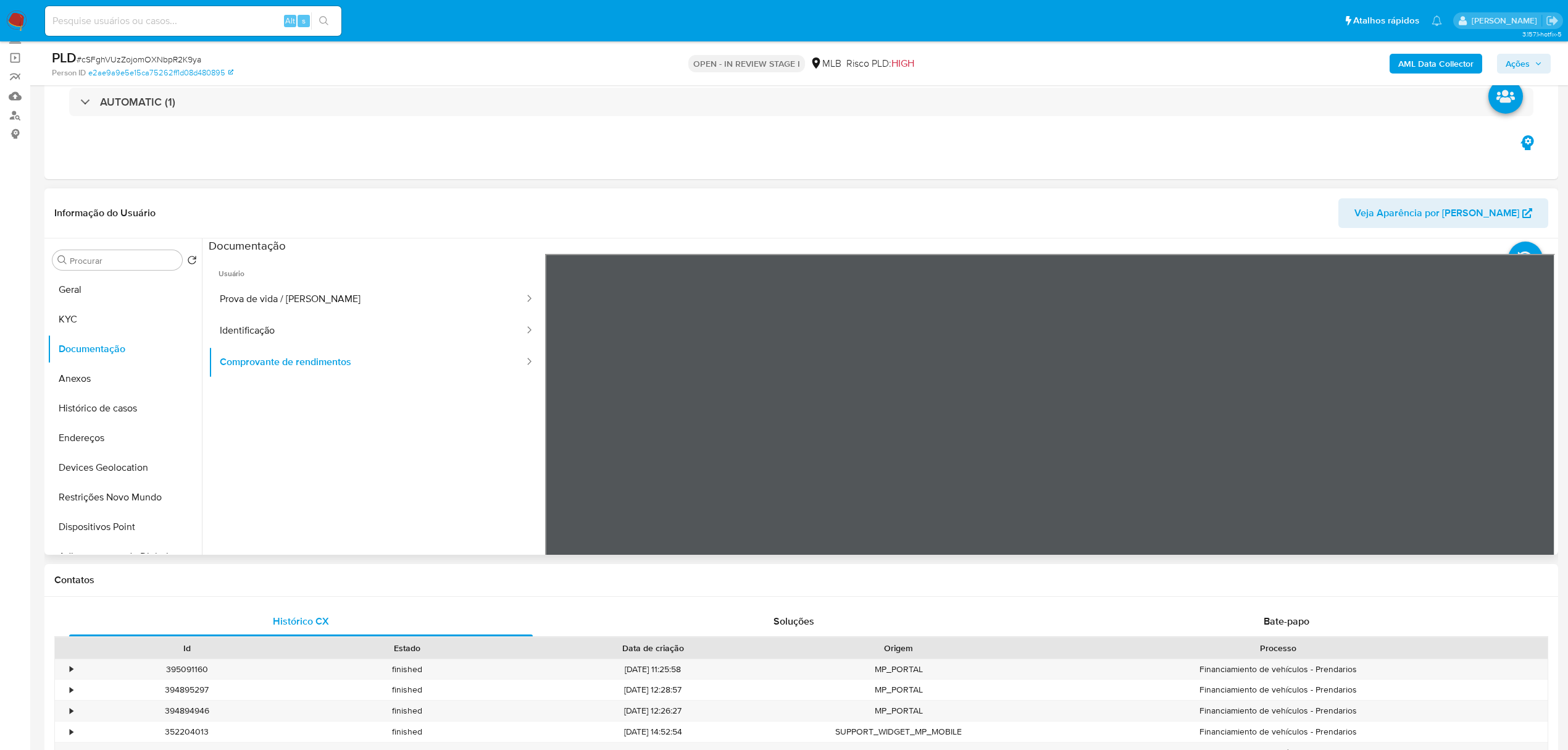
click at [737, 223] on div "Informação do Usuário Veja Aparência por Pessoa Procurar Retornar ao pedido pad…" at bounding box center [801, 372] width 1513 height 367
click at [94, 280] on button "Geral" at bounding box center [120, 290] width 145 height 30
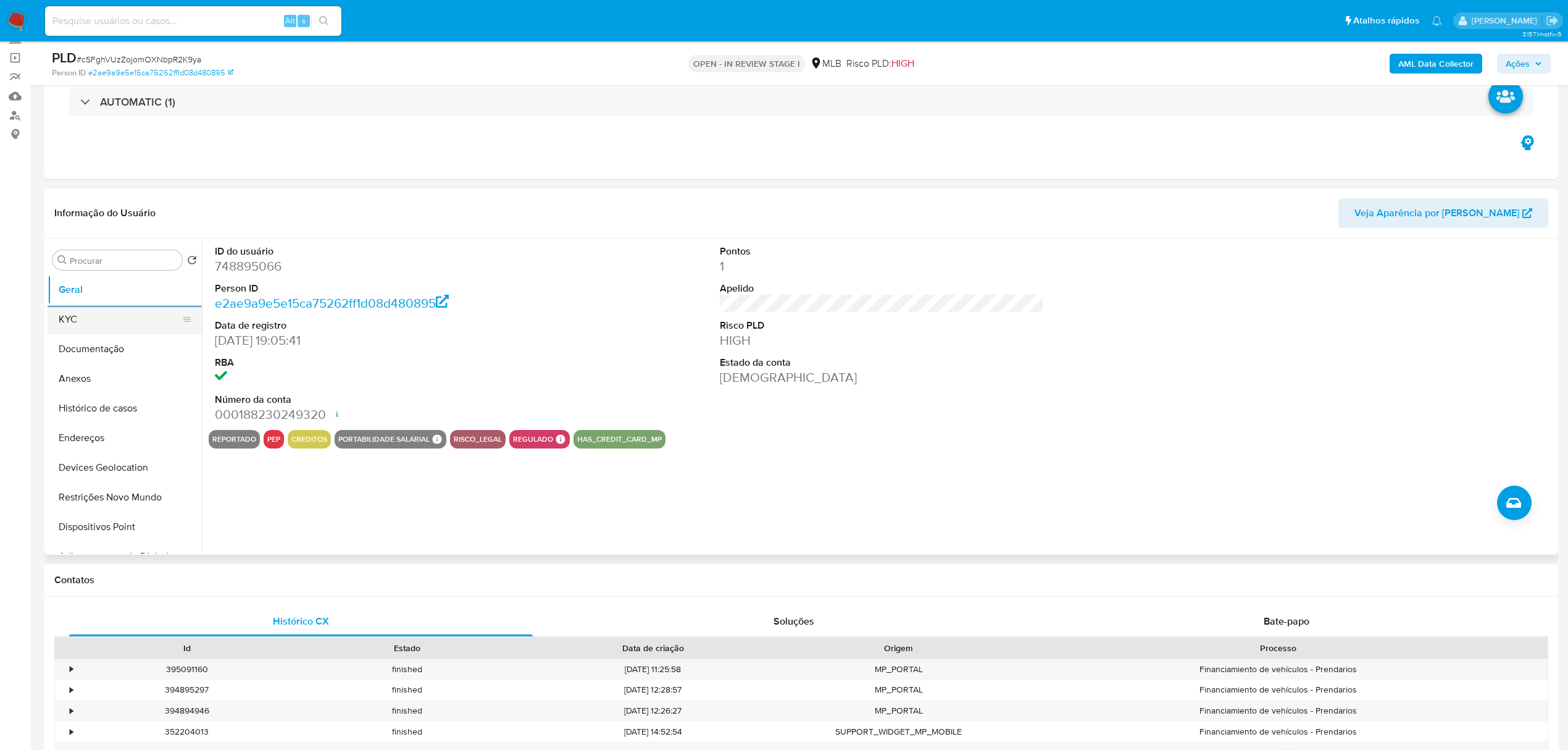
click at [117, 322] on button "KYC" at bounding box center [120, 320] width 145 height 30
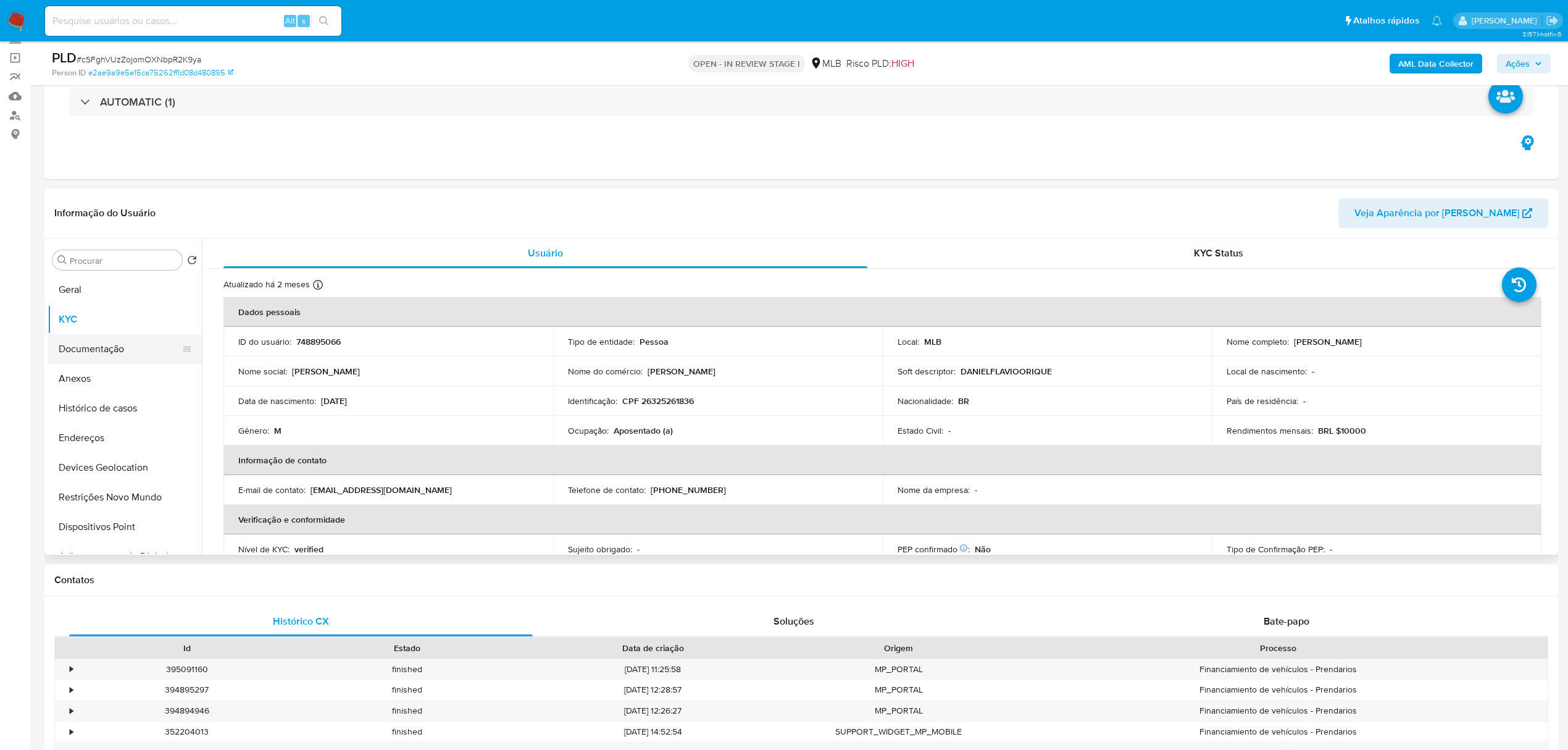
click at [129, 349] on button "Documentação" at bounding box center [120, 350] width 145 height 30
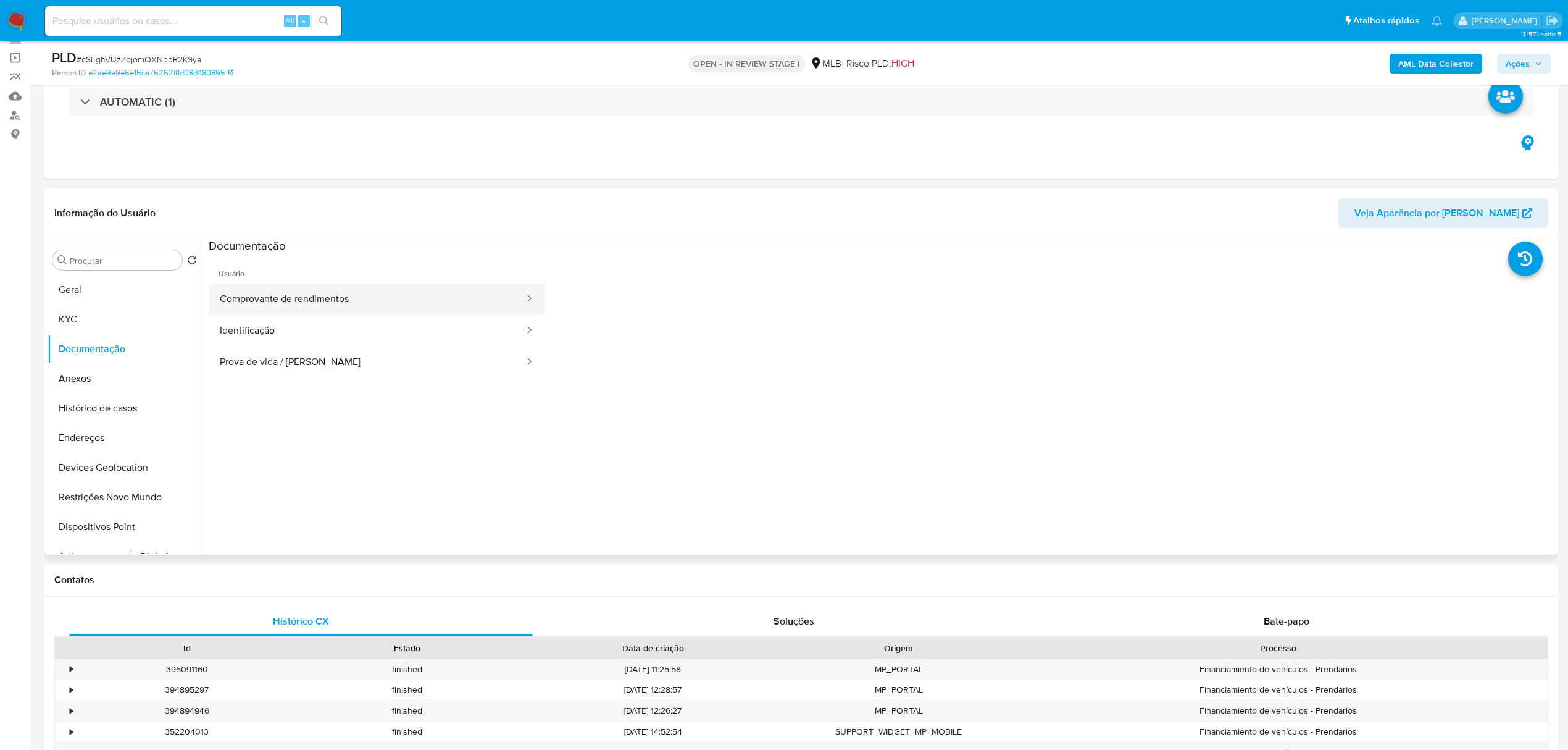
click at [381, 295] on button "Comprovante de rendimentos" at bounding box center [366, 300] width 316 height 32
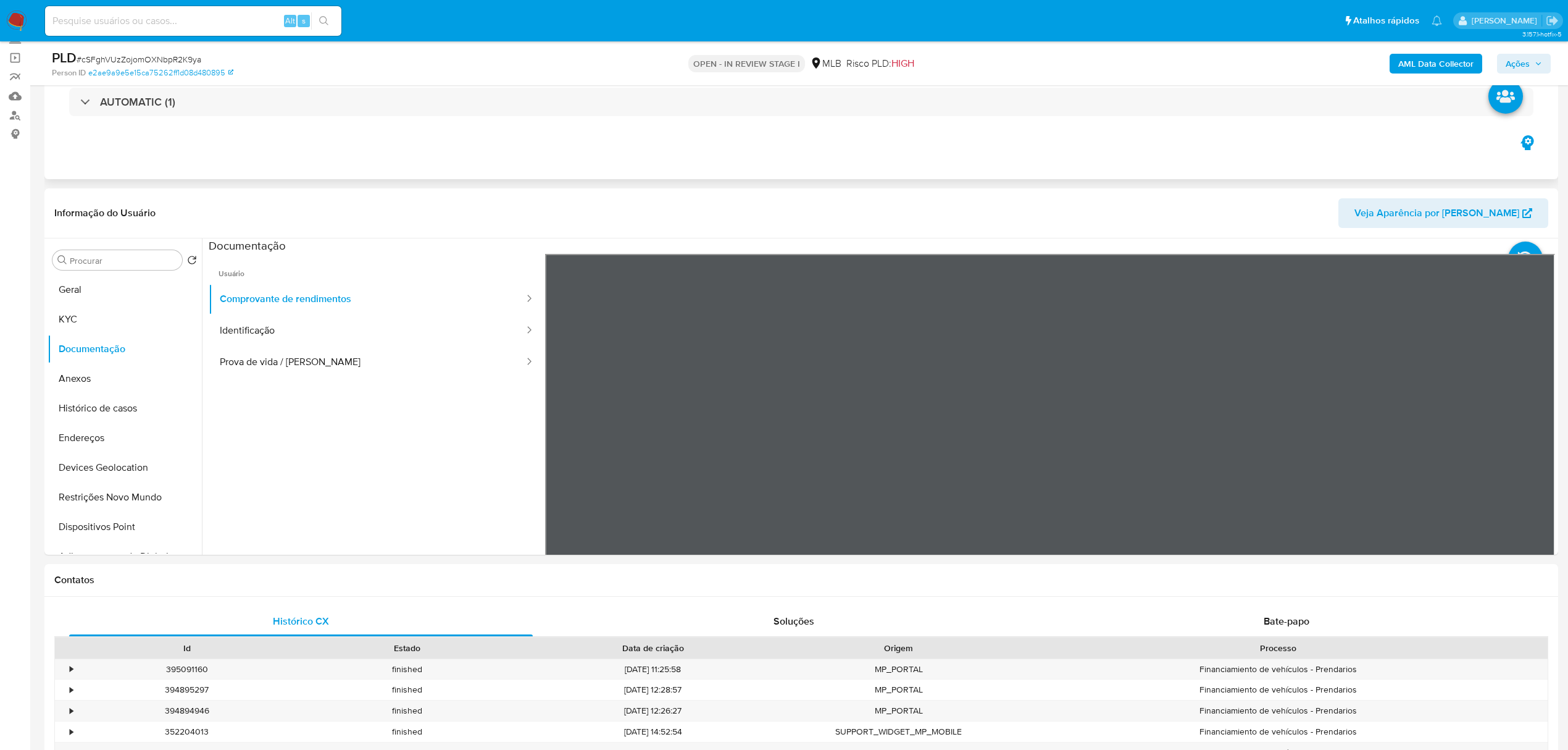
click at [943, 241] on section at bounding box center [881, 443] width 1346 height 410
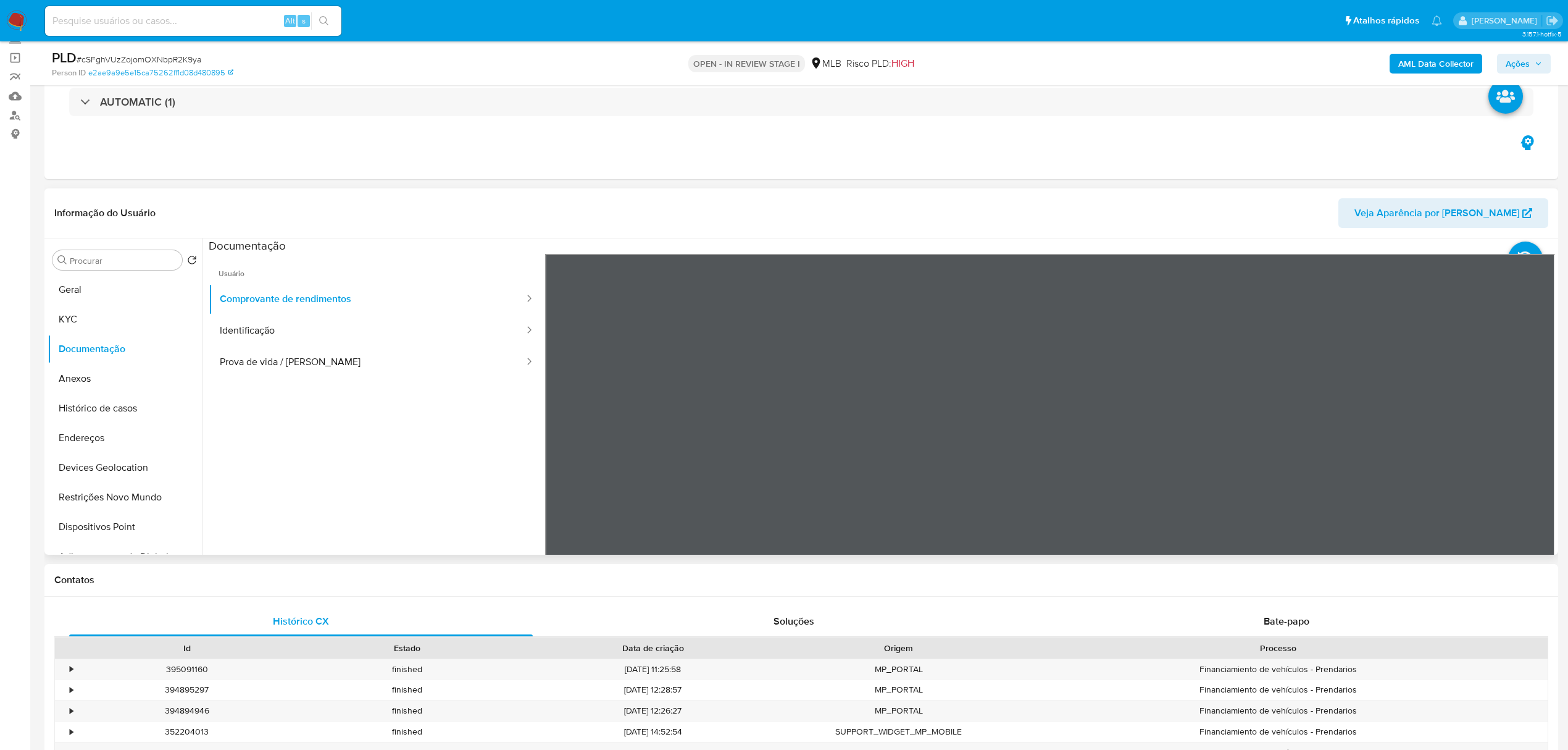
scroll to position [247, 0]
click at [92, 327] on button "KYC" at bounding box center [120, 320] width 145 height 30
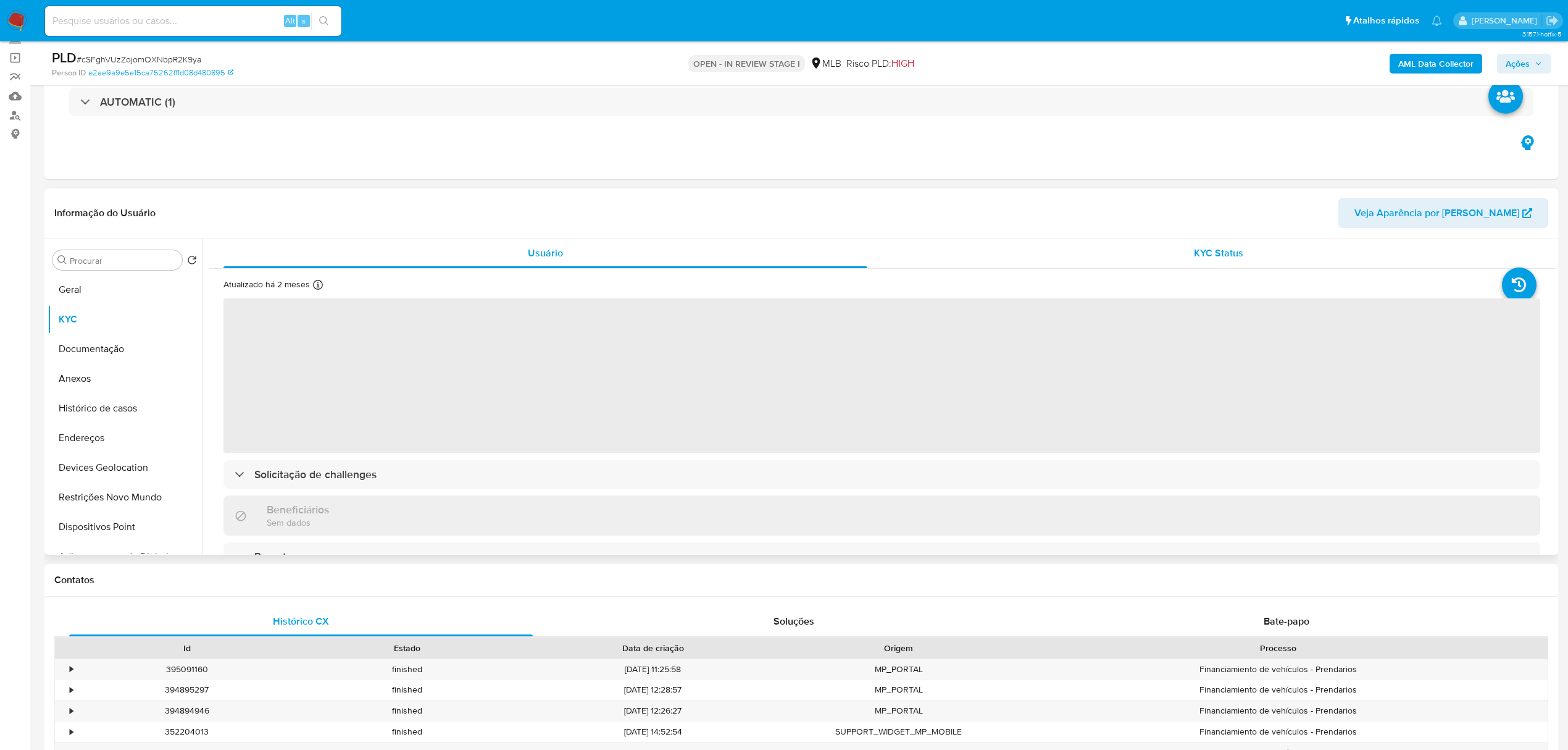
click at [1230, 242] on div "KYC Status" at bounding box center [1218, 254] width 644 height 30
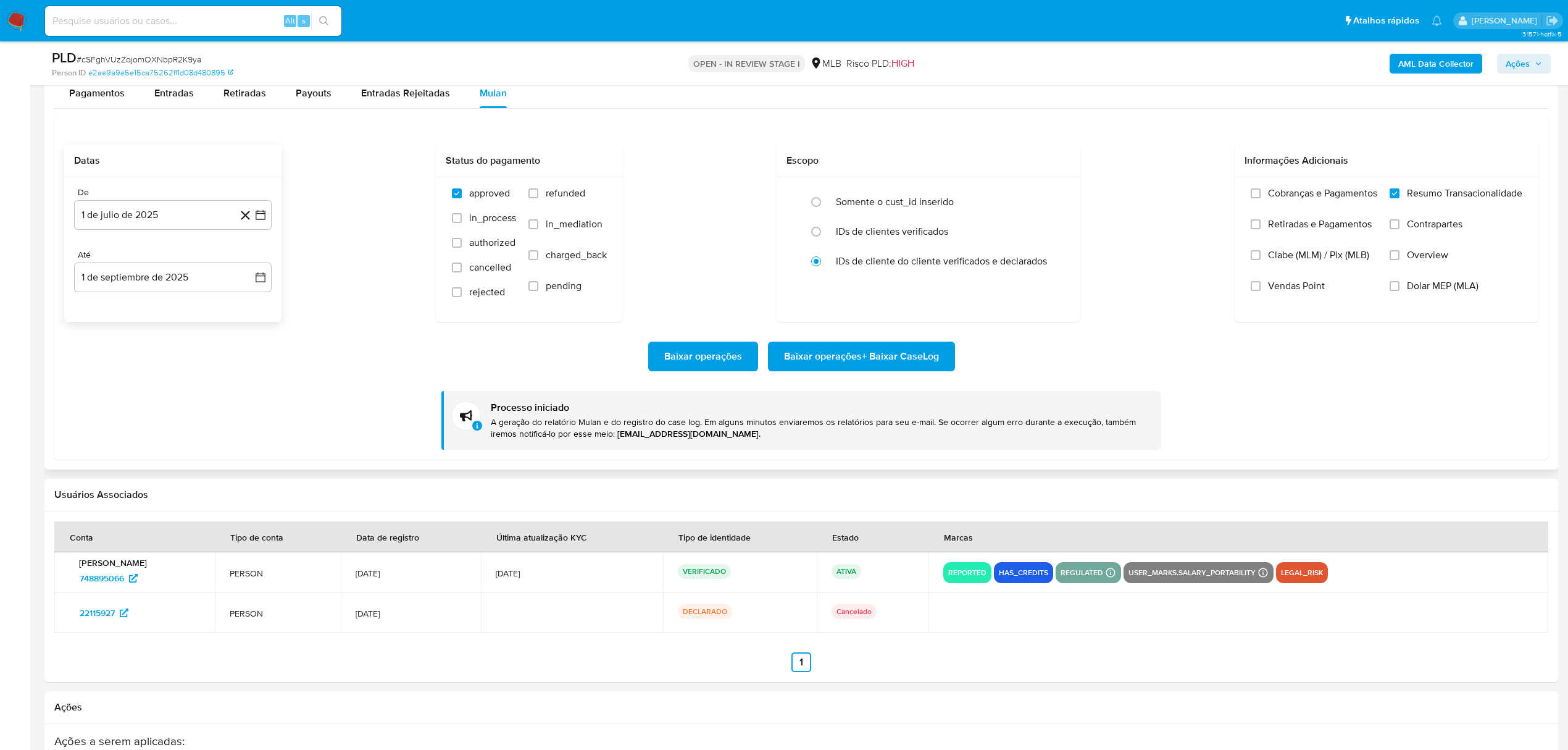
scroll to position [1152, 0]
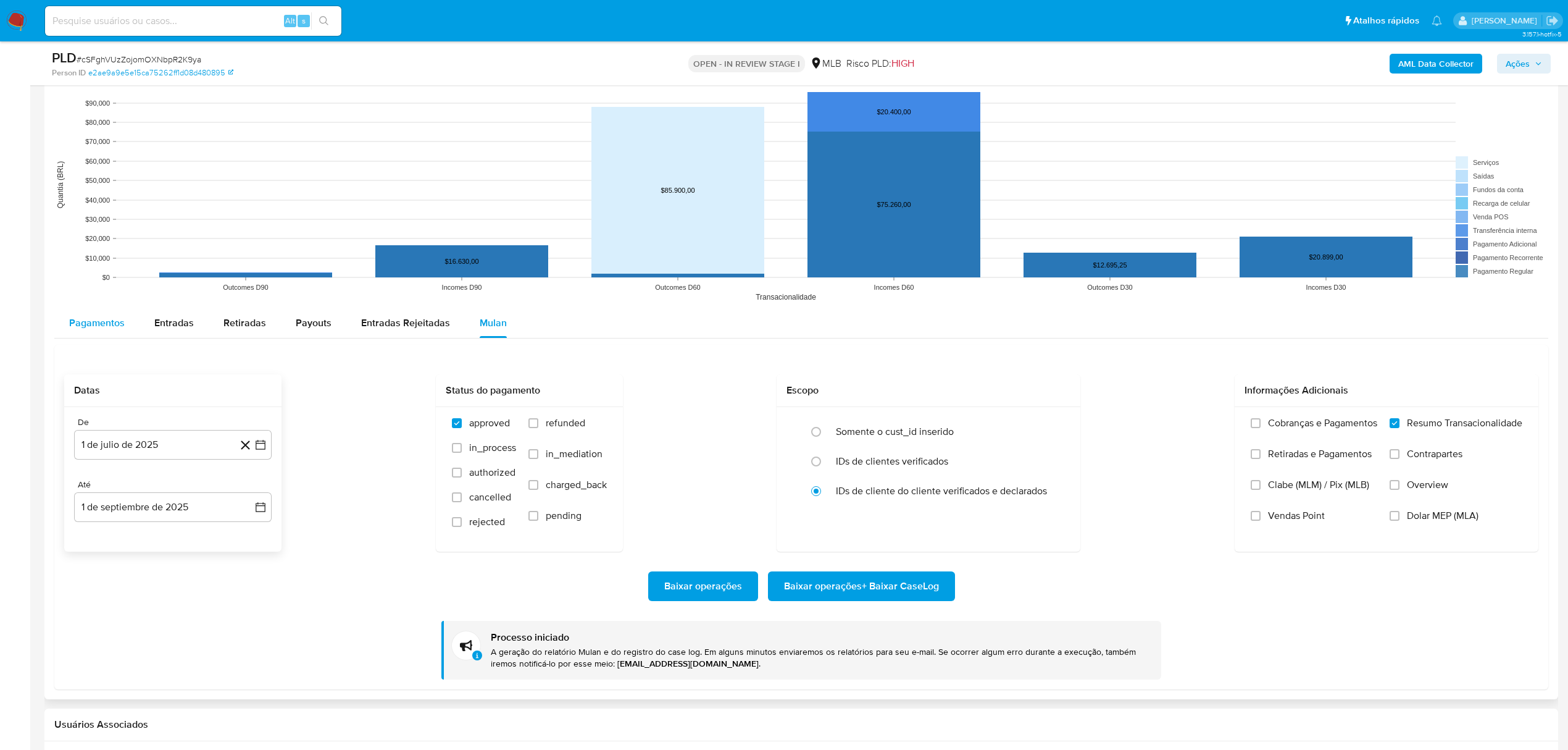
click at [121, 317] on button "Pagamentos" at bounding box center [96, 324] width 85 height 30
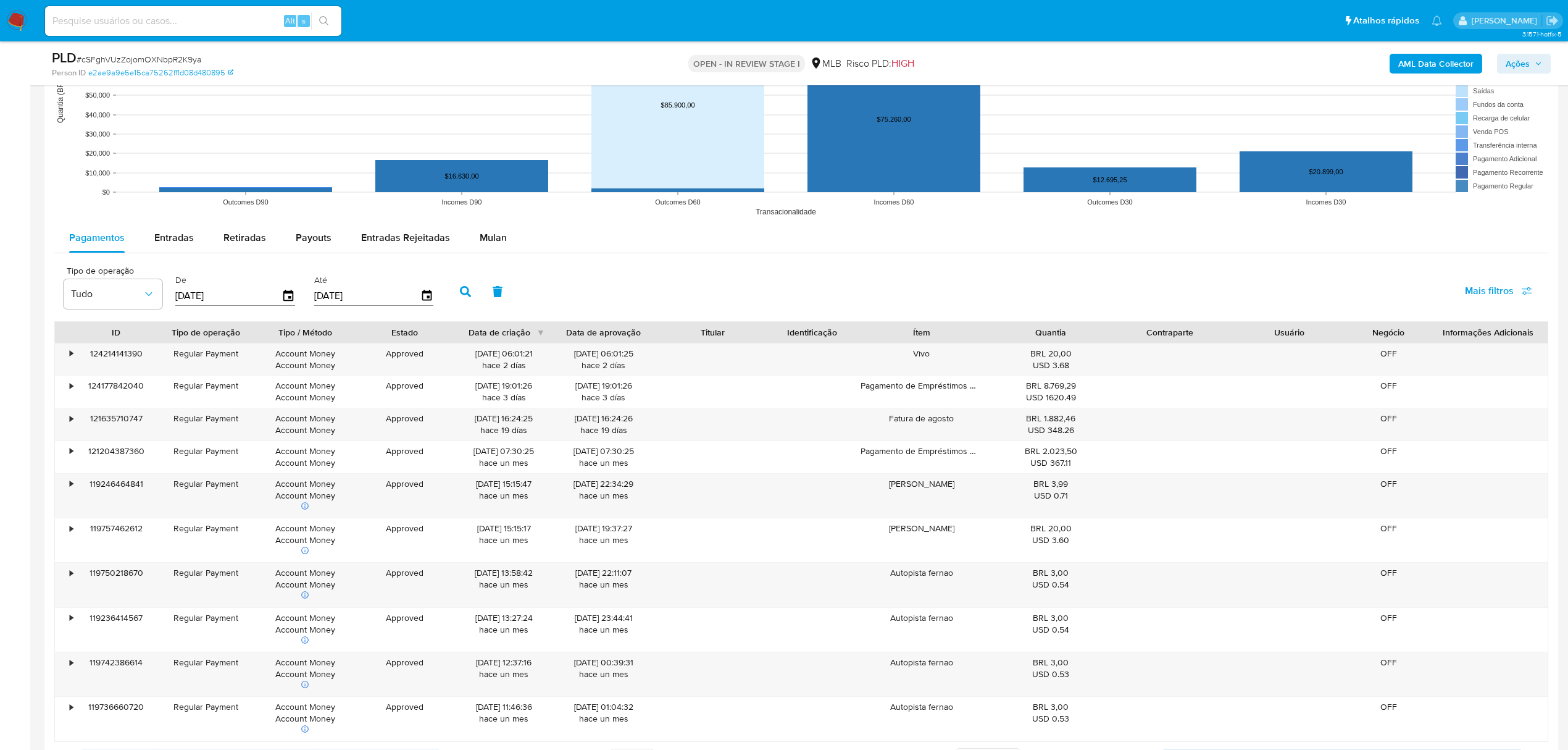
scroll to position [1317, 0]
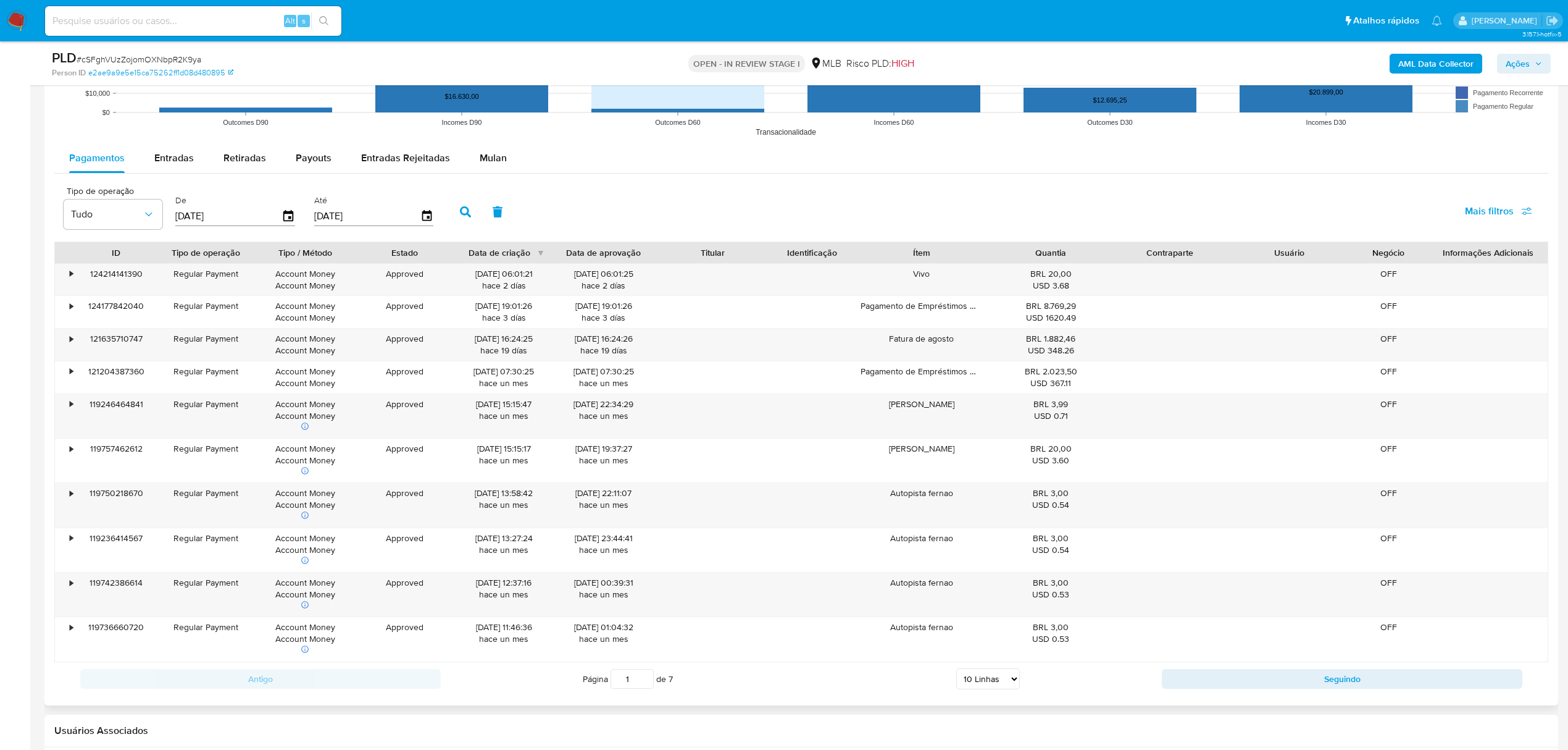
click at [987, 680] on select "5 Linhas 10 Linhas 20 Linhas 25 Linhas 50 Linhas 100 Linhas" at bounding box center [988, 678] width 64 height 21
select select "100"
click at [956, 673] on select "5 Linhas 10 Linhas 20 Linhas 25 Linhas 50 Linhas 100 Linhas" at bounding box center [988, 678] width 64 height 21
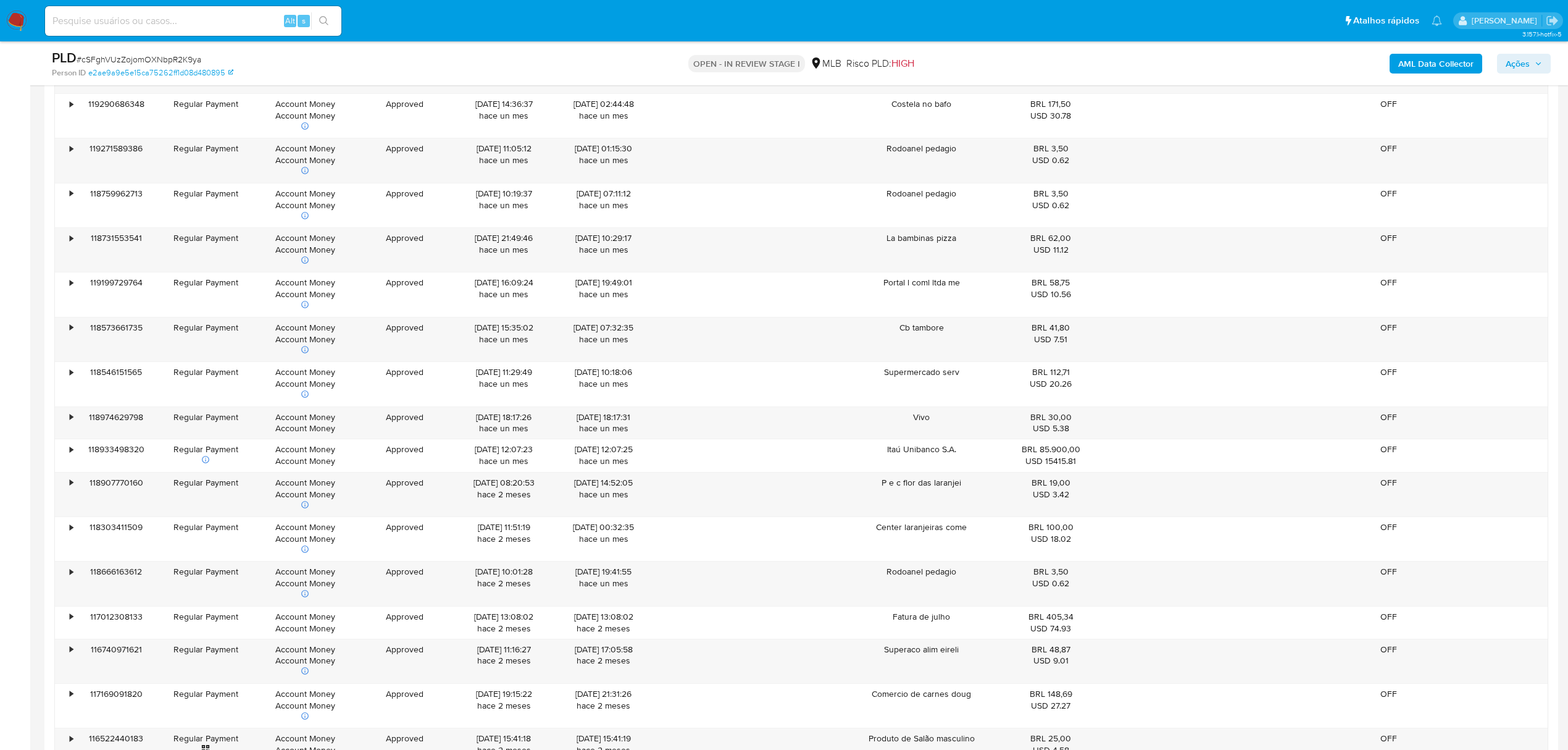
scroll to position [3129, 0]
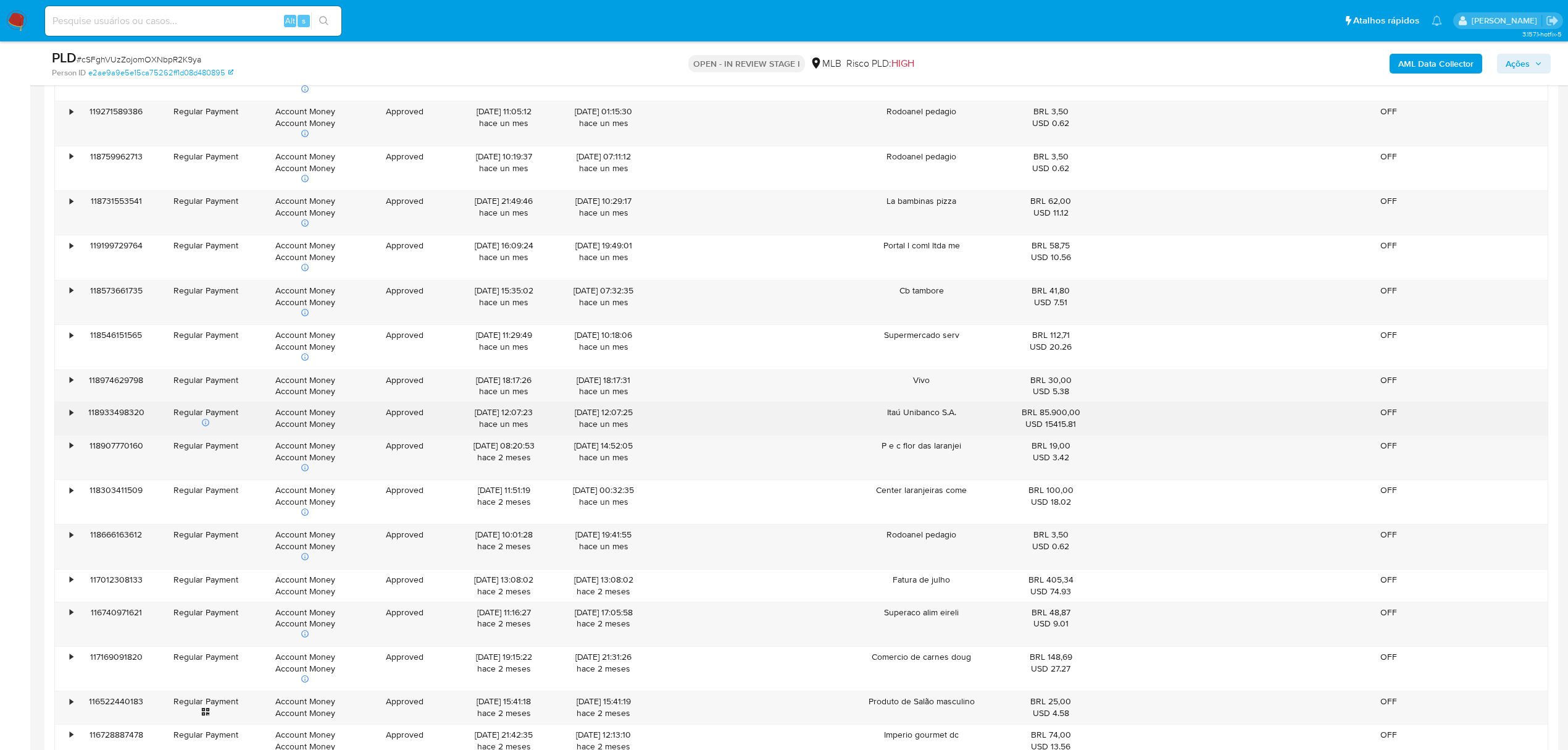
drag, startPoint x: 1080, startPoint y: 429, endPoint x: 924, endPoint y: 428, distance: 156.0
click at [924, 428] on div "• 118933498320 Regular Payment Account Money Account Money Approved 17/07/2025 …" at bounding box center [800, 418] width 1492 height 32
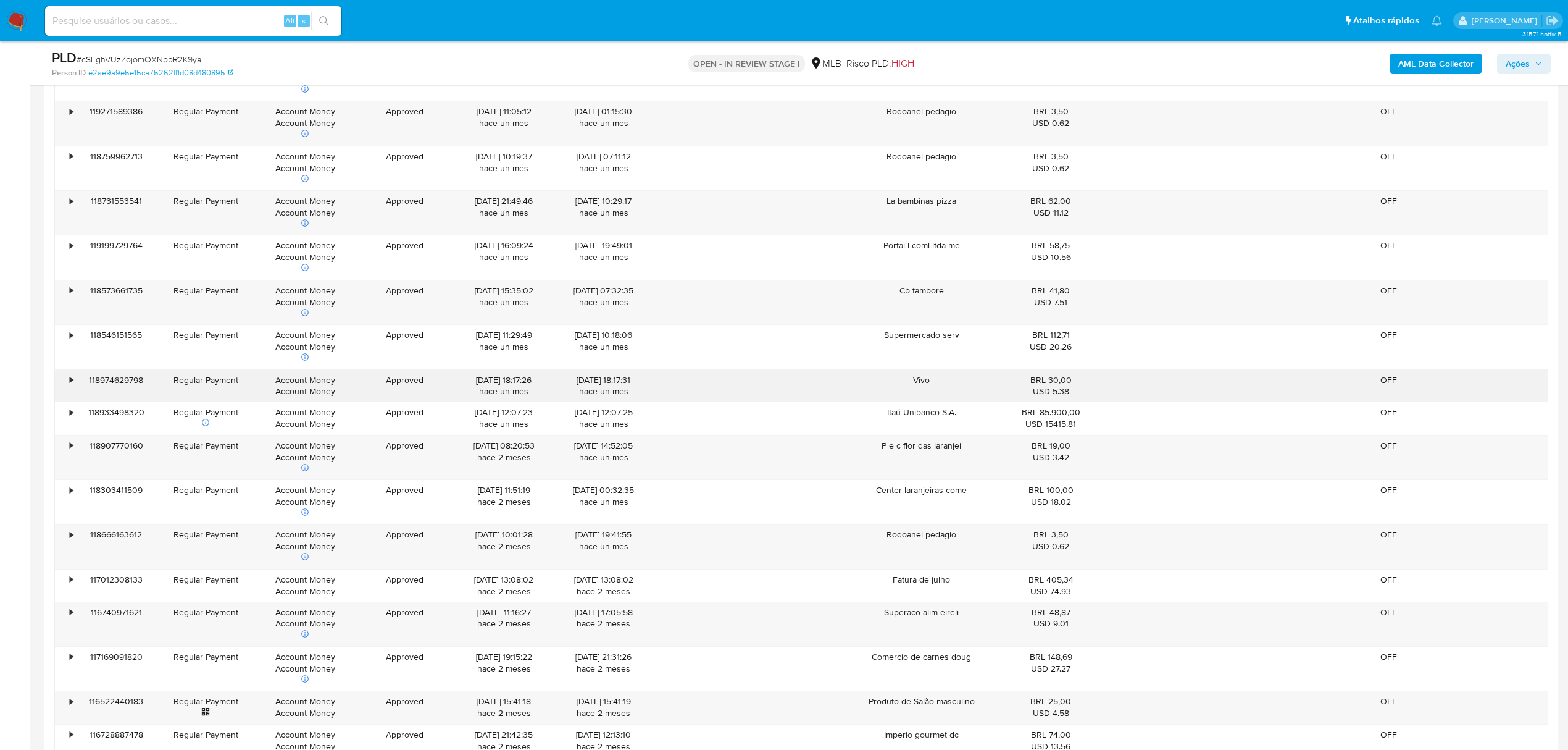
click at [1015, 402] on div "BRL 30,00 USD 5.38" at bounding box center [1049, 385] width 119 height 32
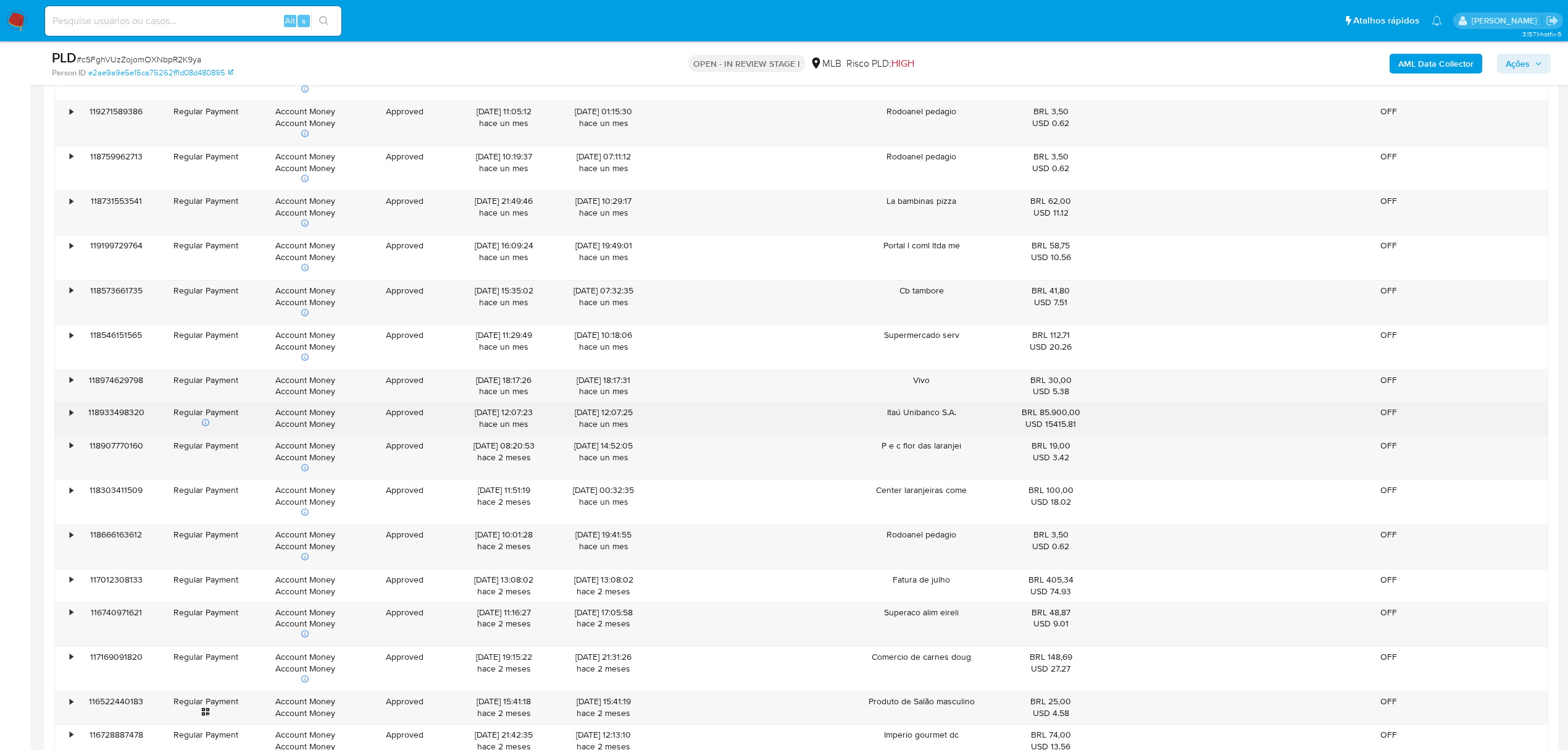
click at [1033, 423] on div "BRL 85.900,00 USD 15415.81" at bounding box center [1050, 417] width 102 height 23
click at [1074, 426] on div "BRL 85.900,00 USD 15415.81" at bounding box center [1050, 417] width 102 height 23
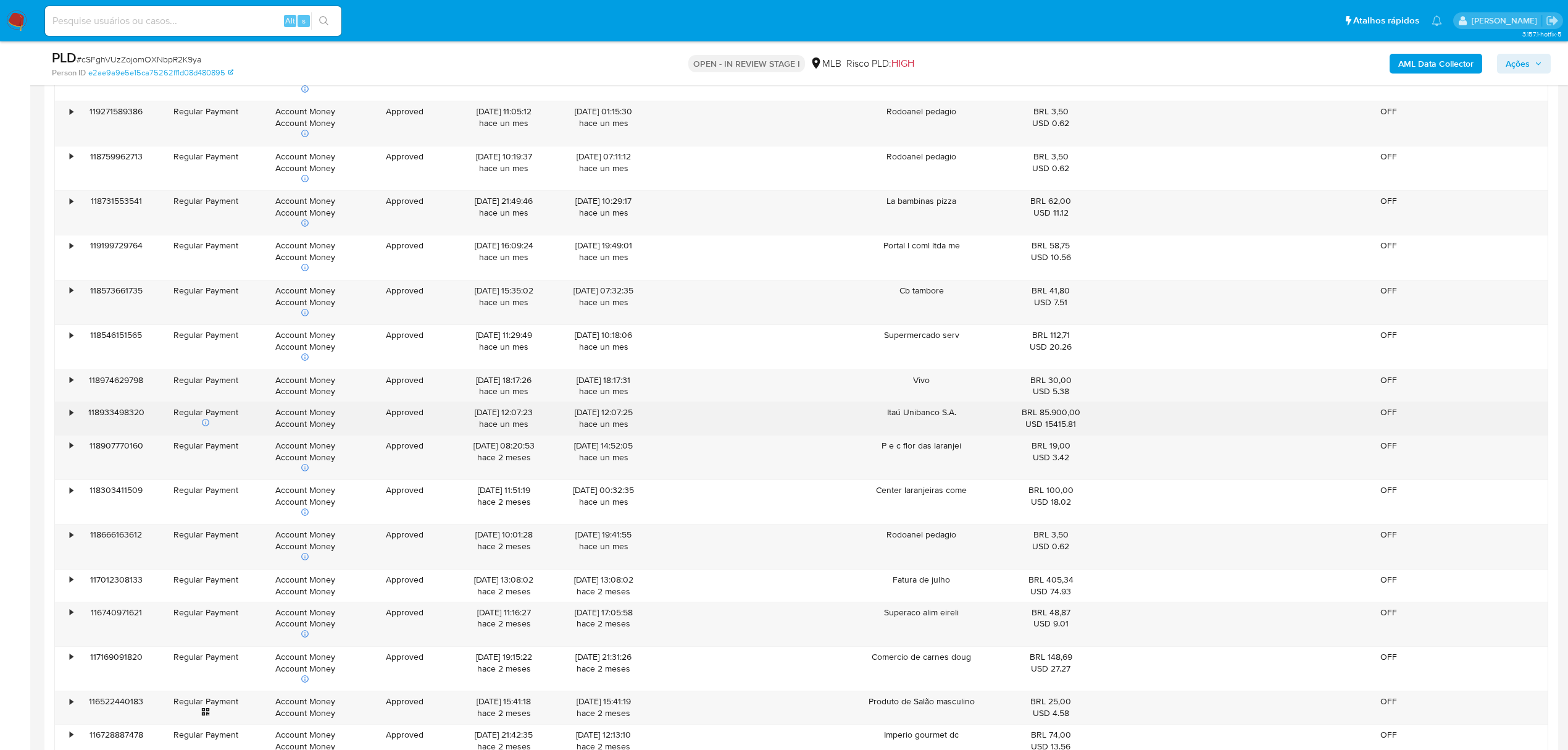
click at [1074, 426] on div "BRL 85.900,00 USD 15415.81" at bounding box center [1050, 417] width 102 height 23
click at [1506, 434] on div "• 118933498320 Regular Payment Account Money Account Money Approved 17/07/2025 …" at bounding box center [800, 418] width 1492 height 32
drag, startPoint x: 1041, startPoint y: 415, endPoint x: 1042, endPoint y: 422, distance: 7.1
click at [1041, 416] on div "BRL 85.900,00 USD 15415.81" at bounding box center [1049, 418] width 119 height 32
click at [1067, 426] on div "BRL 85.900,00 USD 15415.81" at bounding box center [1050, 417] width 102 height 23
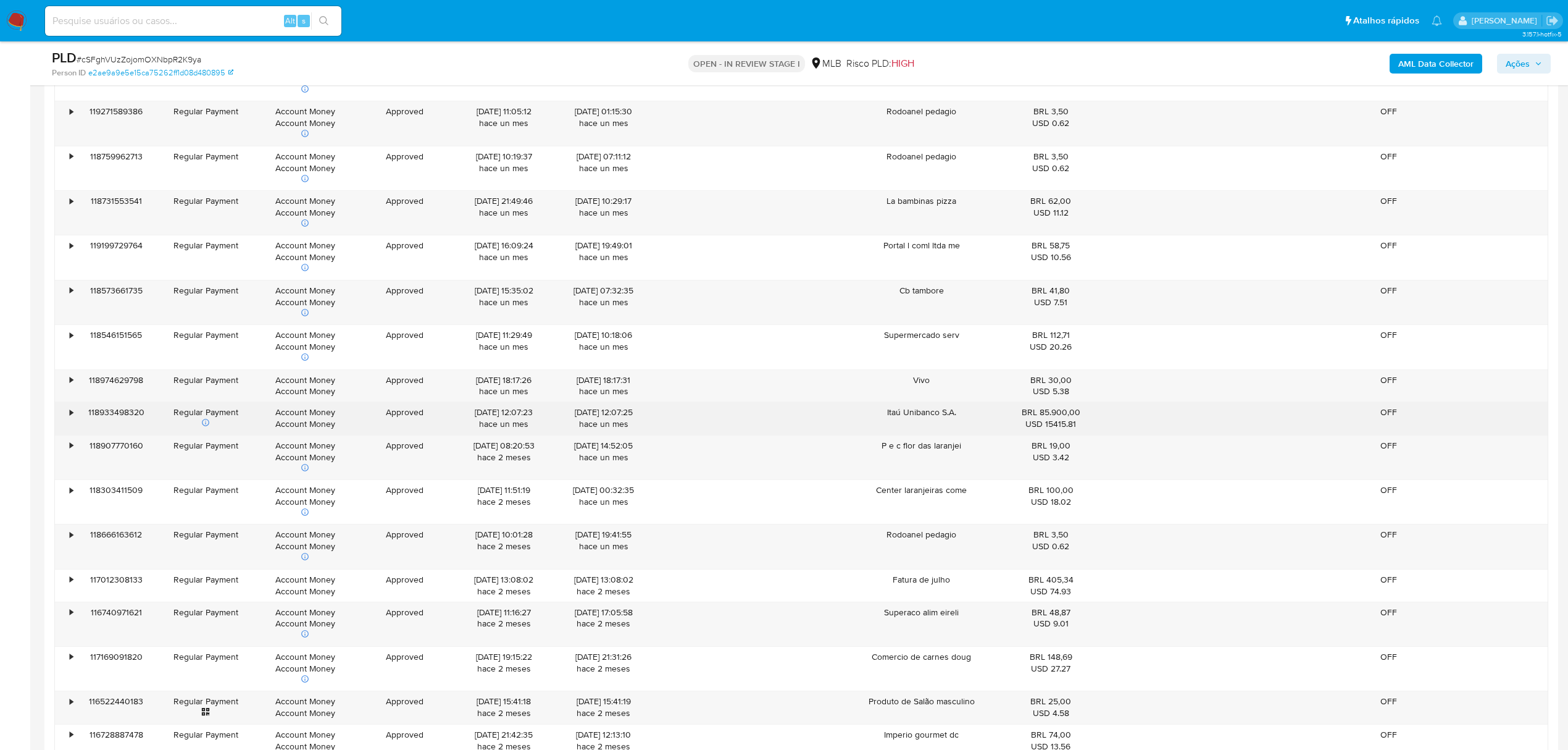
drag, startPoint x: 1078, startPoint y: 423, endPoint x: 1041, endPoint y: 428, distance: 37.3
click at [1041, 428] on div "BRL 85.900,00 USD 15415.81" at bounding box center [1050, 417] width 102 height 23
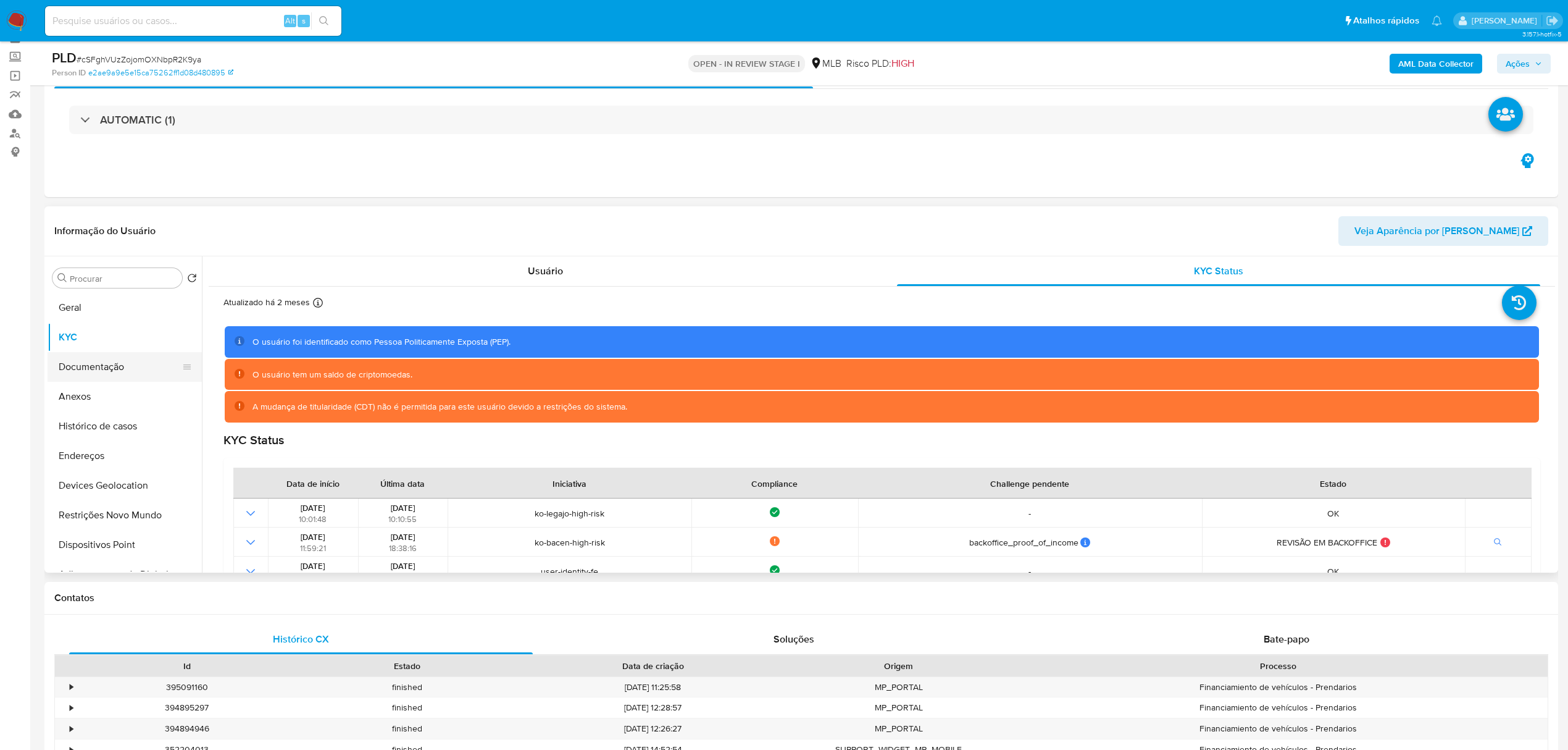
scroll to position [82, 0]
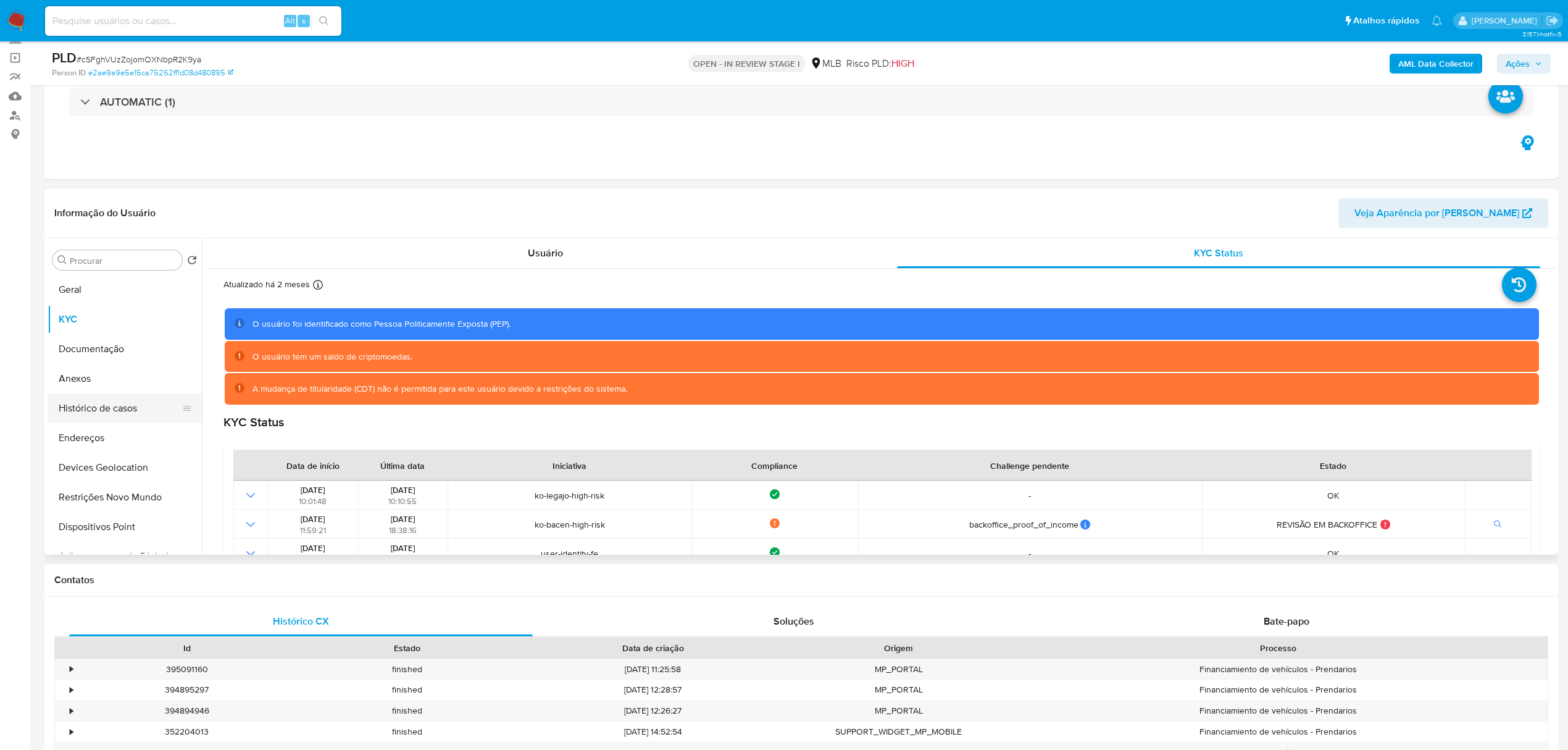
click at [106, 400] on button "Histórico de casos" at bounding box center [120, 408] width 145 height 30
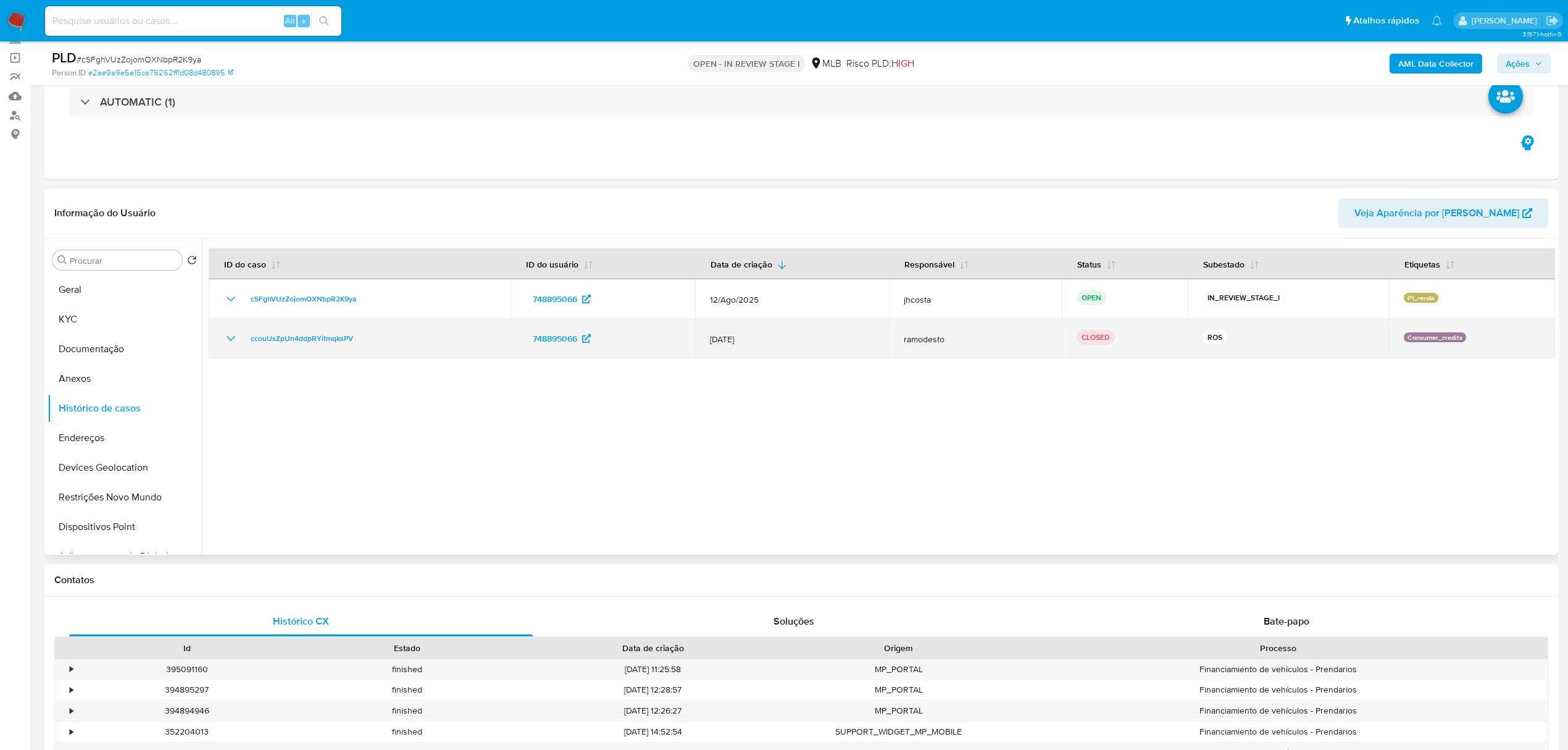
click at [233, 337] on icon "Mostrar/Ocultar" at bounding box center [231, 338] width 15 height 15
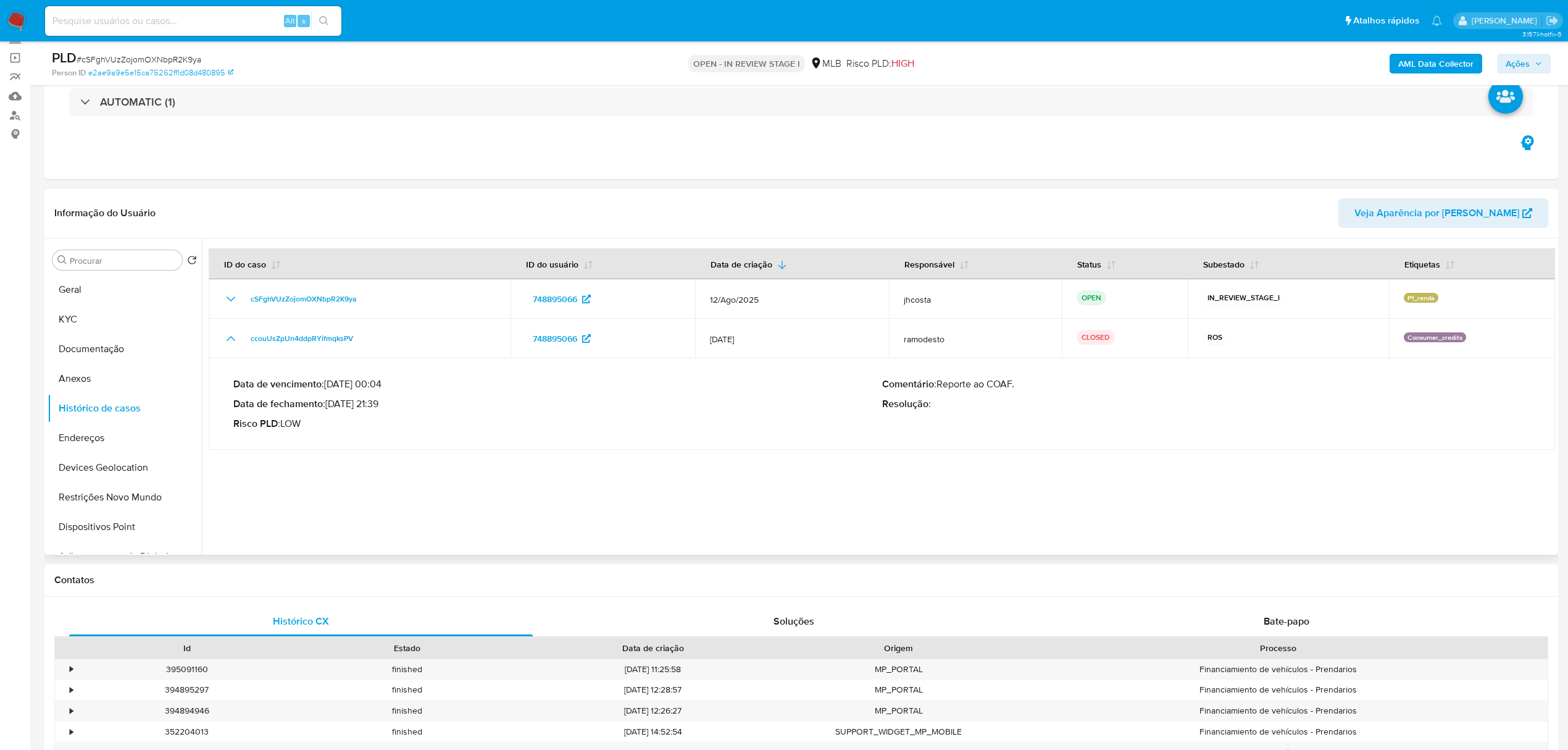
drag, startPoint x: 330, startPoint y: 403, endPoint x: 376, endPoint y: 406, distance: 46.1
click at [376, 406] on p "Data de fechamento : 18/12/2024 21:39" at bounding box center [558, 403] width 649 height 12
click at [109, 376] on button "Anexos" at bounding box center [120, 378] width 145 height 30
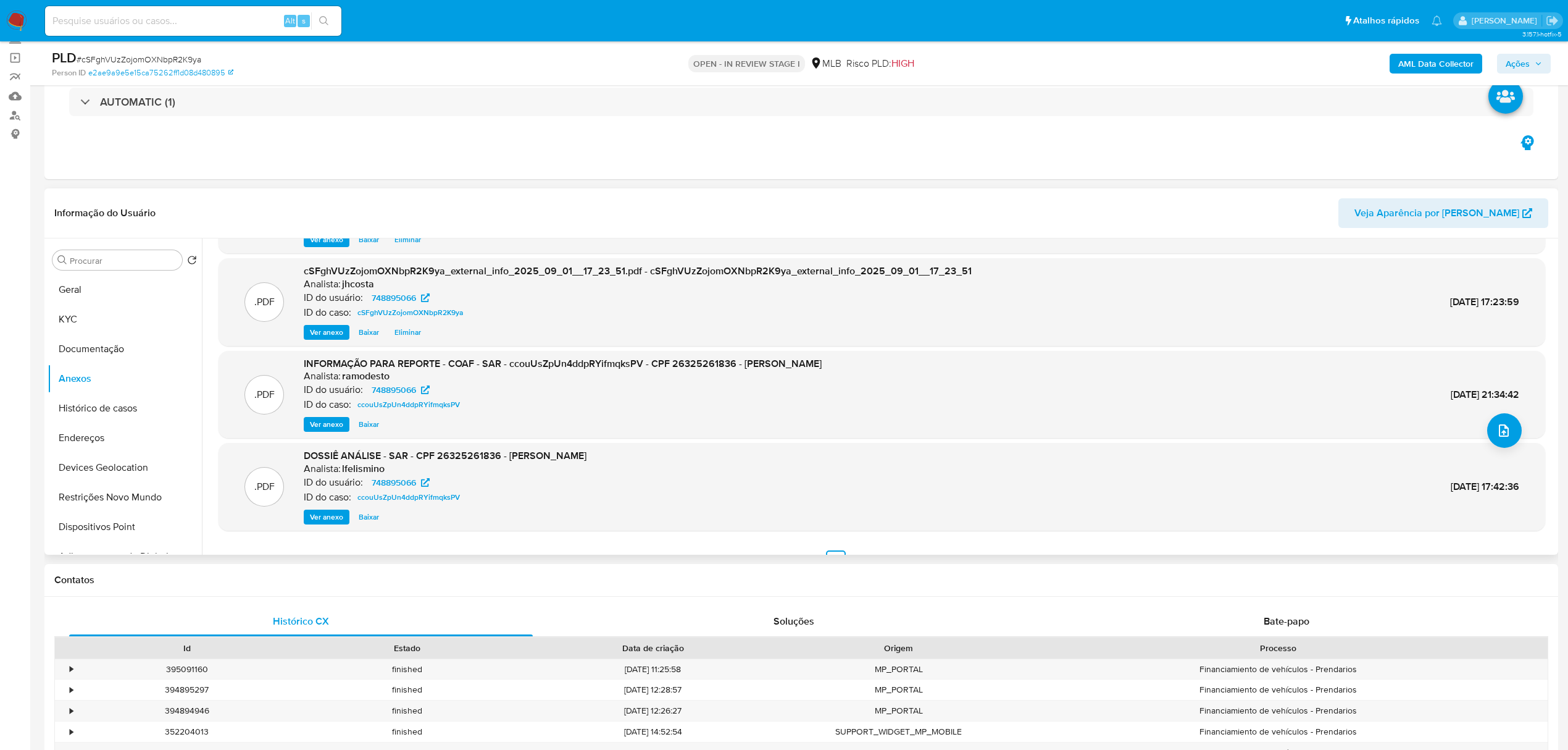
click at [308, 423] on button "Ver anexo" at bounding box center [326, 423] width 46 height 15
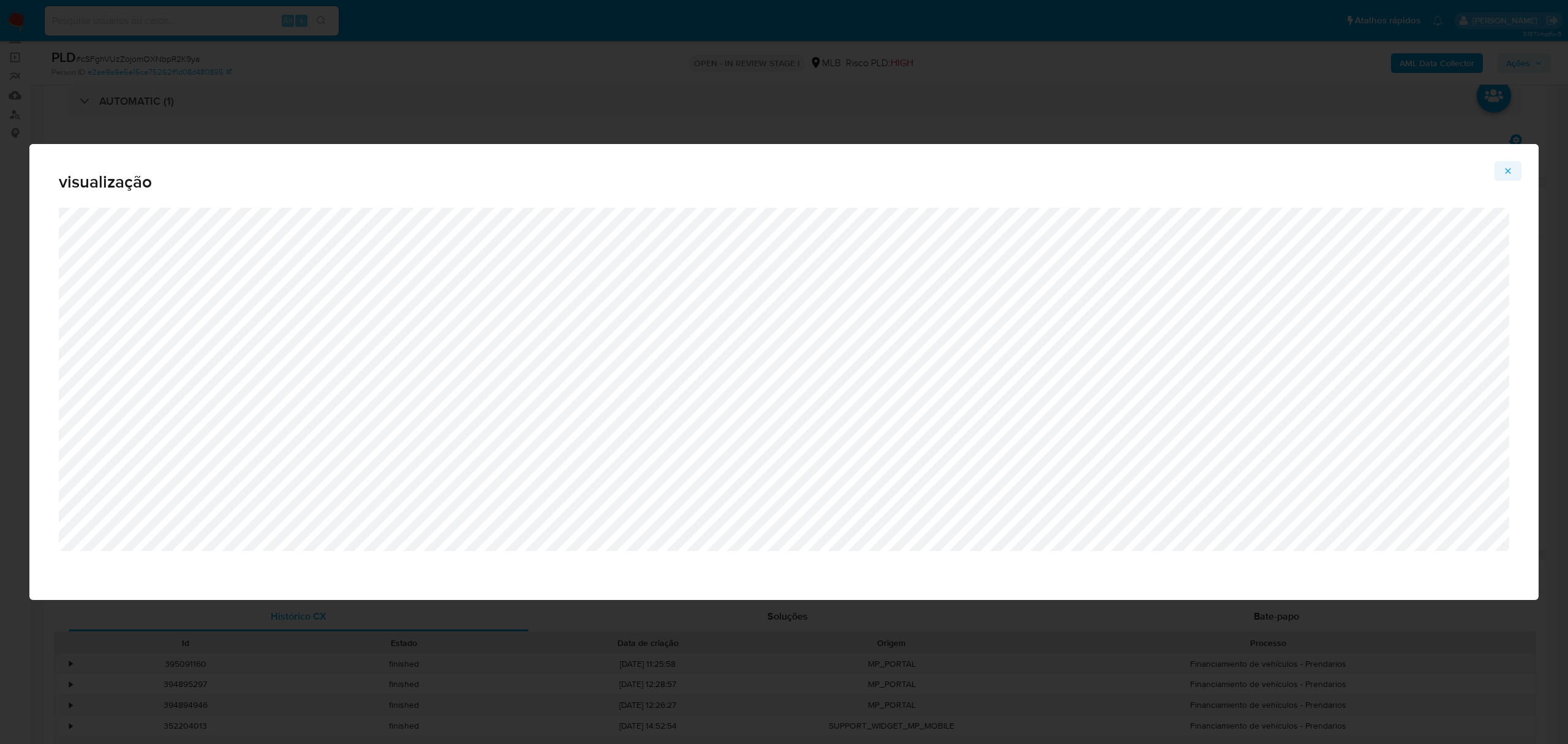
click at [1505, 172] on icon "Attachment preview" at bounding box center [1508, 171] width 10 height 10
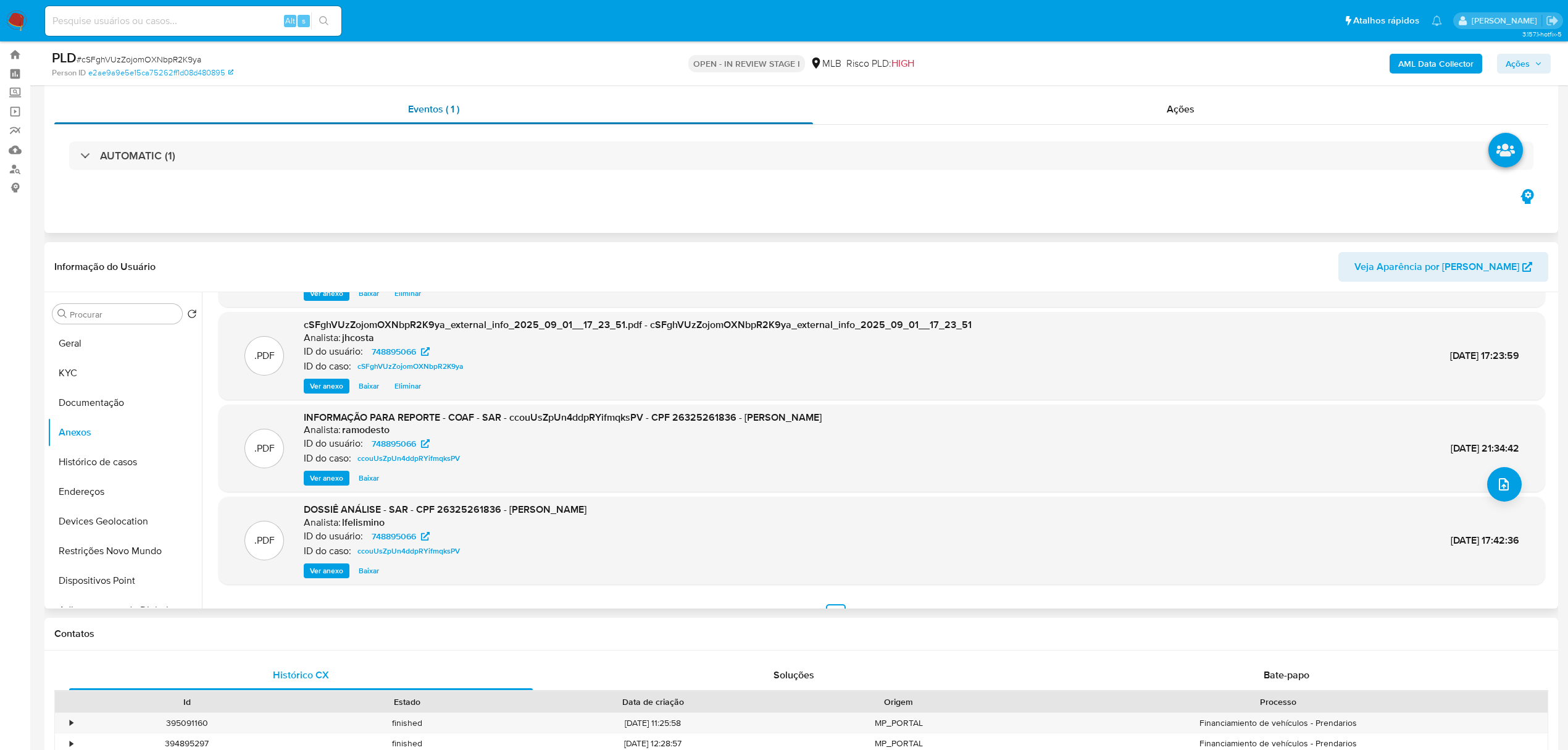
scroll to position [0, 0]
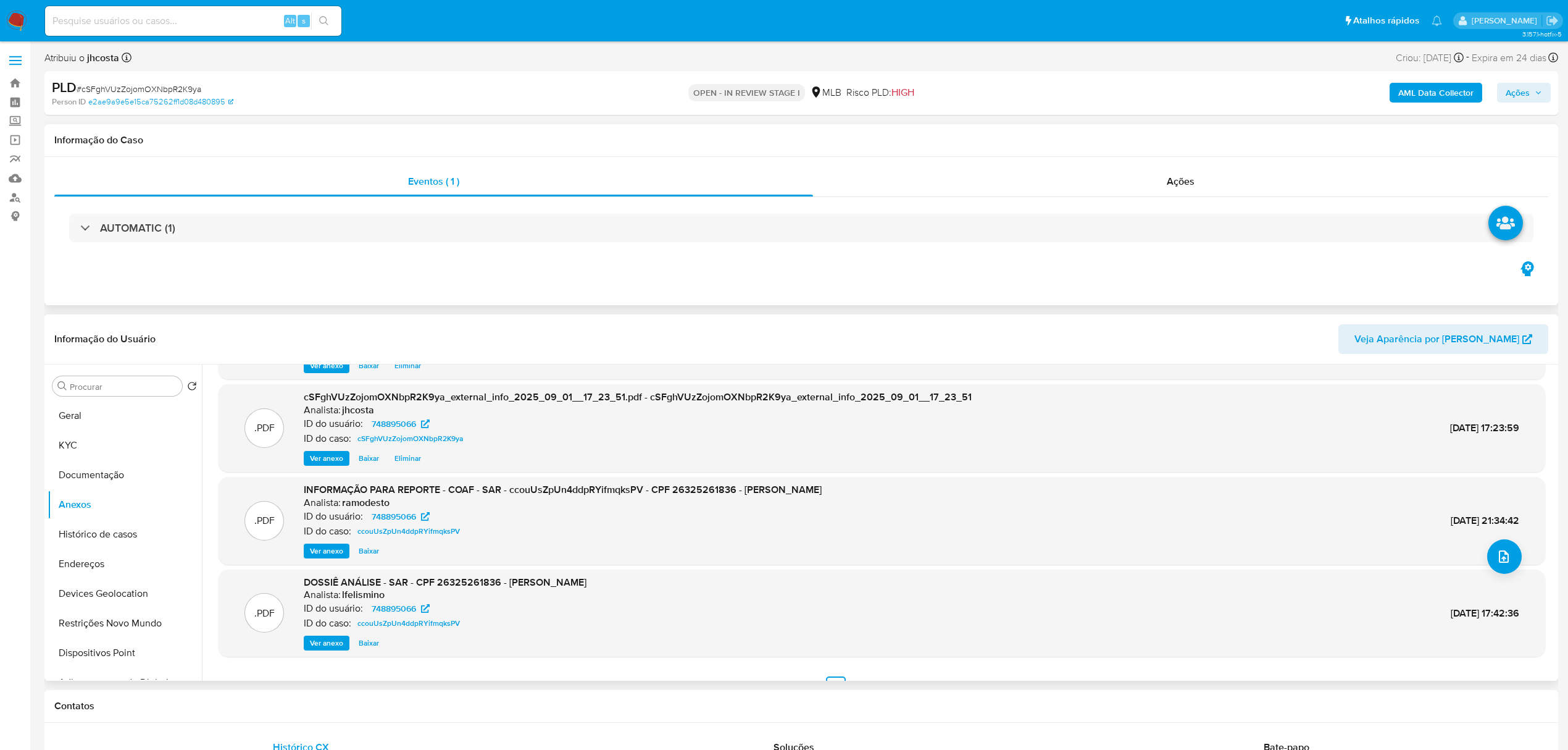
click at [210, 210] on div "AUTOMATIC (1)" at bounding box center [800, 228] width 1493 height 62
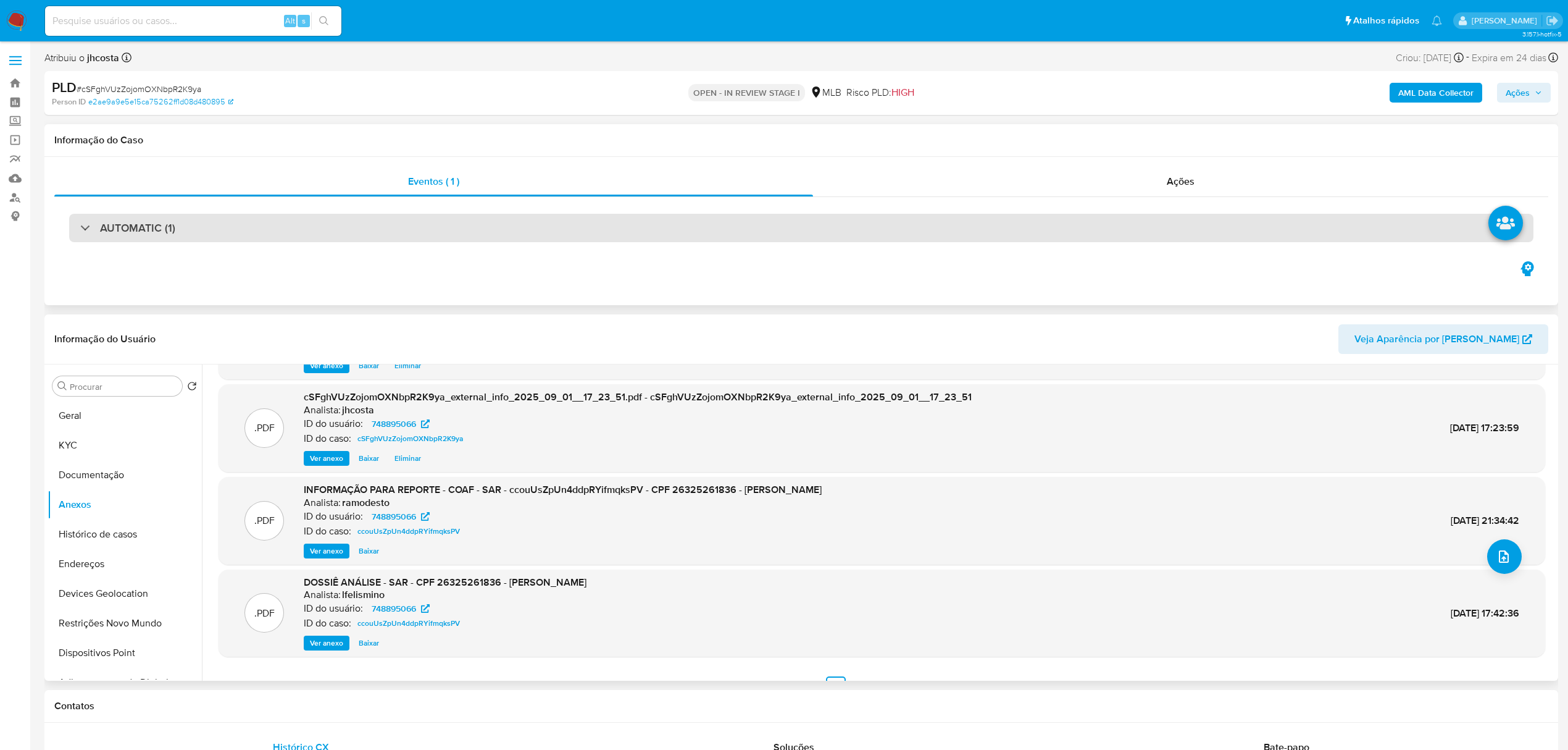
click at [209, 220] on div "AUTOMATIC (1)" at bounding box center [800, 228] width 1464 height 28
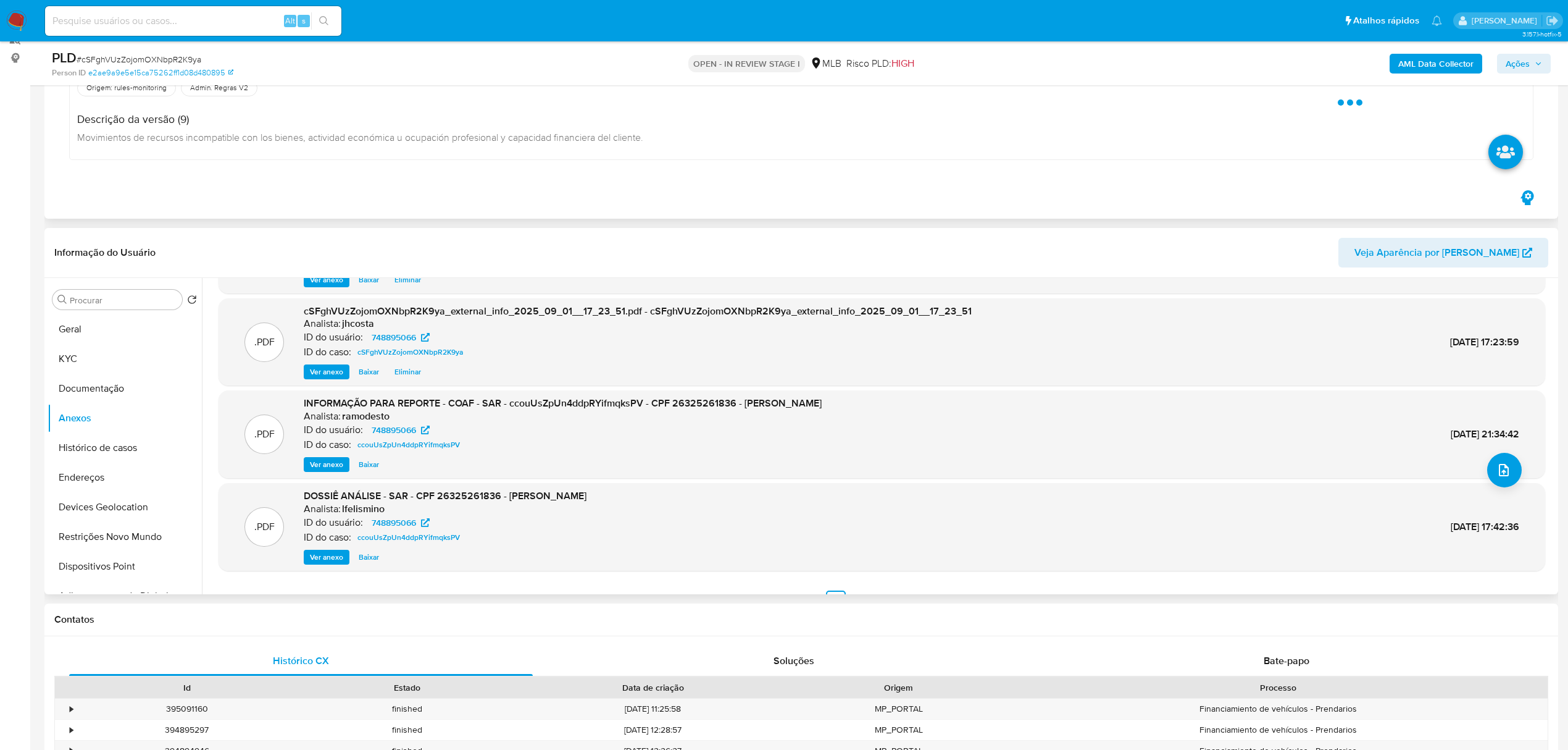
scroll to position [164, 0]
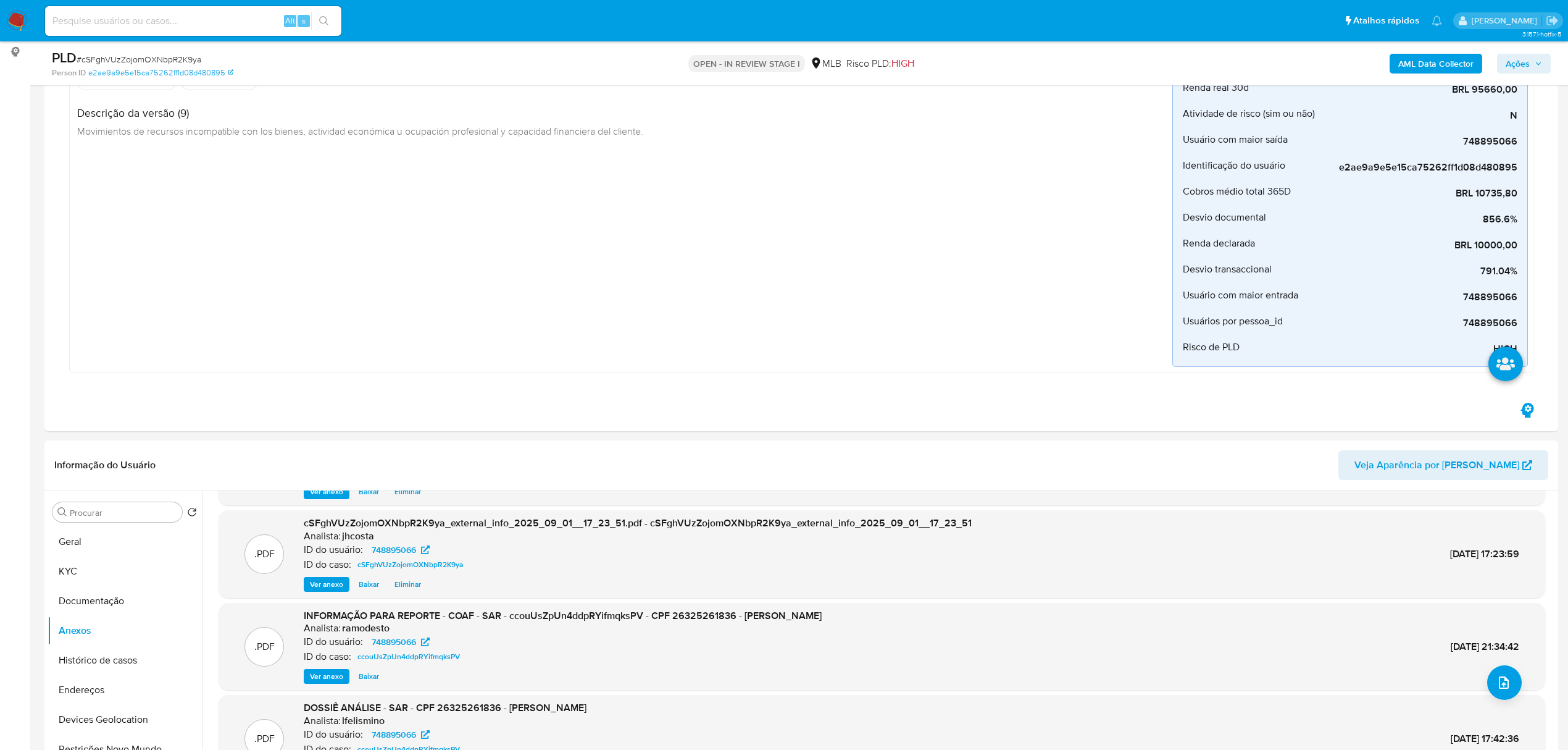
click at [1532, 59] on span "Ações" at bounding box center [1523, 63] width 36 height 17
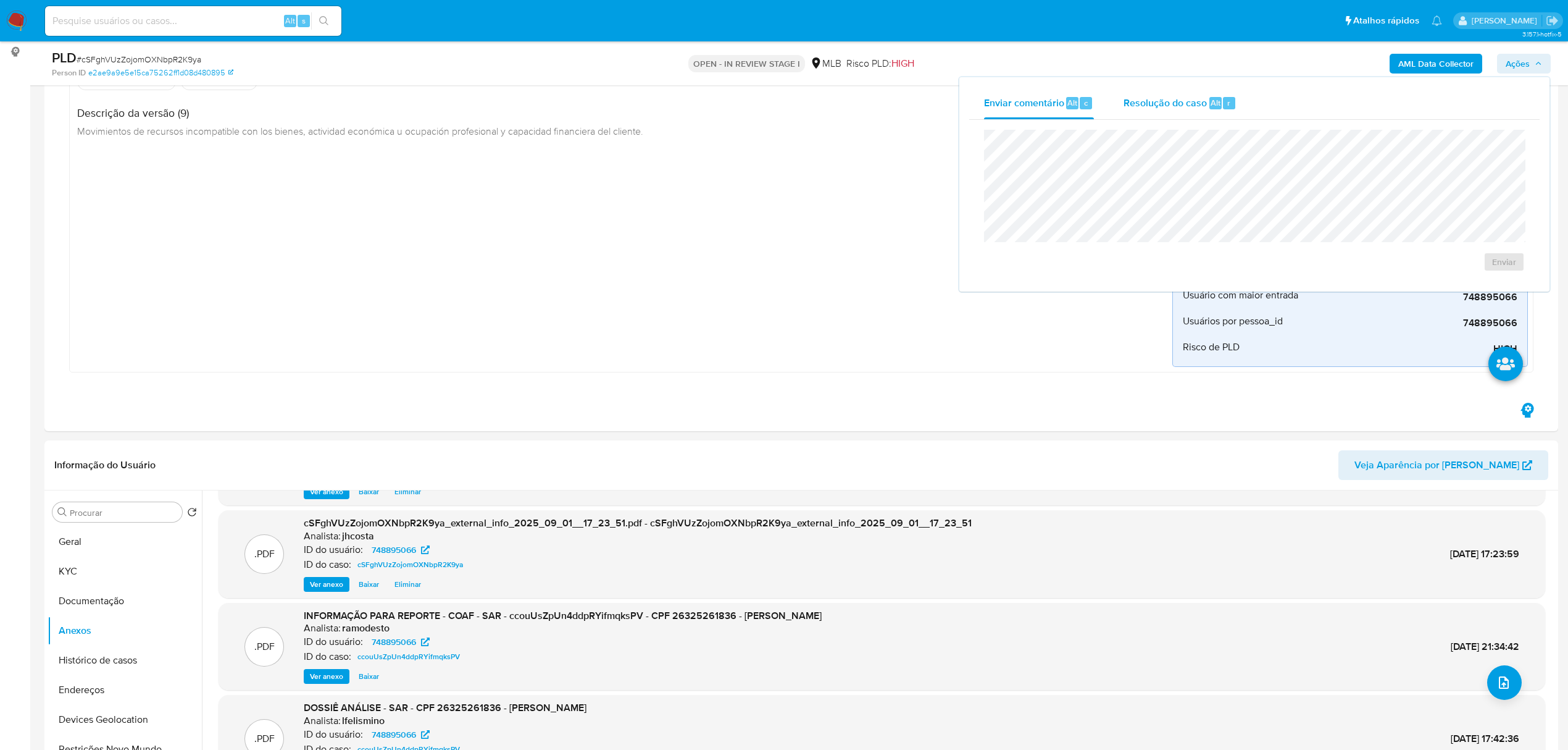
click at [1191, 92] on div "Resolução do caso Alt r" at bounding box center [1179, 103] width 113 height 32
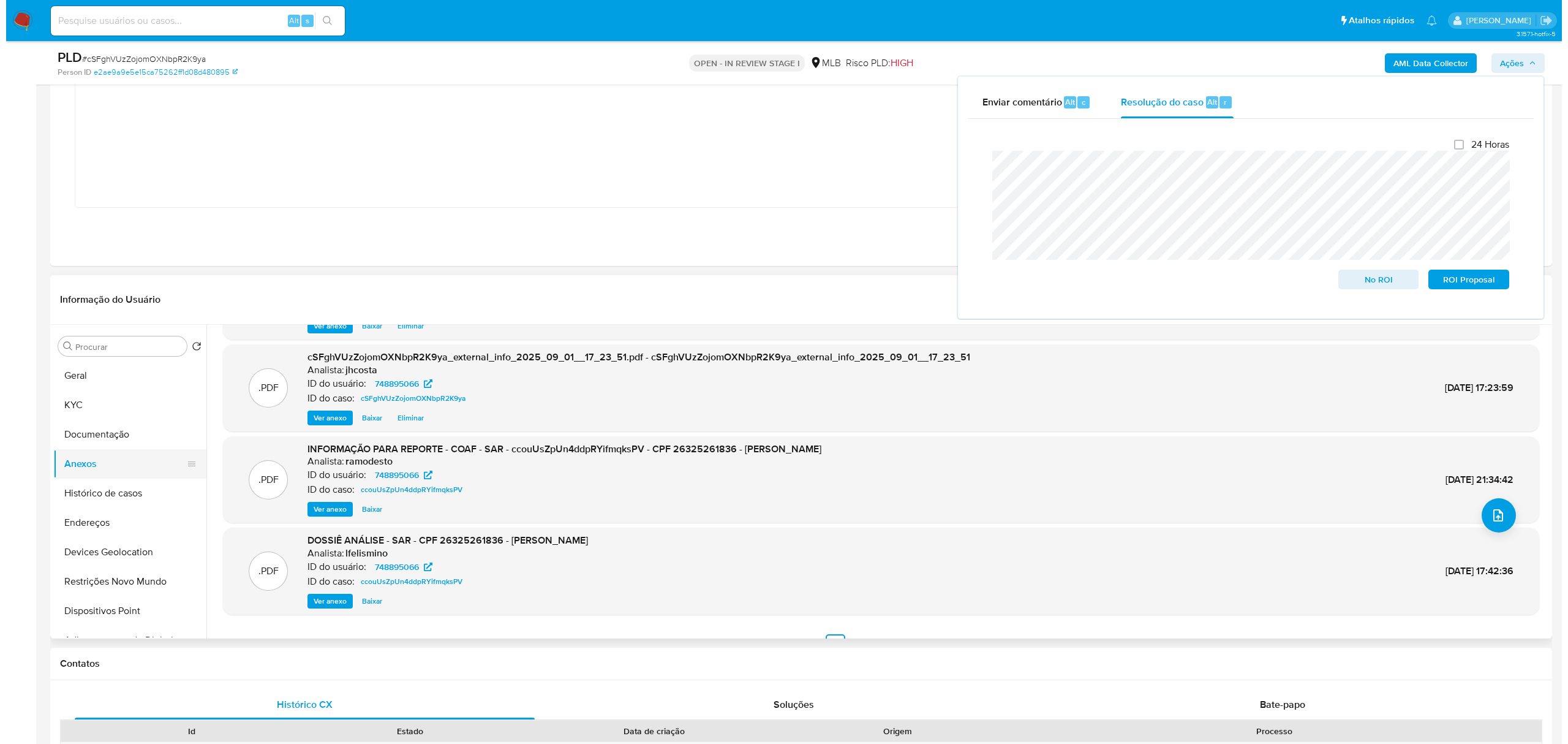
scroll to position [327, 0]
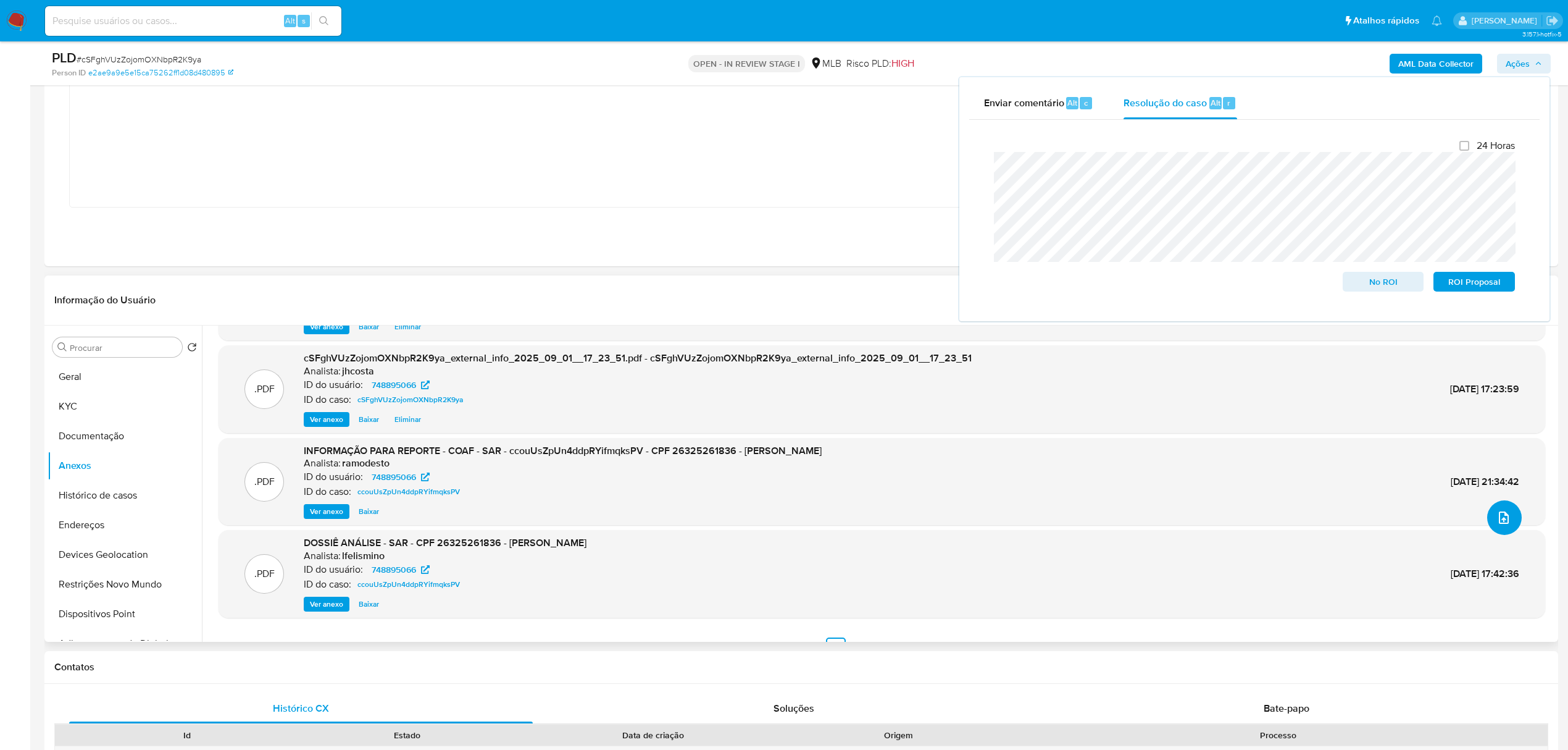
click at [1496, 512] on icon "upload-file" at bounding box center [1503, 517] width 15 height 15
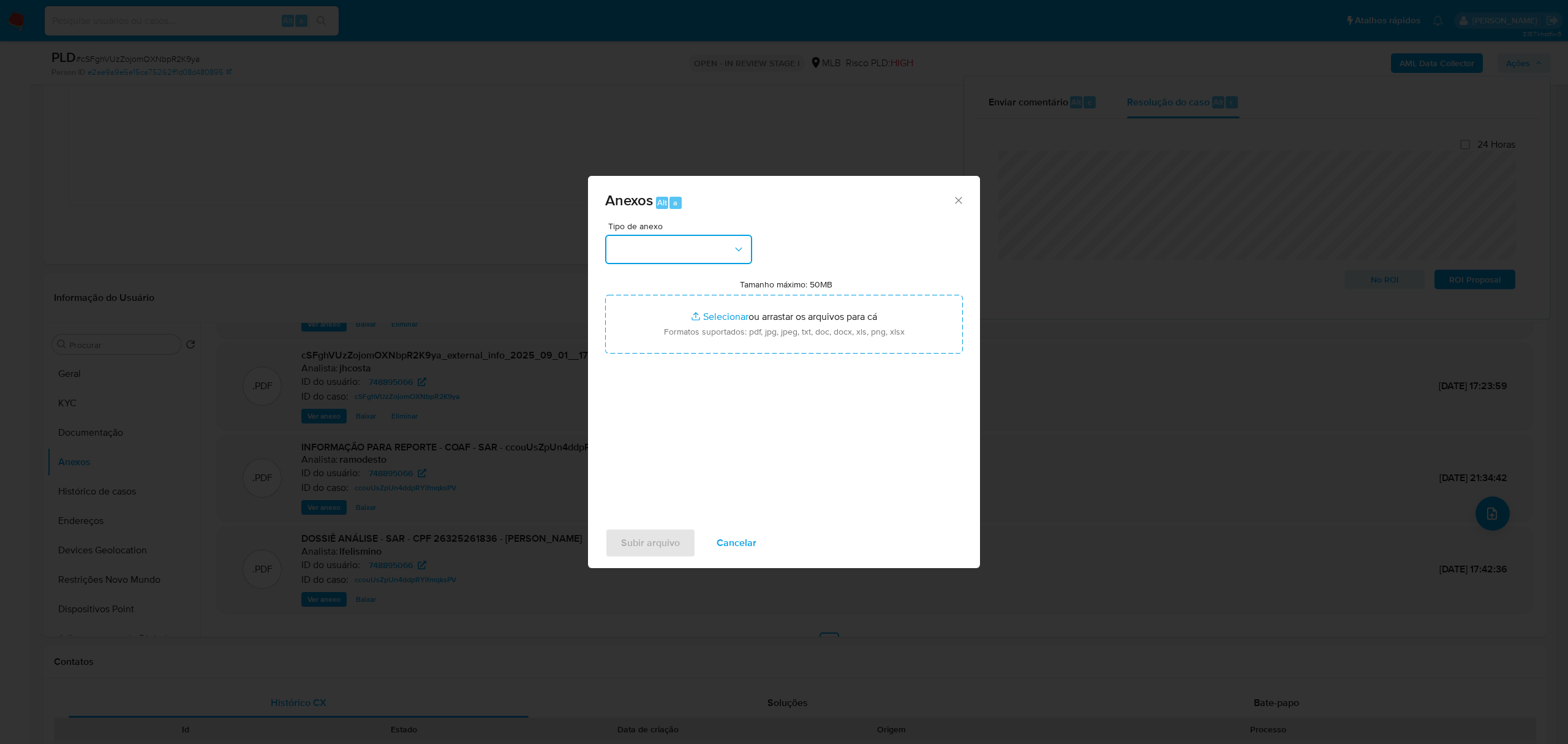
click at [740, 248] on icon "button" at bounding box center [739, 249] width 12 height 12
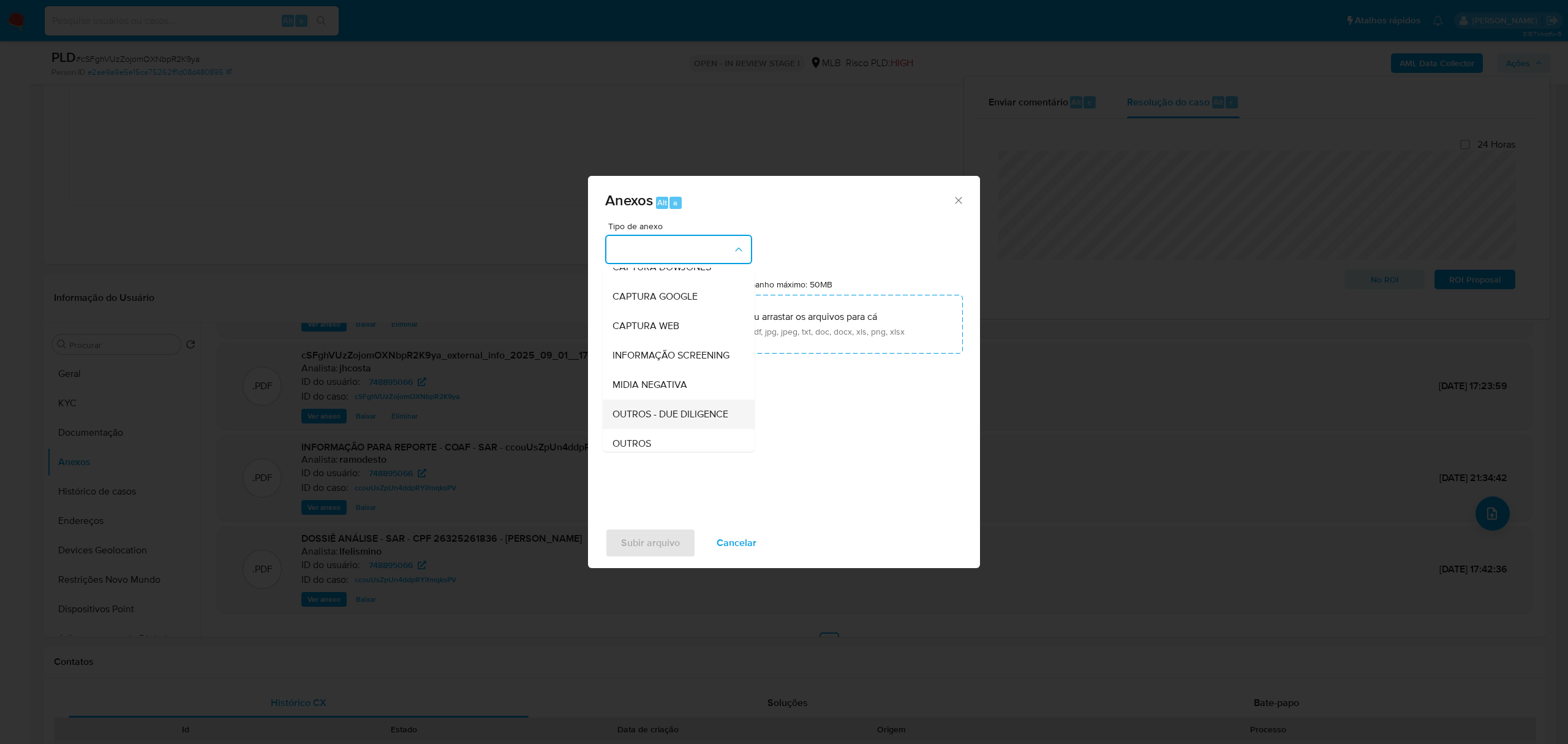
scroll to position [81, 0]
click at [648, 413] on span "OUTROS" at bounding box center [631, 406] width 39 height 12
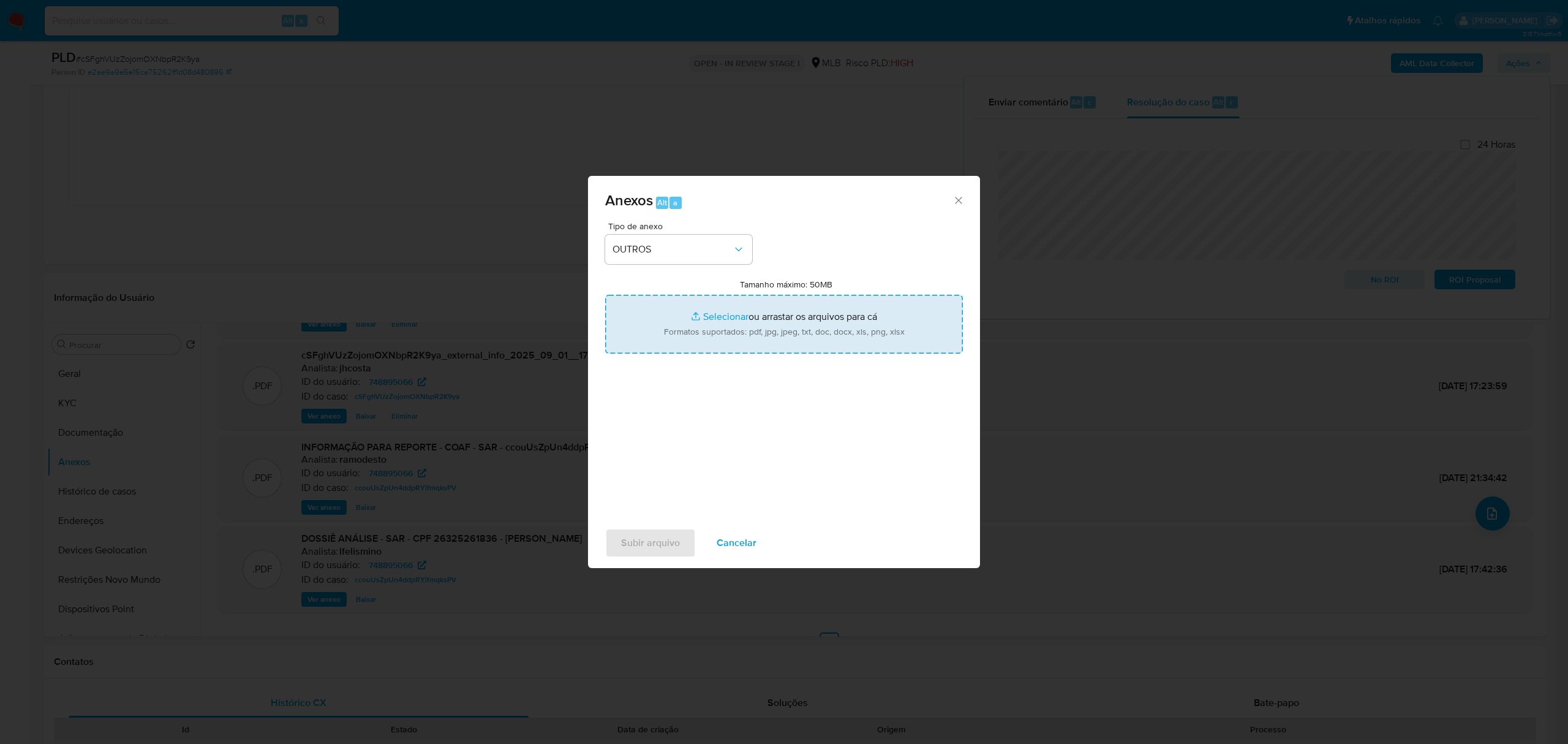
click at [741, 326] on input "Tamanho máximo: 50MB Selecionar arquivos" at bounding box center [784, 323] width 358 height 58
type input "C:\fakepath\Mulan 748895066_2025_09_01_16_05_50.xlsx"
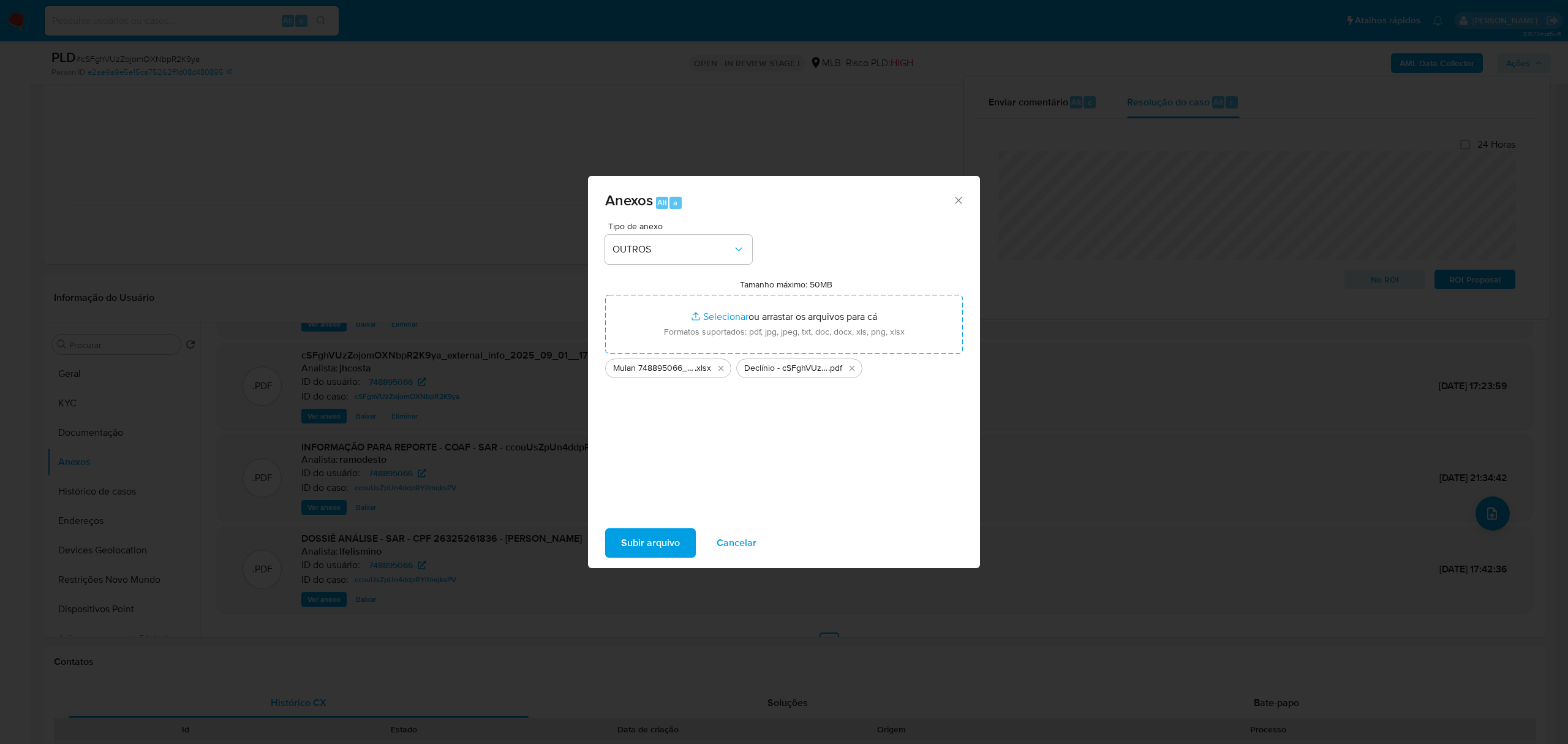
click at [633, 553] on span "Subir arquivo" at bounding box center [650, 542] width 58 height 27
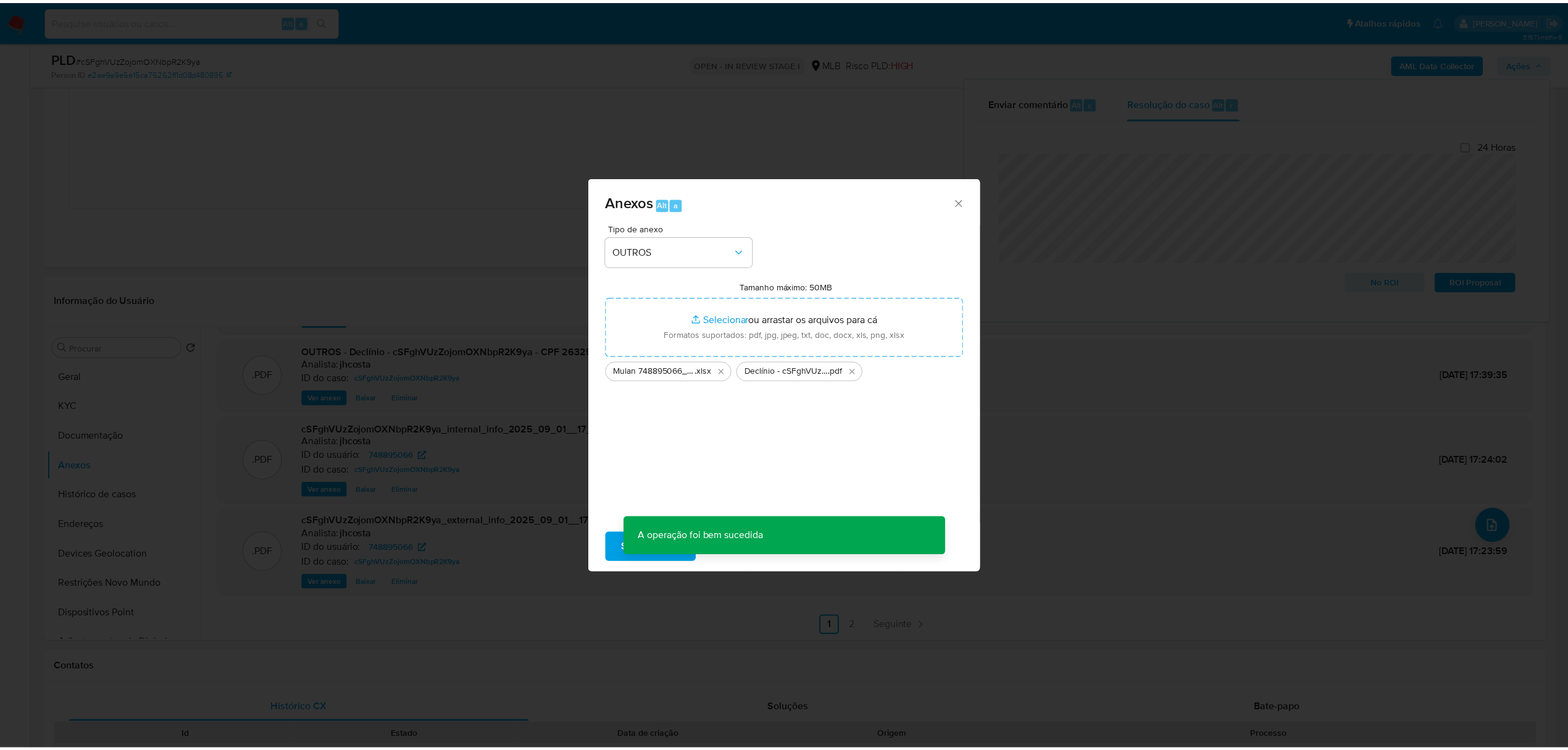
scroll to position [74, 0]
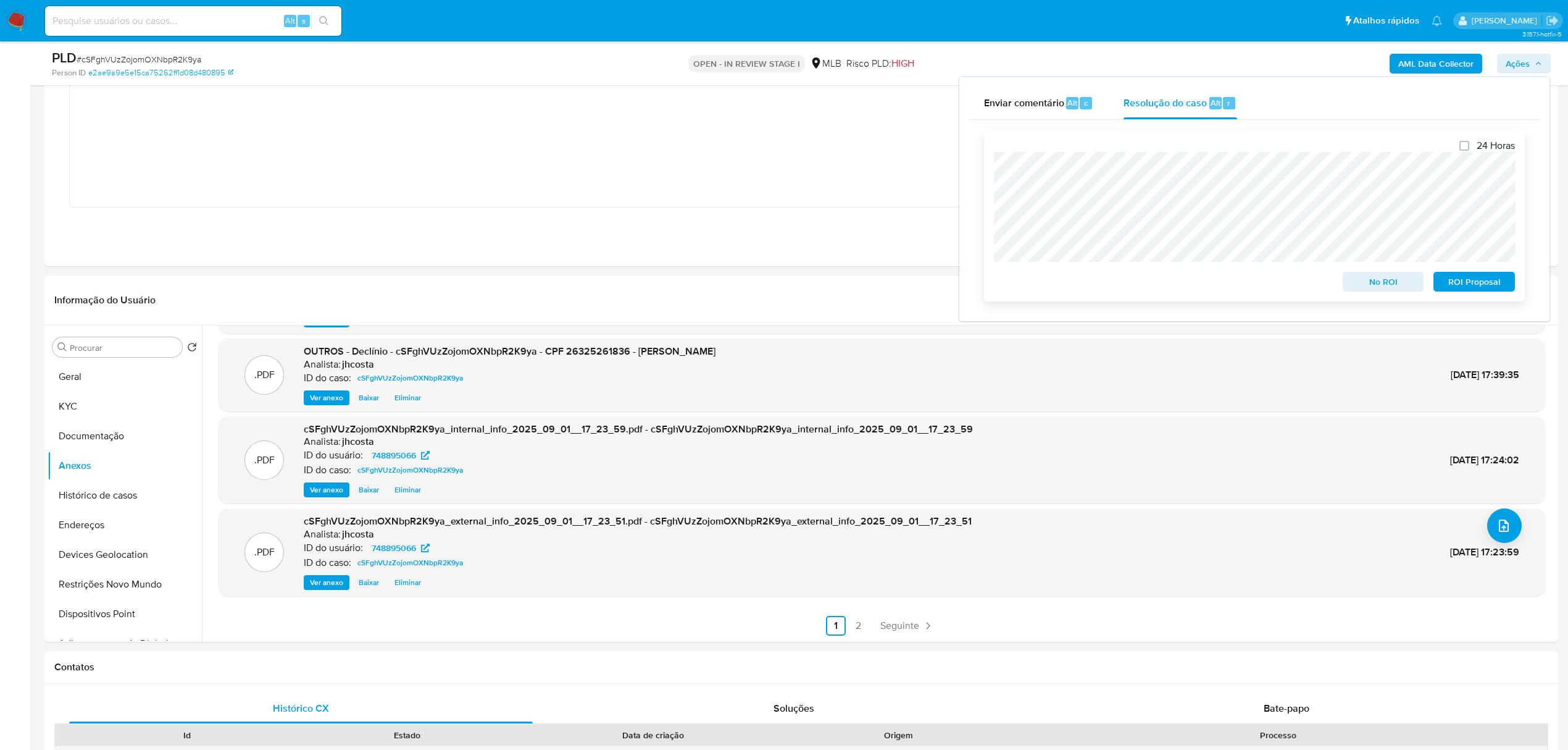
click at [1376, 285] on span "No ROI" at bounding box center [1383, 281] width 64 height 17
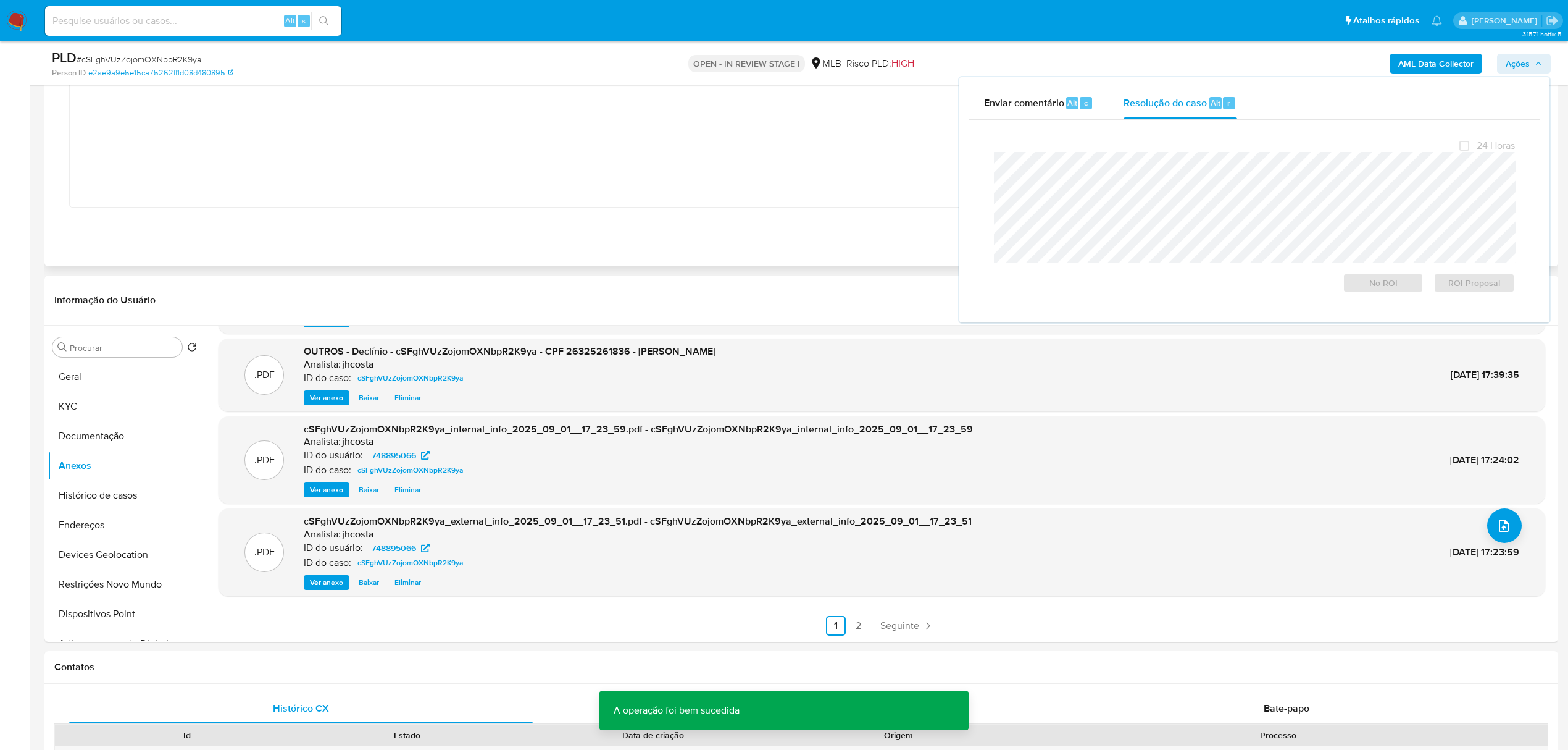
scroll to position [164, 0]
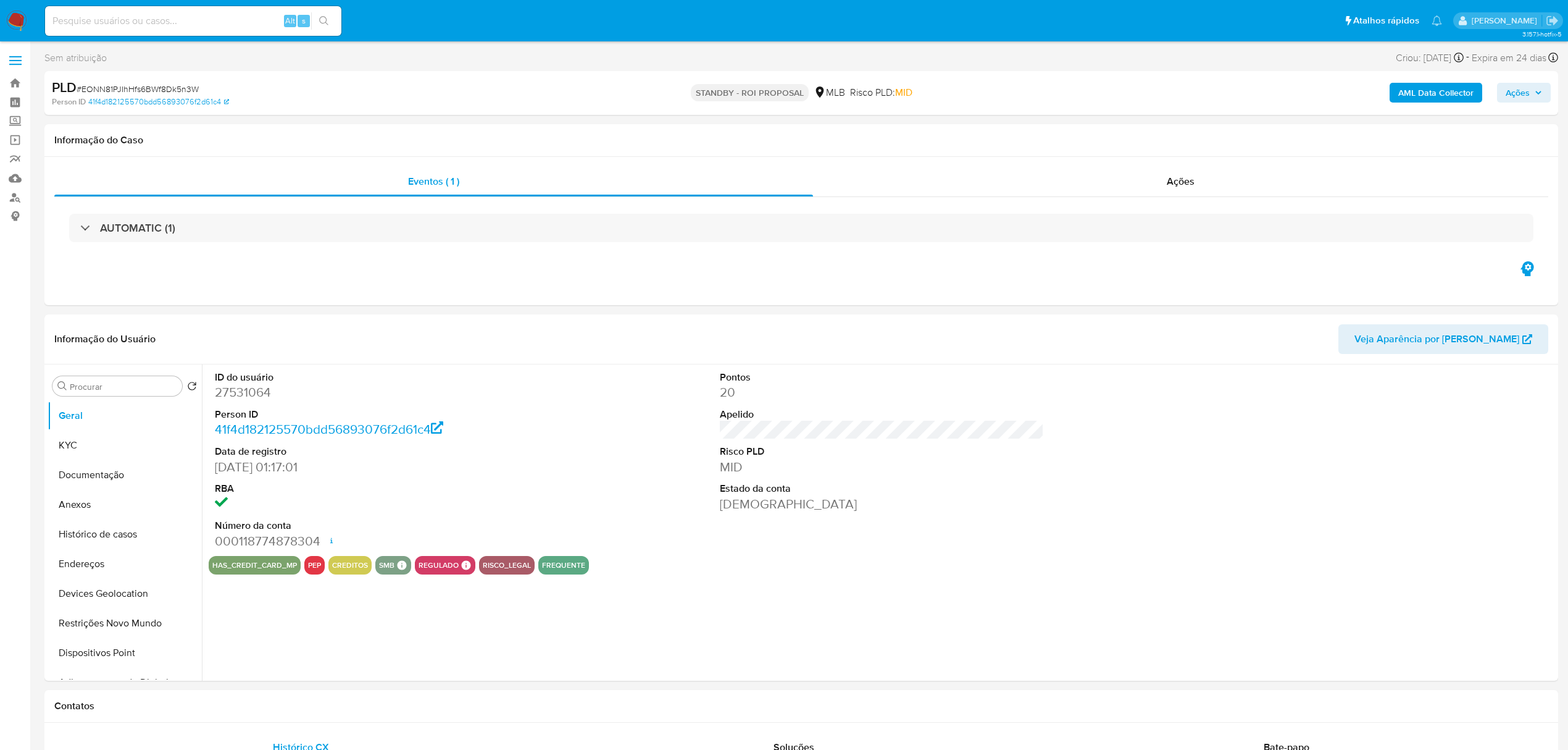
click at [153, 84] on span "# EONN81PJIhHfs6BWf8Dk5n3W" at bounding box center [138, 89] width 122 height 12
copy span "EONN81PJIhHfs6BWf8Dk5n3W"
select select "10"
click at [1176, 200] on div "AUTOMATIC (1)" at bounding box center [800, 228] width 1493 height 62
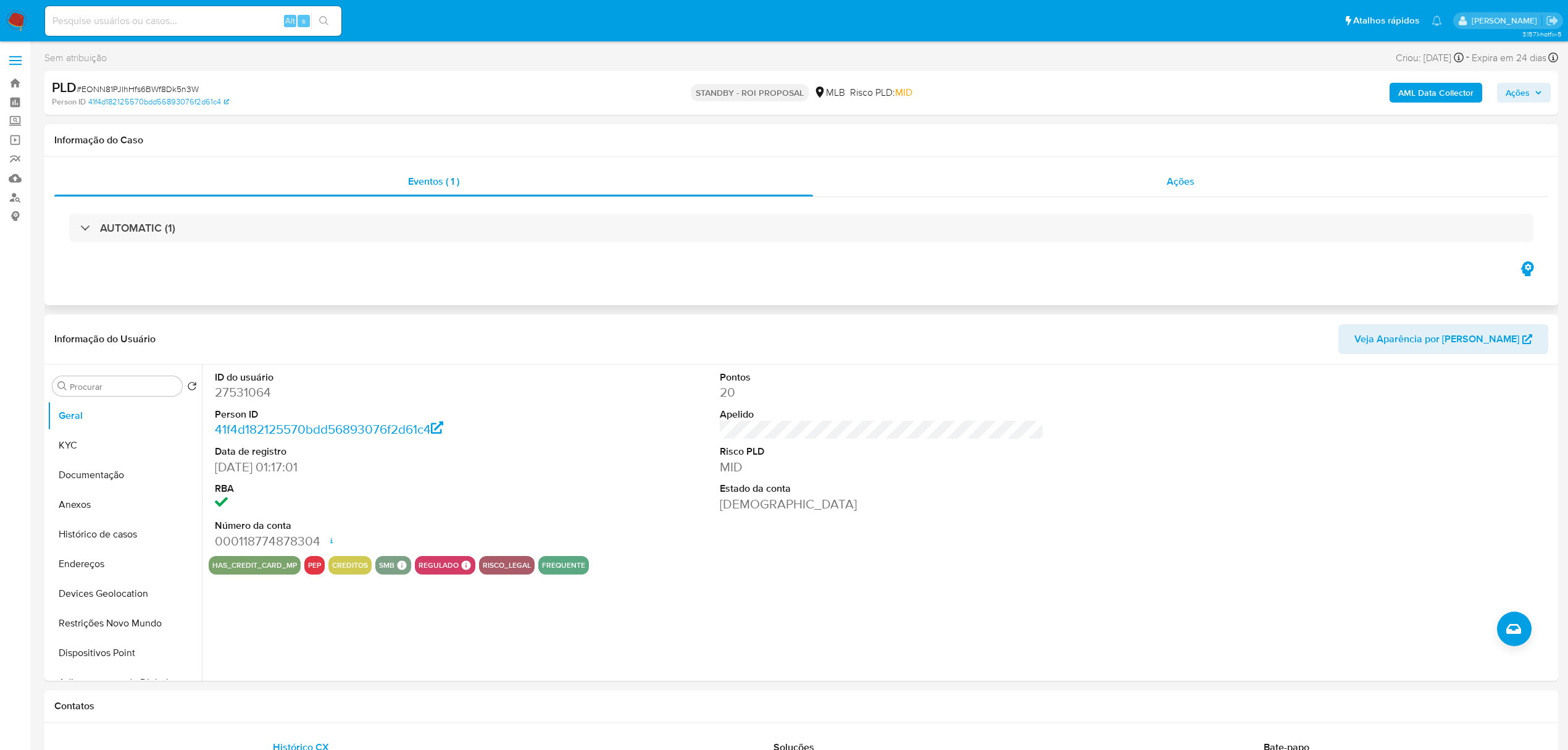
click at [1185, 173] on div "Ações" at bounding box center [1180, 182] width 735 height 30
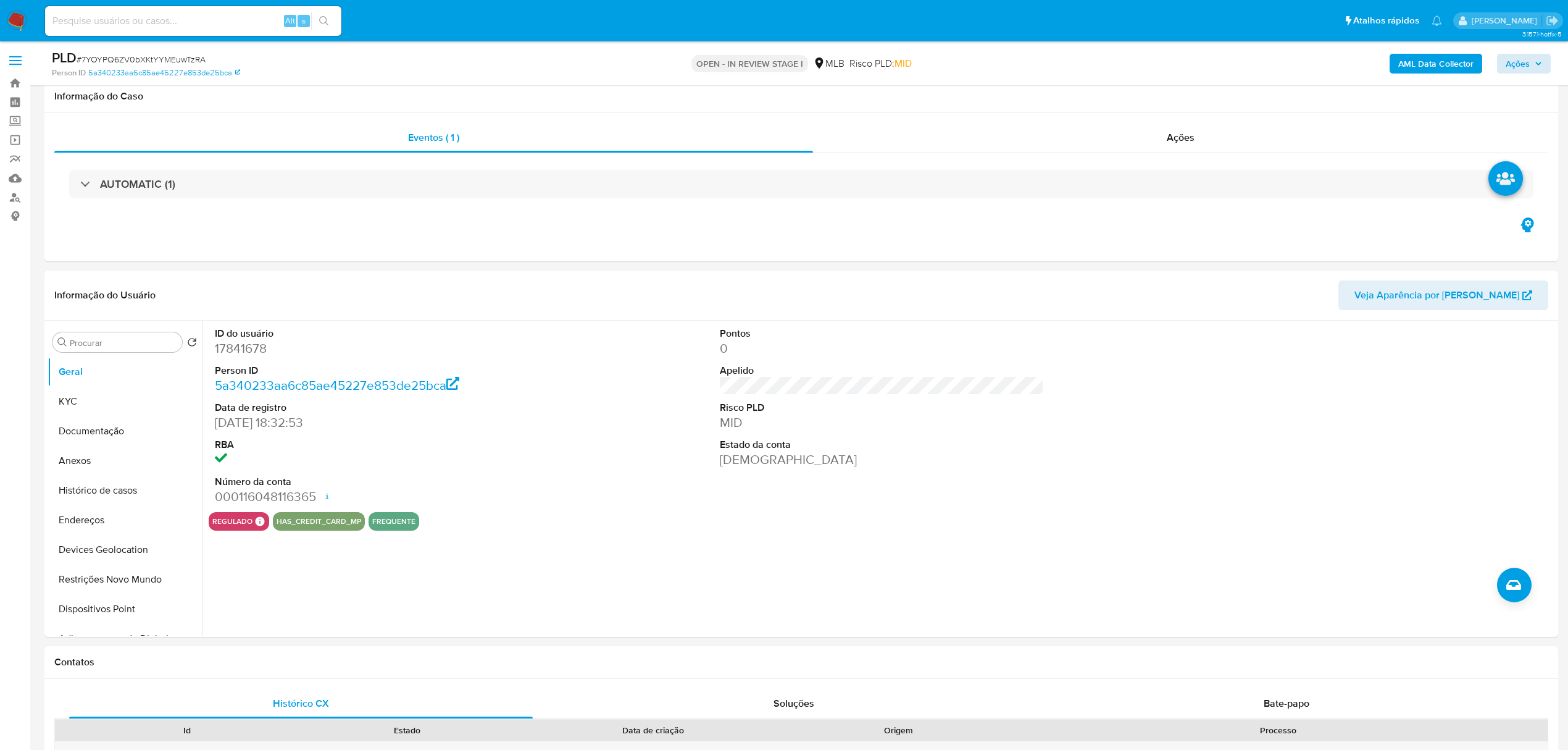
scroll to position [1152, 0]
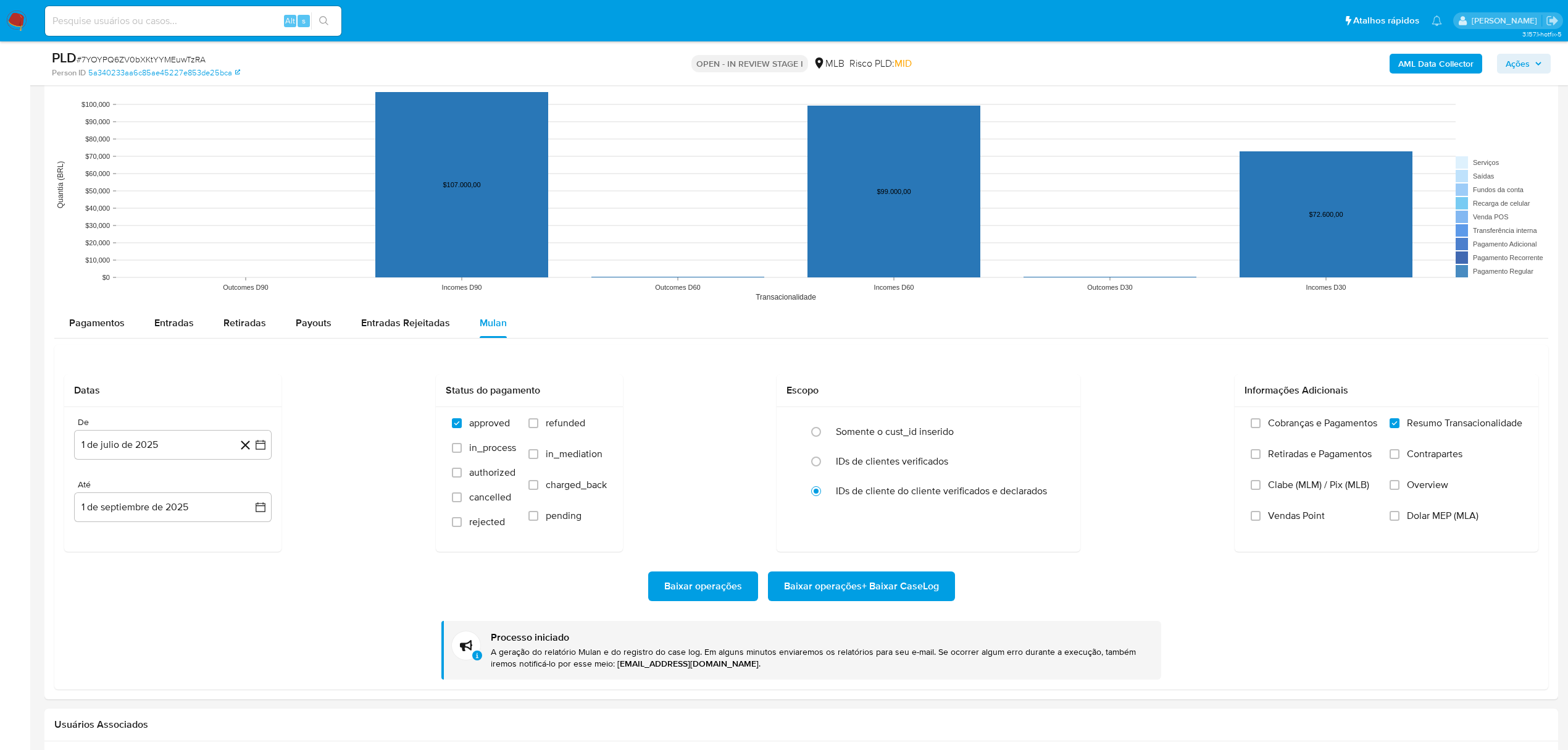
click at [1534, 62] on span "Ações" at bounding box center [1523, 63] width 36 height 17
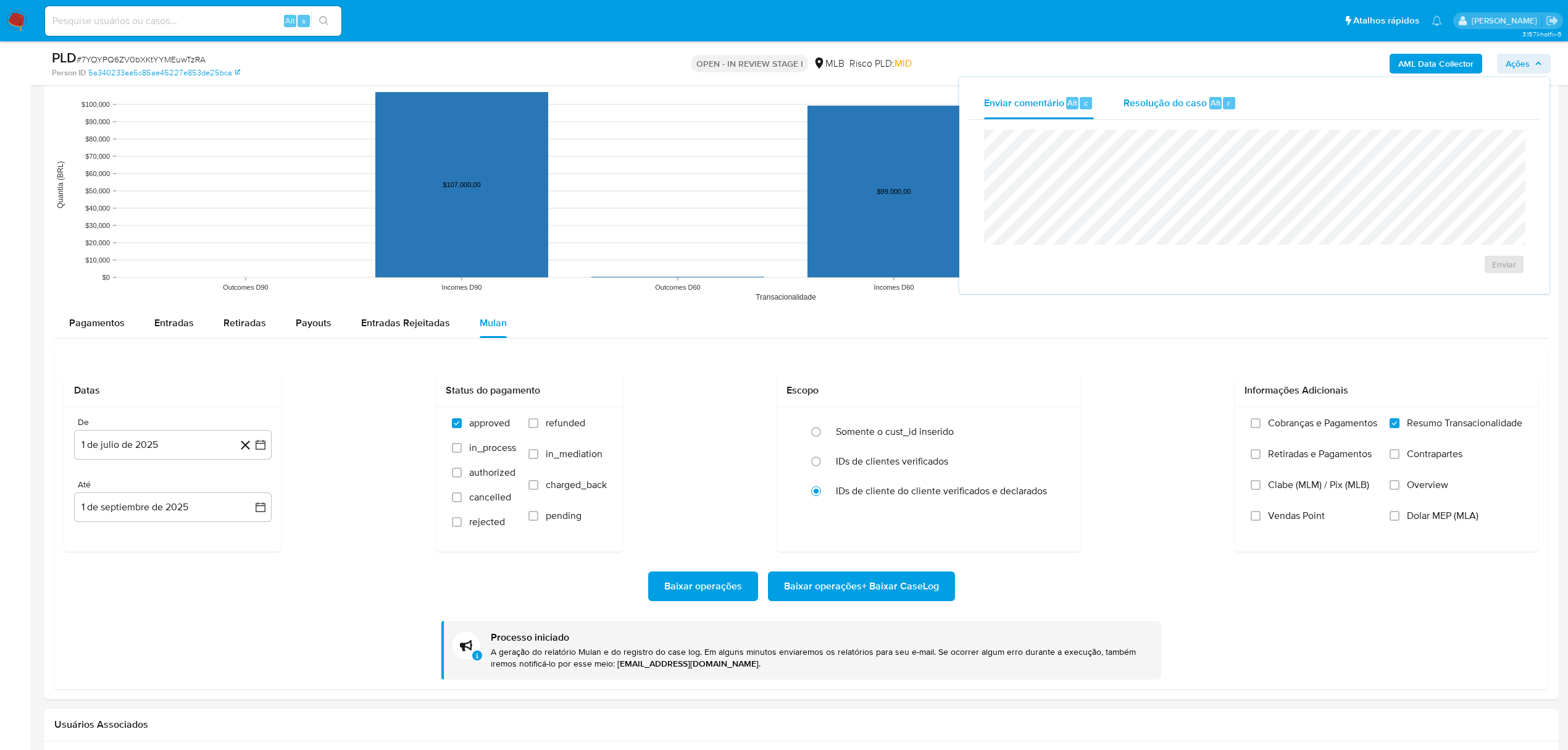
click at [1163, 105] on span "Resolução do caso" at bounding box center [1164, 102] width 83 height 14
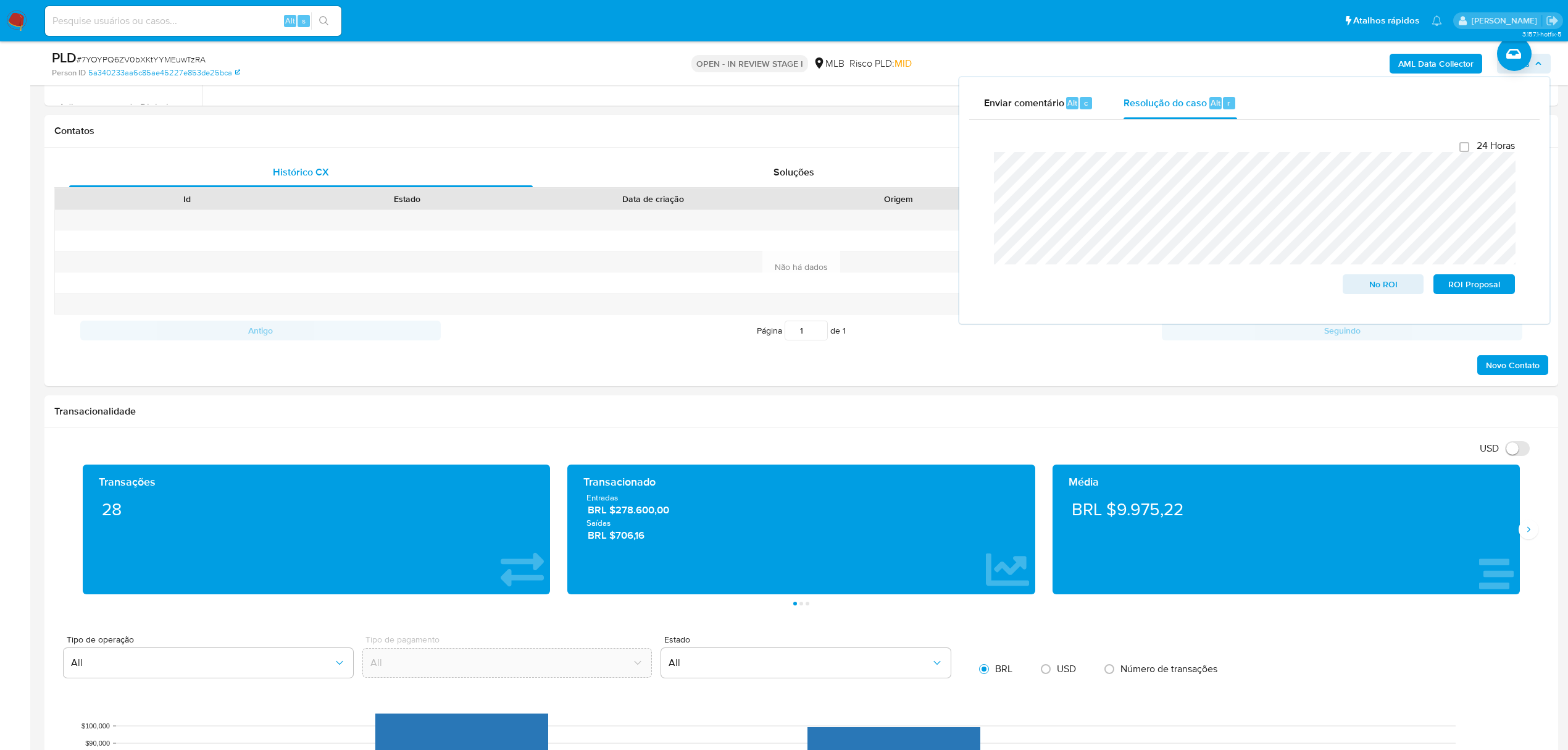
scroll to position [494, 0]
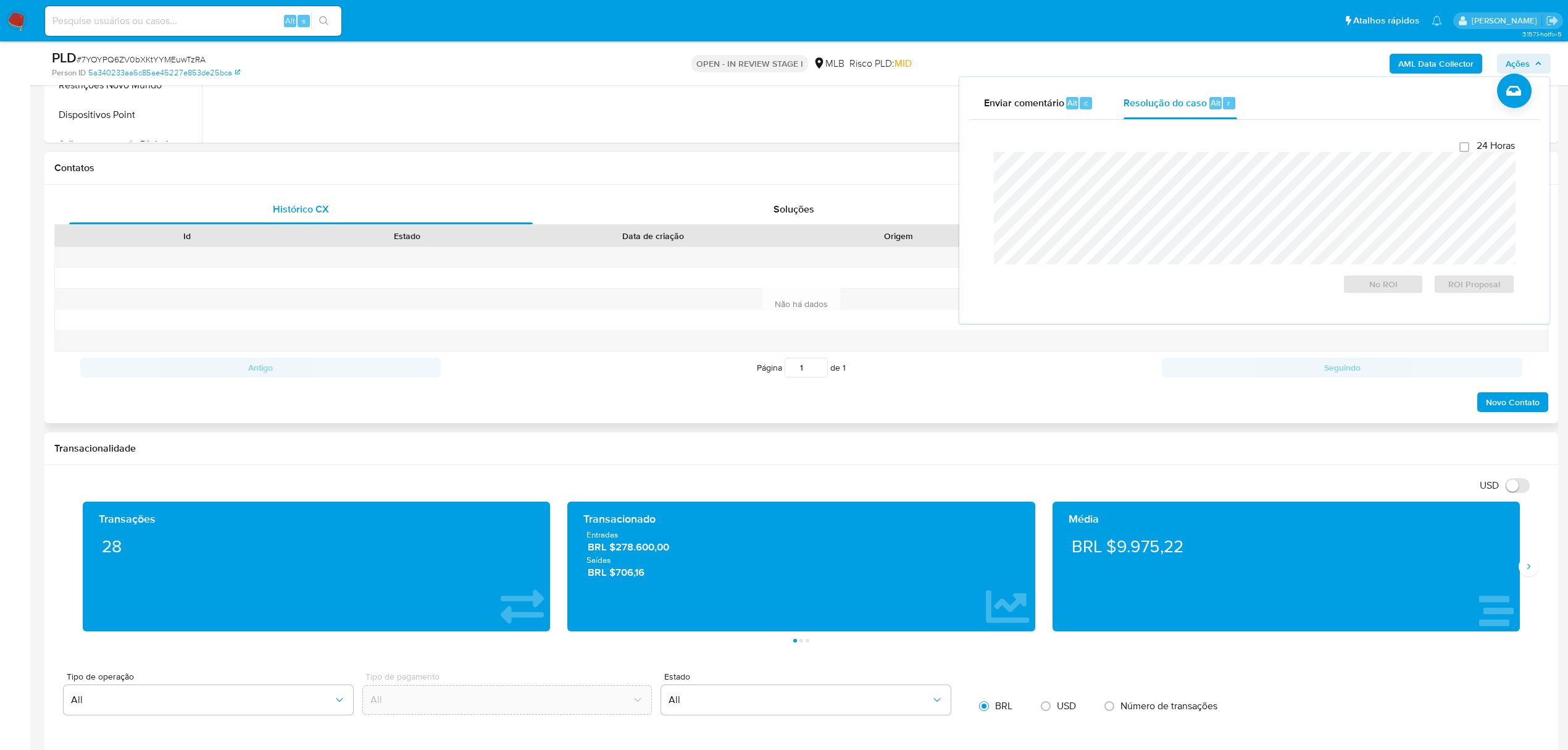
click at [719, 179] on div "Contatos" at bounding box center [801, 168] width 1513 height 33
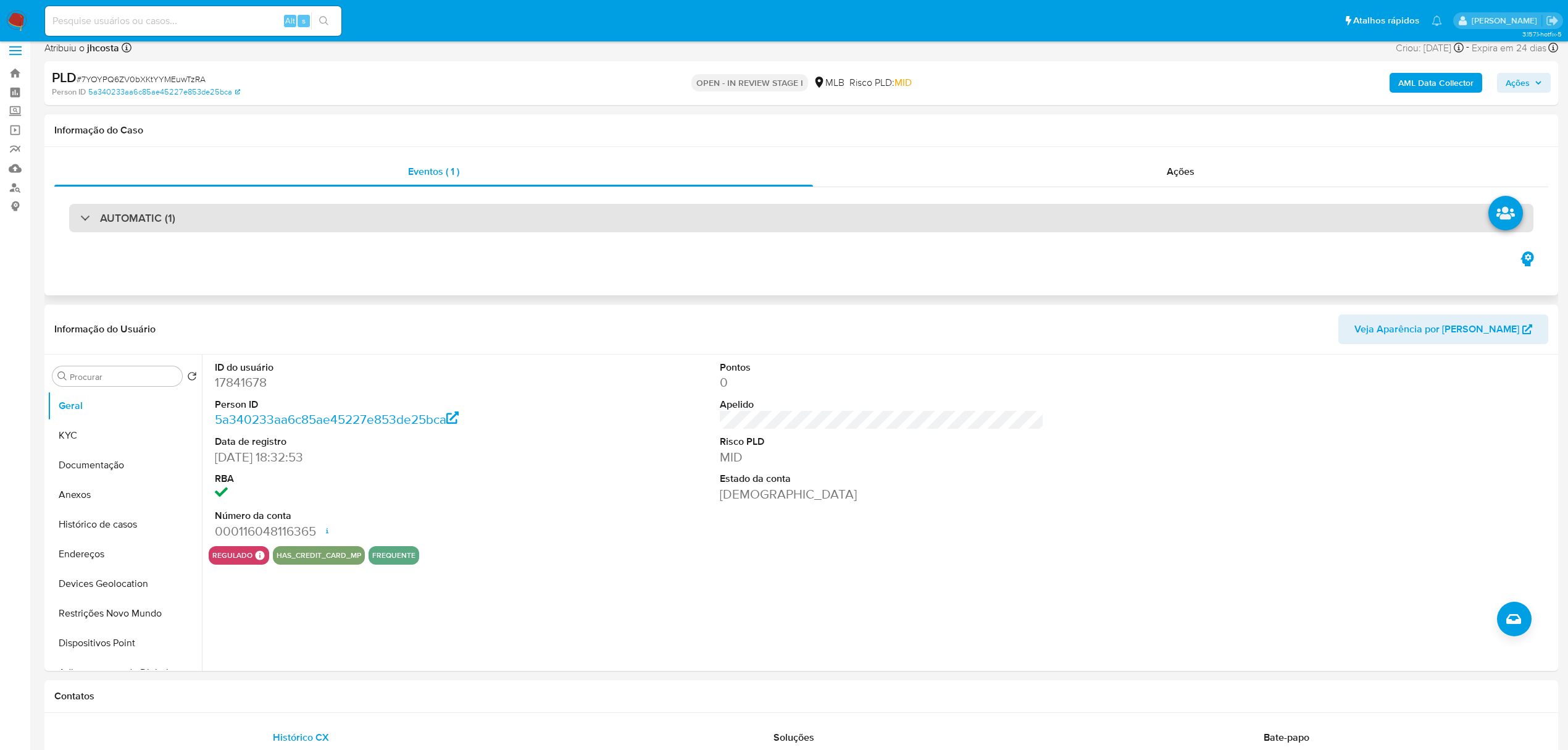
scroll to position [0, 0]
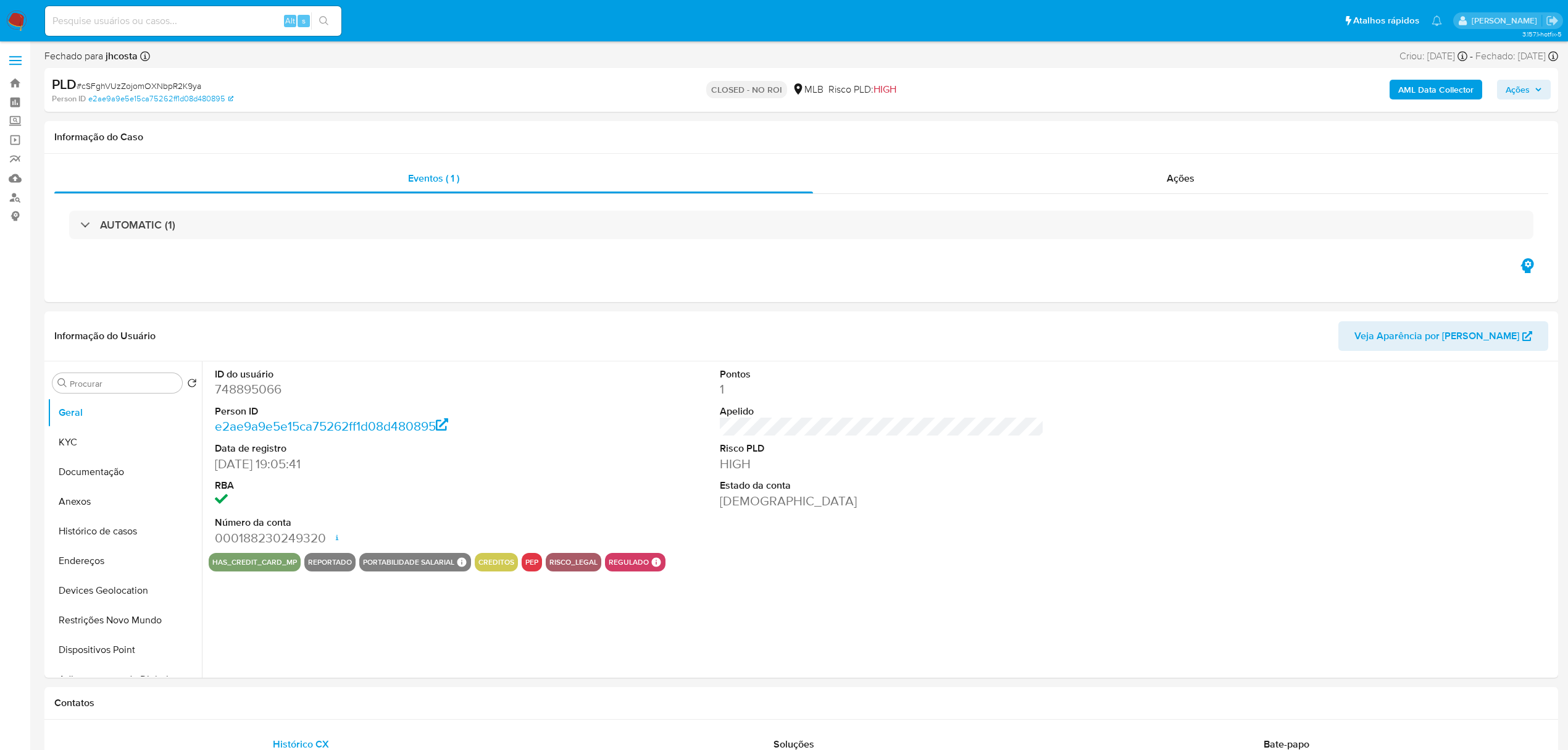
select select "10"
